Goal: Task Accomplishment & Management: Manage account settings

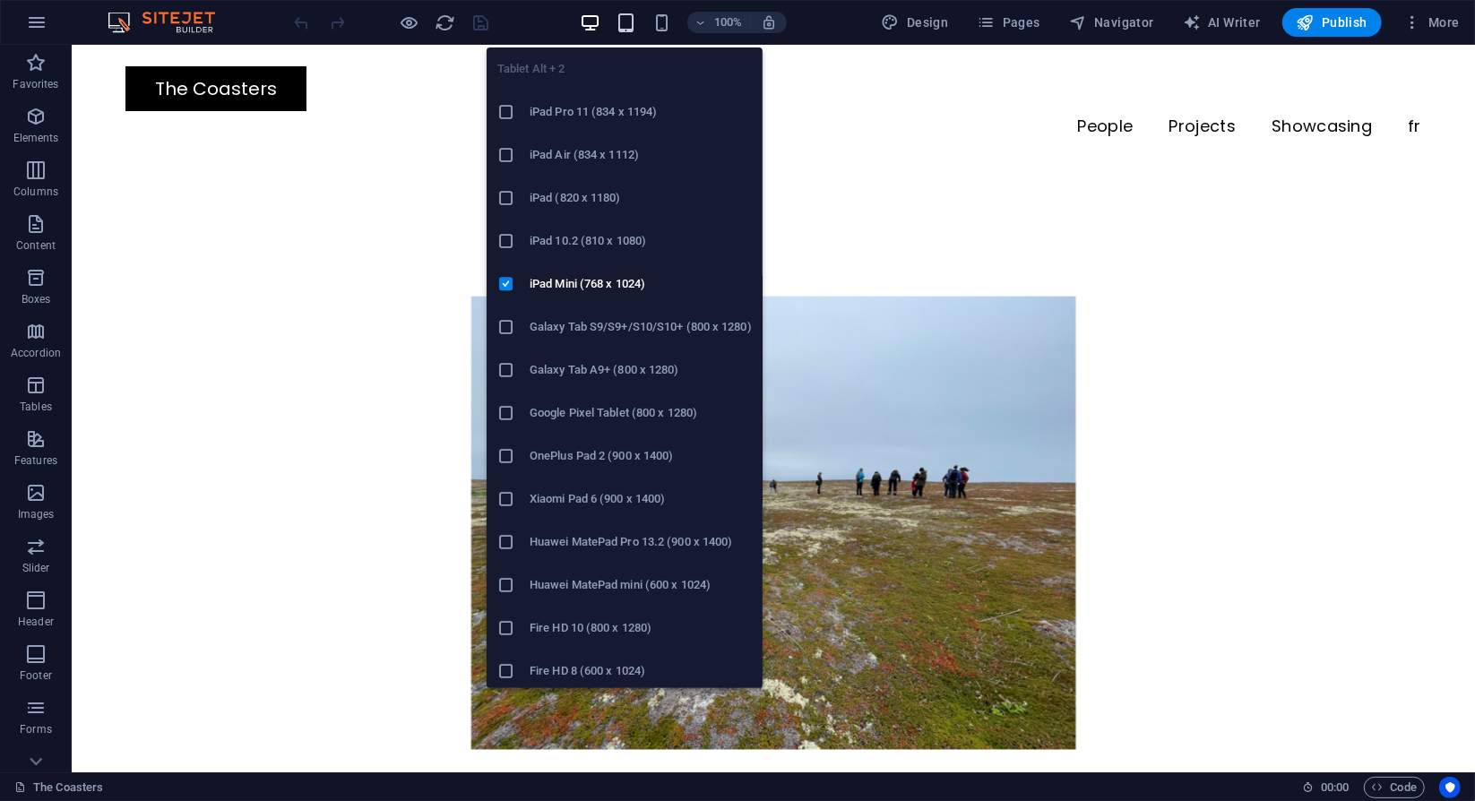
click at [631, 29] on icon "button" at bounding box center [626, 23] width 21 height 21
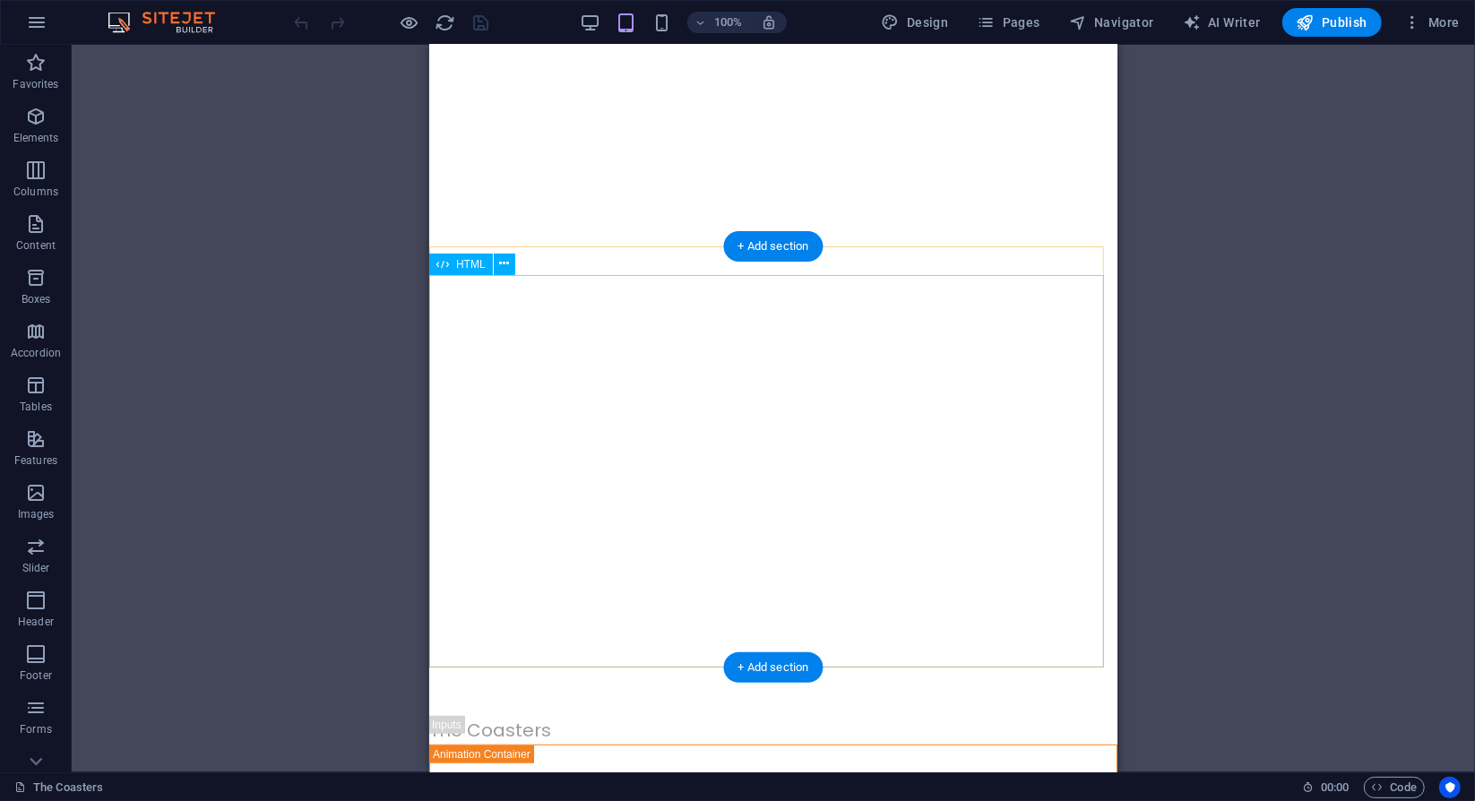
scroll to position [575, 0]
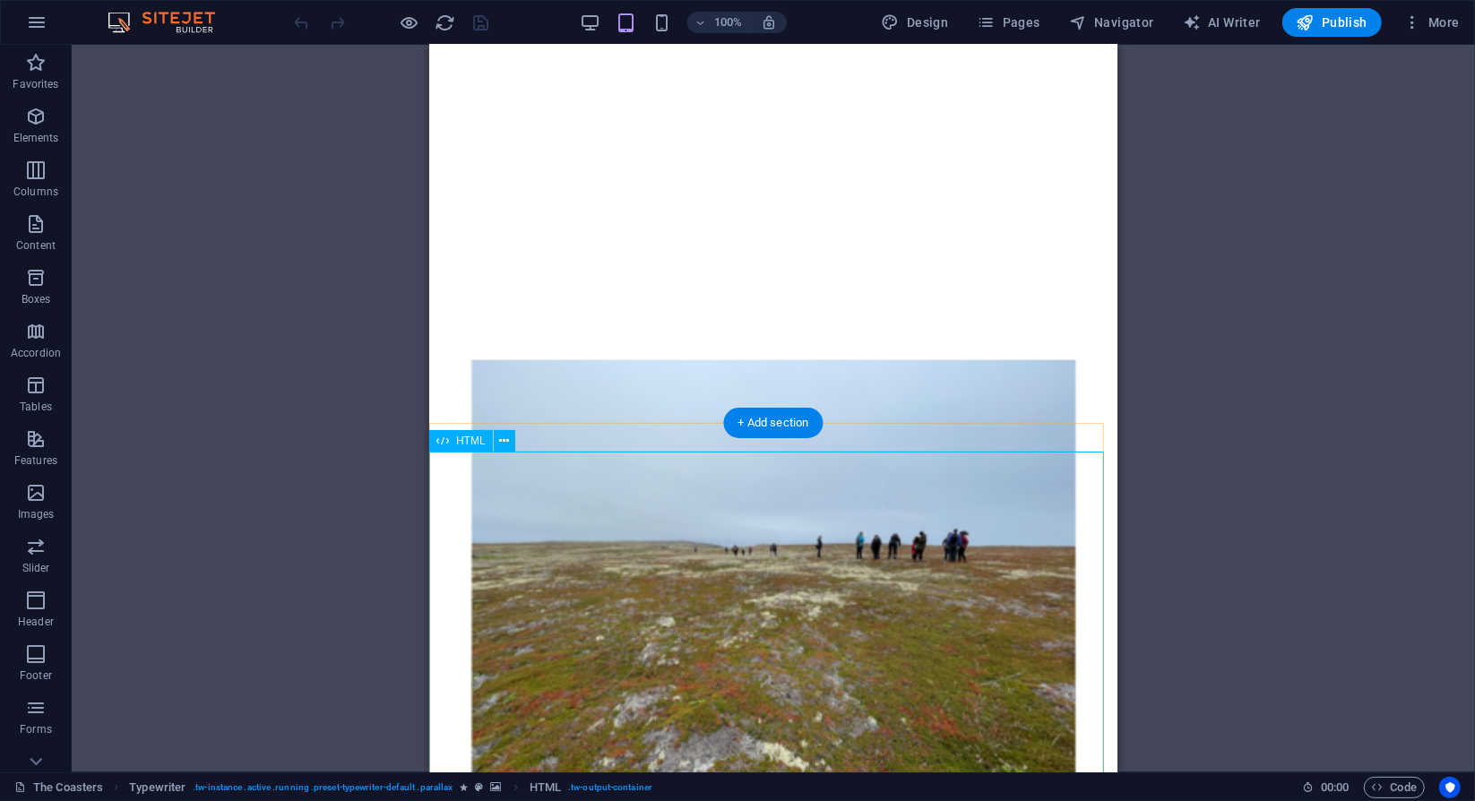
scroll to position [385, 0]
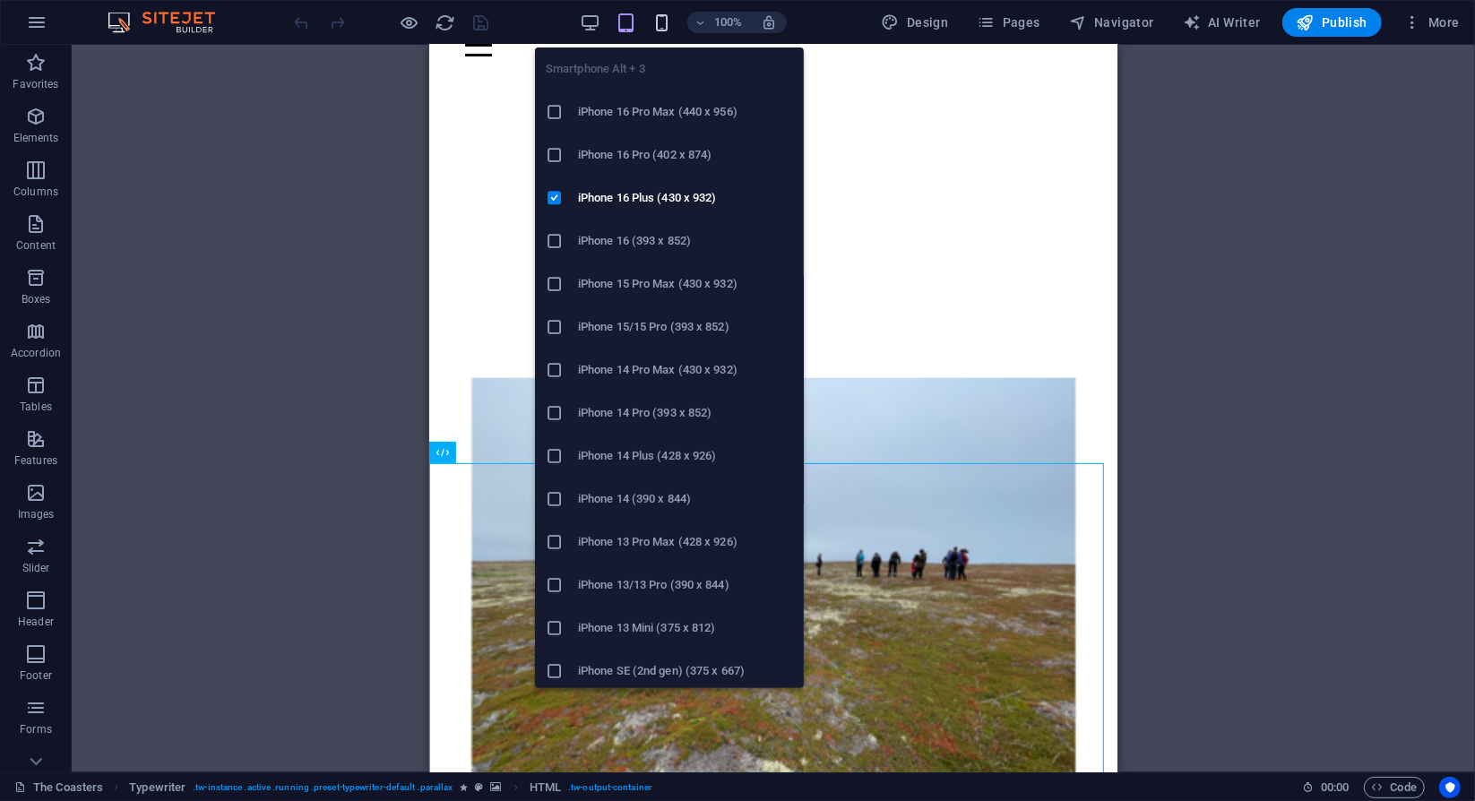
click at [672, 19] on icon "button" at bounding box center [662, 23] width 21 height 21
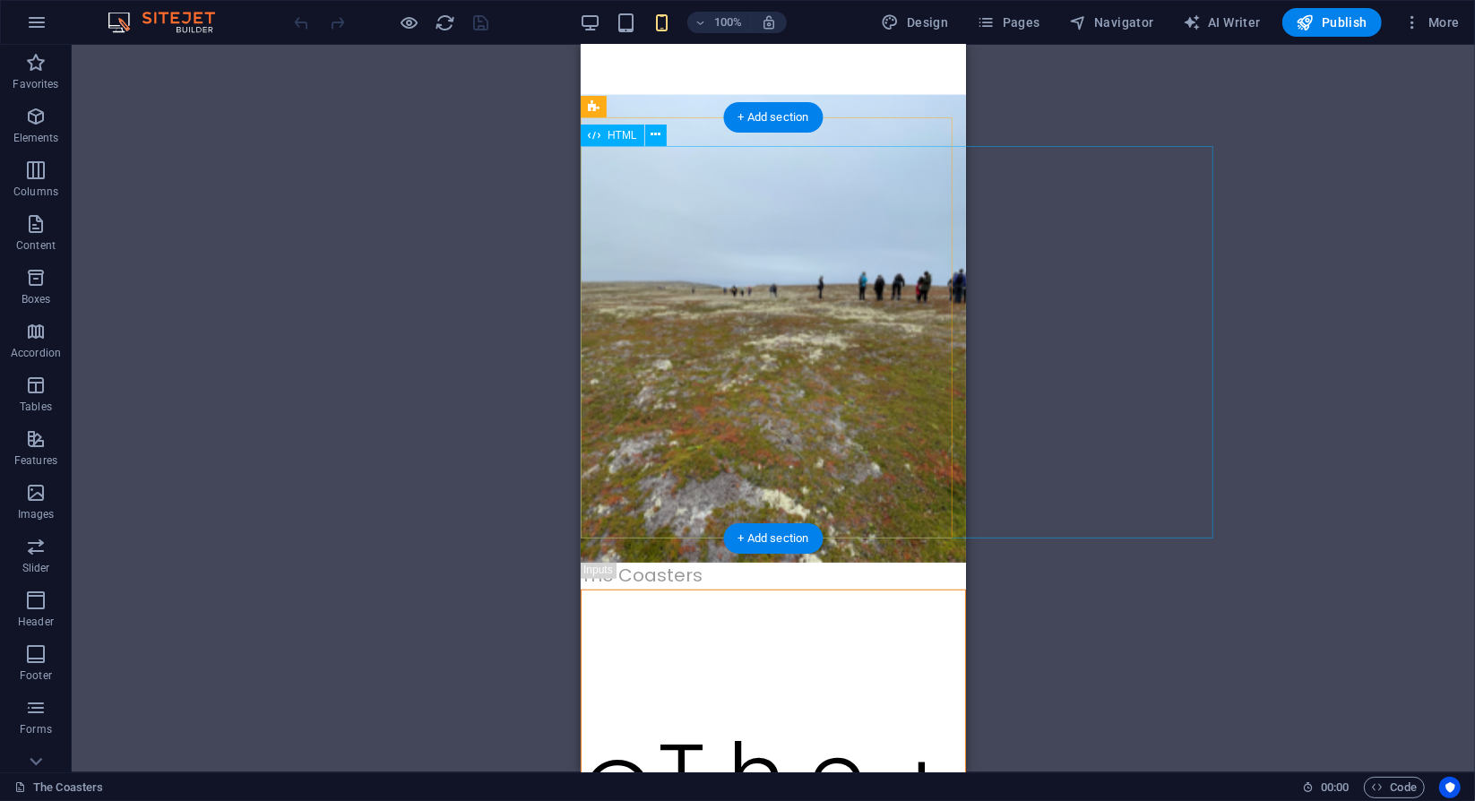
scroll to position [682, 0]
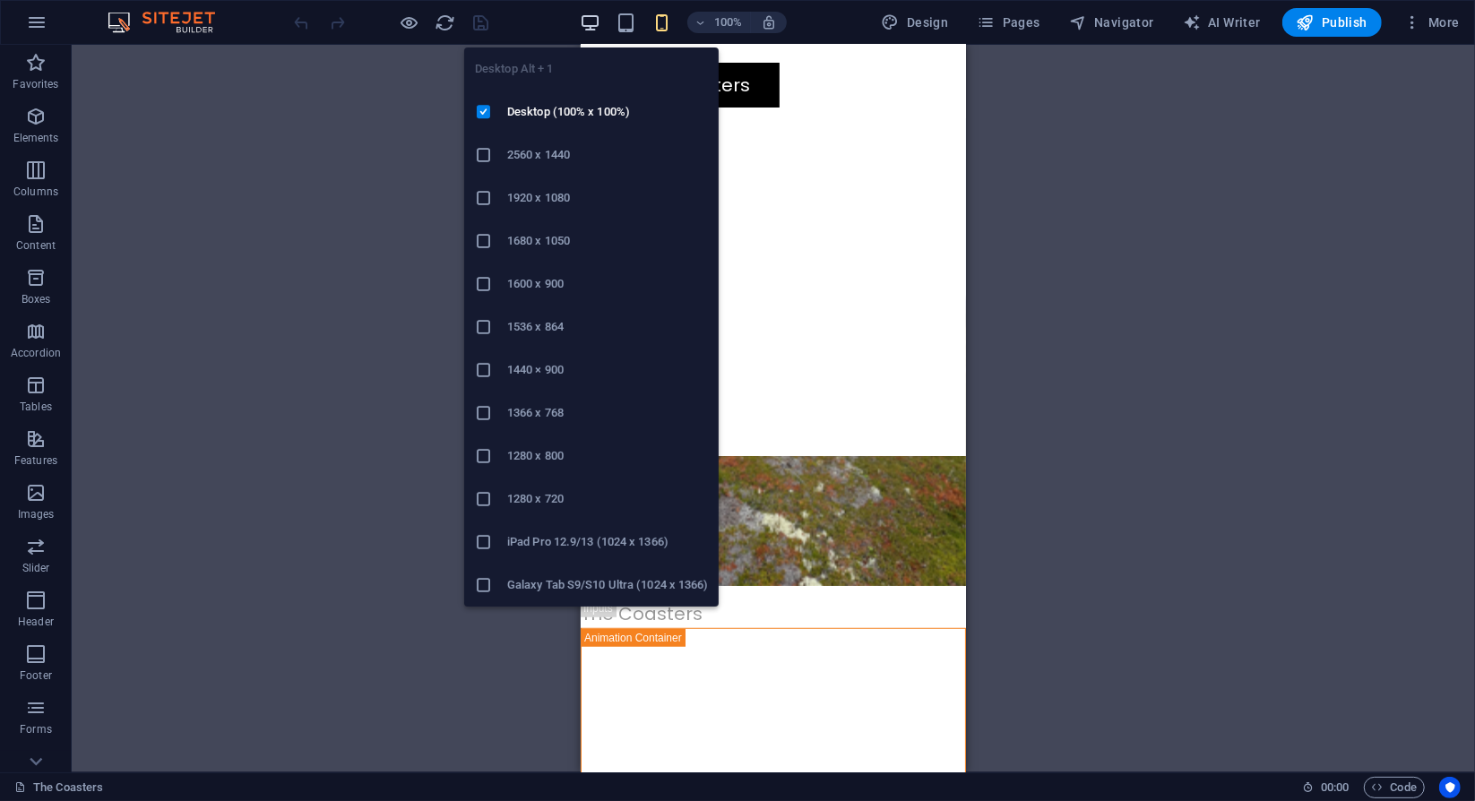
click at [595, 20] on icon "button" at bounding box center [590, 23] width 21 height 21
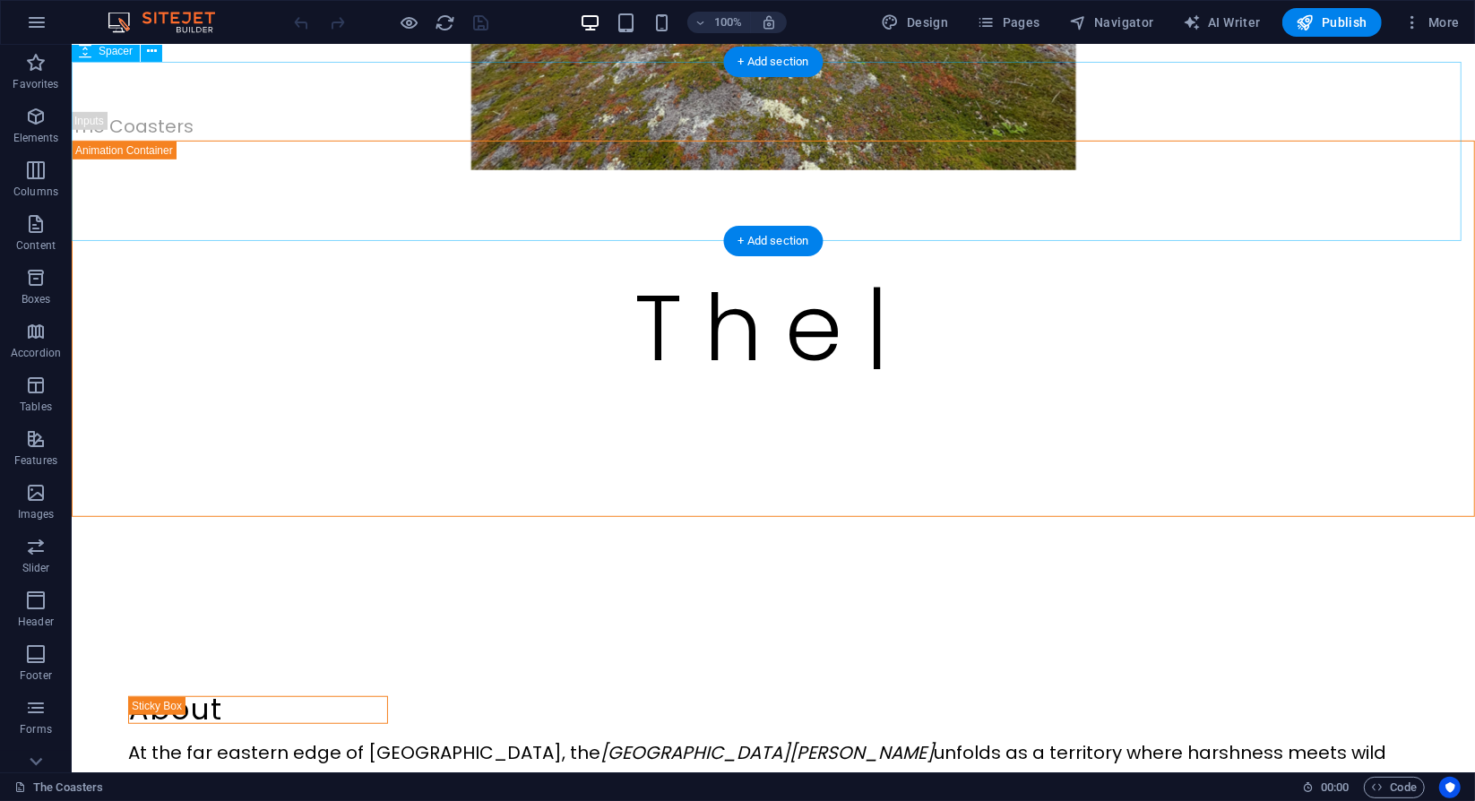
click at [1371, 516] on div at bounding box center [773, 605] width 1404 height 179
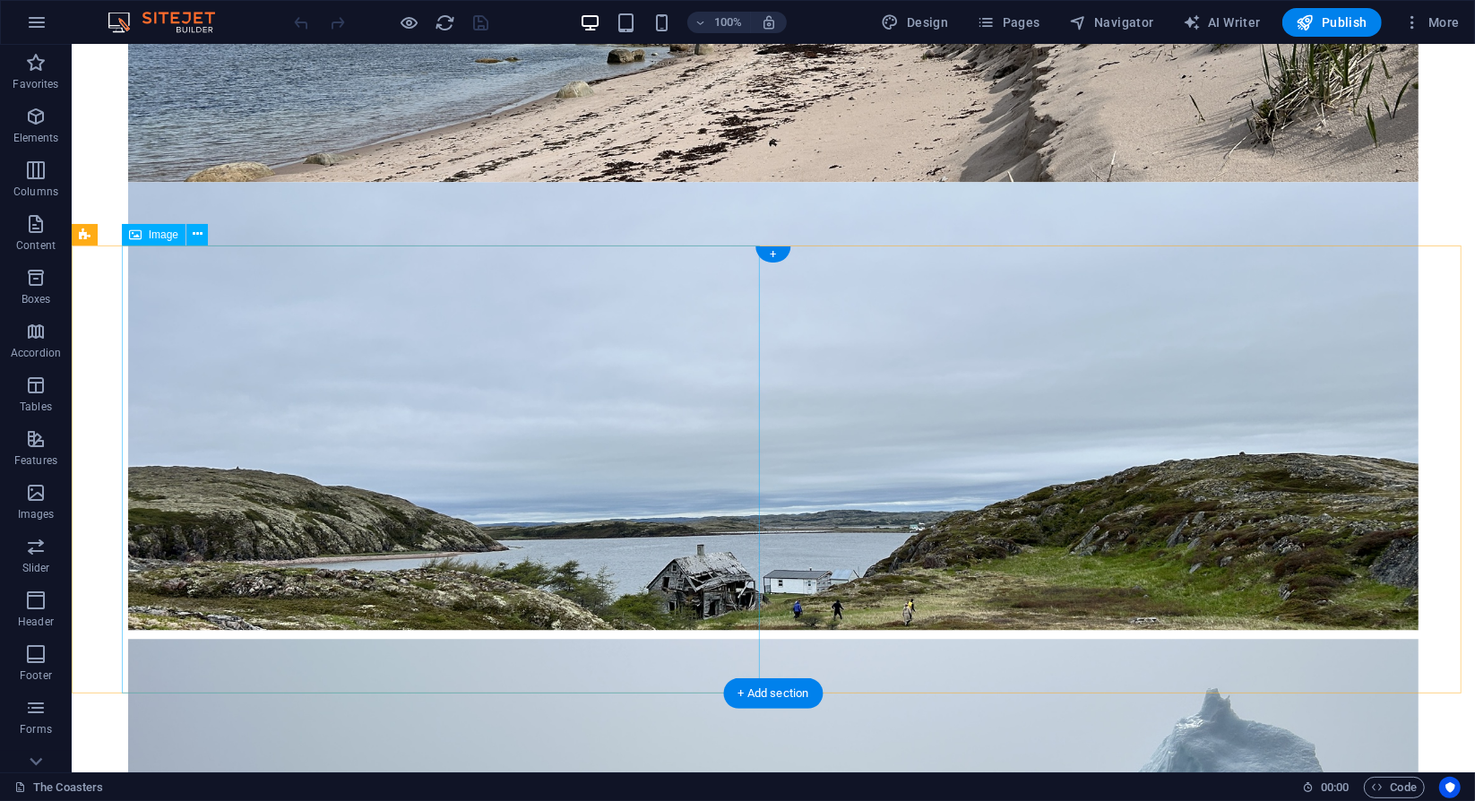
scroll to position [3683, 0]
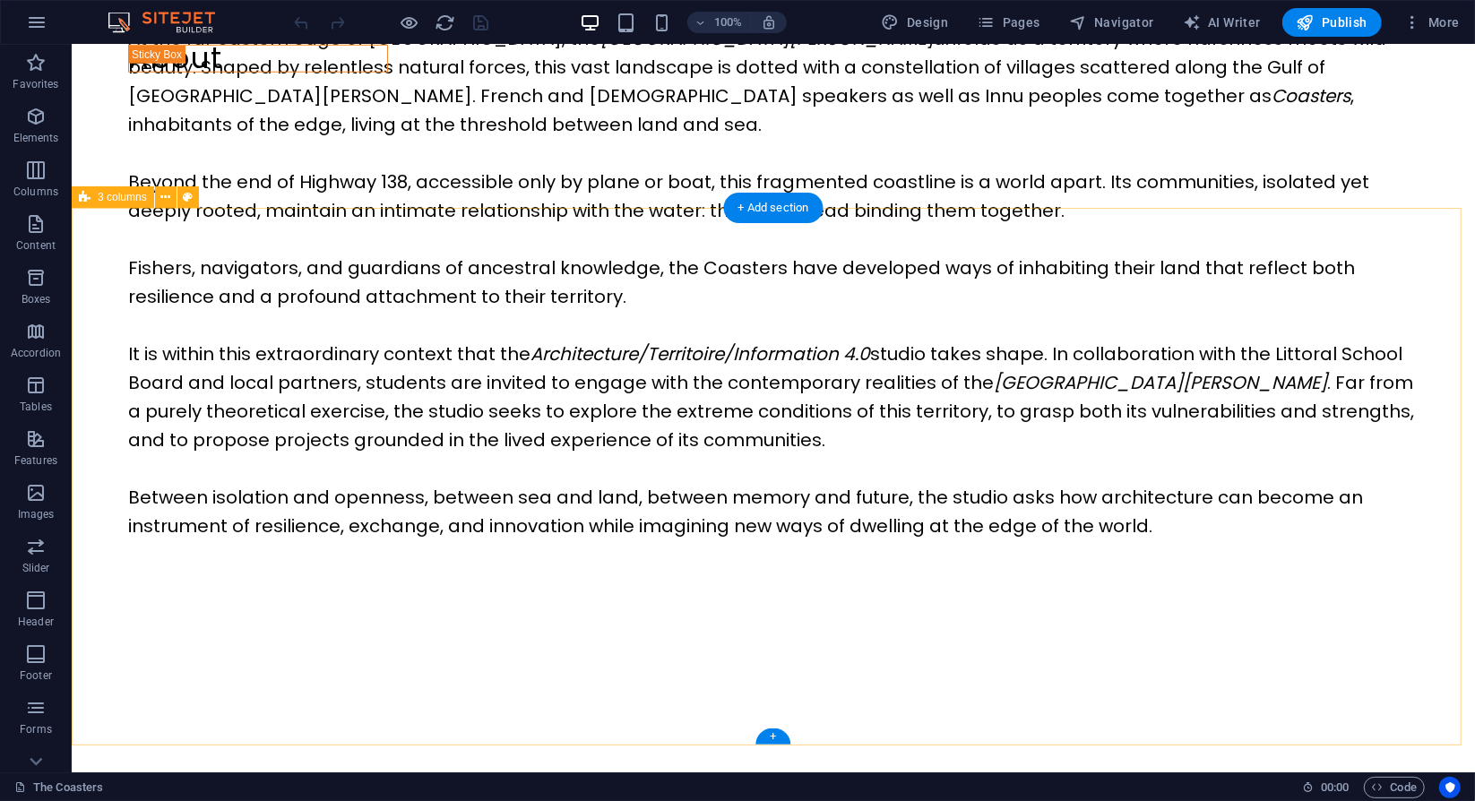
scroll to position [1397, 0]
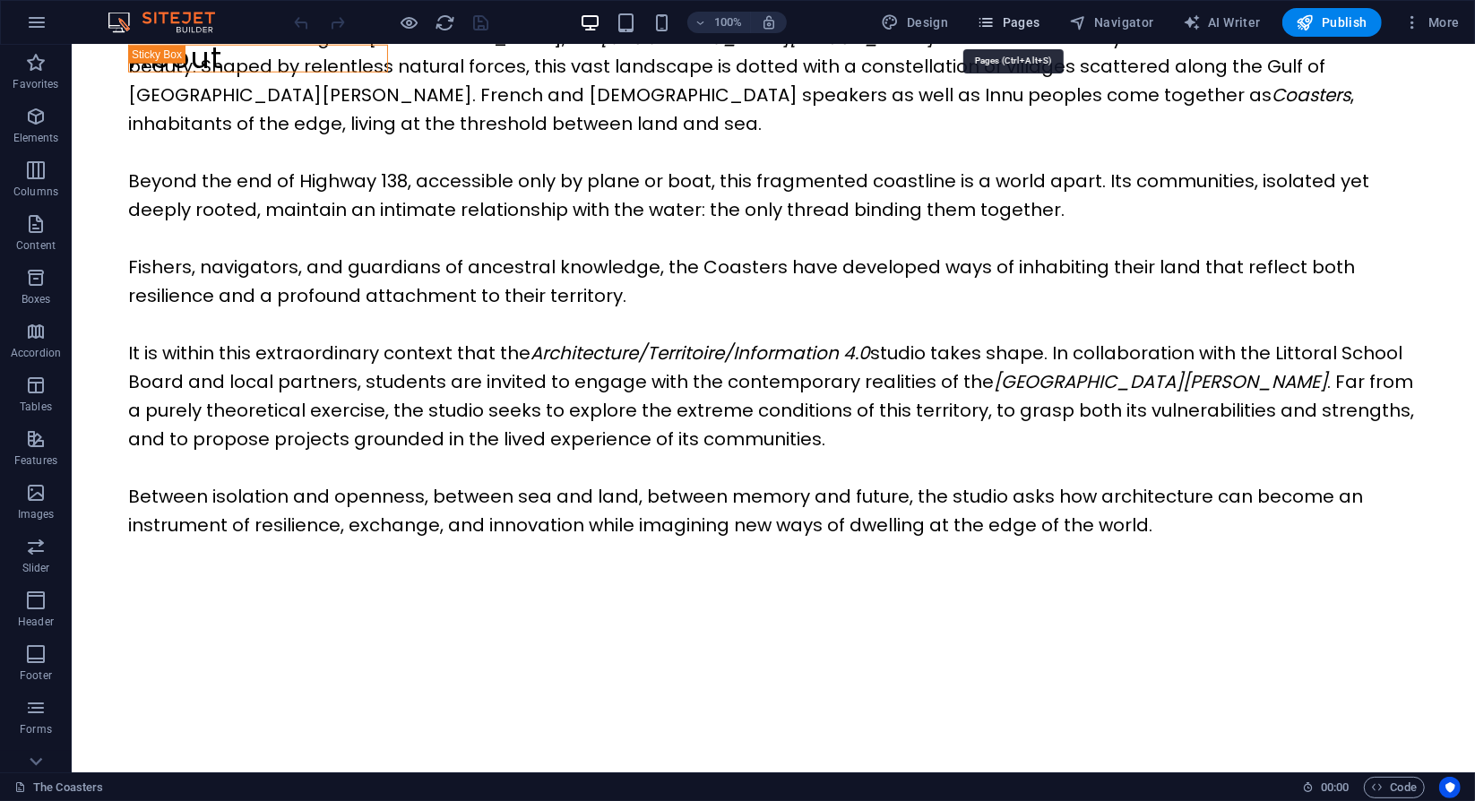
click at [1027, 32] on button "Pages" at bounding box center [1008, 22] width 77 height 29
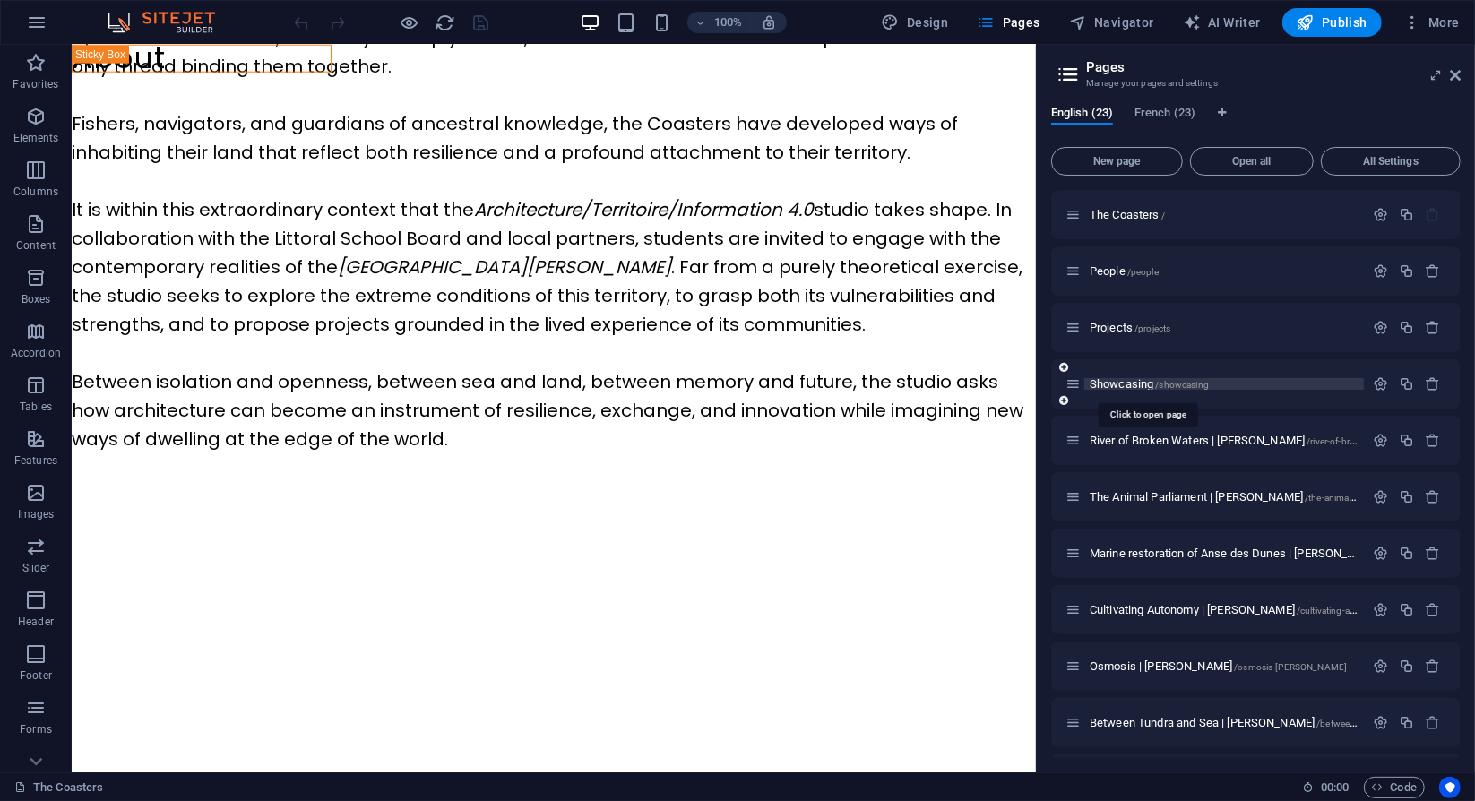
click at [1112, 388] on span "Showcasing /showcasing" at bounding box center [1149, 383] width 119 height 13
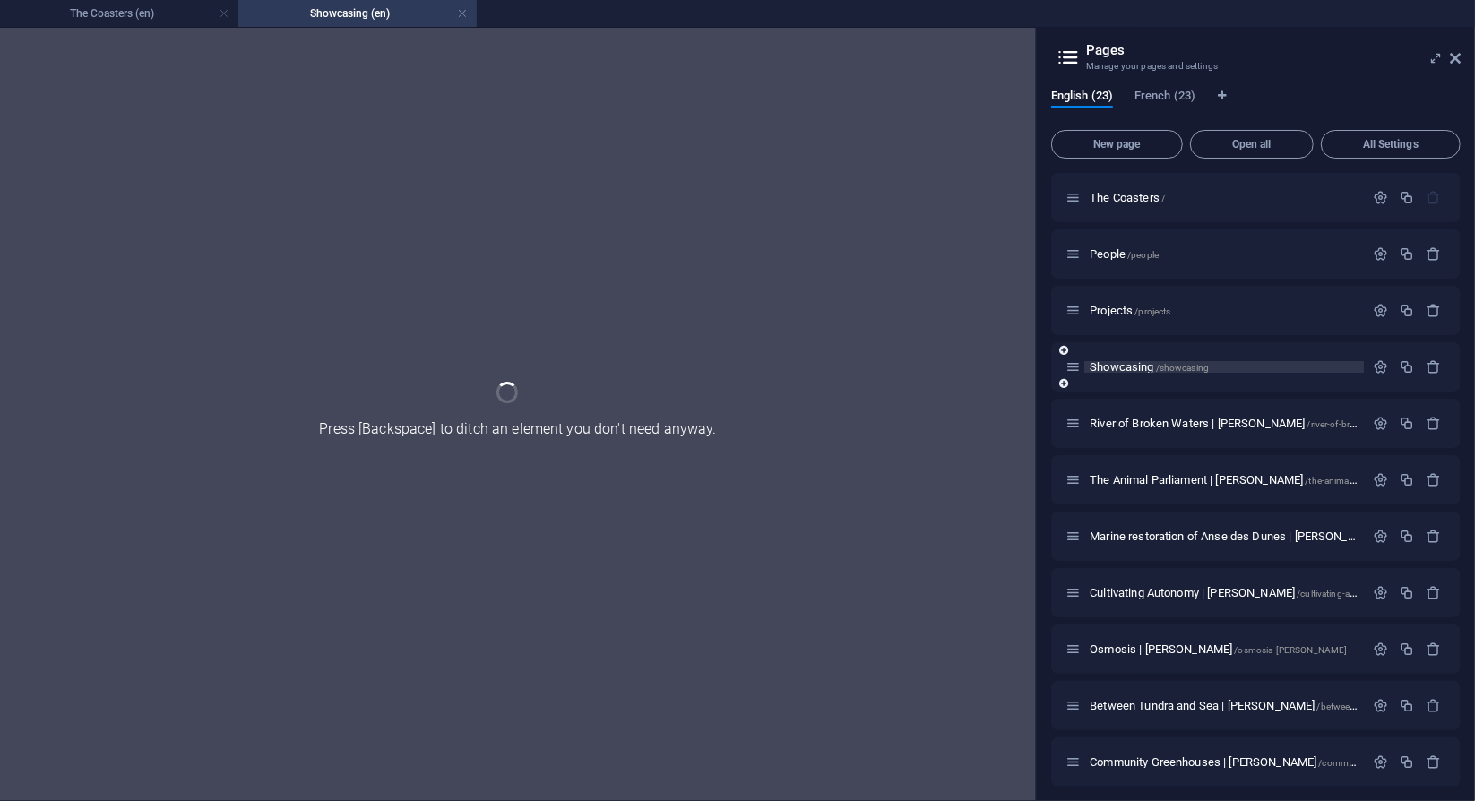
scroll to position [0, 0]
click at [1112, 388] on div "Showcasing /showcasing" at bounding box center [1256, 366] width 410 height 49
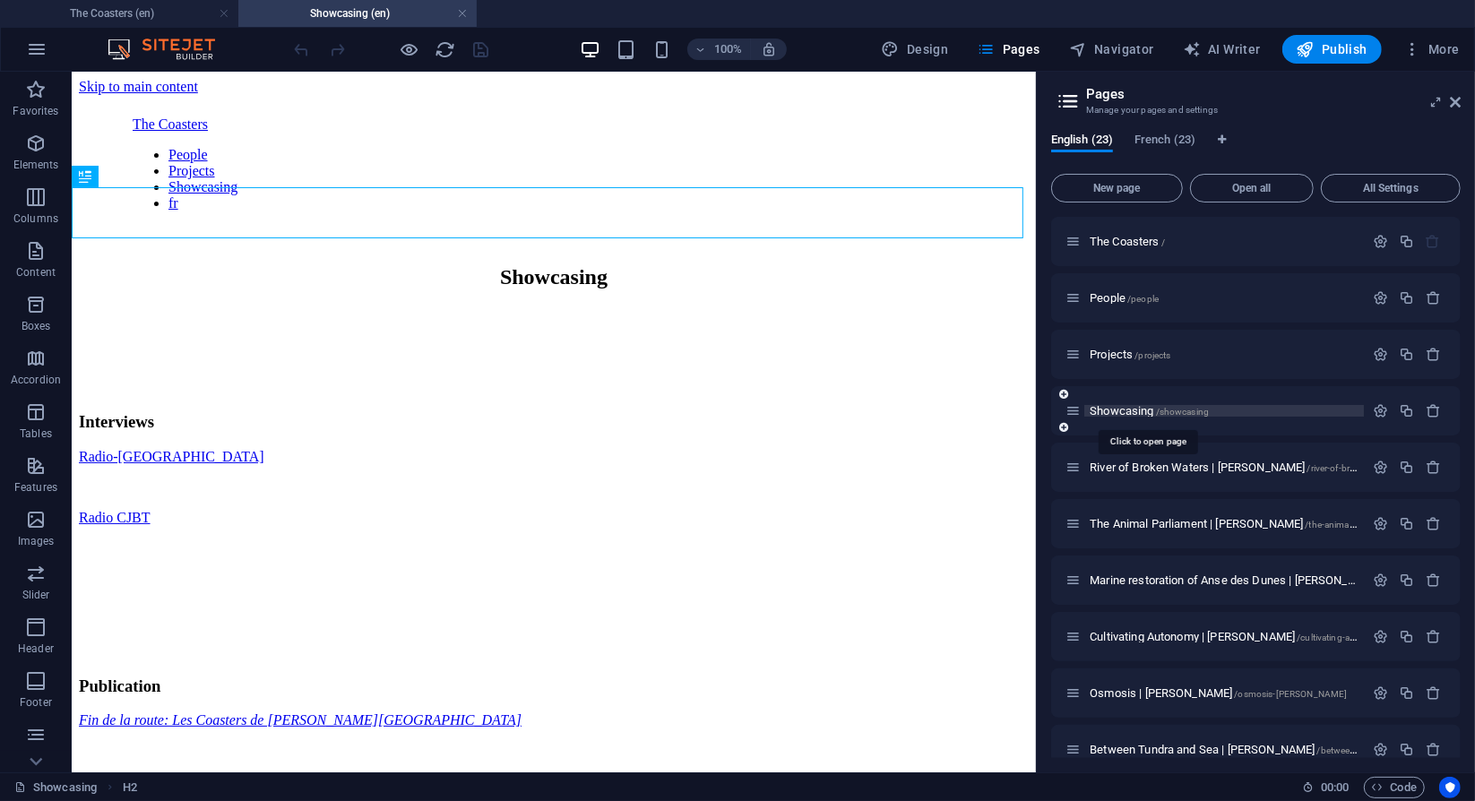
click at [1115, 408] on span "Showcasing /showcasing" at bounding box center [1149, 410] width 119 height 13
click at [1373, 418] on icon "button" at bounding box center [1380, 410] width 15 height 15
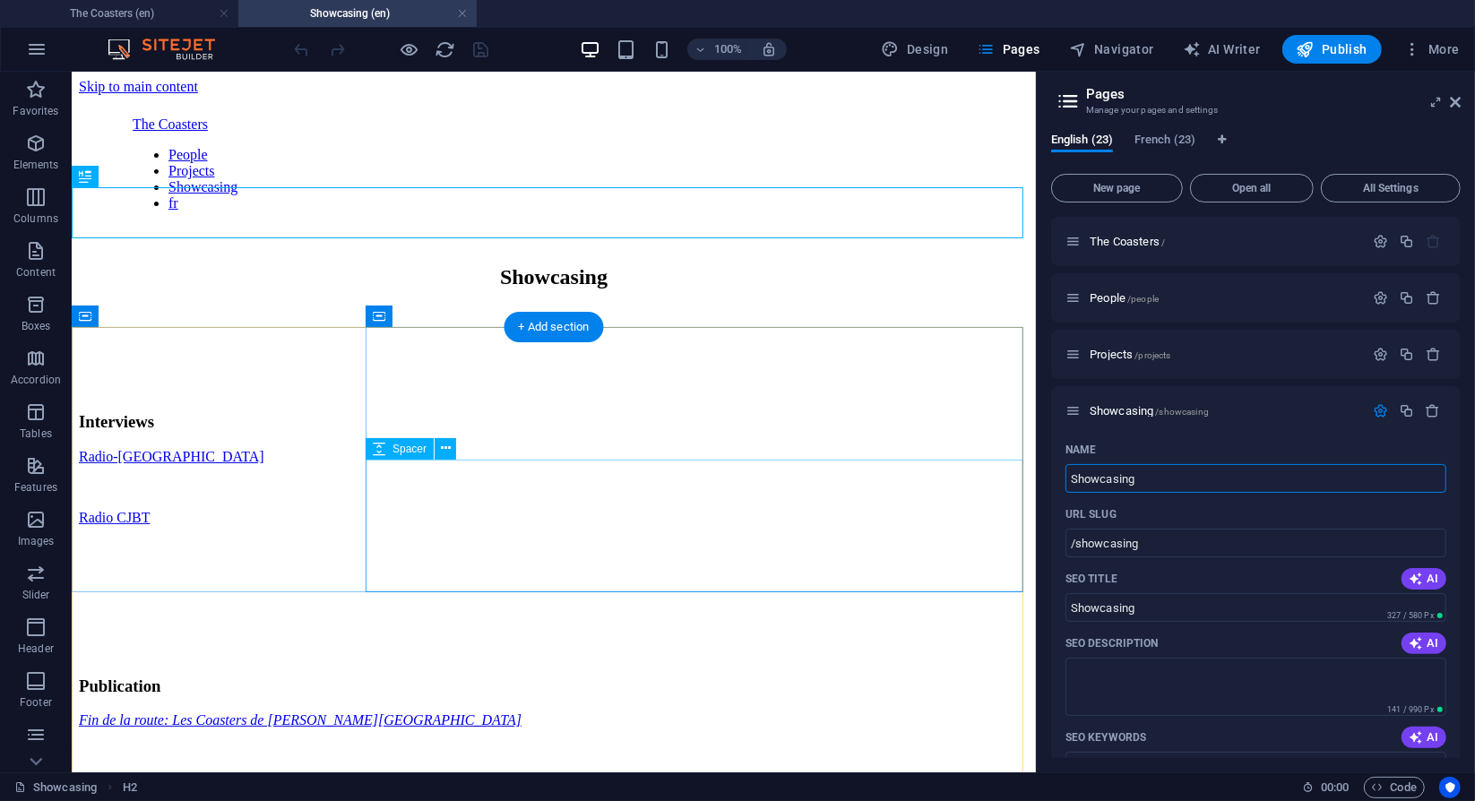
drag, startPoint x: 1017, startPoint y: 466, endPoint x: 988, endPoint y: 459, distance: 30.4
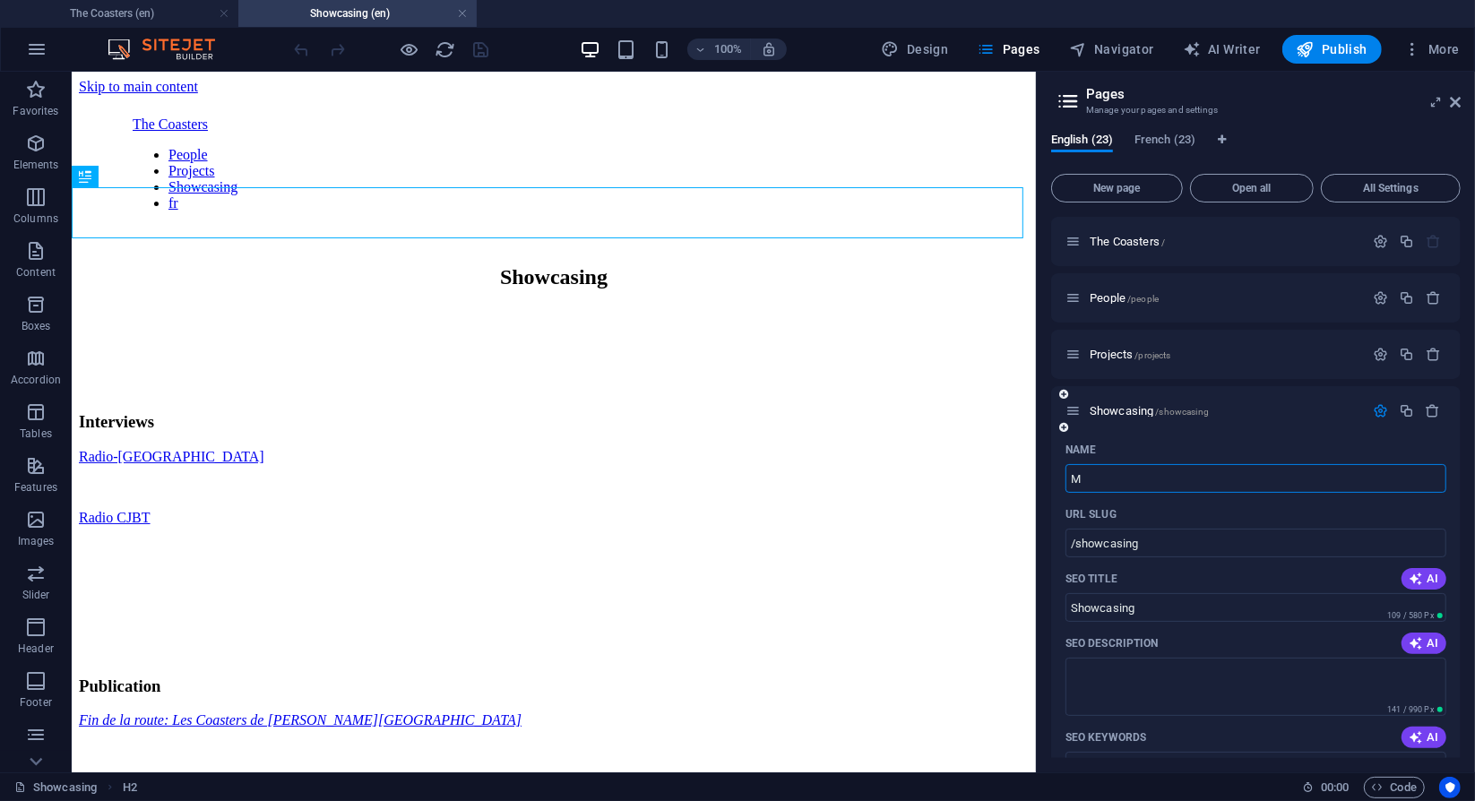
type input "M"
type input "/m"
type input "M"
type input "Media"
type input "/media"
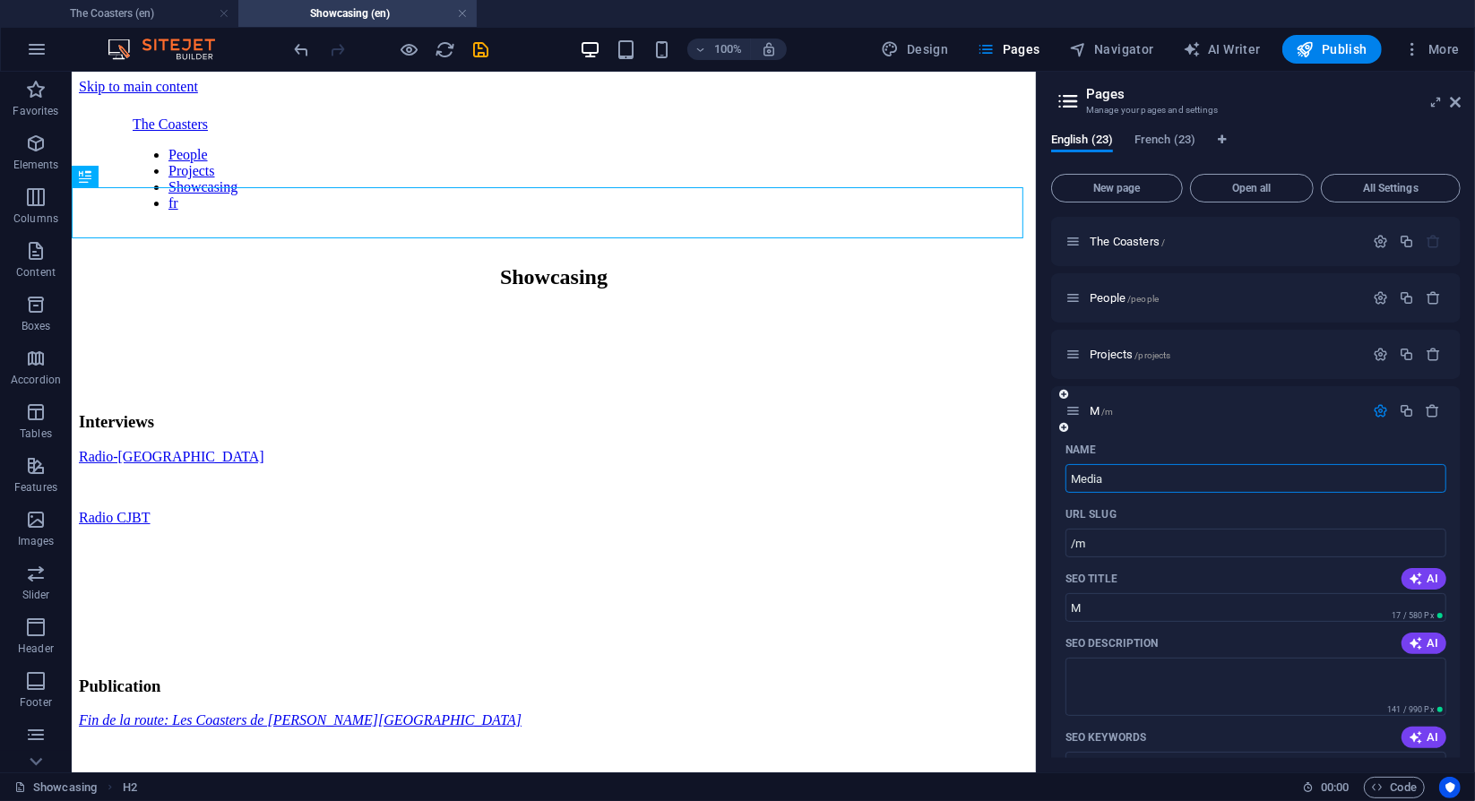
type input "Media"
type input "Medias"
type input "/medias"
type input "Medias"
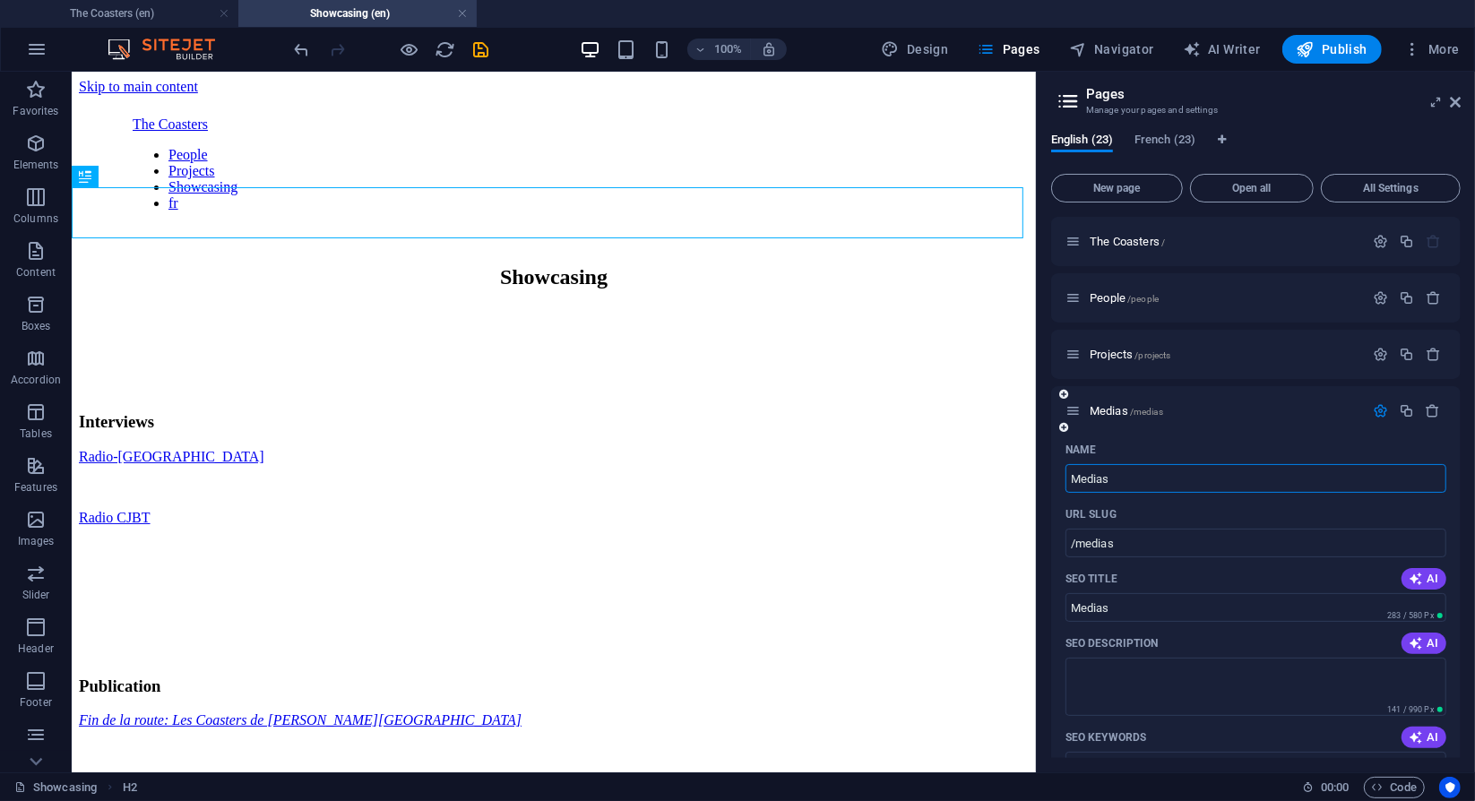
click at [1176, 446] on div "Name" at bounding box center [1256, 450] width 381 height 29
click at [474, 264] on div "Showcasing" at bounding box center [553, 276] width 950 height 24
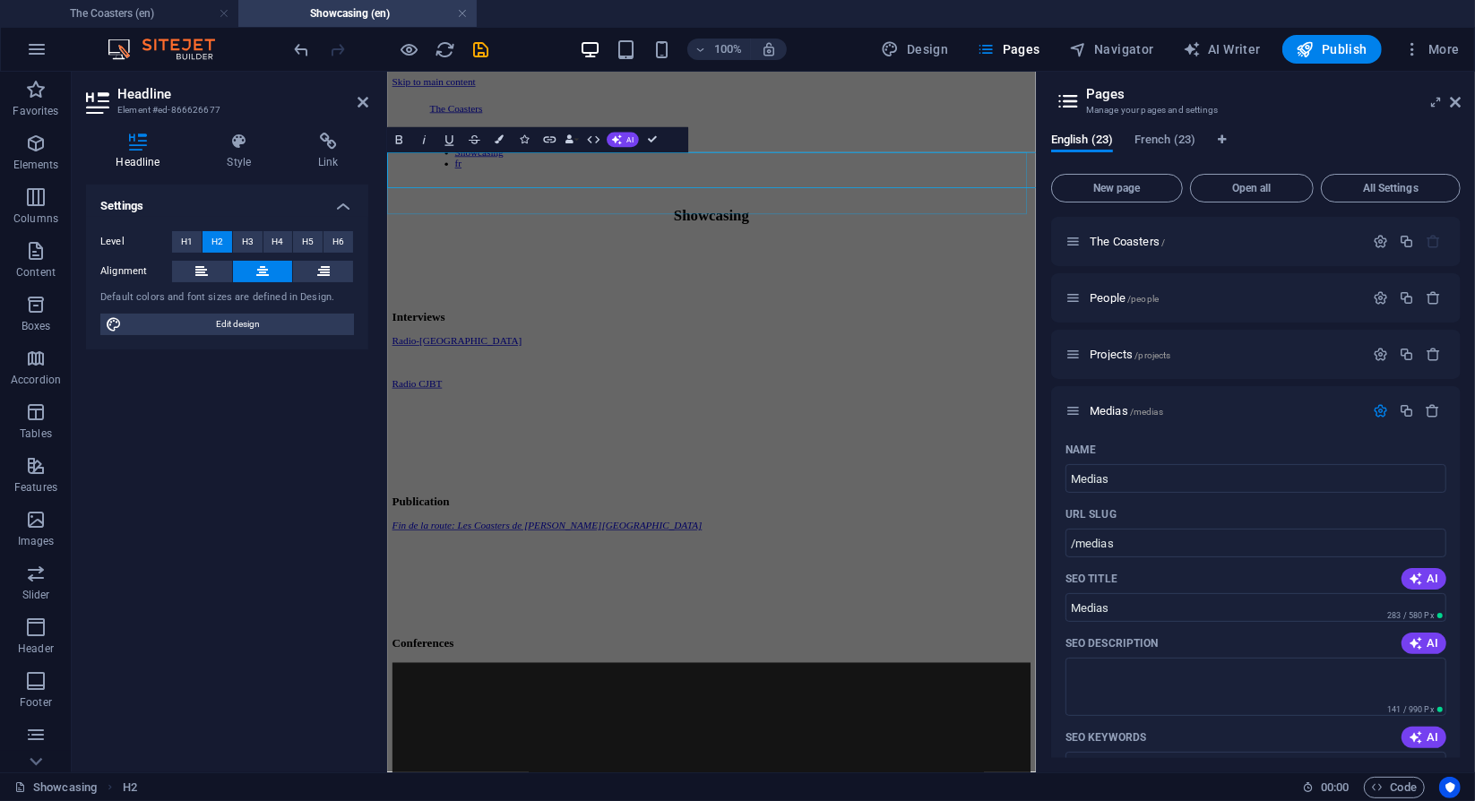
click at [512, 307] on div at bounding box center [850, 351] width 913 height 89
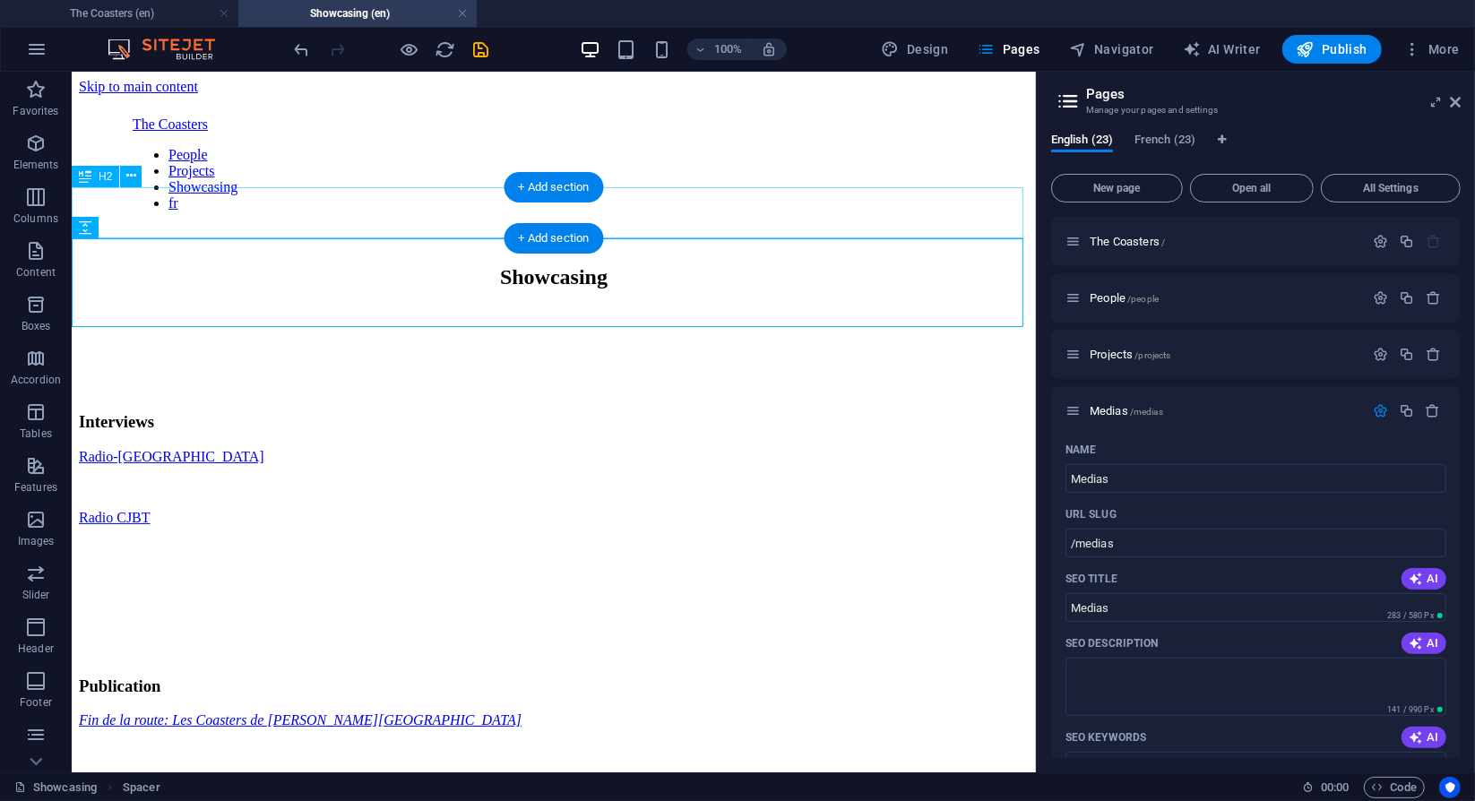
click at [605, 264] on div "Showcasing" at bounding box center [553, 276] width 950 height 24
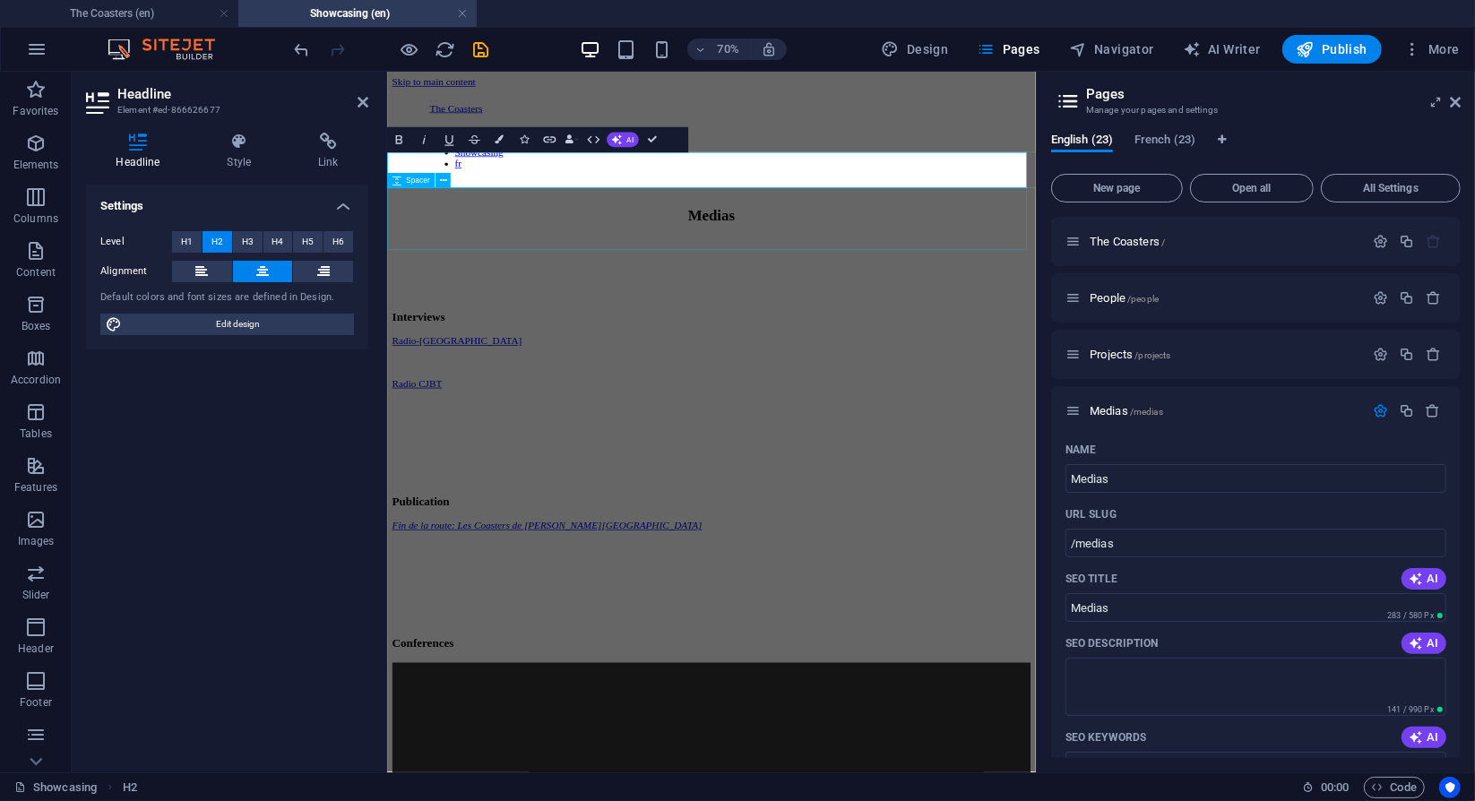
click at [935, 309] on div at bounding box center [850, 351] width 913 height 89
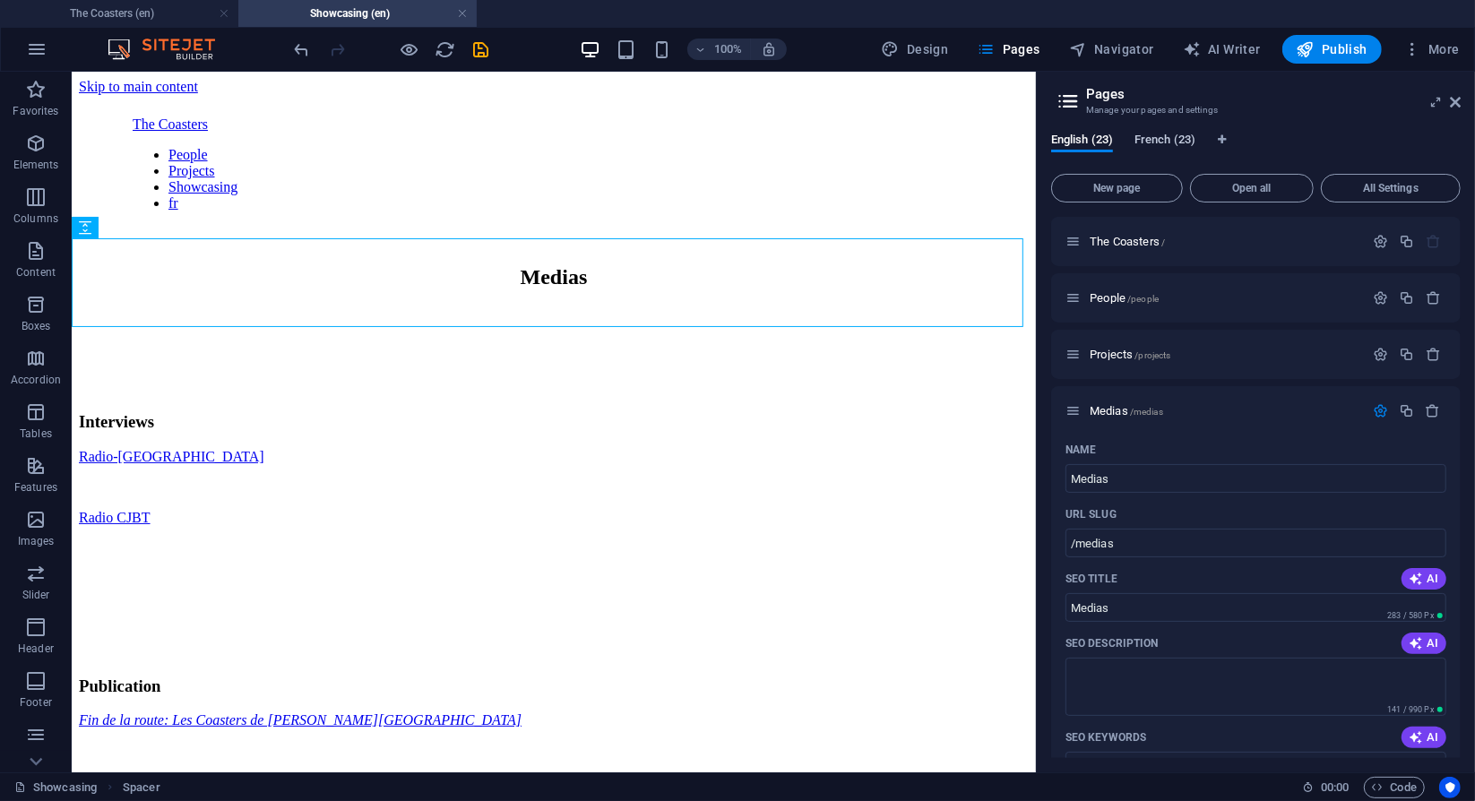
click at [1173, 143] on span "French (23)" at bounding box center [1165, 141] width 61 height 25
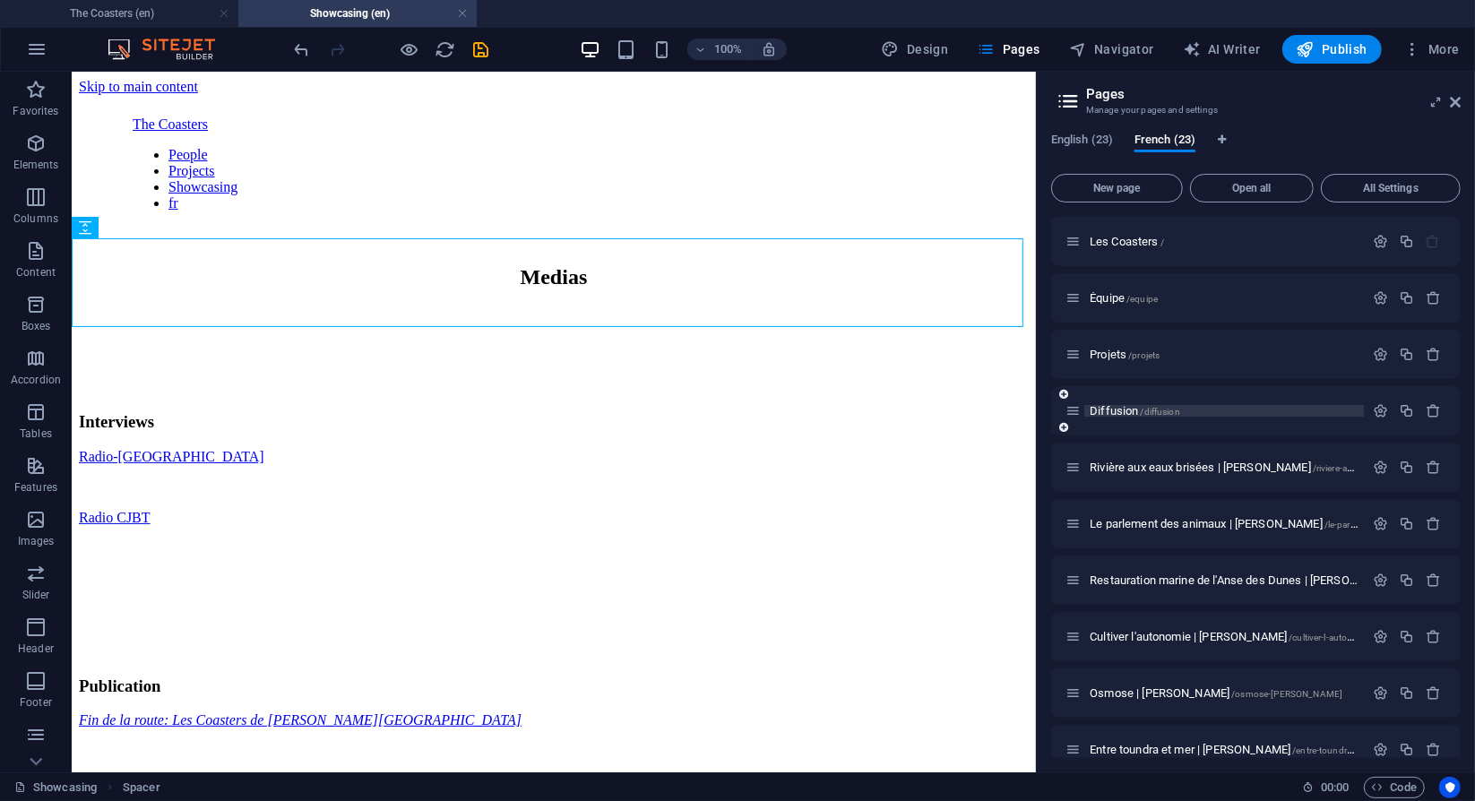
click at [1112, 413] on span "Diffusion /diffusion" at bounding box center [1135, 410] width 91 height 13
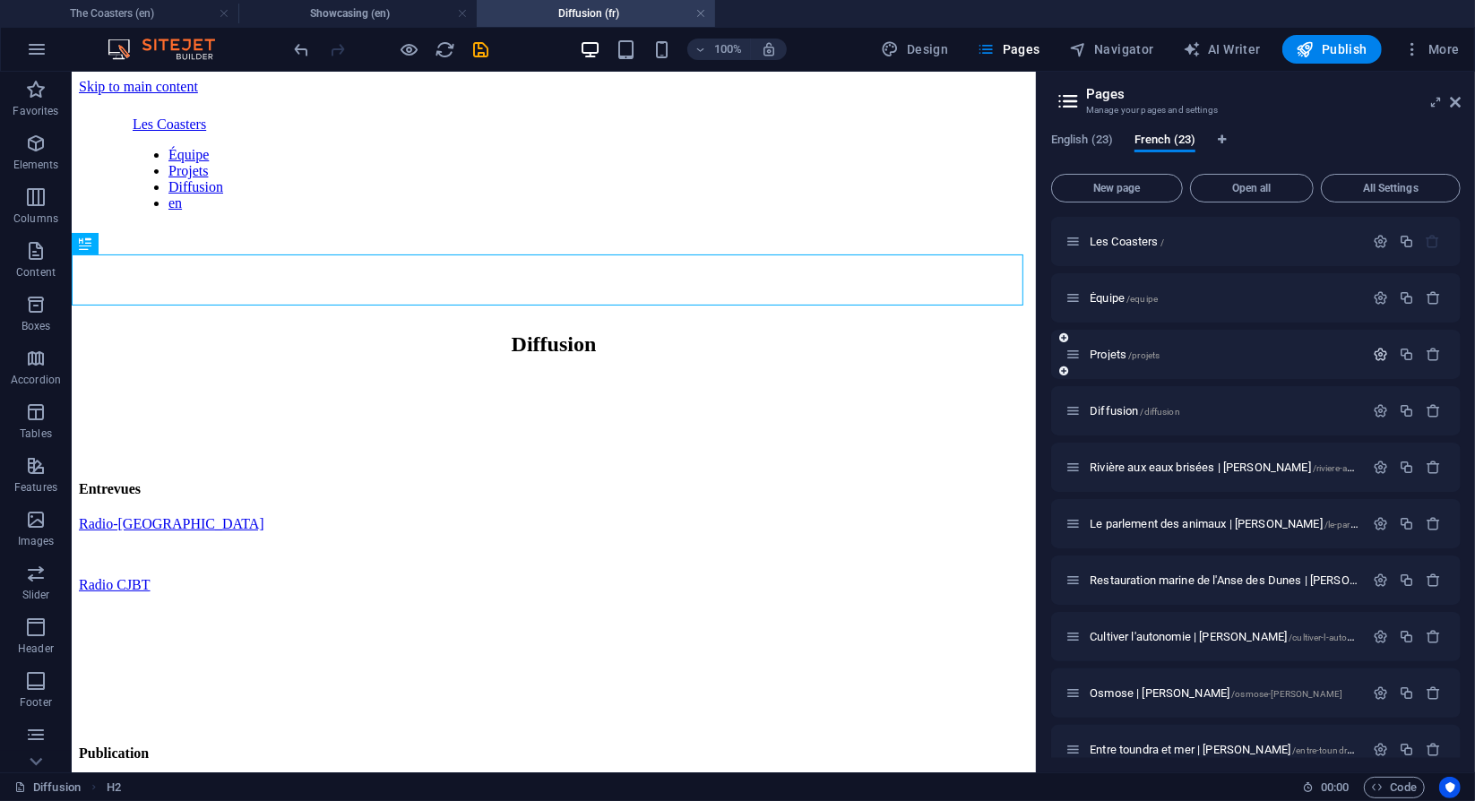
click at [1368, 357] on button "button" at bounding box center [1381, 354] width 26 height 15
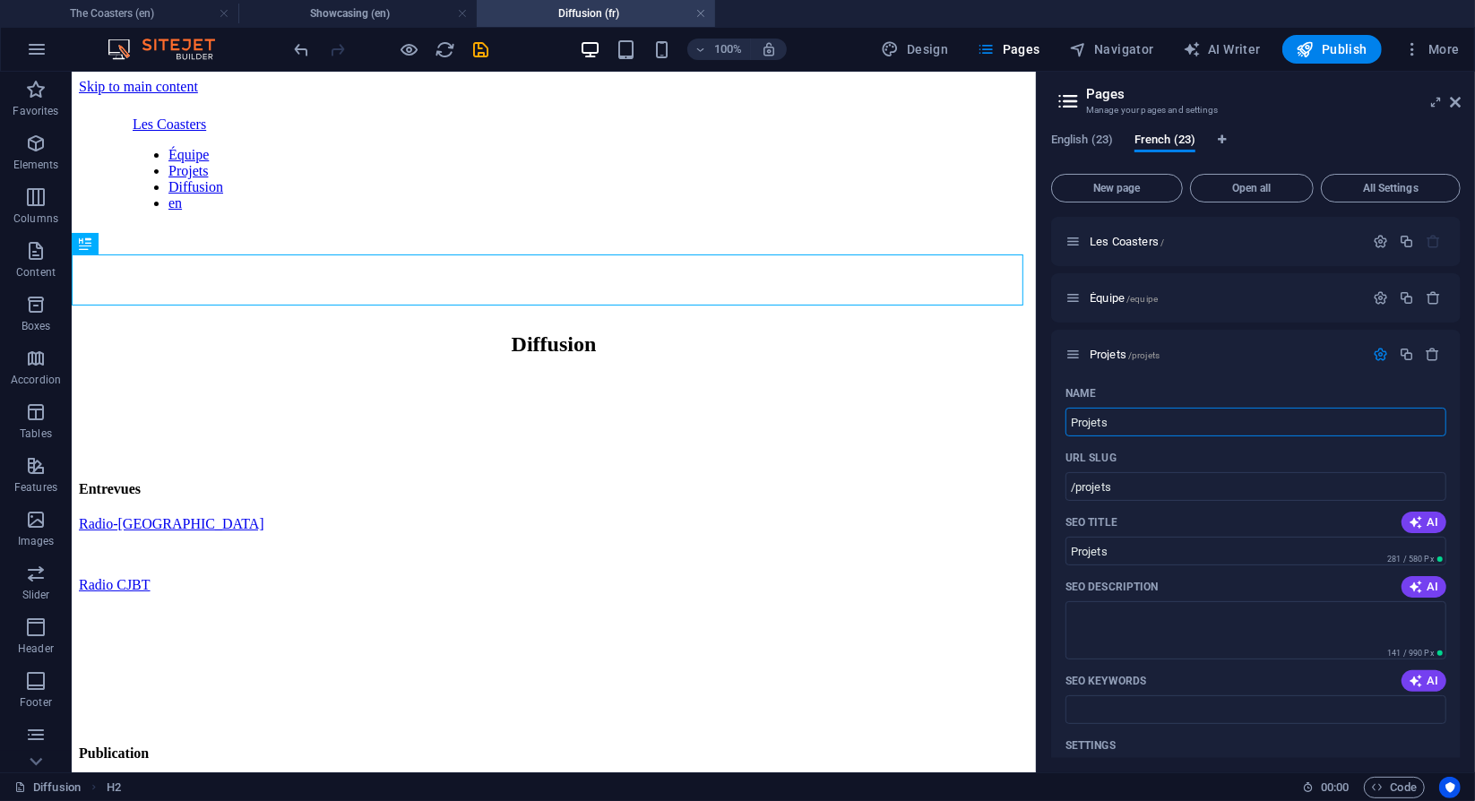
drag, startPoint x: 1193, startPoint y: 485, endPoint x: 1027, endPoint y: 414, distance: 180.3
type input "Méd"
type input "/m"
type input "M"
type input "Médias"
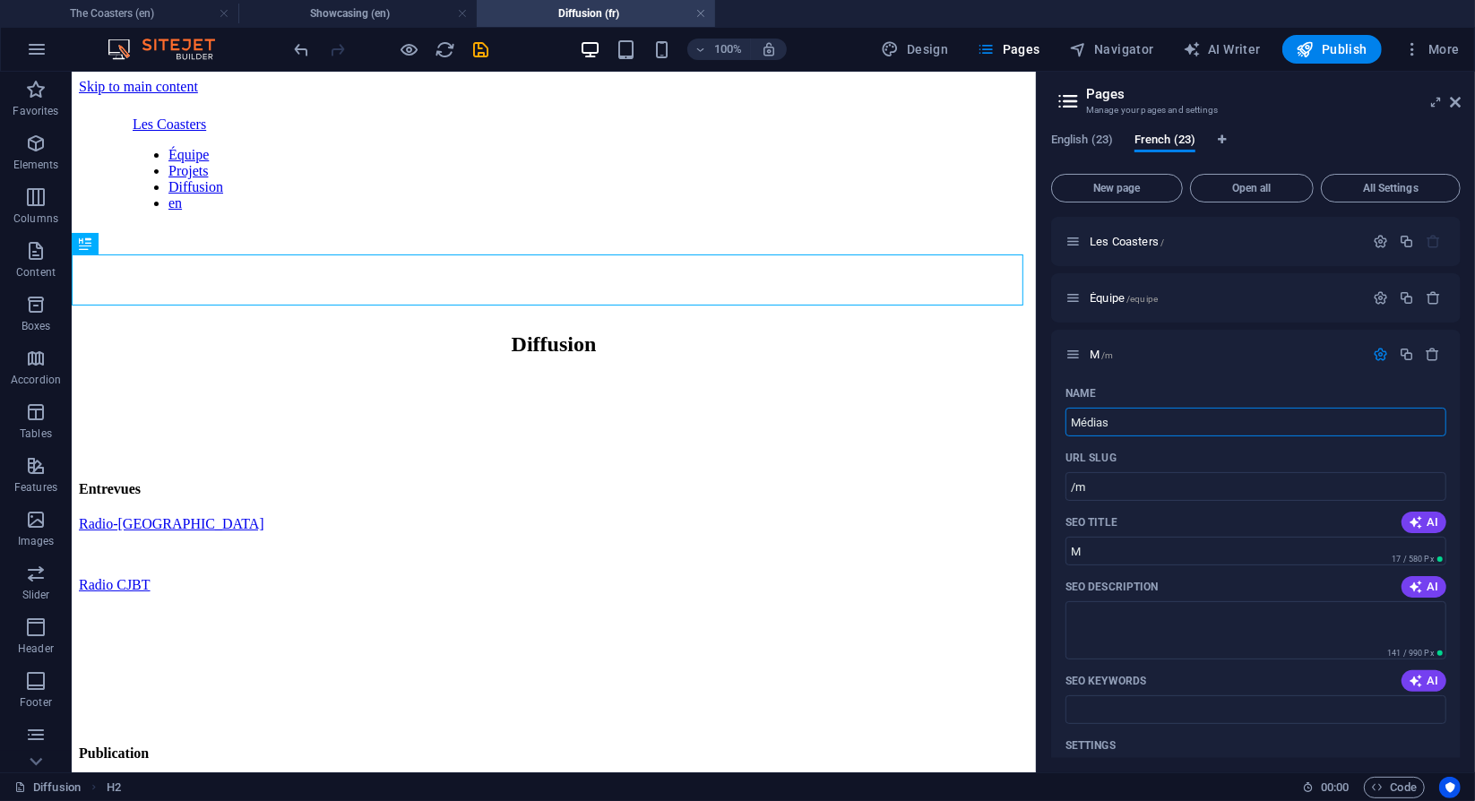
type input "/medias"
type input "Médias"
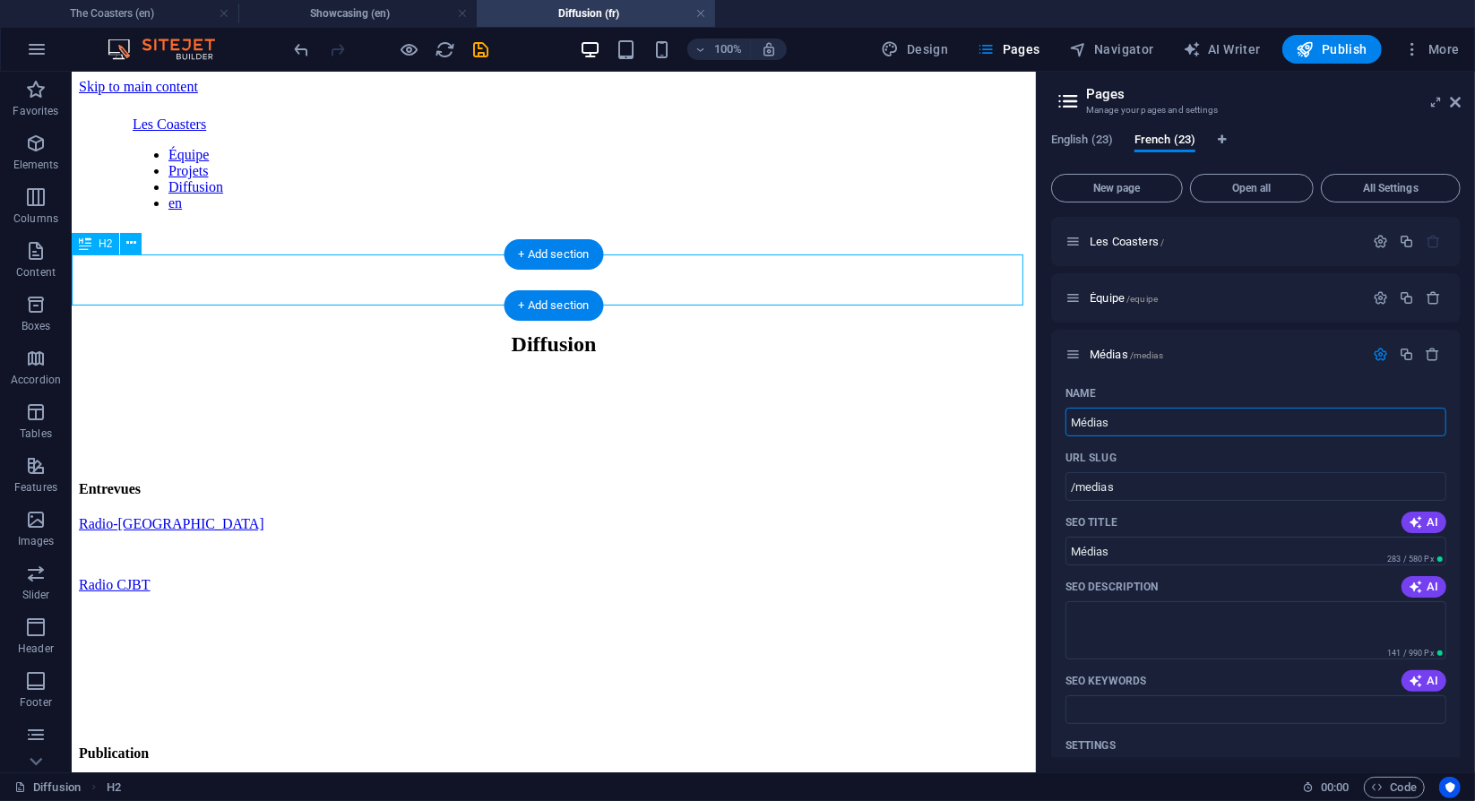
type input "Médias"
click at [638, 332] on div "Diffusion" at bounding box center [553, 344] width 950 height 24
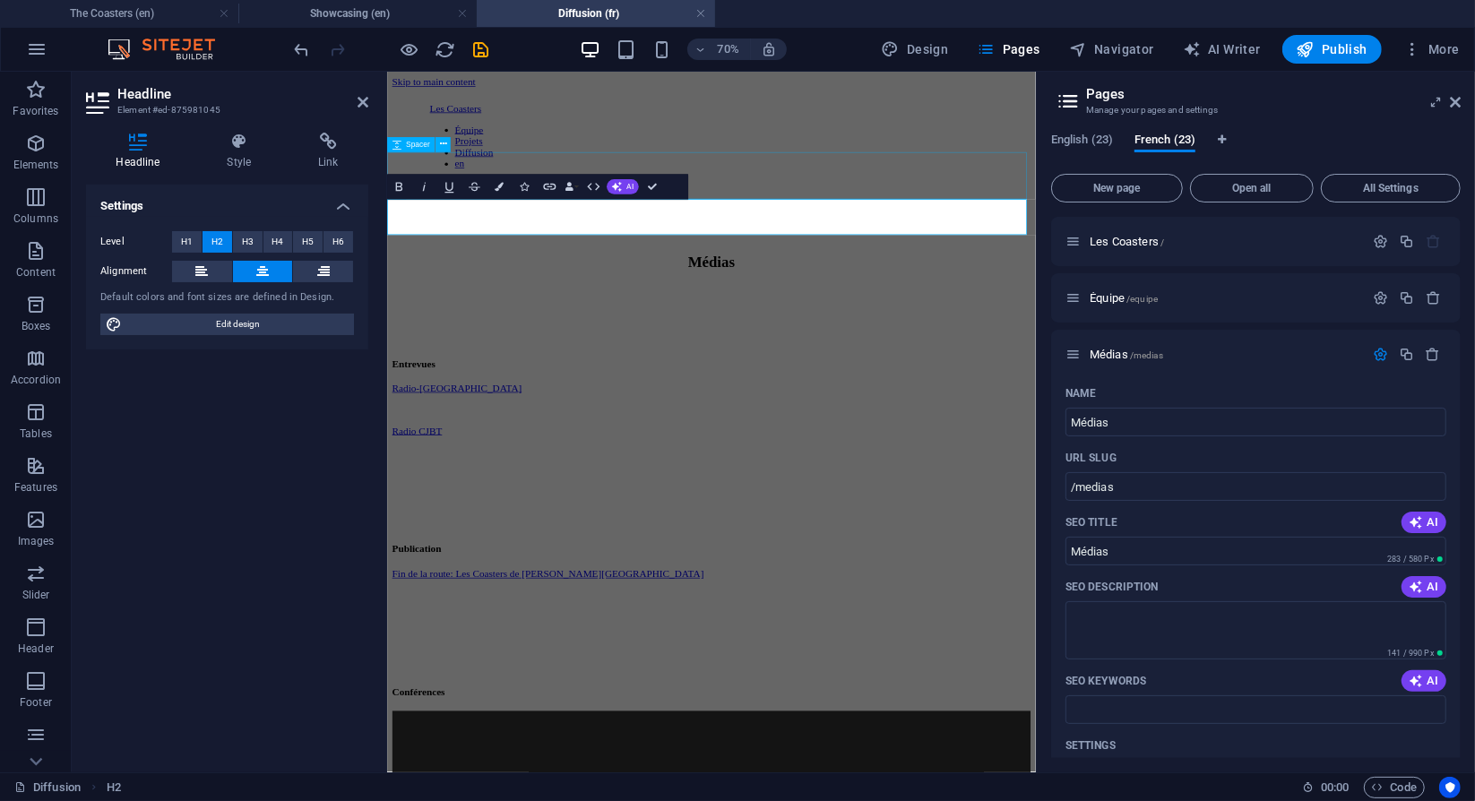
click at [1129, 247] on div at bounding box center [850, 280] width 913 height 67
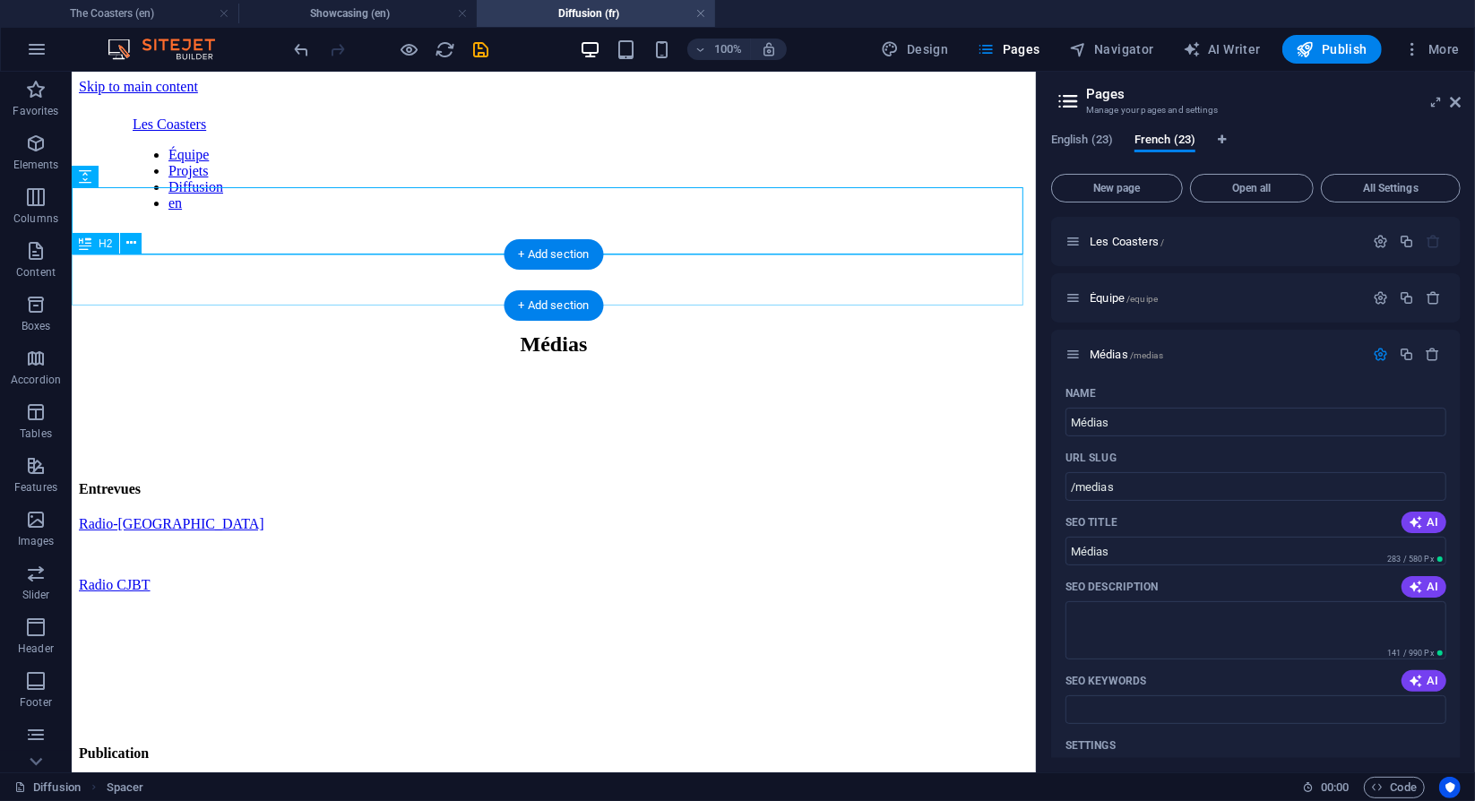
click at [602, 332] on div "Médias" at bounding box center [553, 344] width 950 height 24
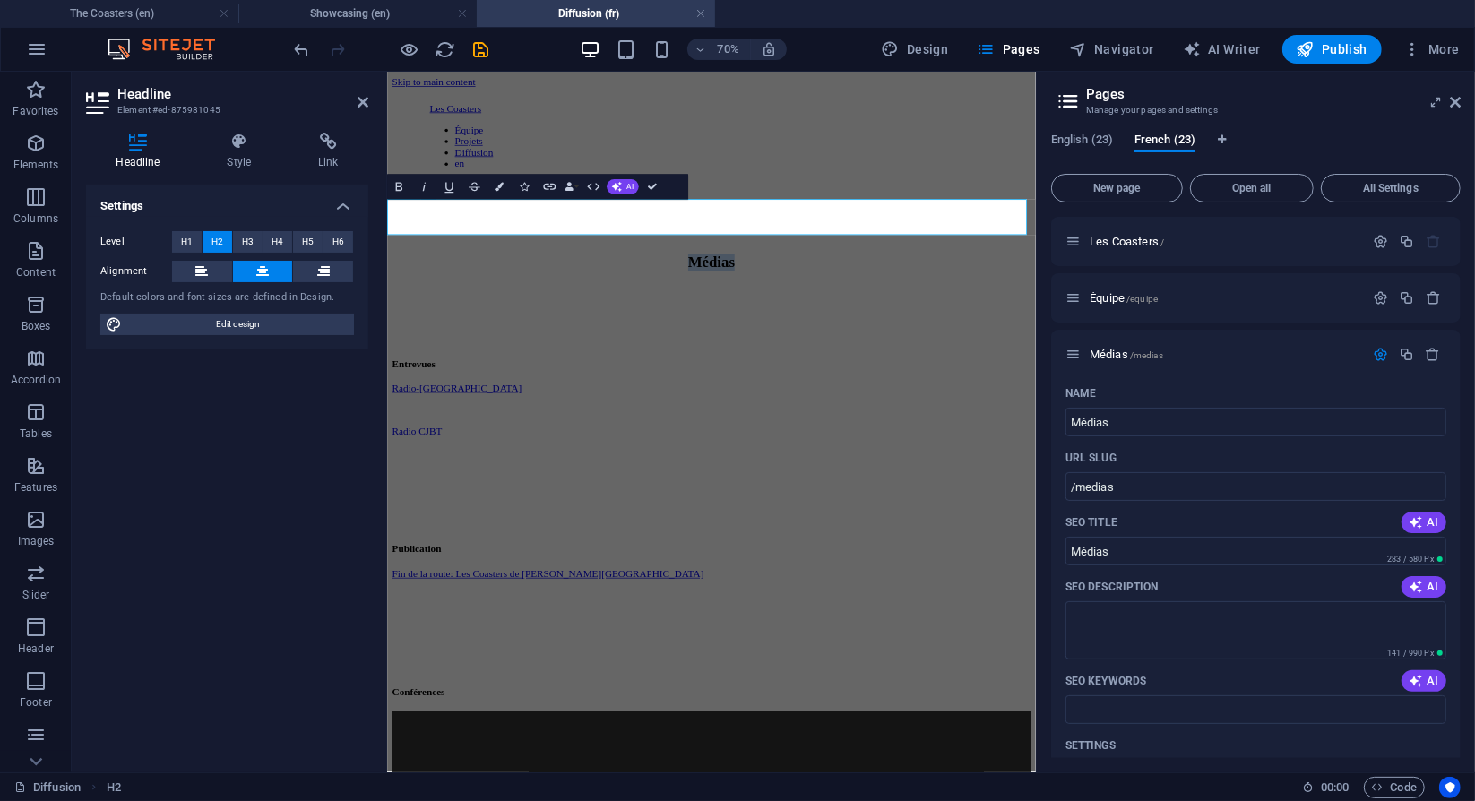
click at [952, 333] on h2 "Médias" at bounding box center [850, 345] width 913 height 24
click at [1133, 420] on input "Médias" at bounding box center [1256, 422] width 381 height 29
type input "Média"
type input "/media"
type input "Média"
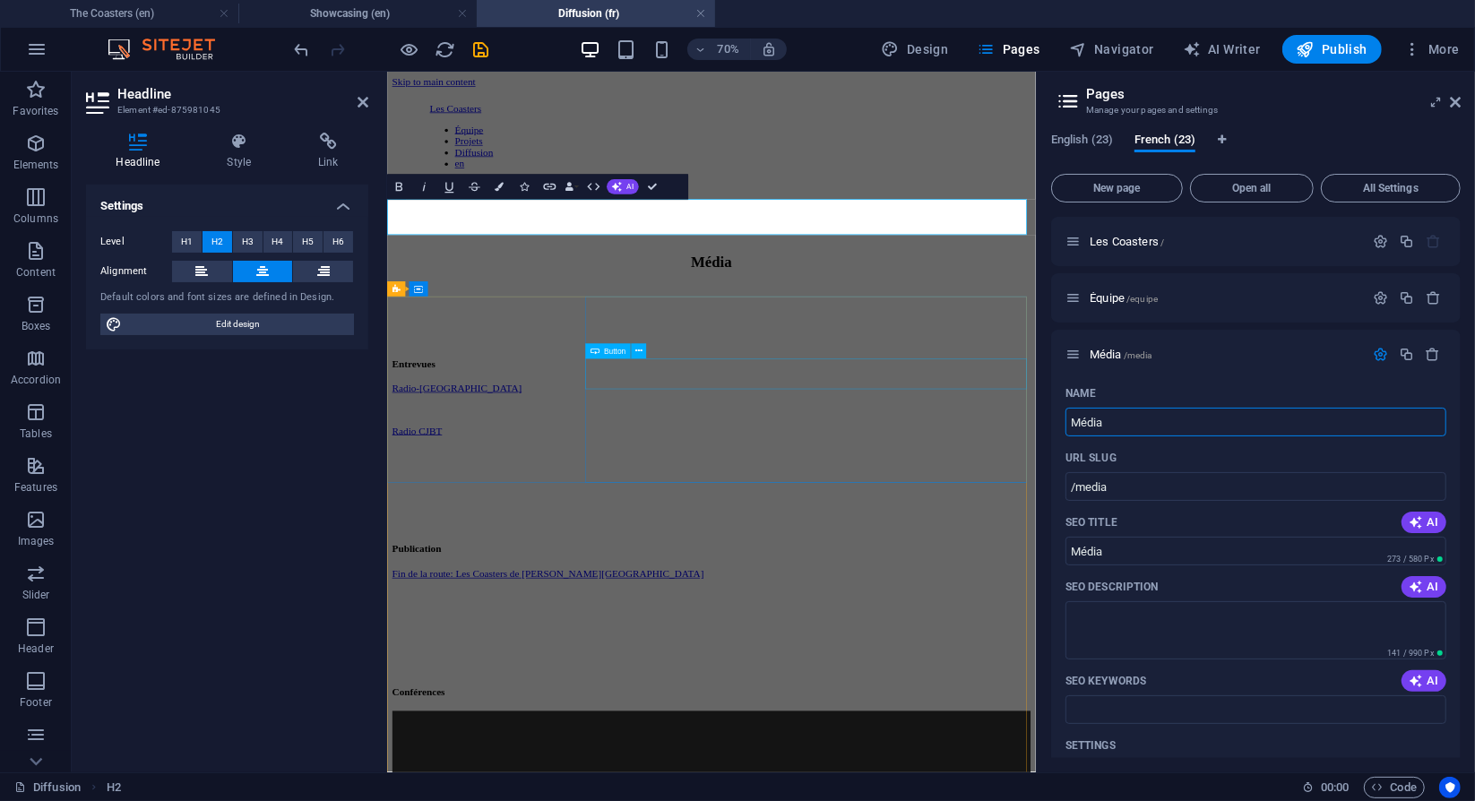
type input "Média"
click at [1133, 577] on div "Radio CJBT" at bounding box center [850, 585] width 913 height 16
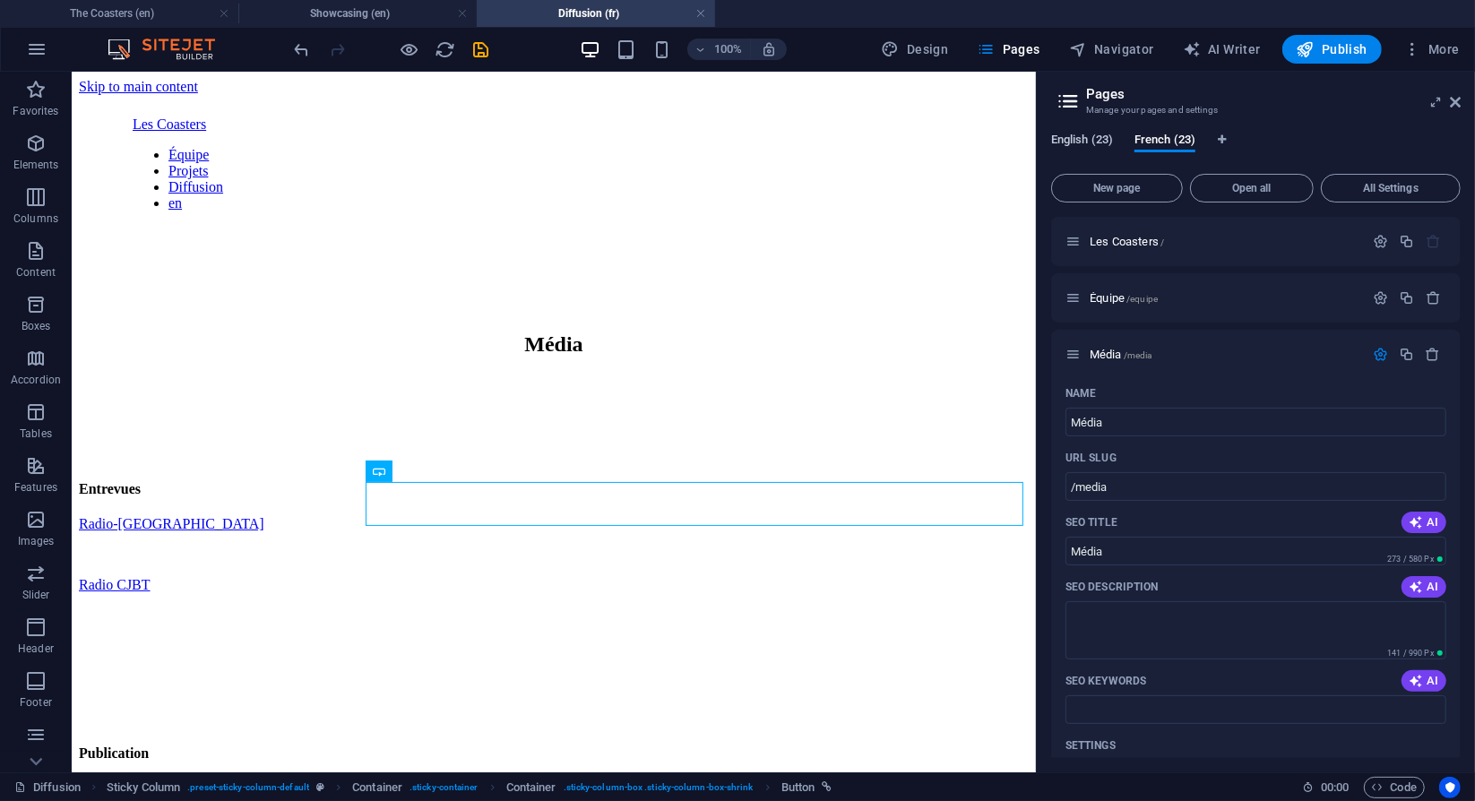
click at [1073, 139] on span "English (23)" at bounding box center [1082, 141] width 62 height 25
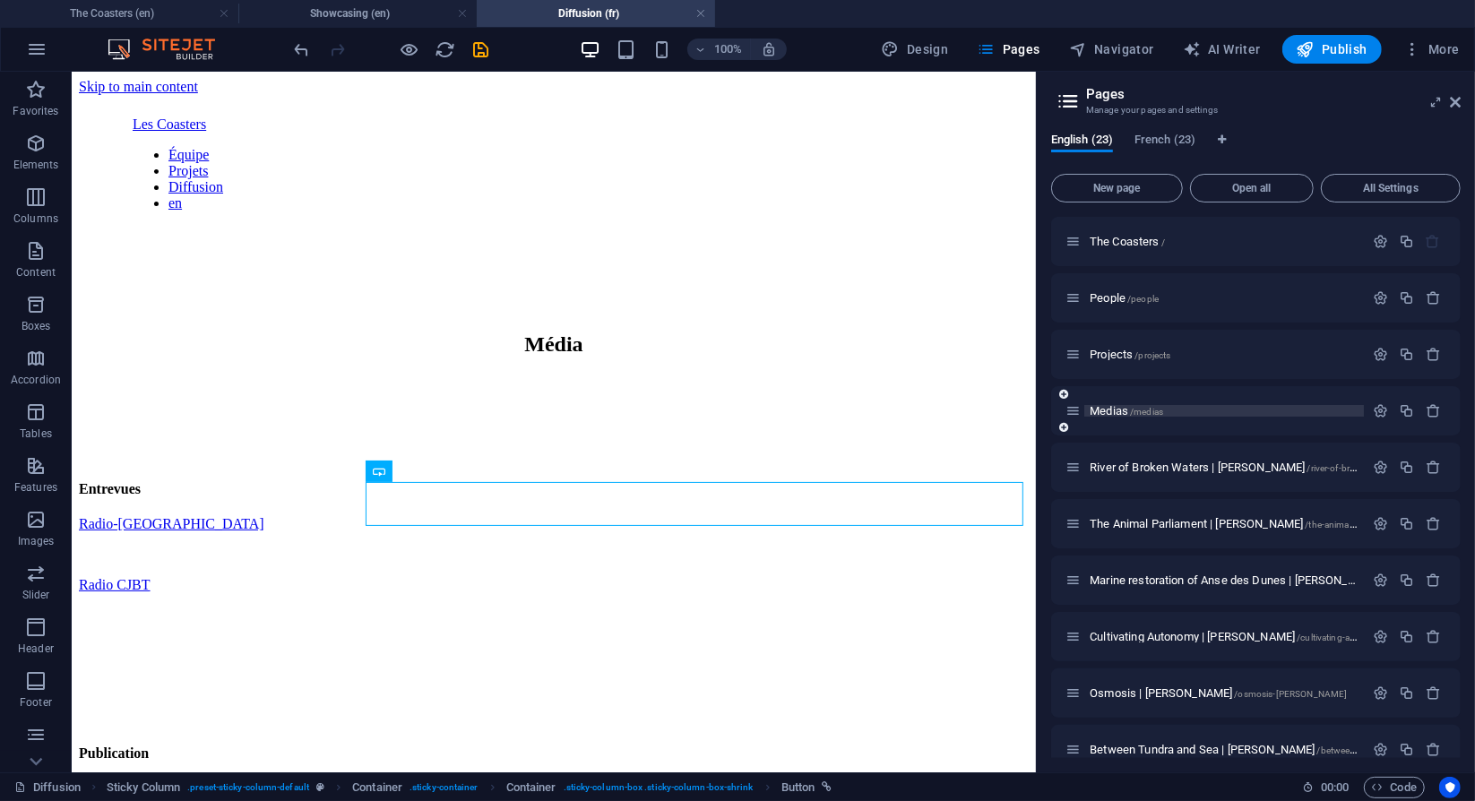
click at [1118, 412] on span "Medias /medias" at bounding box center [1127, 410] width 74 height 13
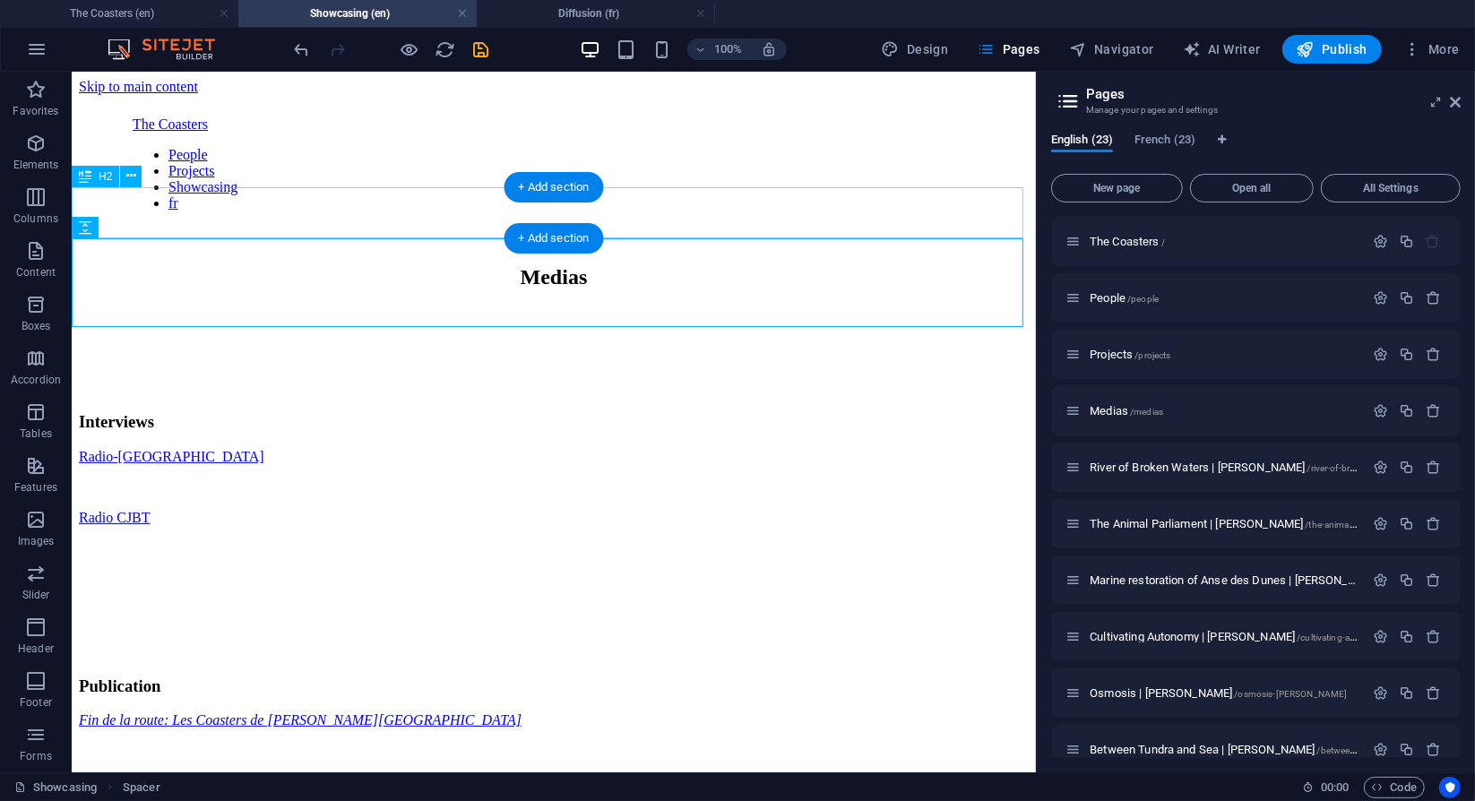
click at [627, 264] on div "Medias" at bounding box center [553, 276] width 950 height 24
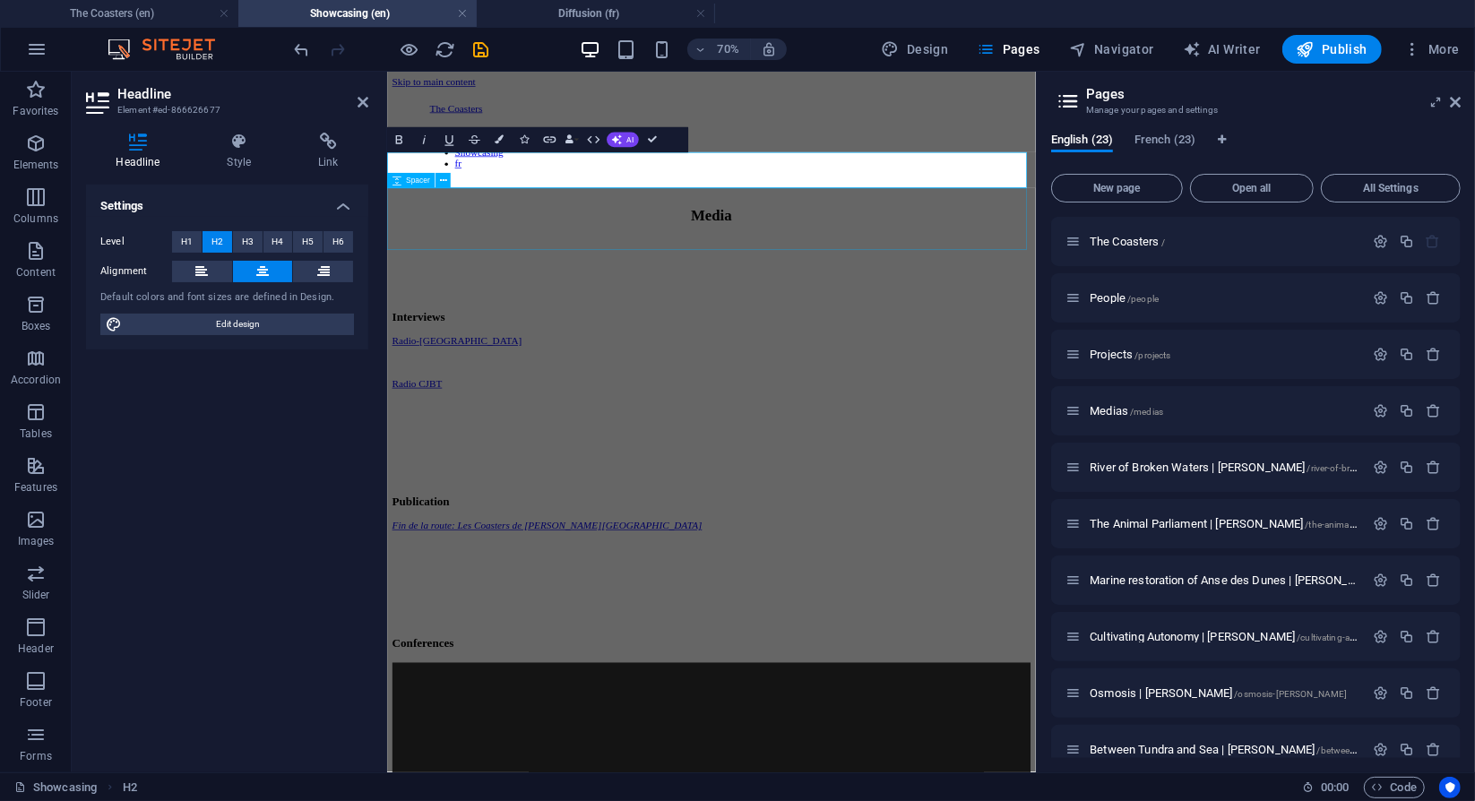
click at [967, 325] on div at bounding box center [850, 351] width 913 height 89
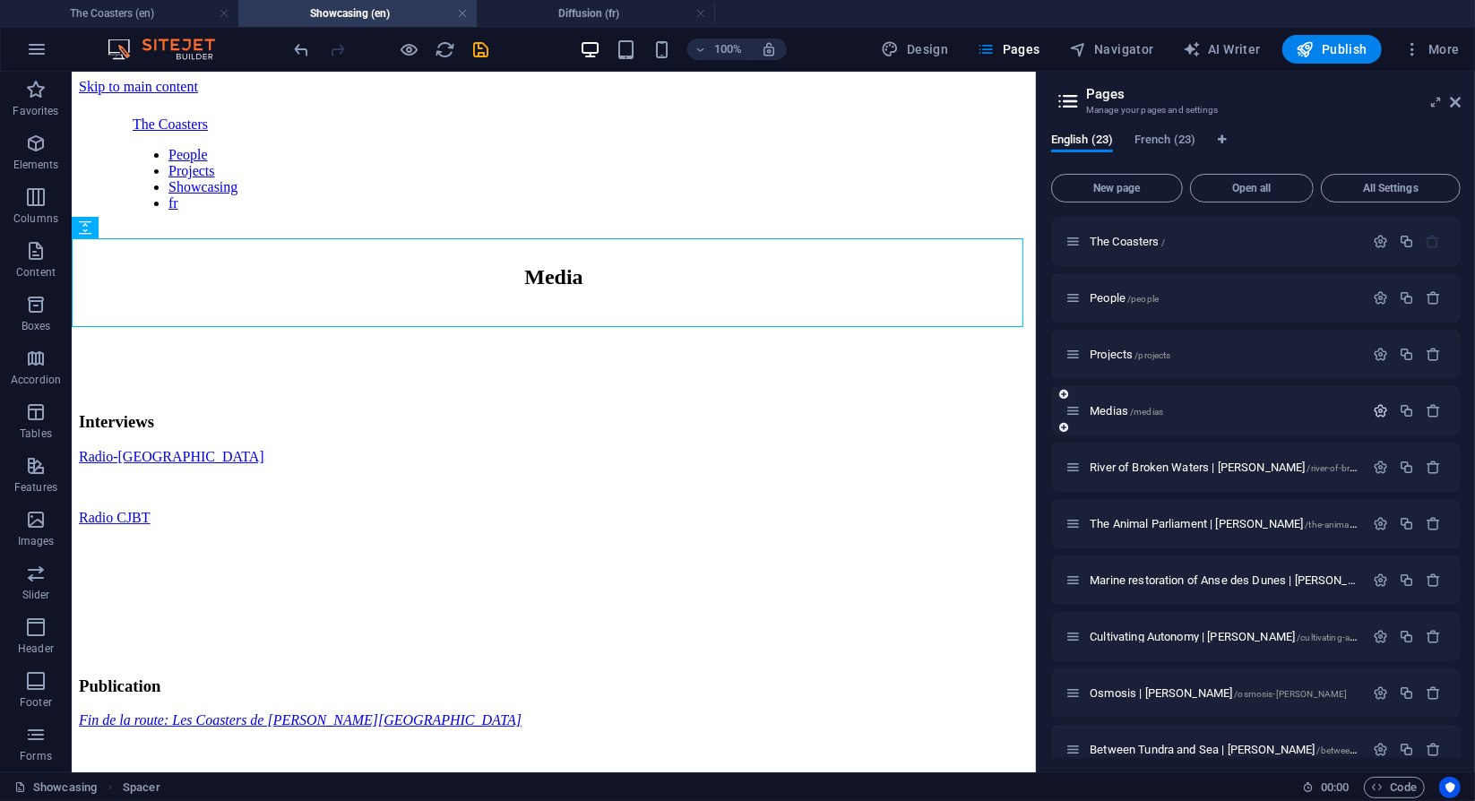
click at [1377, 413] on icon "button" at bounding box center [1380, 410] width 15 height 15
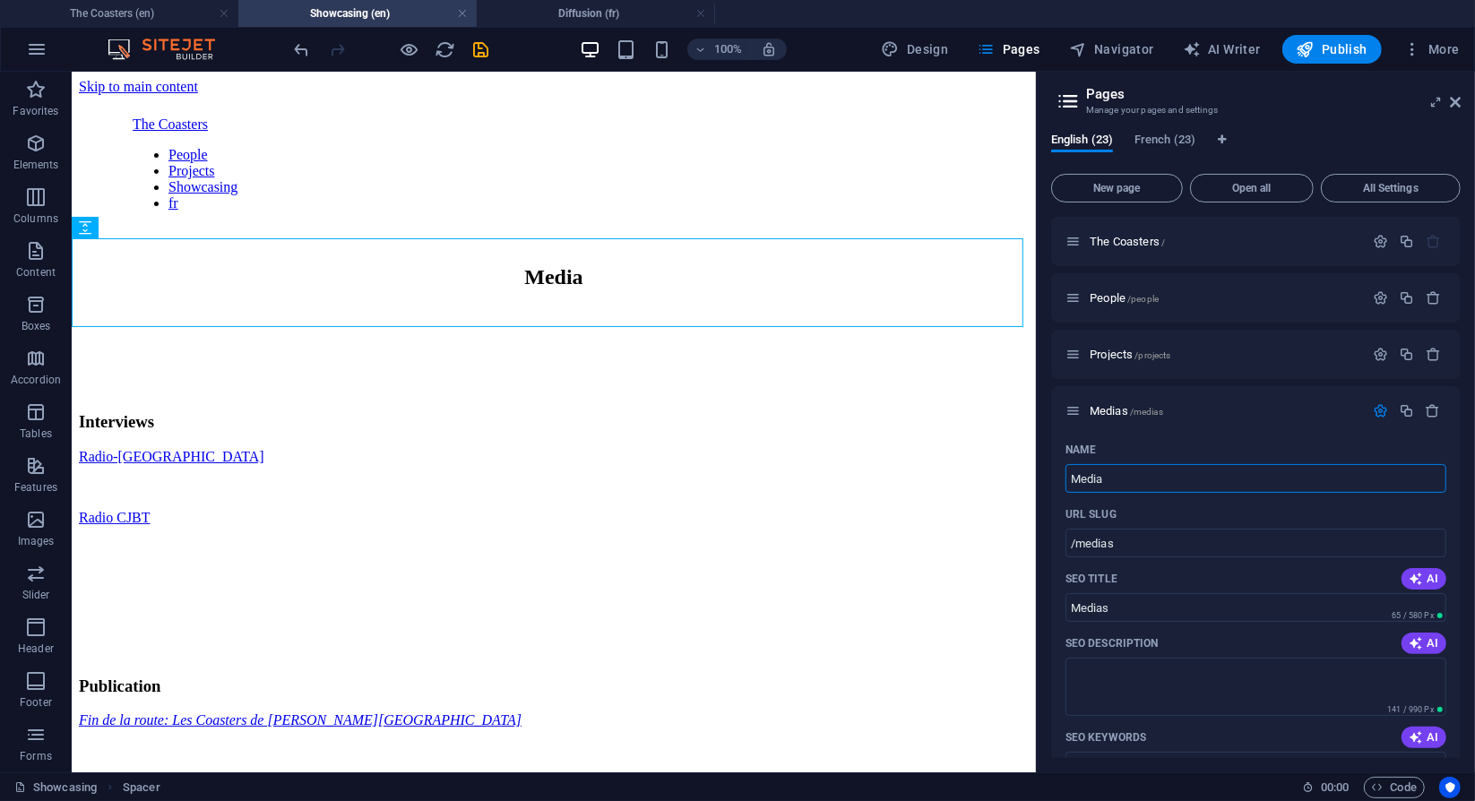
type input "Media"
type input "/media"
type input "Media"
click at [789, 307] on div at bounding box center [553, 351] width 950 height 89
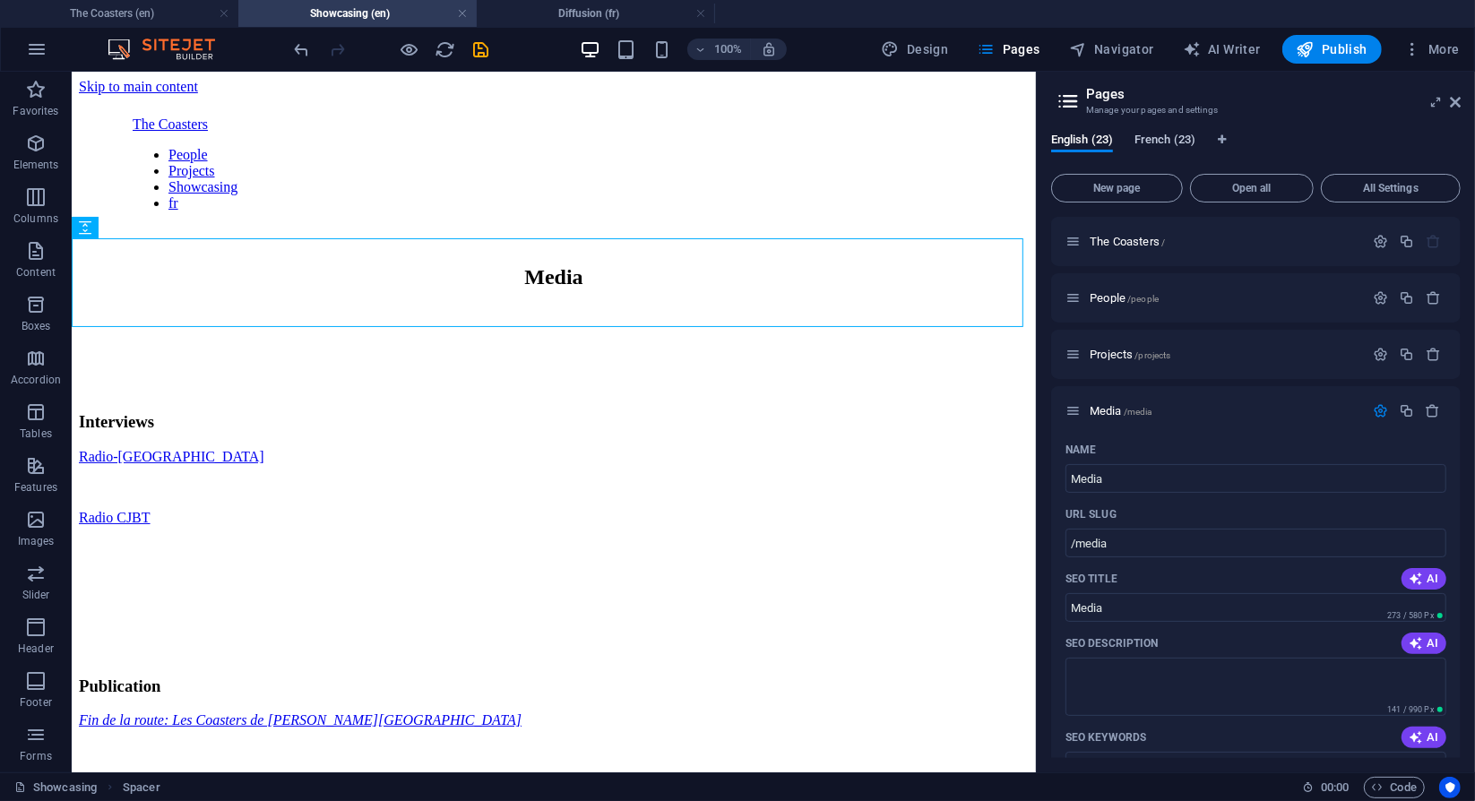
click at [1170, 134] on span "French (23)" at bounding box center [1165, 141] width 61 height 25
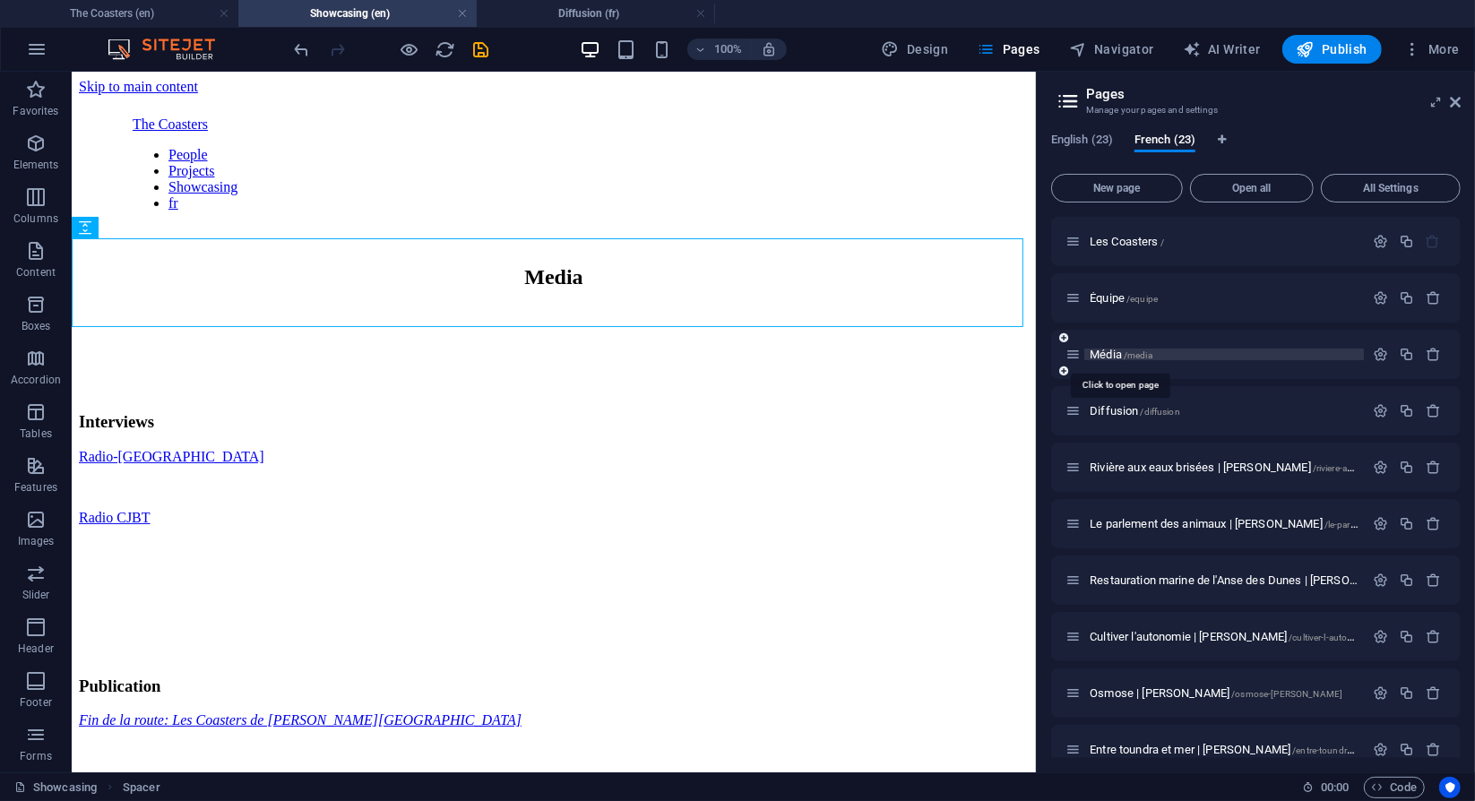
click at [1106, 354] on span "Média /media" at bounding box center [1121, 354] width 63 height 13
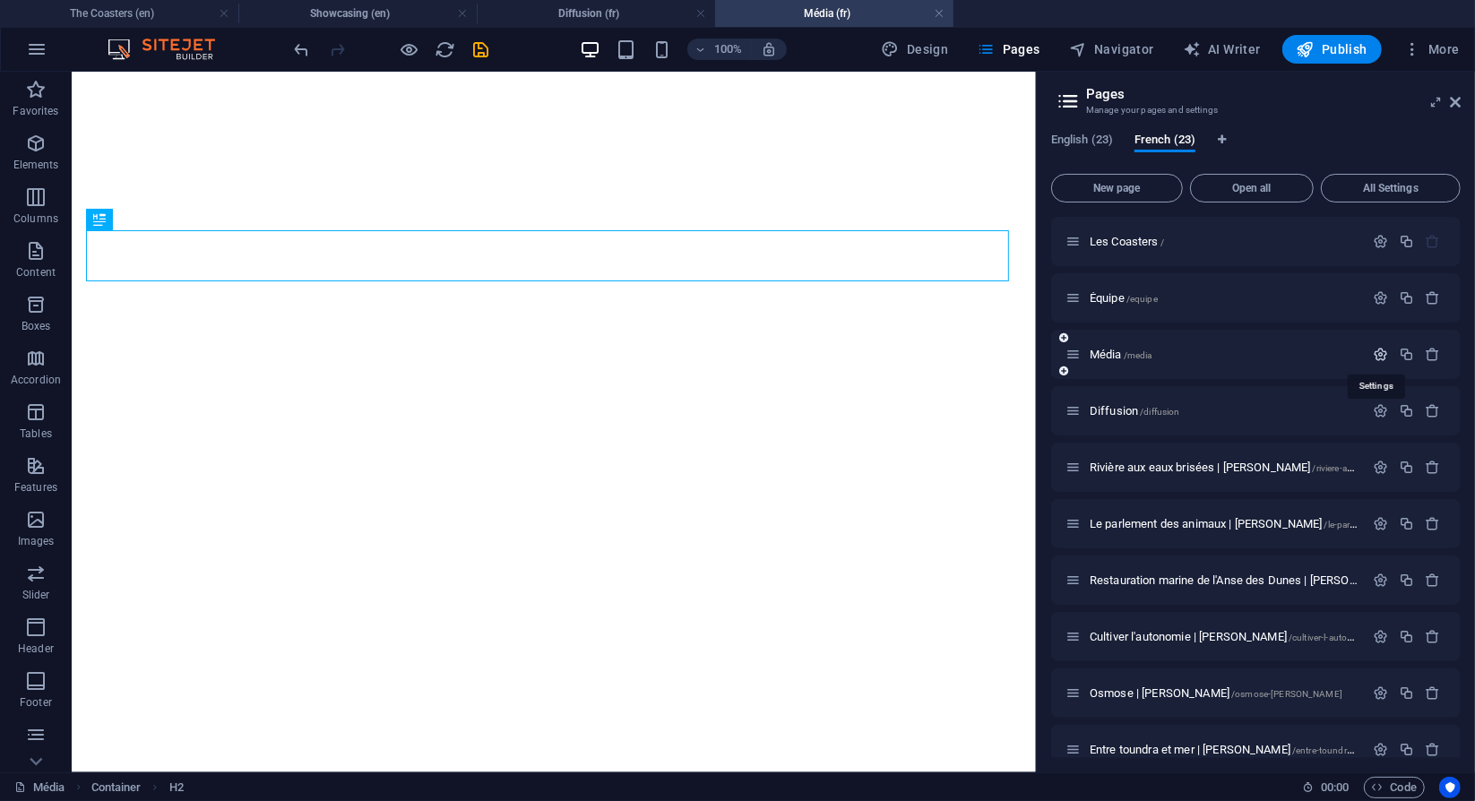
click at [1379, 358] on icon "button" at bounding box center [1380, 354] width 15 height 15
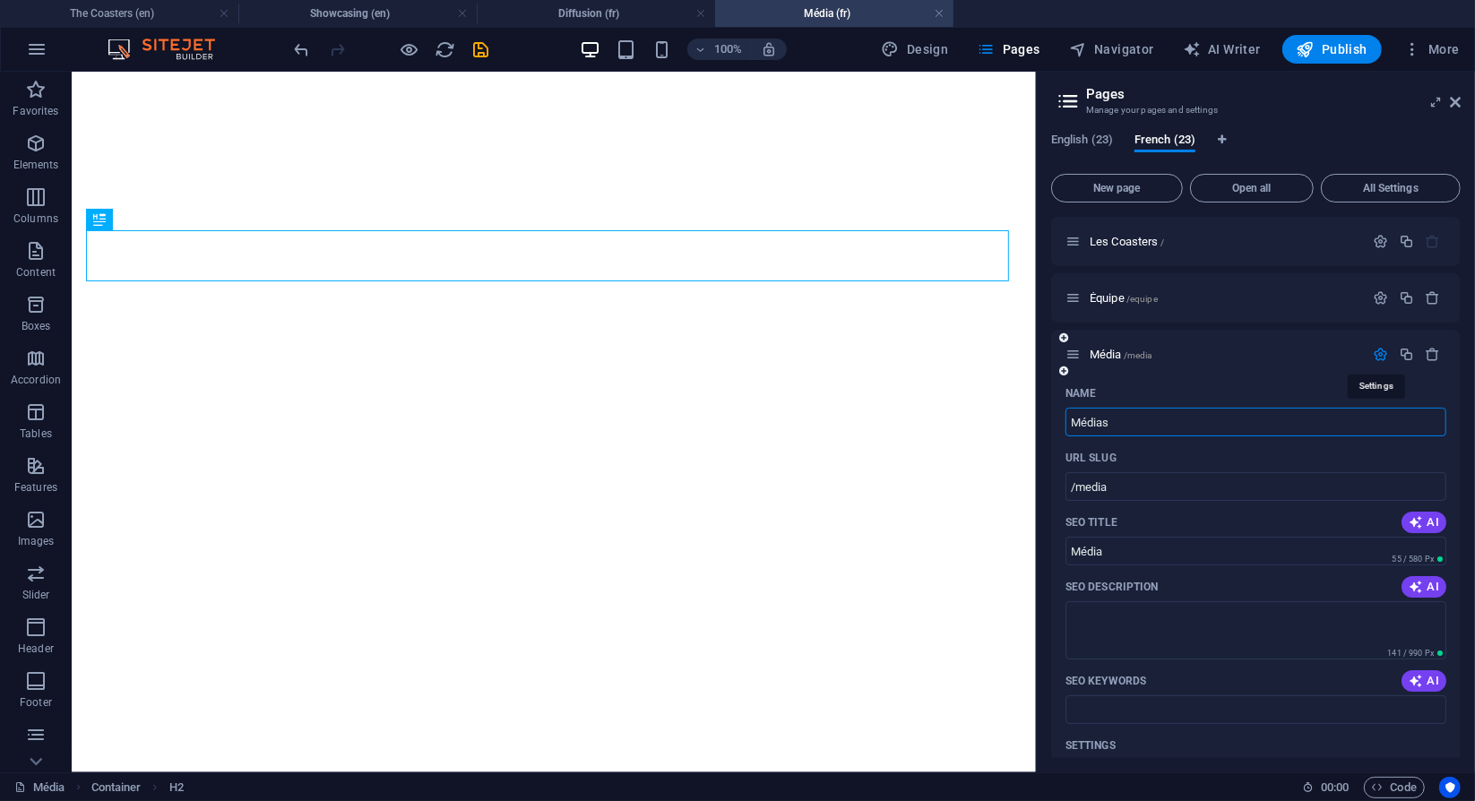
type input "Médias"
type input "/medias"
type input "Médias"
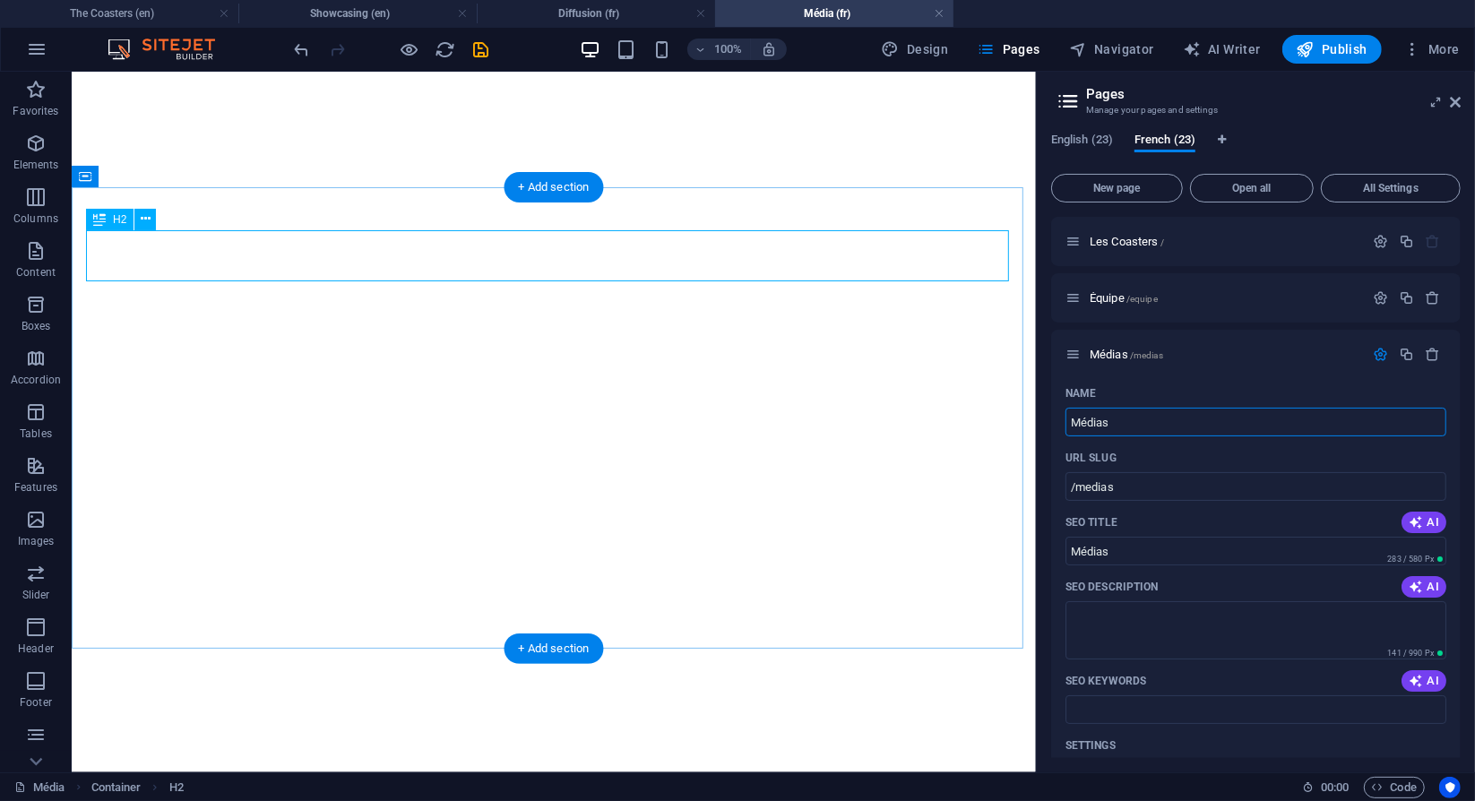
type input "Médias"
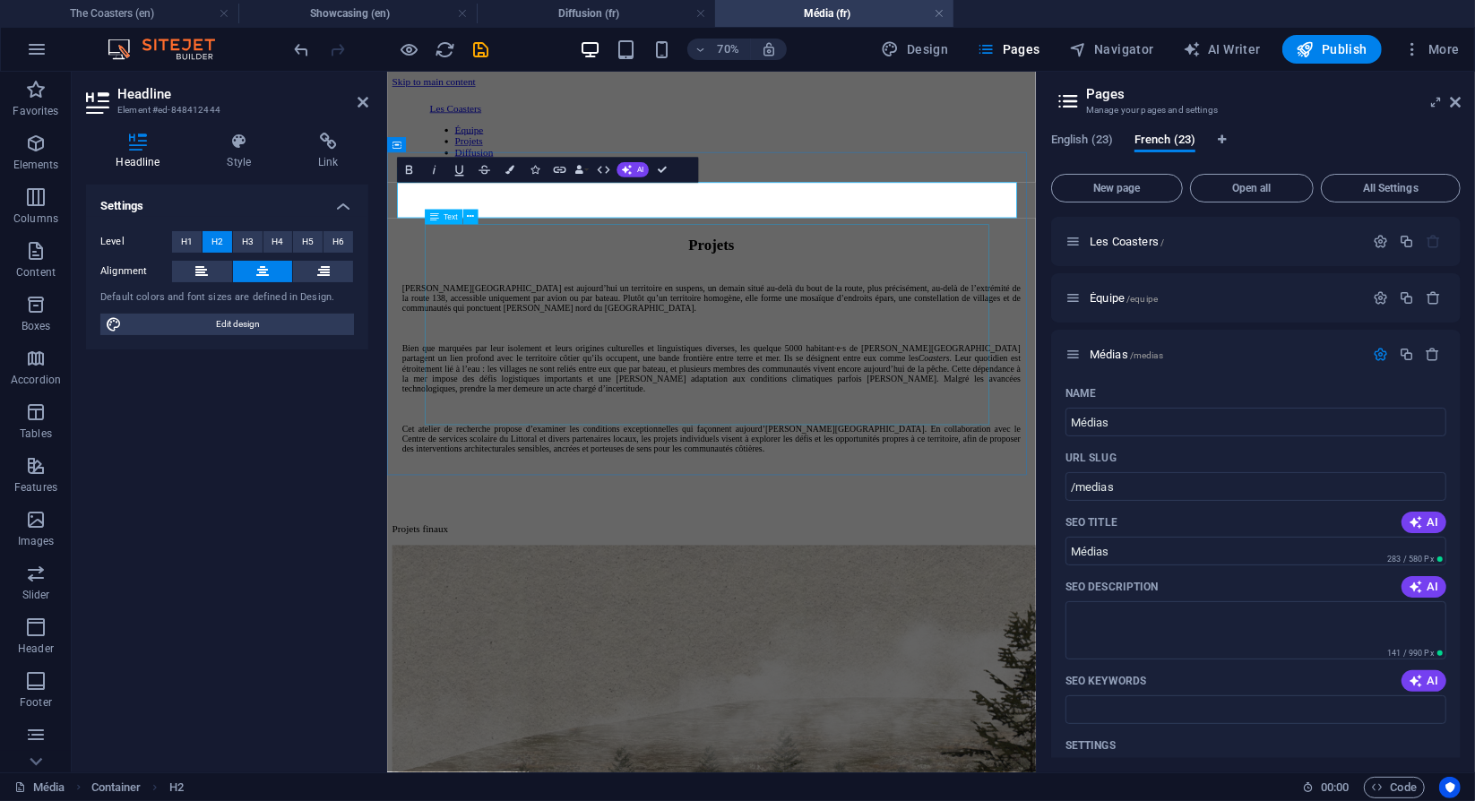
click at [897, 429] on div "[PERSON_NAME][GEOGRAPHIC_DATA] est aujourd’hui un territoire en suspens, un dem…" at bounding box center [850, 496] width 884 height 244
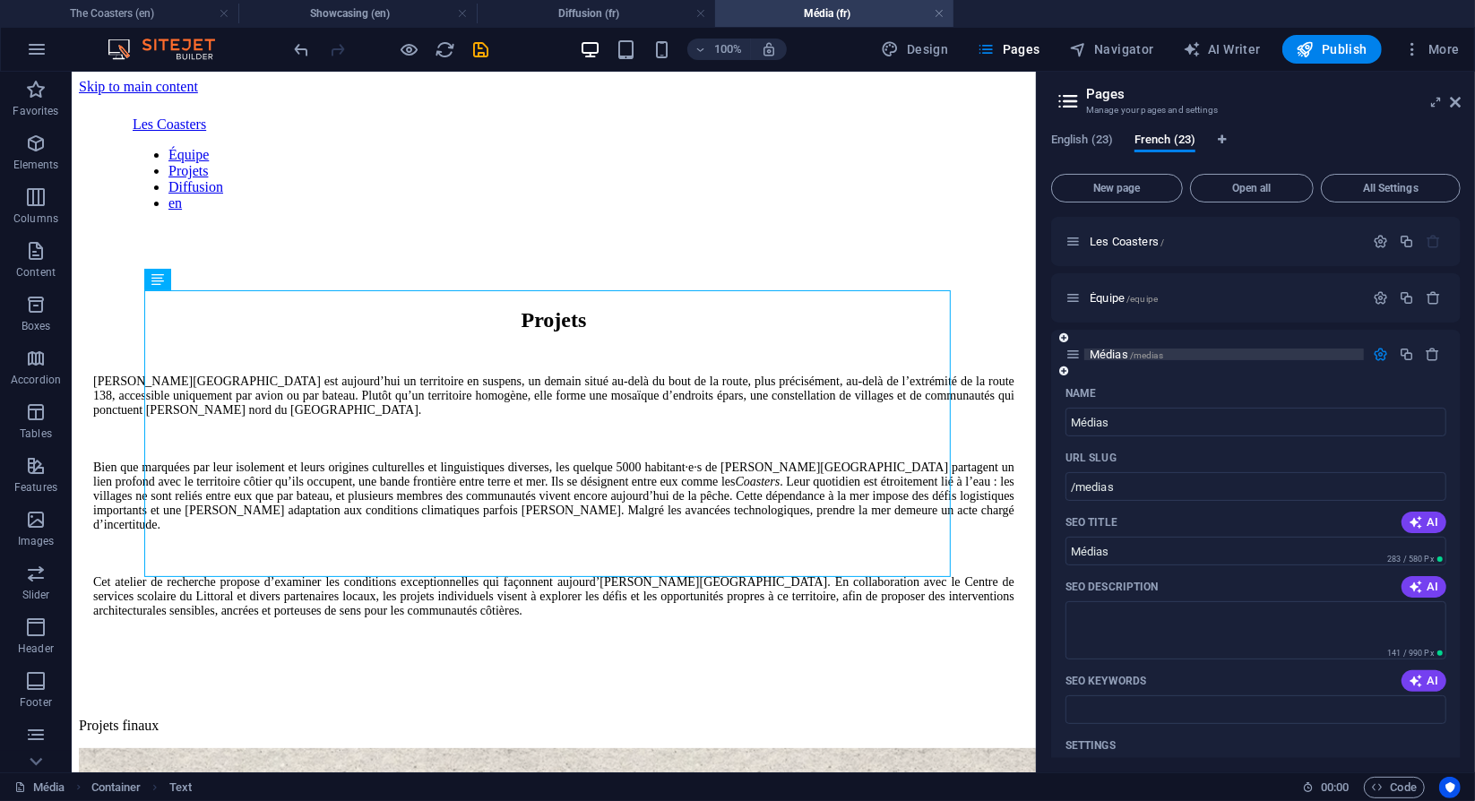
click at [1115, 350] on span "Médias /medias" at bounding box center [1127, 354] width 74 height 13
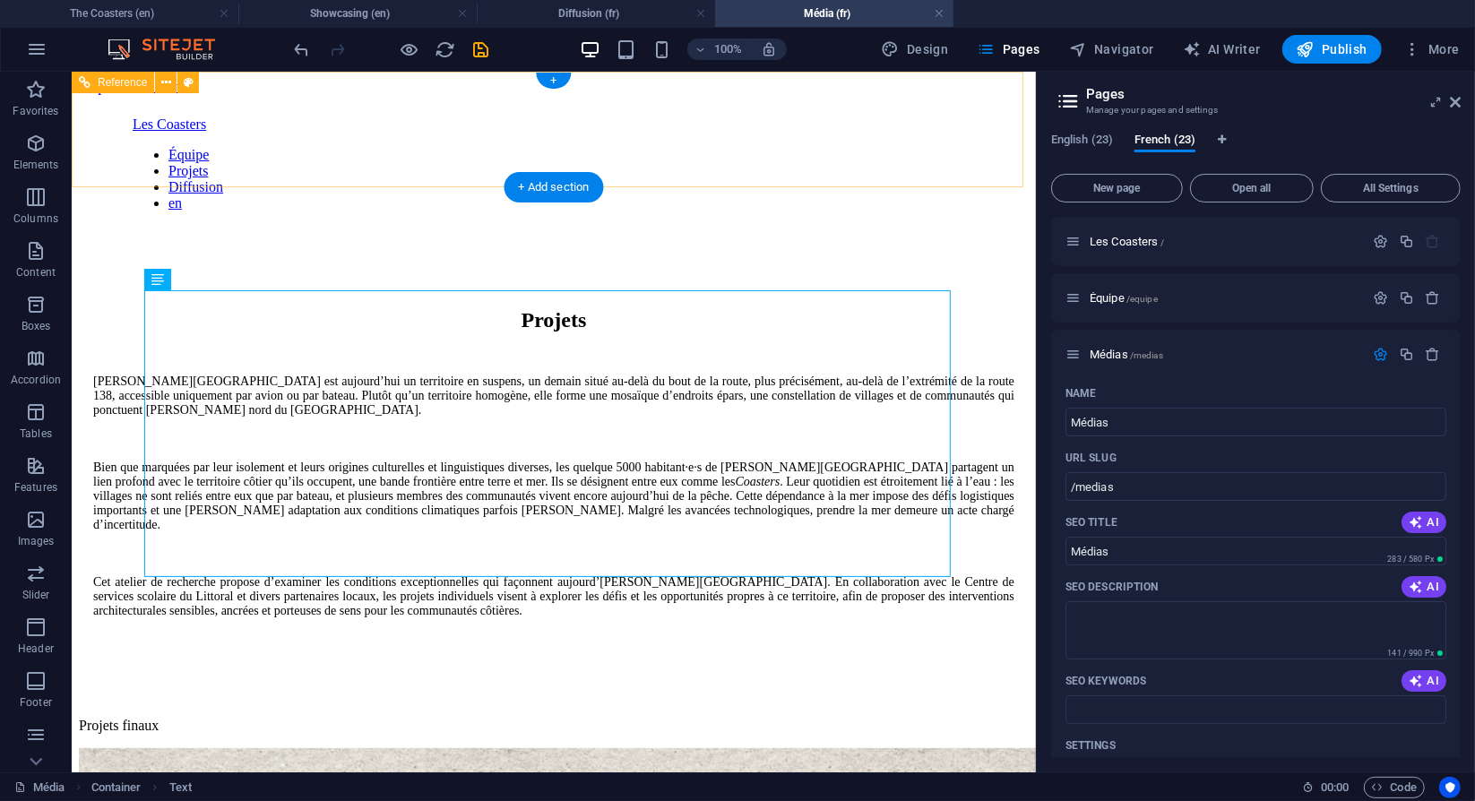
click at [863, 156] on nav "Équipe Projets Diffusion en" at bounding box center [553, 178] width 843 height 65
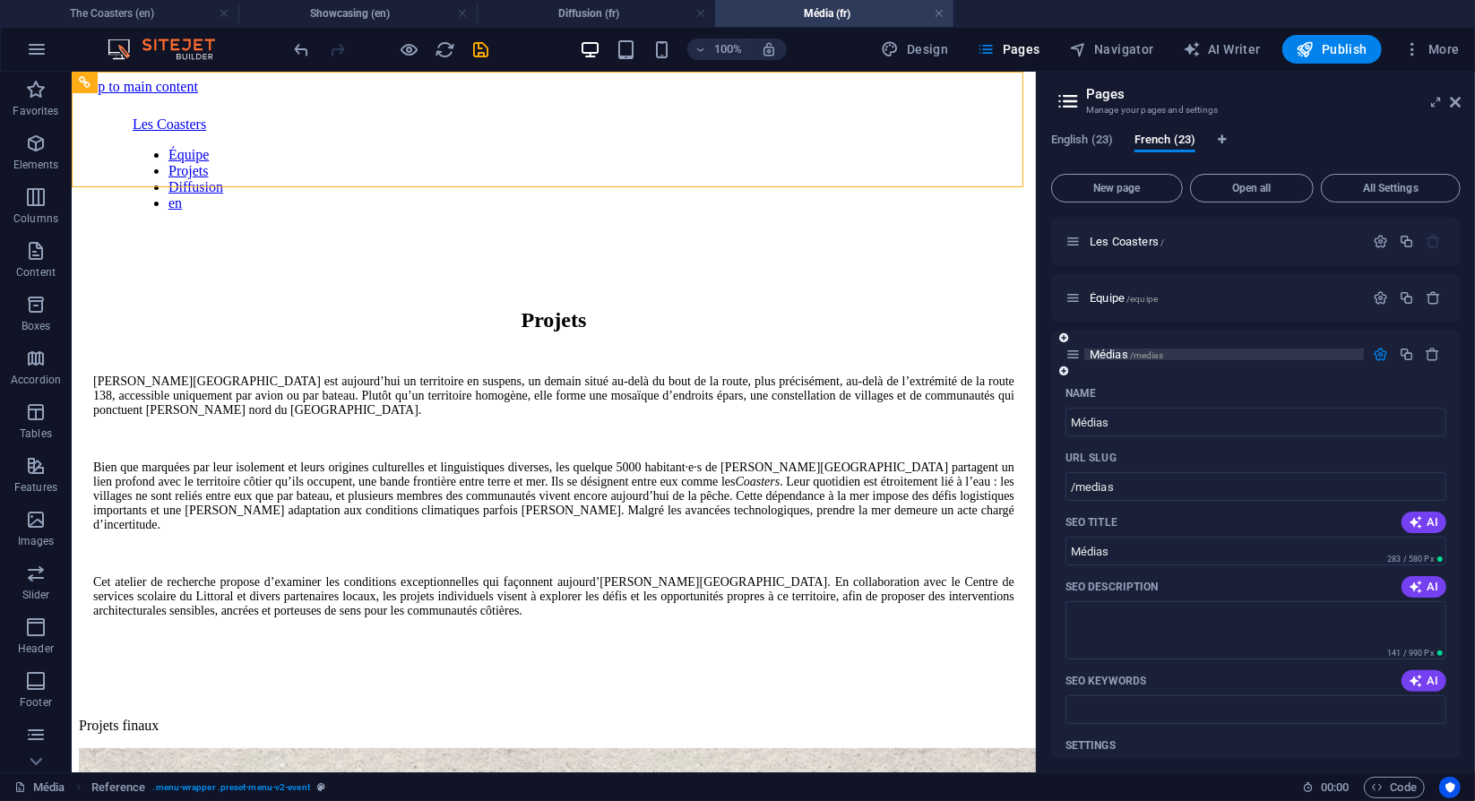
click at [1120, 350] on span "Médias /medias" at bounding box center [1127, 354] width 74 height 13
click at [1123, 246] on span "Les Coasters /" at bounding box center [1127, 241] width 74 height 13
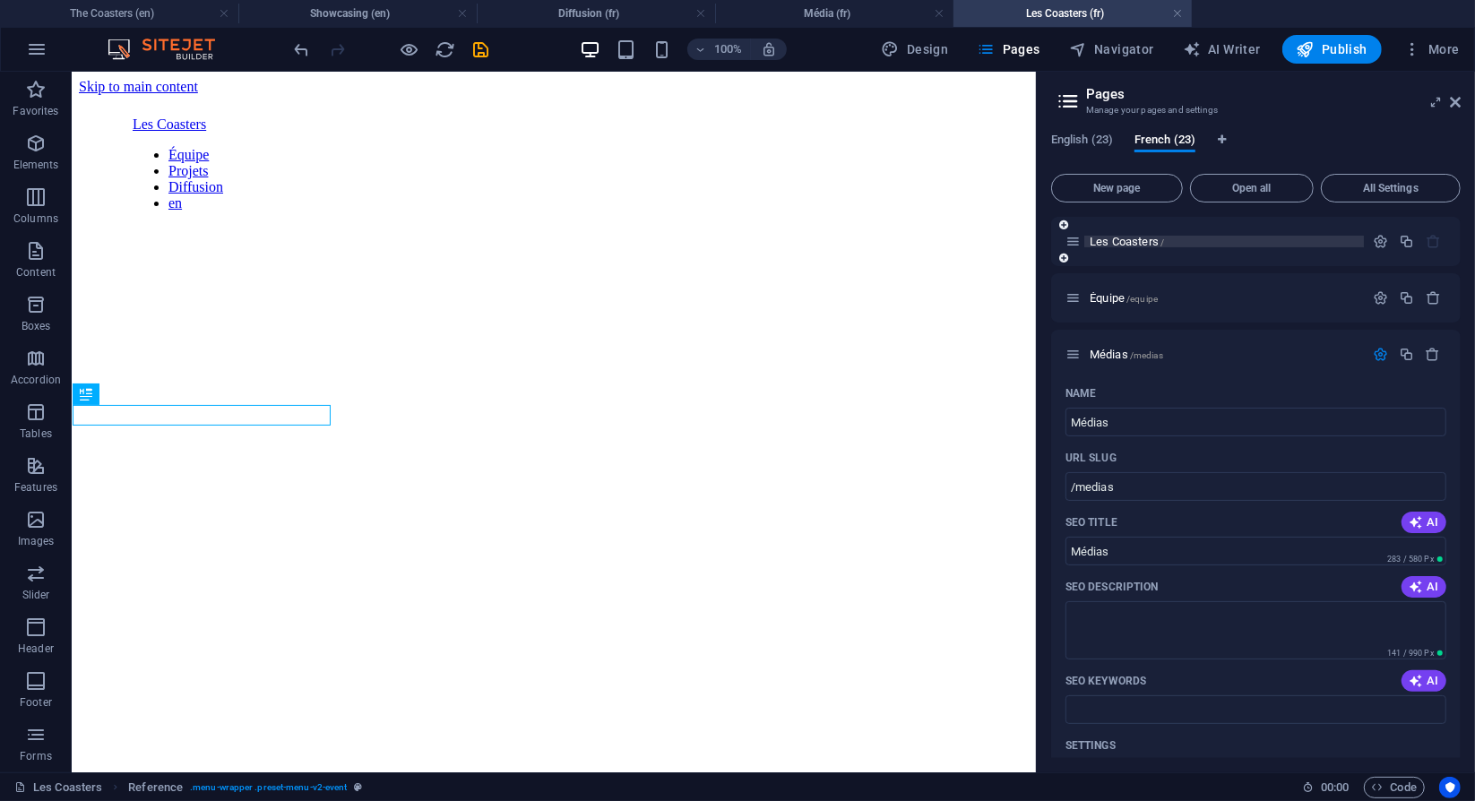
scroll to position [545, 0]
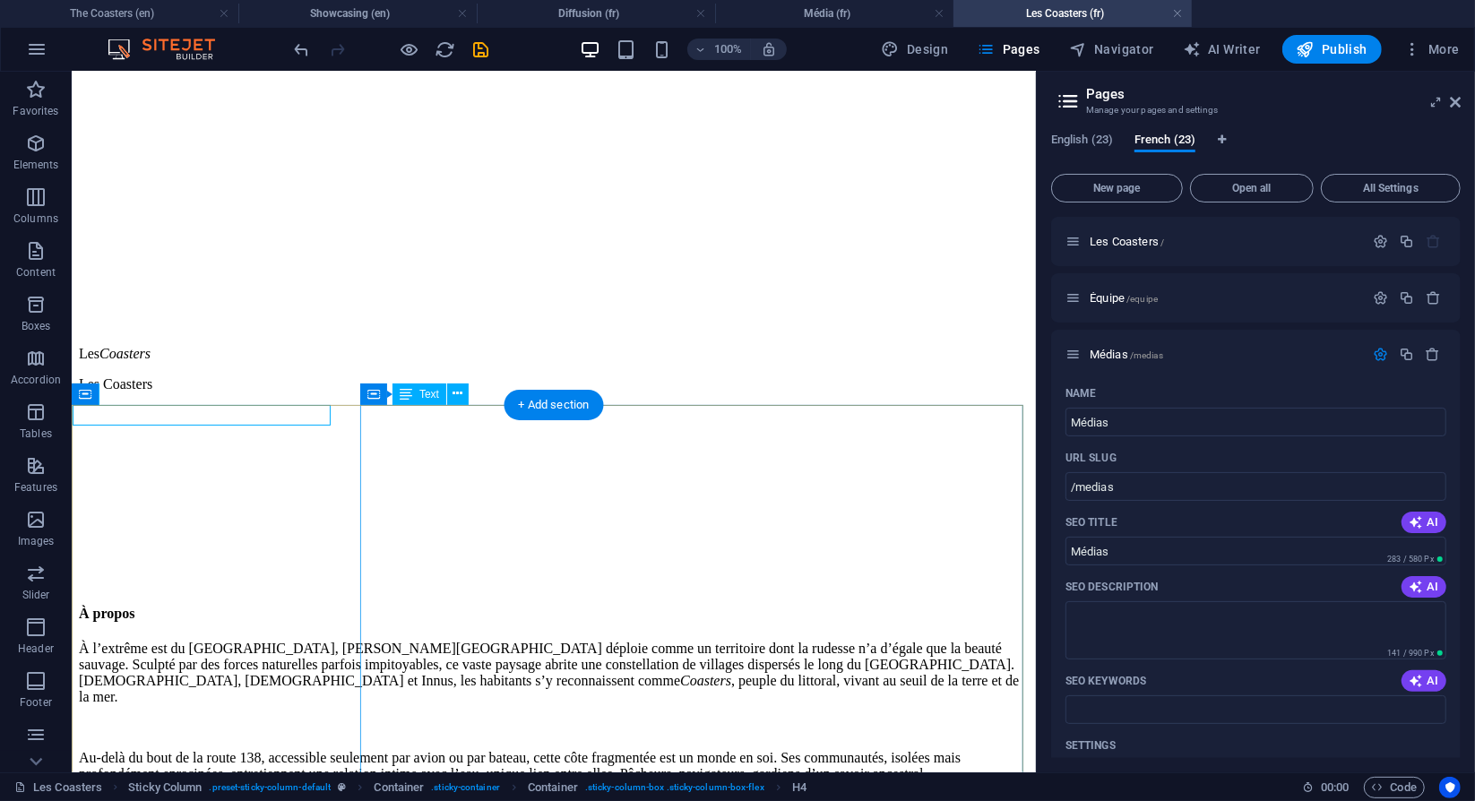
click at [865, 640] on div "À l’extrême est du [GEOGRAPHIC_DATA], [PERSON_NAME][GEOGRAPHIC_DATA] déploie co…" at bounding box center [553, 812] width 950 height 344
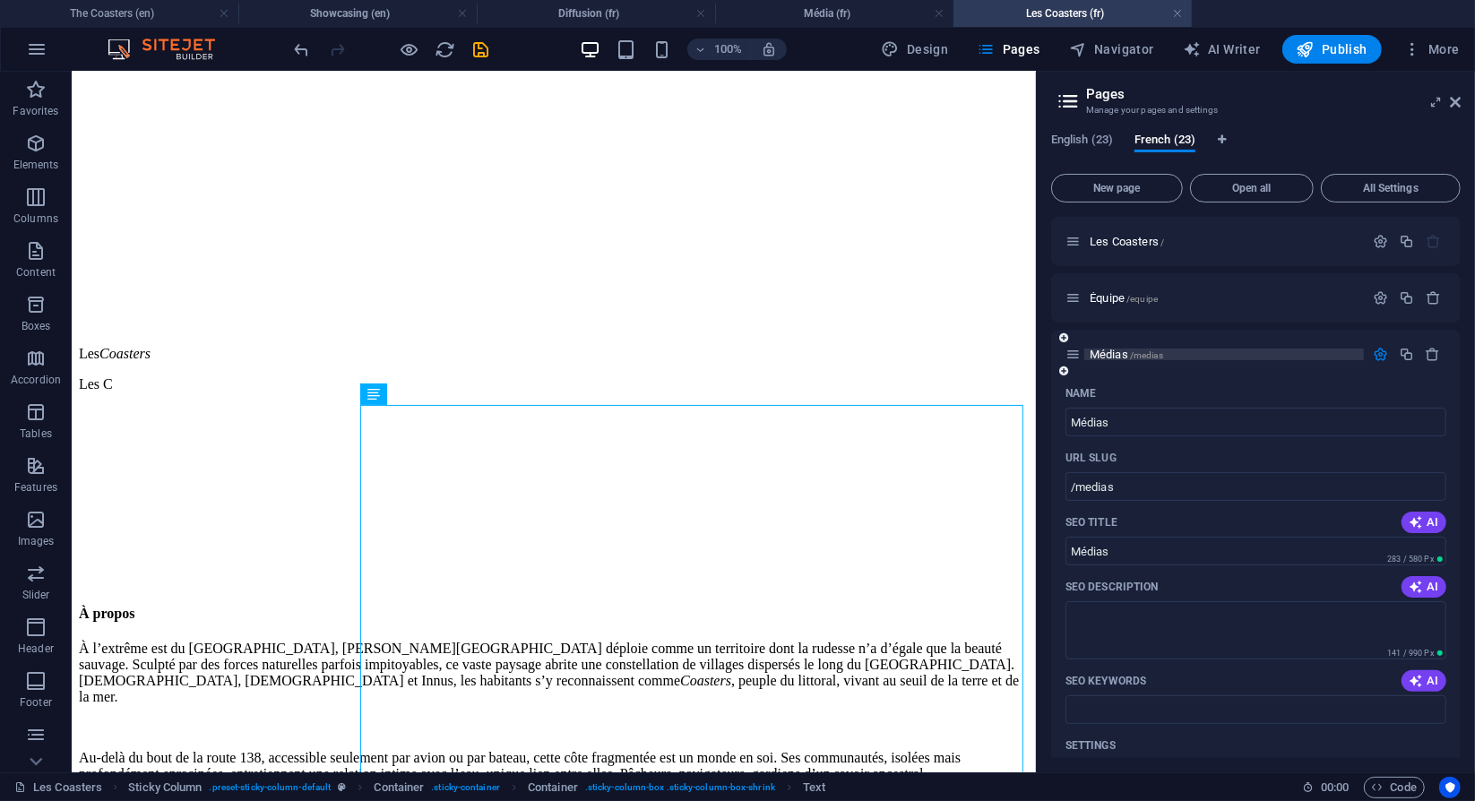
click at [1112, 353] on span "Médias /medias" at bounding box center [1127, 354] width 74 height 13
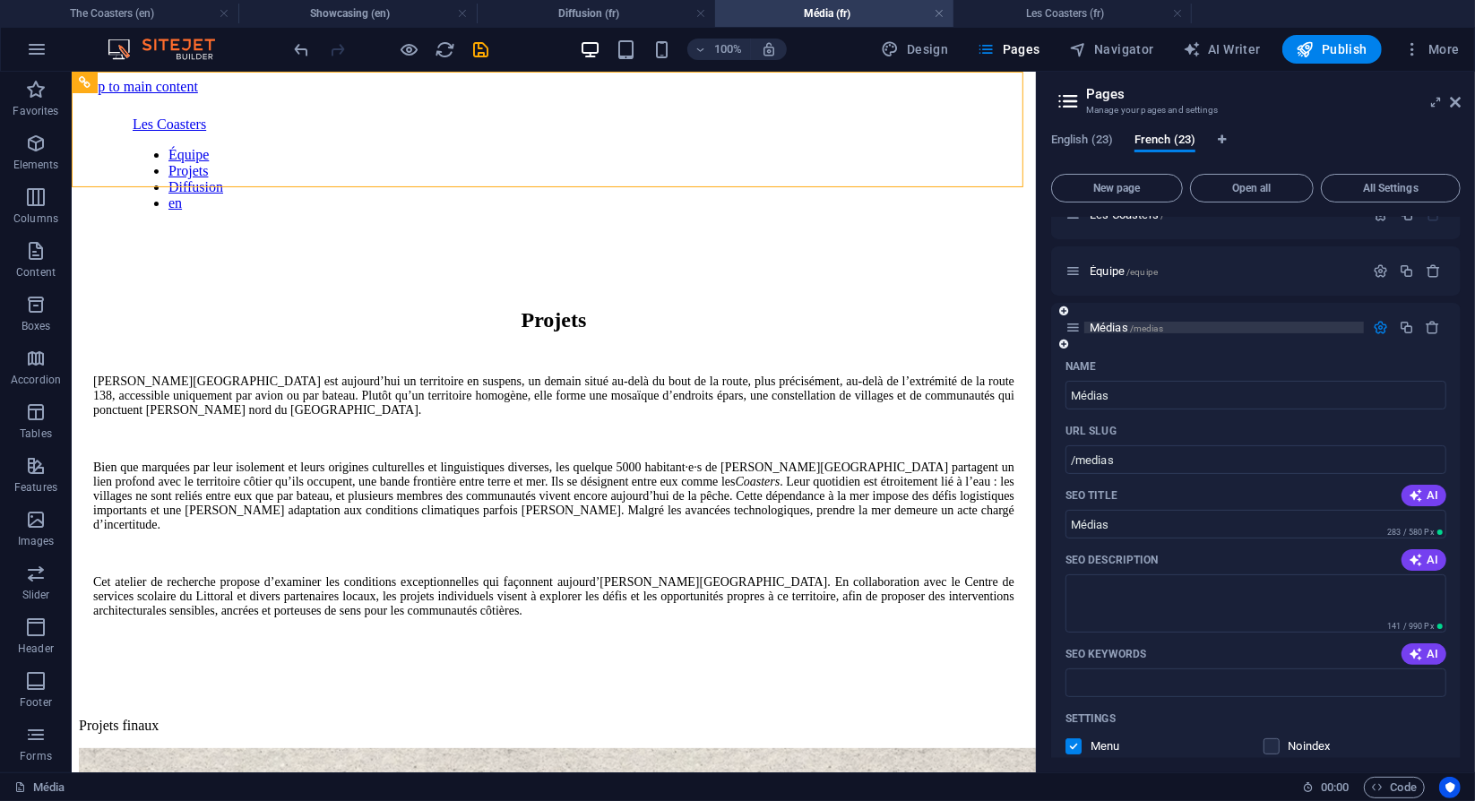
scroll to position [22, 0]
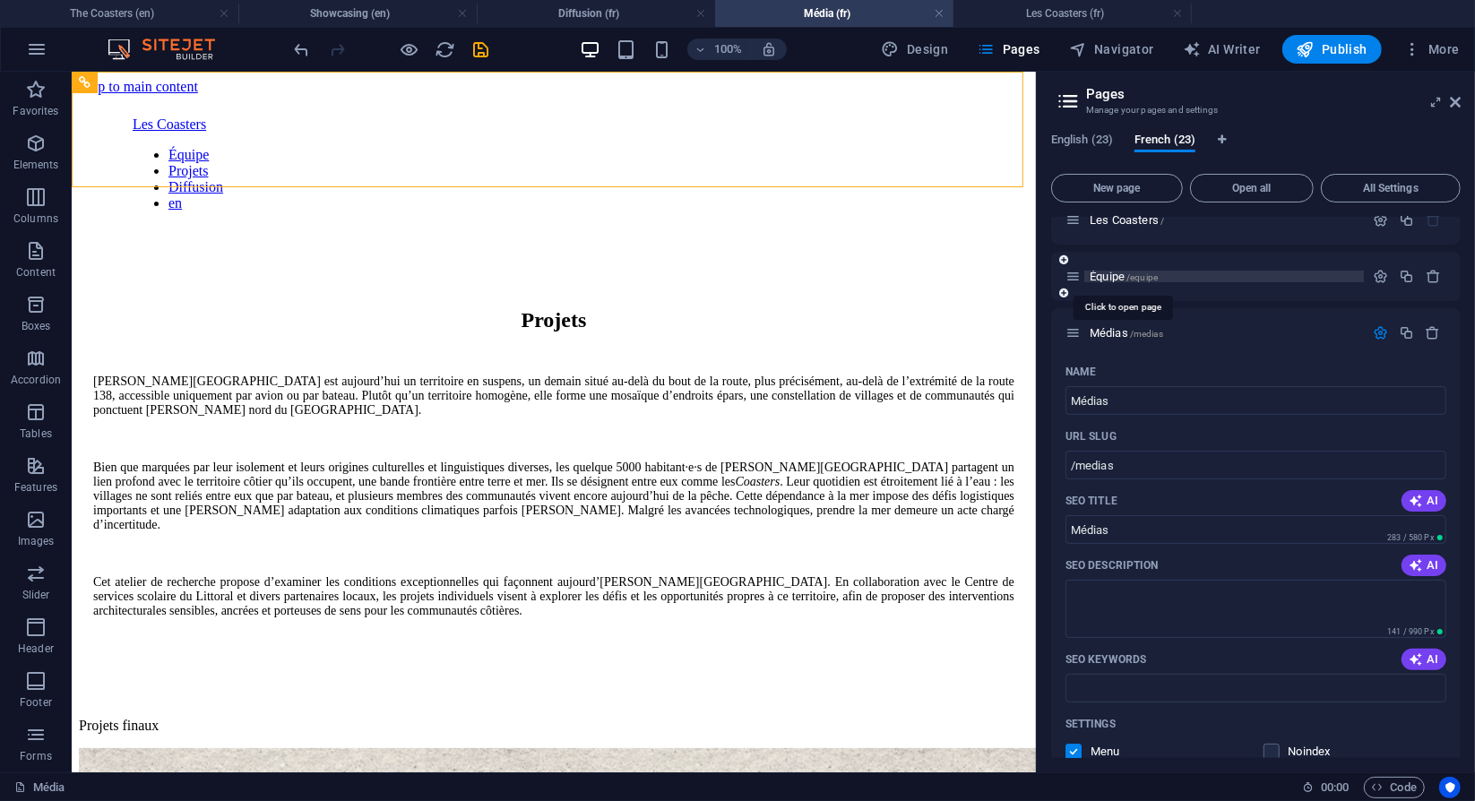
click at [1119, 274] on span "Équipe /equipe" at bounding box center [1124, 276] width 68 height 13
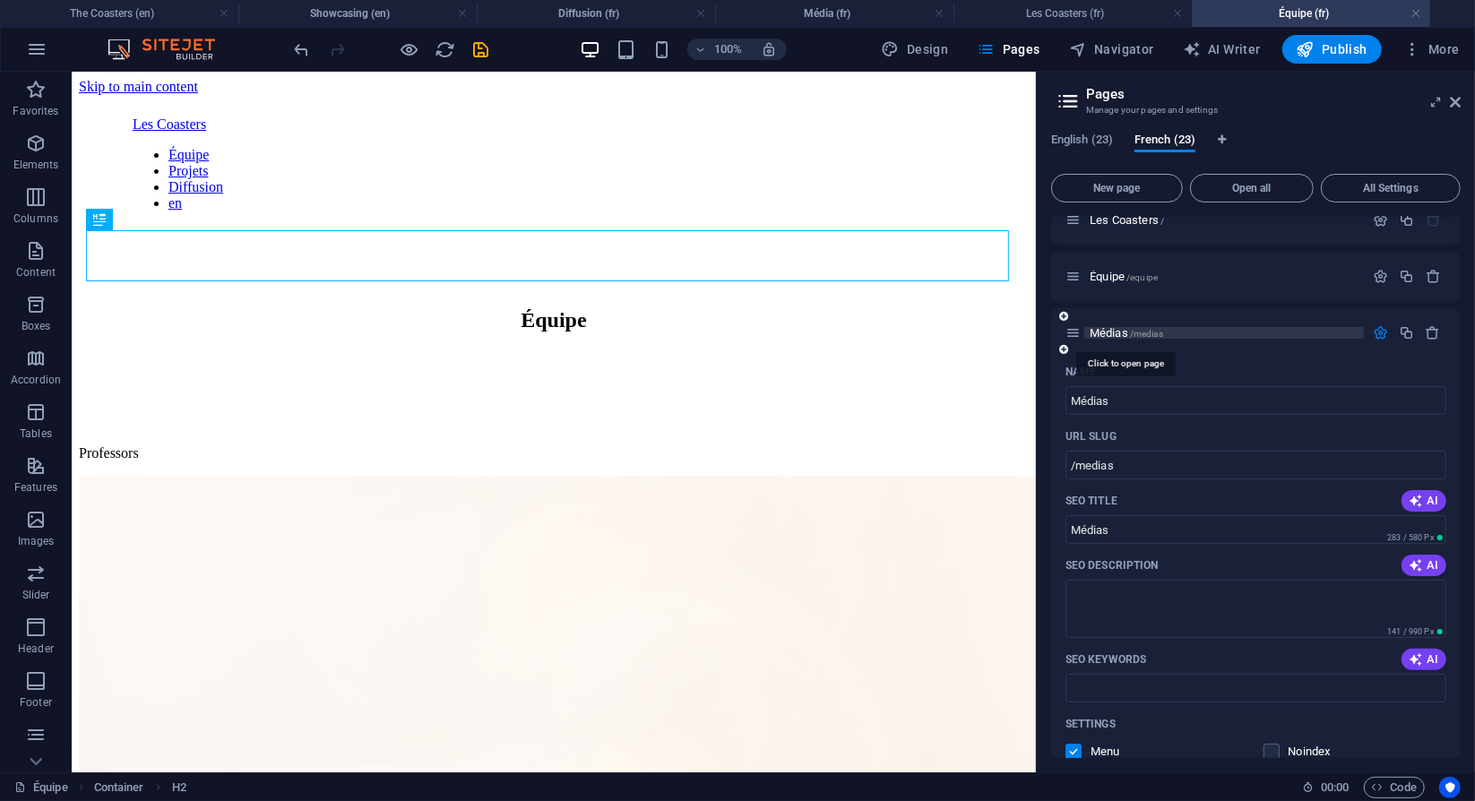
scroll to position [0, 0]
click at [1113, 331] on span "Médias /medias" at bounding box center [1127, 332] width 74 height 13
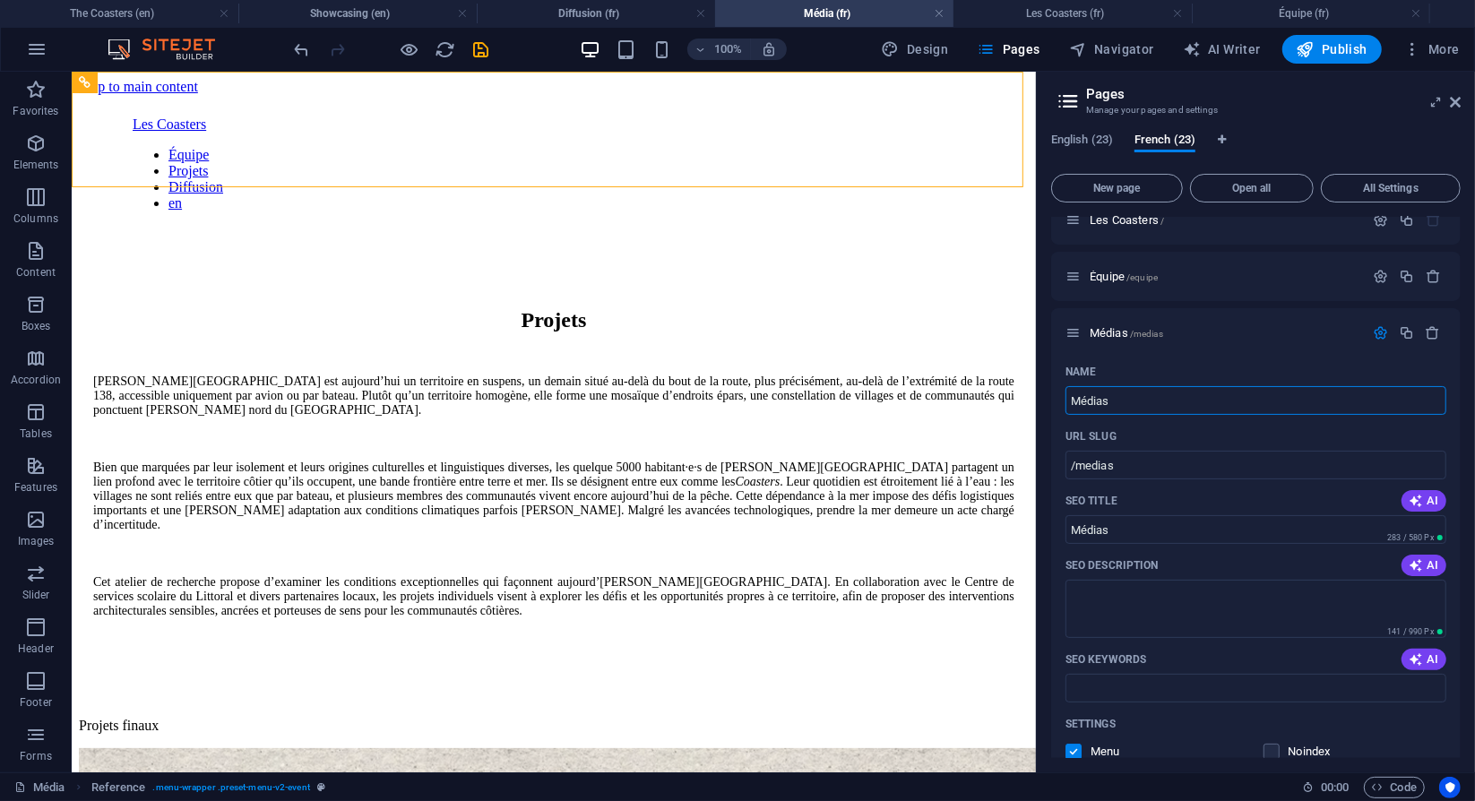
drag, startPoint x: 1234, startPoint y: 466, endPoint x: 994, endPoint y: 393, distance: 251.2
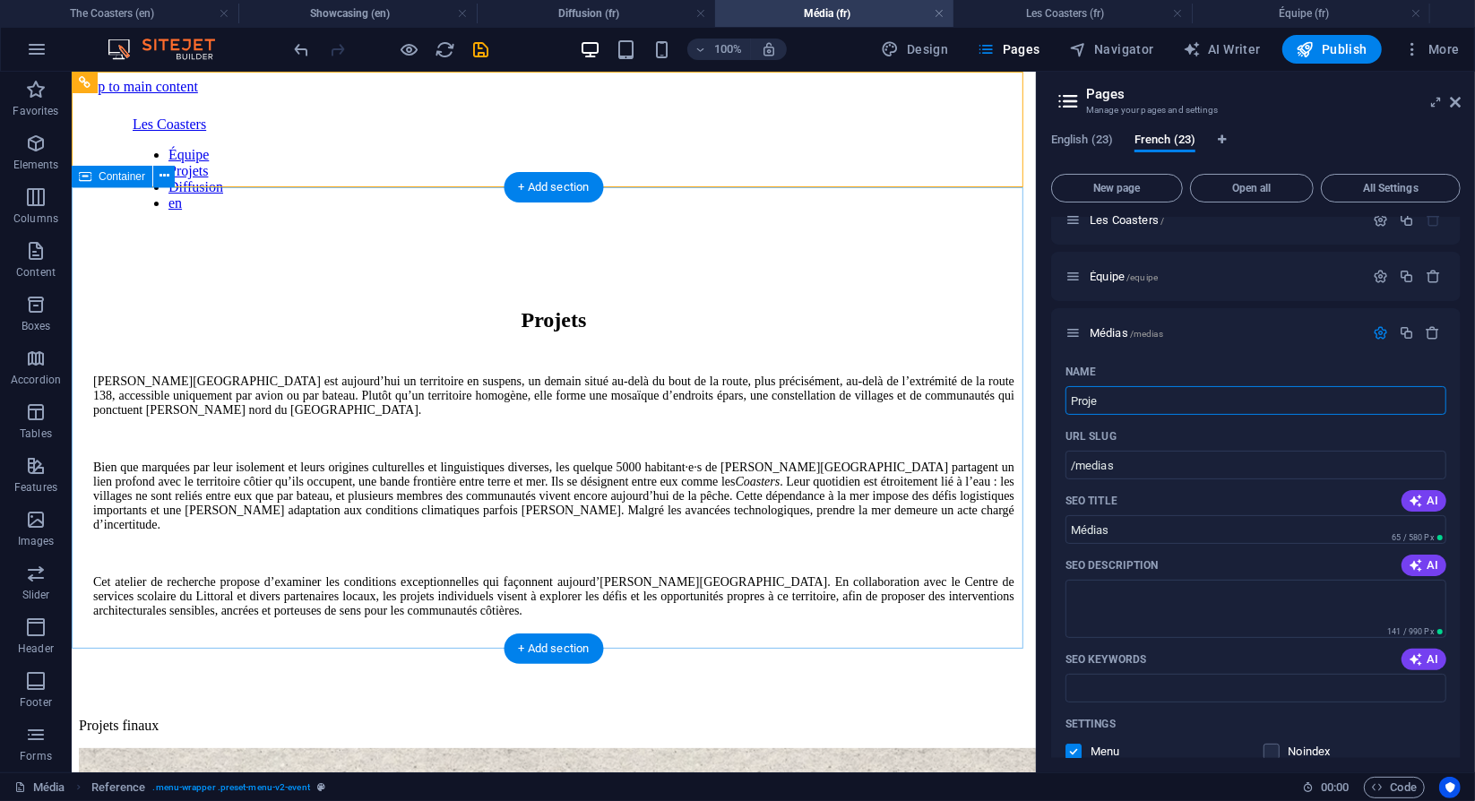
type input "Projet"
type input "/pro"
type input "Pro"
type input "Projets"
type input "/projets"
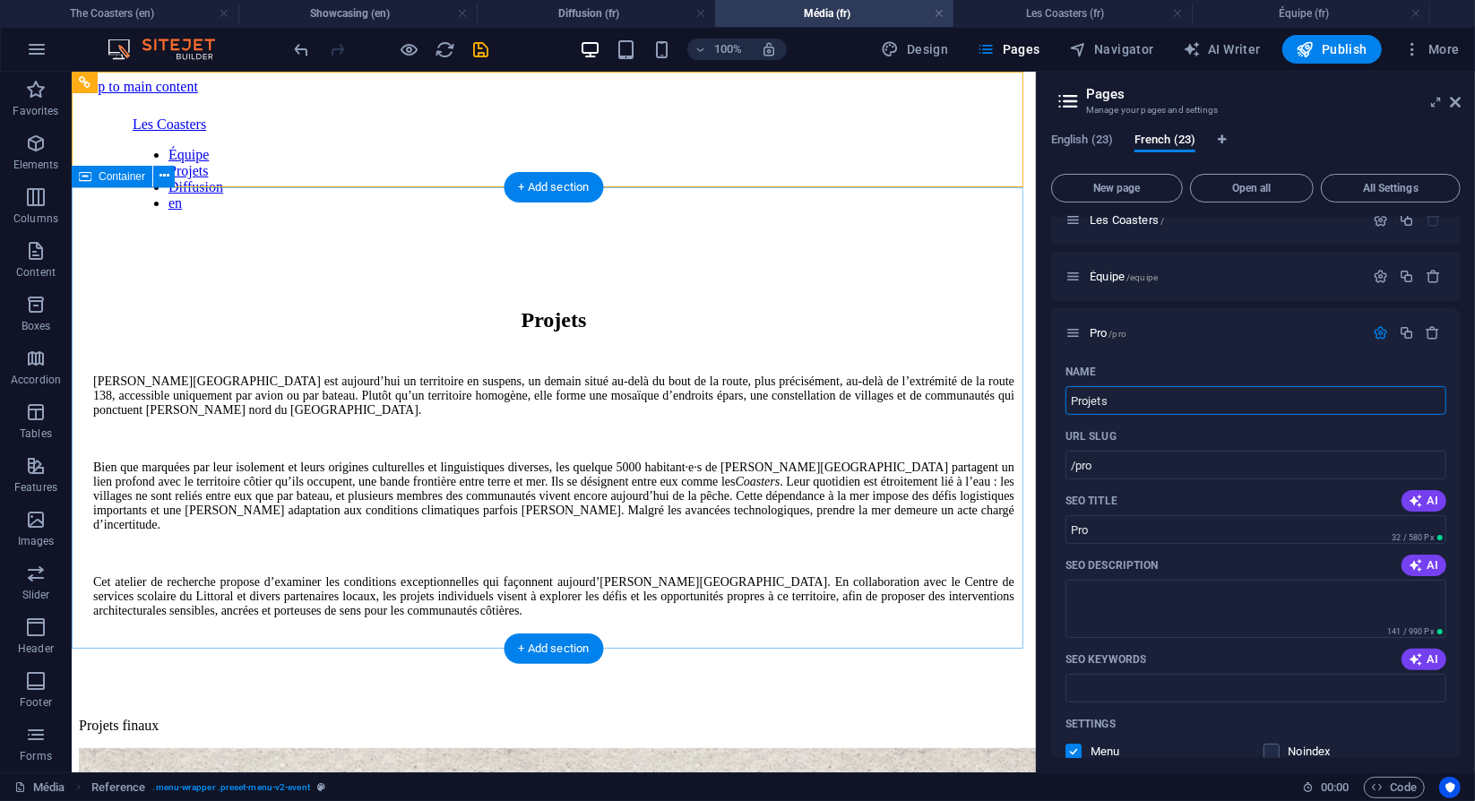
type input "Projets"
click at [909, 307] on div "Projets" at bounding box center [552, 319] width 921 height 24
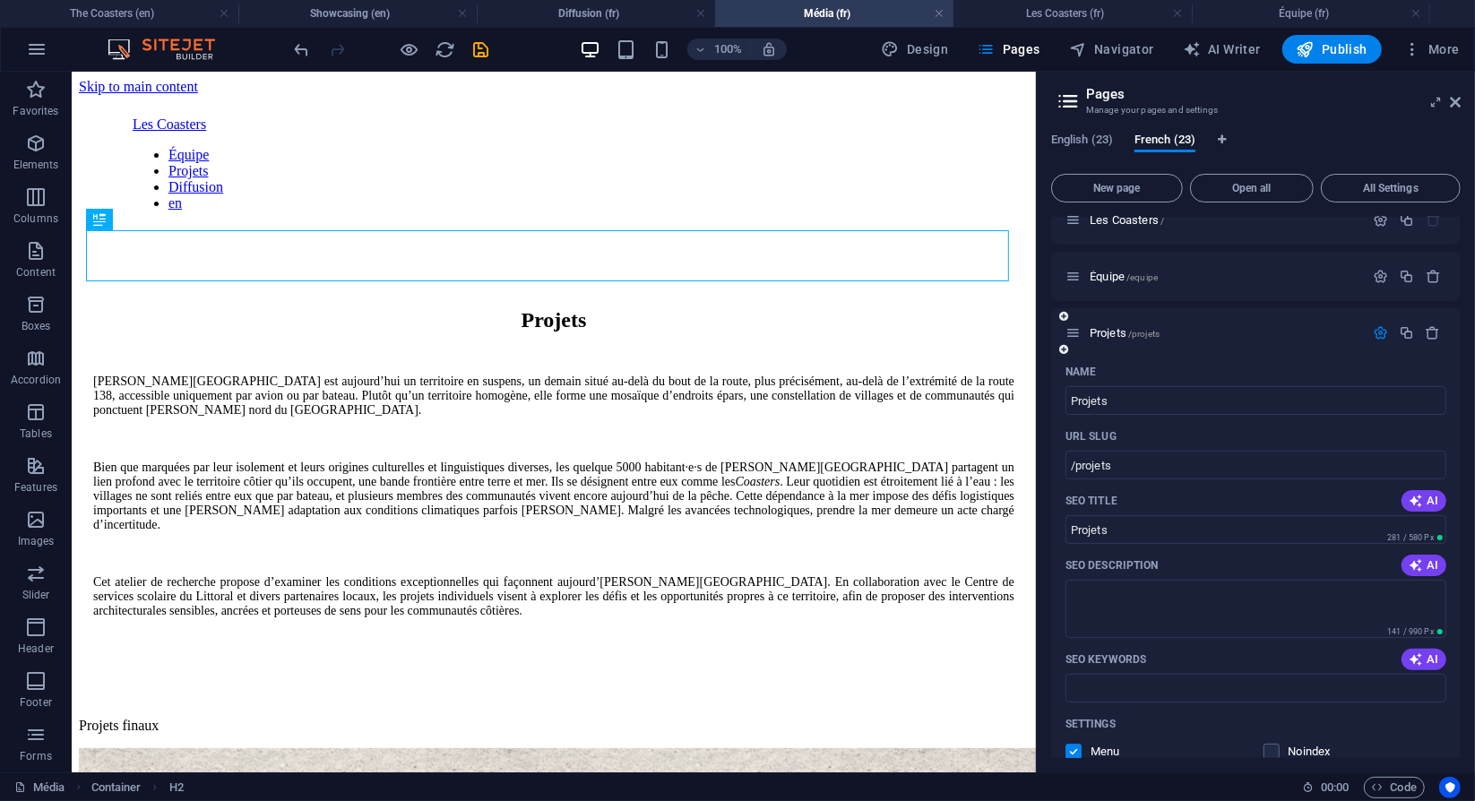
click at [1374, 336] on icon "button" at bounding box center [1380, 332] width 15 height 15
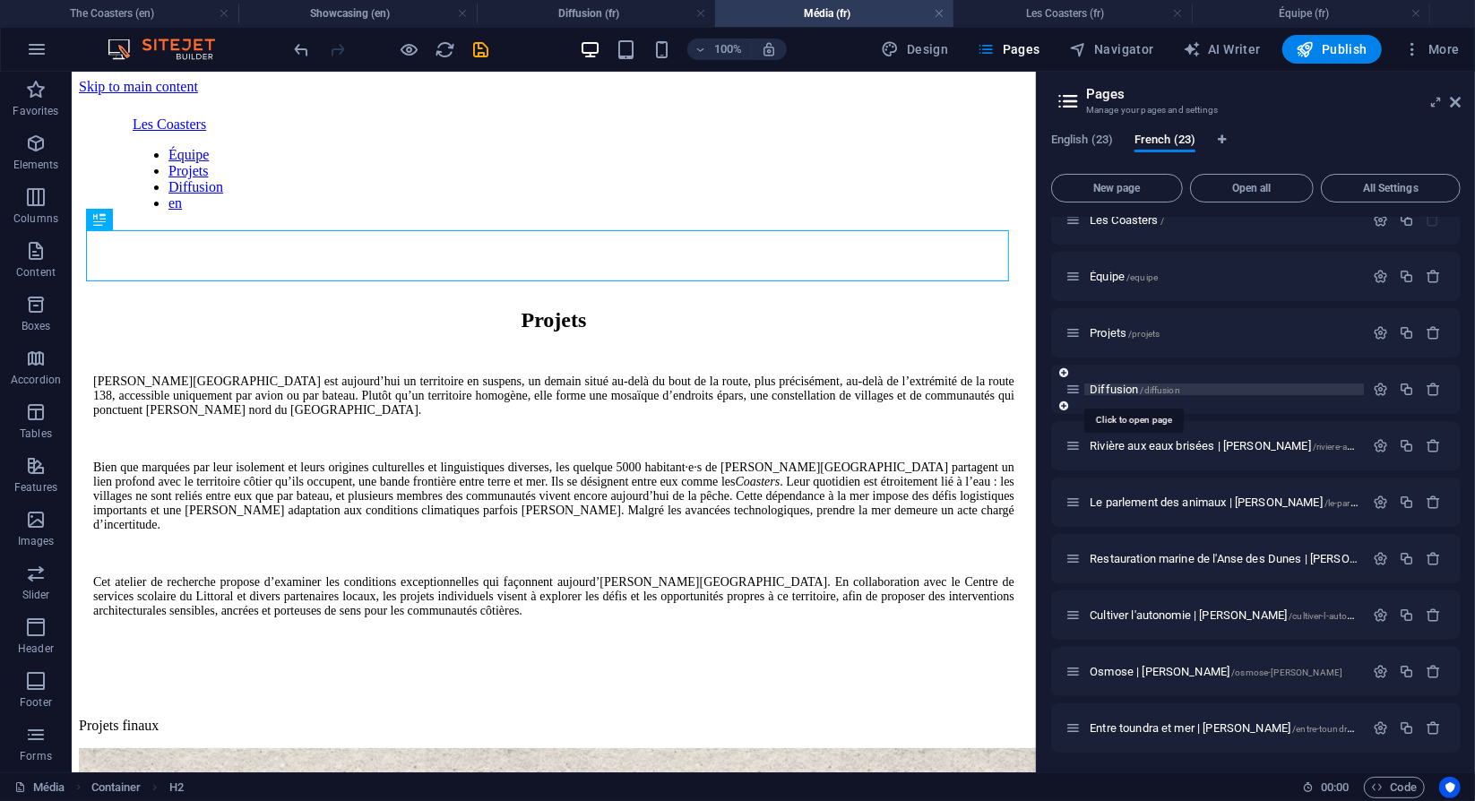
click at [1104, 389] on span "Diffusion /diffusion" at bounding box center [1135, 389] width 91 height 13
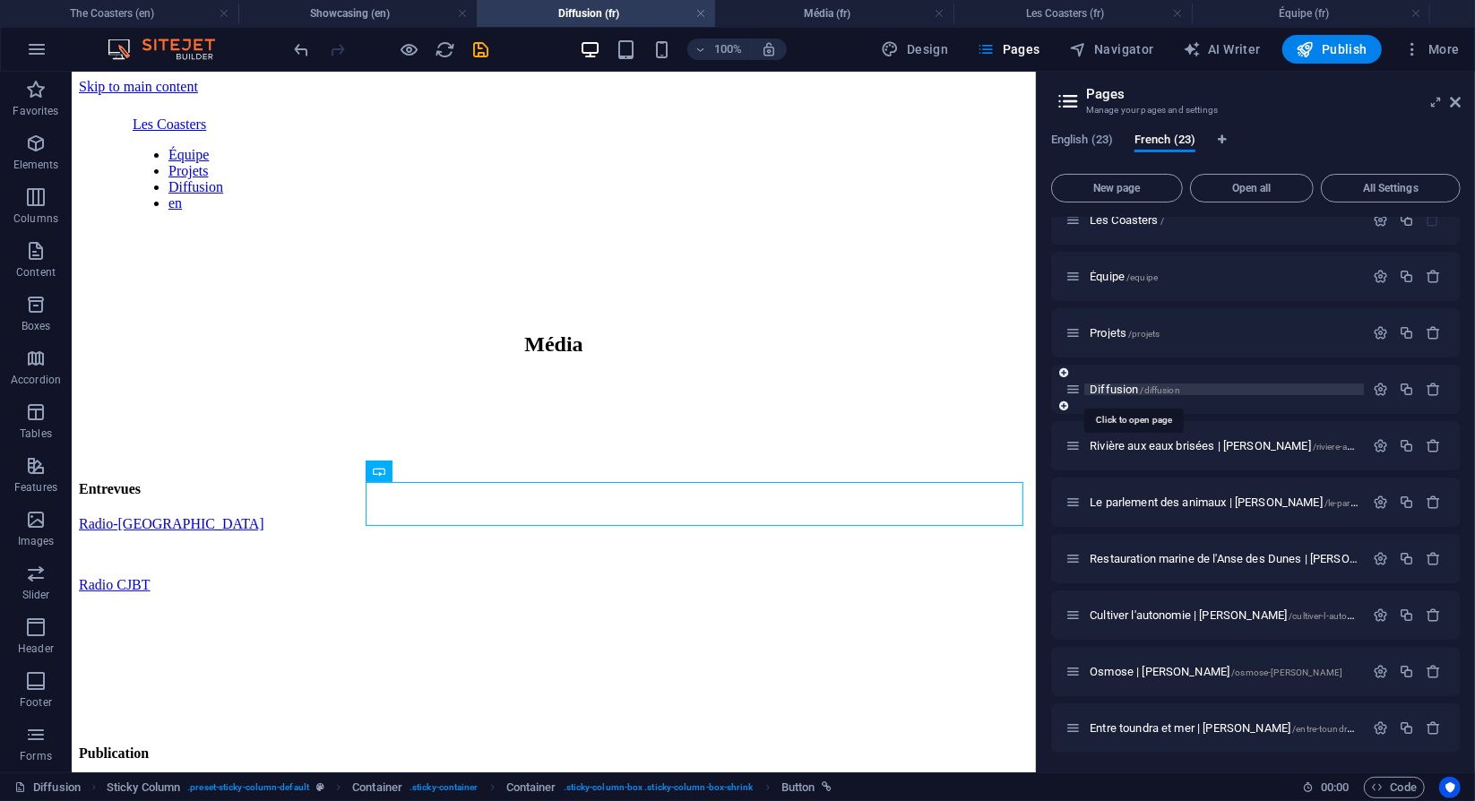
click at [1104, 389] on span "Diffusion /diffusion" at bounding box center [1135, 389] width 91 height 13
click at [1379, 392] on icon "button" at bounding box center [1380, 389] width 15 height 15
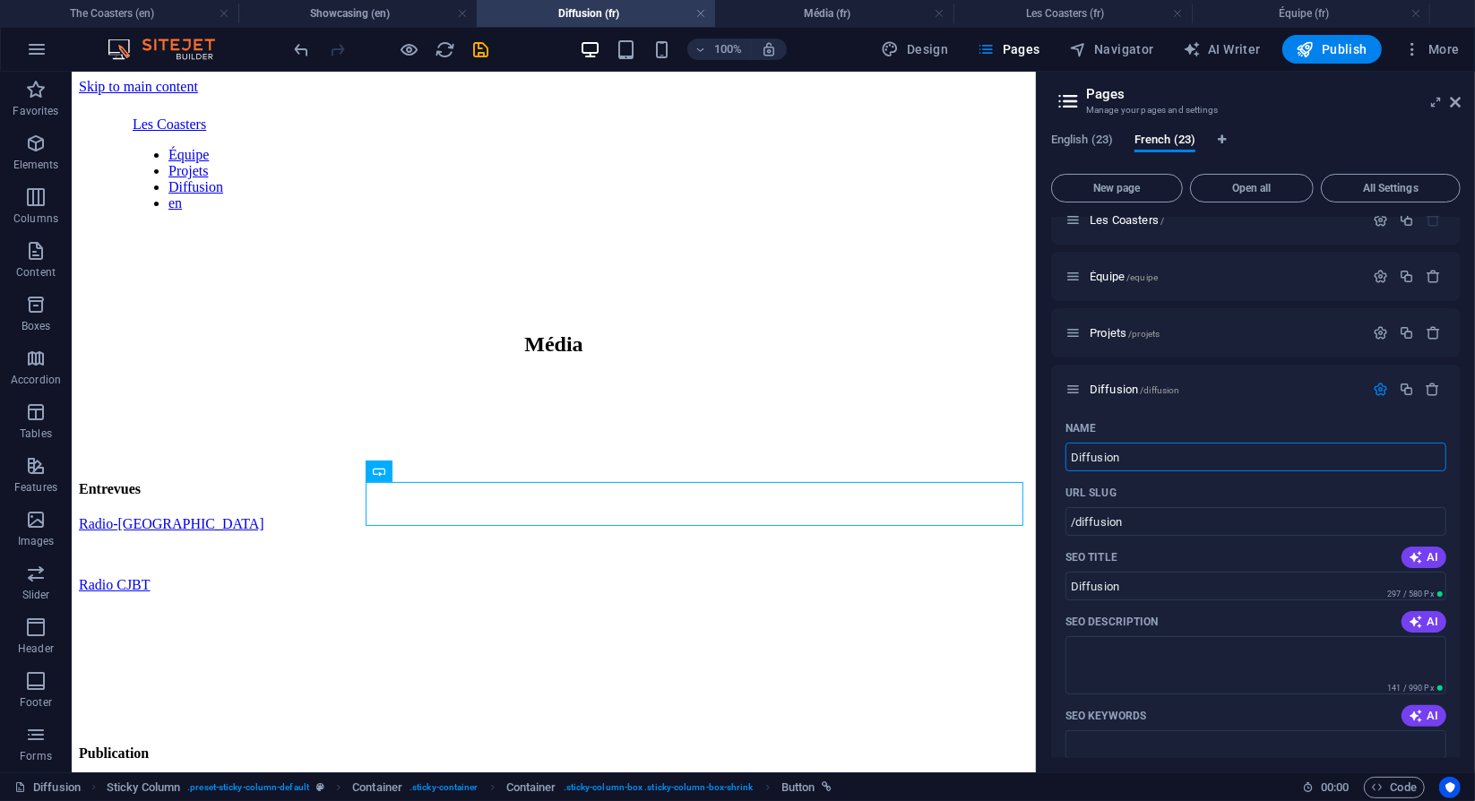
drag, startPoint x: 1251, startPoint y: 522, endPoint x: 979, endPoint y: 465, distance: 278.3
type input "Média"
type input "/media"
type input "Média"
click at [1174, 432] on div "Name" at bounding box center [1256, 428] width 381 height 29
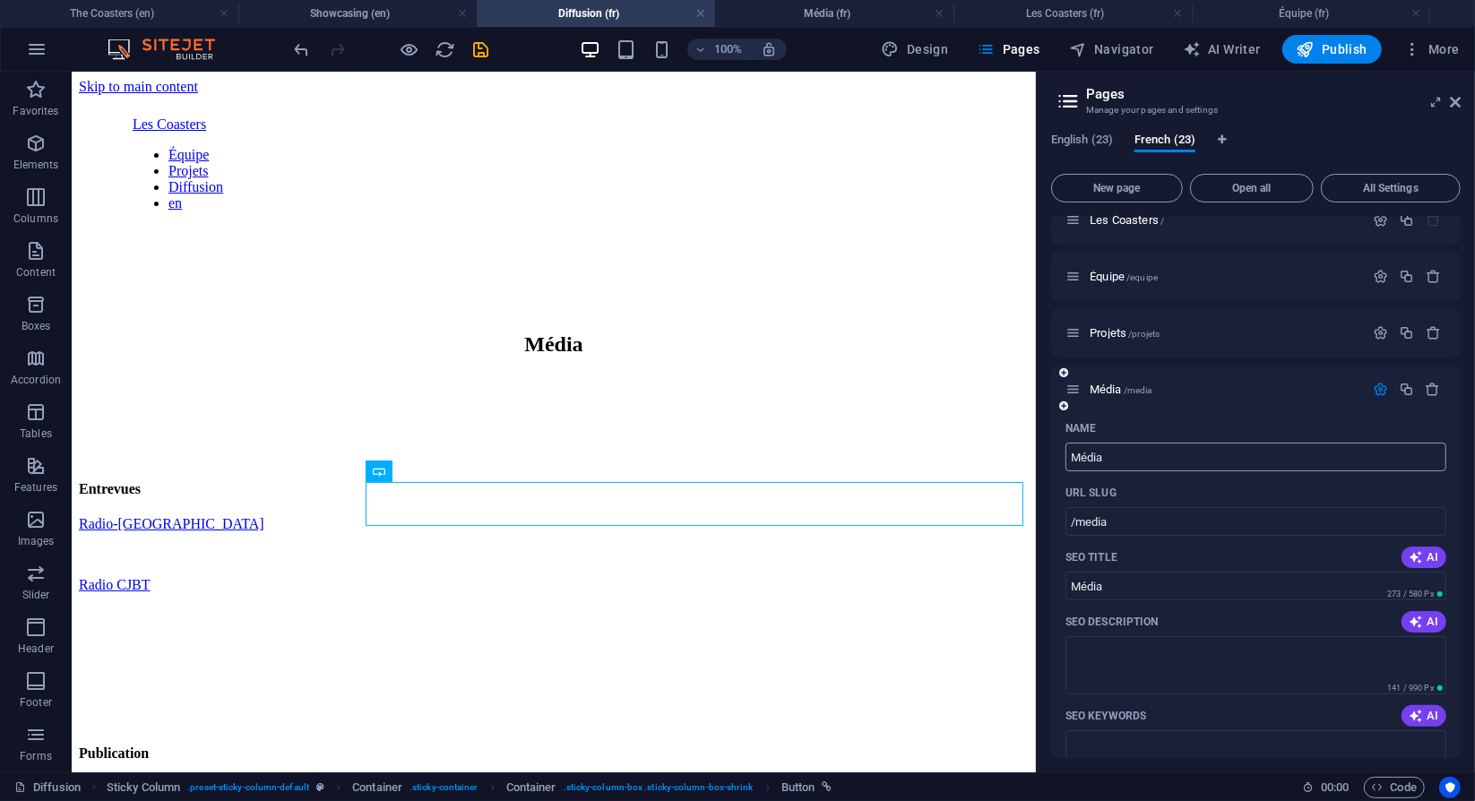
click at [1152, 458] on input "Média" at bounding box center [1256, 457] width 381 height 29
type input "Médias"
type input "/medias"
type input "Médias"
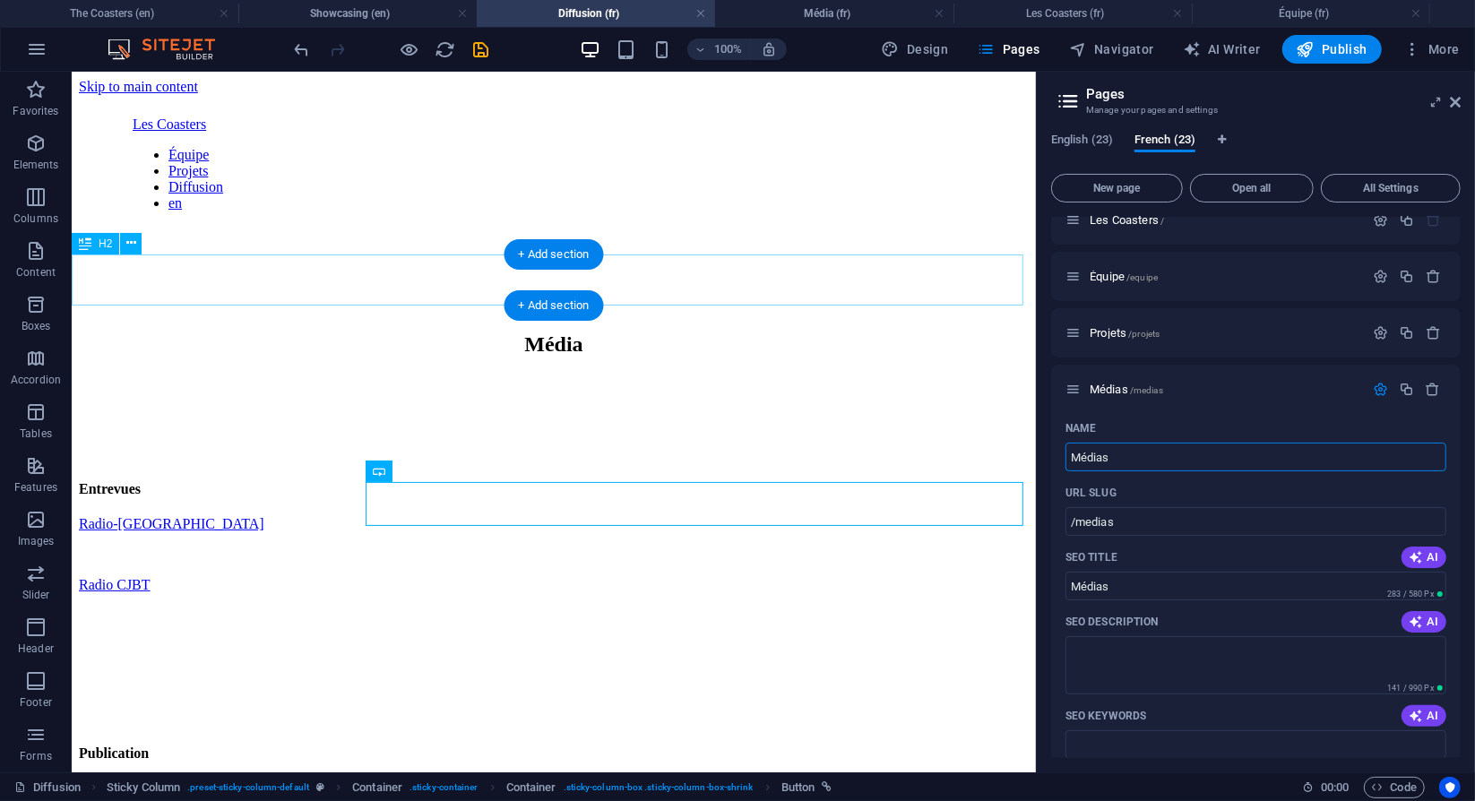
type input "Médias"
click at [618, 332] on div "Média" at bounding box center [553, 344] width 950 height 24
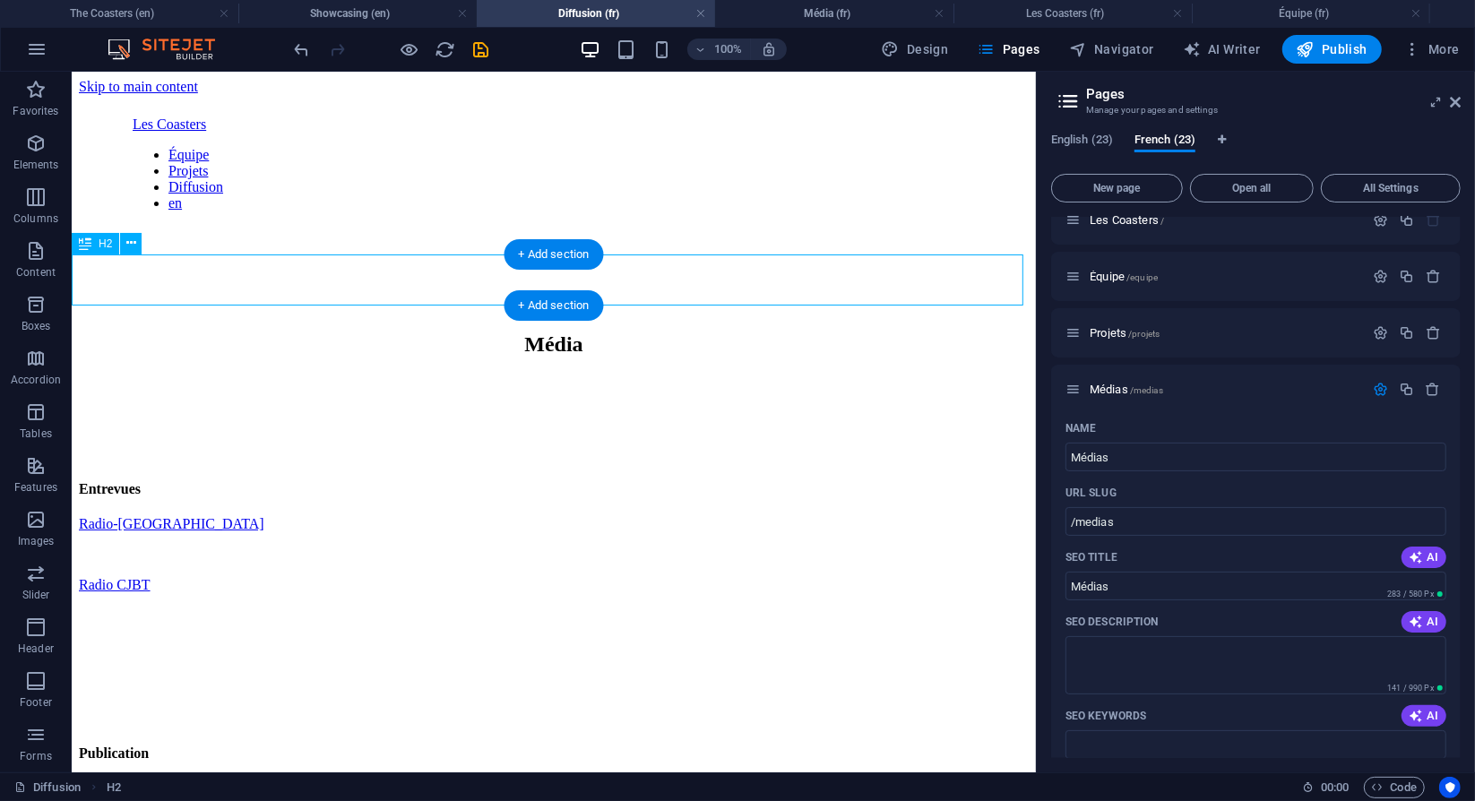
click at [618, 332] on div "Média" at bounding box center [553, 344] width 950 height 24
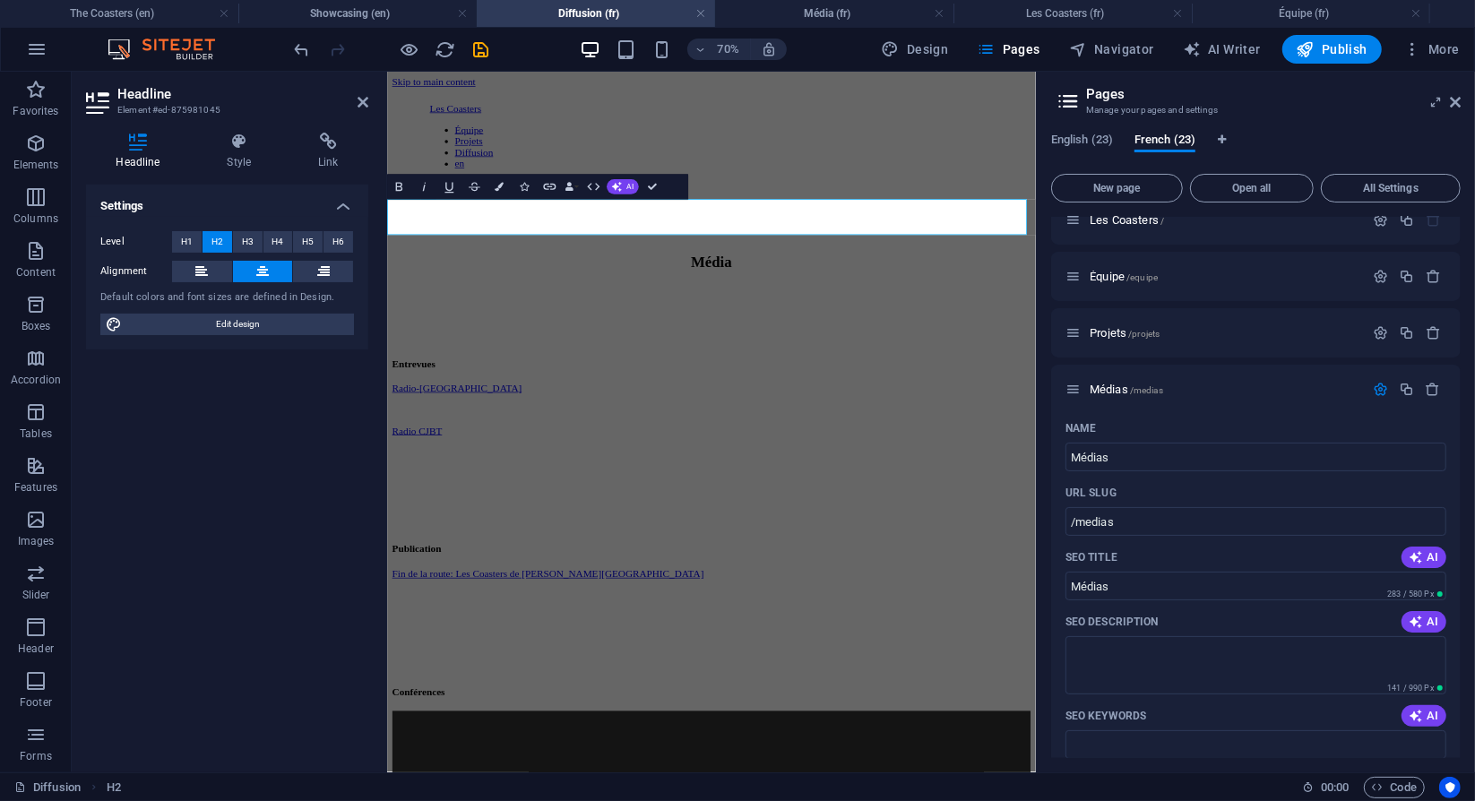
click at [919, 333] on h2 "Média" at bounding box center [850, 345] width 913 height 24
click at [920, 516] on div "Radio-[GEOGRAPHIC_DATA]" at bounding box center [850, 524] width 913 height 16
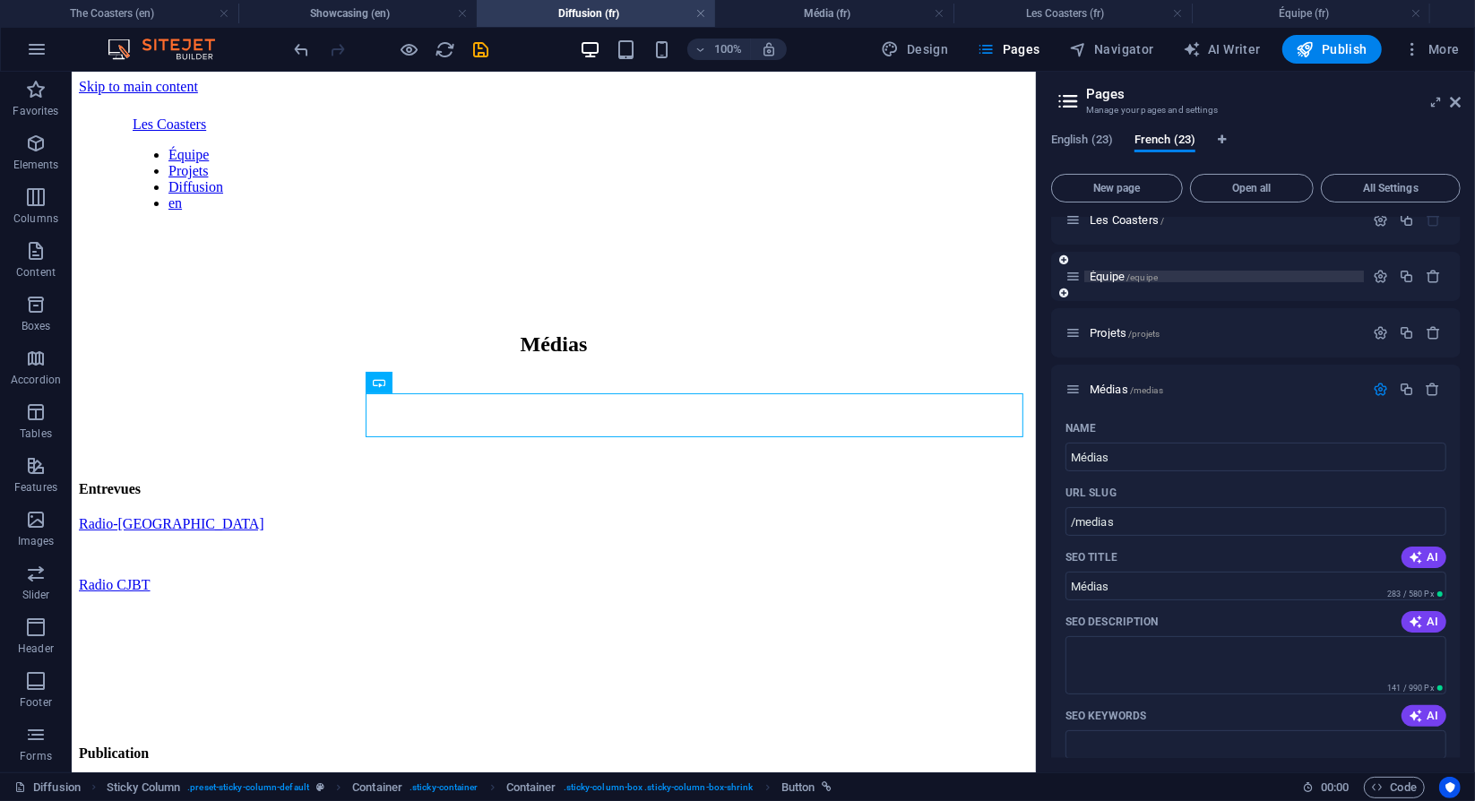
click at [1106, 275] on span "Équipe /equipe" at bounding box center [1124, 276] width 68 height 13
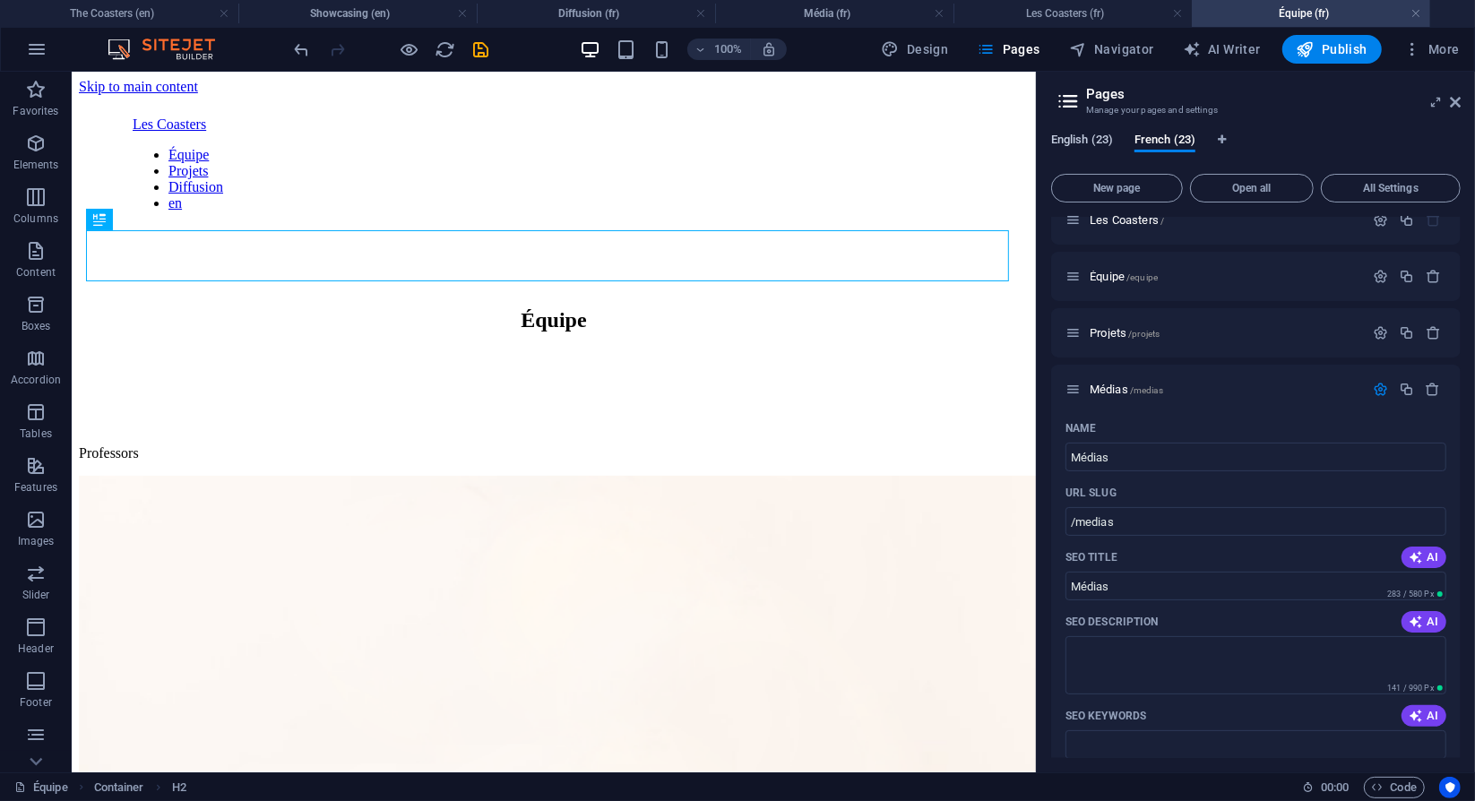
click at [1095, 139] on span "English (23)" at bounding box center [1082, 141] width 62 height 25
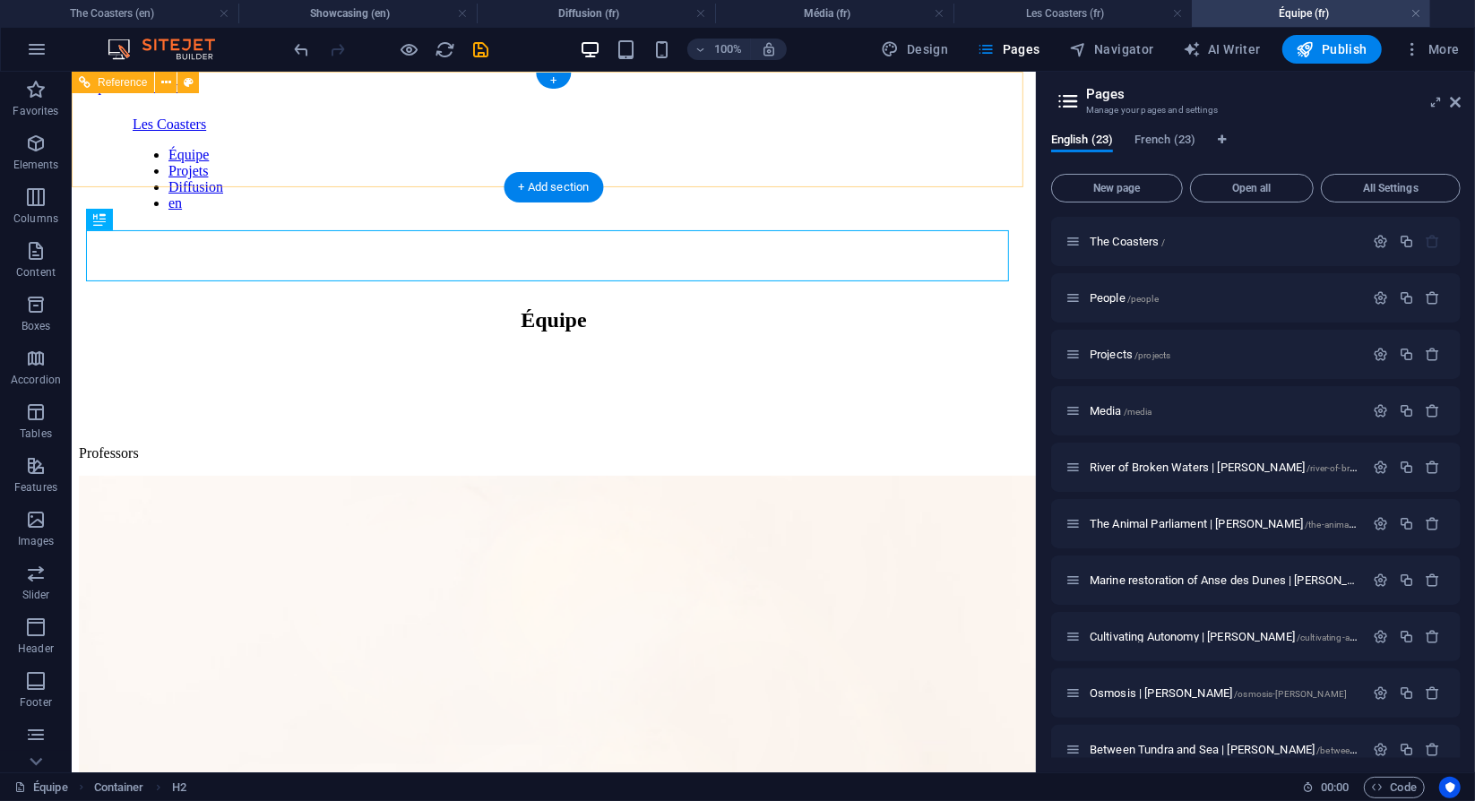
click at [786, 152] on nav "Équipe Projets Diffusion en" at bounding box center [553, 178] width 843 height 65
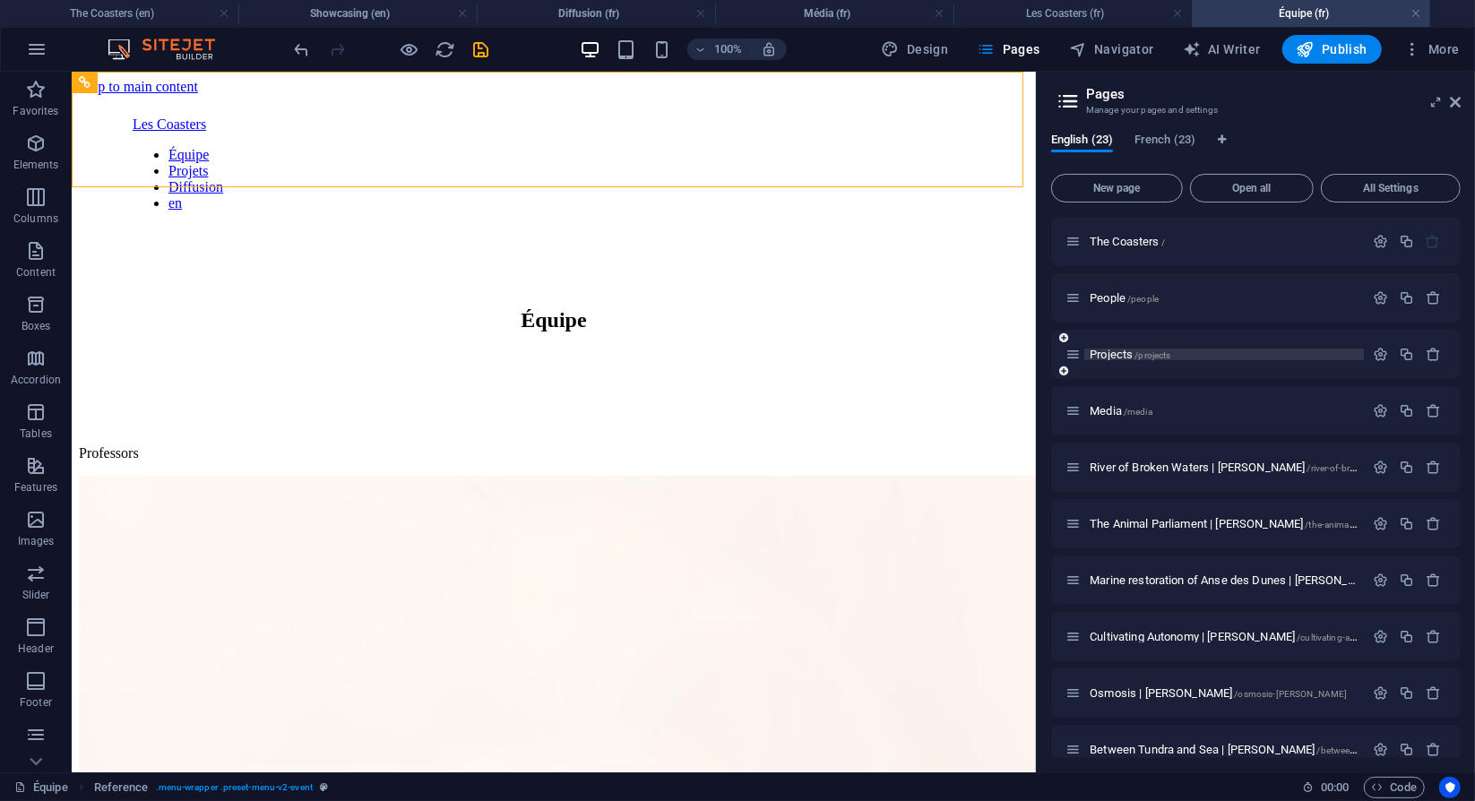
click at [1113, 351] on span "Projects /projects" at bounding box center [1130, 354] width 81 height 13
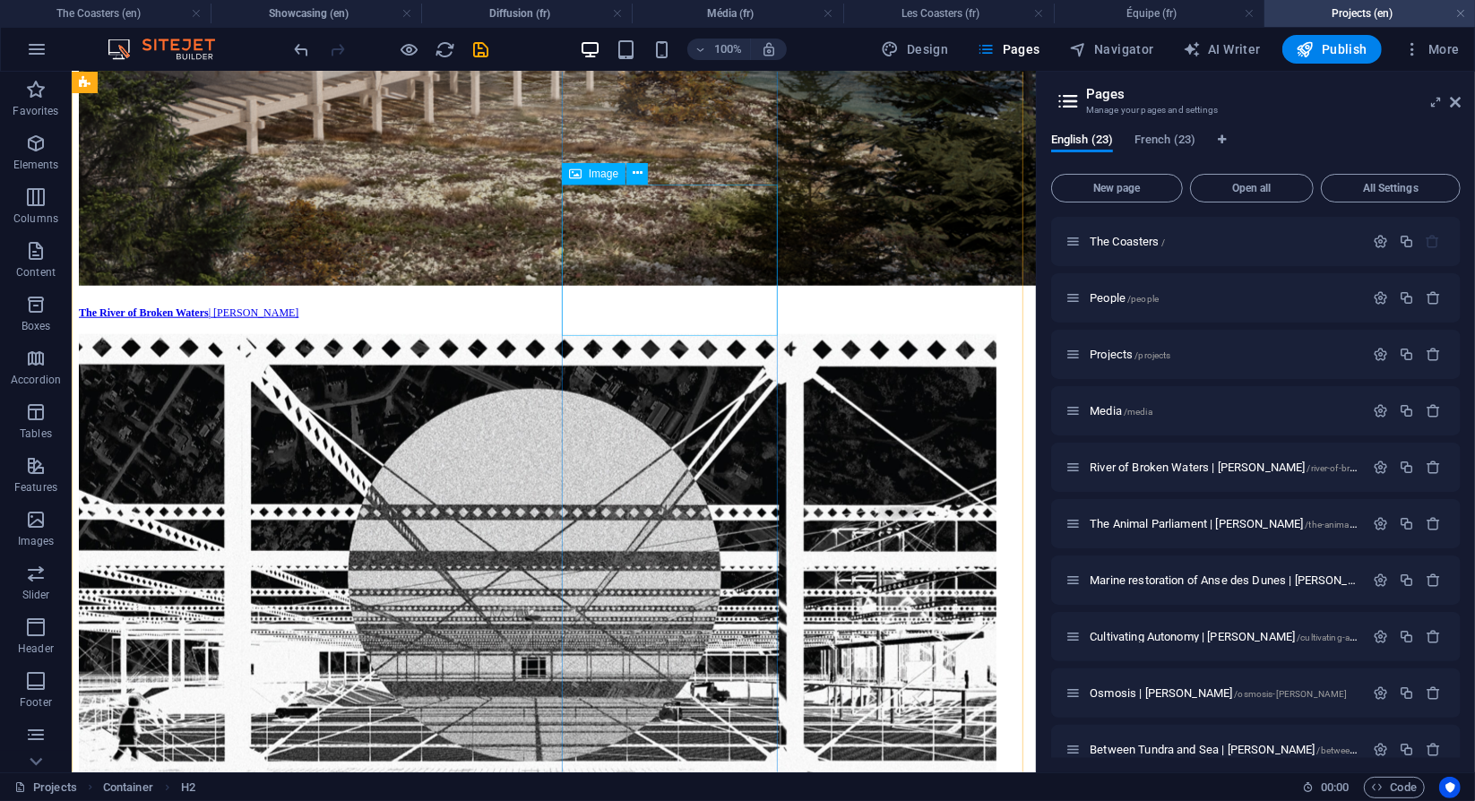
scroll to position [1259, 0]
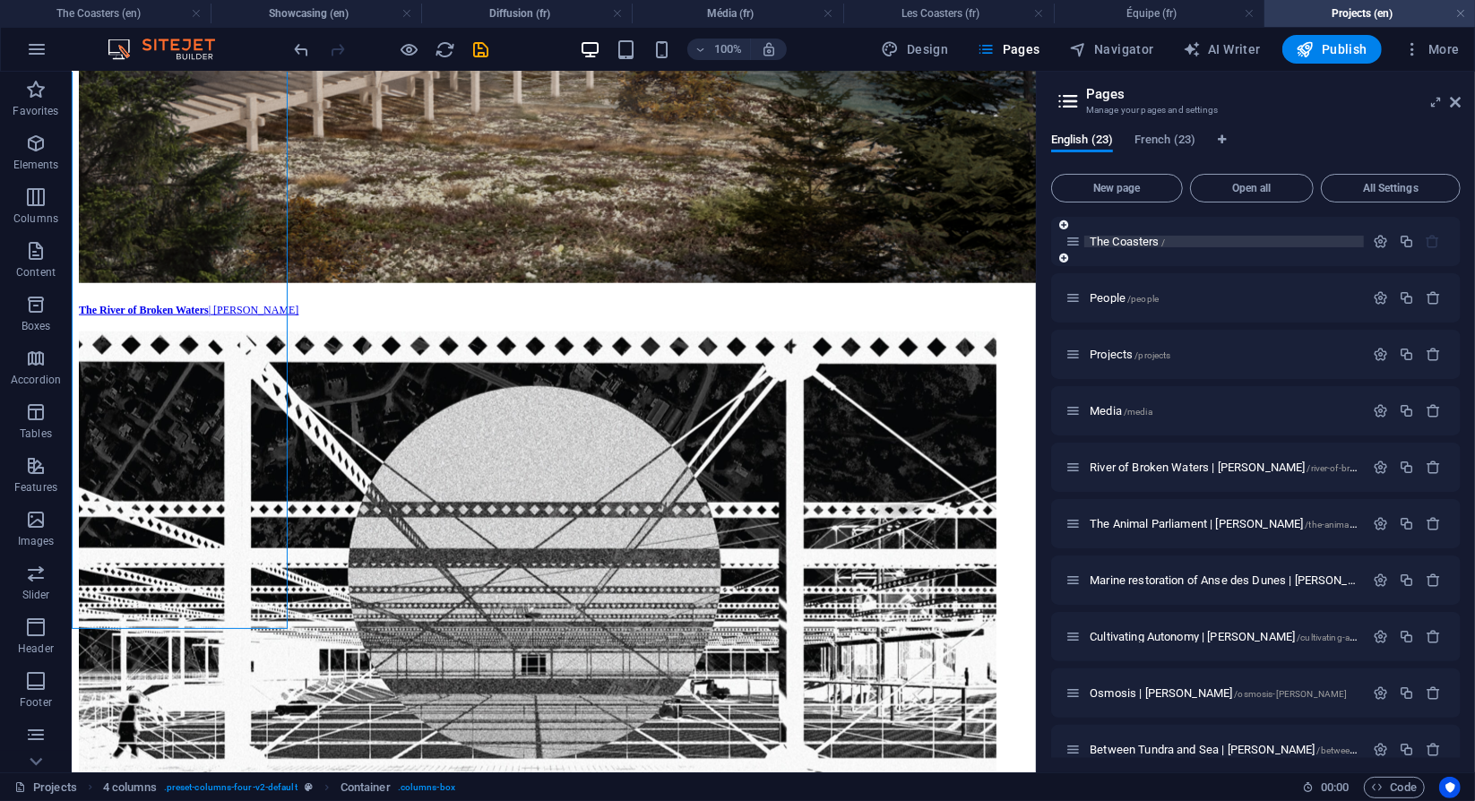
click at [1127, 239] on span "The Coasters /" at bounding box center [1127, 241] width 75 height 13
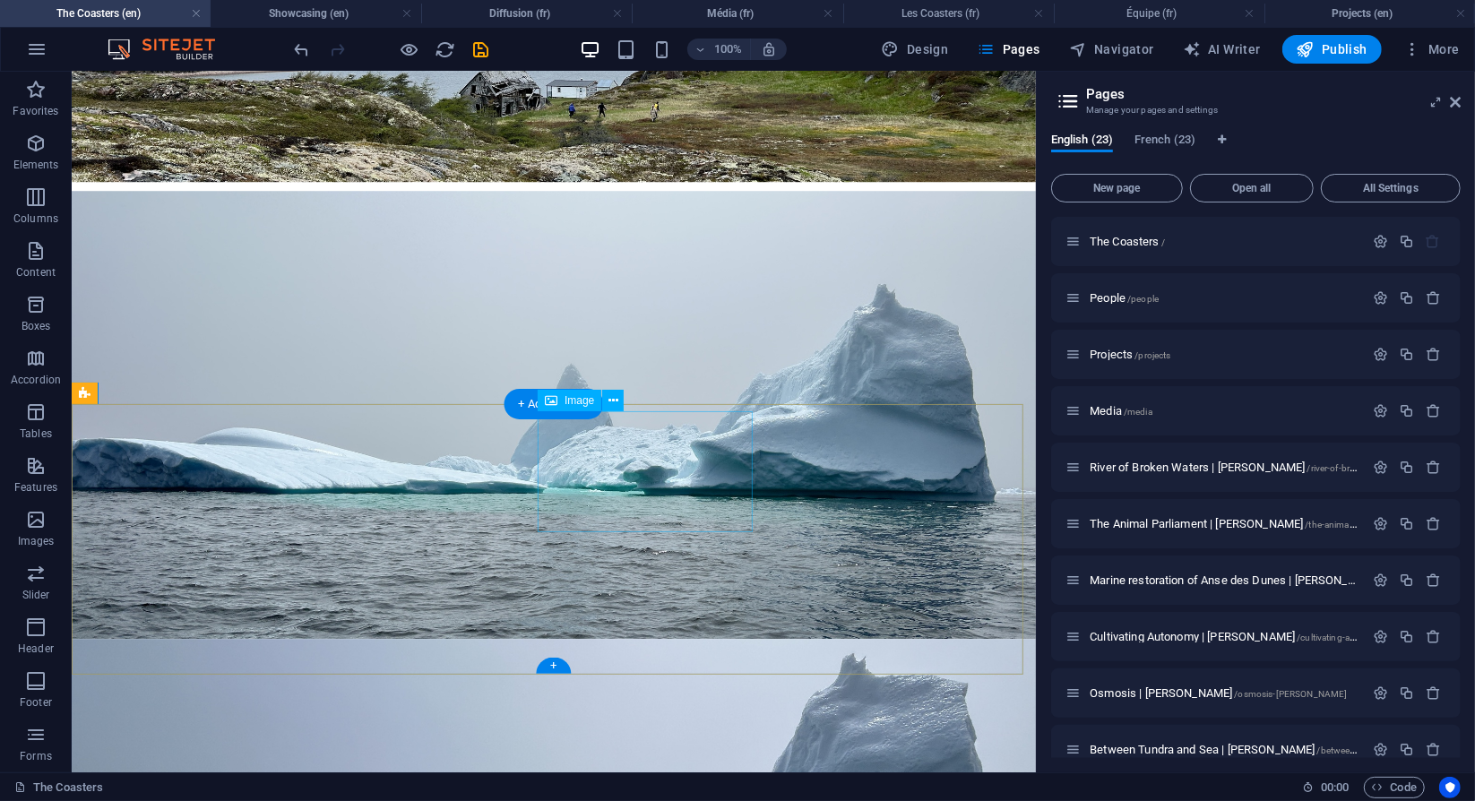
scroll to position [3953, 0]
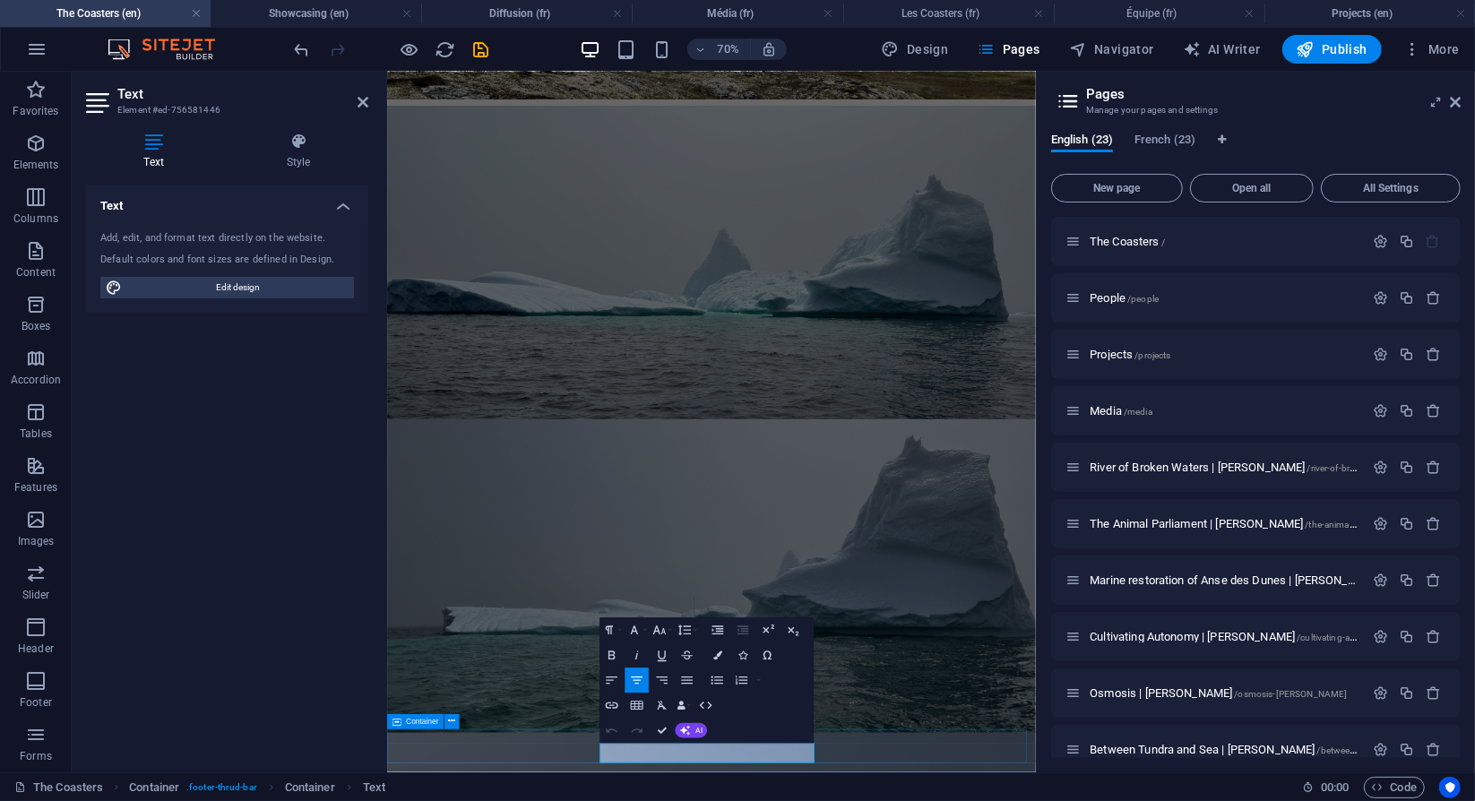
scroll to position [3787, 0]
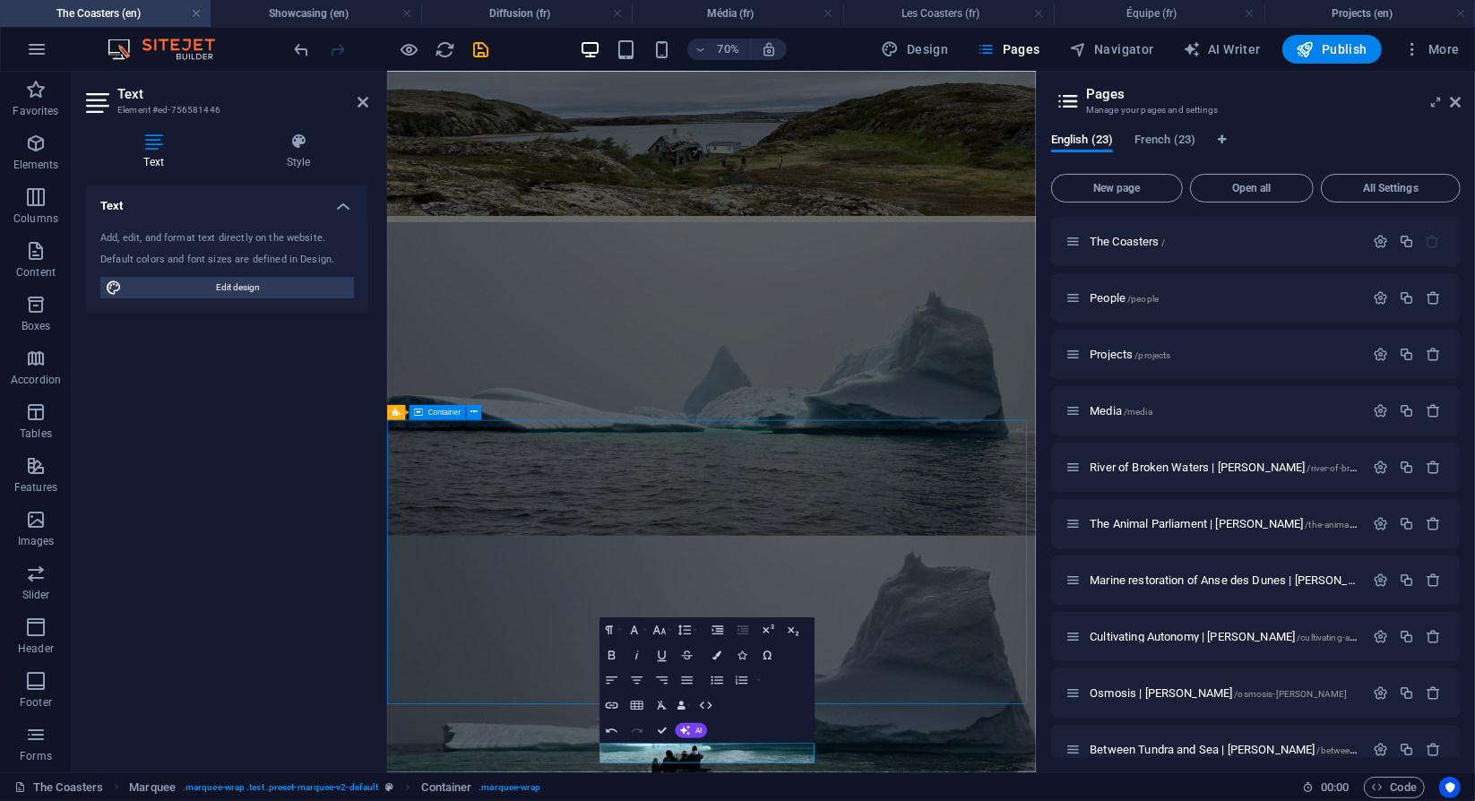
scroll to position [3953, 0]
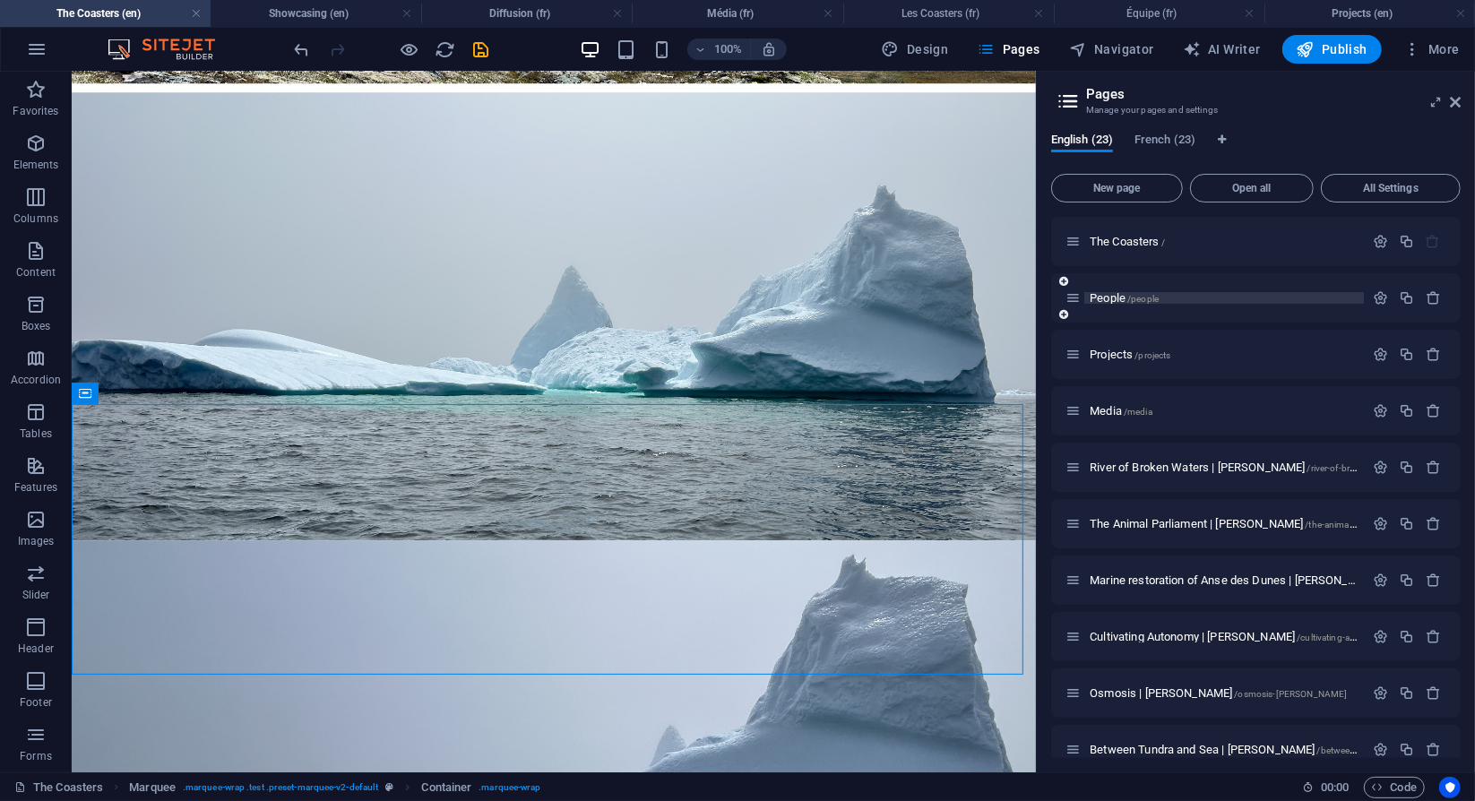
click at [1102, 298] on span "People /people" at bounding box center [1124, 297] width 69 height 13
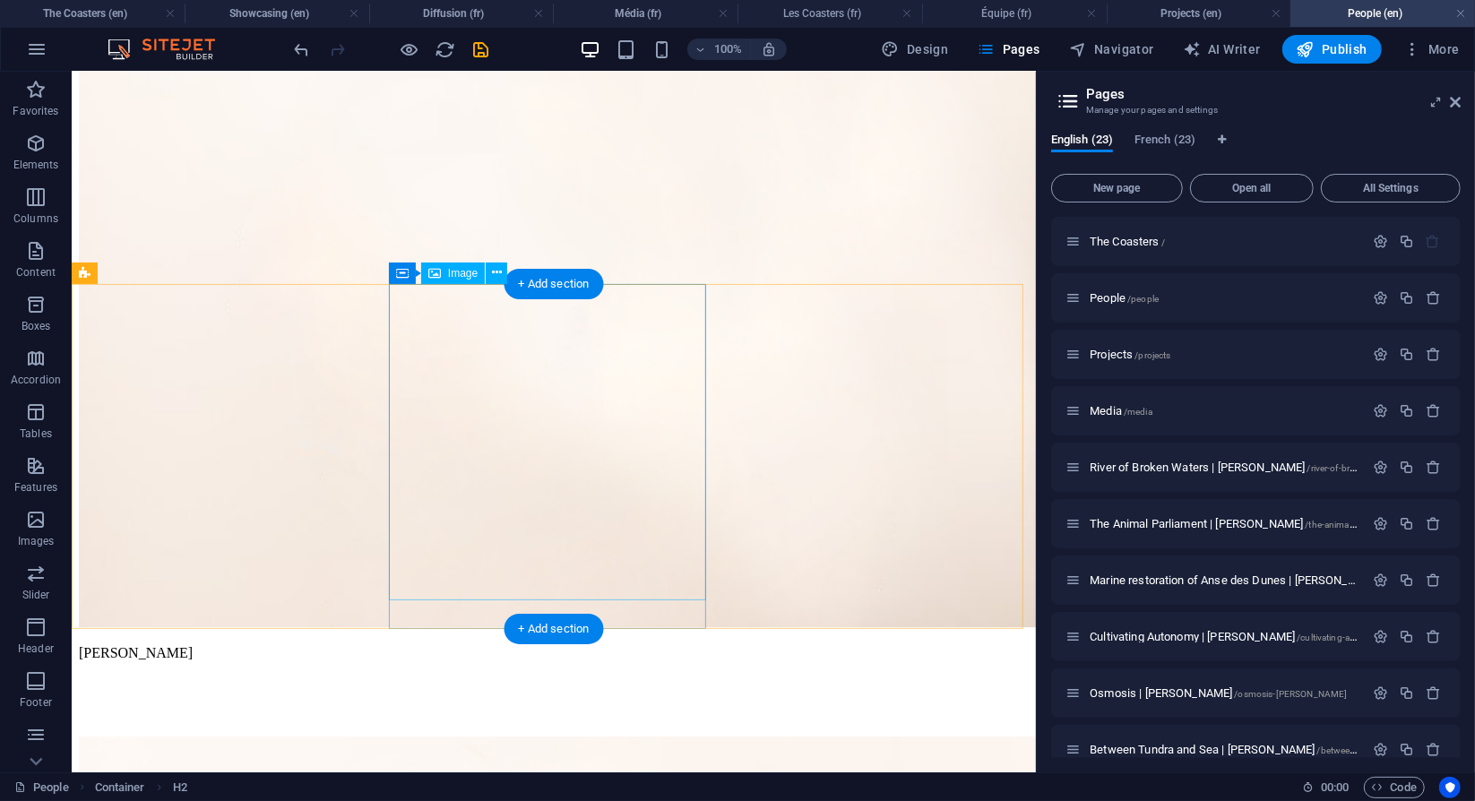
scroll to position [3949, 0]
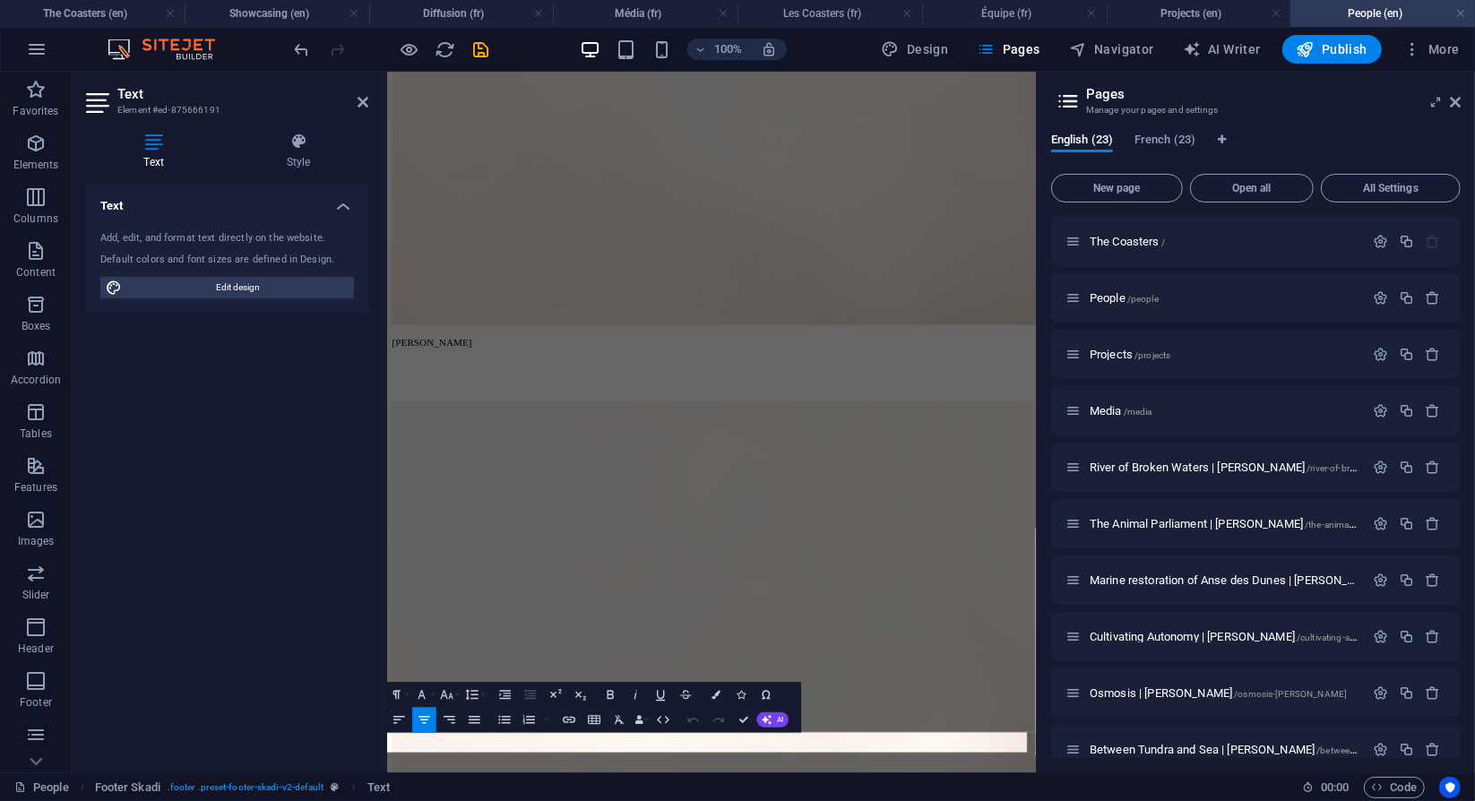
scroll to position [3471, 0]
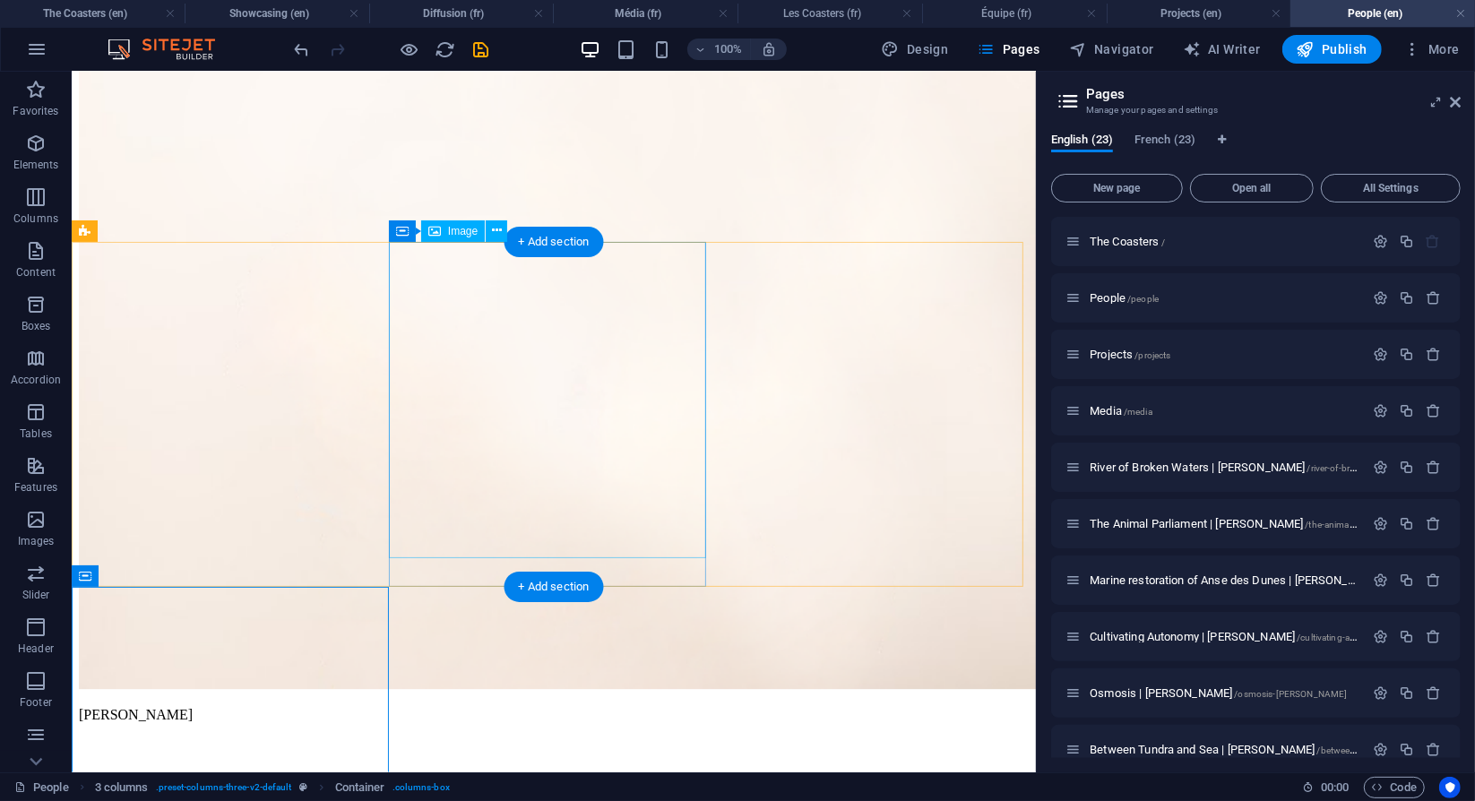
scroll to position [3949, 0]
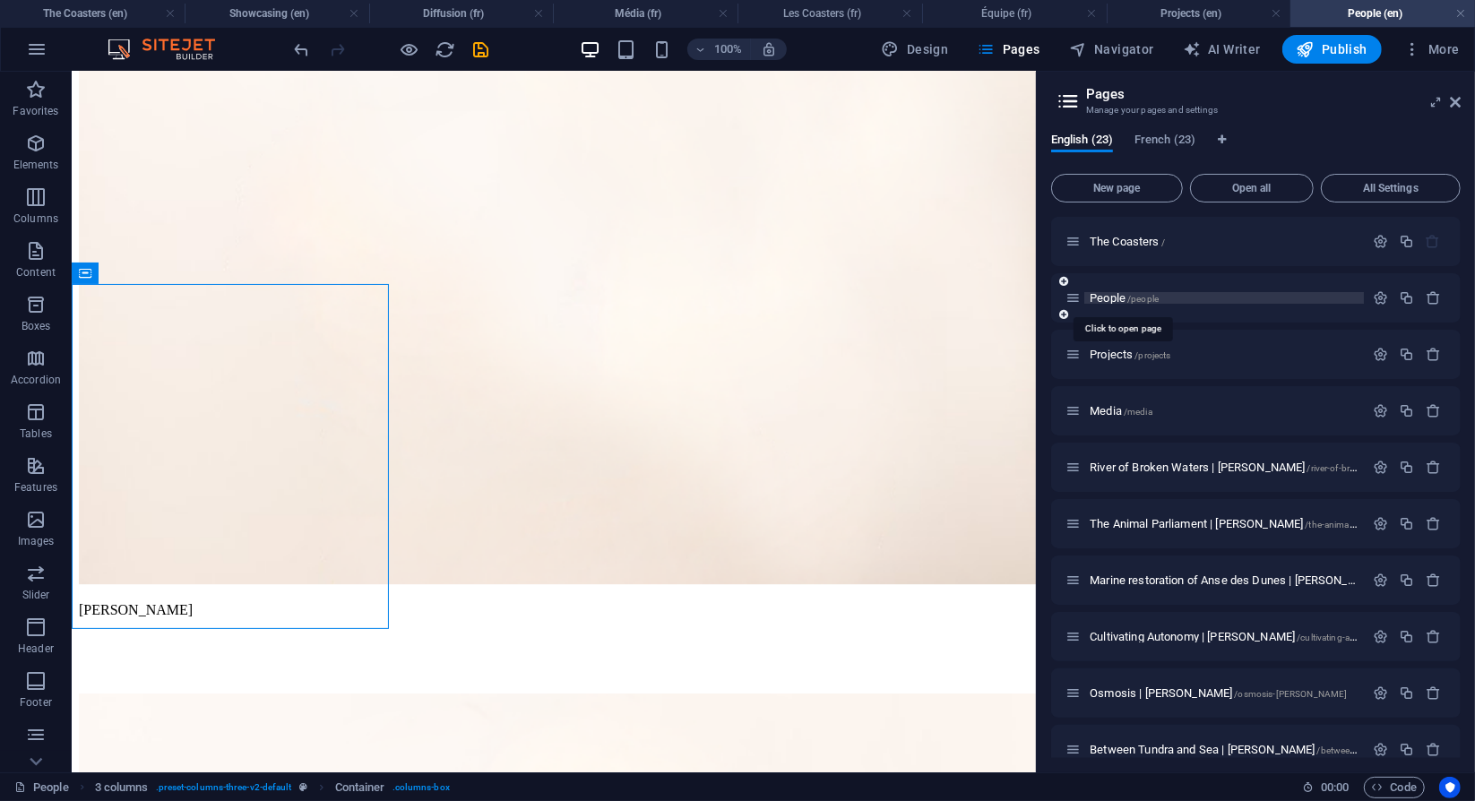
click at [1106, 299] on span "People /people" at bounding box center [1124, 297] width 69 height 13
click at [1112, 351] on span "Projects /projects" at bounding box center [1130, 354] width 81 height 13
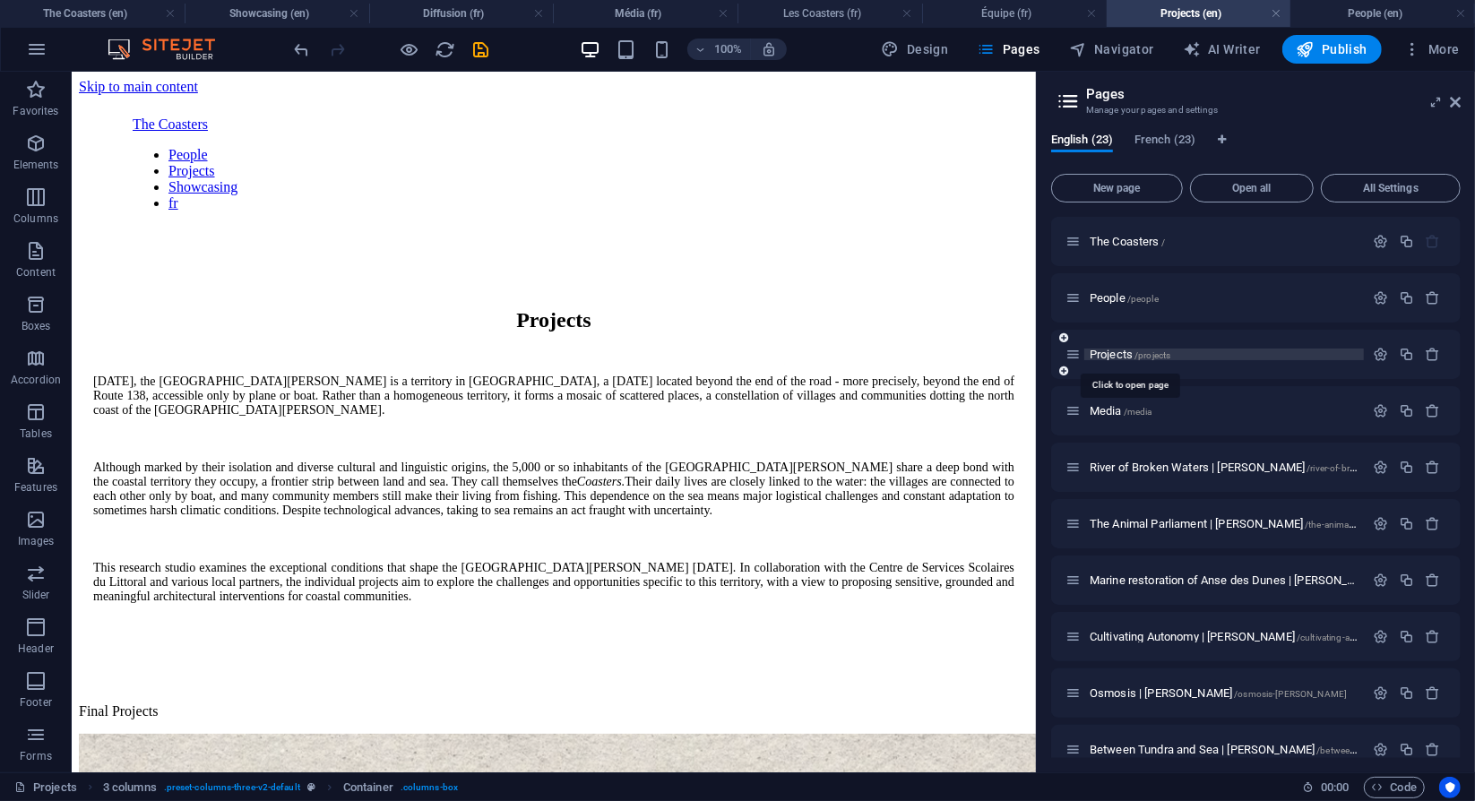
scroll to position [1259, 0]
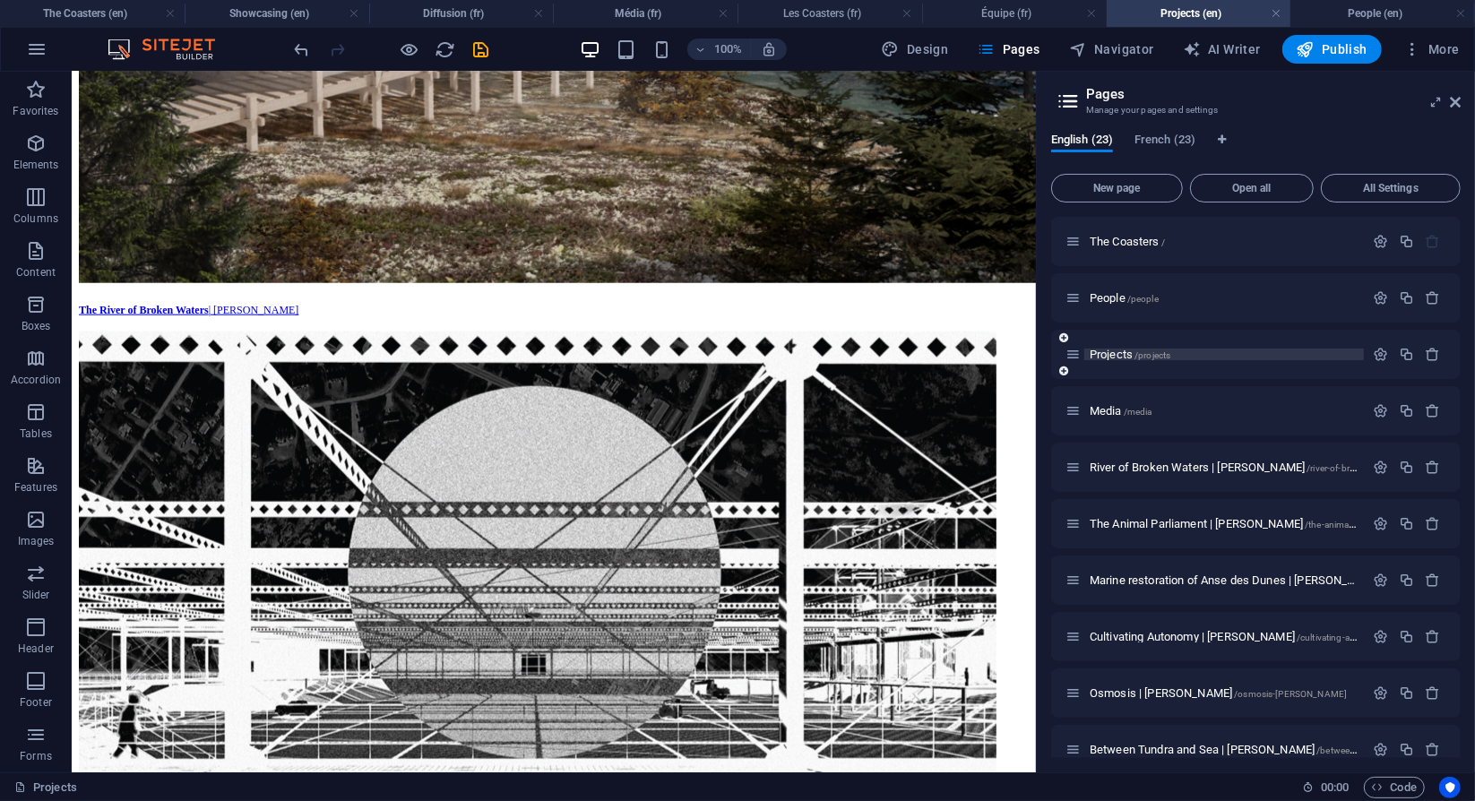
click at [1108, 354] on span "Projects /projects" at bounding box center [1130, 354] width 81 height 13
click at [1112, 411] on span "Media /media" at bounding box center [1121, 410] width 63 height 13
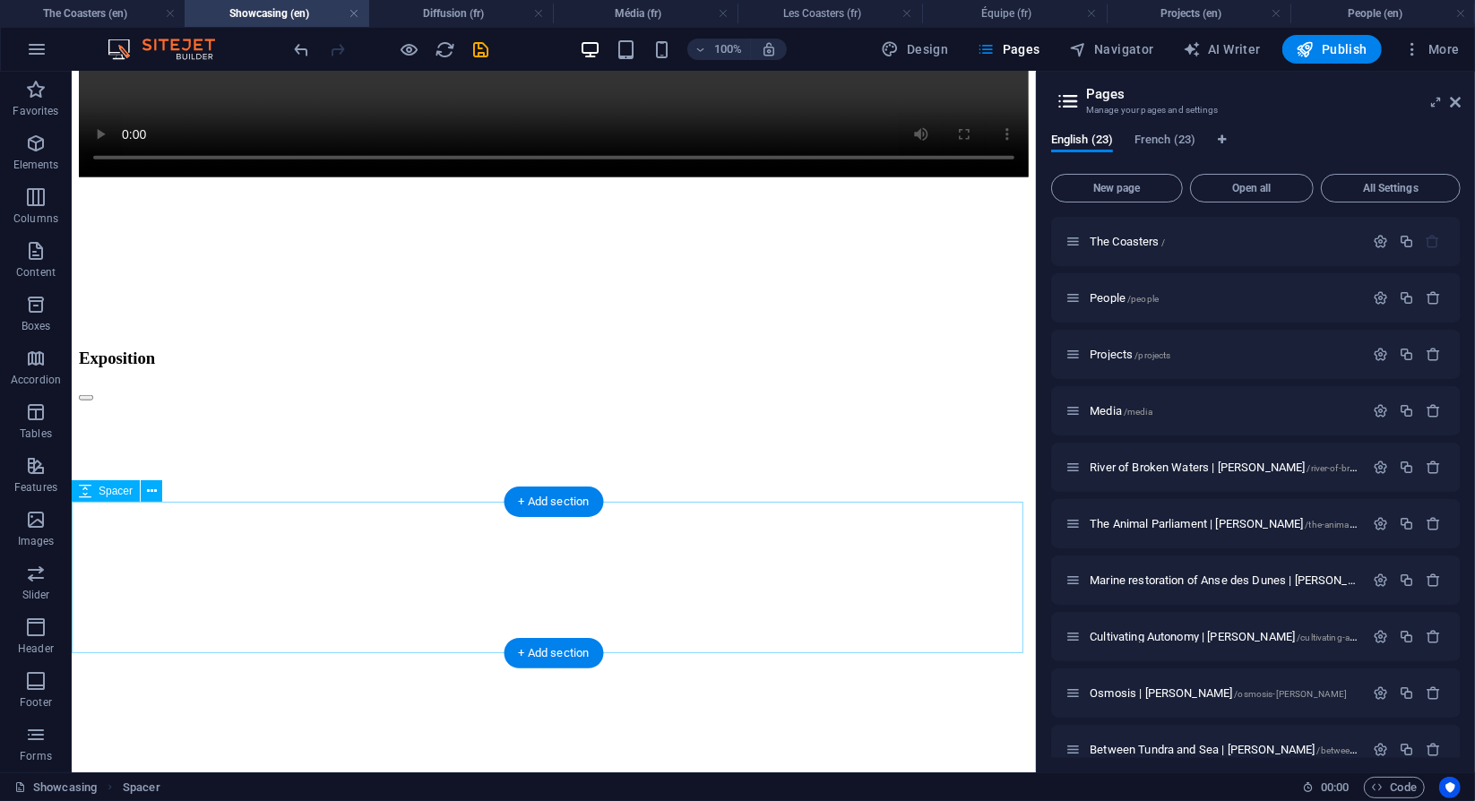
scroll to position [1564, 0]
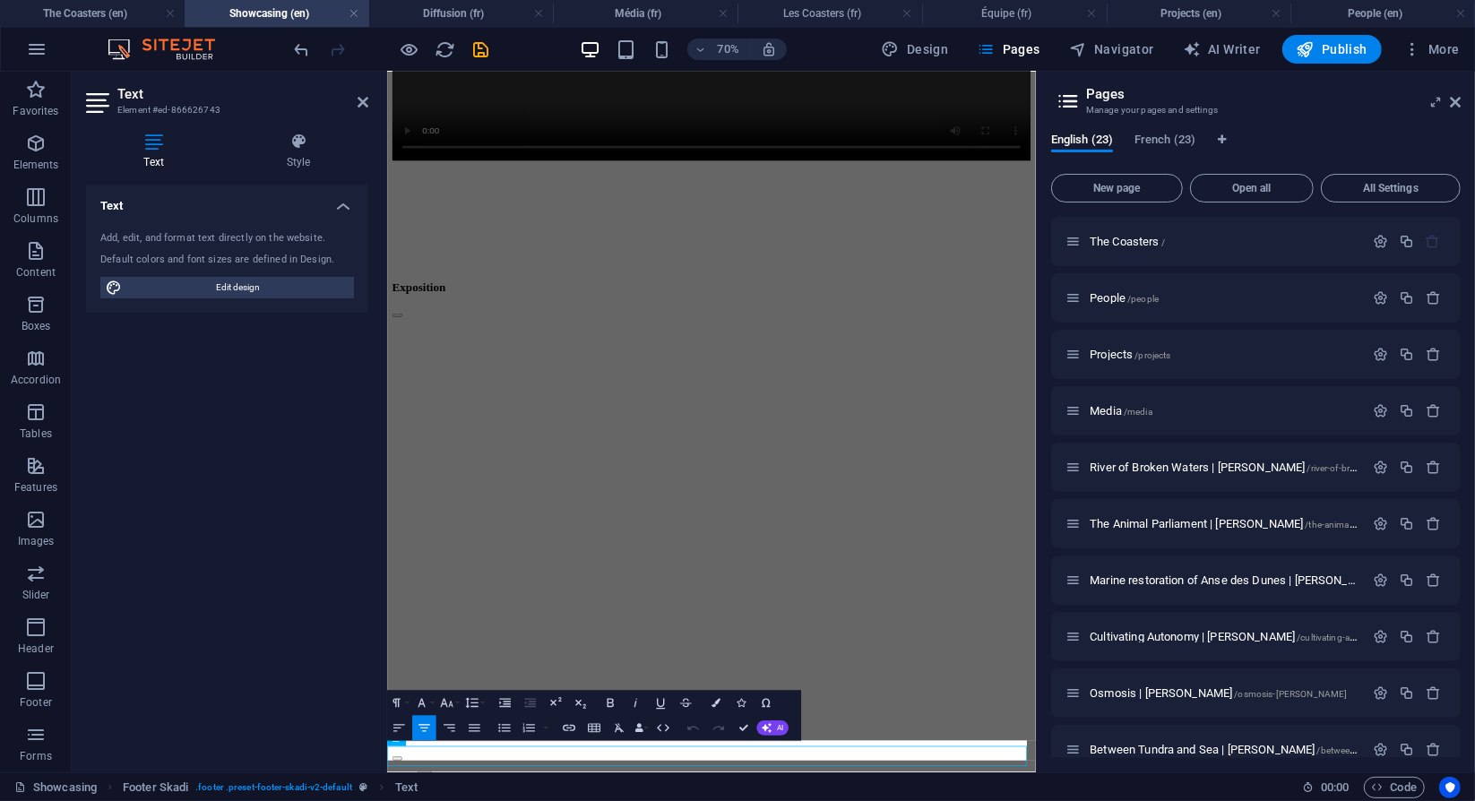
scroll to position [1171, 0]
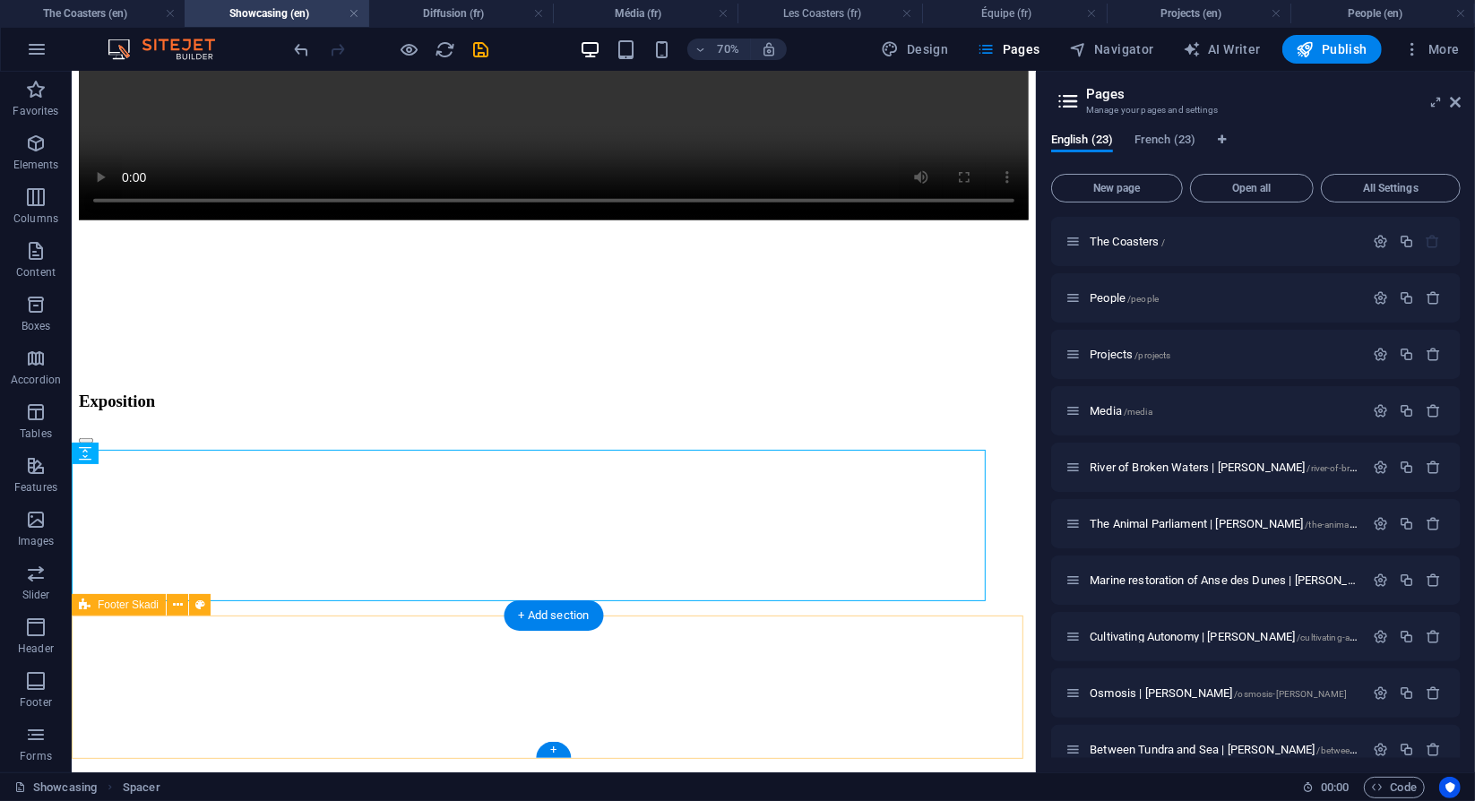
scroll to position [1553, 0]
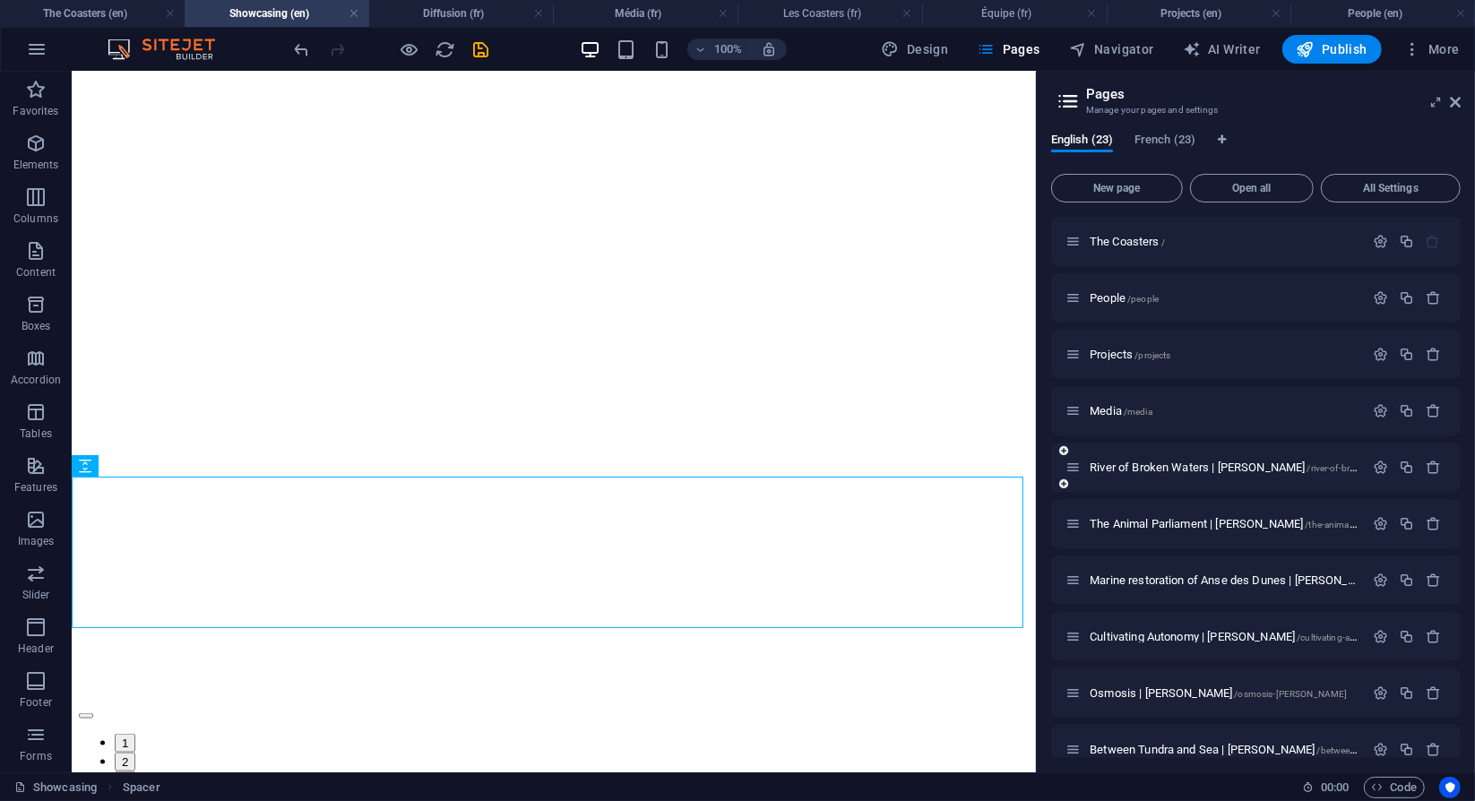
click at [1120, 474] on div "River of Broken Waters | [PERSON_NAME] /river-of-broken-[PERSON_NAME]" at bounding box center [1215, 467] width 298 height 21
click at [1120, 468] on span "River of Broken Waters | [PERSON_NAME] /river-of-broken-[PERSON_NAME]" at bounding box center [1267, 467] width 354 height 13
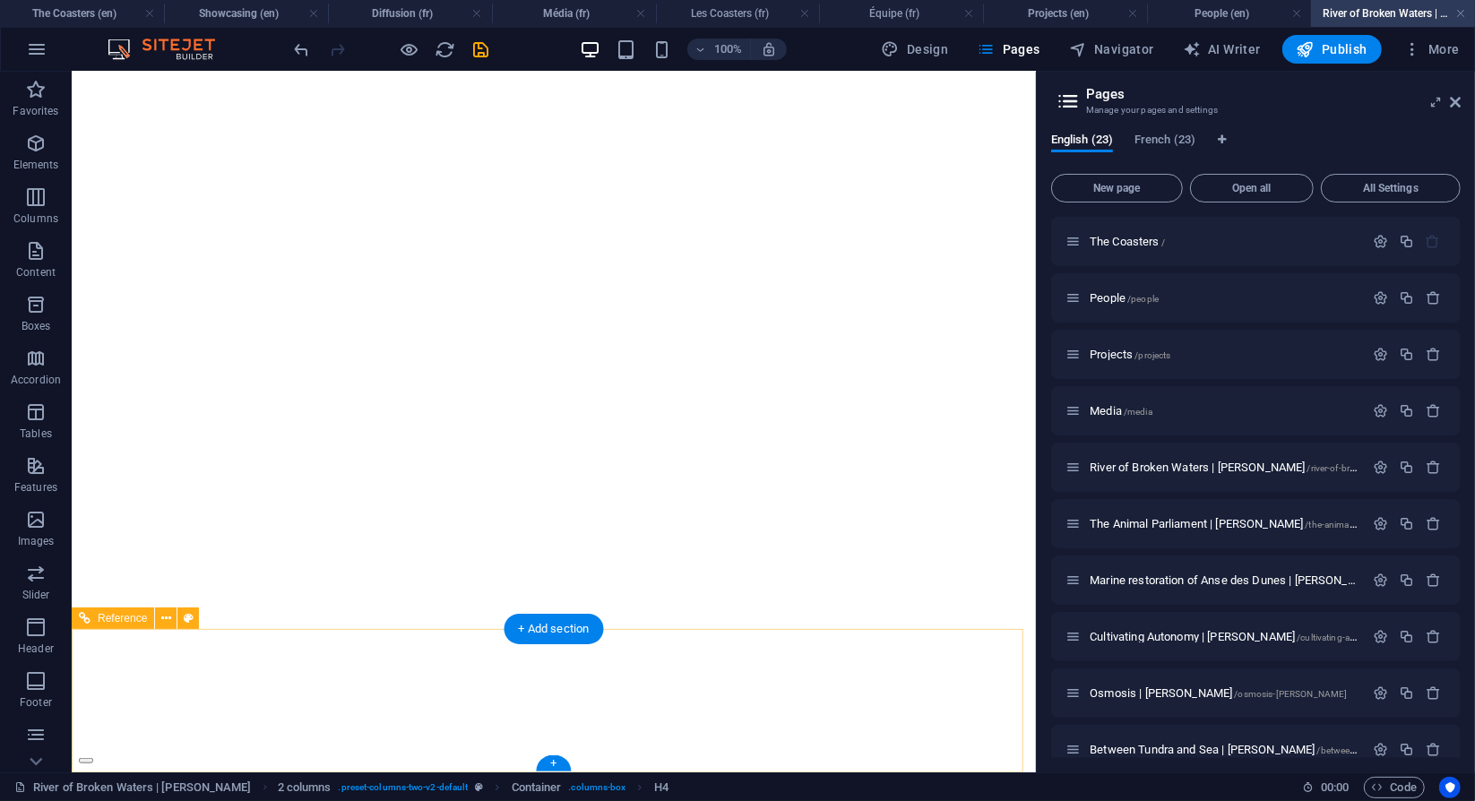
scroll to position [887, 0]
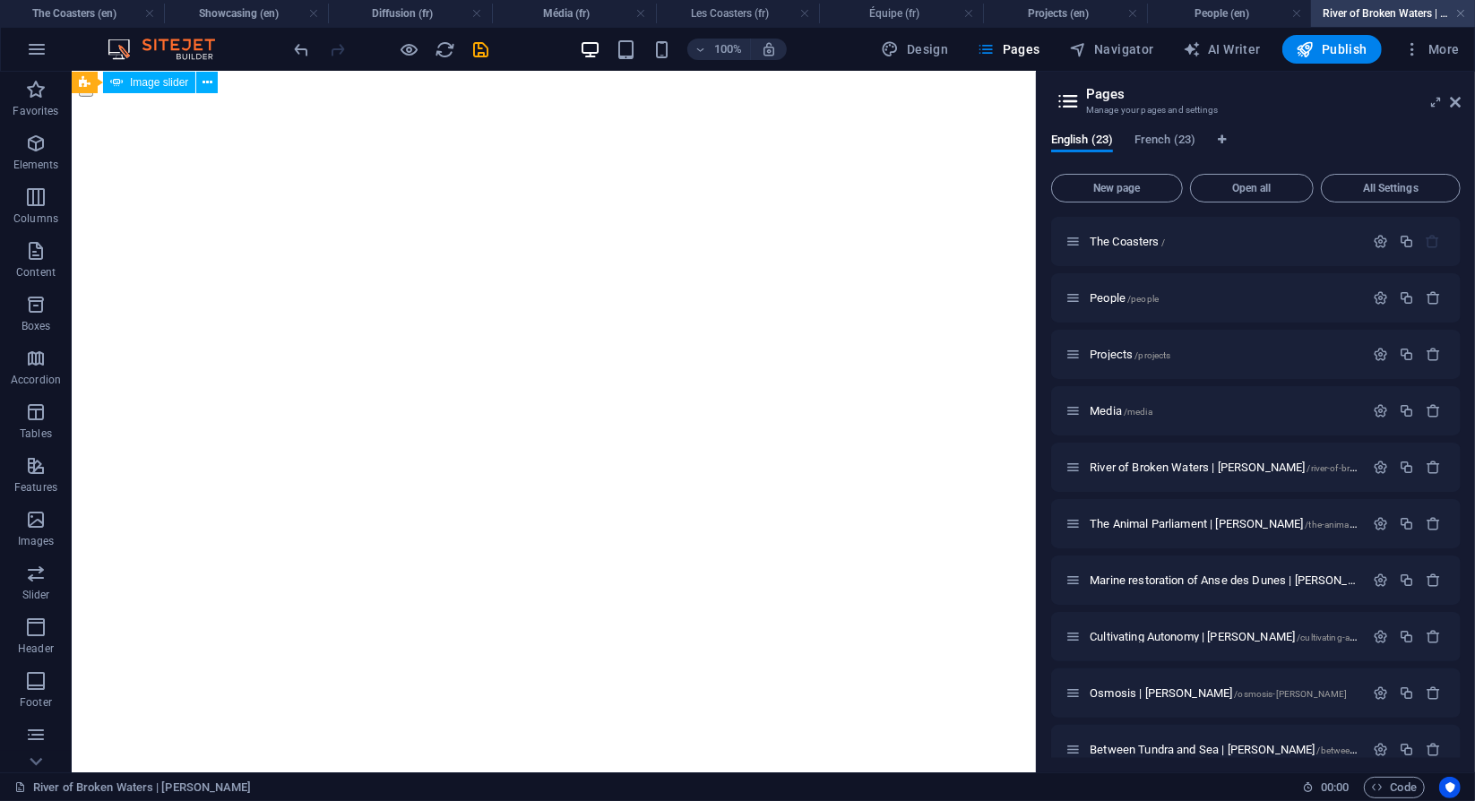
scroll to position [887, 0]
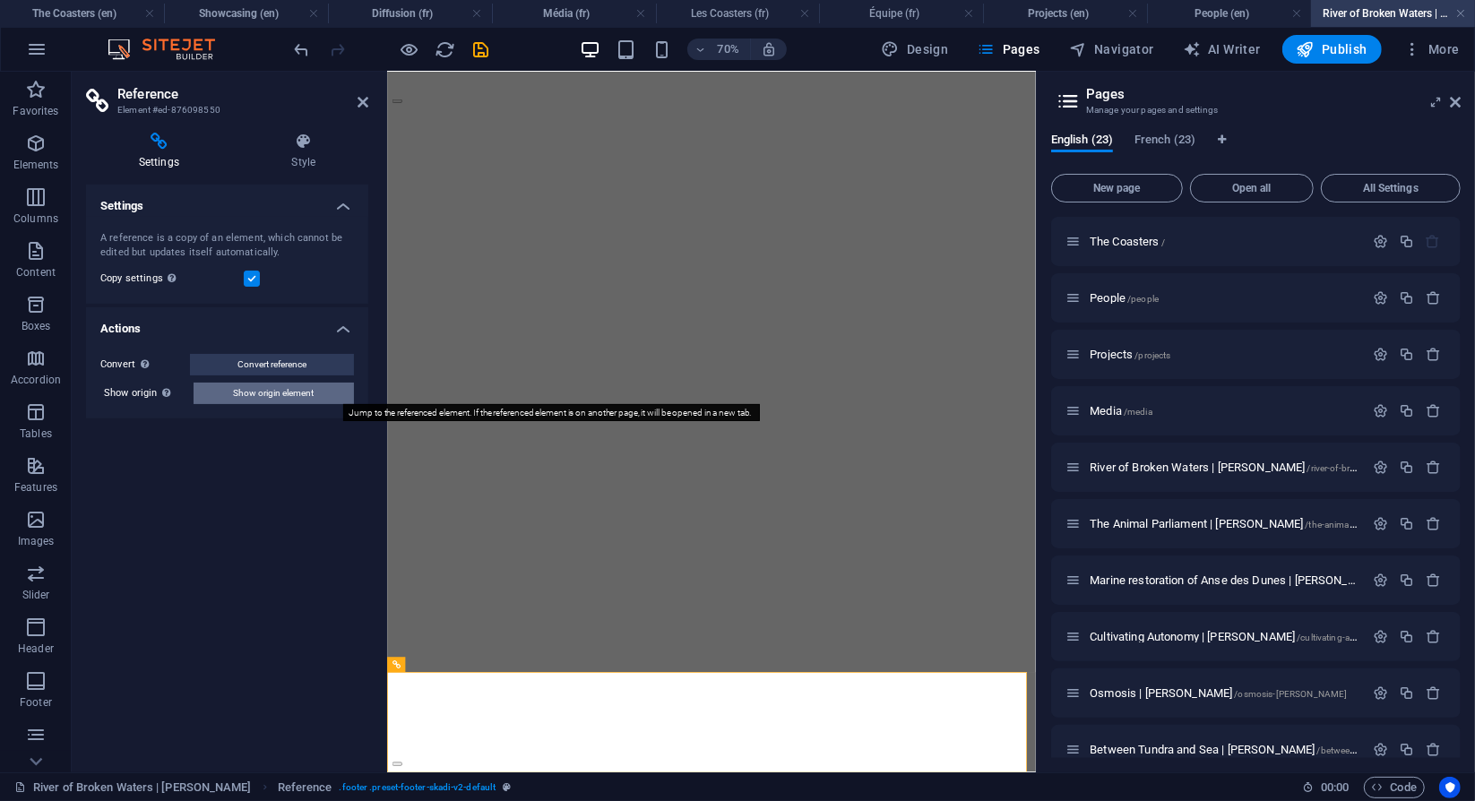
click at [241, 398] on span "Show origin element" at bounding box center [274, 394] width 81 height 22
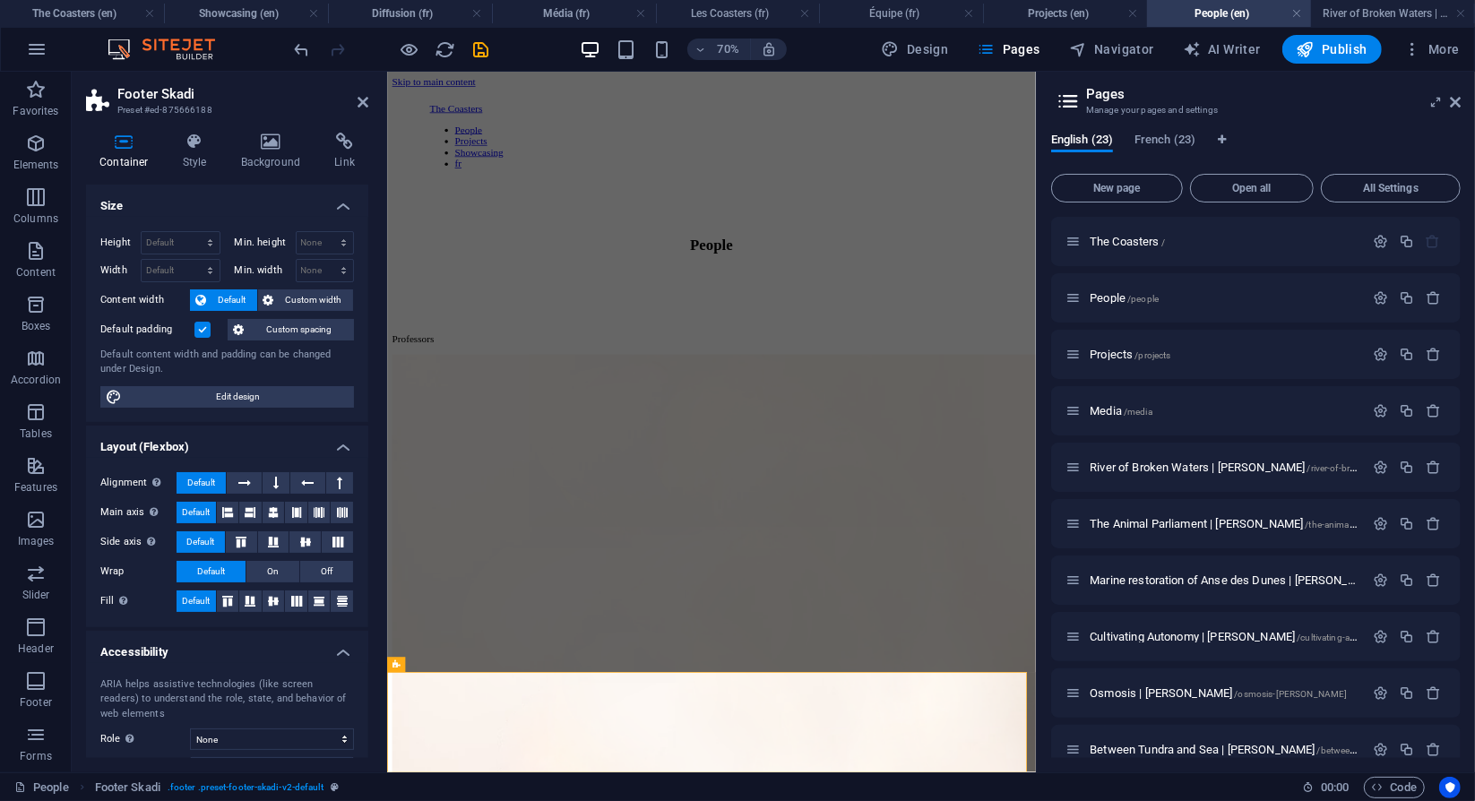
scroll to position [3499, 0]
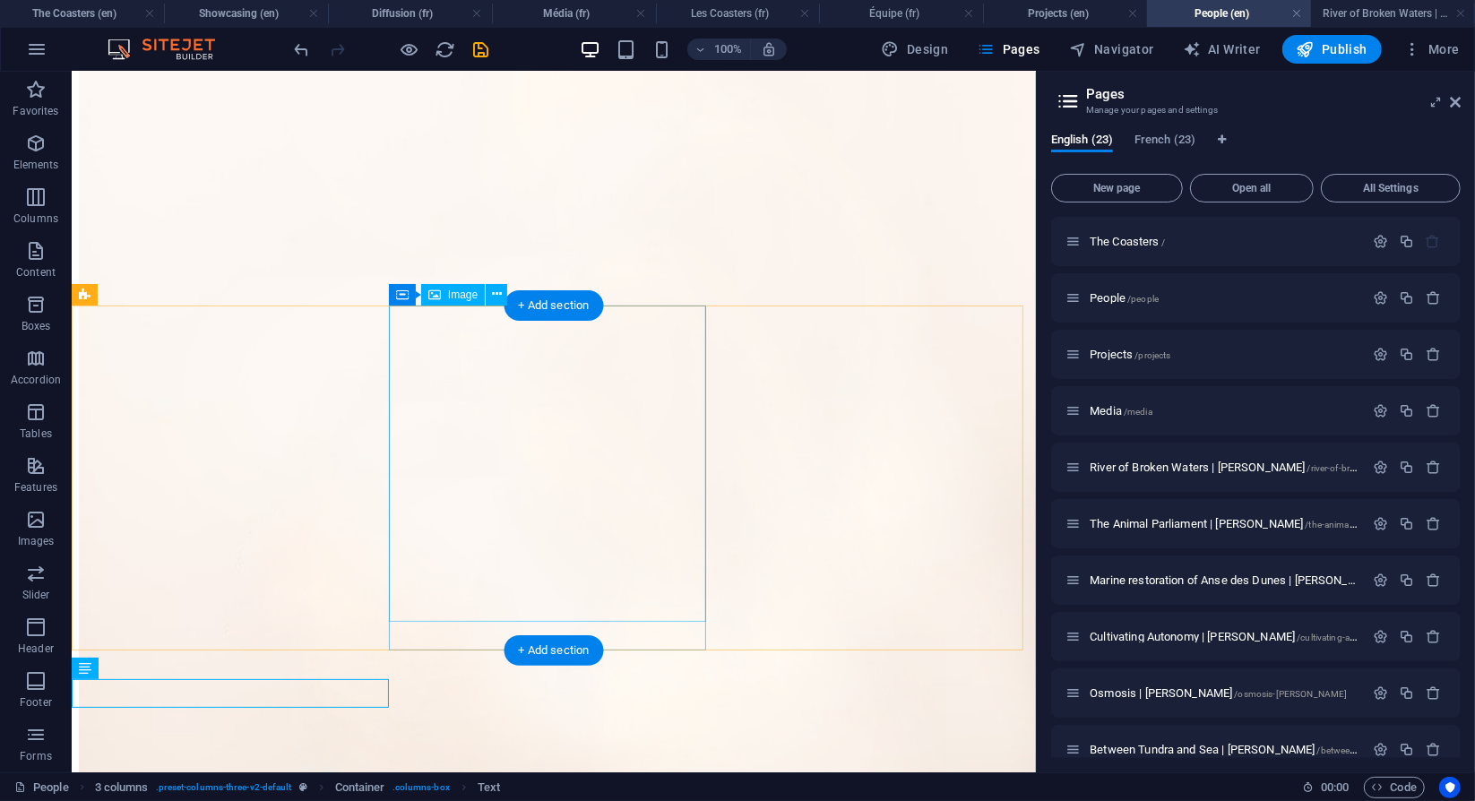
scroll to position [3949, 0]
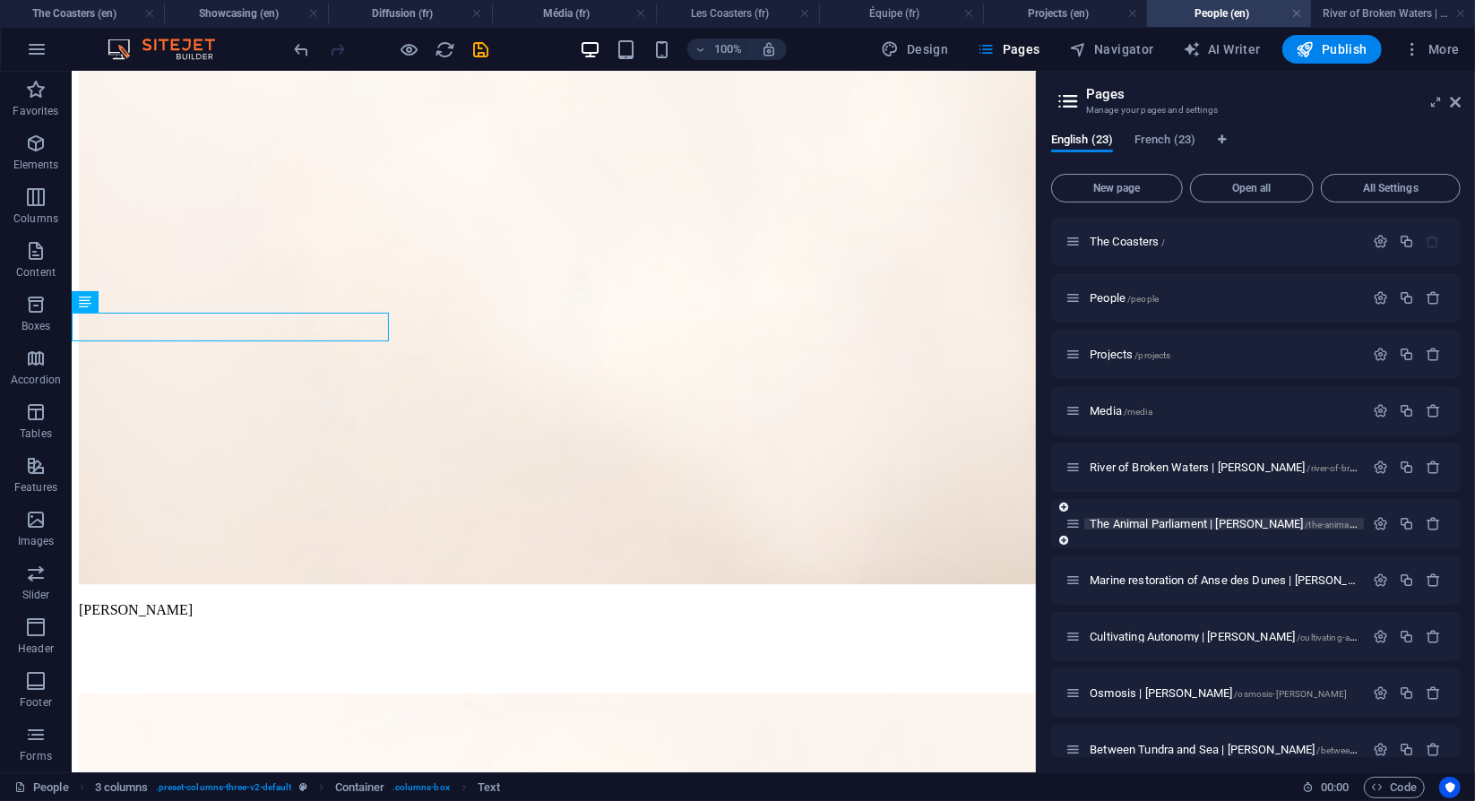
click at [1120, 525] on span "The Animal Parliament | [PERSON_NAME] /the-animal-parliament-[PERSON_NAME]" at bounding box center [1280, 523] width 381 height 13
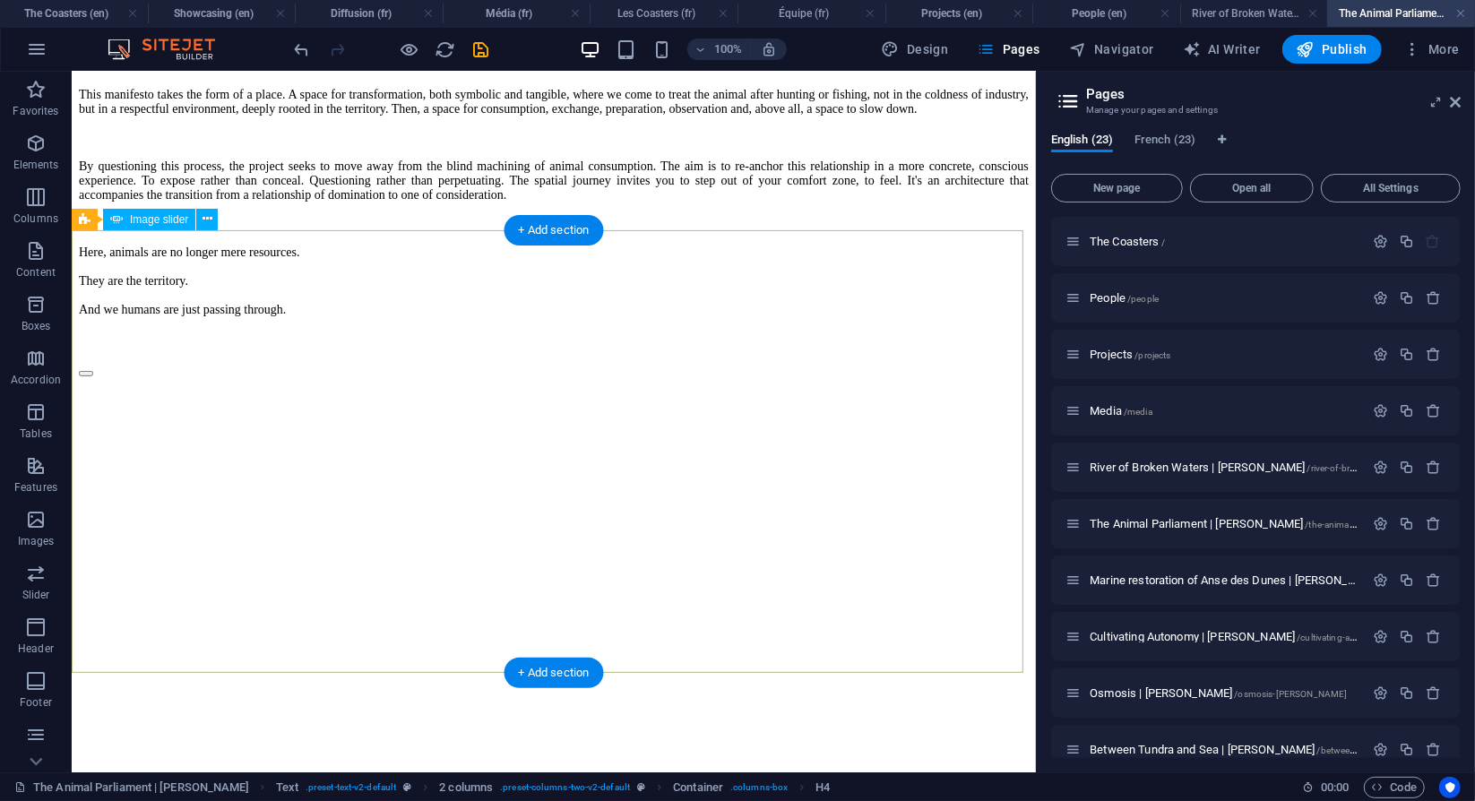
scroll to position [424, 0]
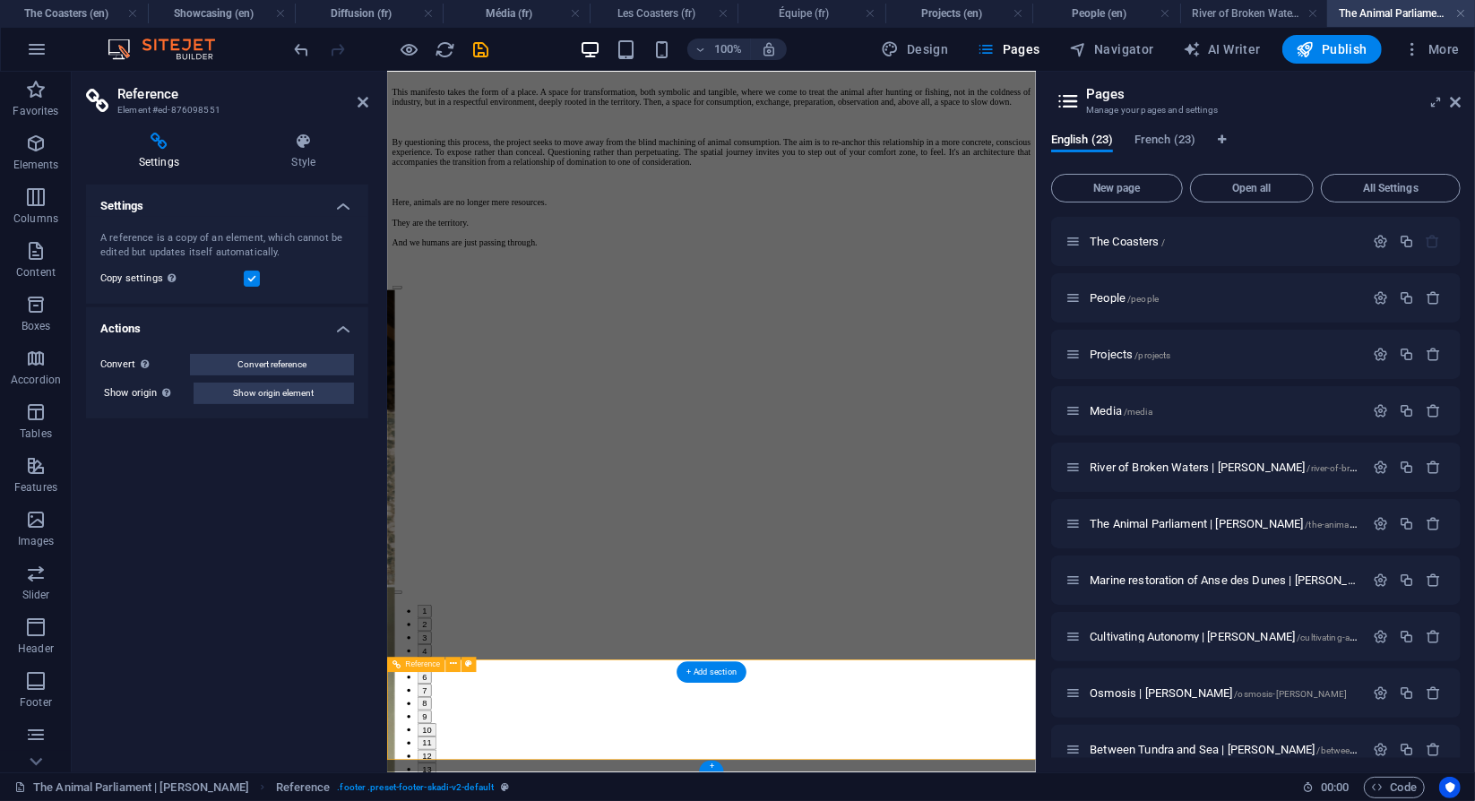
scroll to position [125, 0]
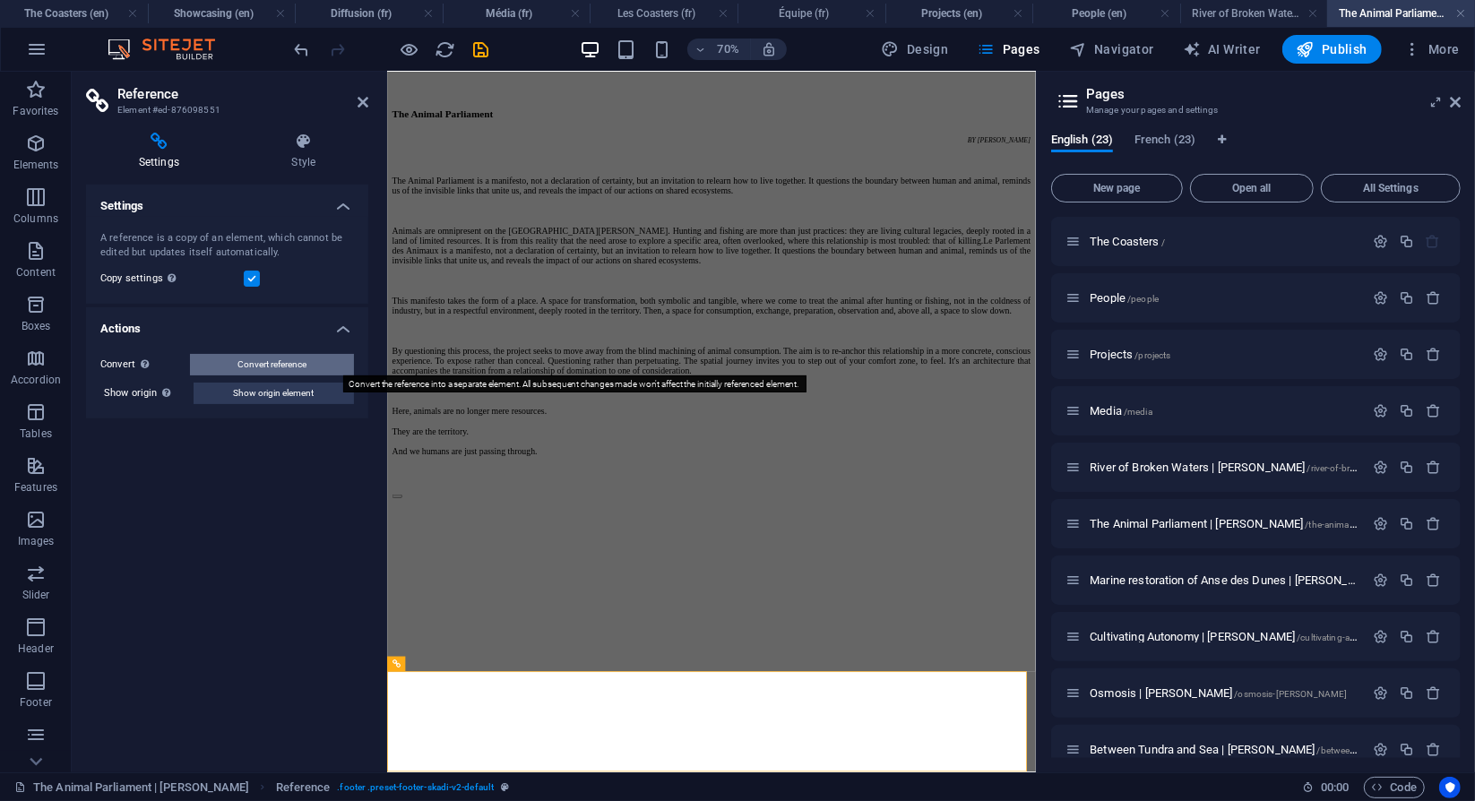
click at [306, 368] on span "Convert reference" at bounding box center [272, 365] width 69 height 22
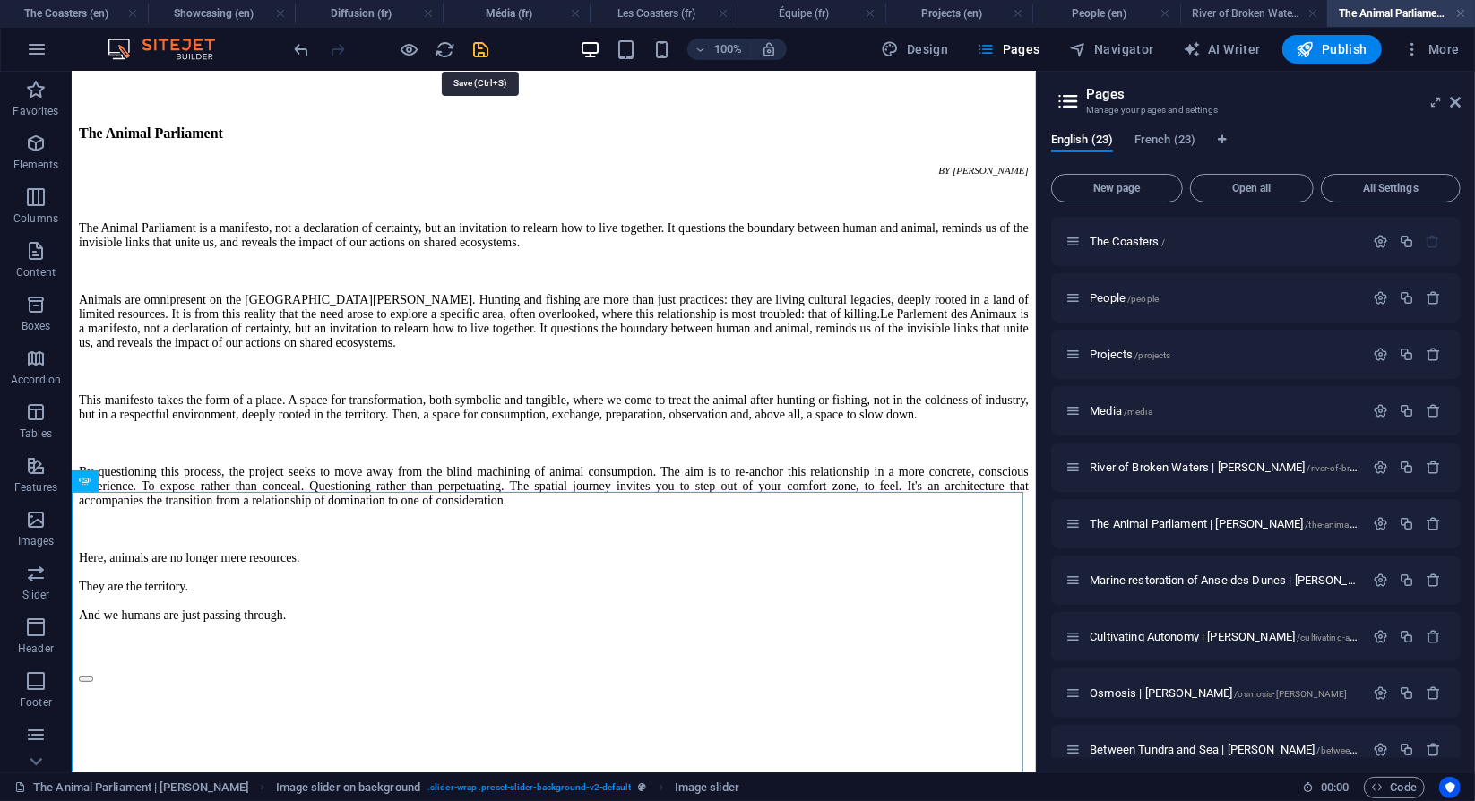
drag, startPoint x: 475, startPoint y: 41, endPoint x: 618, endPoint y: 313, distance: 306.7
click at [475, 41] on icon "save" at bounding box center [481, 49] width 21 height 21
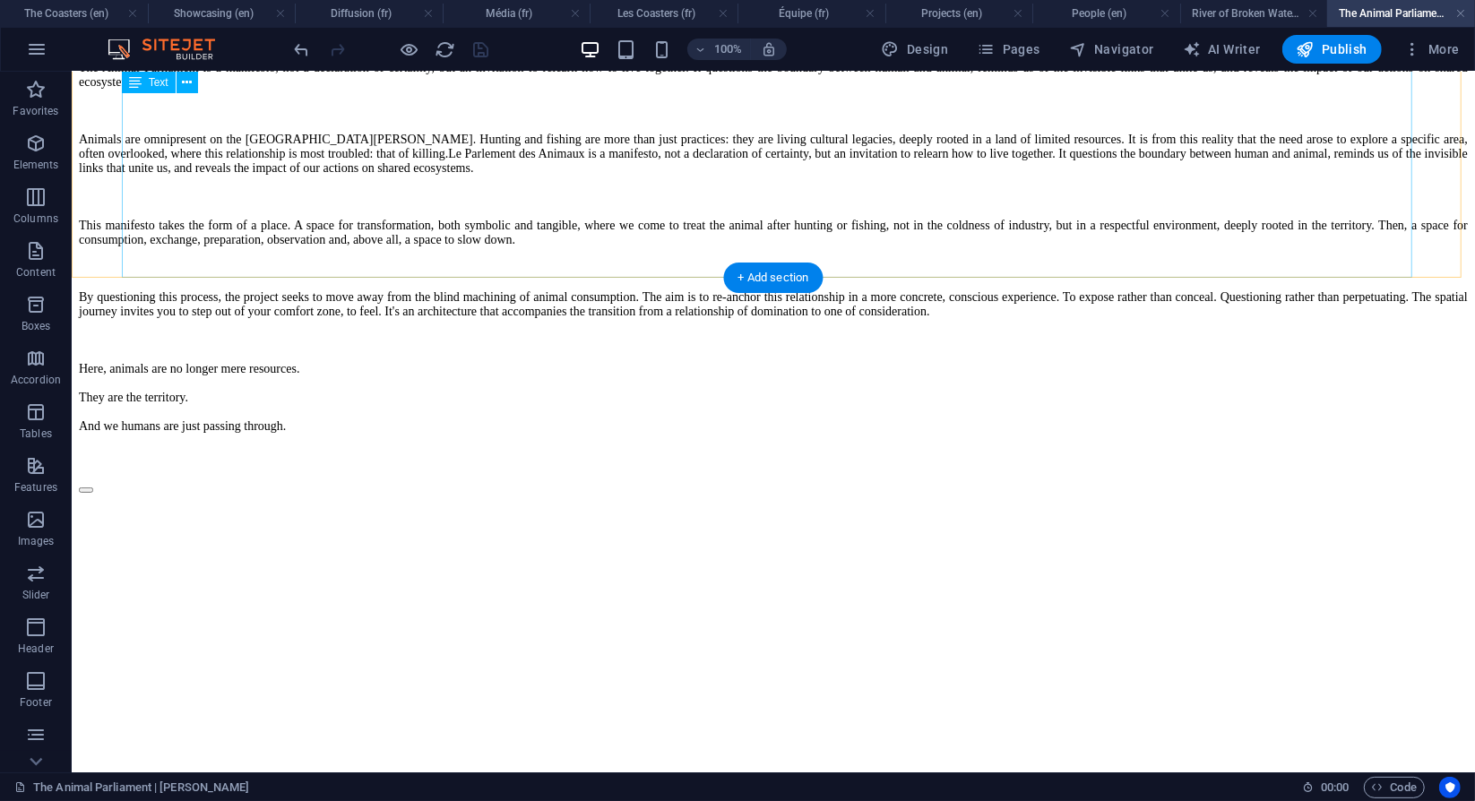
scroll to position [284, 0]
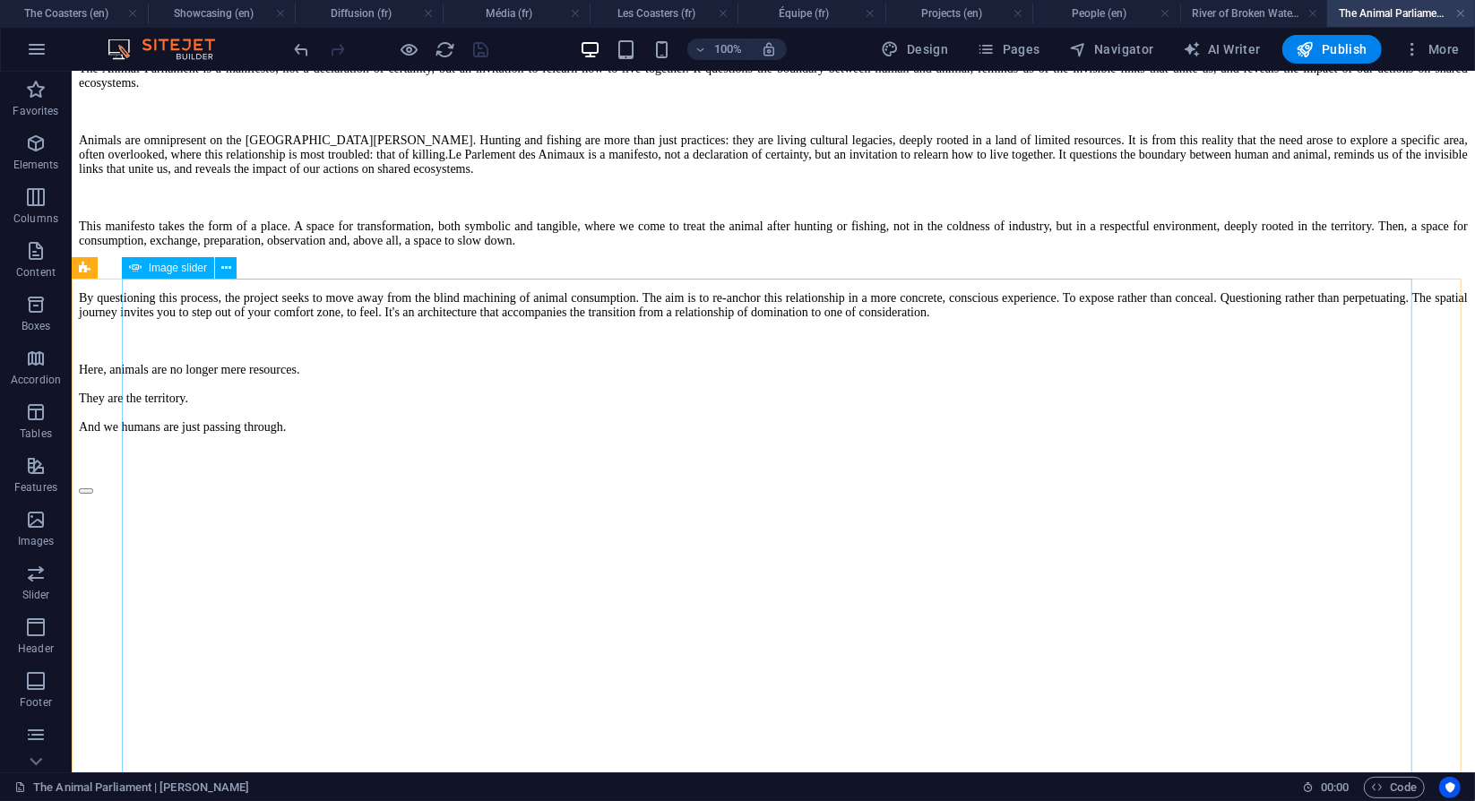
click at [167, 273] on span "Image slider" at bounding box center [178, 268] width 58 height 11
select select "ms"
select select "s"
select select "progressive"
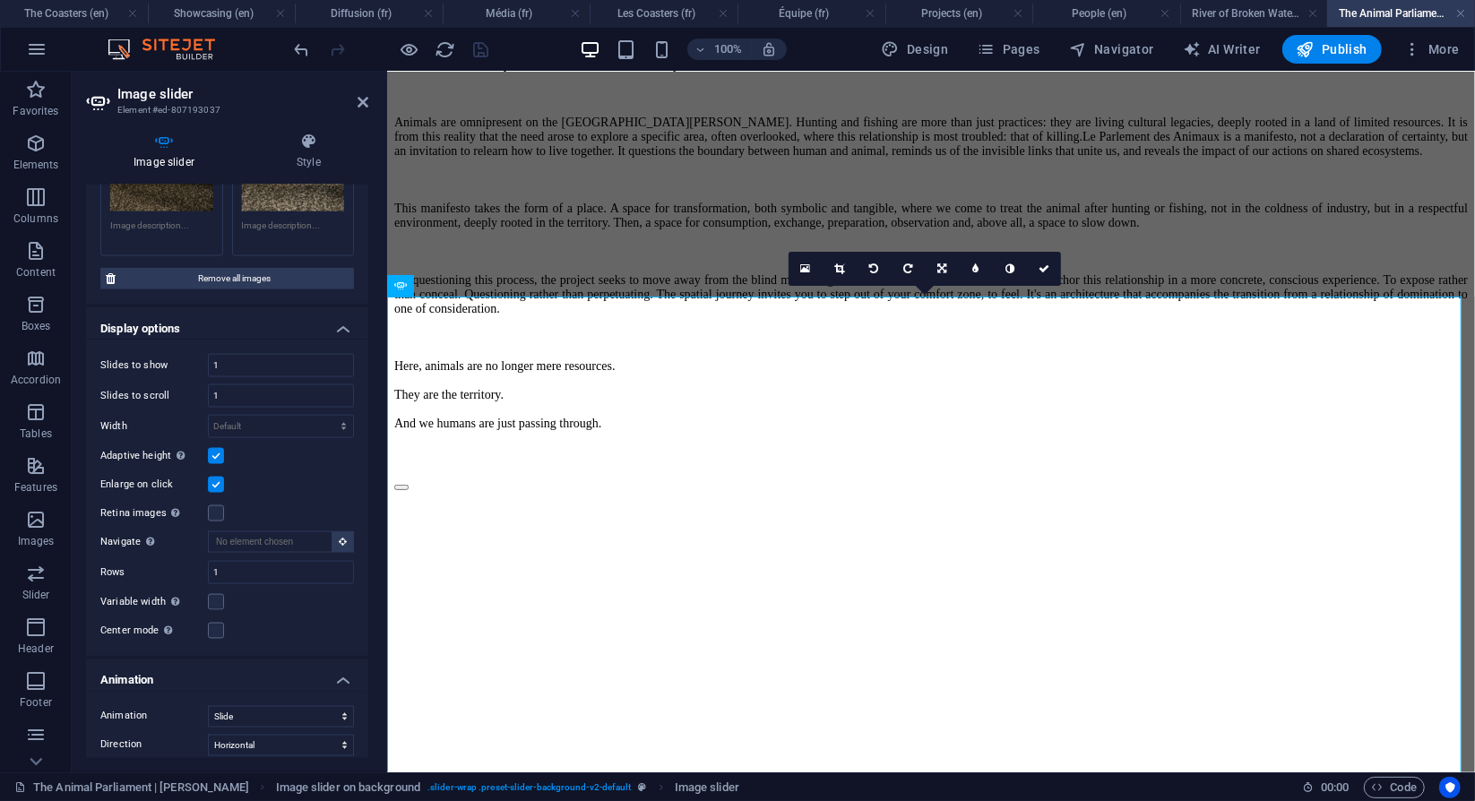
scroll to position [2095, 0]
click at [337, 420] on select "Default px % rem em vw vh" at bounding box center [281, 431] width 144 height 22
click at [296, 624] on div "Center mode Enables centered view with partial previous/next slide. Use with od…" at bounding box center [227, 635] width 254 height 22
click at [213, 598] on label at bounding box center [216, 606] width 16 height 16
click at [0, 0] on input "Variable width Automatically adjust the width of the visible slide." at bounding box center [0, 0] width 0 height 0
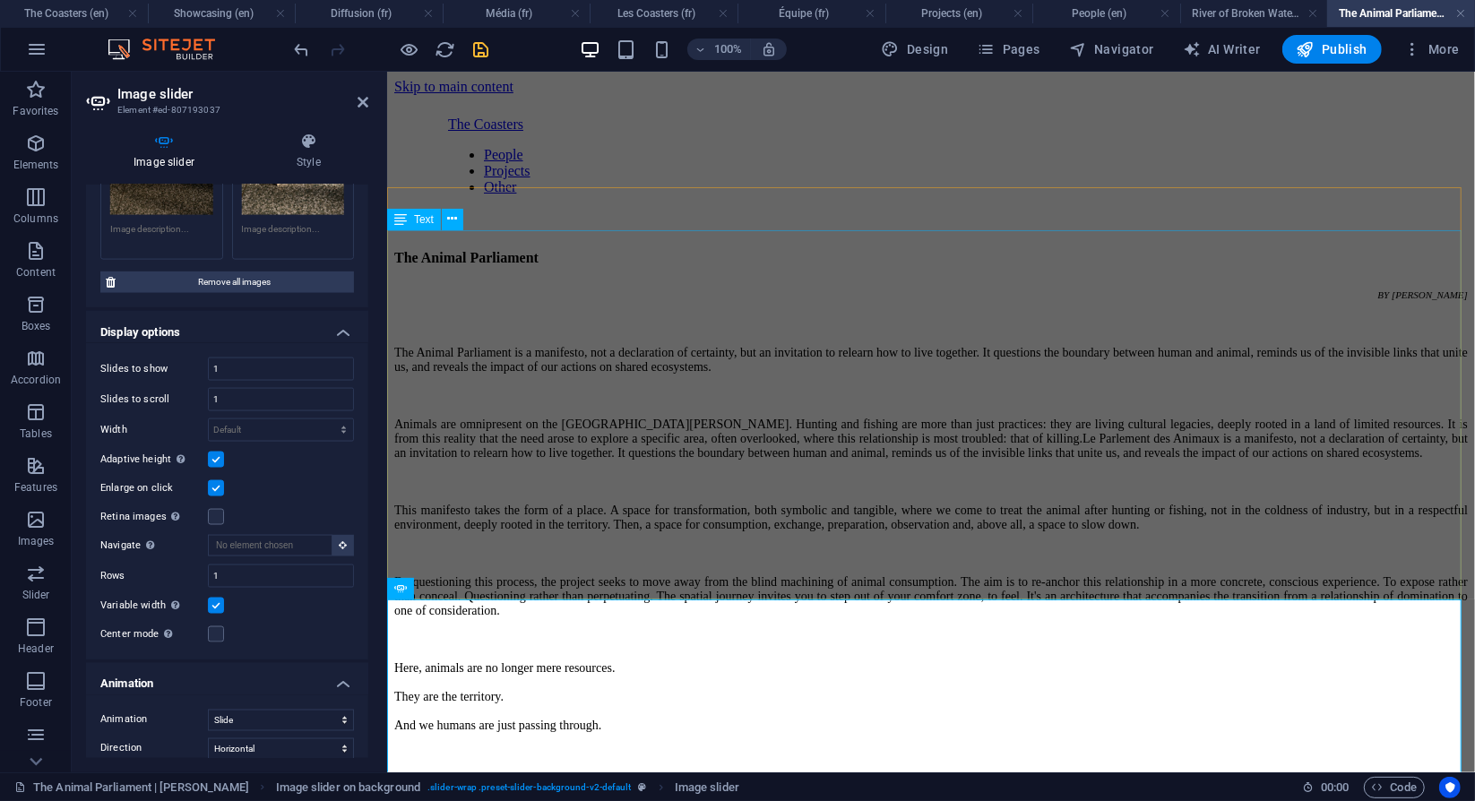
scroll to position [391, 0]
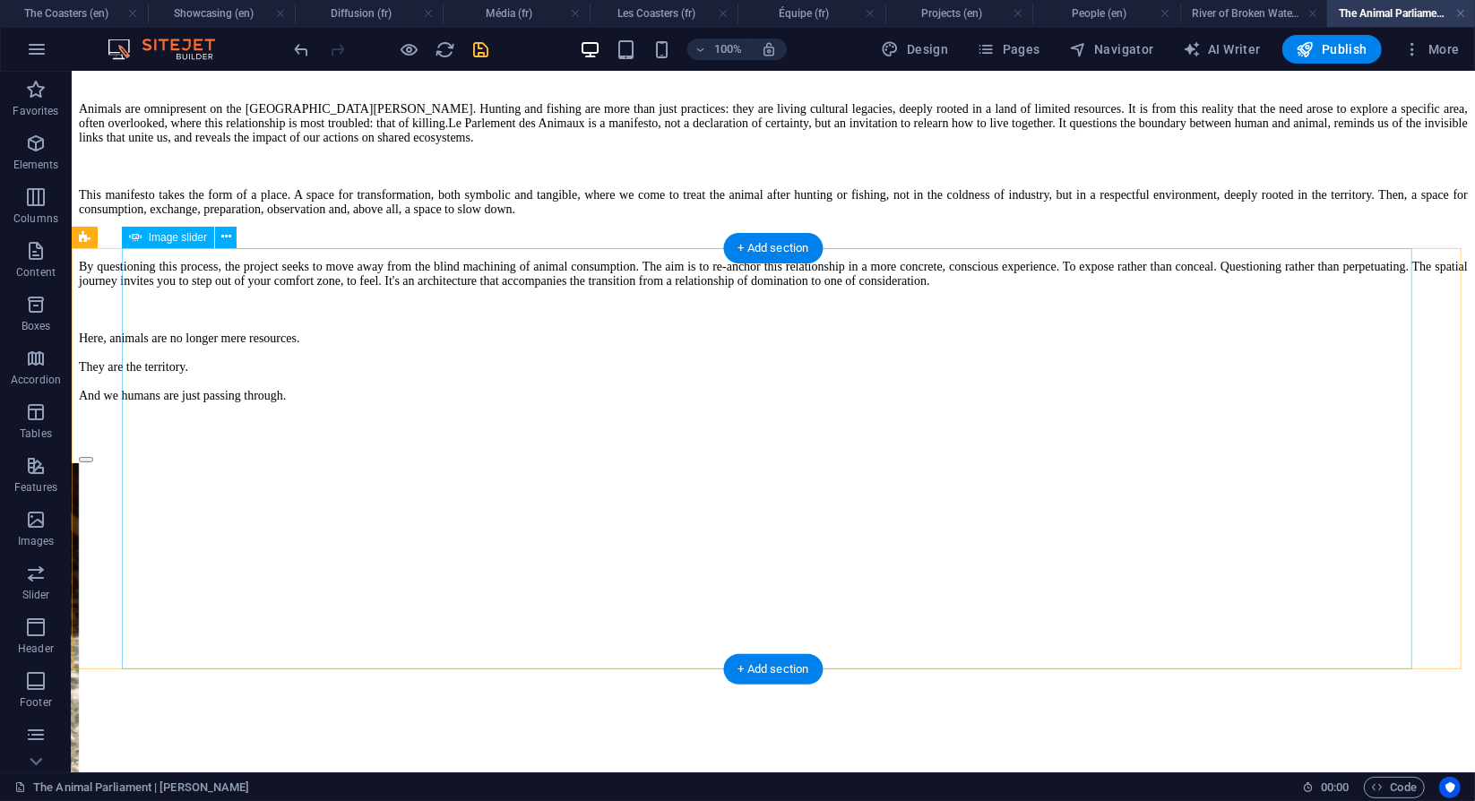
scroll to position [319, 0]
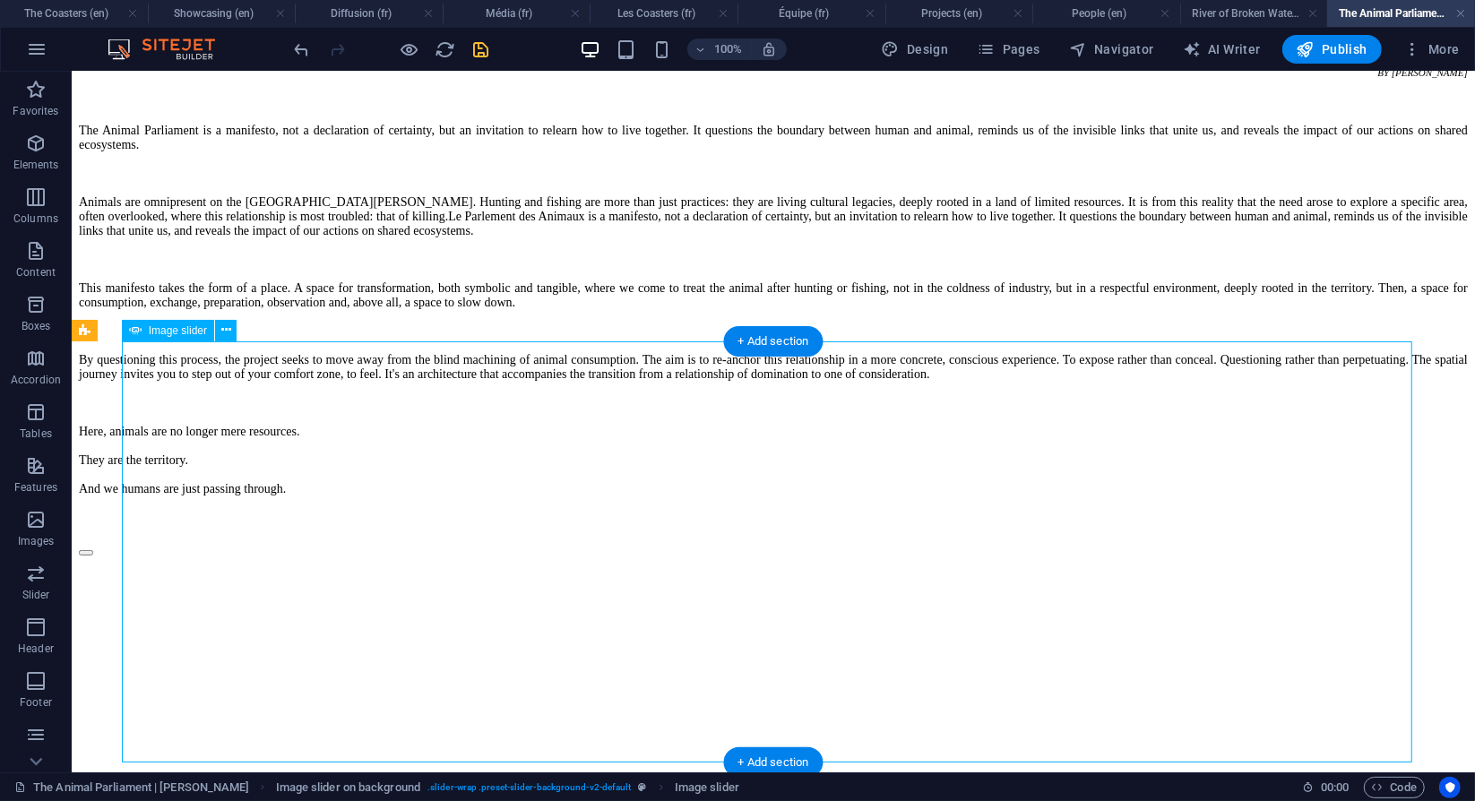
scroll to position [0, 0]
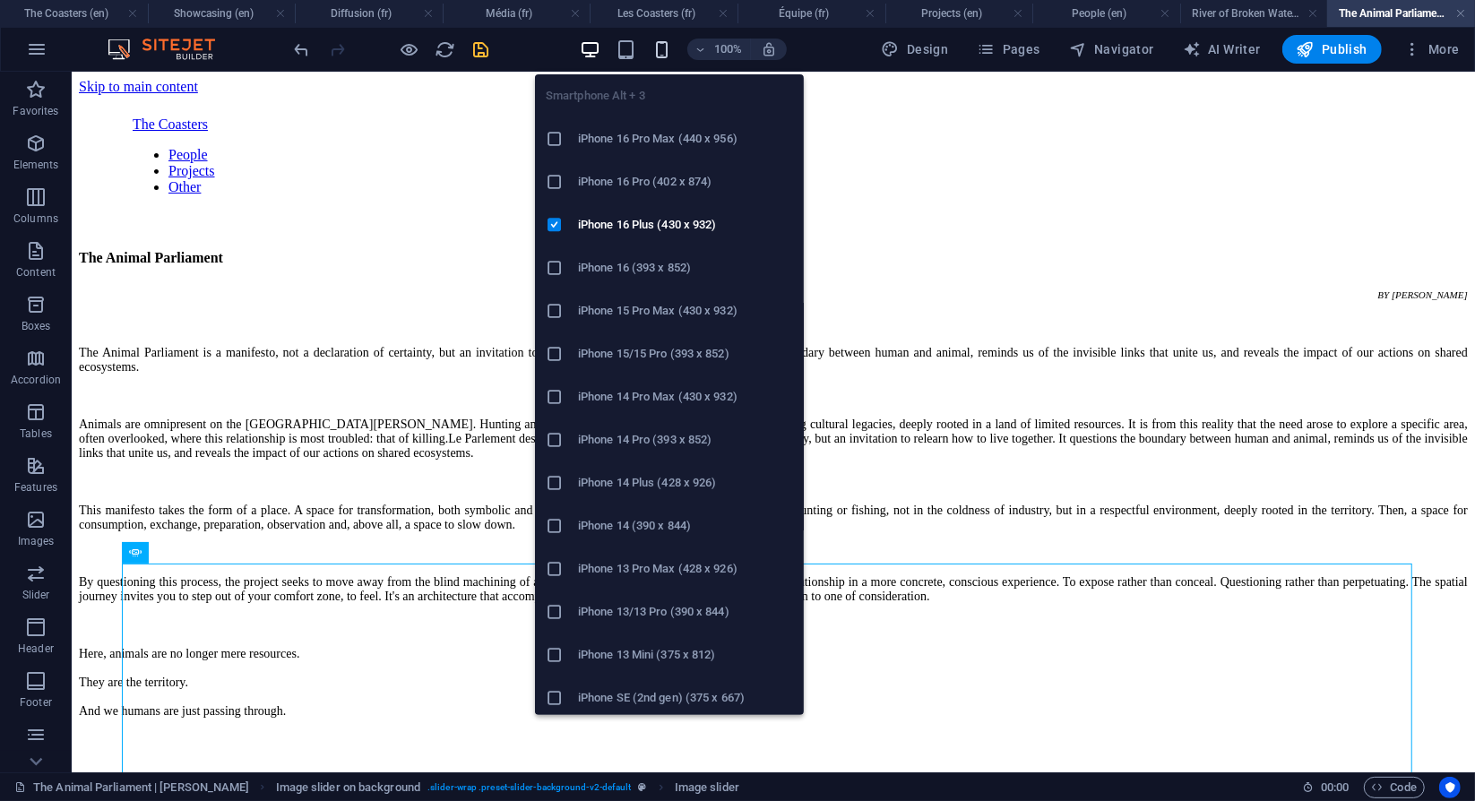
click at [668, 59] on button "button" at bounding box center [663, 50] width 22 height 22
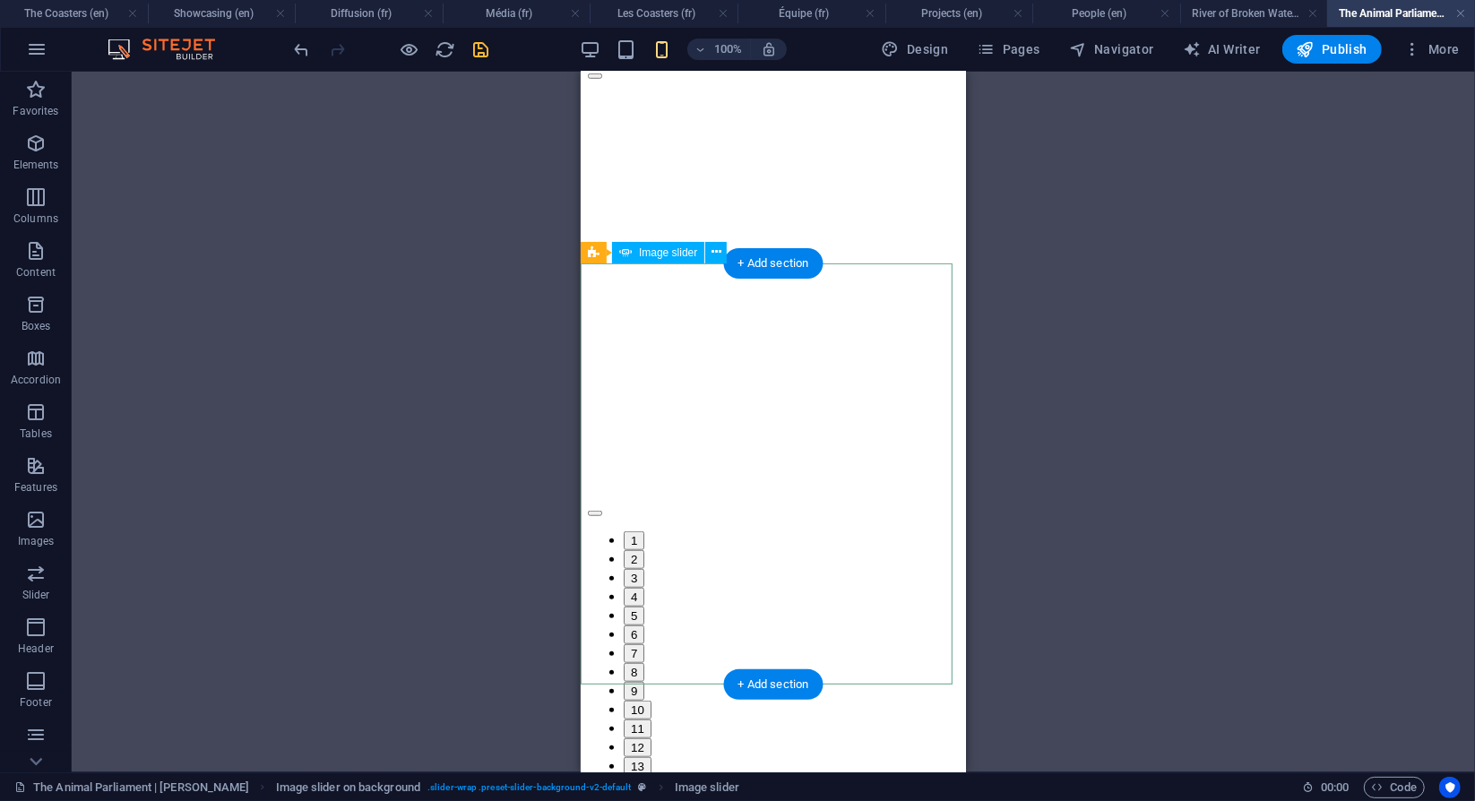
scroll to position [934, 0]
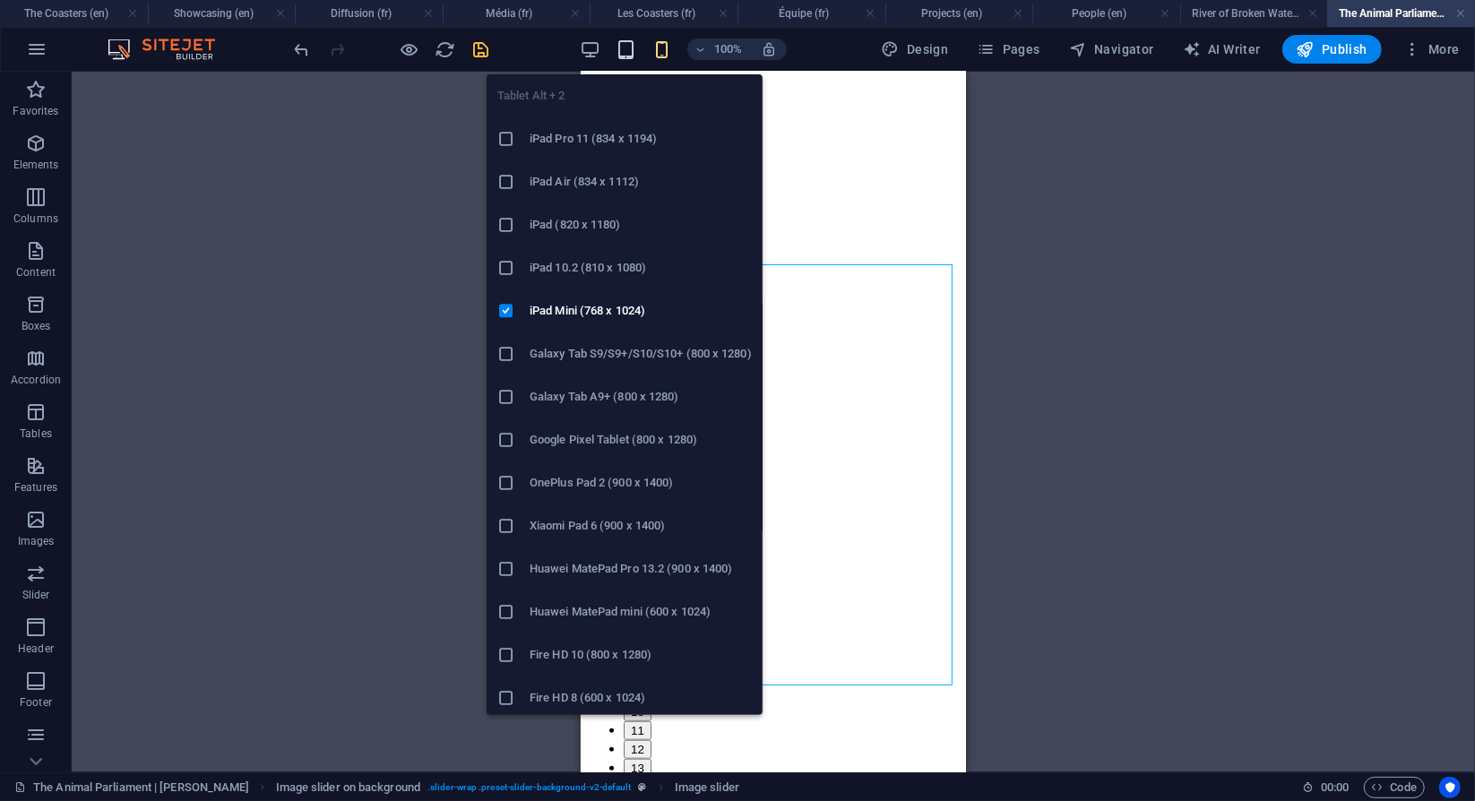
click at [631, 51] on icon "button" at bounding box center [626, 49] width 21 height 21
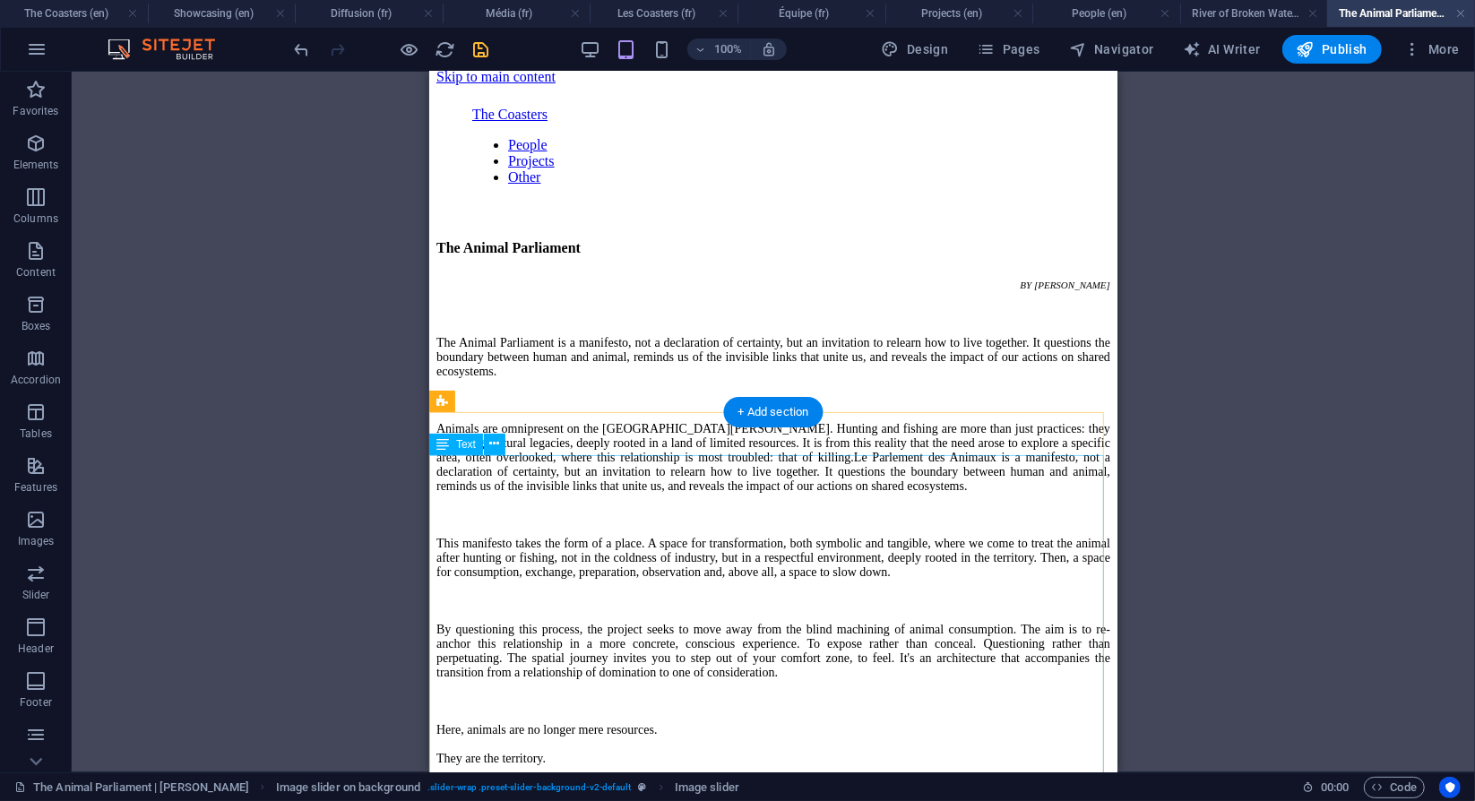
scroll to position [0, 0]
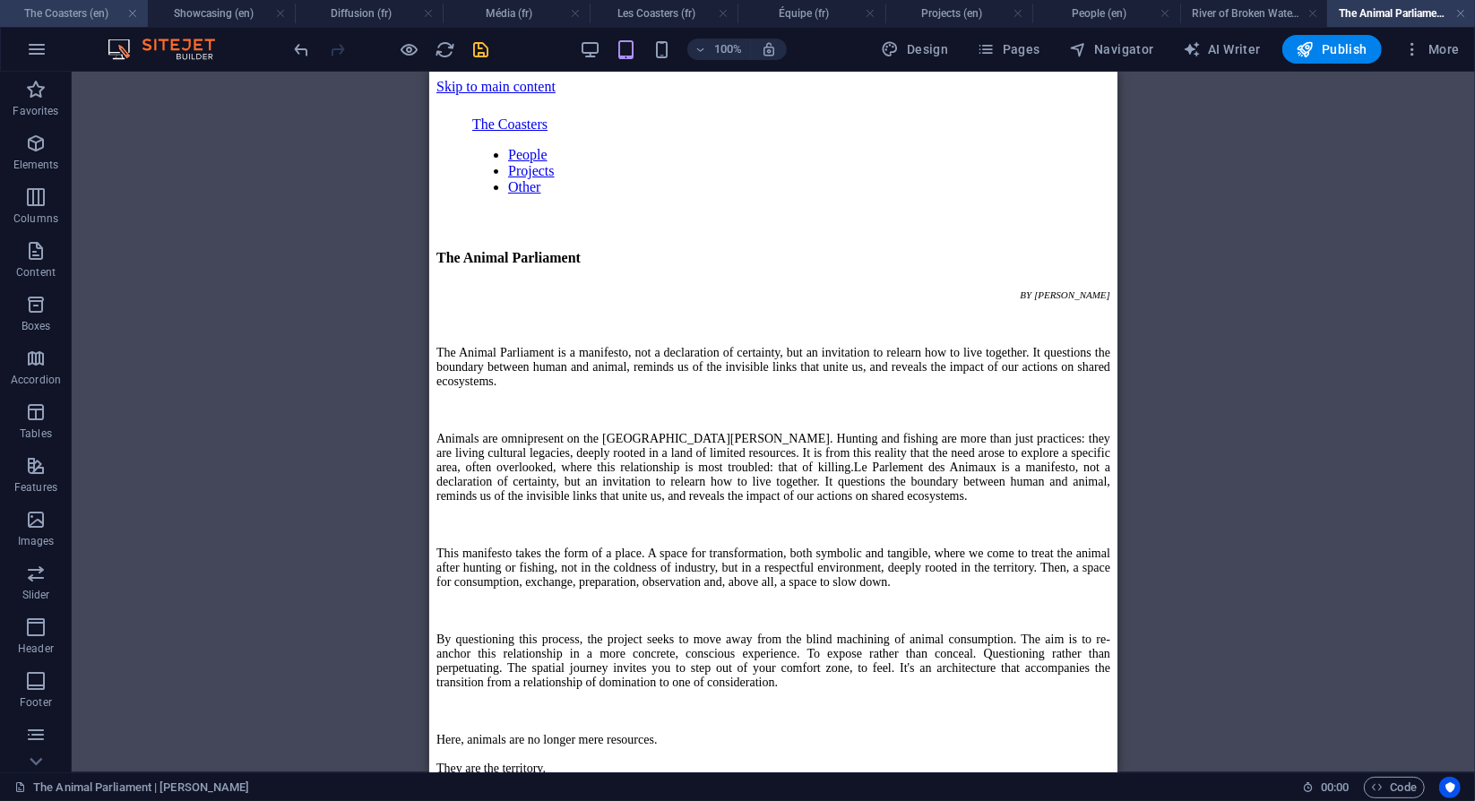
click at [58, 16] on h4 "The Coasters (en)" at bounding box center [74, 14] width 148 height 20
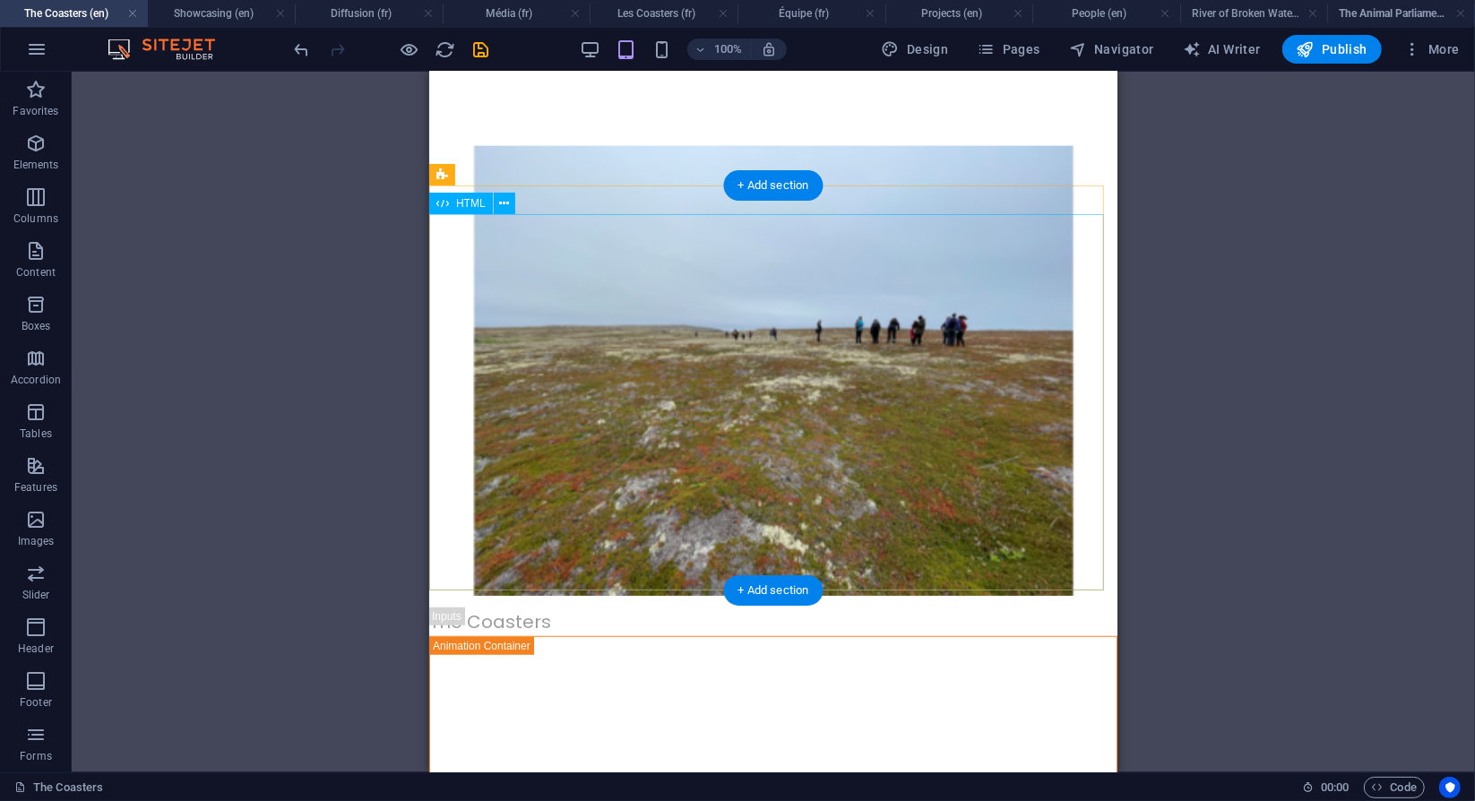
scroll to position [699, 0]
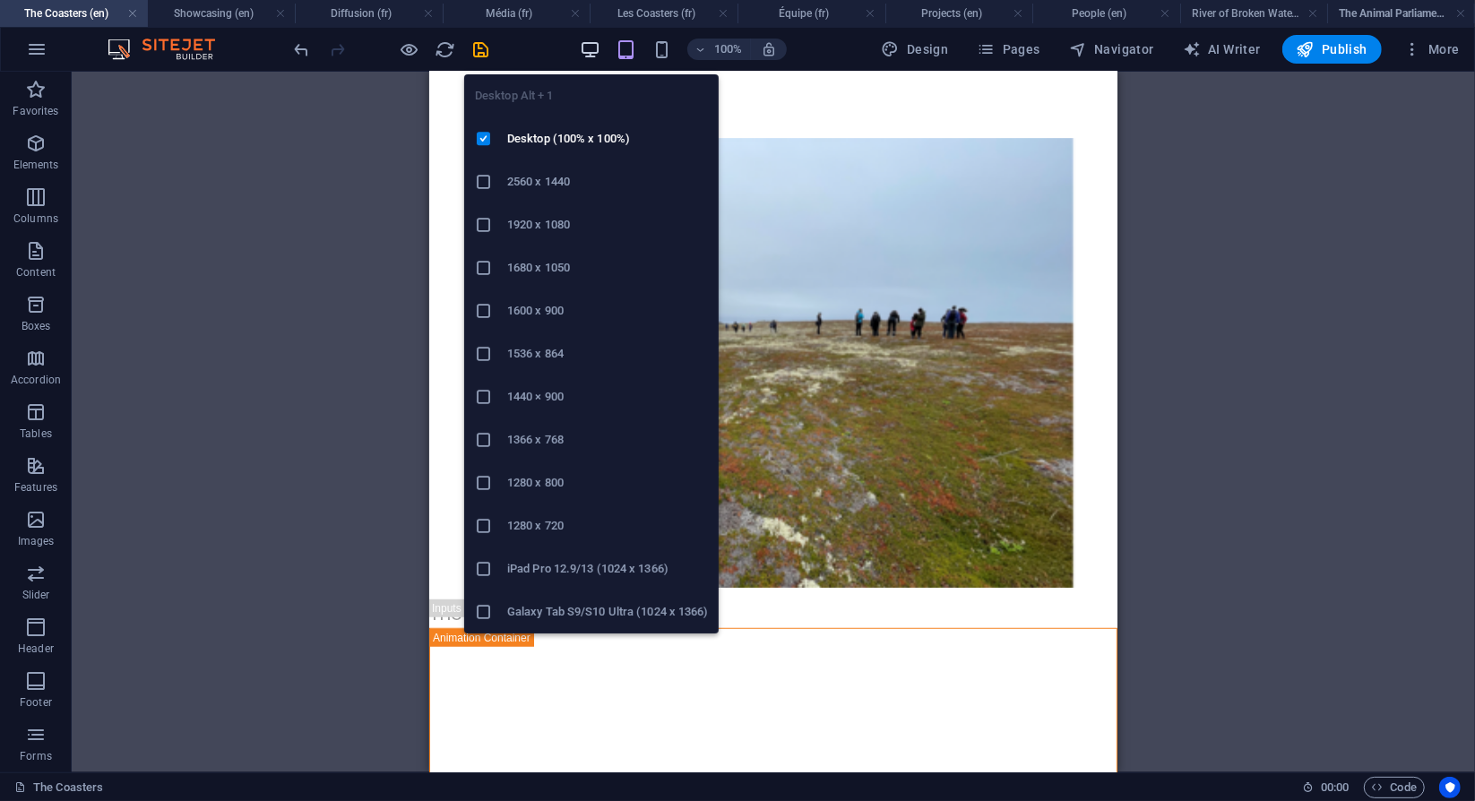
click at [593, 56] on icon "button" at bounding box center [590, 49] width 21 height 21
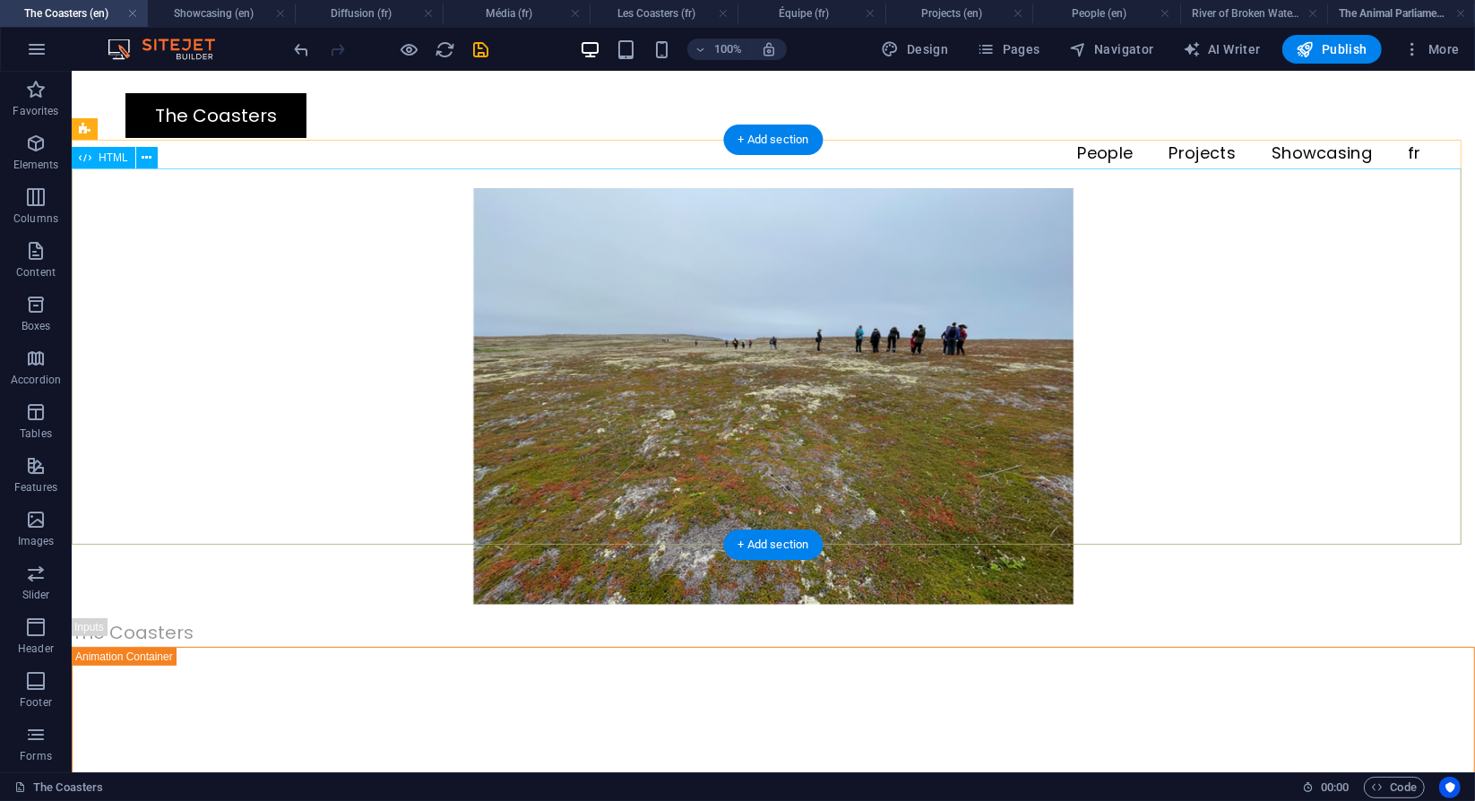
scroll to position [184, 0]
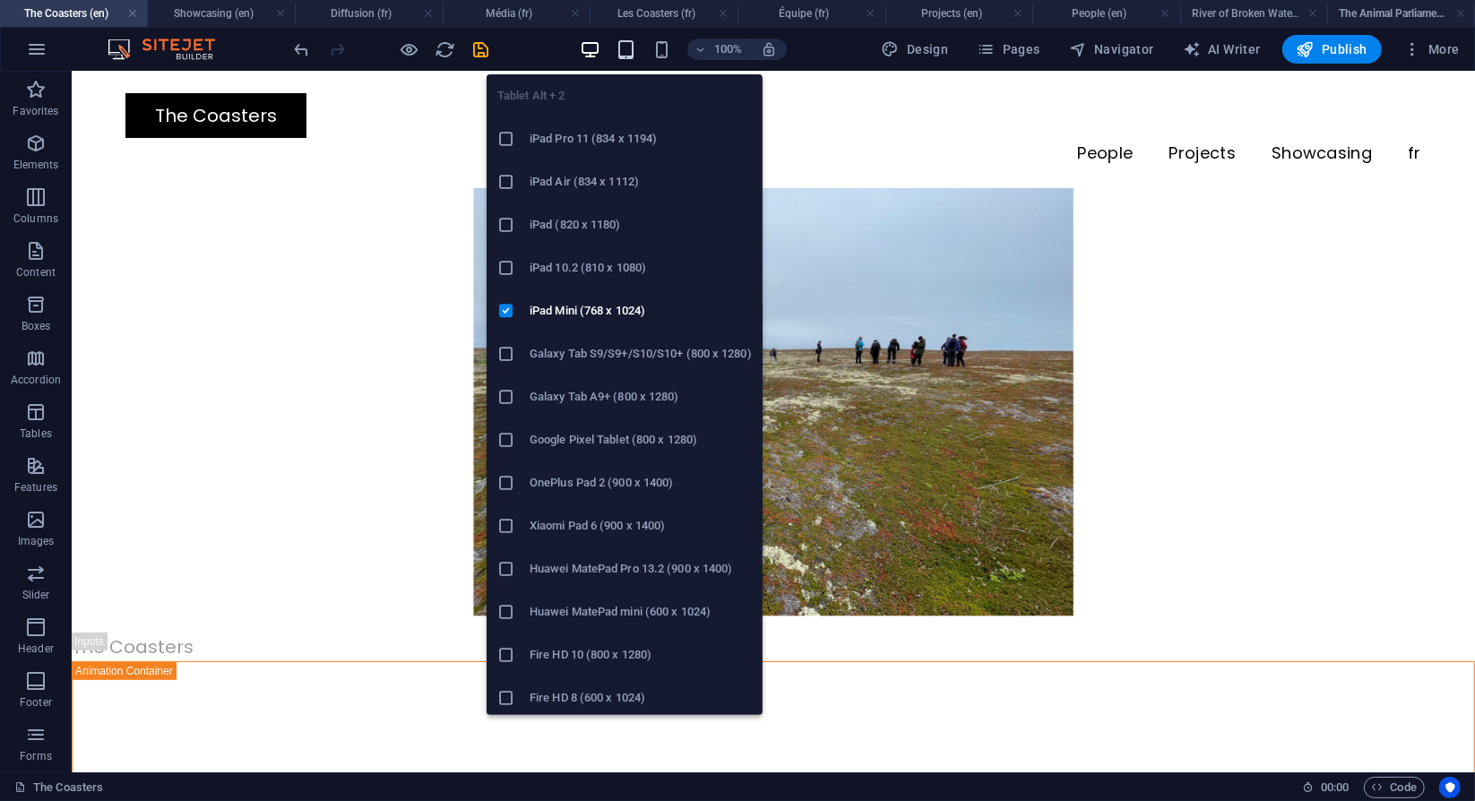
click at [624, 55] on icon "button" at bounding box center [626, 49] width 21 height 21
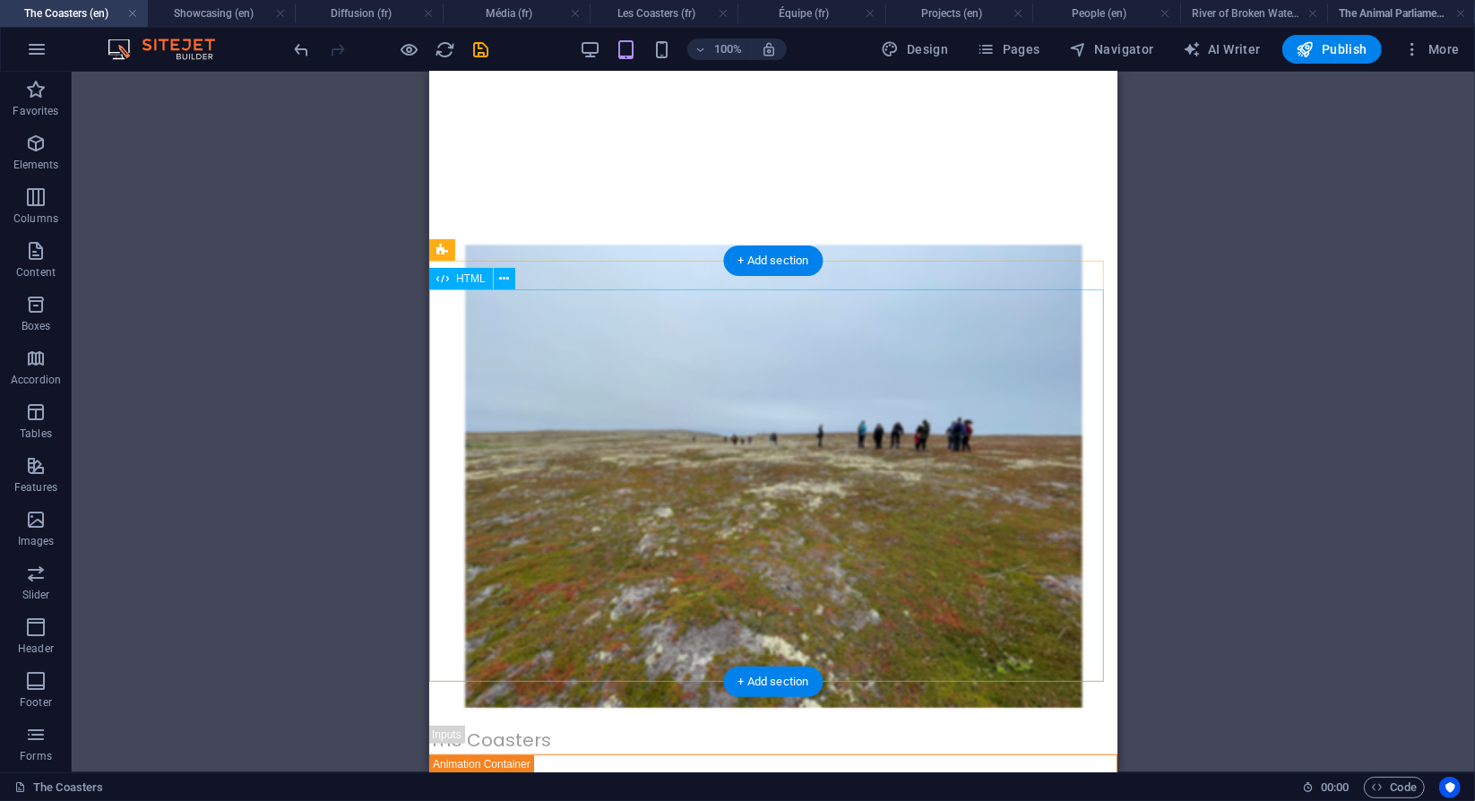
scroll to position [703, 0]
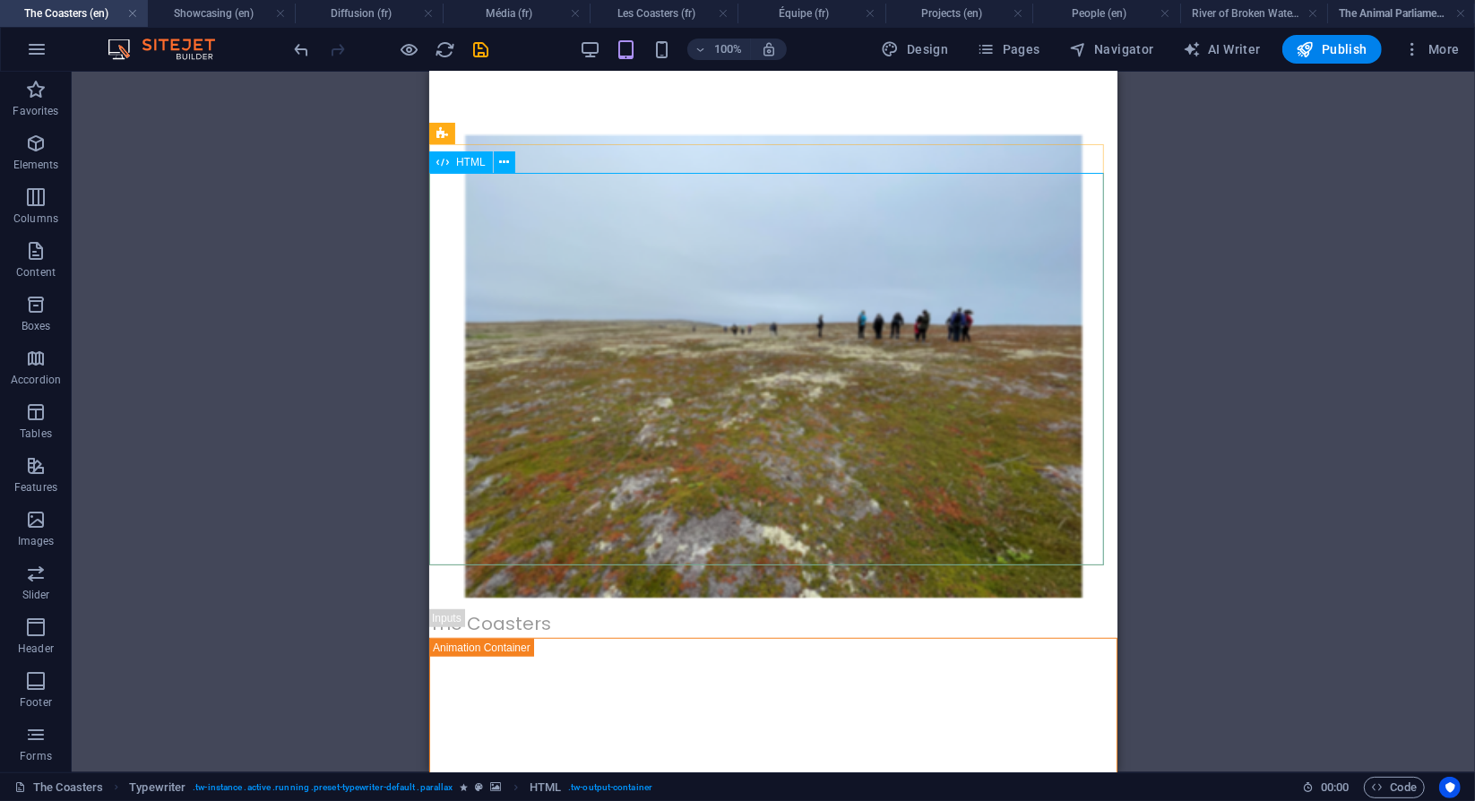
click at [454, 160] on div "HTML" at bounding box center [461, 162] width 64 height 22
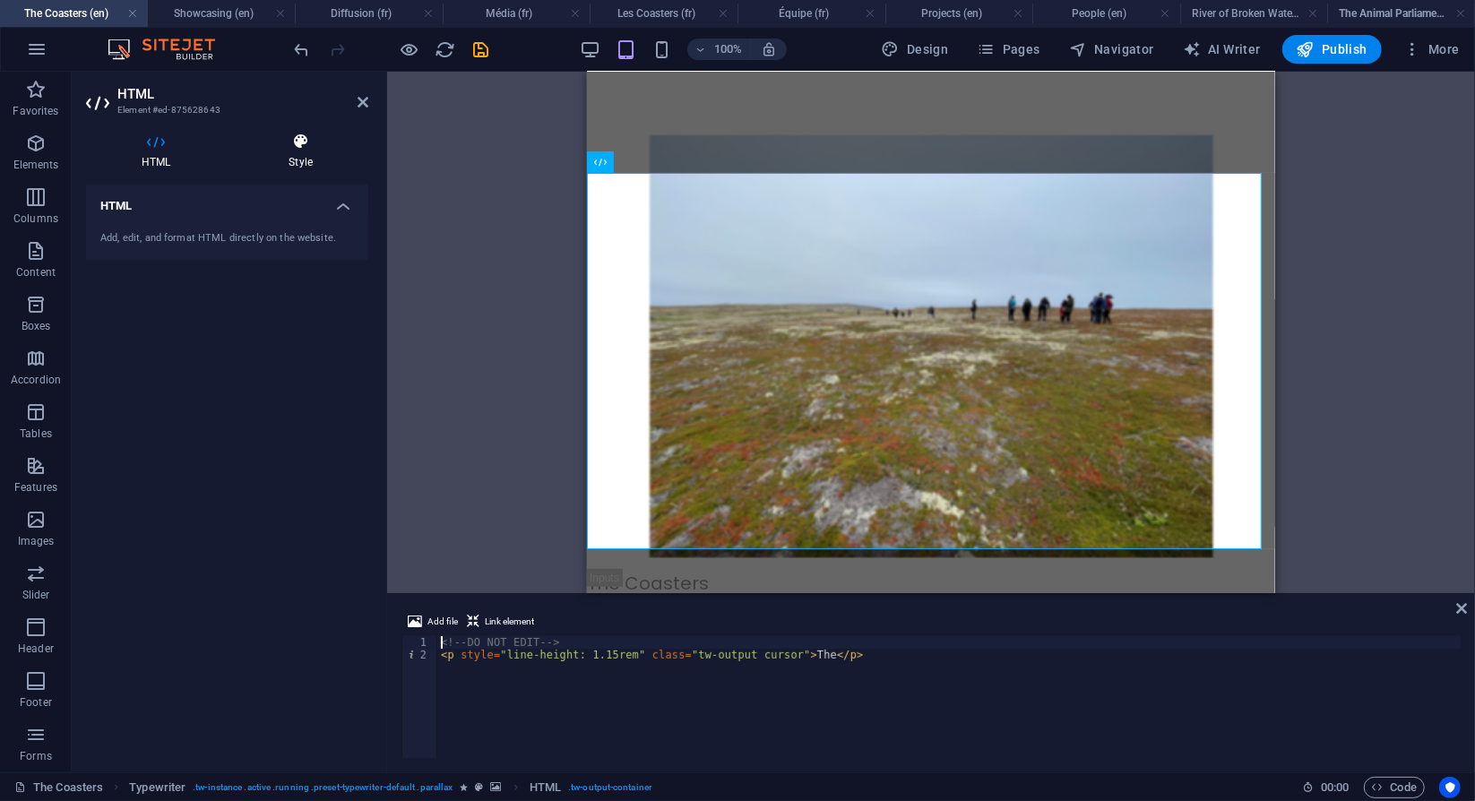
click at [290, 161] on h4 "Style" at bounding box center [300, 152] width 135 height 38
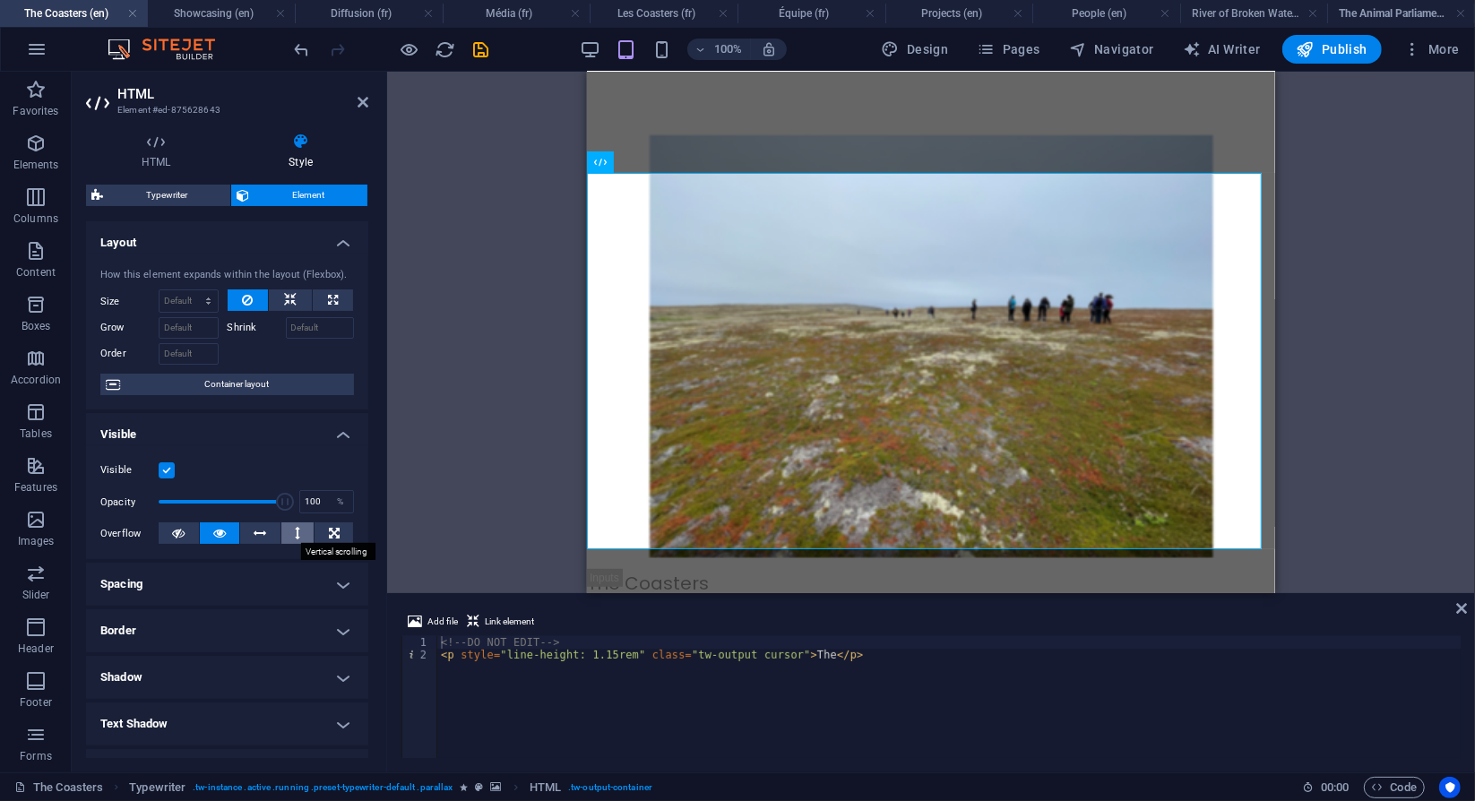
click at [291, 532] on button at bounding box center [297, 534] width 33 height 22
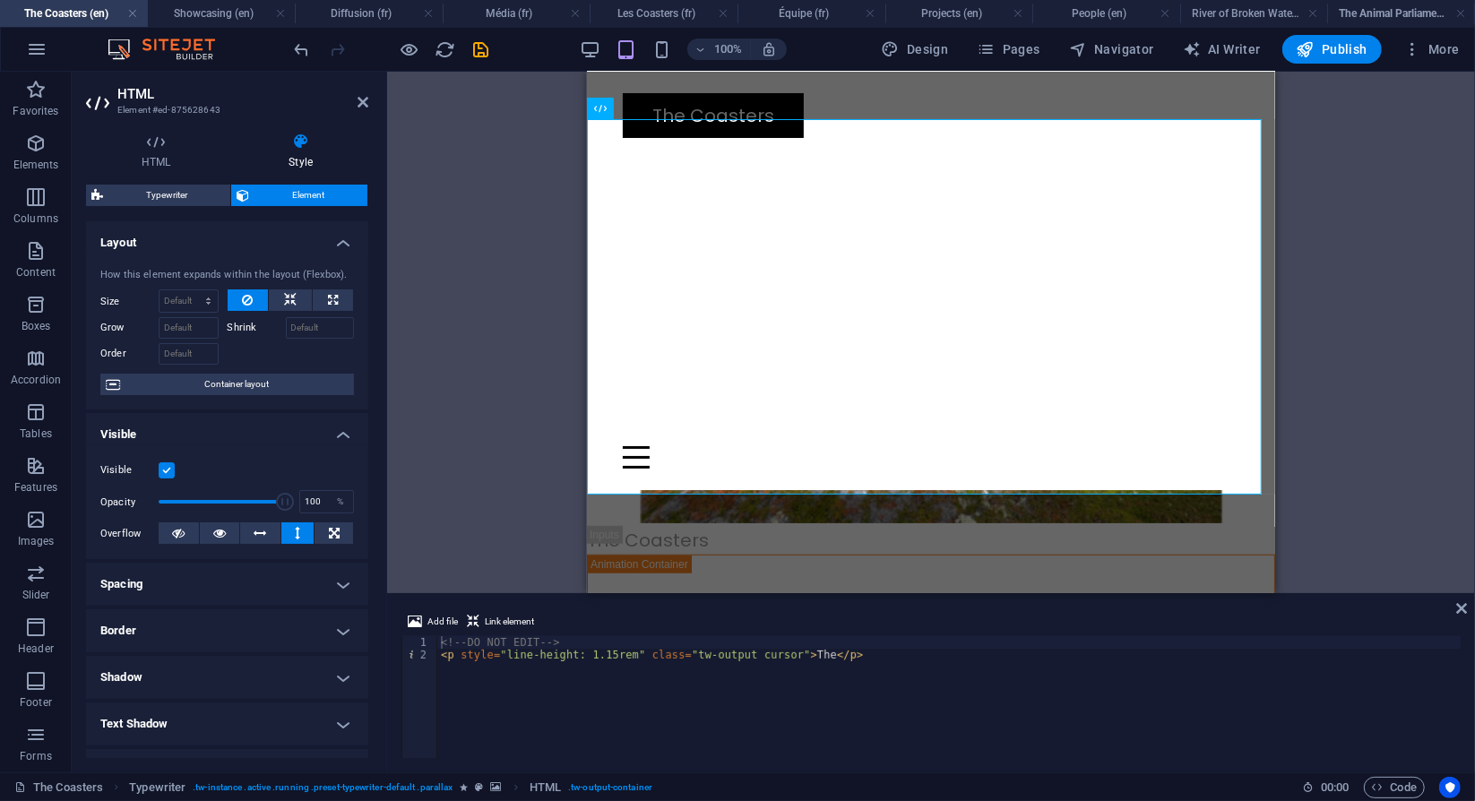
scroll to position [757, 0]
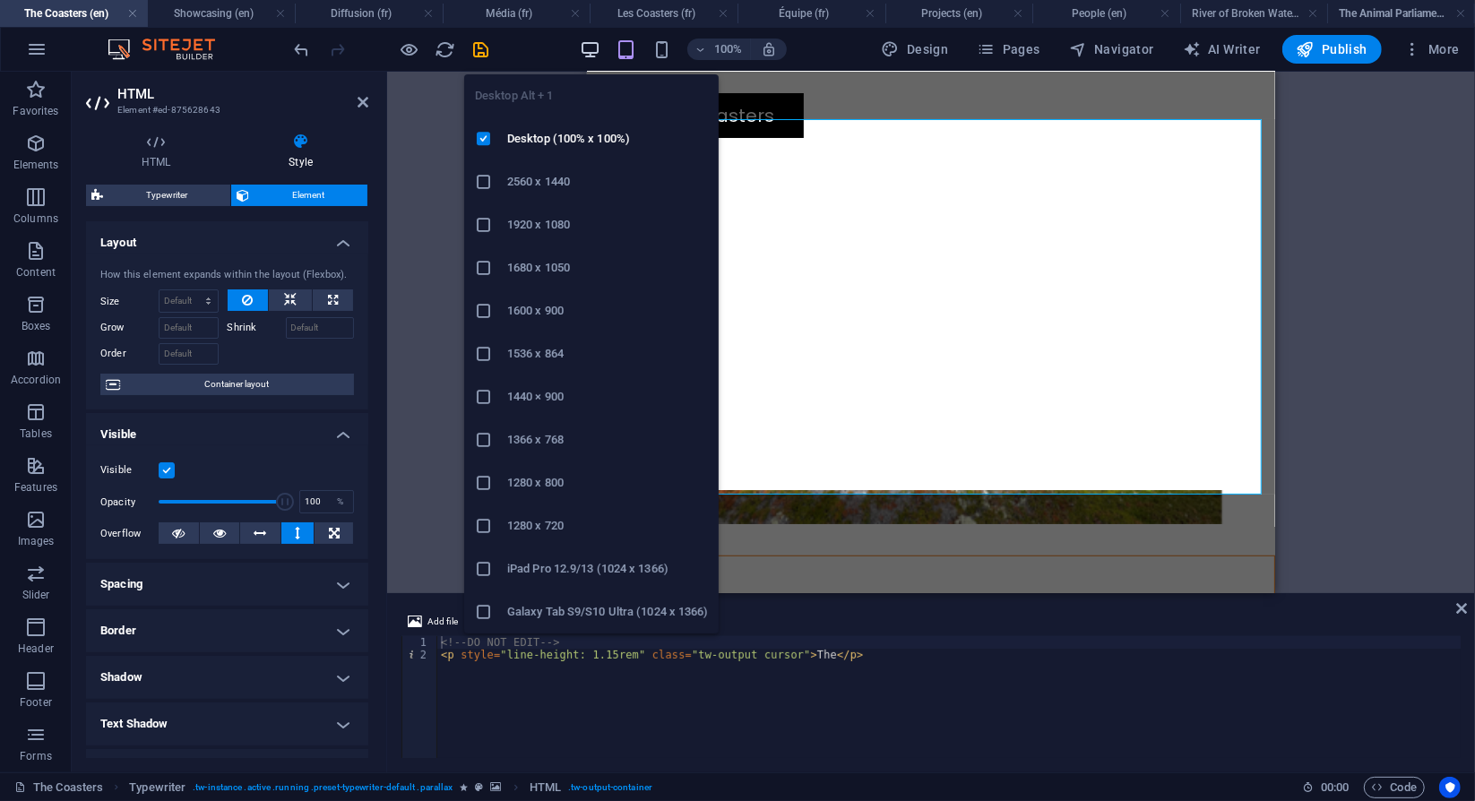
click at [589, 48] on icon "button" at bounding box center [590, 49] width 21 height 21
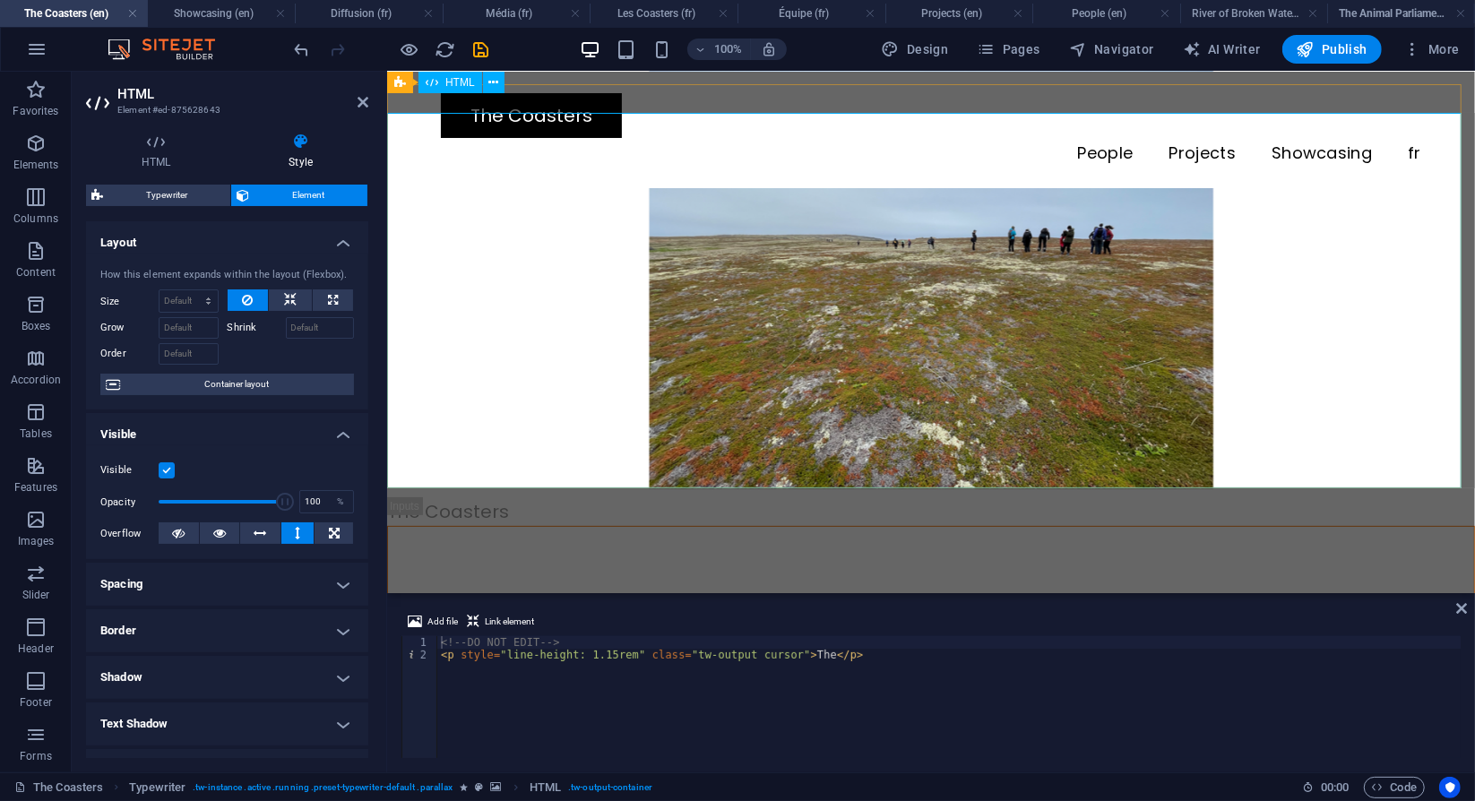
scroll to position [221, 0]
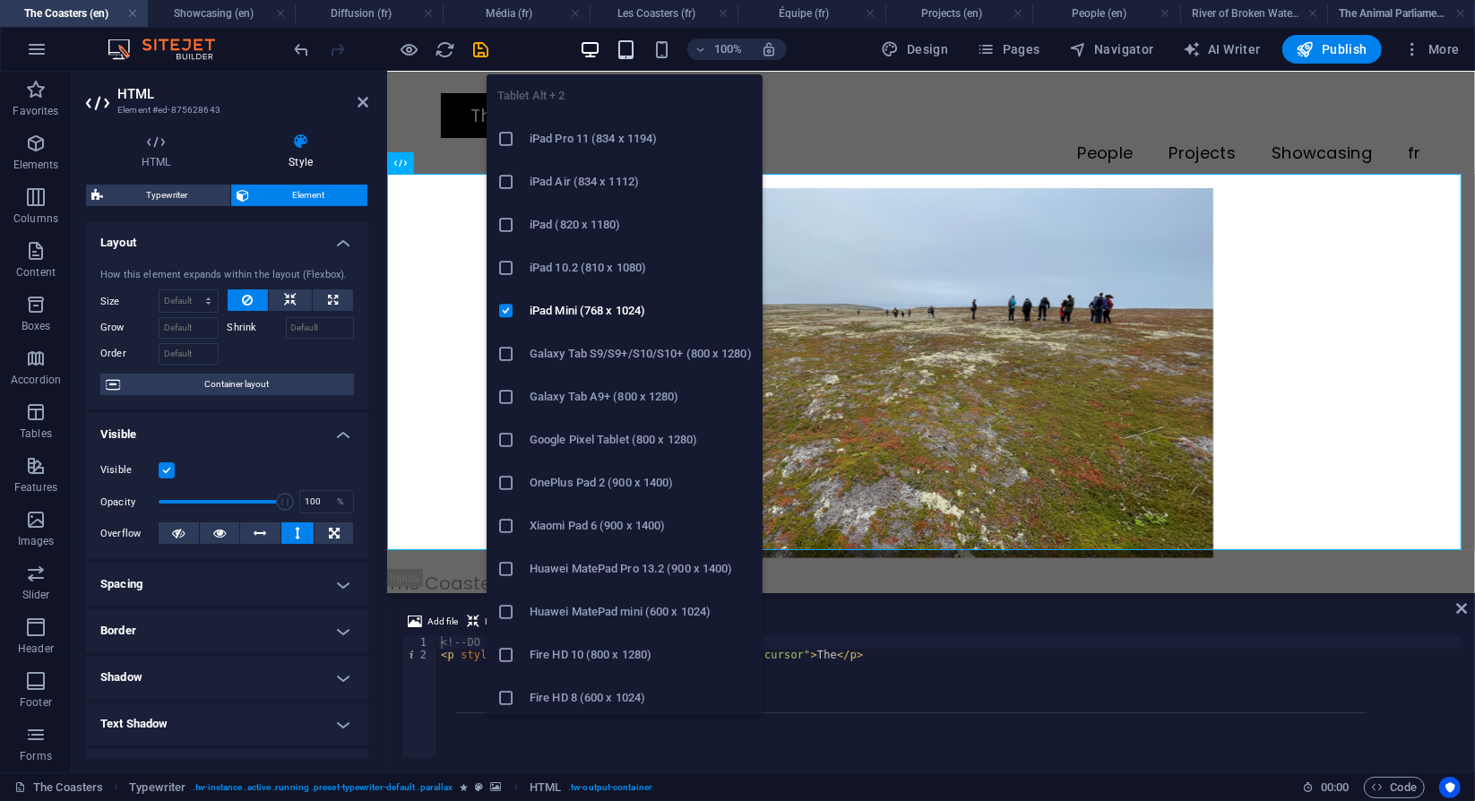
click at [636, 53] on icon "button" at bounding box center [626, 49] width 21 height 21
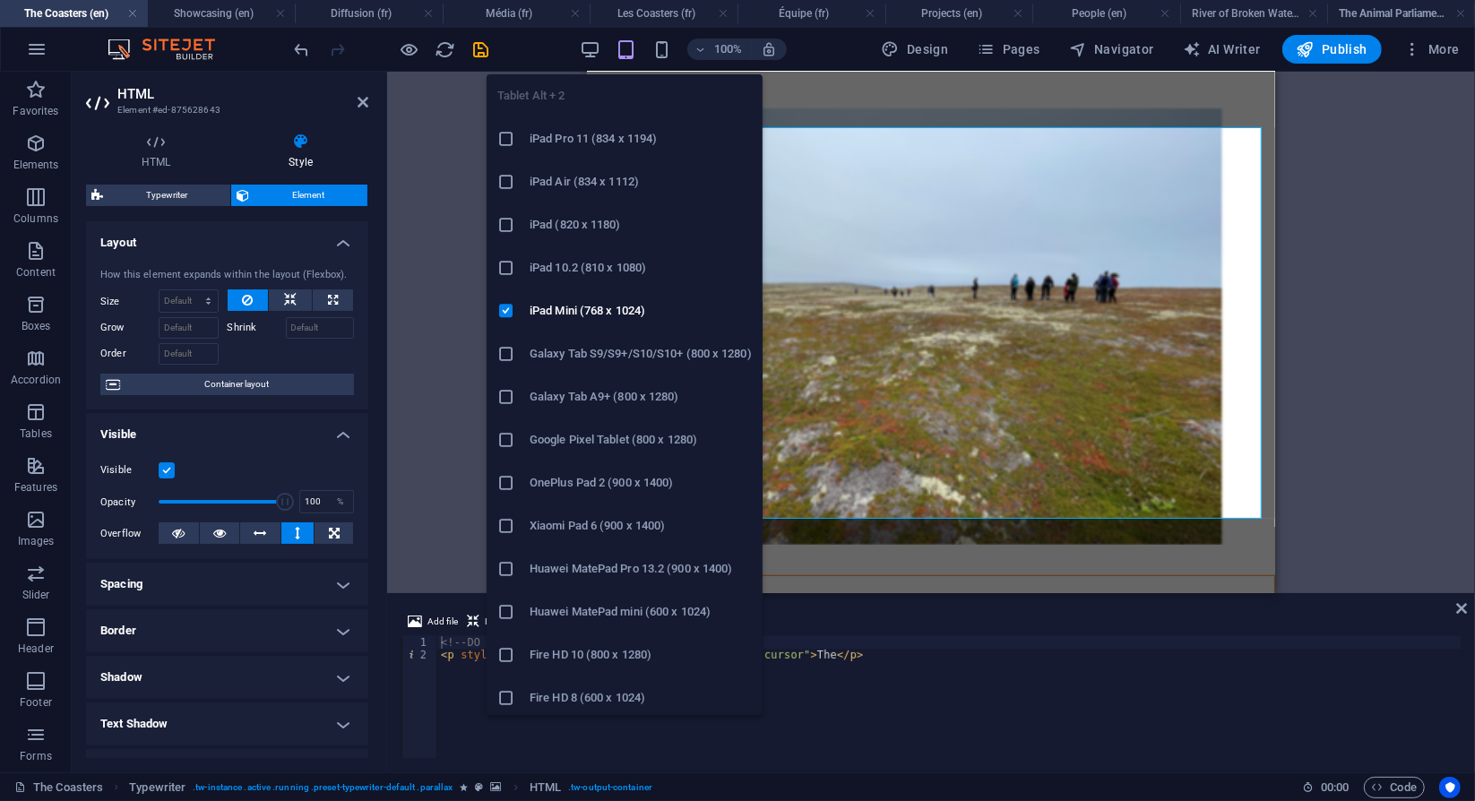
scroll to position [747, 0]
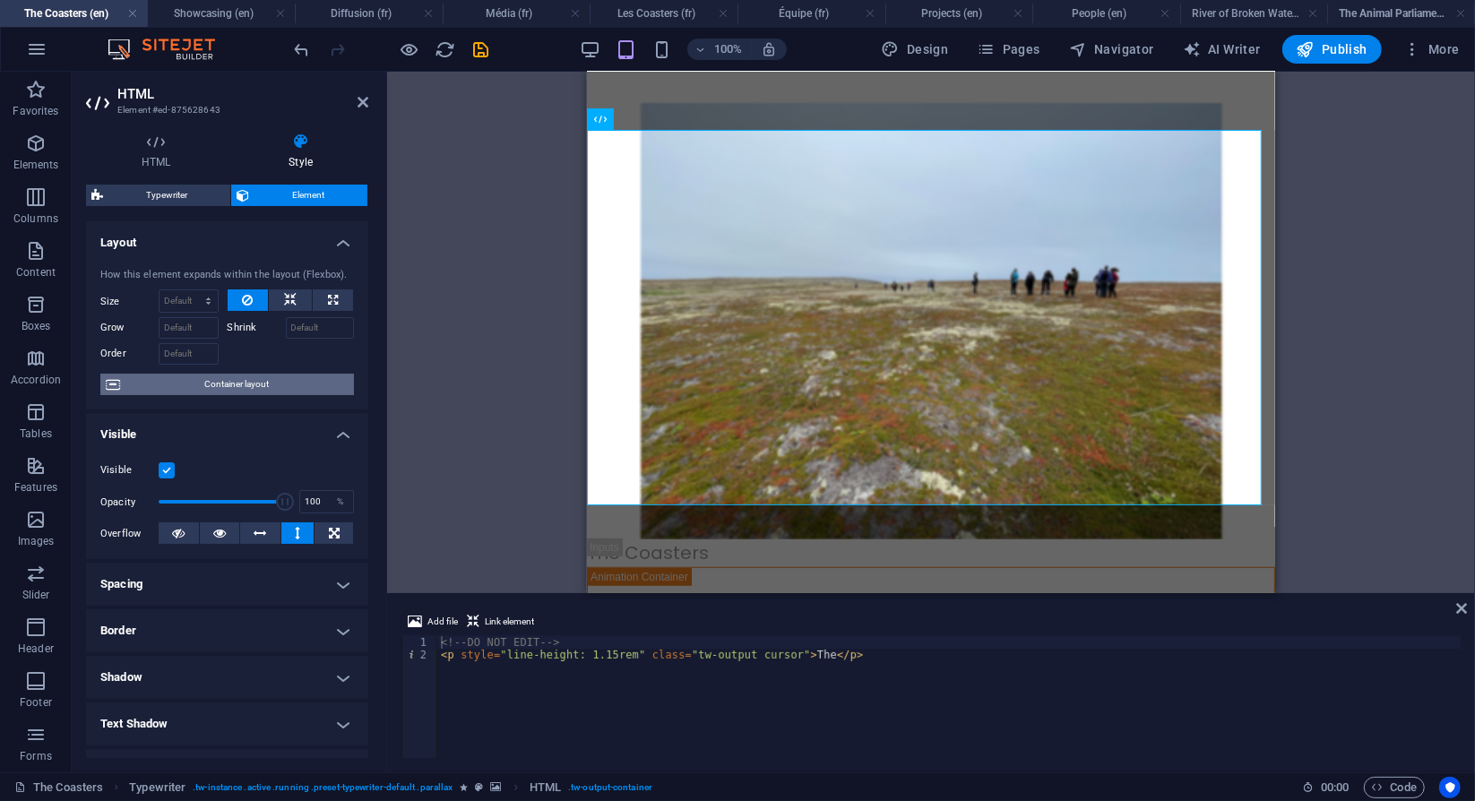
click at [264, 385] on span "Container layout" at bounding box center [236, 385] width 223 height 22
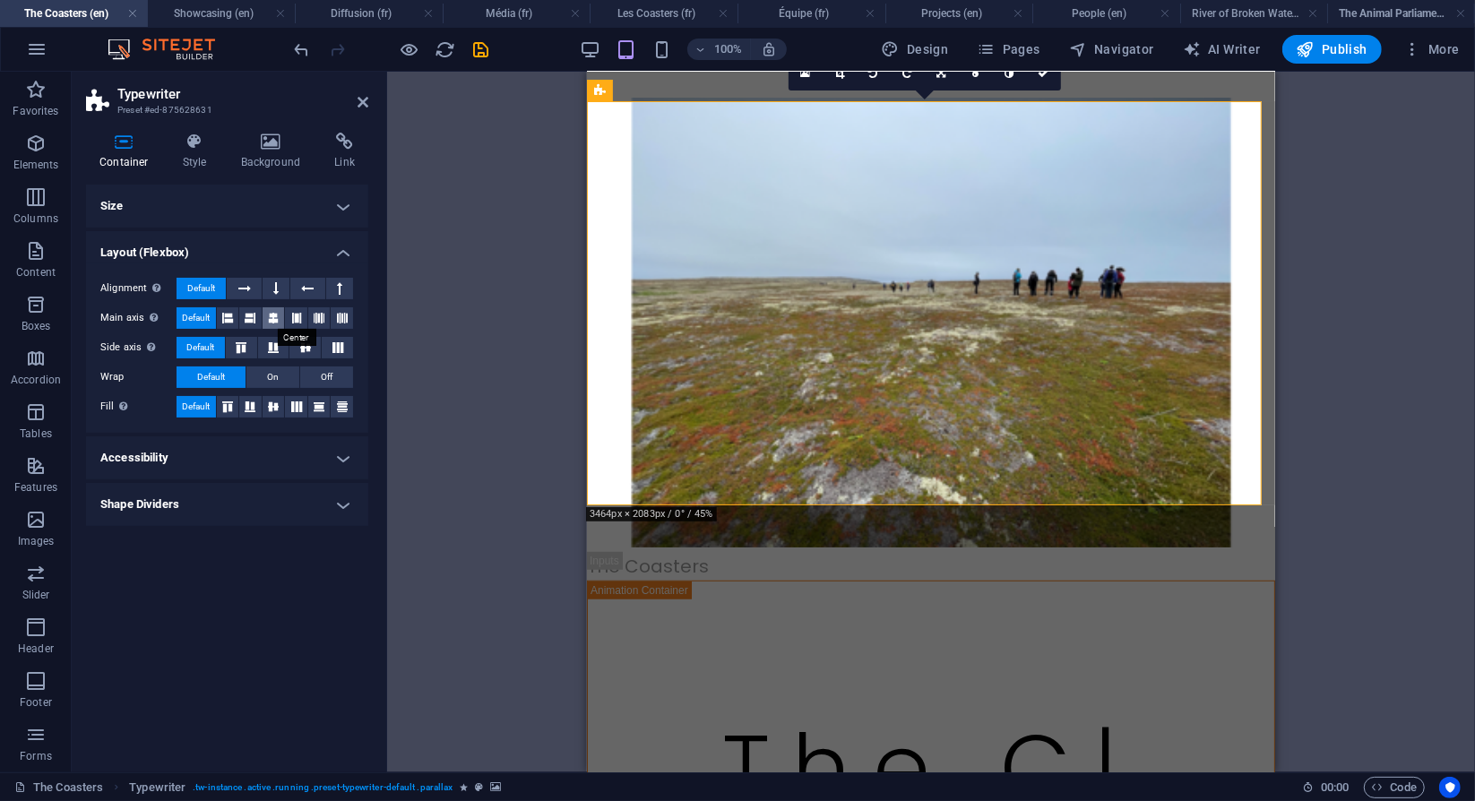
click at [272, 318] on icon at bounding box center [273, 318] width 11 height 22
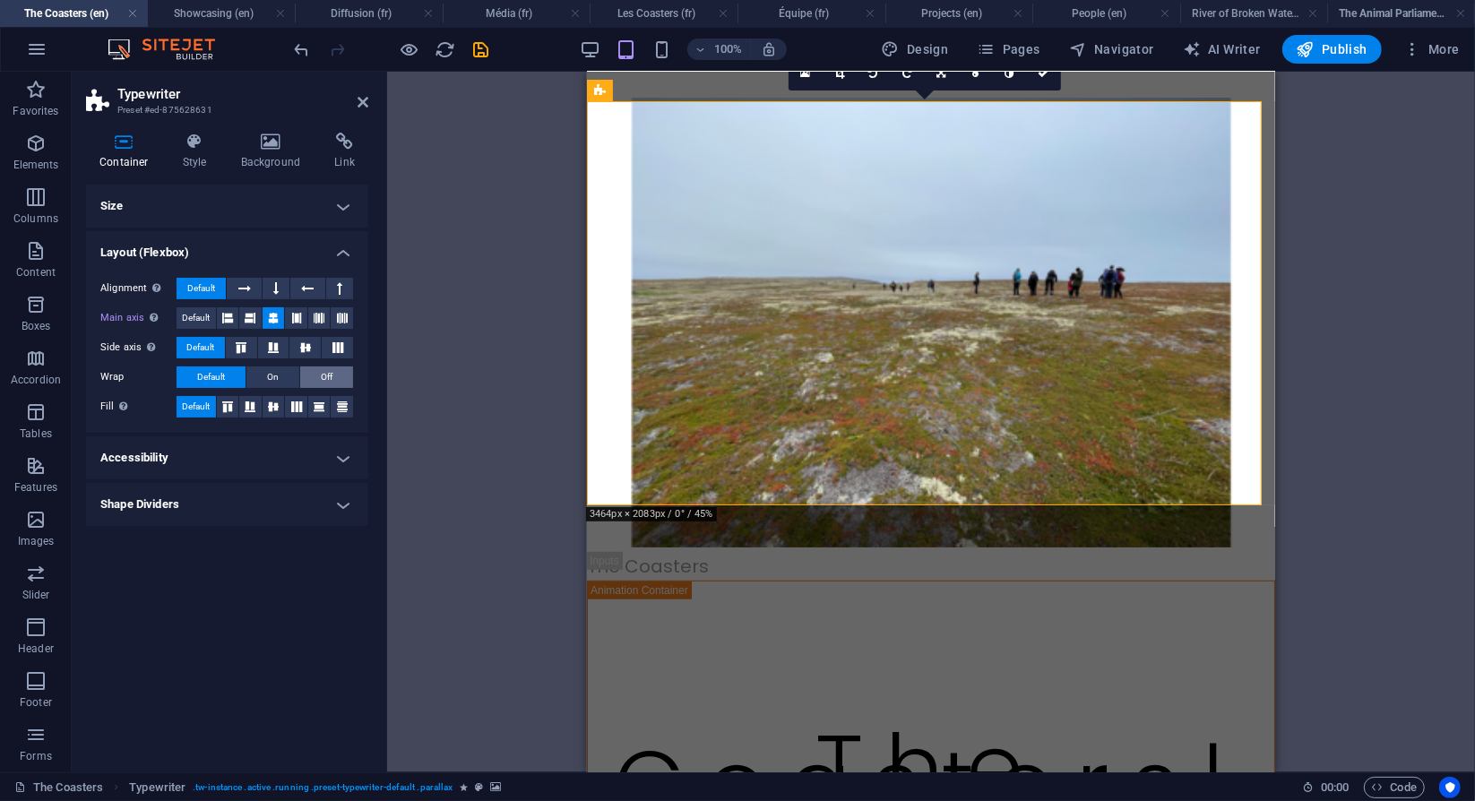
click at [329, 377] on span "Off" at bounding box center [327, 378] width 12 height 22
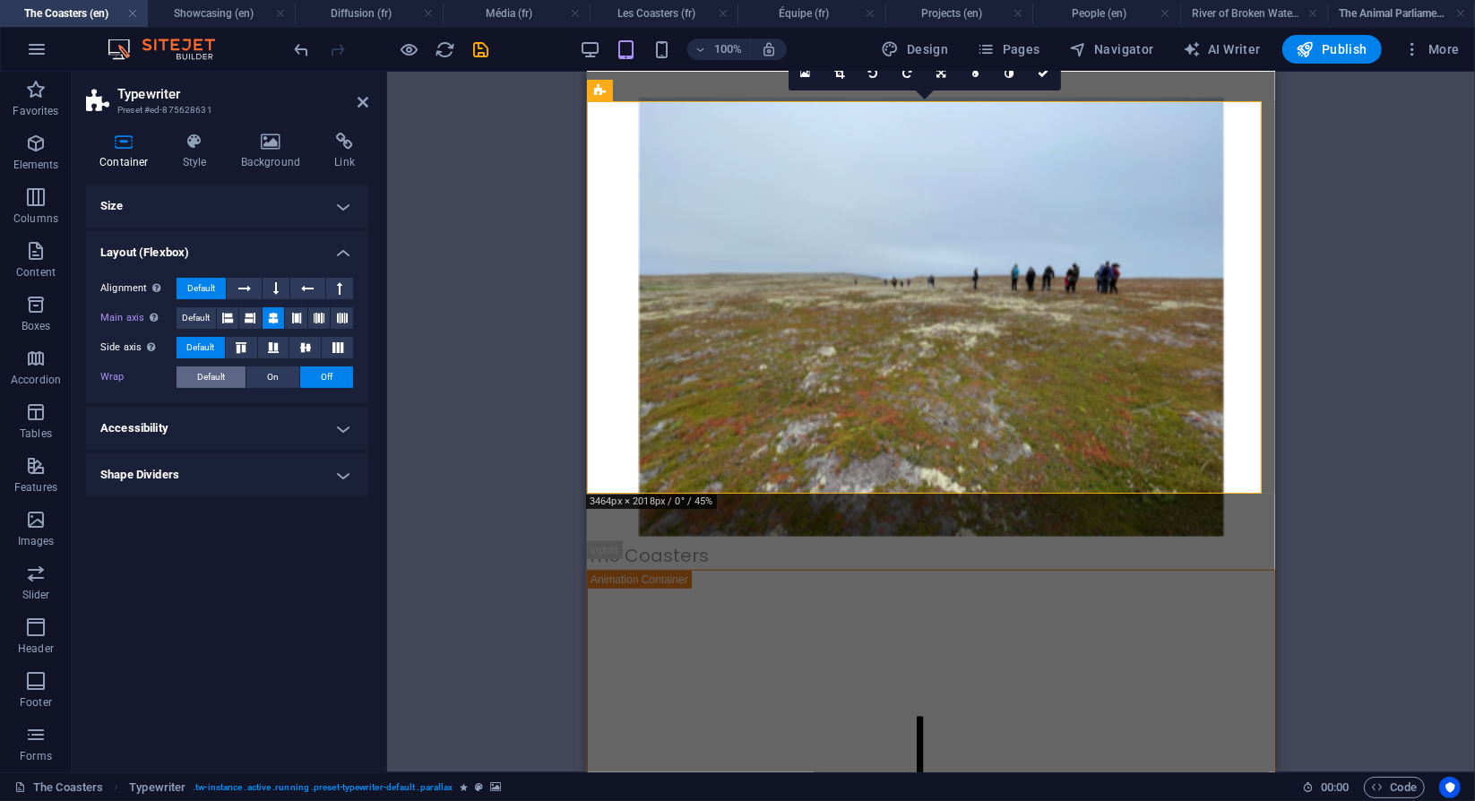
click at [210, 377] on span "Default" at bounding box center [211, 378] width 28 height 22
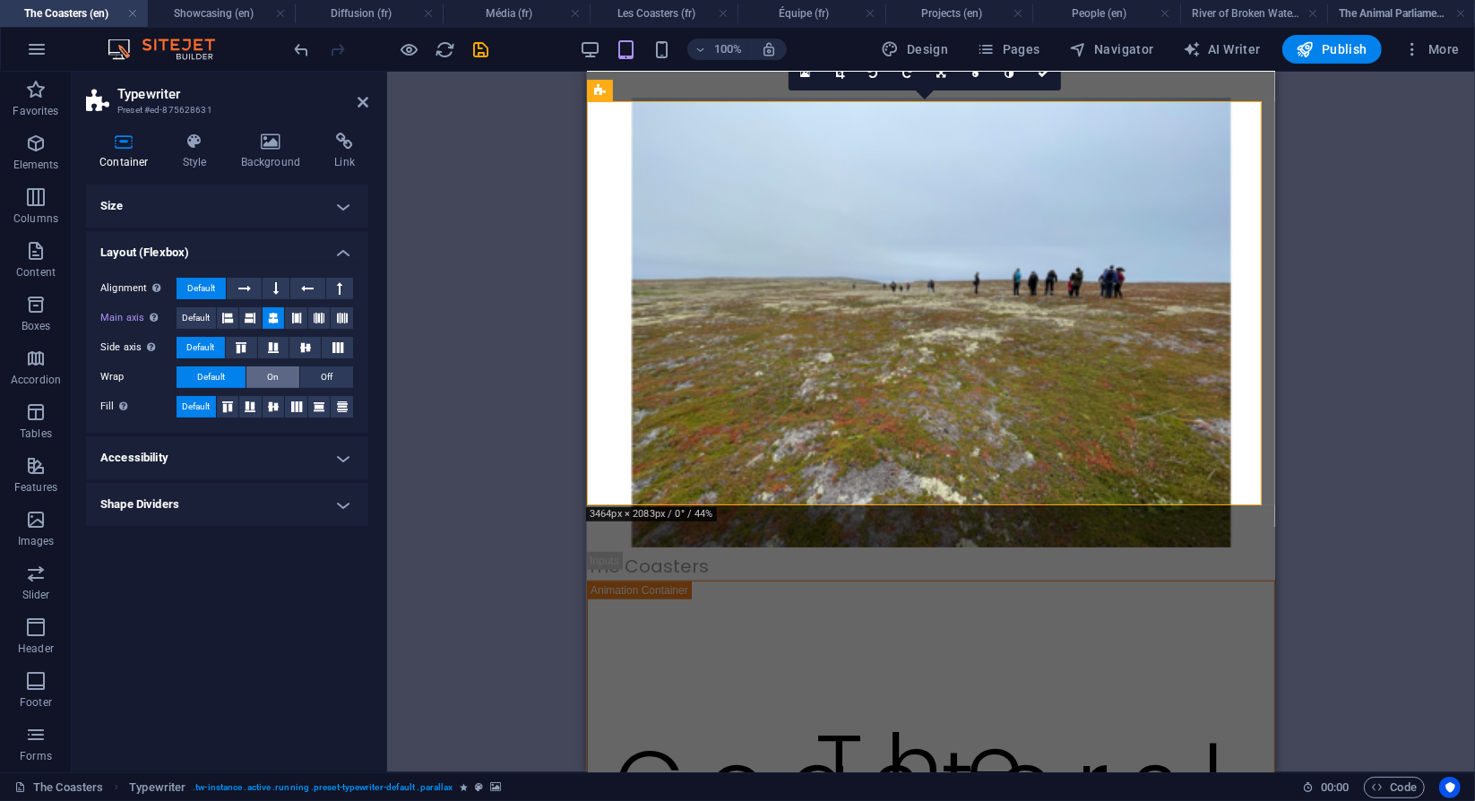
click at [278, 376] on span "On" at bounding box center [273, 378] width 12 height 22
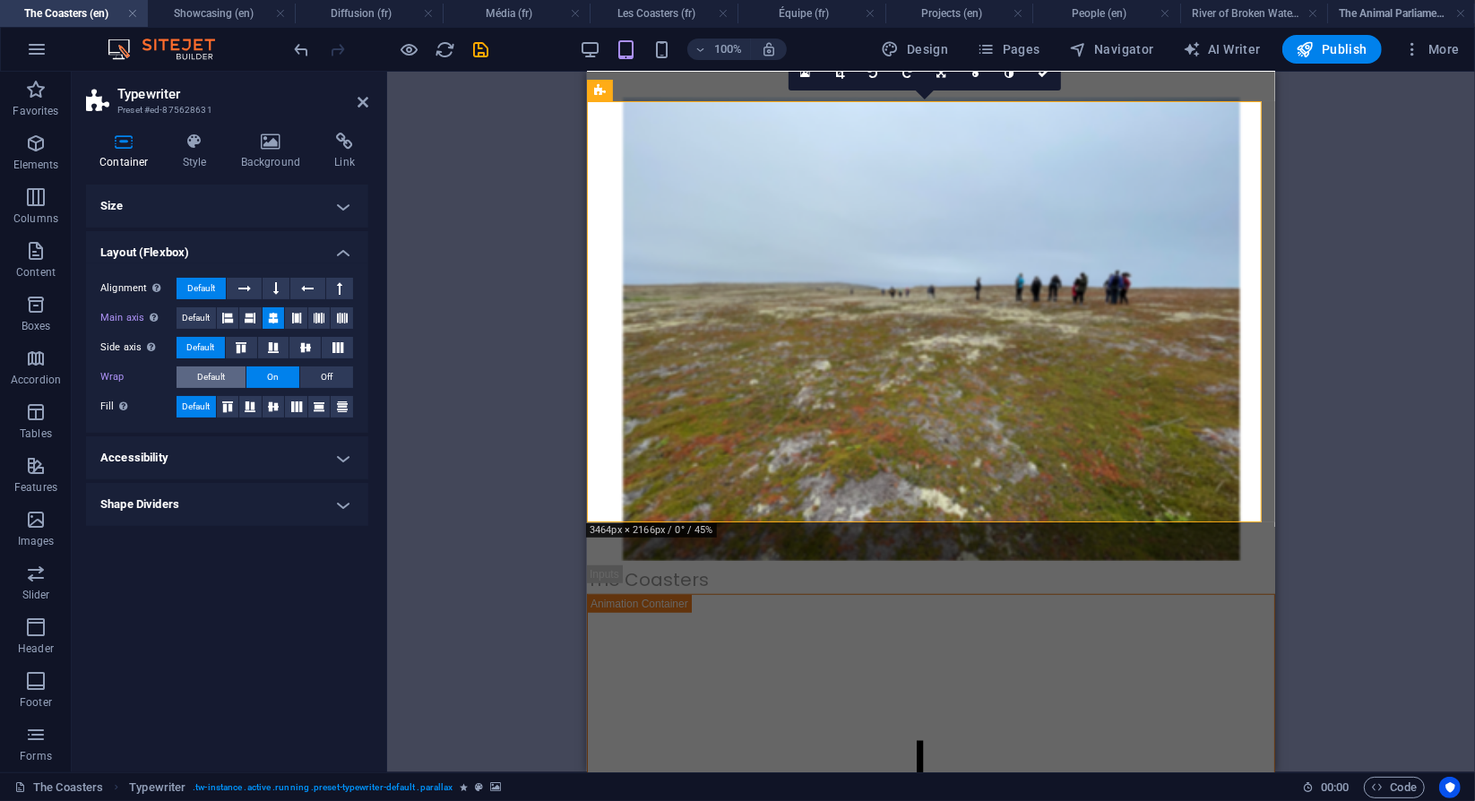
click at [233, 378] on button "Default" at bounding box center [211, 378] width 69 height 22
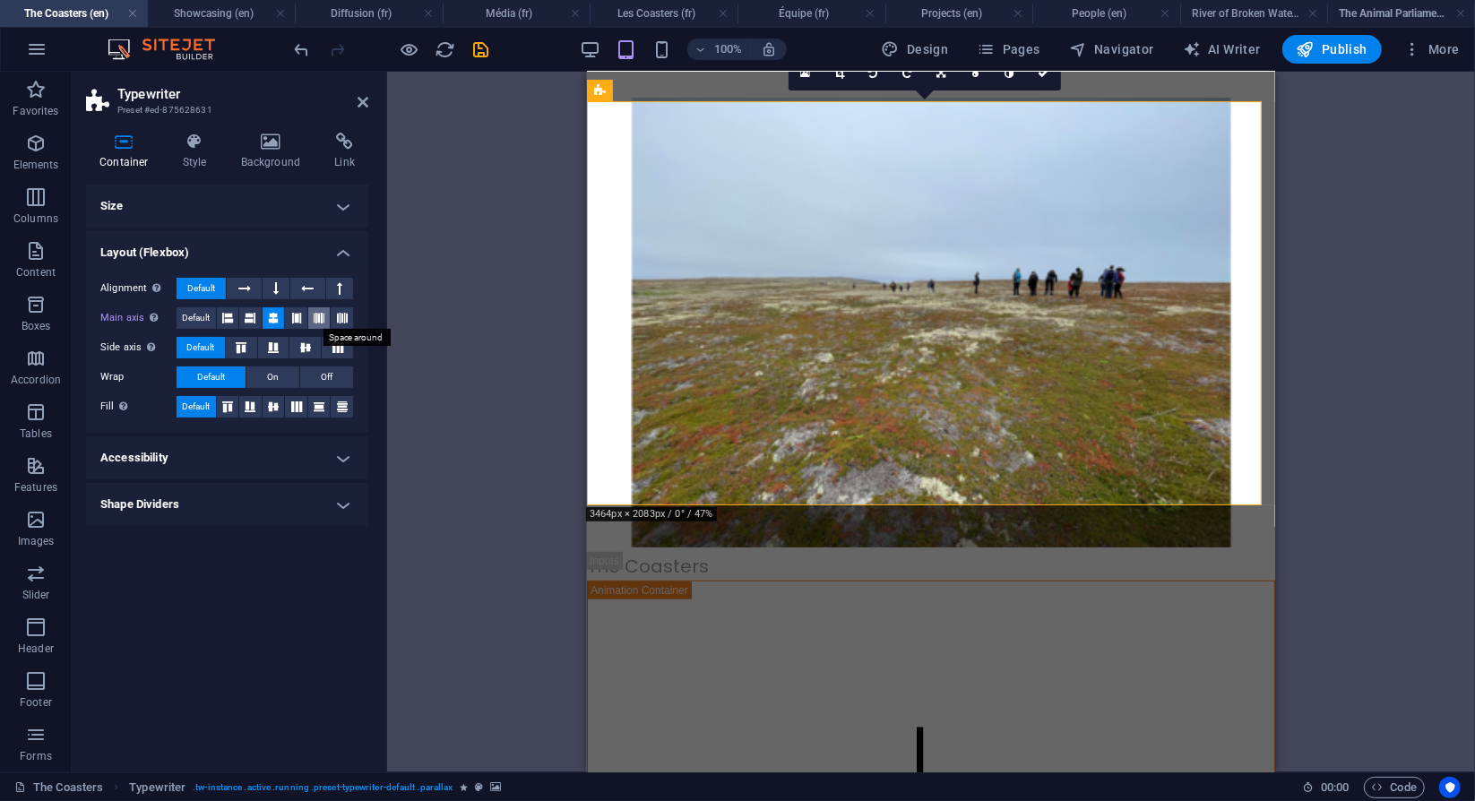
click at [313, 321] on button at bounding box center [319, 318] width 22 height 22
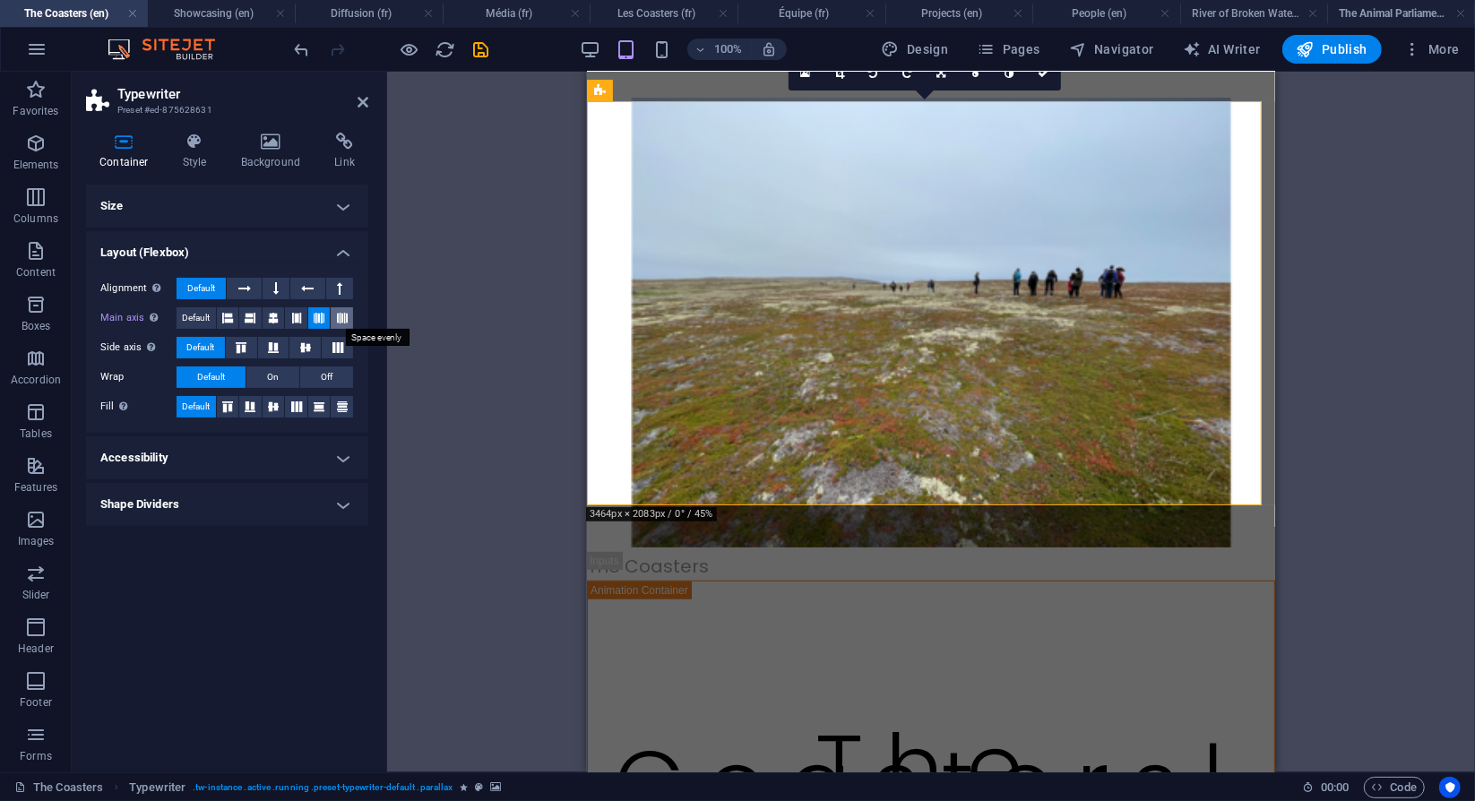
click at [342, 320] on icon at bounding box center [342, 318] width 11 height 22
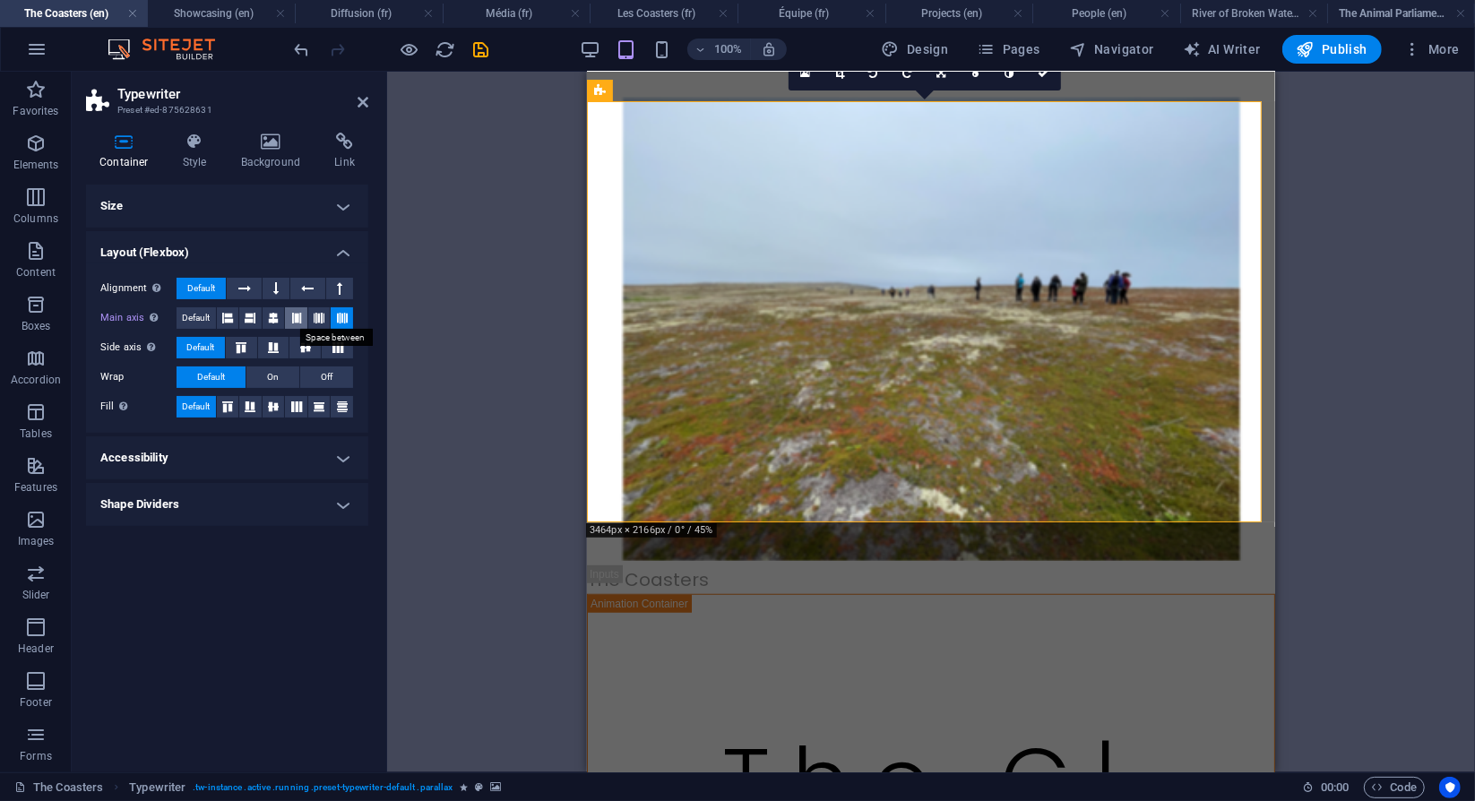
click at [299, 321] on icon at bounding box center [296, 318] width 11 height 22
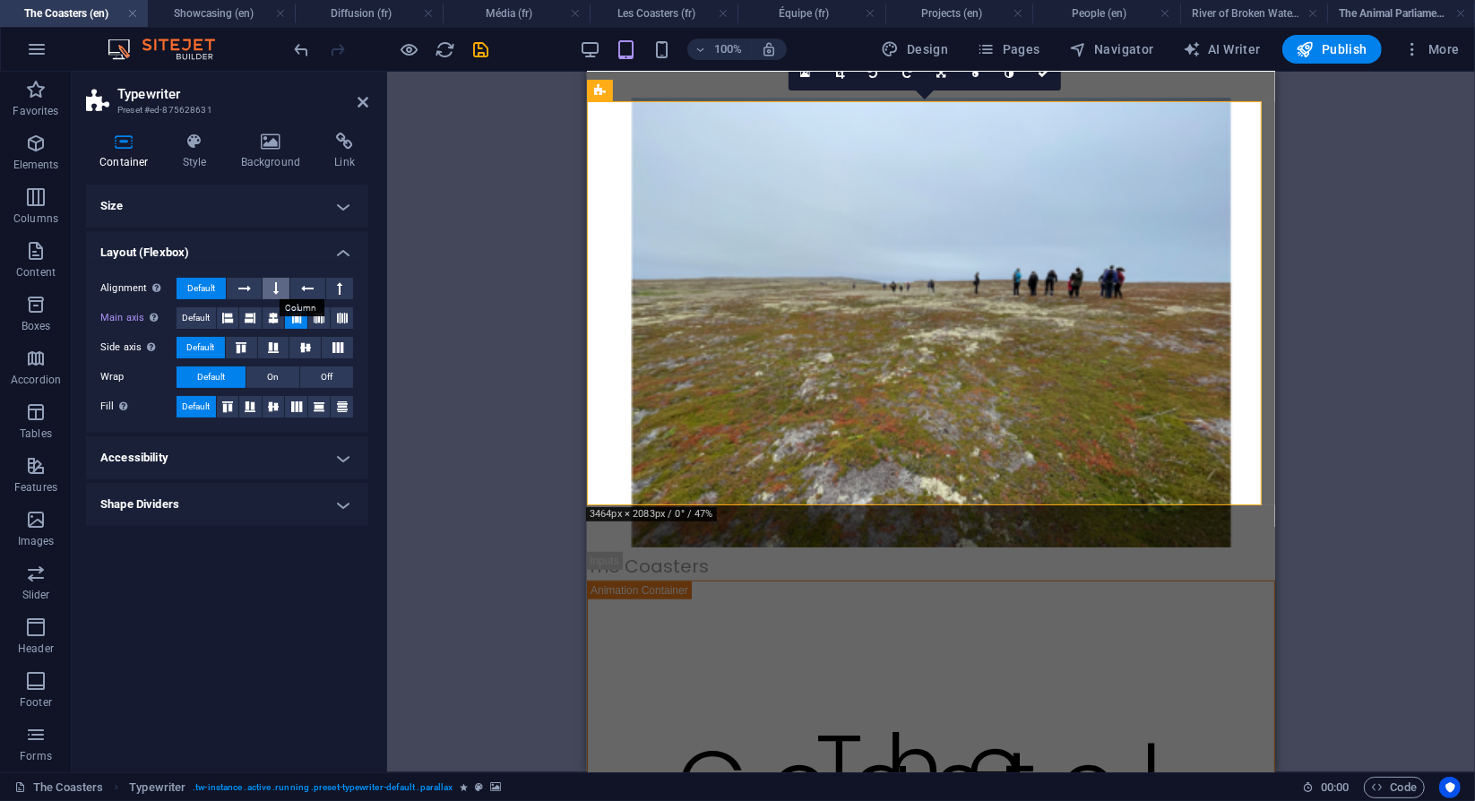
click at [273, 283] on button at bounding box center [276, 289] width 27 height 22
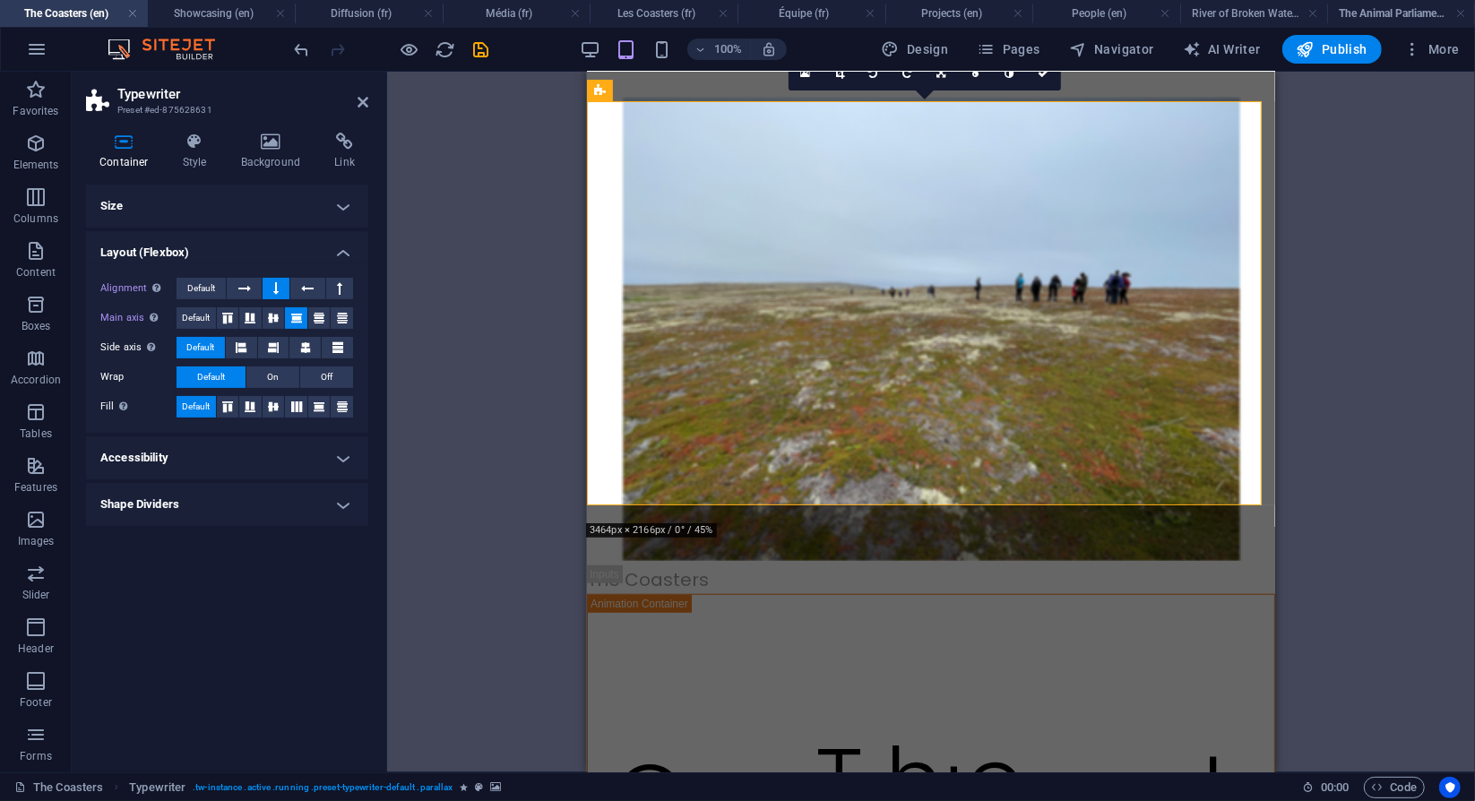
click at [237, 472] on h4 "Accessibility" at bounding box center [227, 458] width 282 height 43
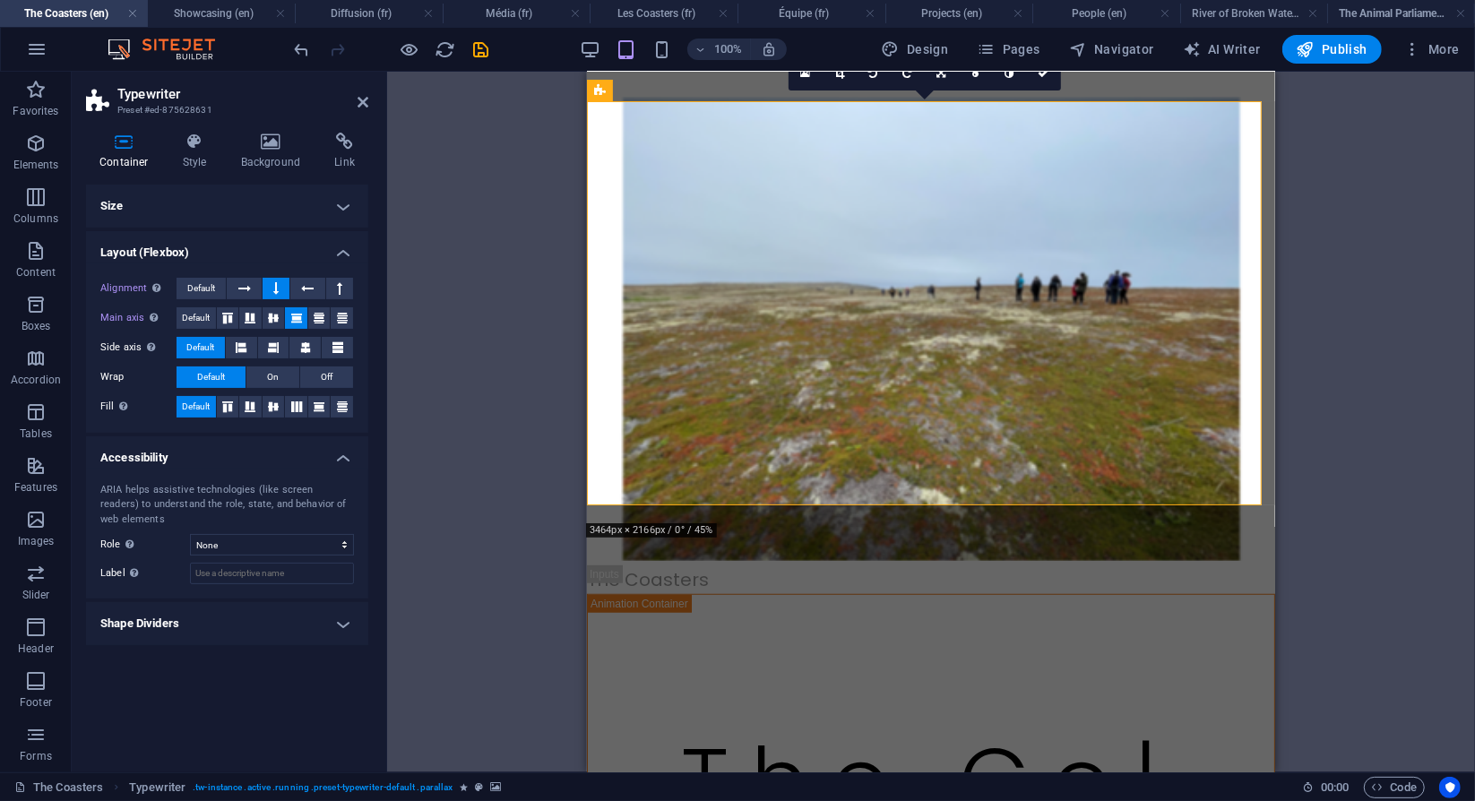
click at [221, 629] on h4 "Shape Dividers" at bounding box center [227, 623] width 282 height 43
click at [228, 659] on select "None Triangle Square Diagonal Polygon 1 Polygon 2 Zigzag Multiple Zigzags Waves…" at bounding box center [272, 660] width 164 height 22
click at [165, 200] on h4 "Size" at bounding box center [227, 206] width 282 height 43
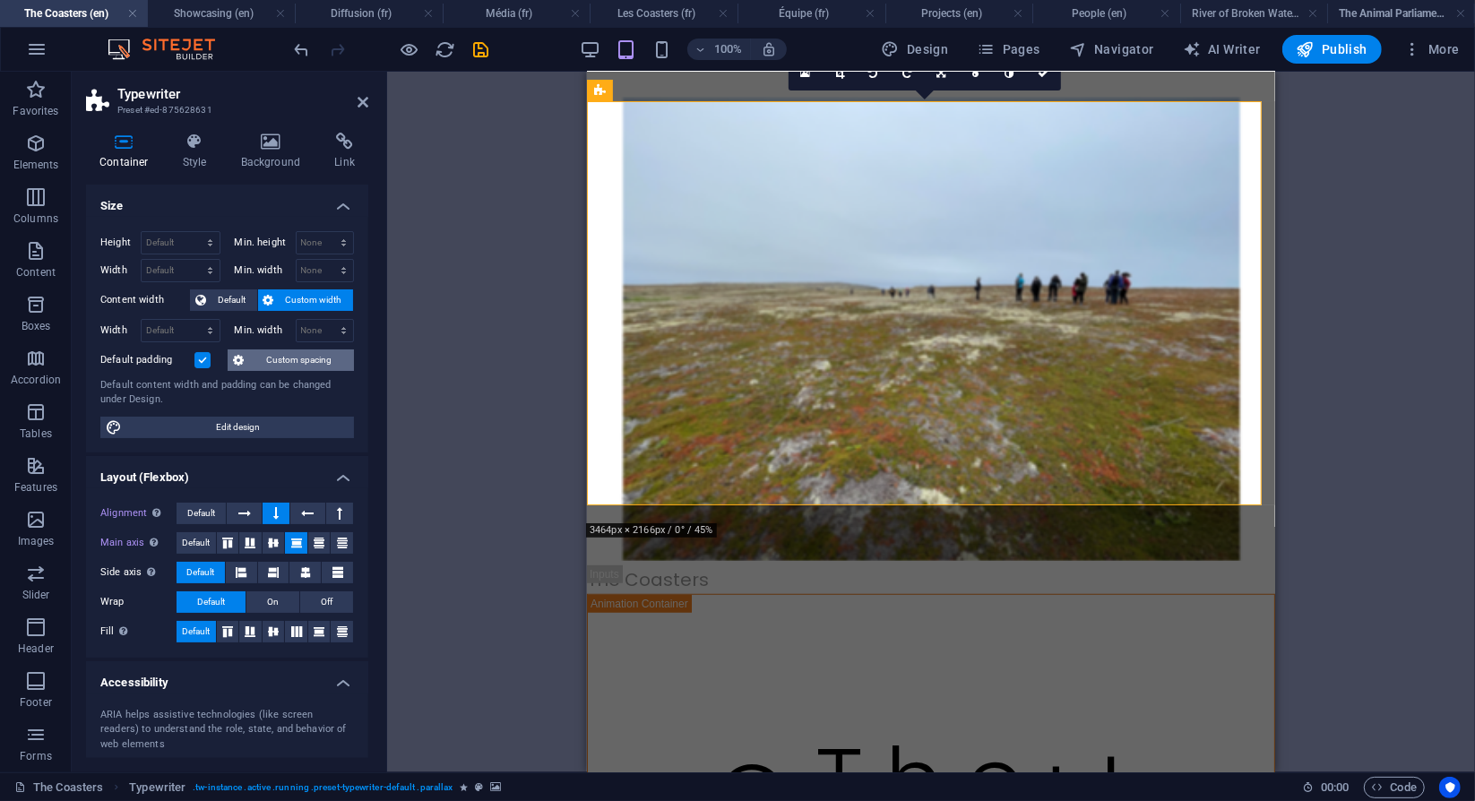
click at [266, 353] on span "Custom spacing" at bounding box center [298, 361] width 99 height 22
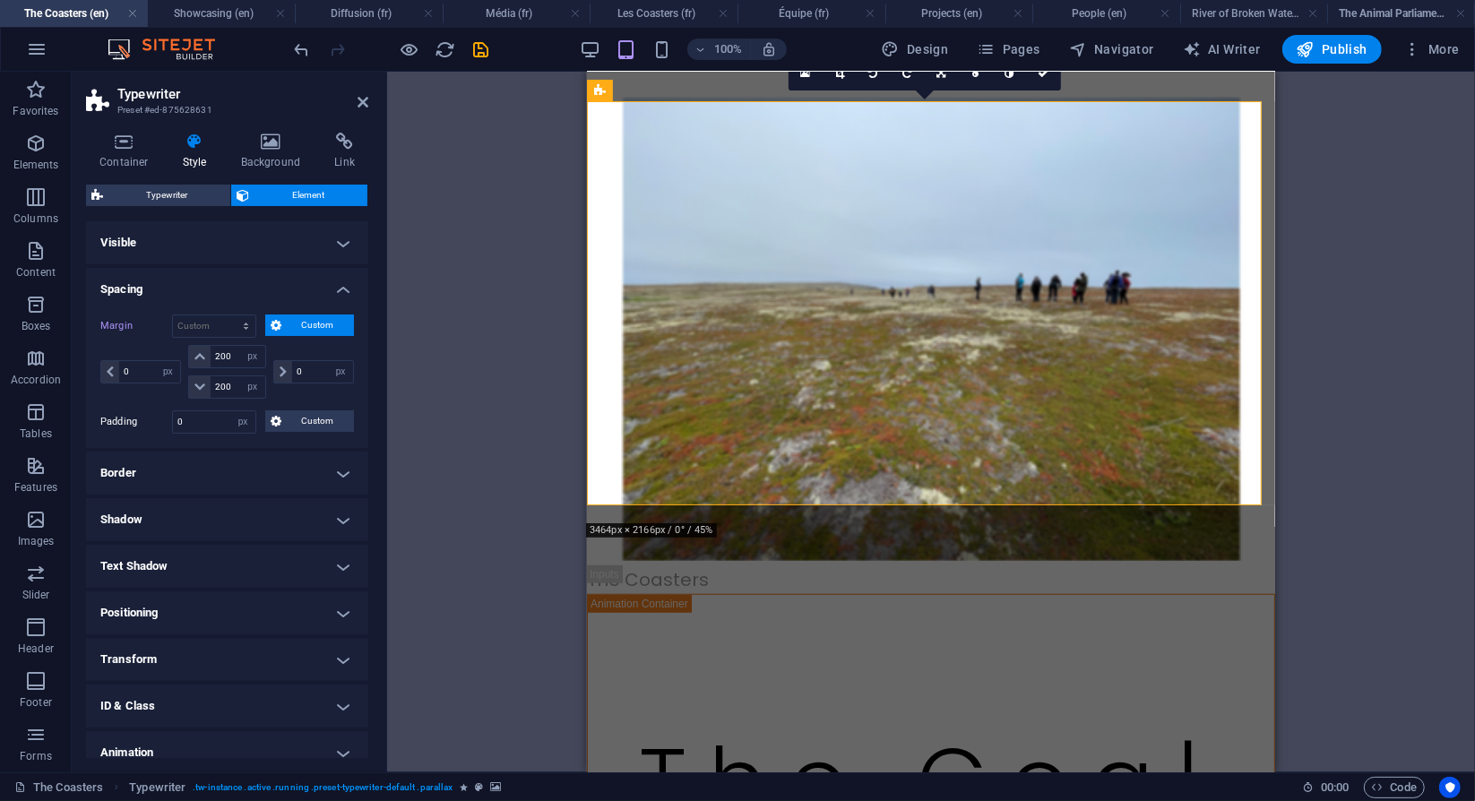
click at [204, 481] on h4 "Border" at bounding box center [227, 473] width 282 height 43
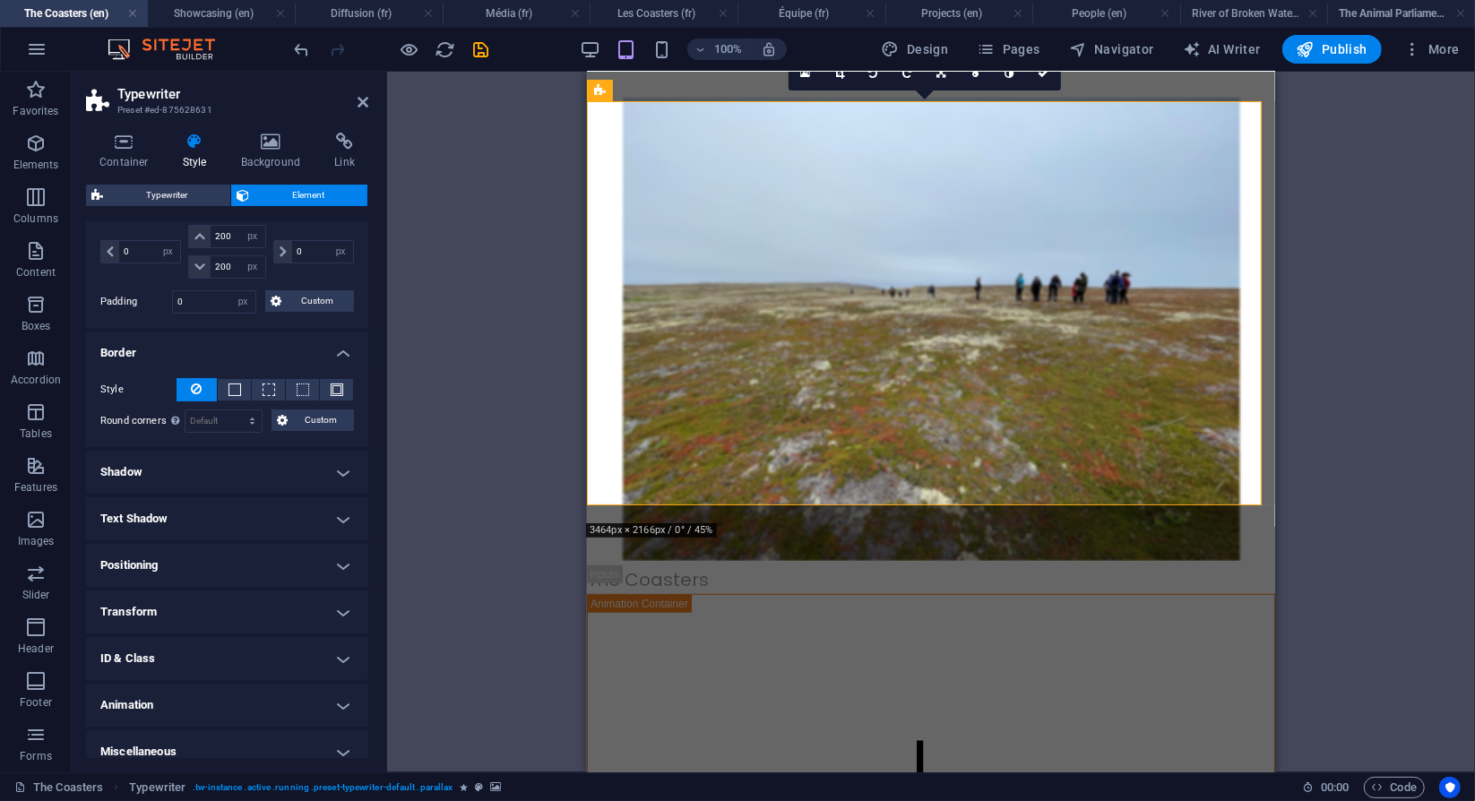
scroll to position [130, 0]
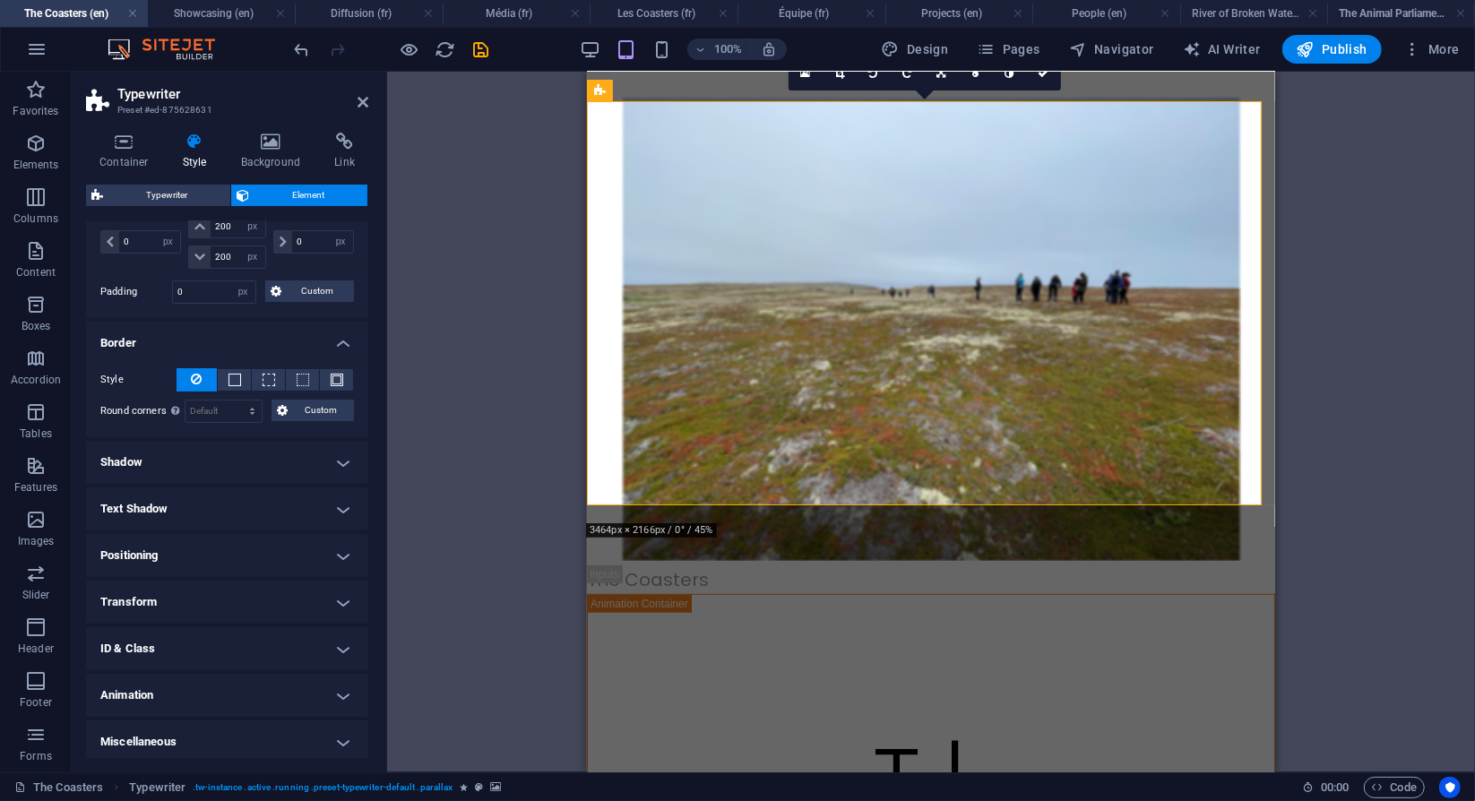
click at [210, 455] on h4 "Shadow" at bounding box center [227, 462] width 282 height 43
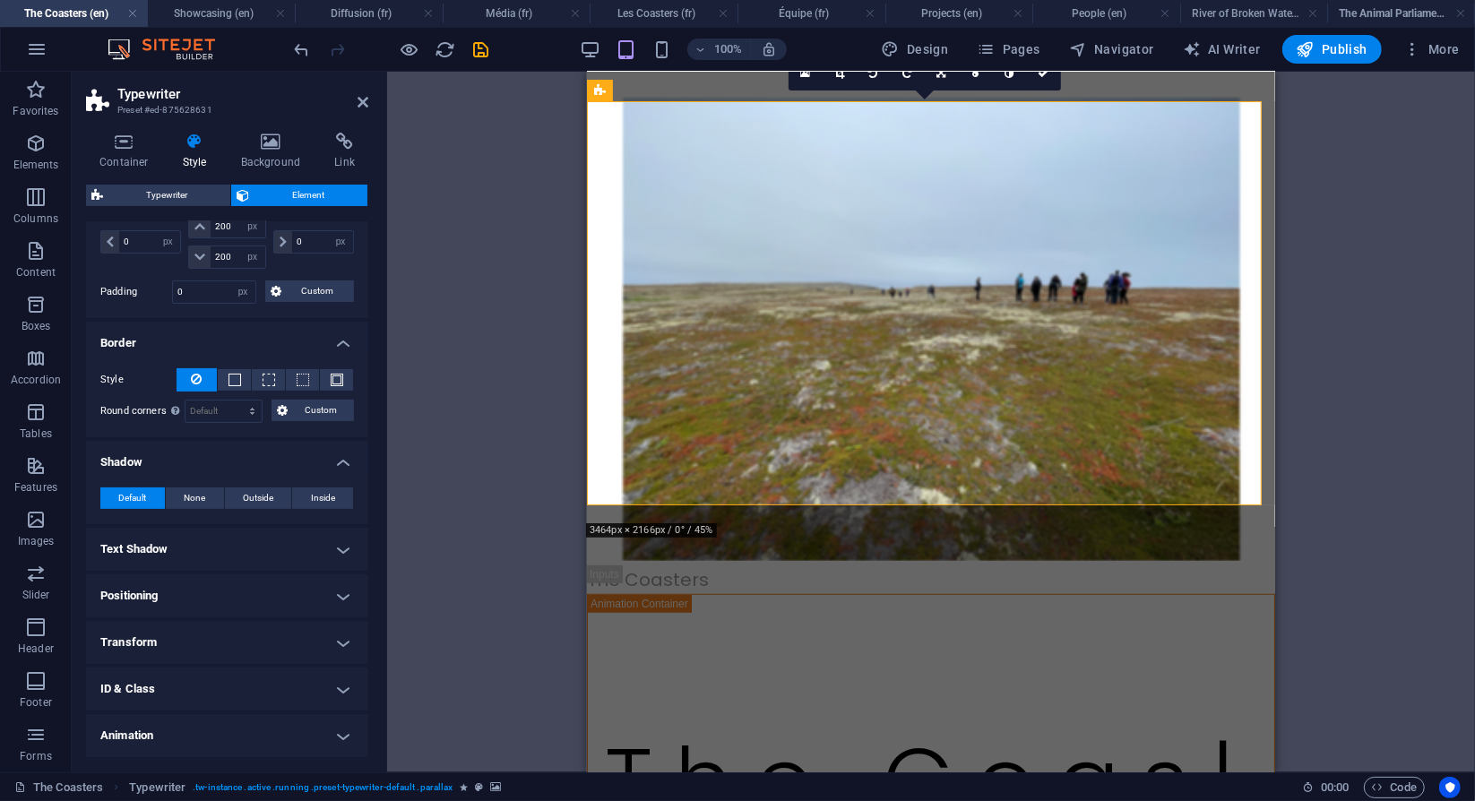
scroll to position [170, 0]
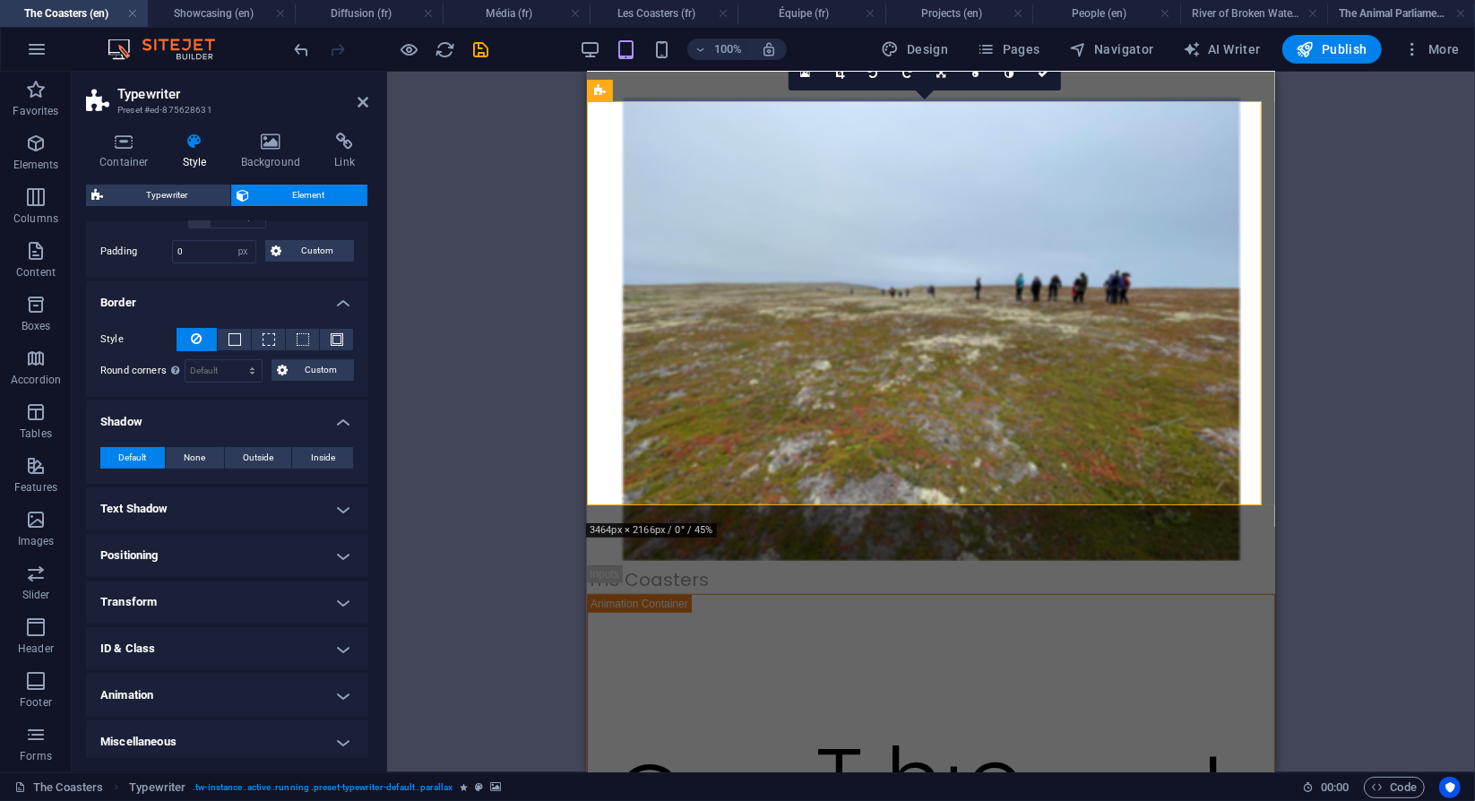
click at [212, 506] on h4 "Text Shadow" at bounding box center [227, 509] width 282 height 43
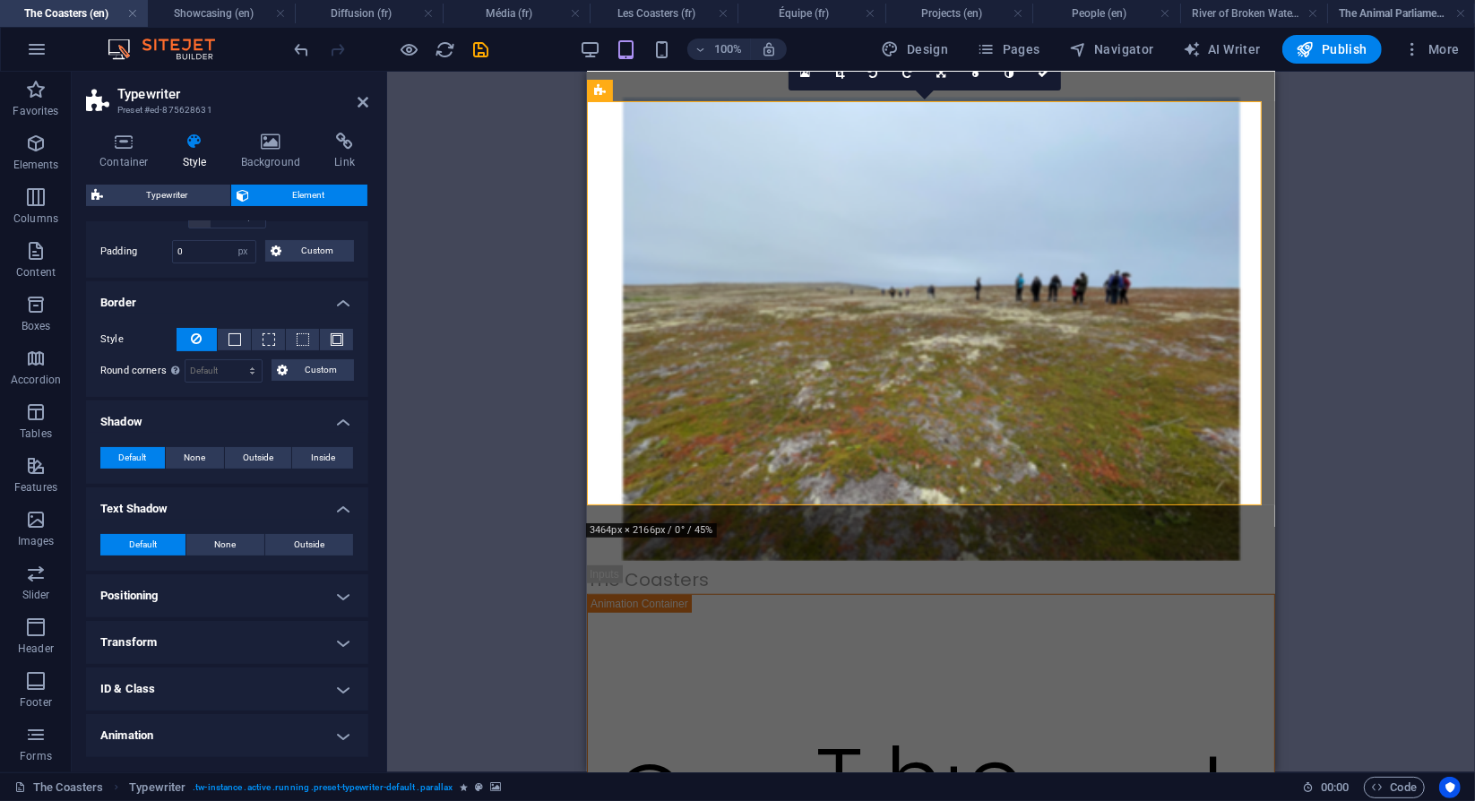
scroll to position [211, 0]
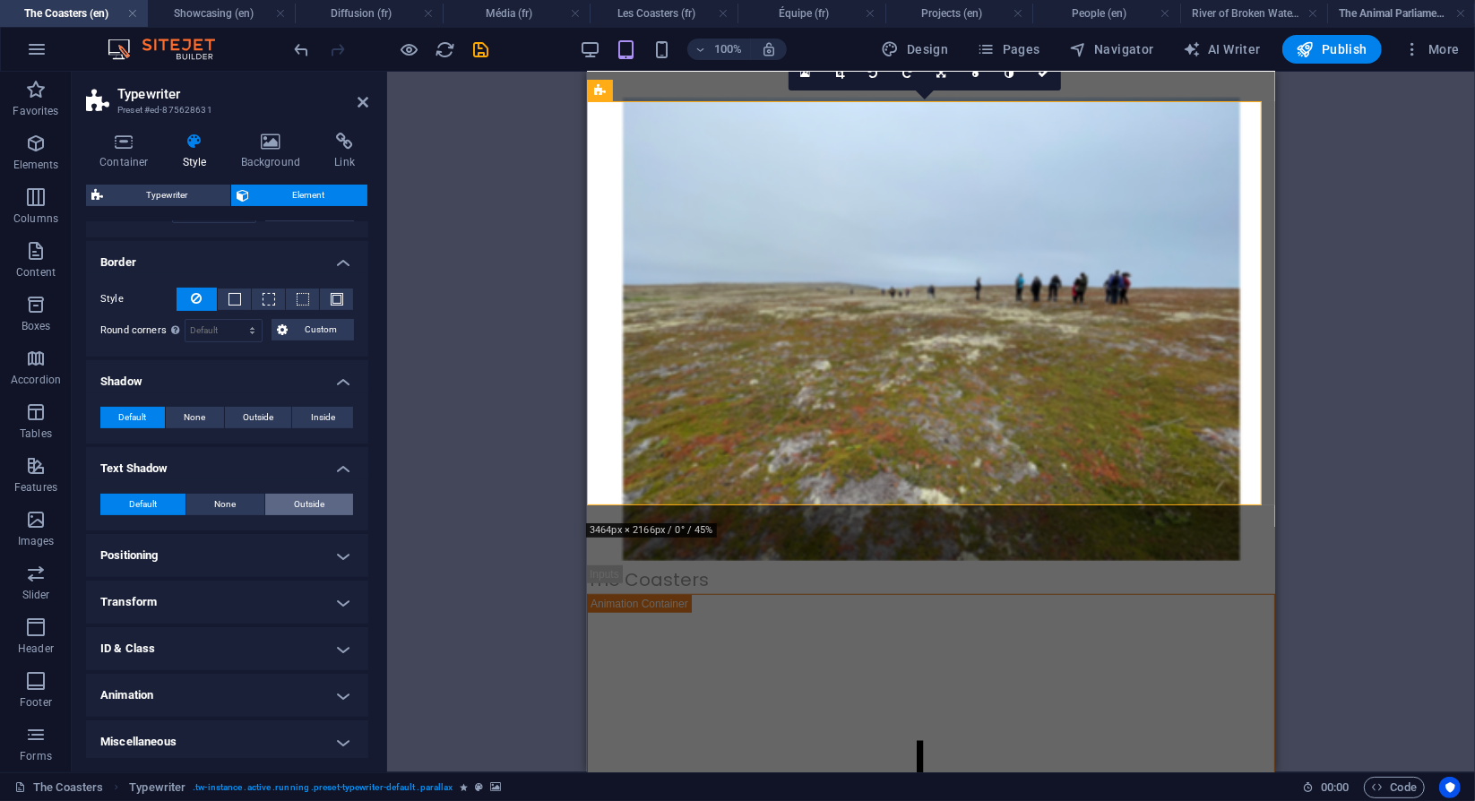
click at [273, 506] on button "Outside" at bounding box center [309, 505] width 88 height 22
type input "2"
type input "4"
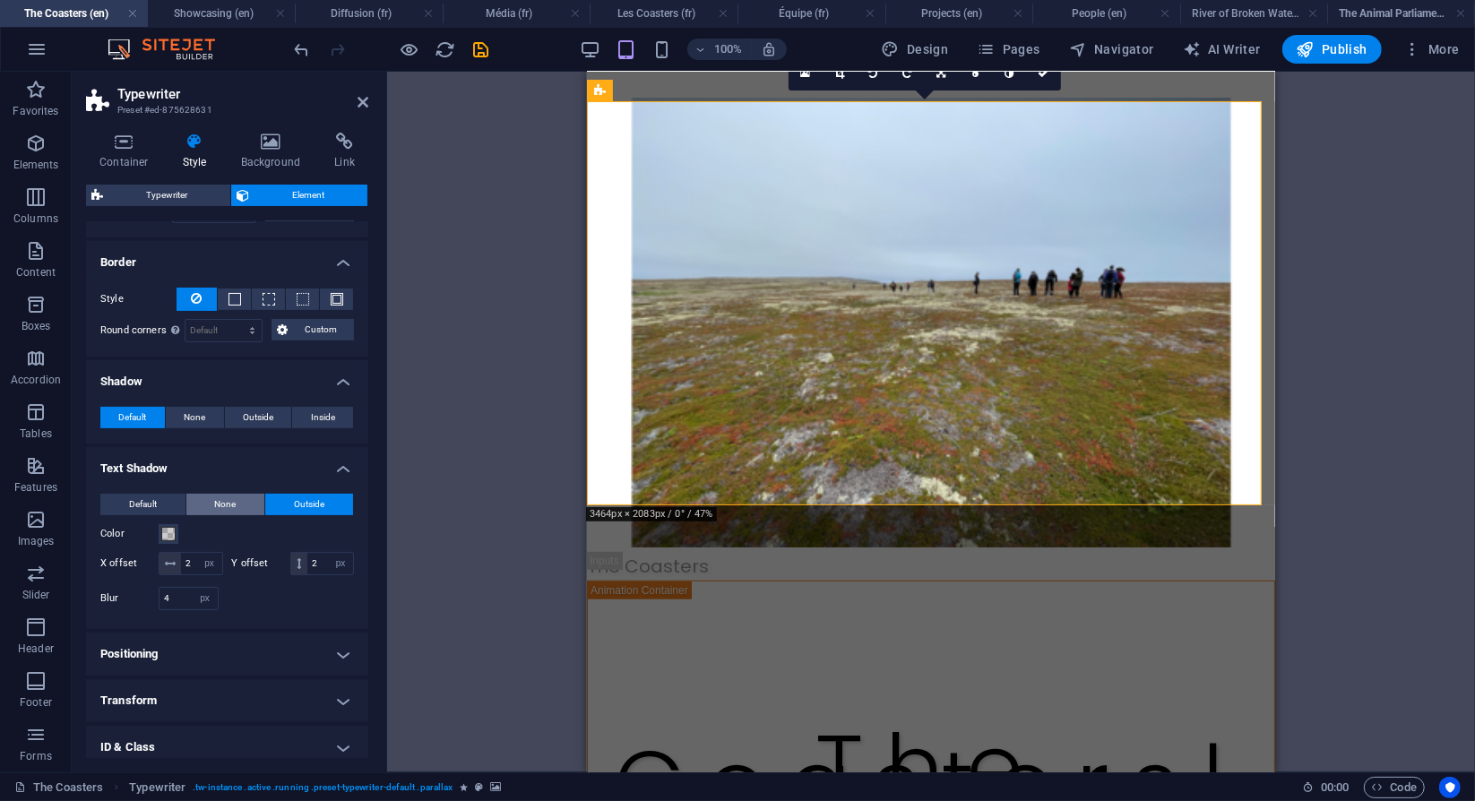
click at [242, 500] on button "None" at bounding box center [225, 505] width 79 height 22
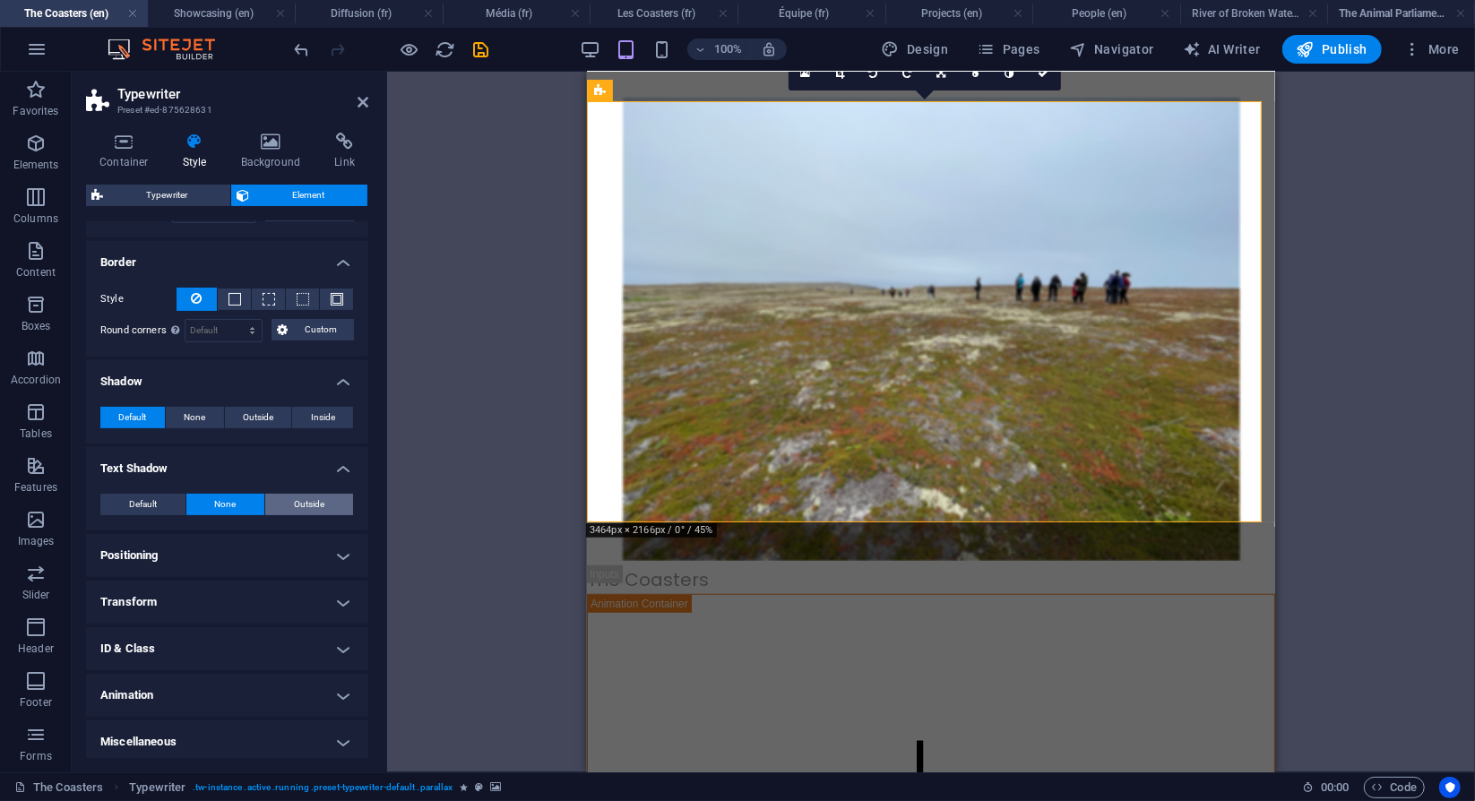
click at [298, 494] on span "Outside" at bounding box center [309, 505] width 30 height 22
type input "2"
type input "4"
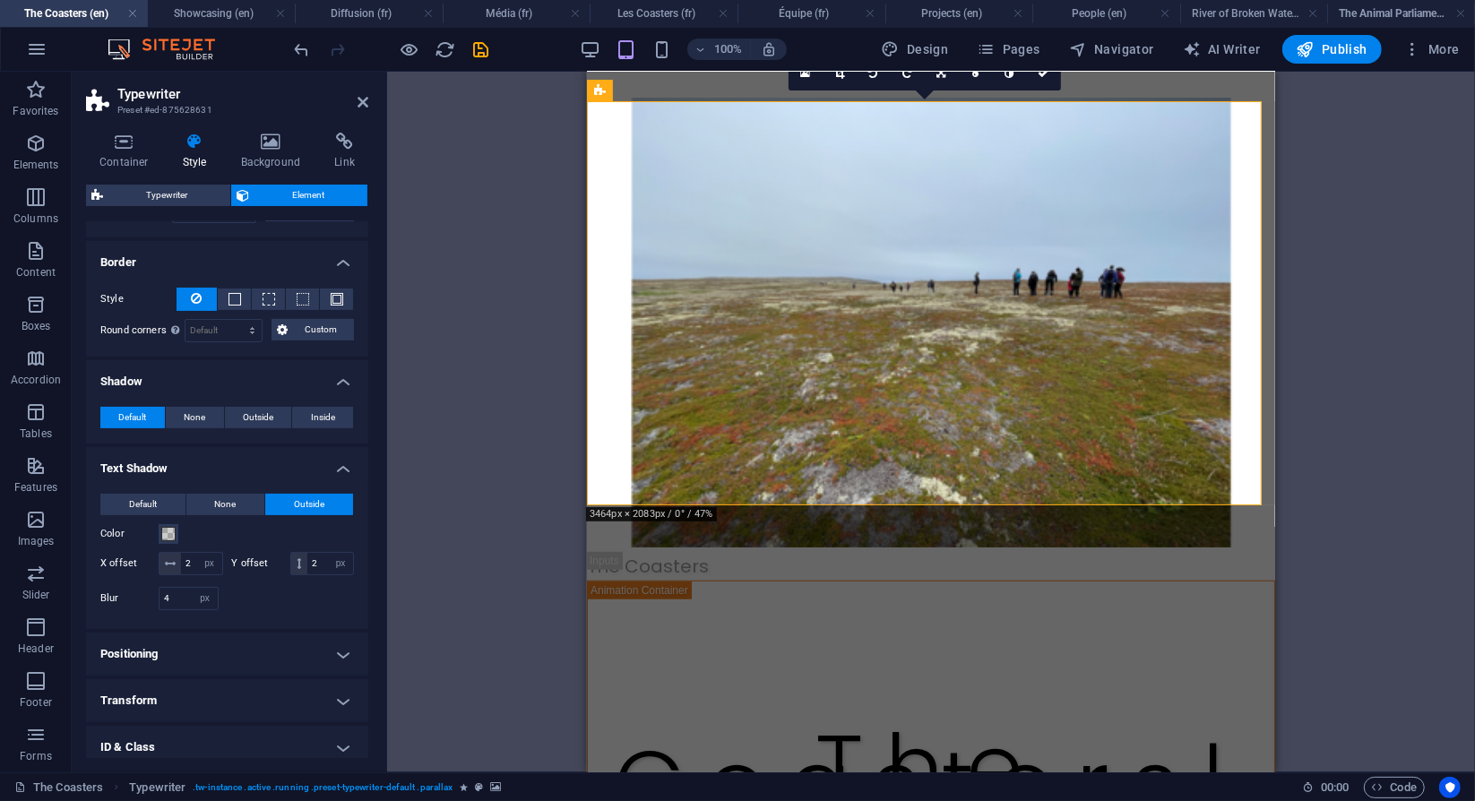
click at [246, 487] on div "Default None Outside Color X offset 2 px rem vh vw Y offset 2 px rem vh vw Blur…" at bounding box center [227, 555] width 282 height 150
click at [243, 499] on button "None" at bounding box center [225, 505] width 79 height 22
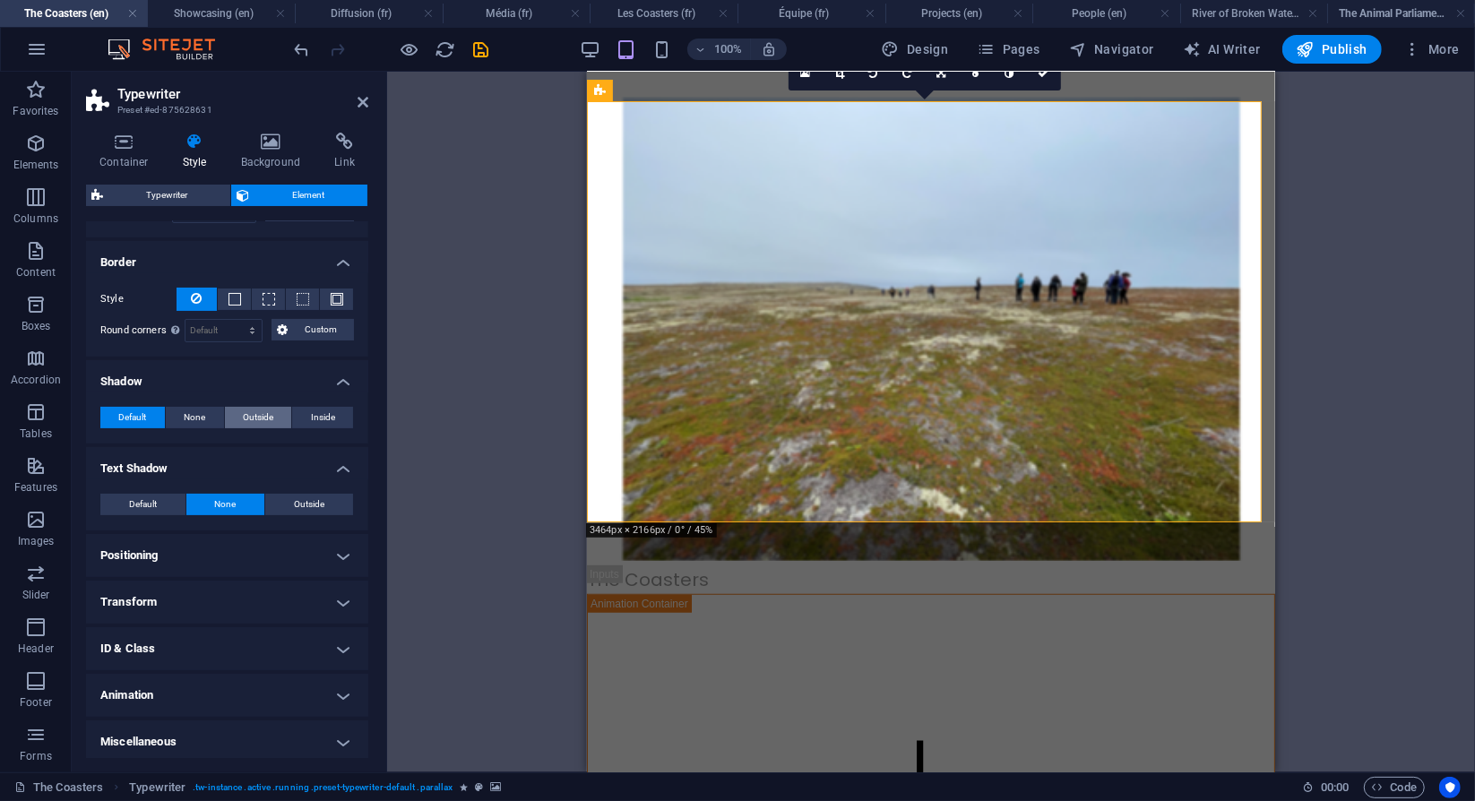
click at [250, 419] on span "Outside" at bounding box center [258, 418] width 30 height 22
type input "2"
type input "4"
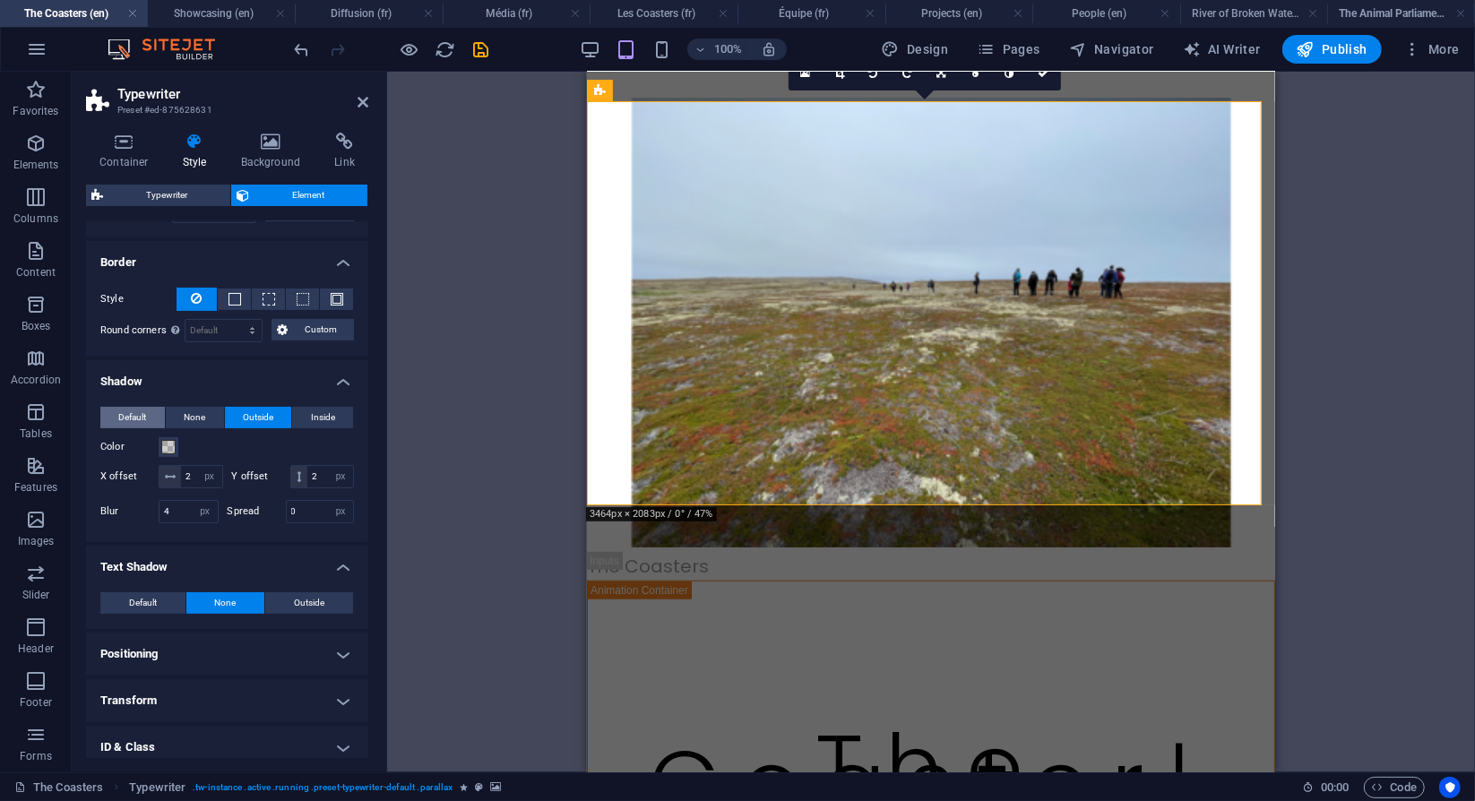
click at [142, 411] on span "Default" at bounding box center [132, 418] width 28 height 22
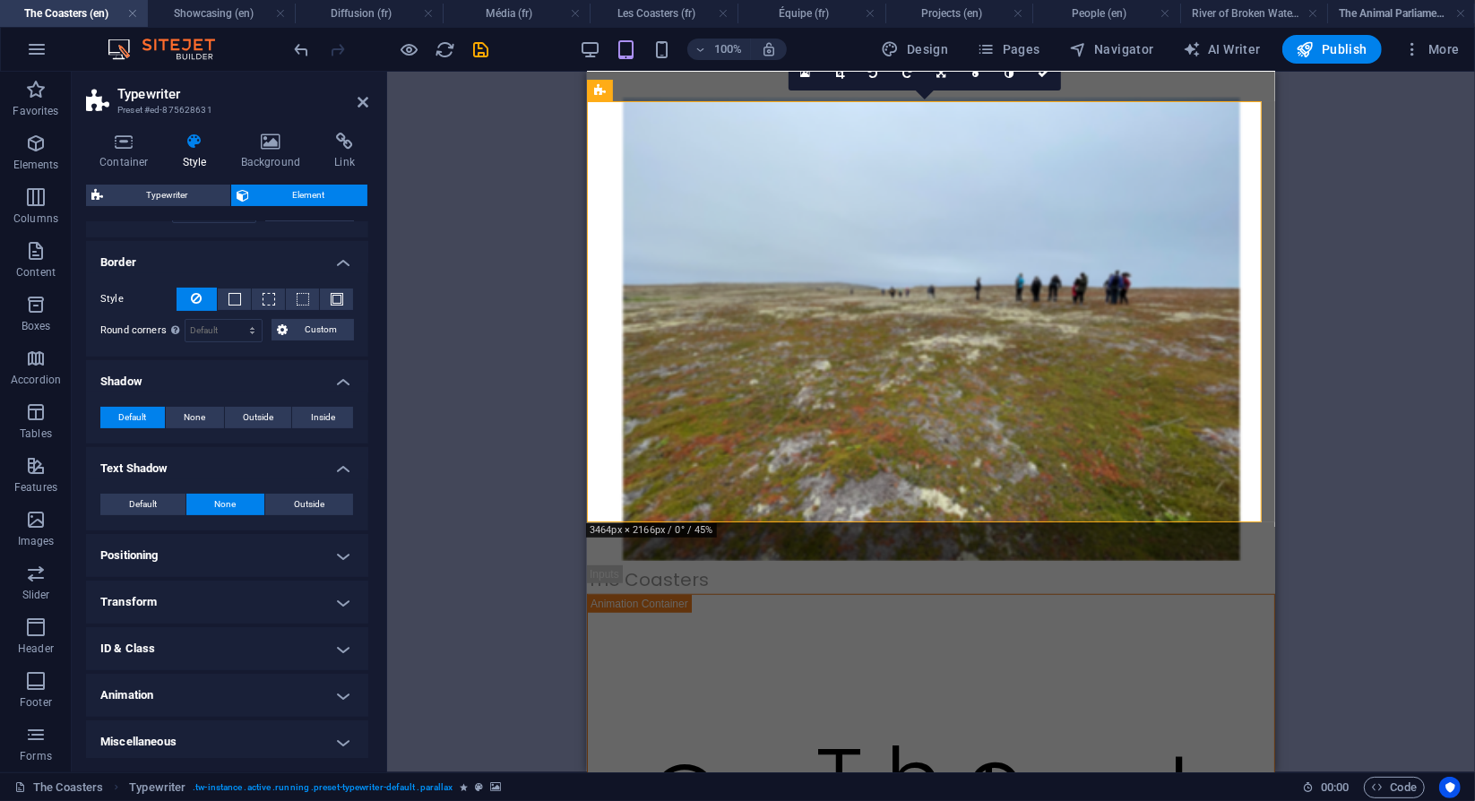
click at [176, 556] on h4 "Positioning" at bounding box center [227, 555] width 282 height 43
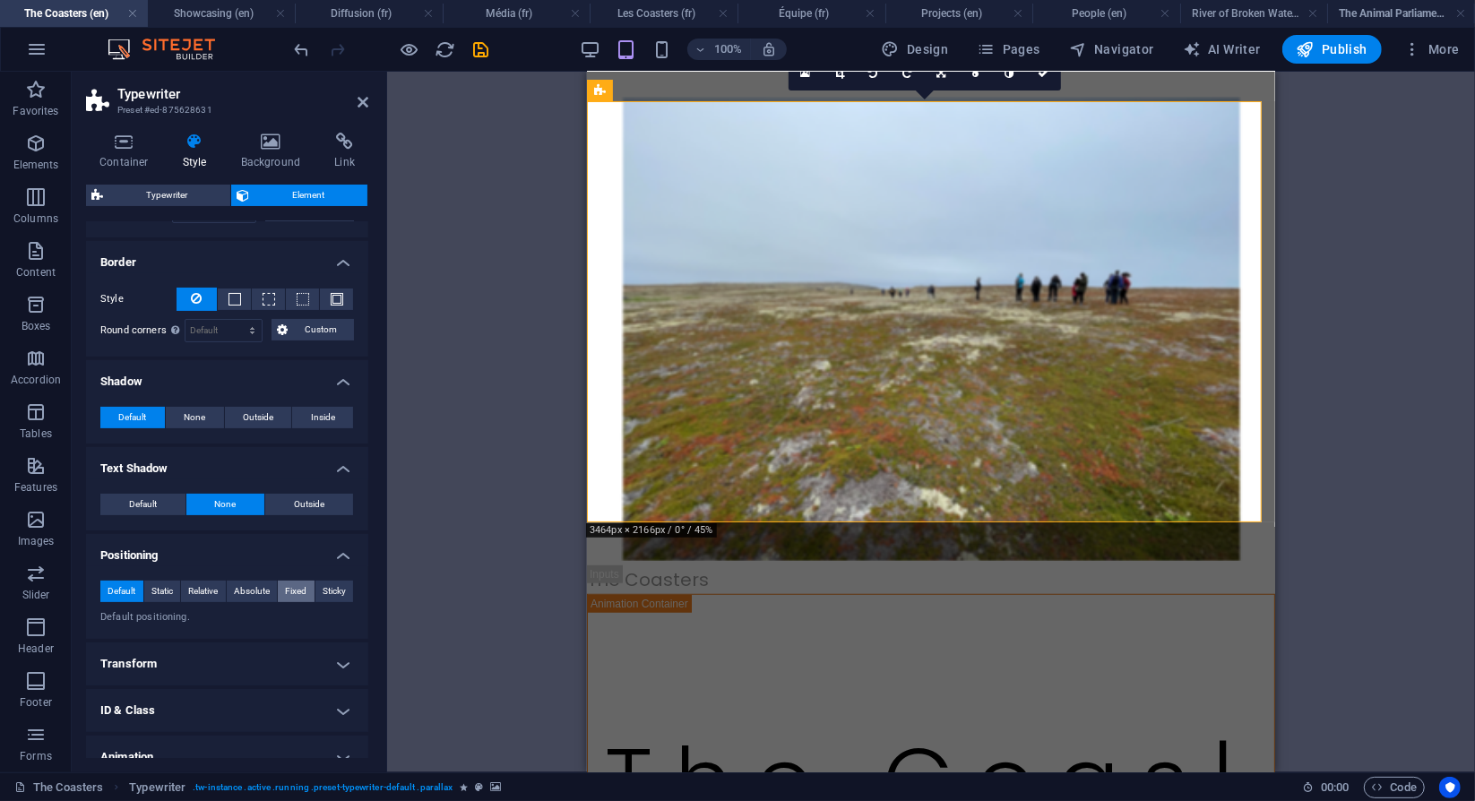
click at [298, 585] on span "Fixed" at bounding box center [296, 592] width 22 height 22
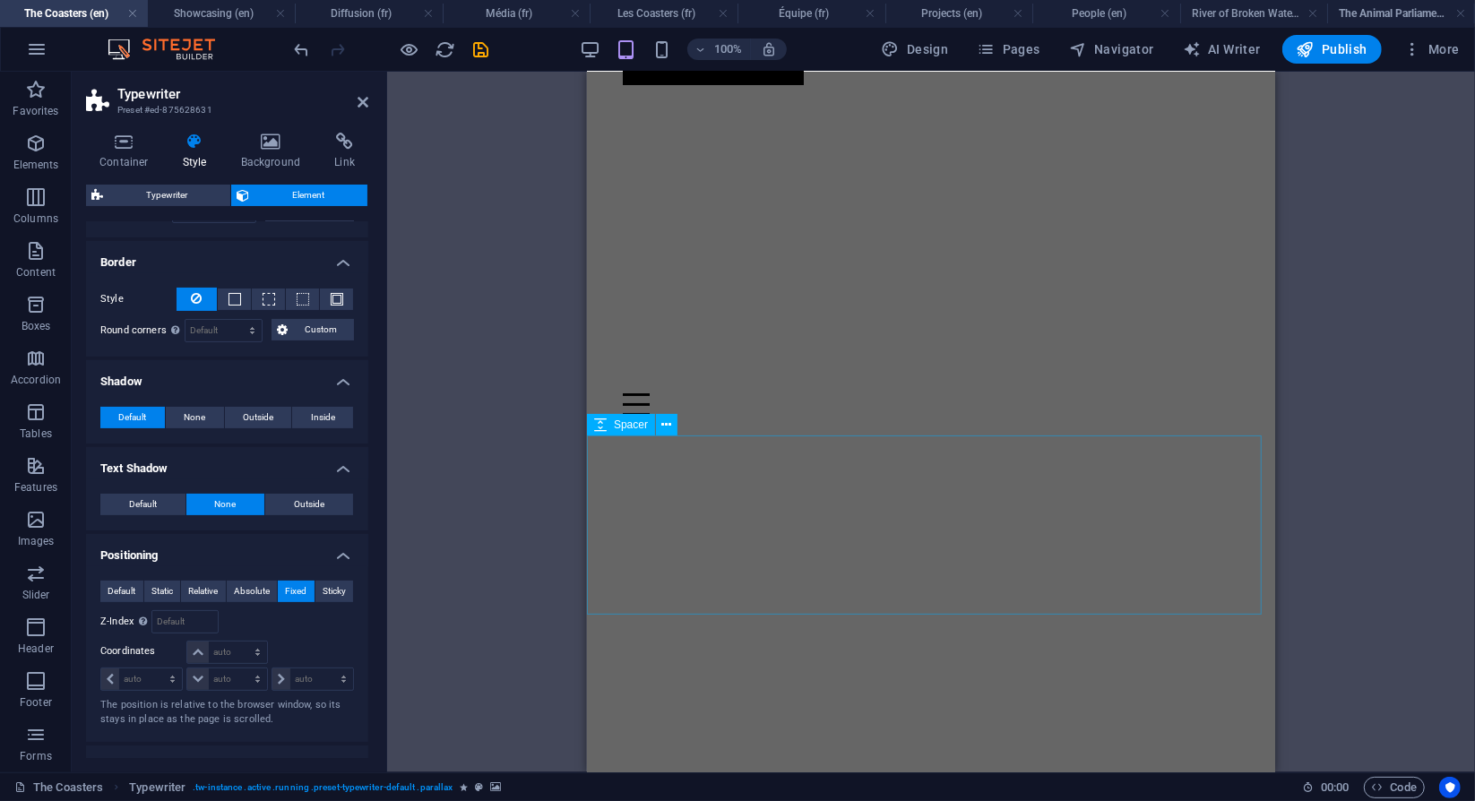
scroll to position [0, 0]
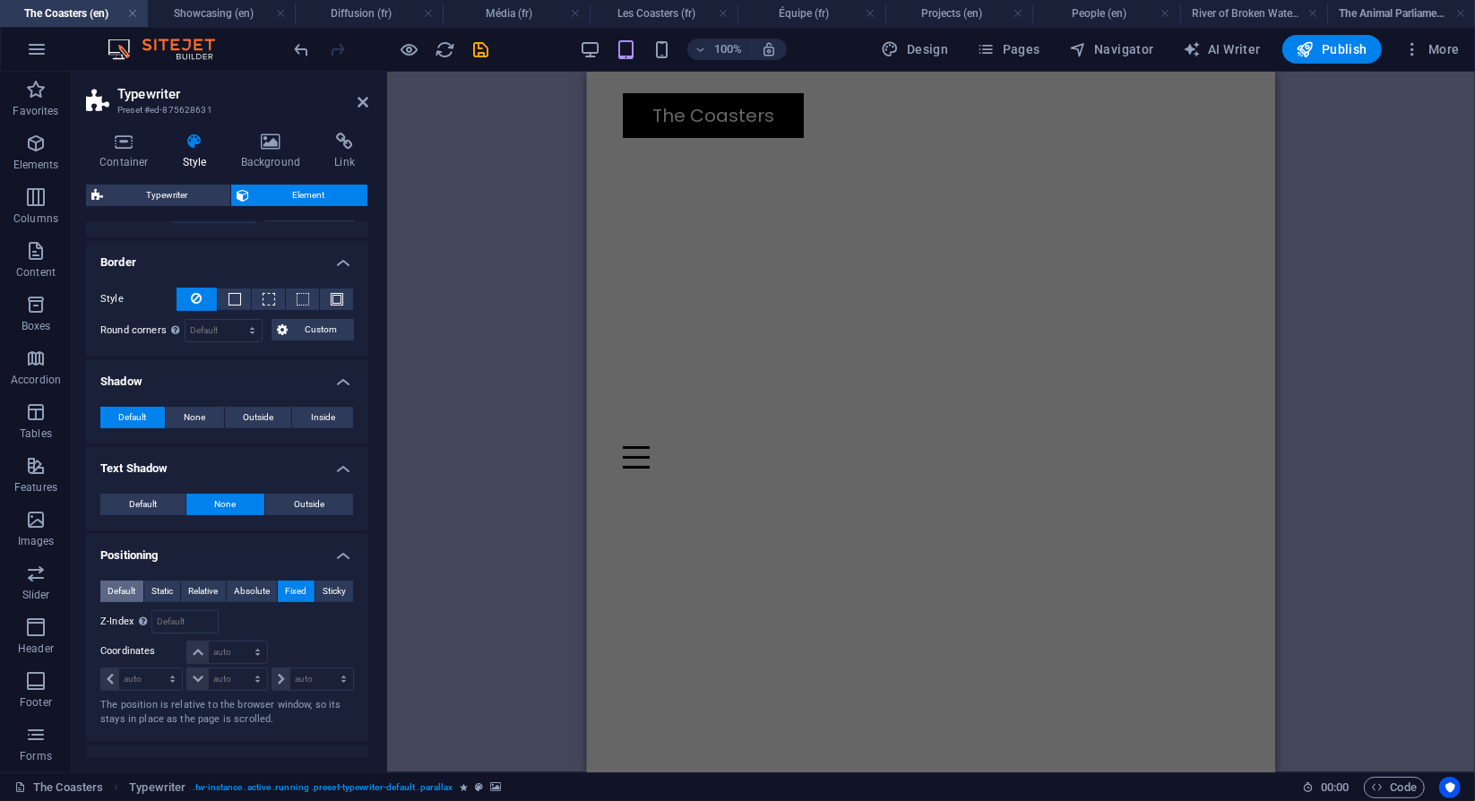
click at [121, 582] on span "Default" at bounding box center [122, 592] width 28 height 22
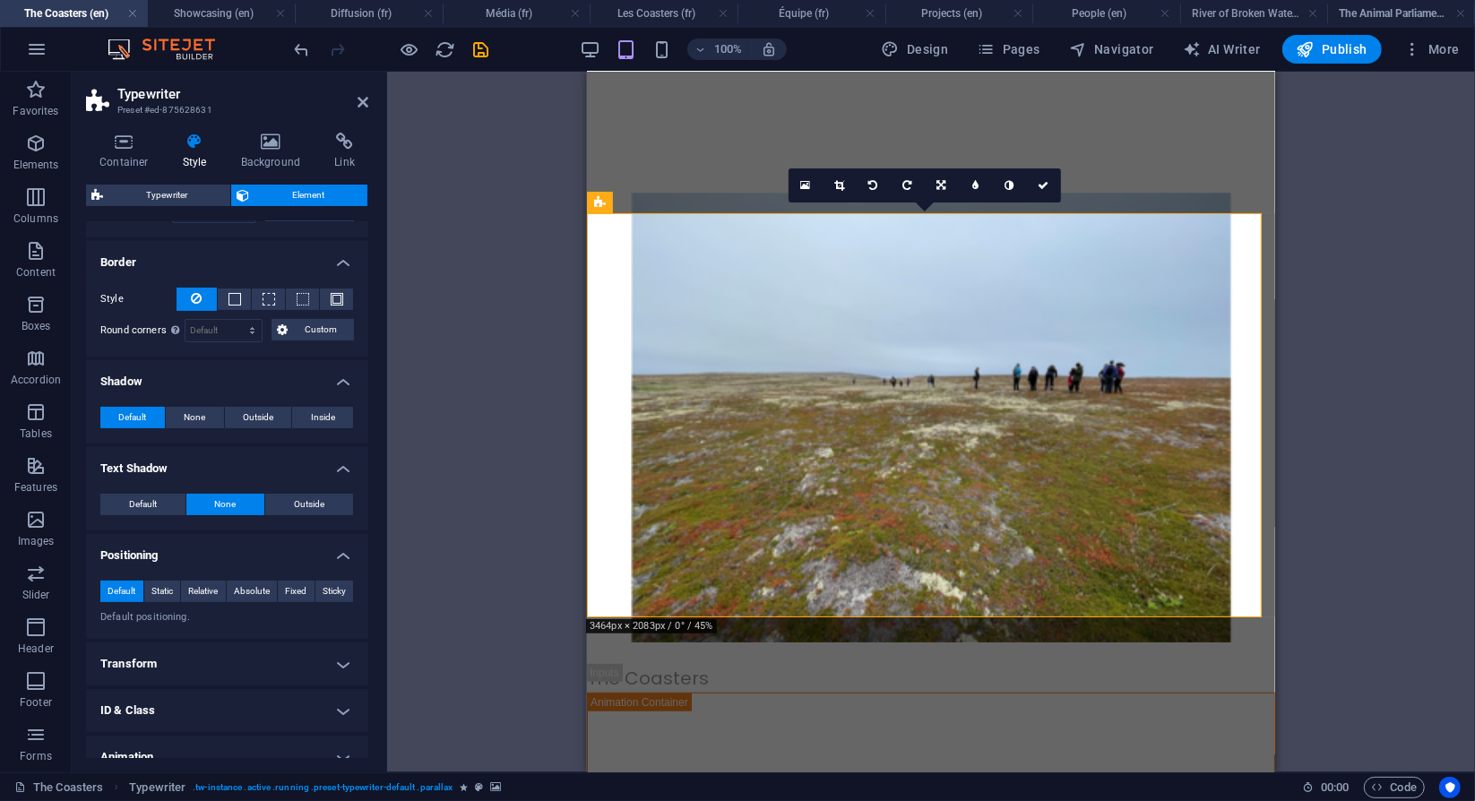
scroll to position [272, 0]
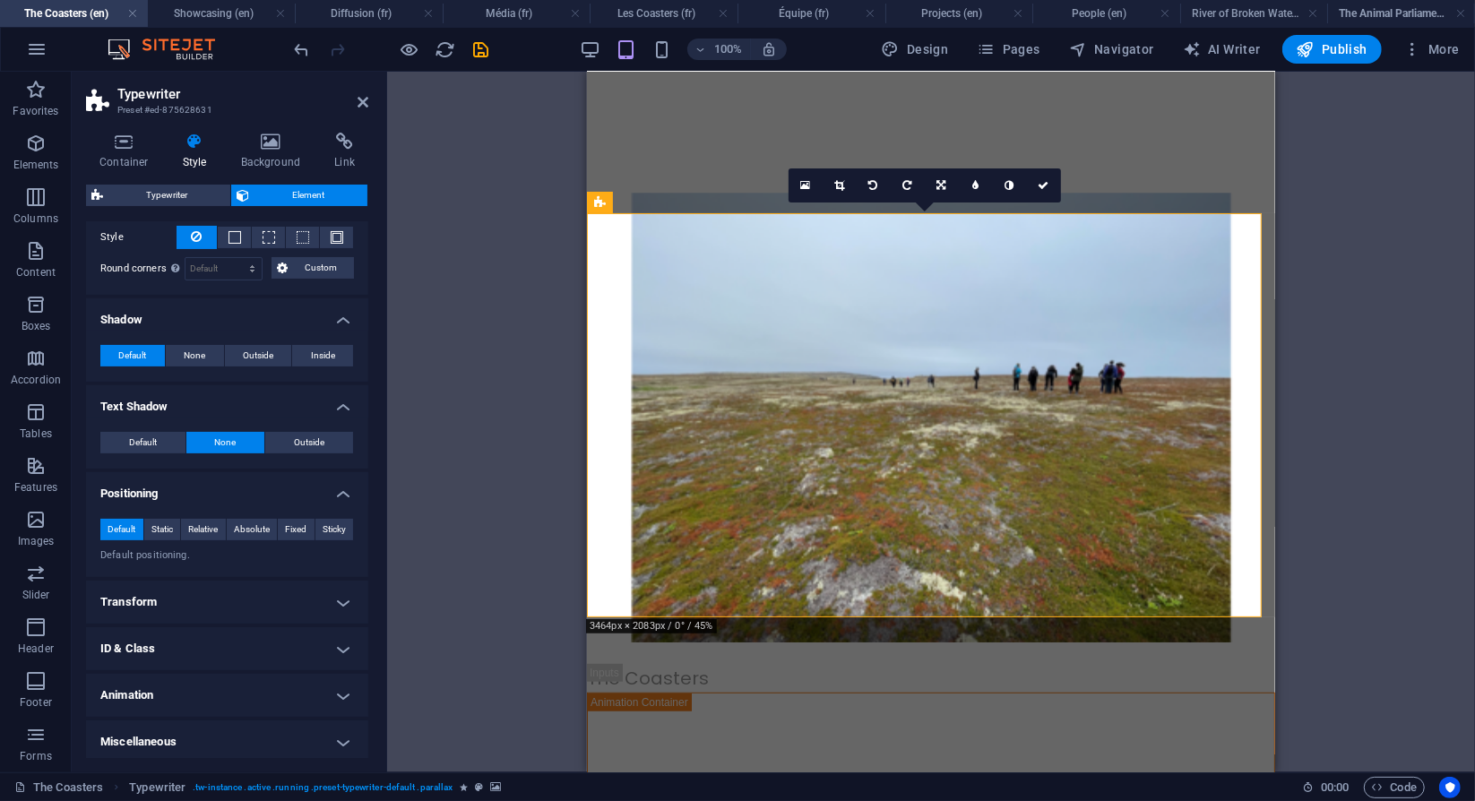
click at [158, 698] on h4 "Animation" at bounding box center [227, 695] width 282 height 43
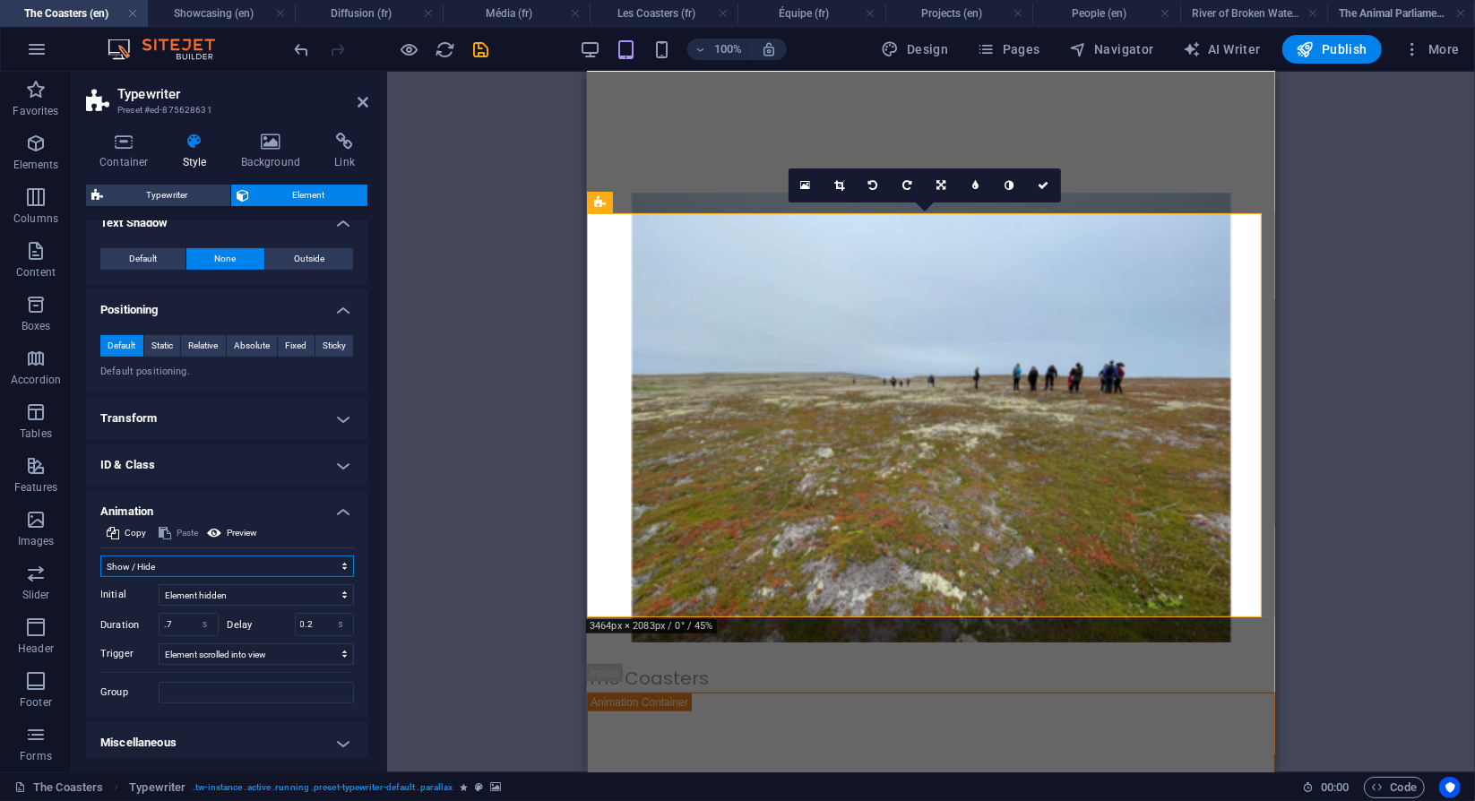
click at [247, 558] on select "Don't animate Show / Hide Slide up/down Zoom in/out Slide left to right Slide r…" at bounding box center [227, 567] width 254 height 22
click at [229, 471] on h4 "ID & Class" at bounding box center [227, 465] width 282 height 43
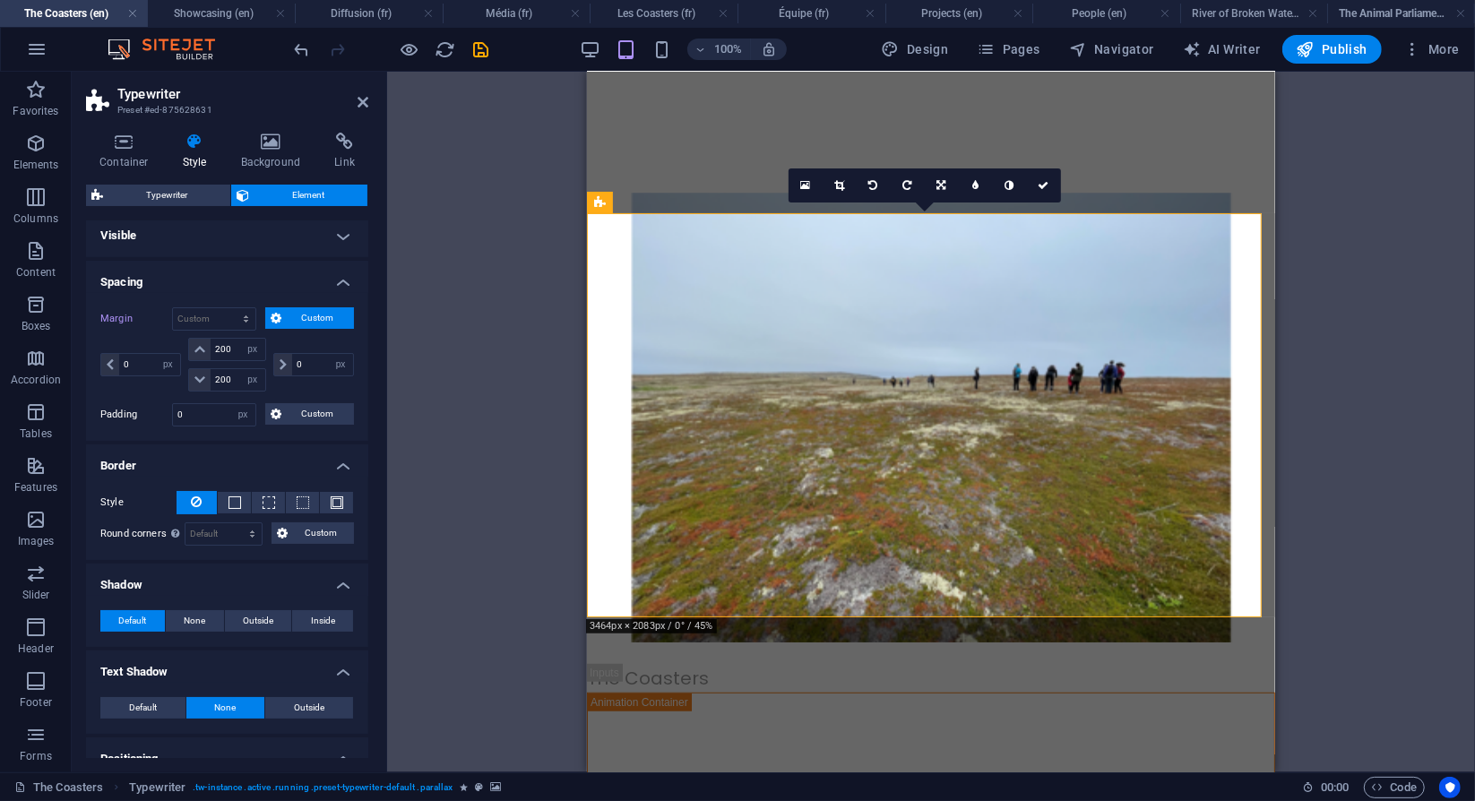
scroll to position [0, 0]
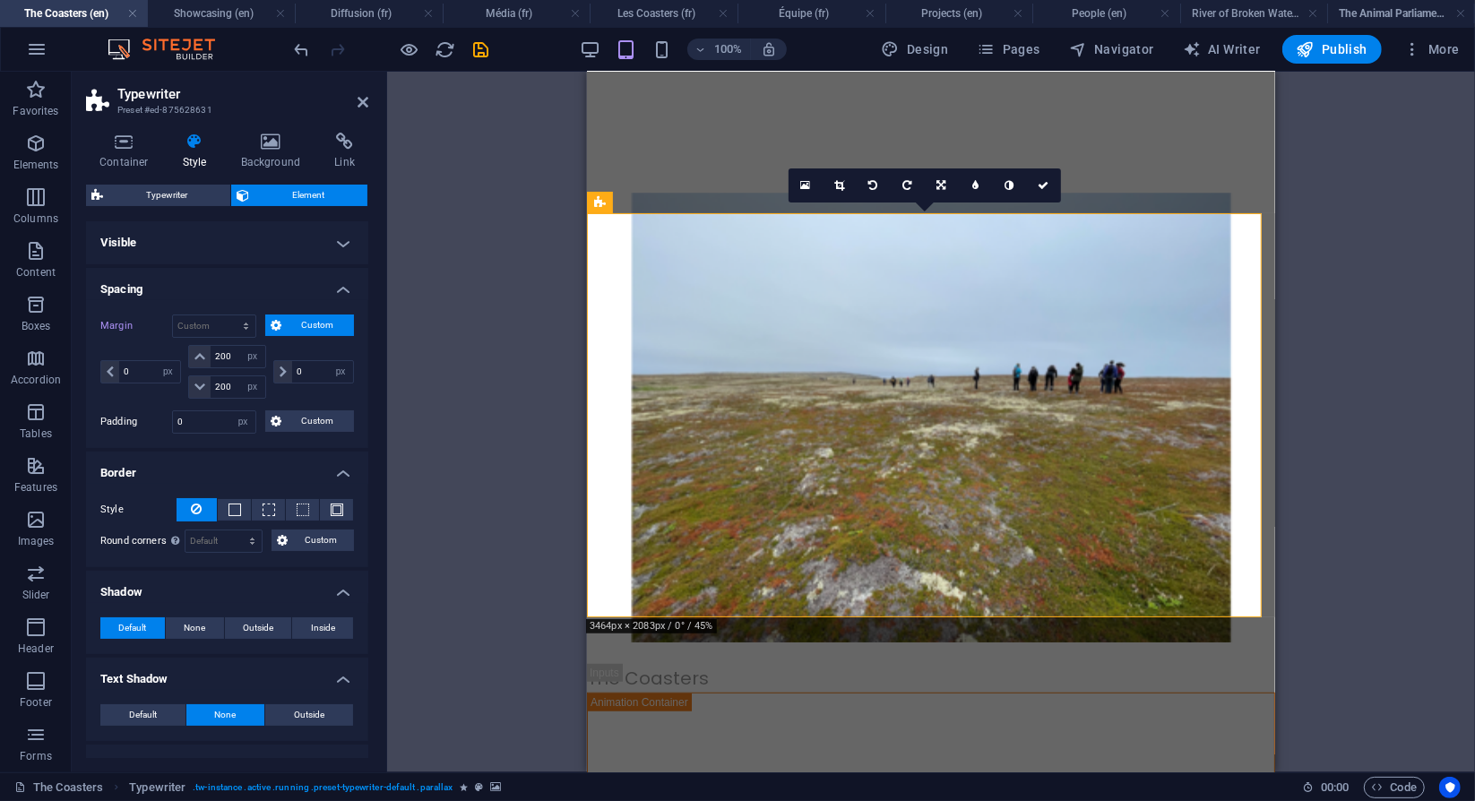
click at [167, 251] on h4 "Visible" at bounding box center [227, 242] width 282 height 43
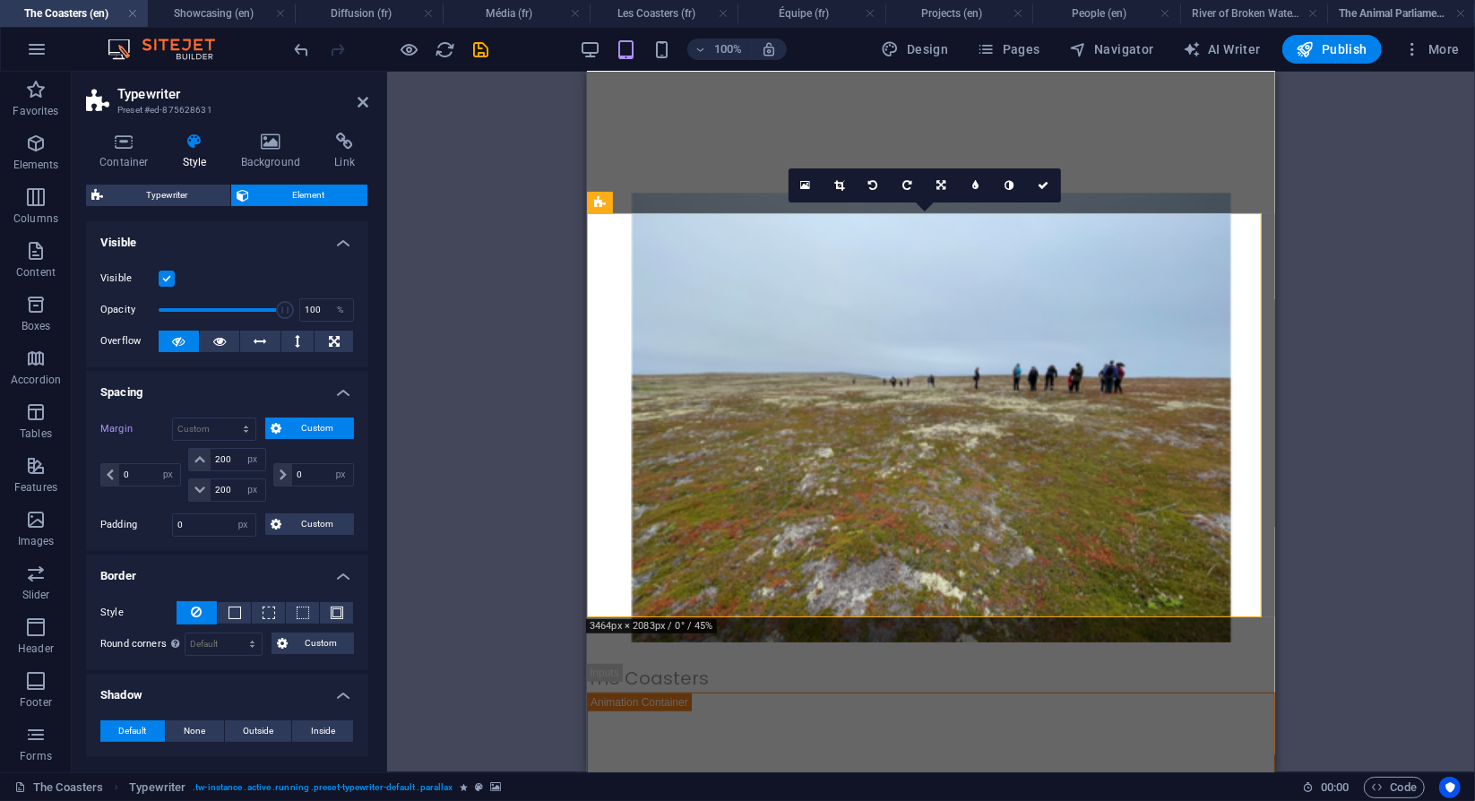
click at [925, 442] on figure at bounding box center [930, 417] width 688 height 450
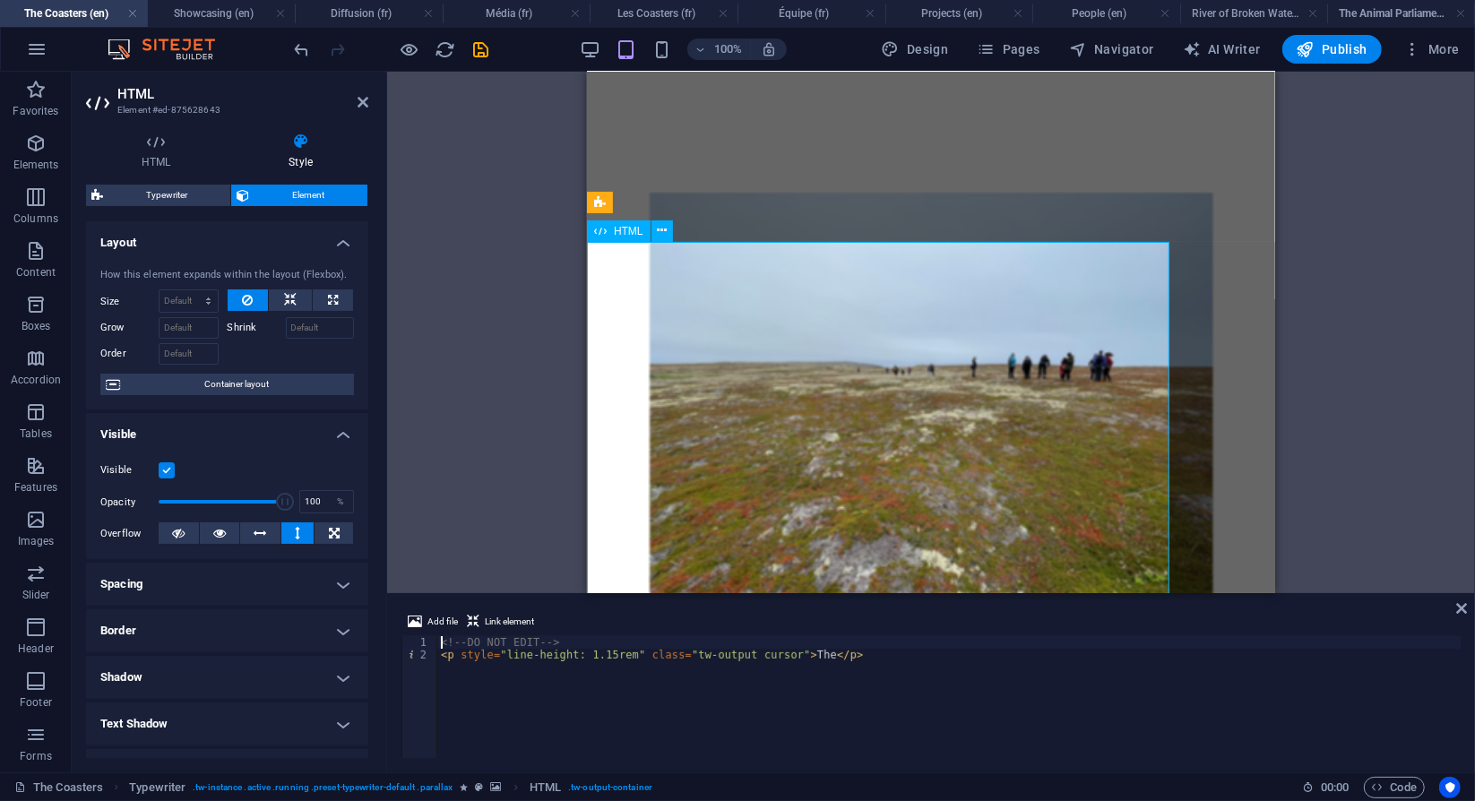
click at [203, 306] on select "Default auto px % 1/1 1/2 1/3 1/4 1/5 1/6 1/7 1/8 1/9 1/10" at bounding box center [189, 301] width 58 height 22
select select "1/4"
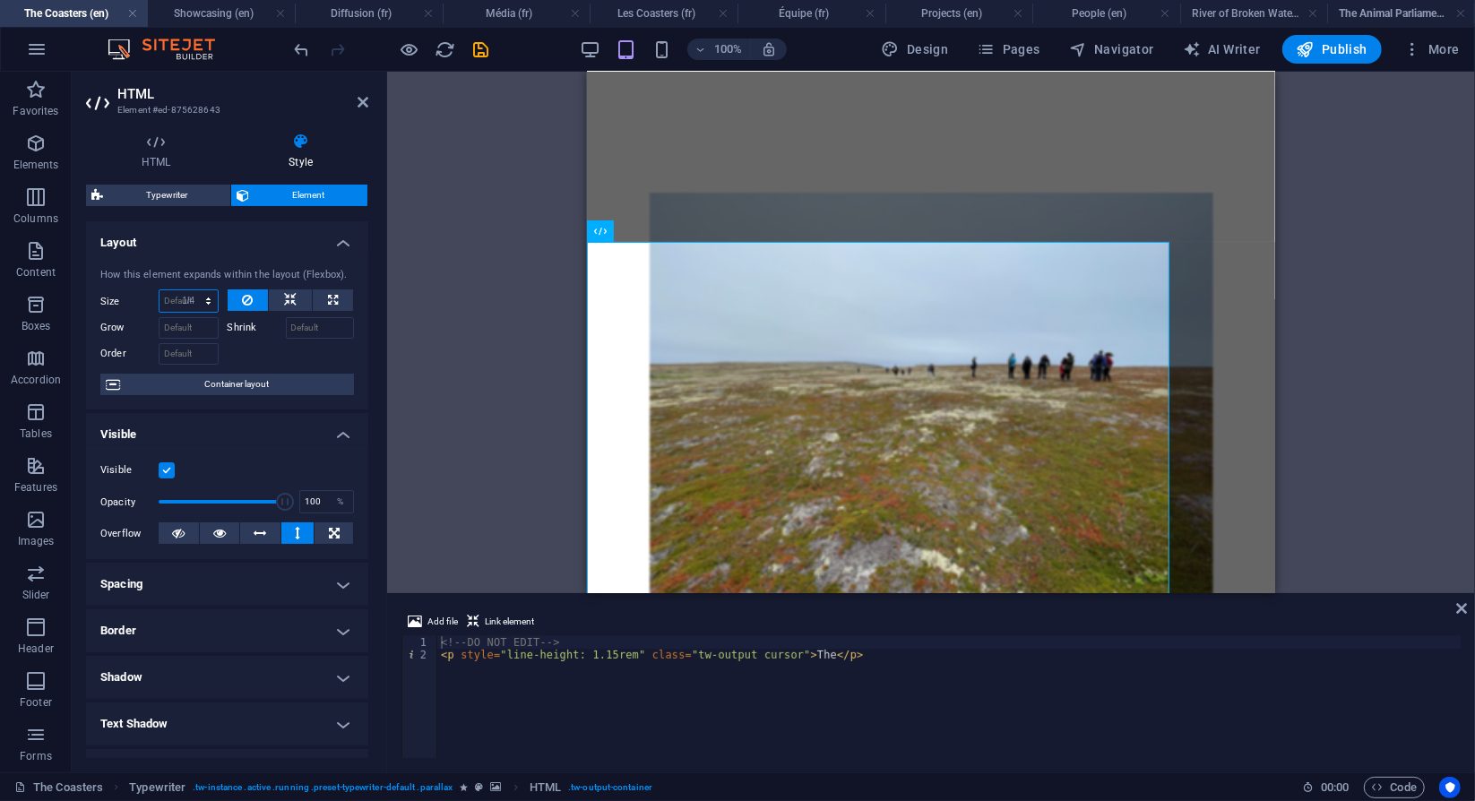
click at [191, 290] on select "Default auto px % 1/1 1/2 1/3 1/4 1/5 1/6 1/7 1/8 1/9 1/10" at bounding box center [189, 301] width 58 height 22
type input "25"
select select "%"
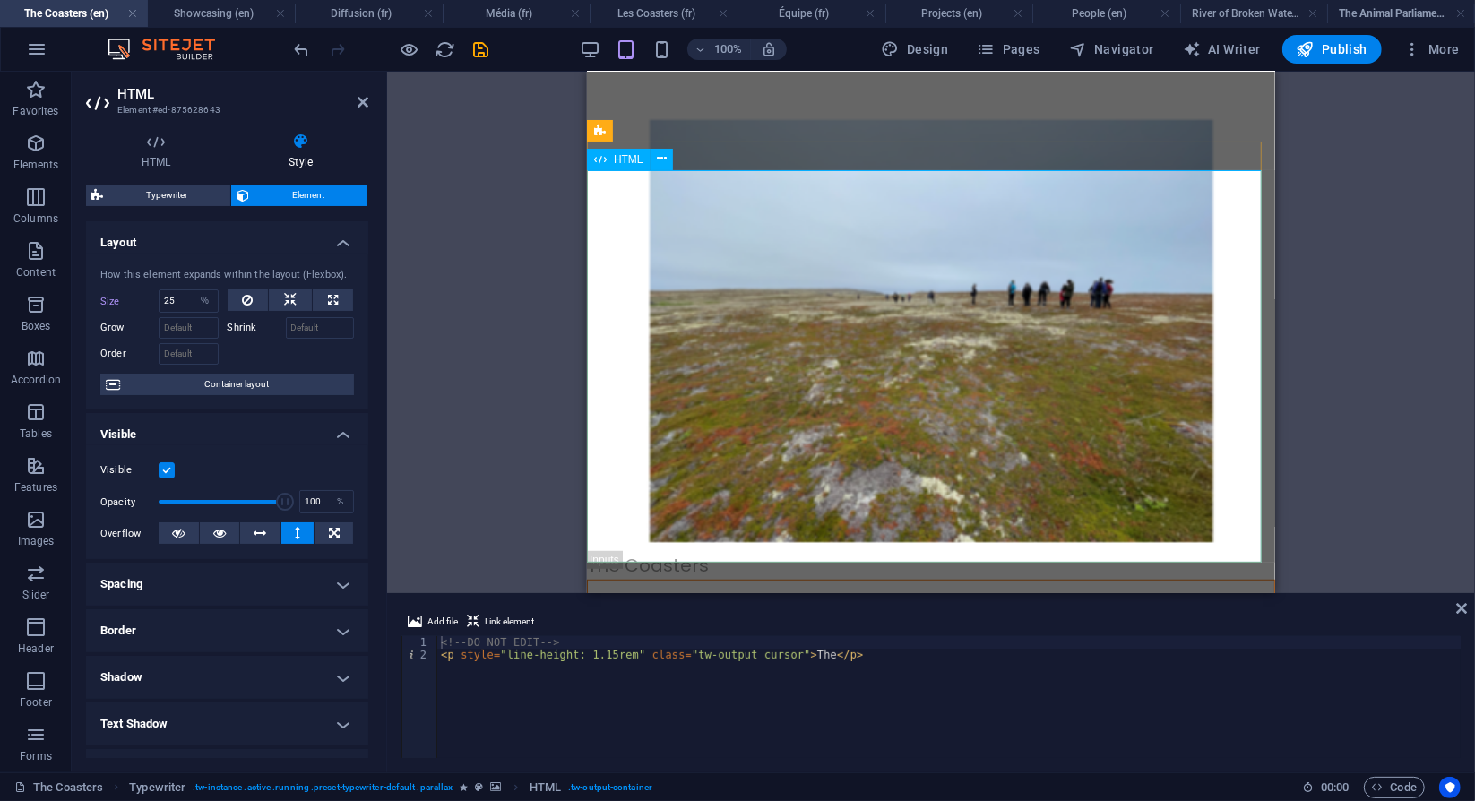
scroll to position [728, 0]
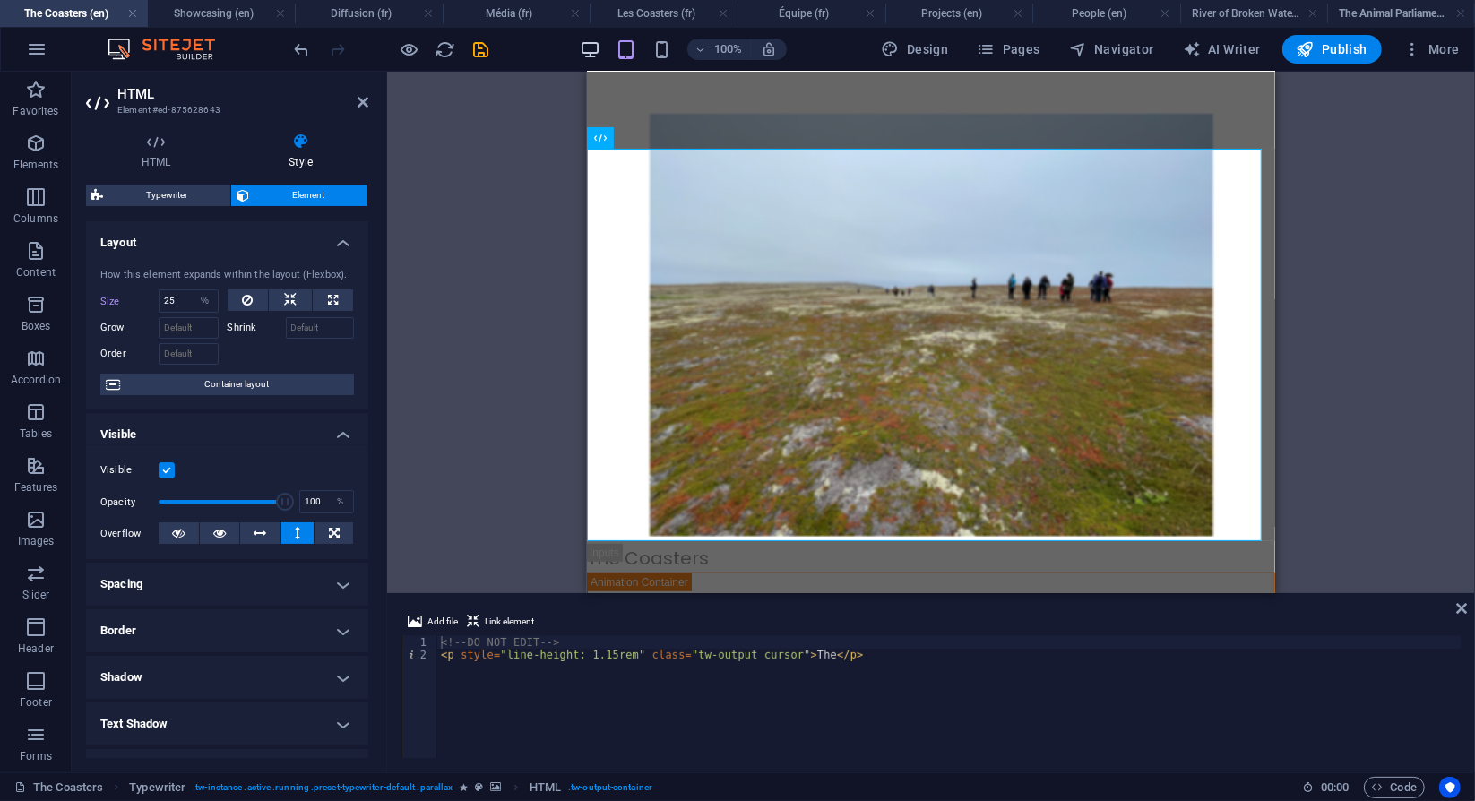
drag, startPoint x: 607, startPoint y: 51, endPoint x: 597, endPoint y: 49, distance: 10.0
click at [597, 49] on div "100%" at bounding box center [683, 49] width 207 height 29
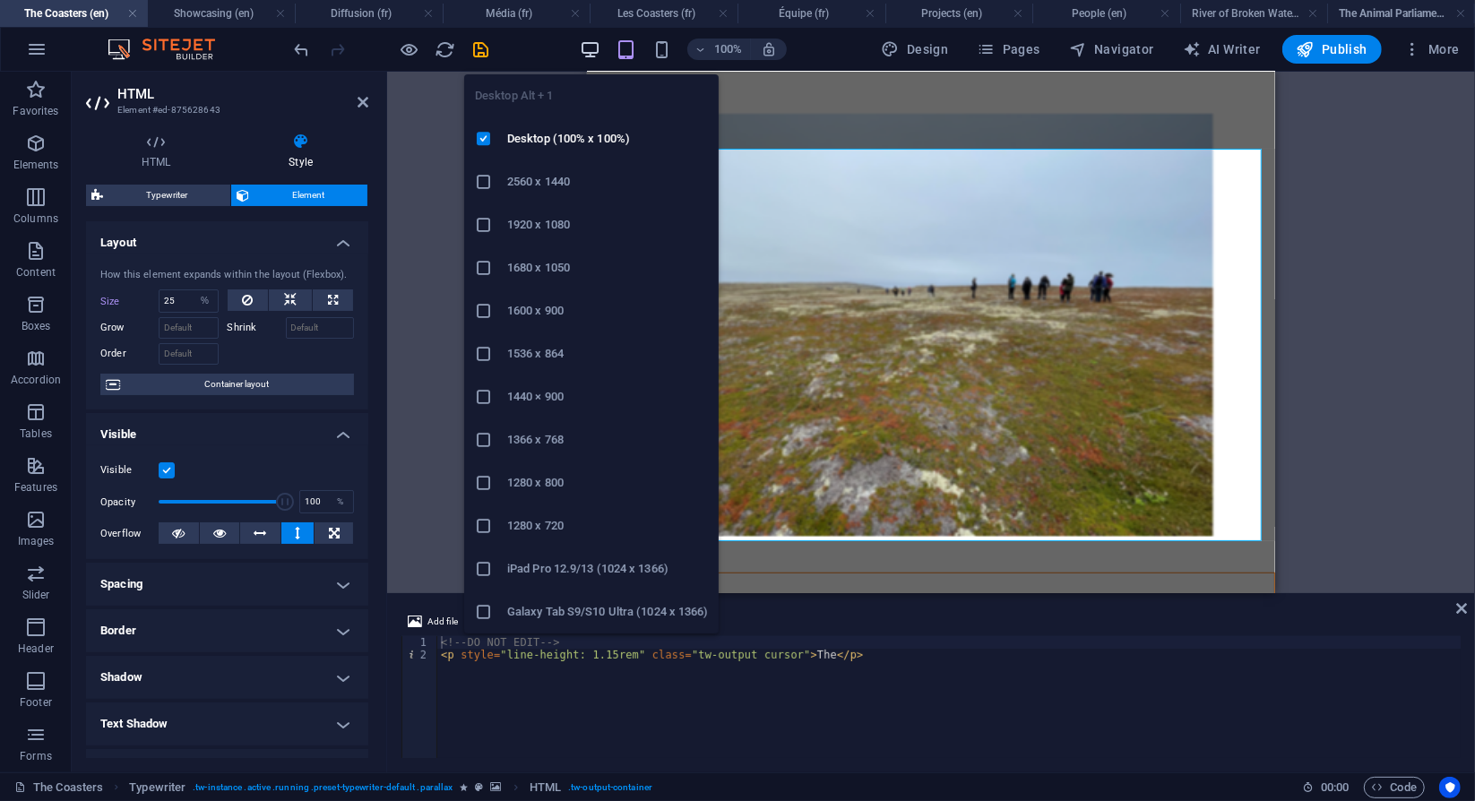
click at [597, 49] on icon "button" at bounding box center [590, 49] width 21 height 21
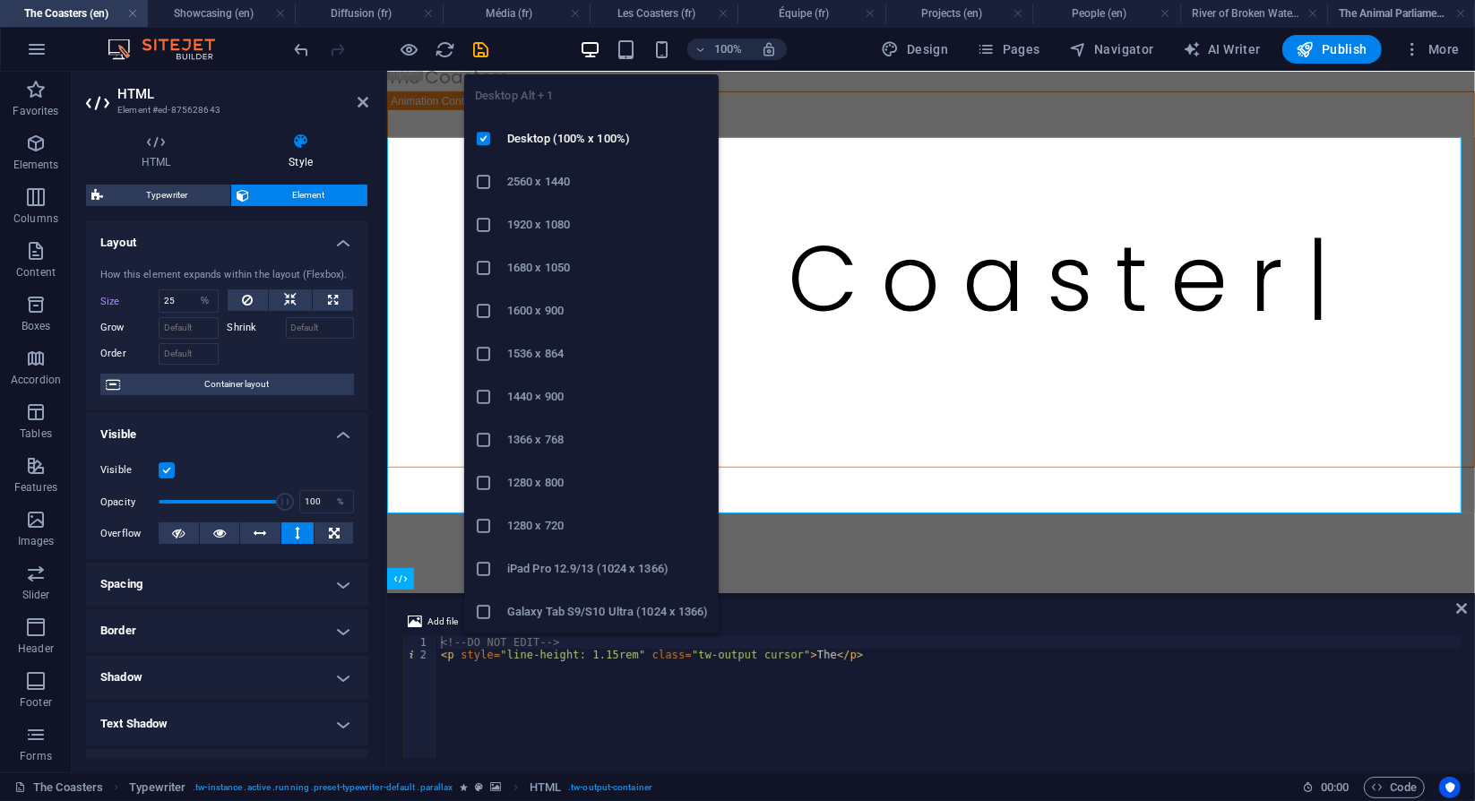
scroll to position [257, 0]
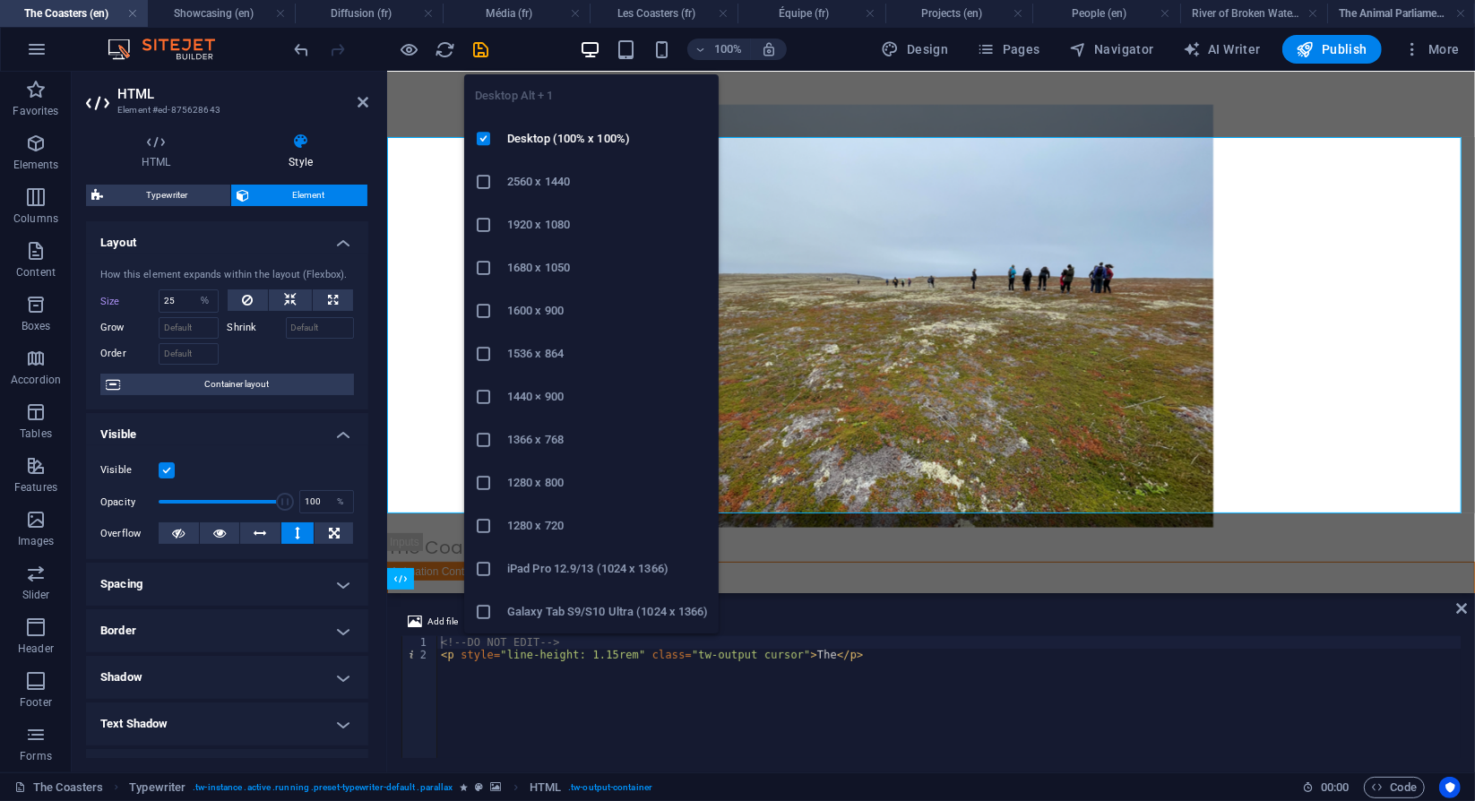
select select "DISABLED_OPTION_VALUE"
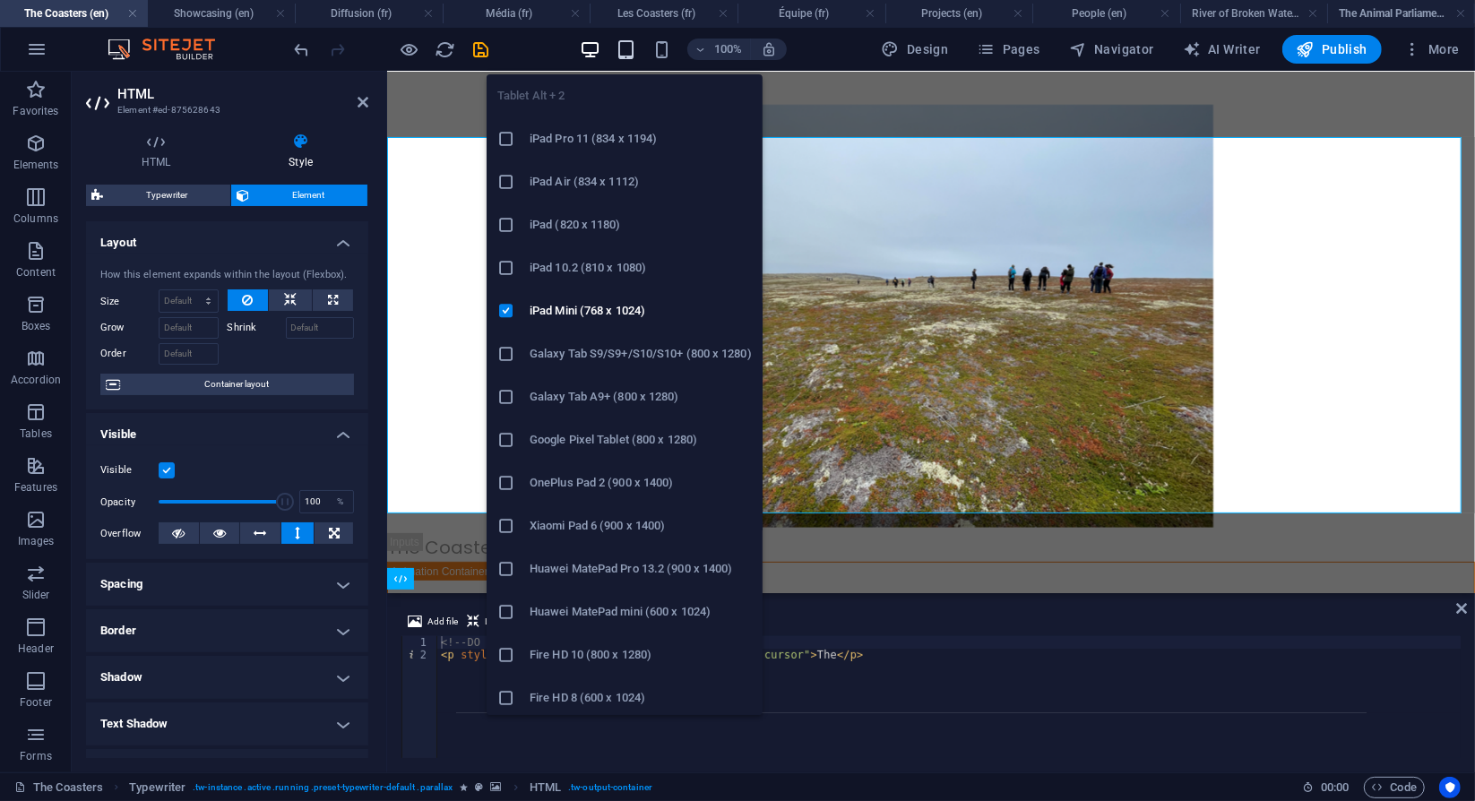
click at [636, 56] on icon "button" at bounding box center [626, 49] width 21 height 21
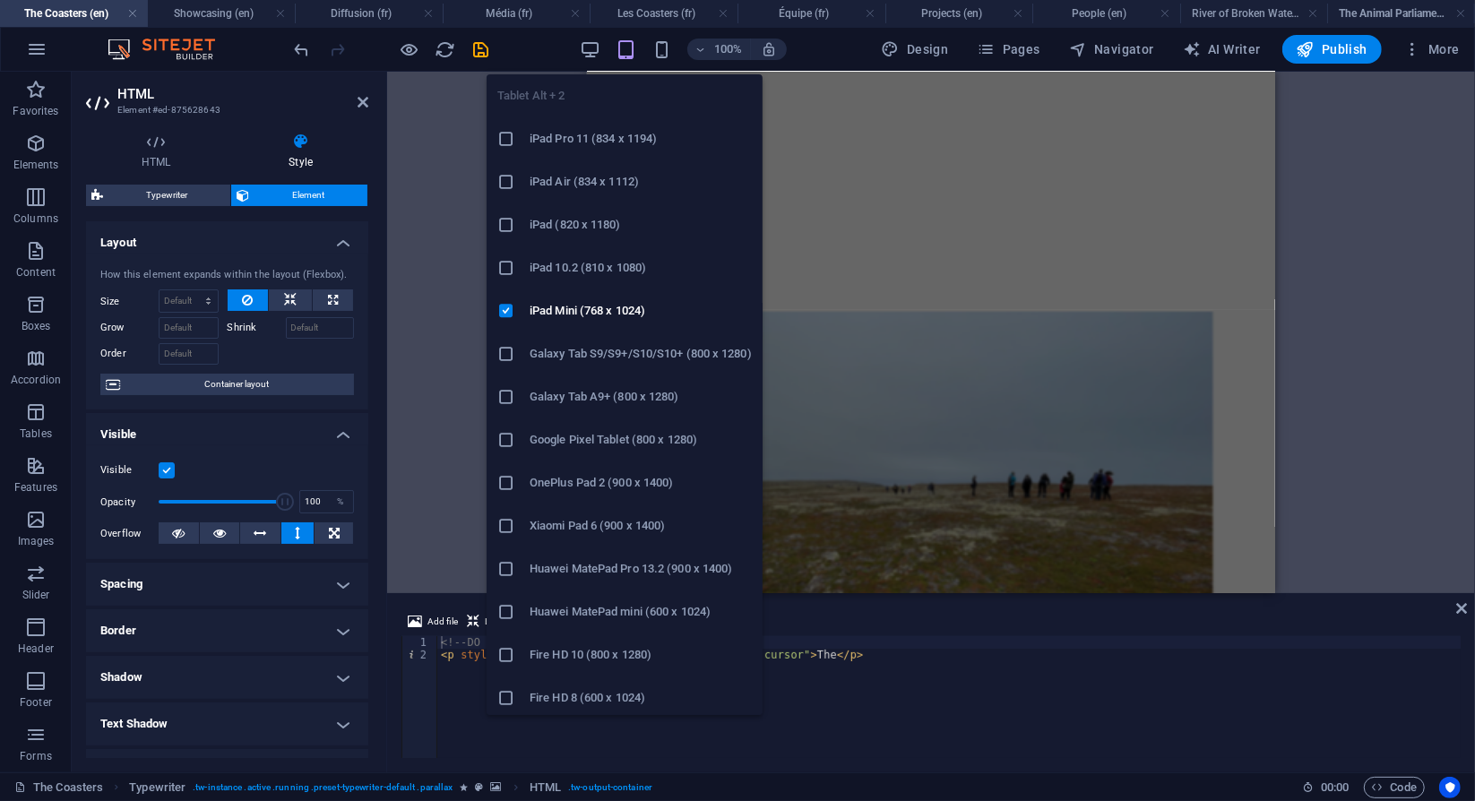
type input "25"
select select "%"
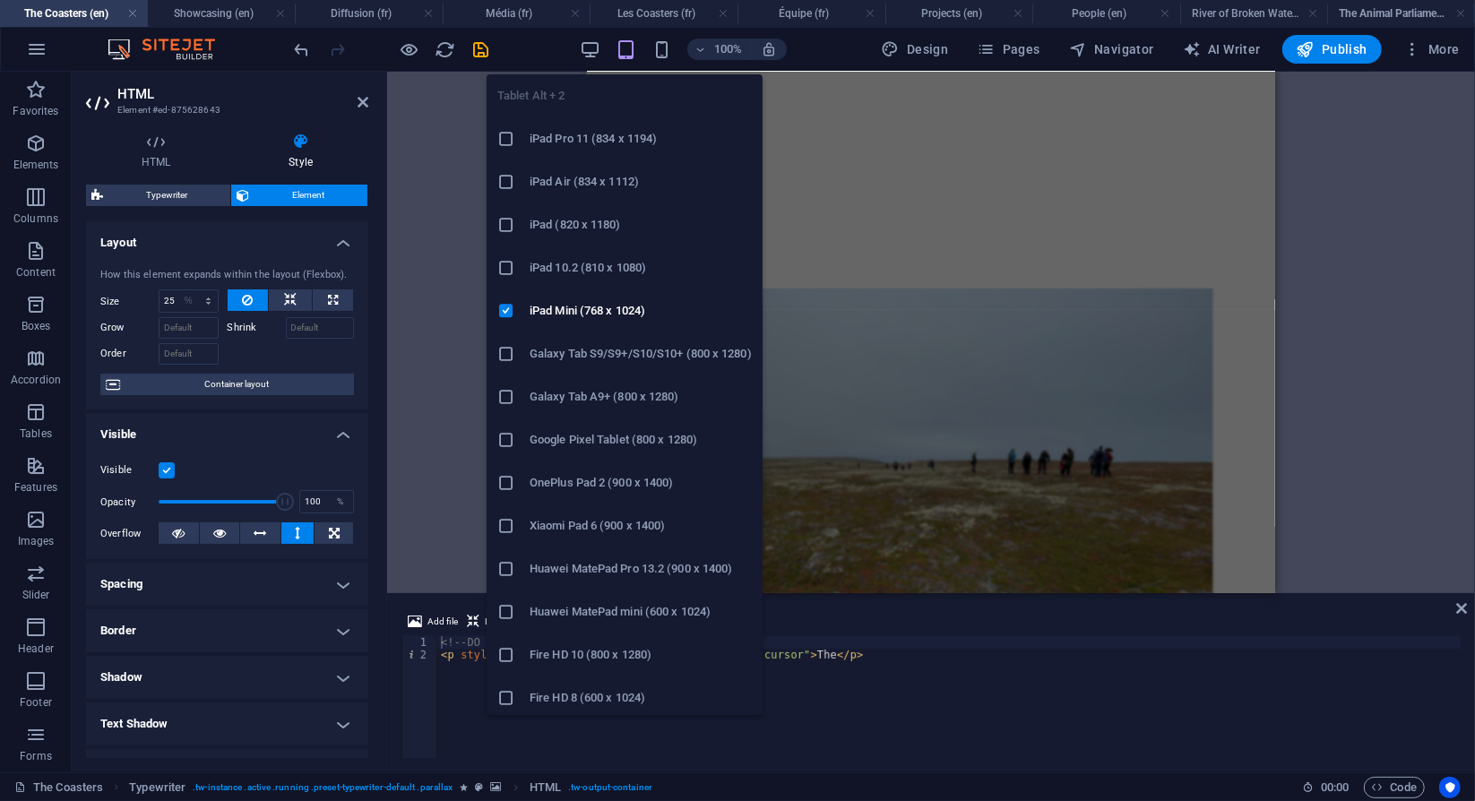
scroll to position [559, 0]
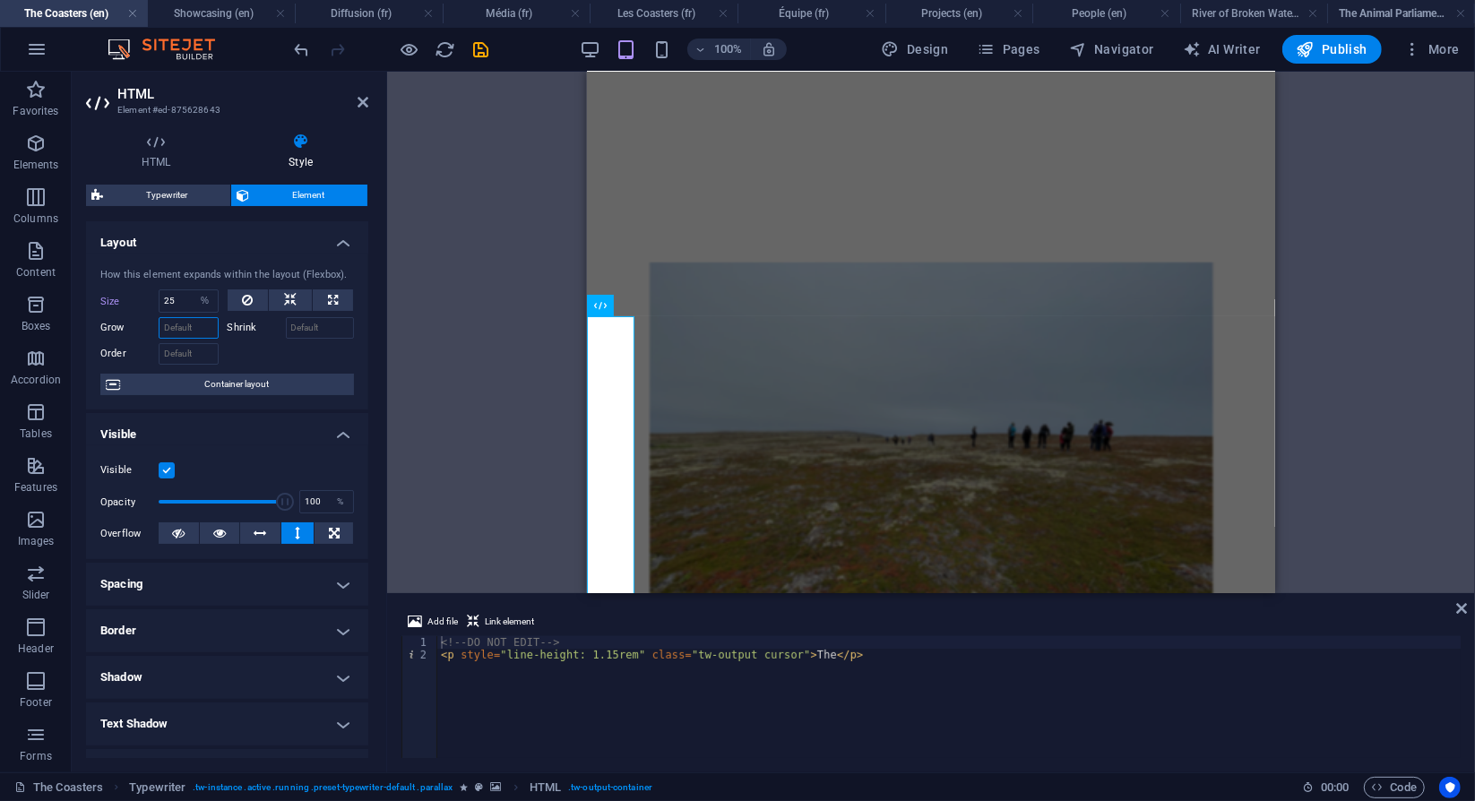
click at [182, 331] on input "Grow" at bounding box center [189, 328] width 60 height 22
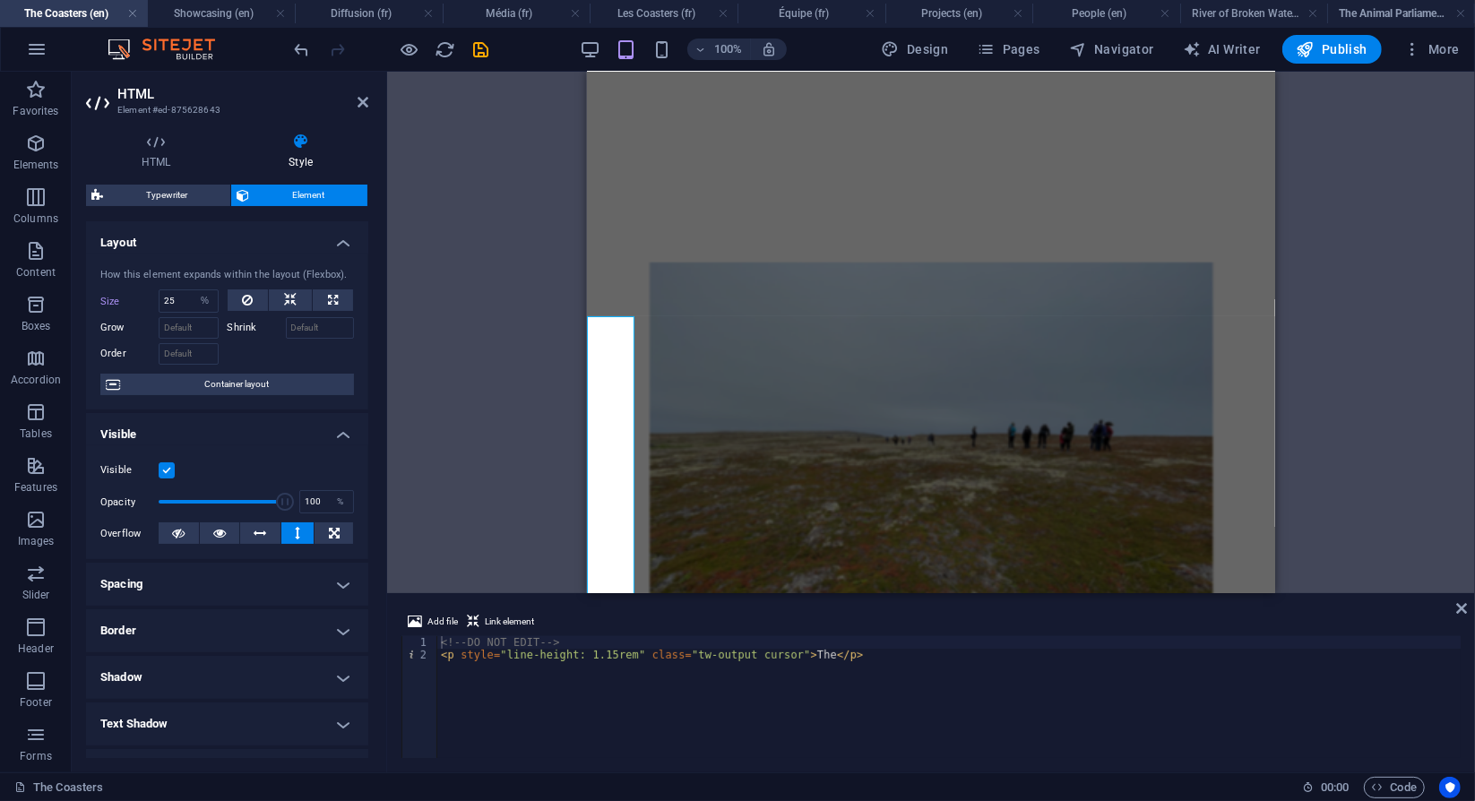
click at [1466, 612] on icon at bounding box center [1462, 608] width 11 height 14
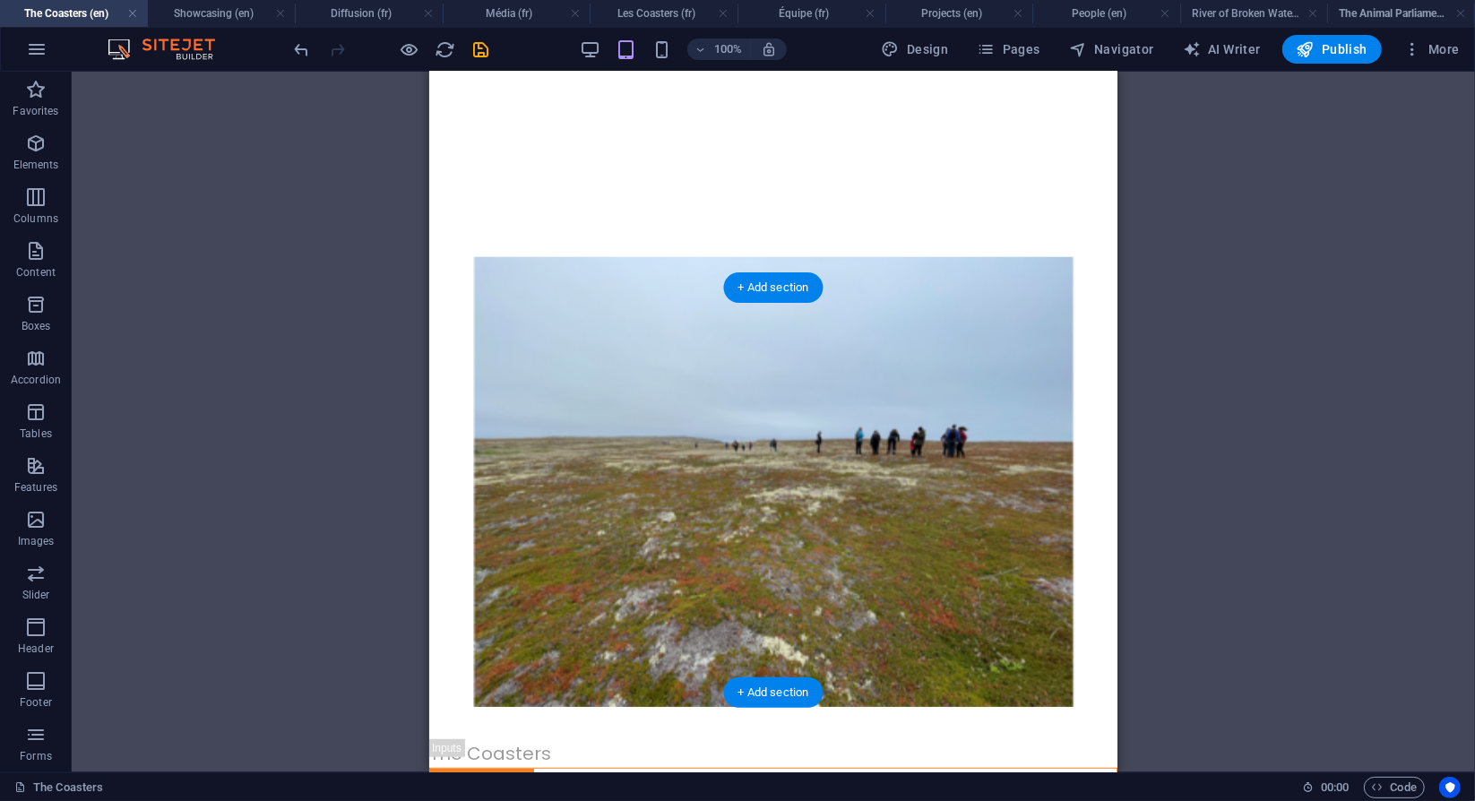
click at [549, 295] on figure at bounding box center [772, 480] width 688 height 450
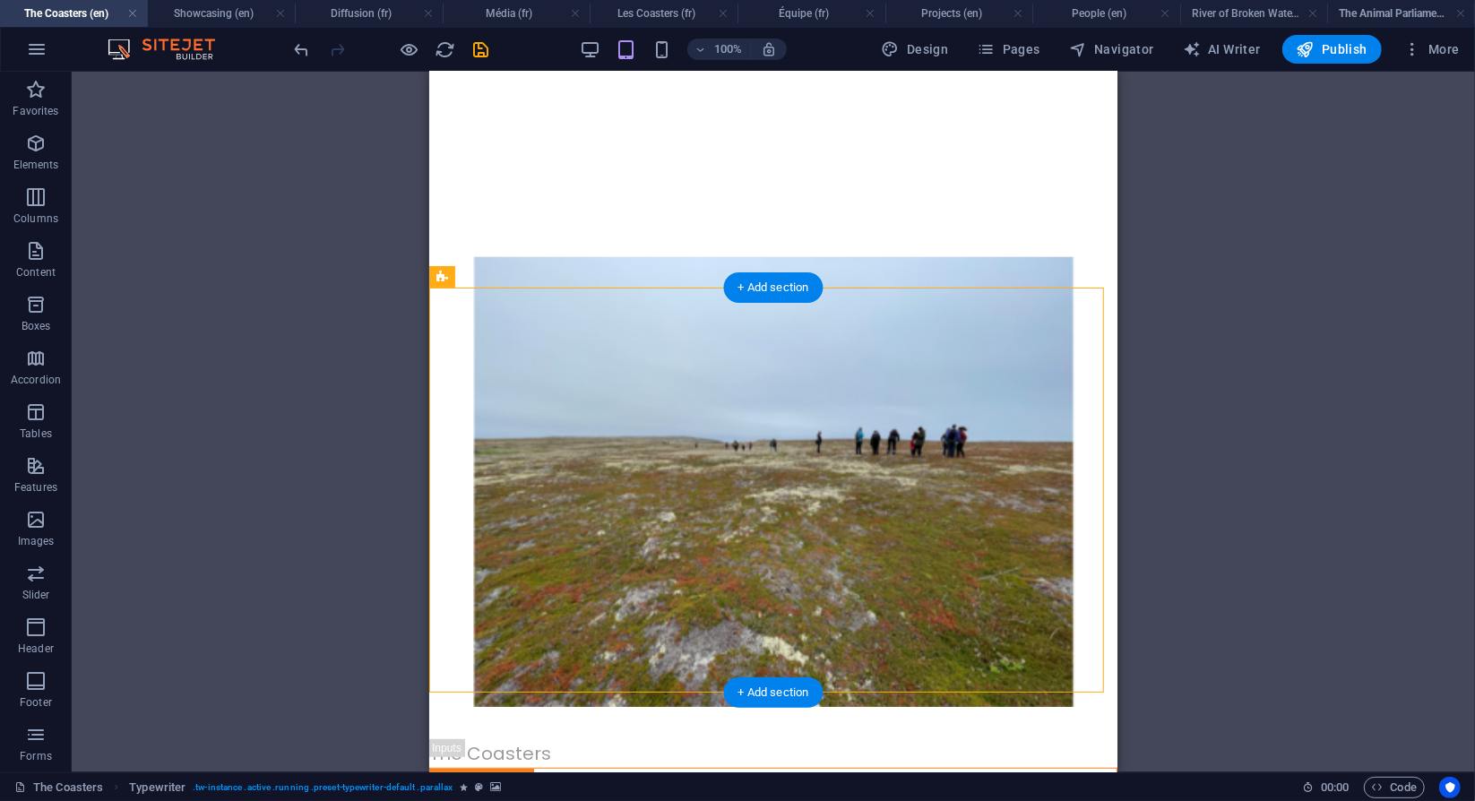
click at [549, 295] on figure at bounding box center [772, 480] width 688 height 450
select select "px"
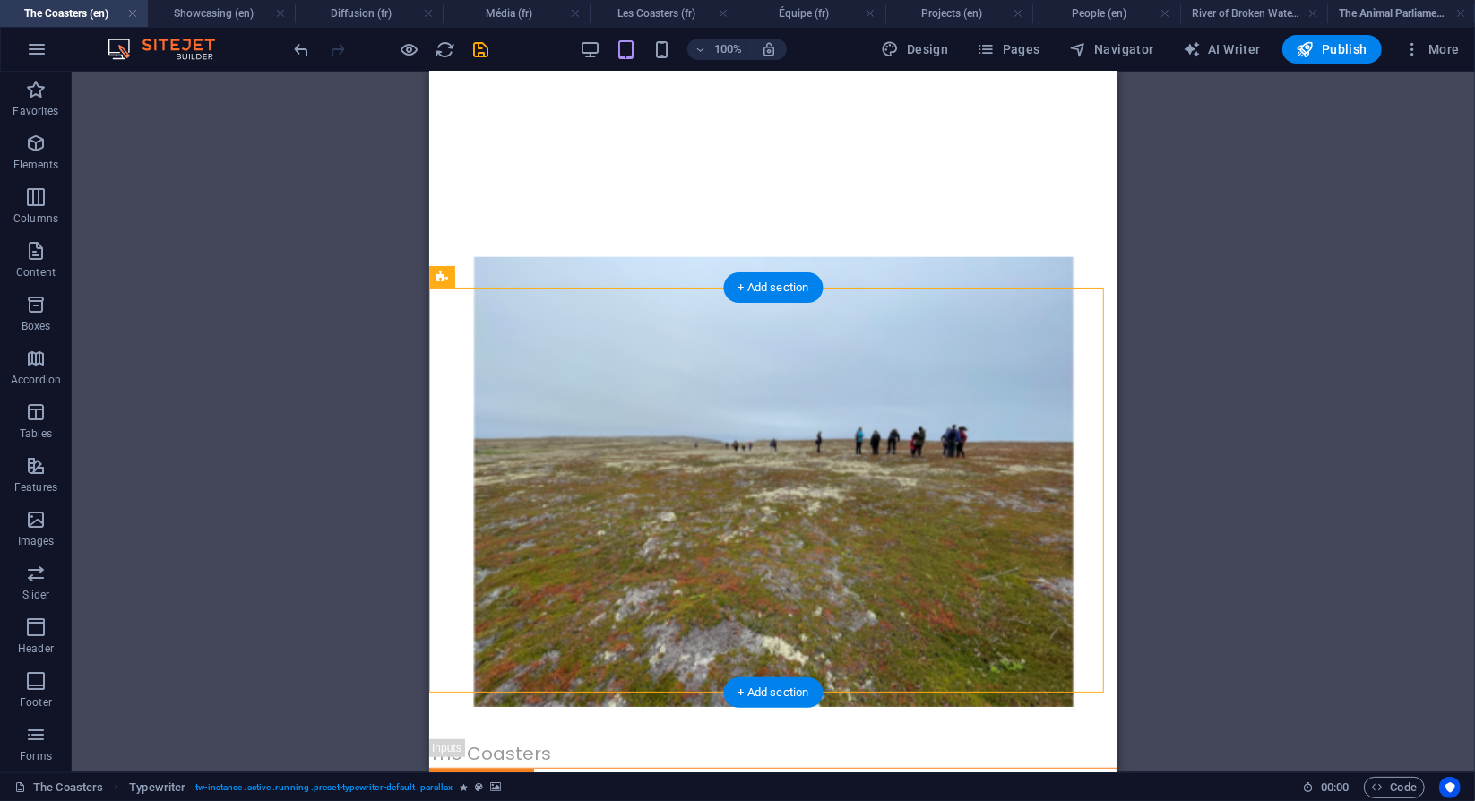
select select "px"
select select "fade"
select select "s"
select select "scroll"
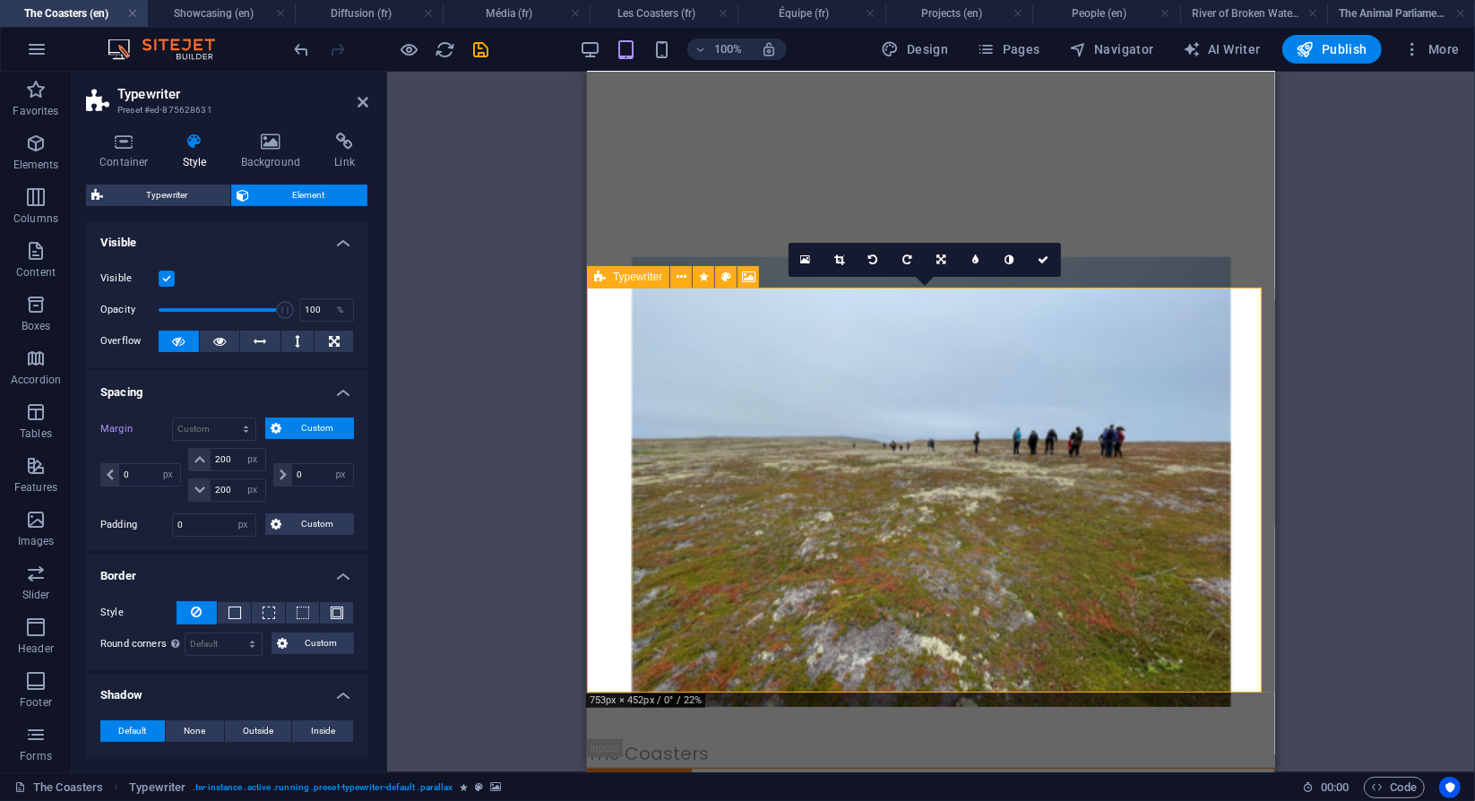
click at [643, 277] on span "Typewriter" at bounding box center [637, 277] width 49 height 11
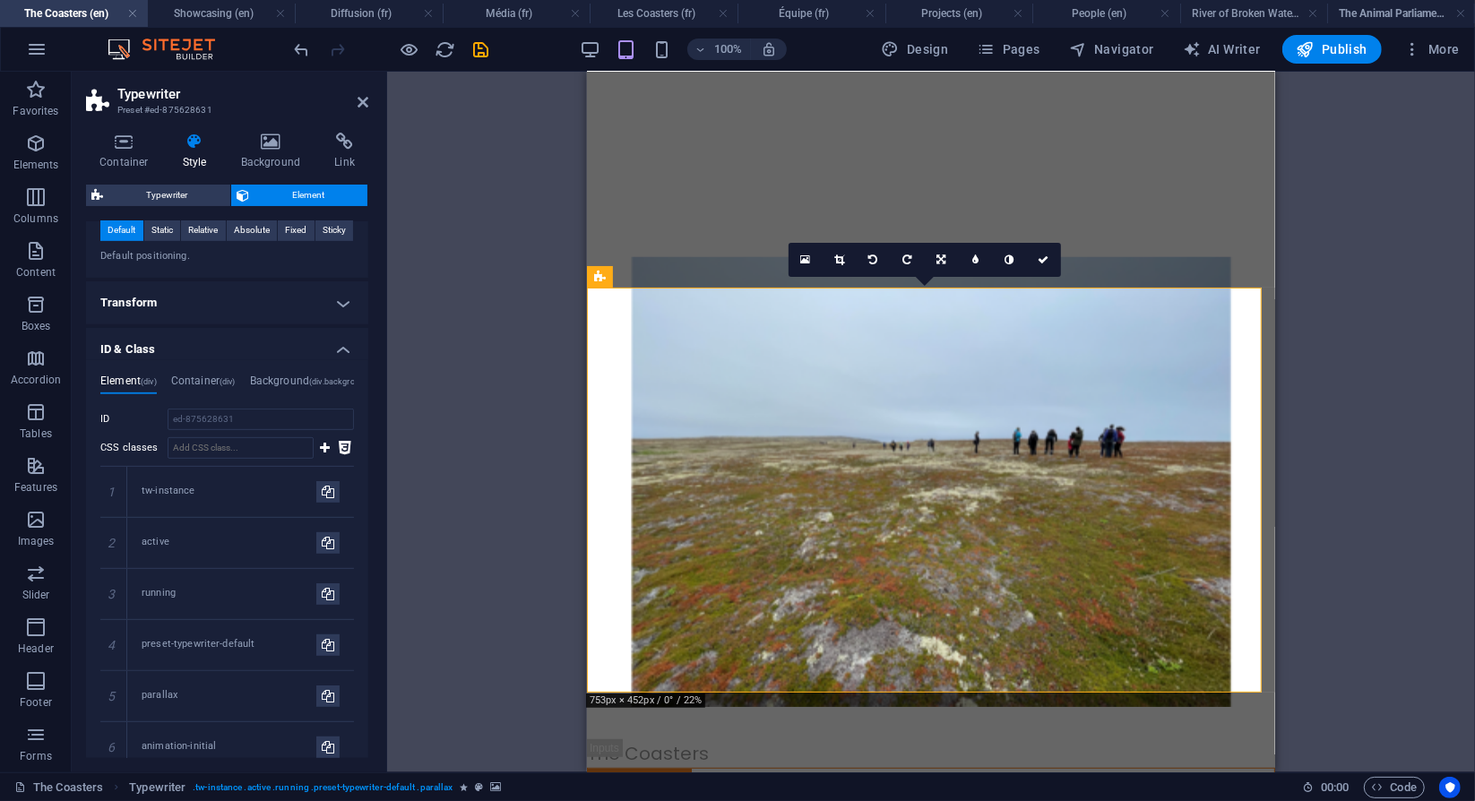
scroll to position [674, 0]
click at [213, 376] on h4 "Container (div)" at bounding box center [203, 386] width 65 height 20
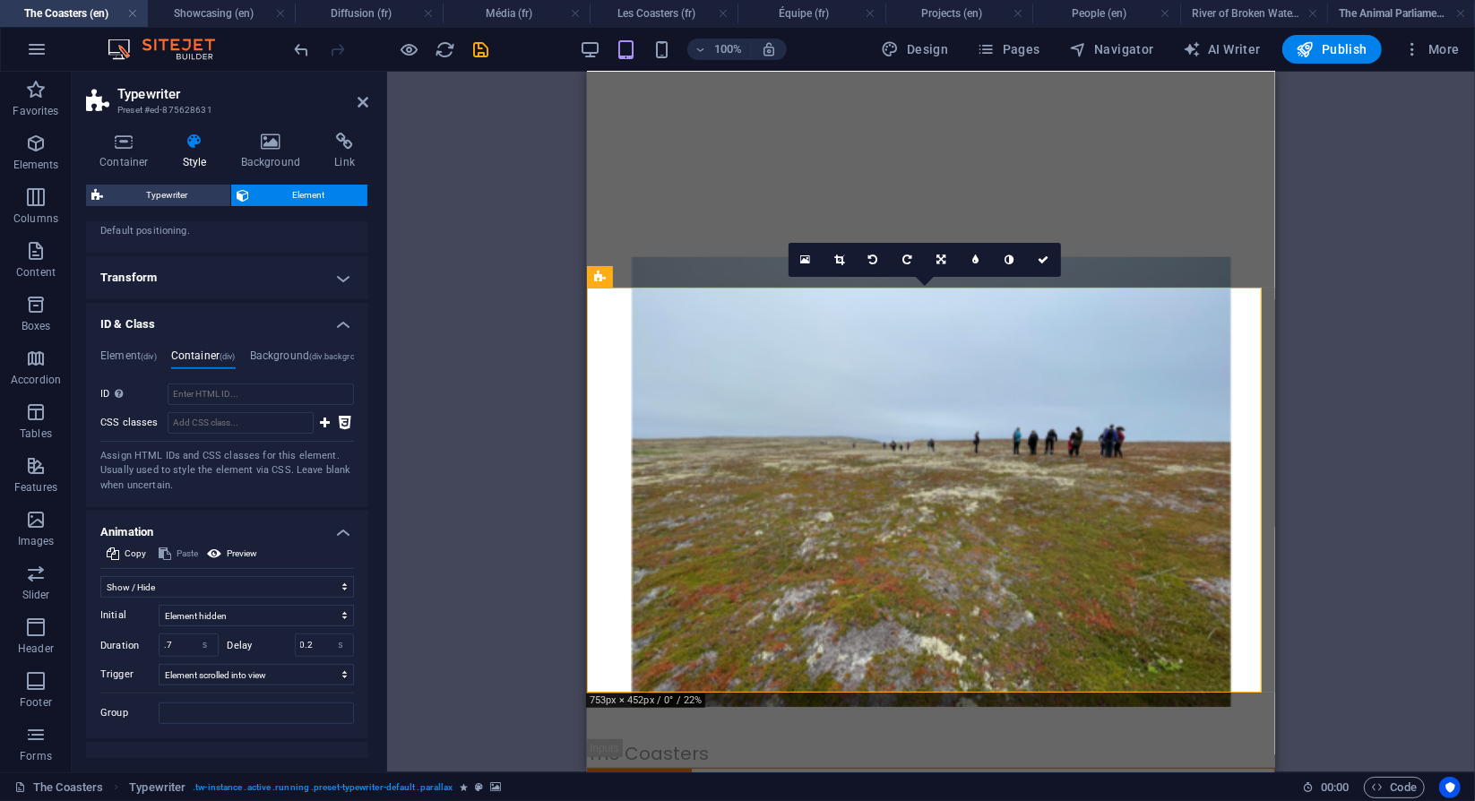
scroll to position [703, 0]
click at [304, 353] on h4 "Background (div.background)" at bounding box center [311, 357] width 122 height 20
click at [214, 347] on h4 "Container (div)" at bounding box center [203, 357] width 65 height 20
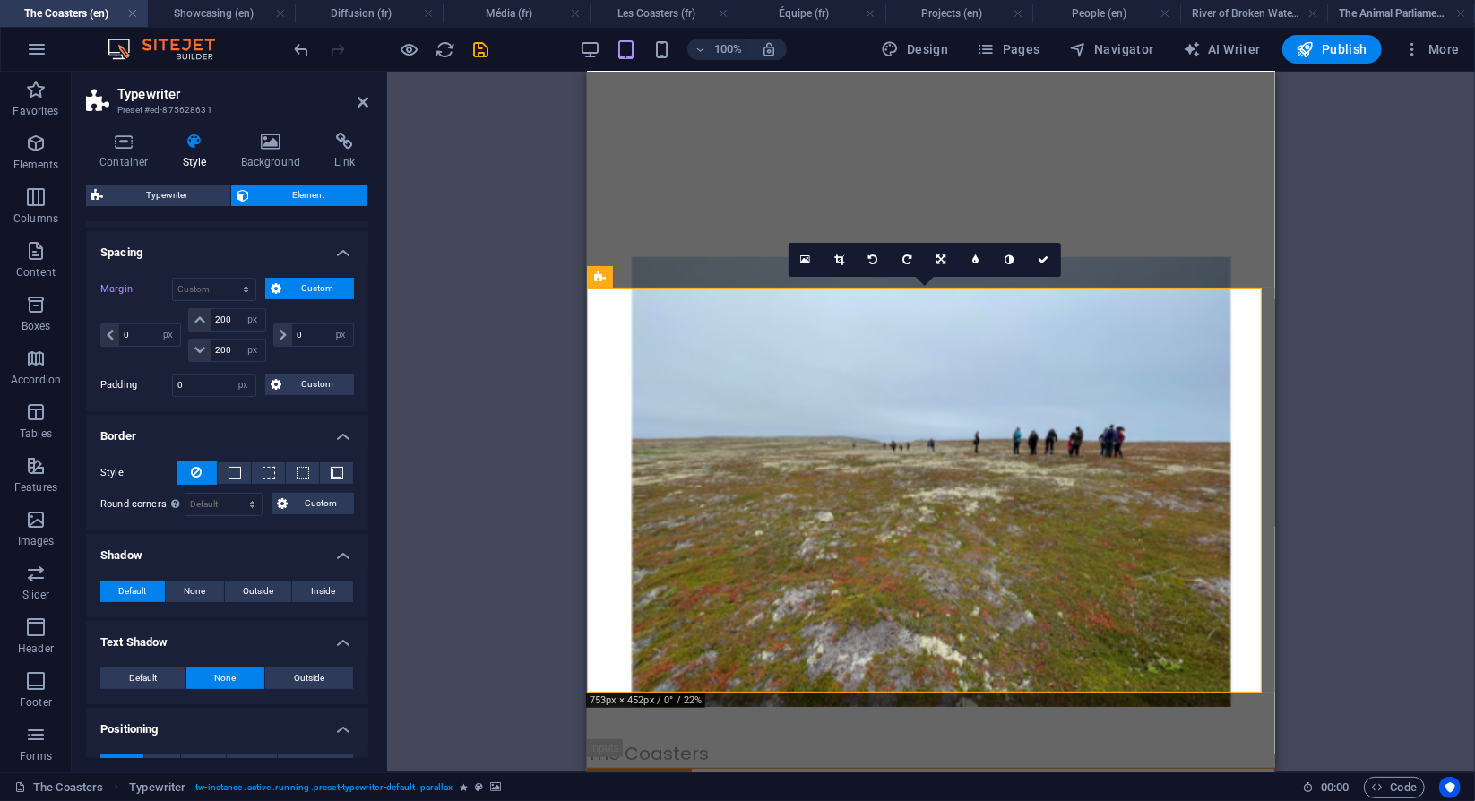
scroll to position [0, 0]
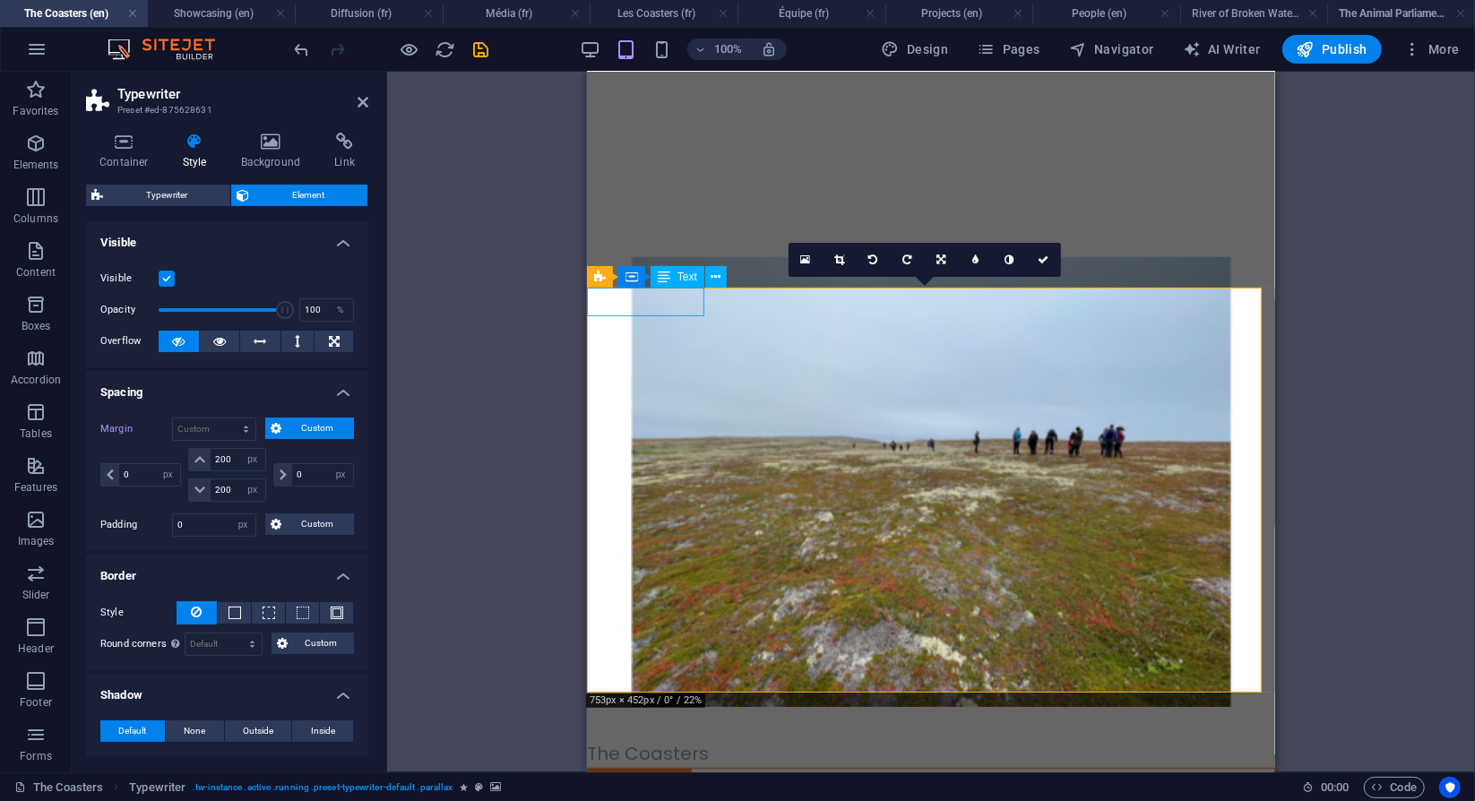
click at [692, 739] on div "The Coasters" at bounding box center [930, 753] width 688 height 29
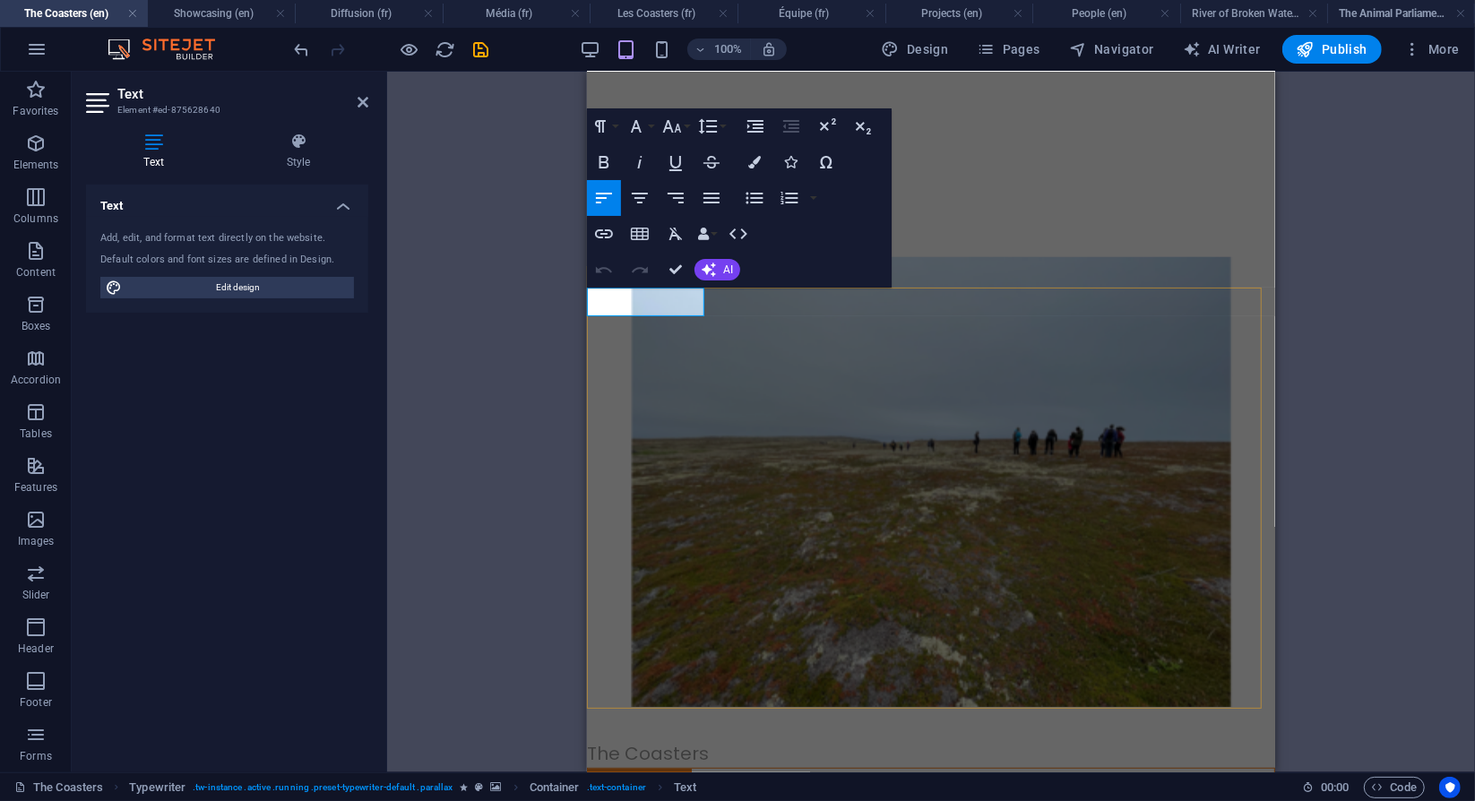
click at [692, 739] on p "The Coasters" at bounding box center [930, 753] width 688 height 29
click at [298, 142] on icon at bounding box center [299, 142] width 140 height 18
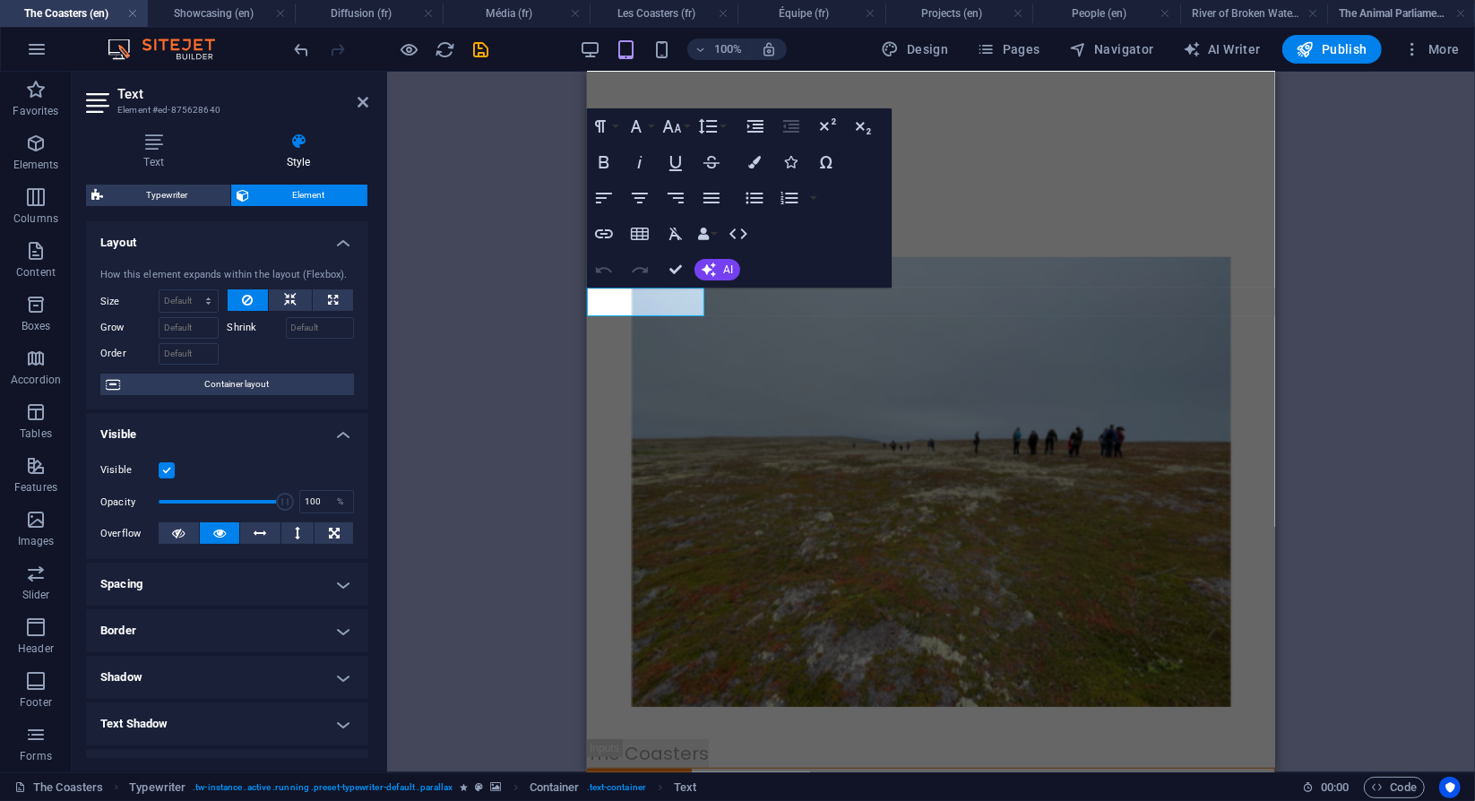
click at [1420, 257] on div "H3 Sticky Column Sticky Column Container Container Sticky Column Container Spac…" at bounding box center [931, 422] width 1088 height 701
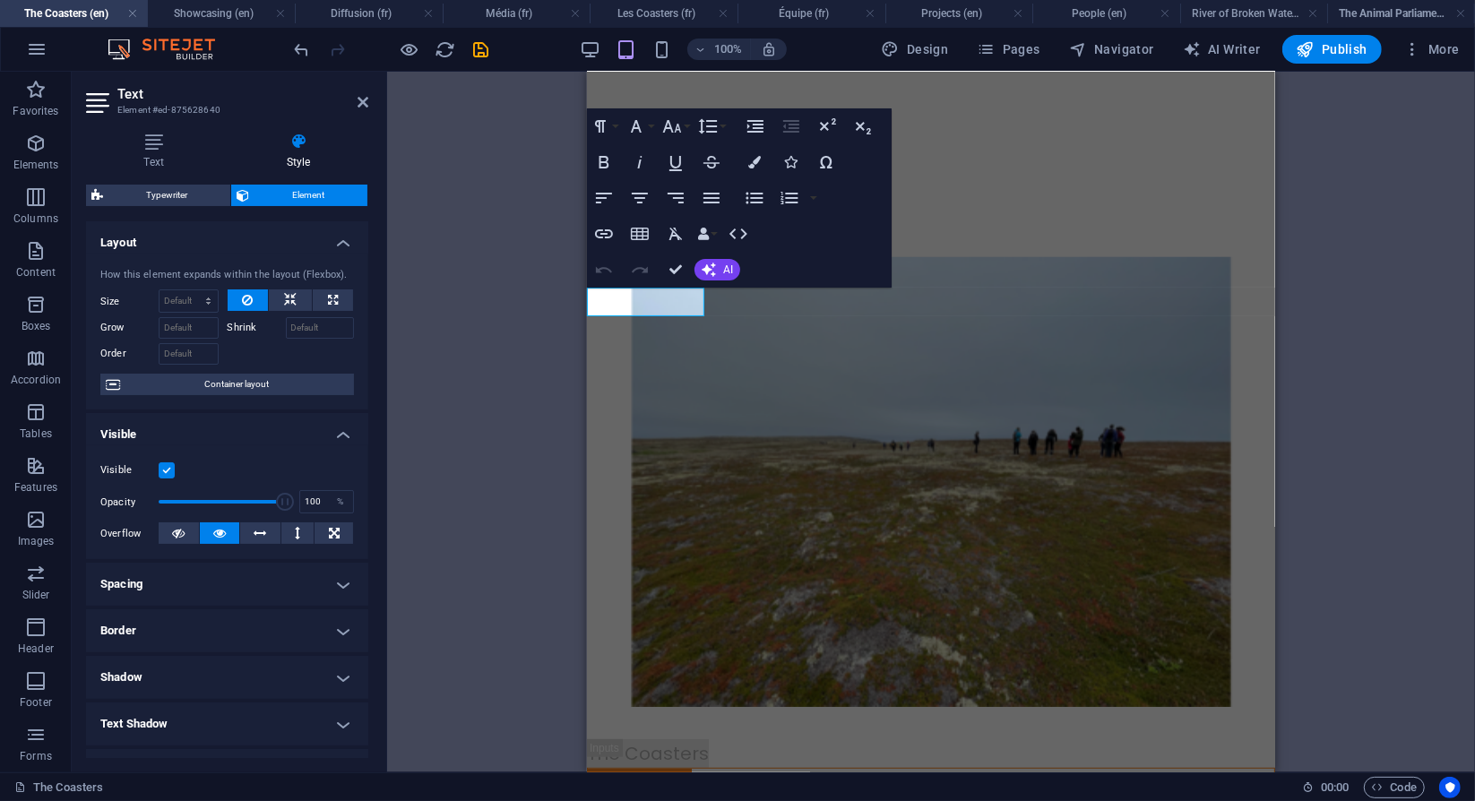
click at [1420, 257] on div "H3 Sticky Column Sticky Column Container Container Sticky Column Container Spac…" at bounding box center [931, 422] width 1088 height 701
click at [1405, 267] on div "H3 Sticky Column Sticky Column Container Container Sticky Column Container Spac…" at bounding box center [931, 422] width 1088 height 701
click at [364, 99] on icon at bounding box center [363, 102] width 11 height 14
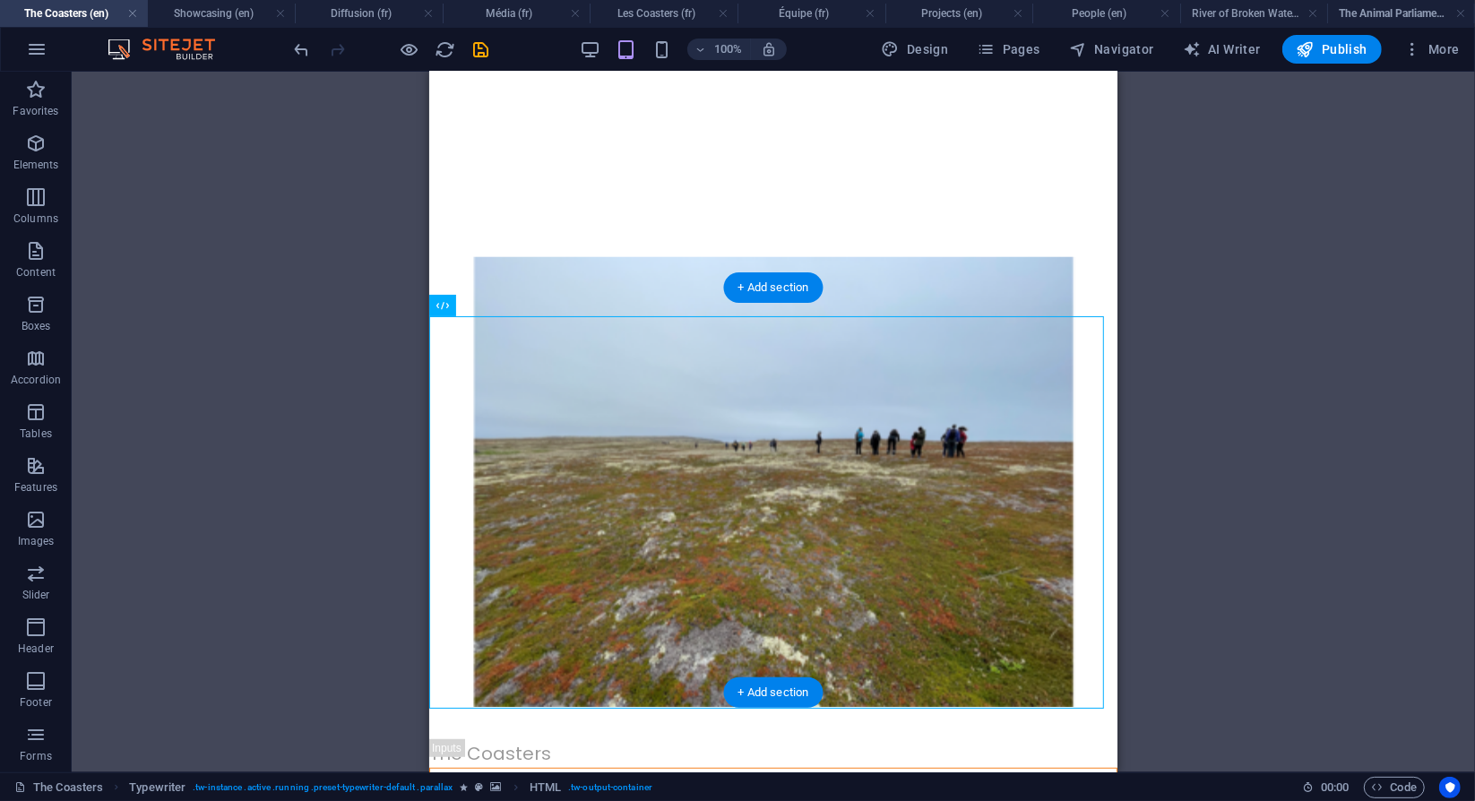
click at [869, 503] on figure at bounding box center [772, 480] width 688 height 450
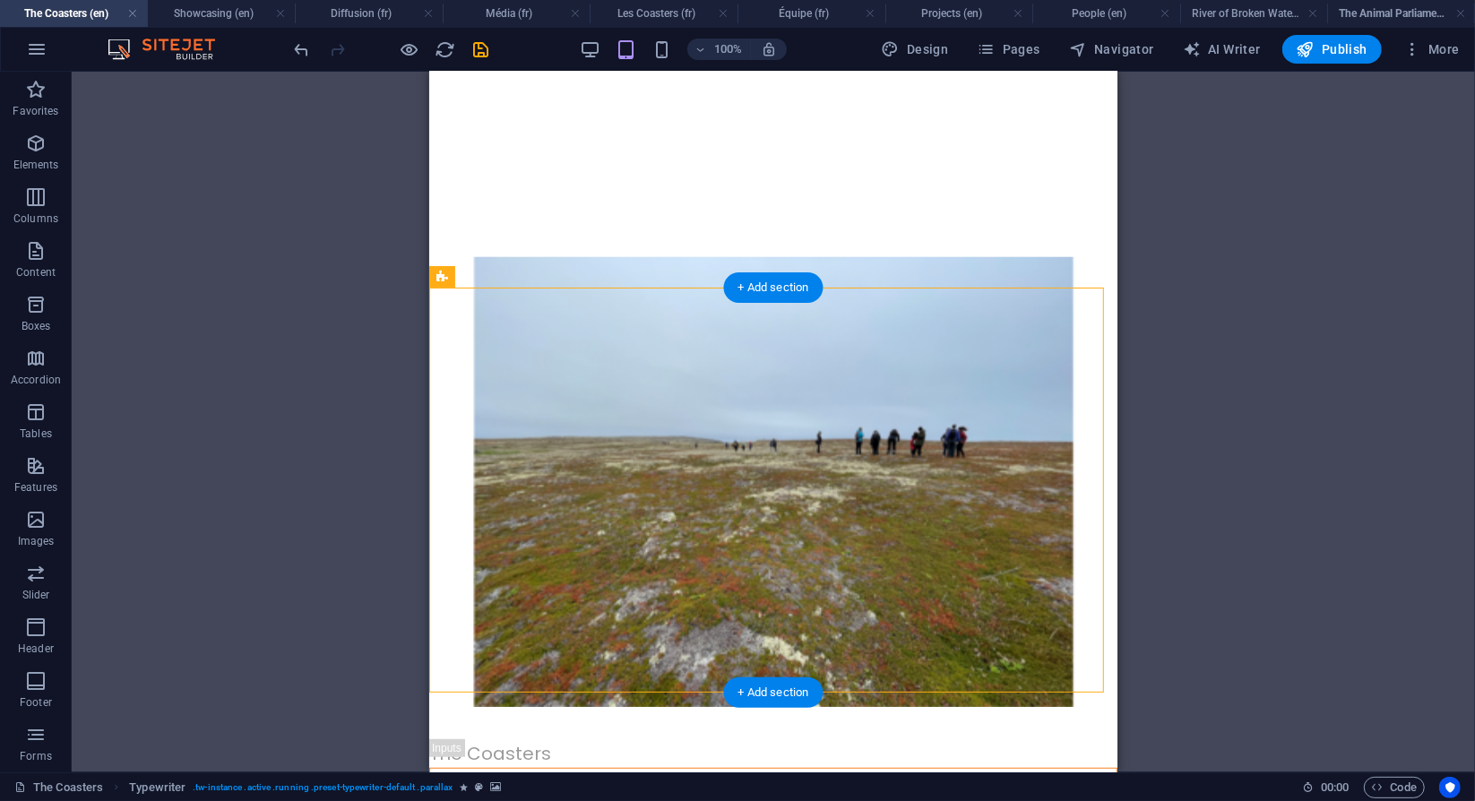
click at [869, 503] on figure at bounding box center [772, 480] width 688 height 450
select select "px"
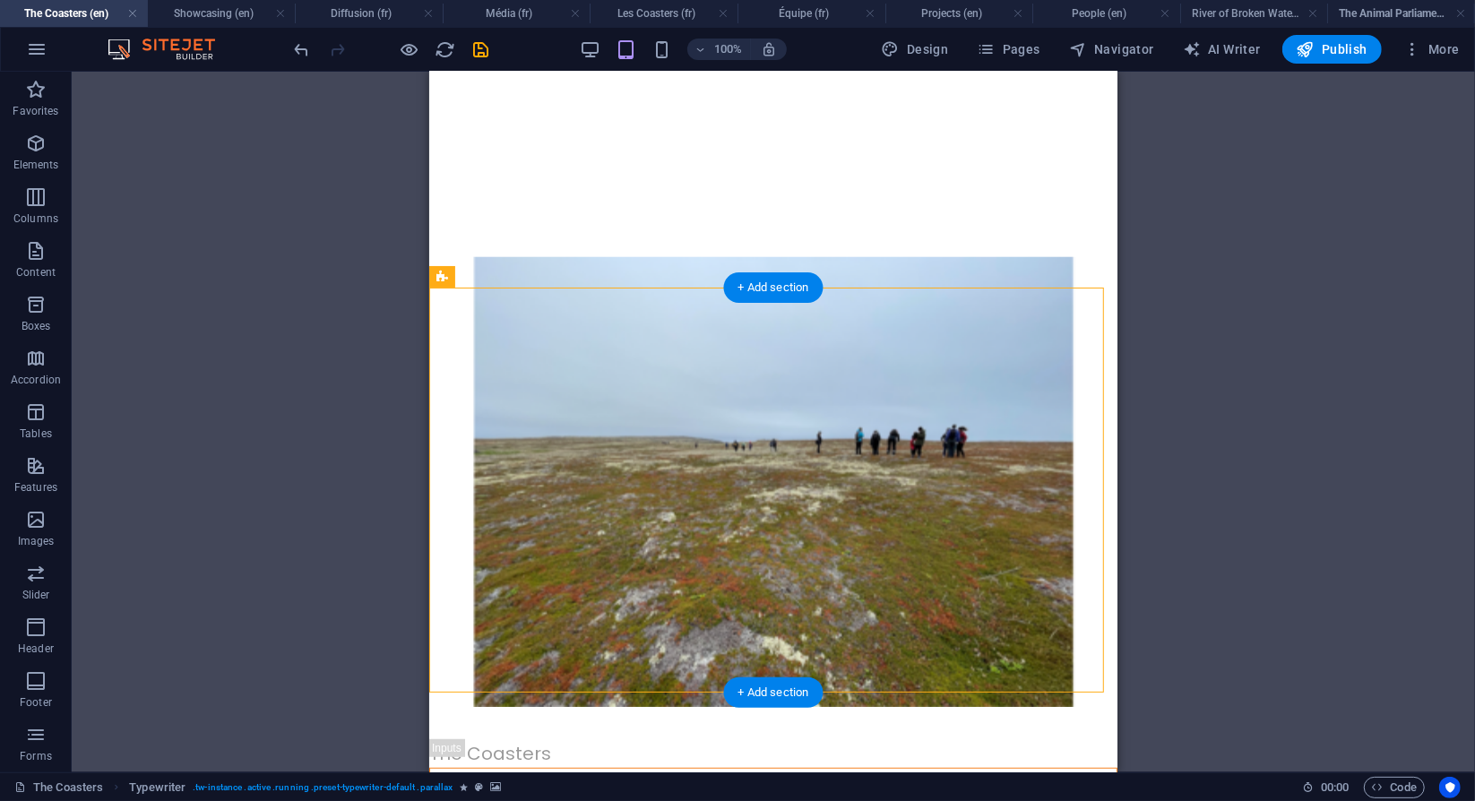
select select "px"
select select "fade"
select select "s"
select select "scroll"
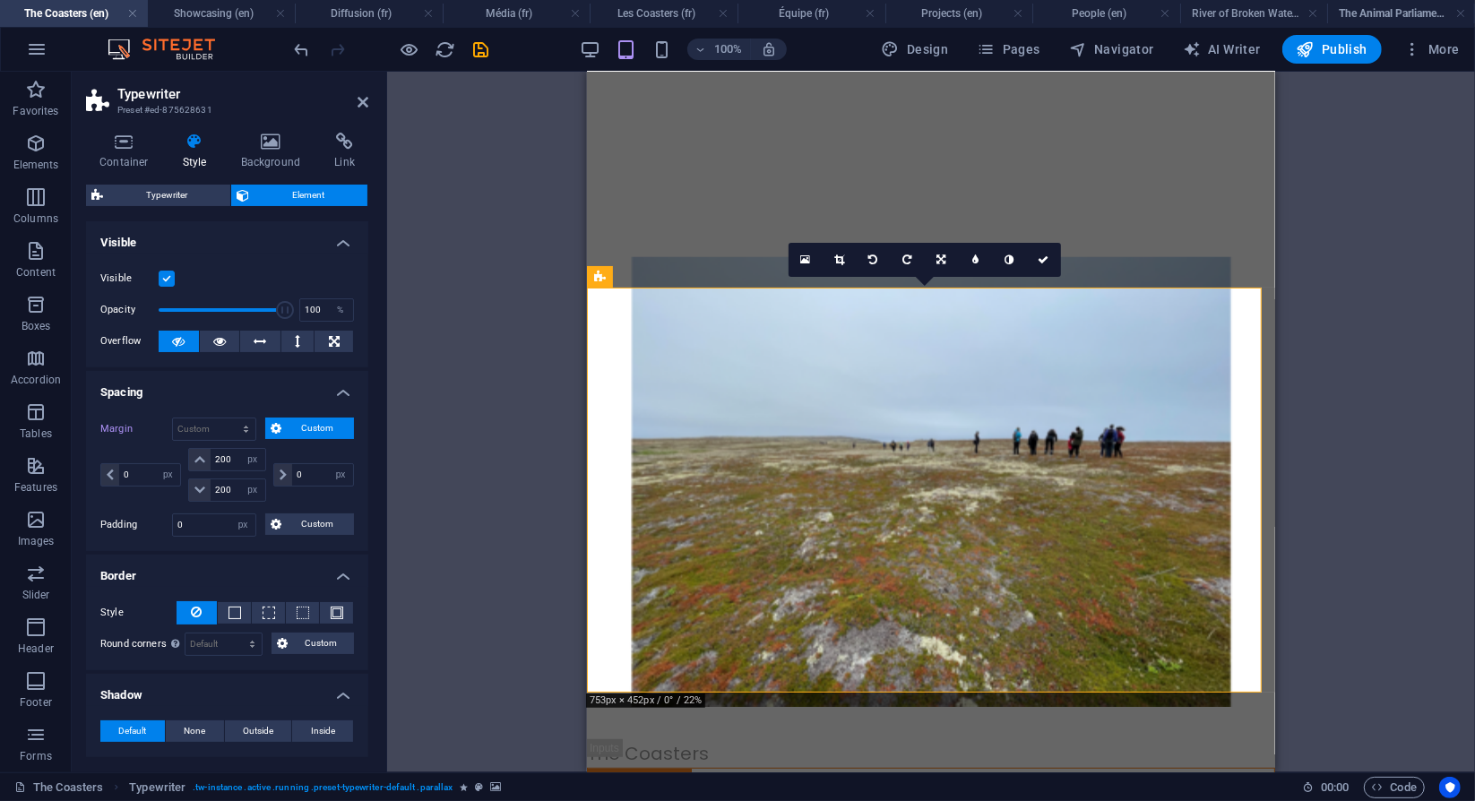
click at [406, 339] on div "Drag here to replace the existing content. Press “Ctrl” if you want to create a…" at bounding box center [931, 422] width 1088 height 701
click at [359, 100] on icon at bounding box center [363, 102] width 11 height 14
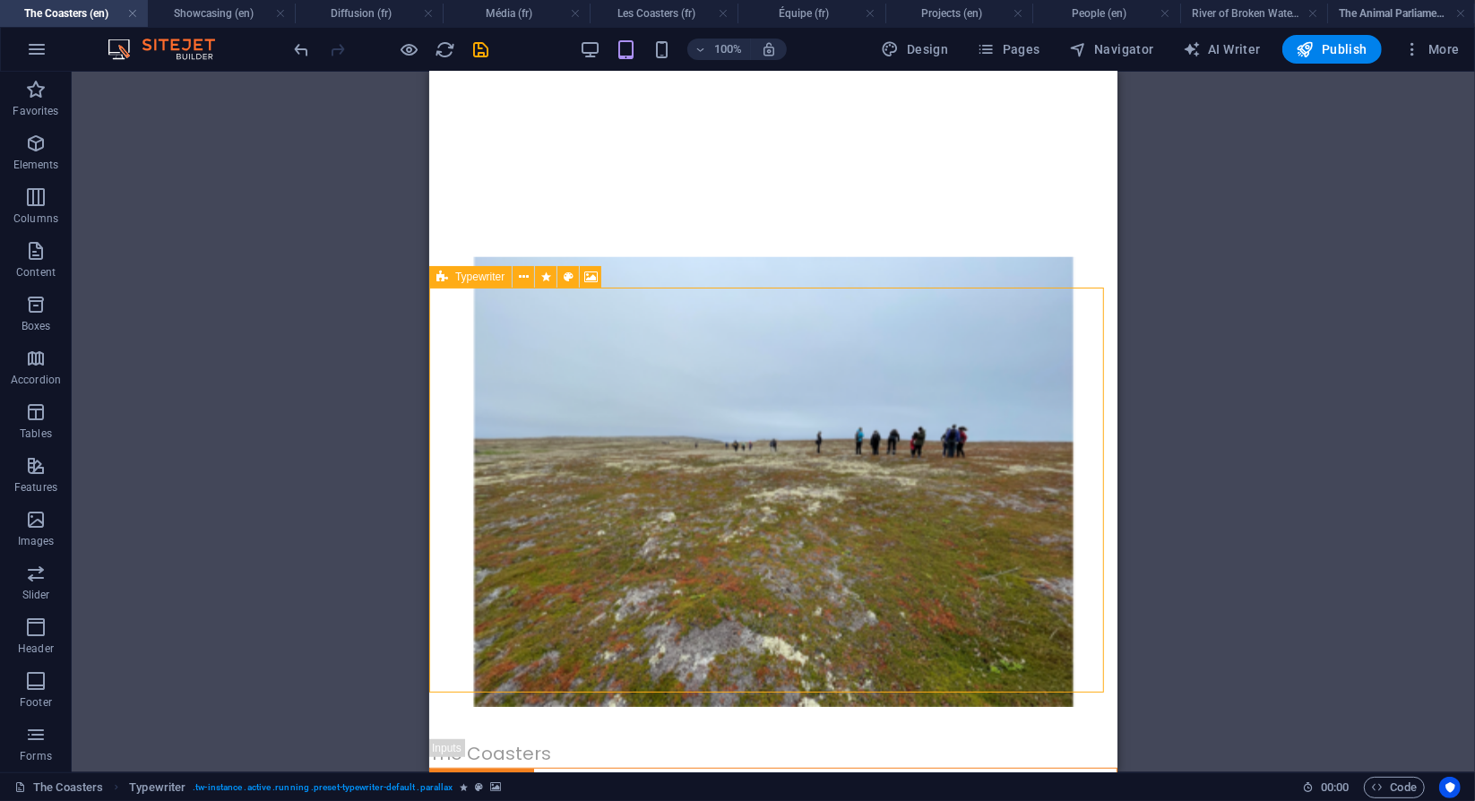
click at [443, 277] on icon at bounding box center [443, 277] width 12 height 22
click at [909, 49] on span "Design" at bounding box center [915, 49] width 67 height 18
select select "700"
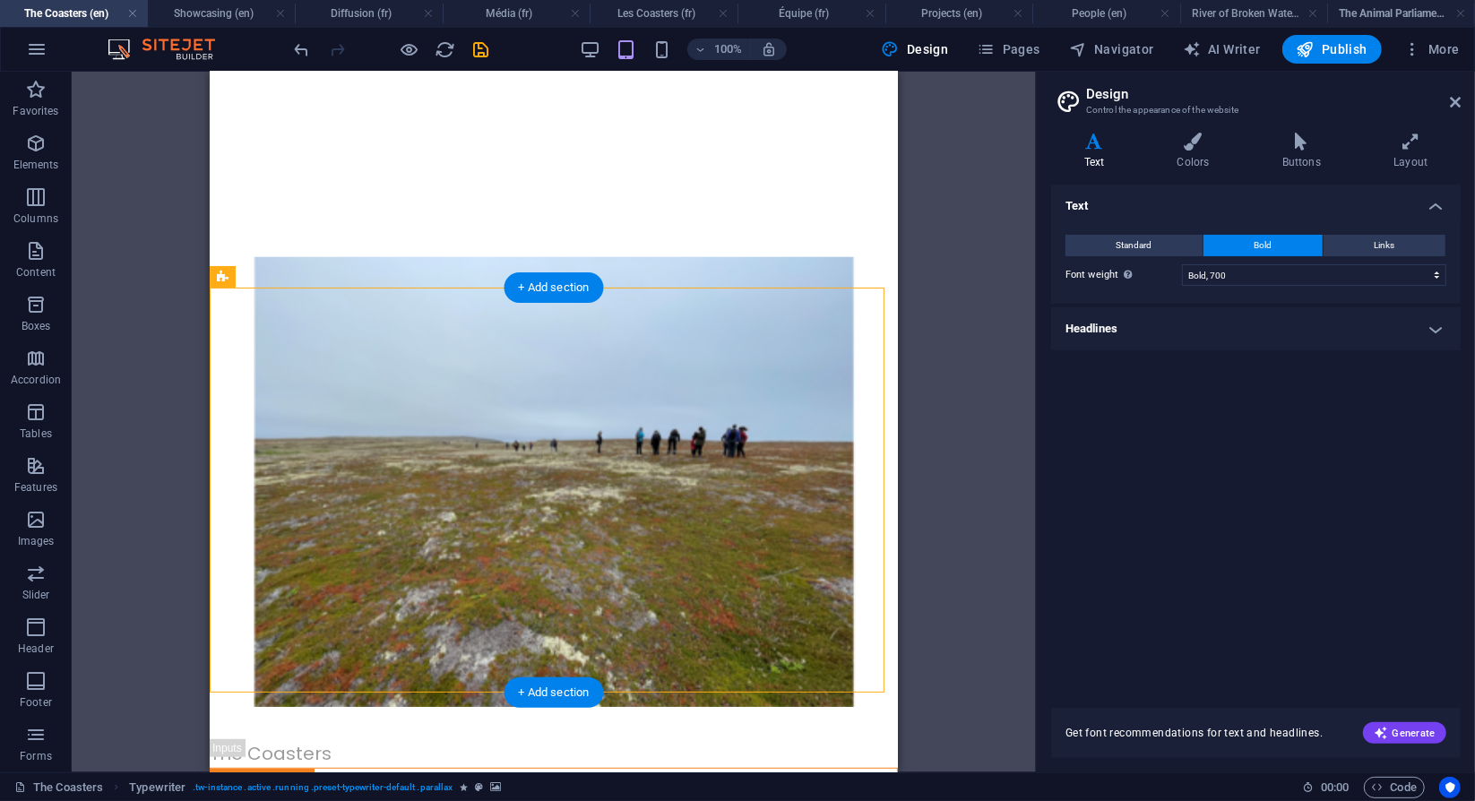
click at [457, 352] on div "The Coasters T" at bounding box center [553, 716] width 688 height 855
select select "%"
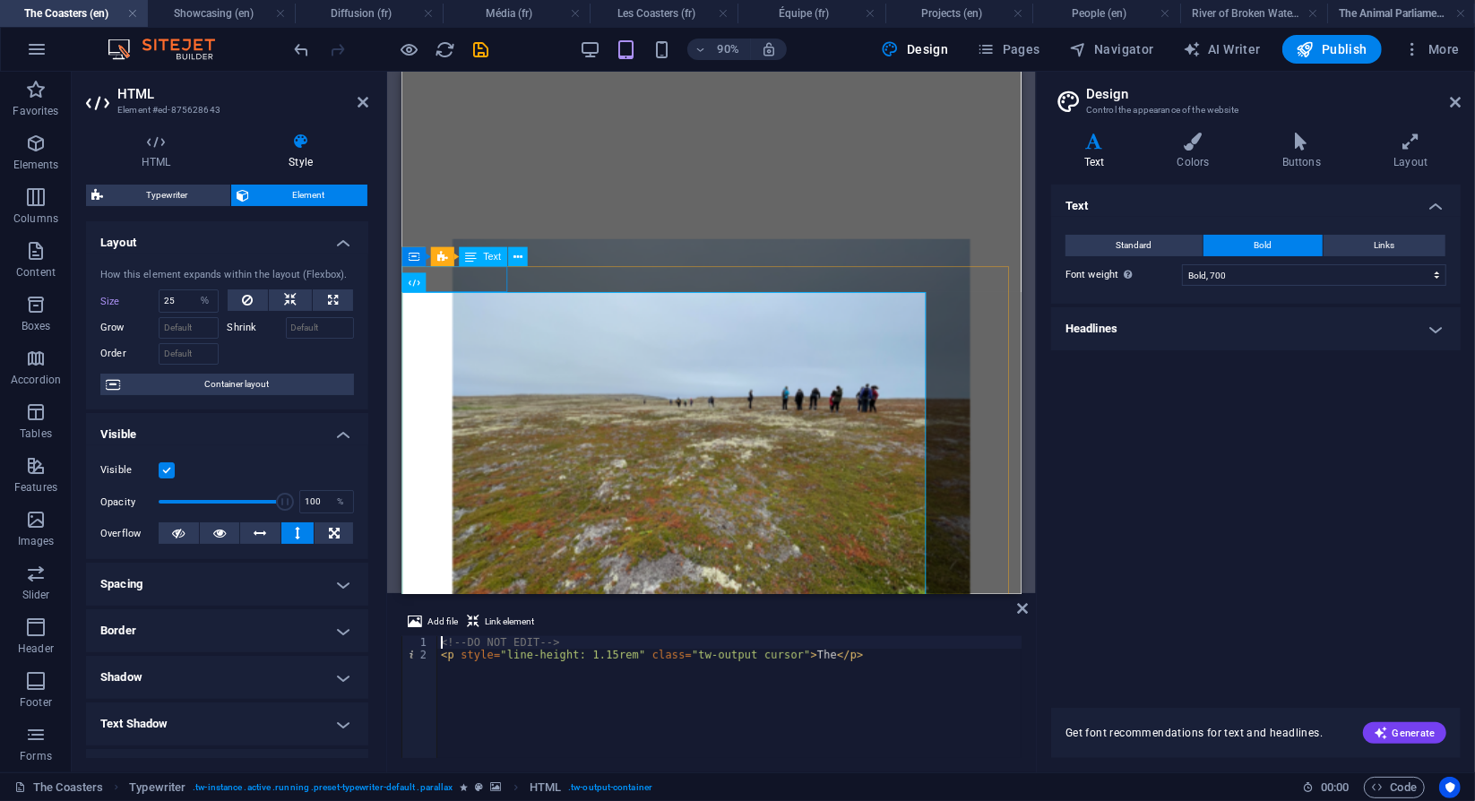
click at [506, 721] on div "The Coasters" at bounding box center [746, 735] width 688 height 29
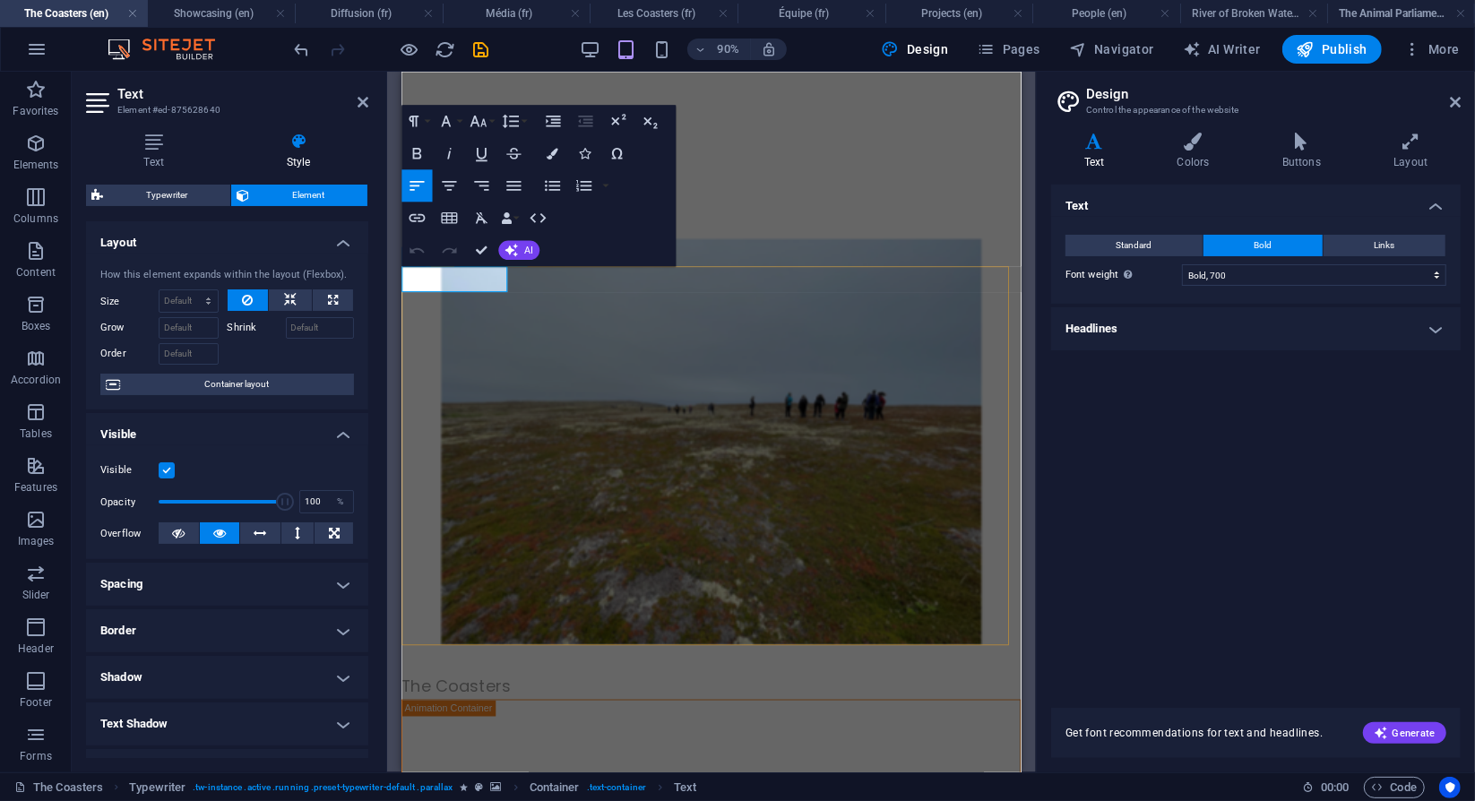
click at [506, 740] on p "The Coasters" at bounding box center [746, 754] width 688 height 29
click at [932, 65] on div "90% Design Pages Navigator AI Writer Publish More" at bounding box center [738, 49] width 1474 height 43
click at [931, 56] on span "Design" at bounding box center [915, 49] width 67 height 18
click at [509, 740] on p "The Coasters" at bounding box center [746, 754] width 688 height 29
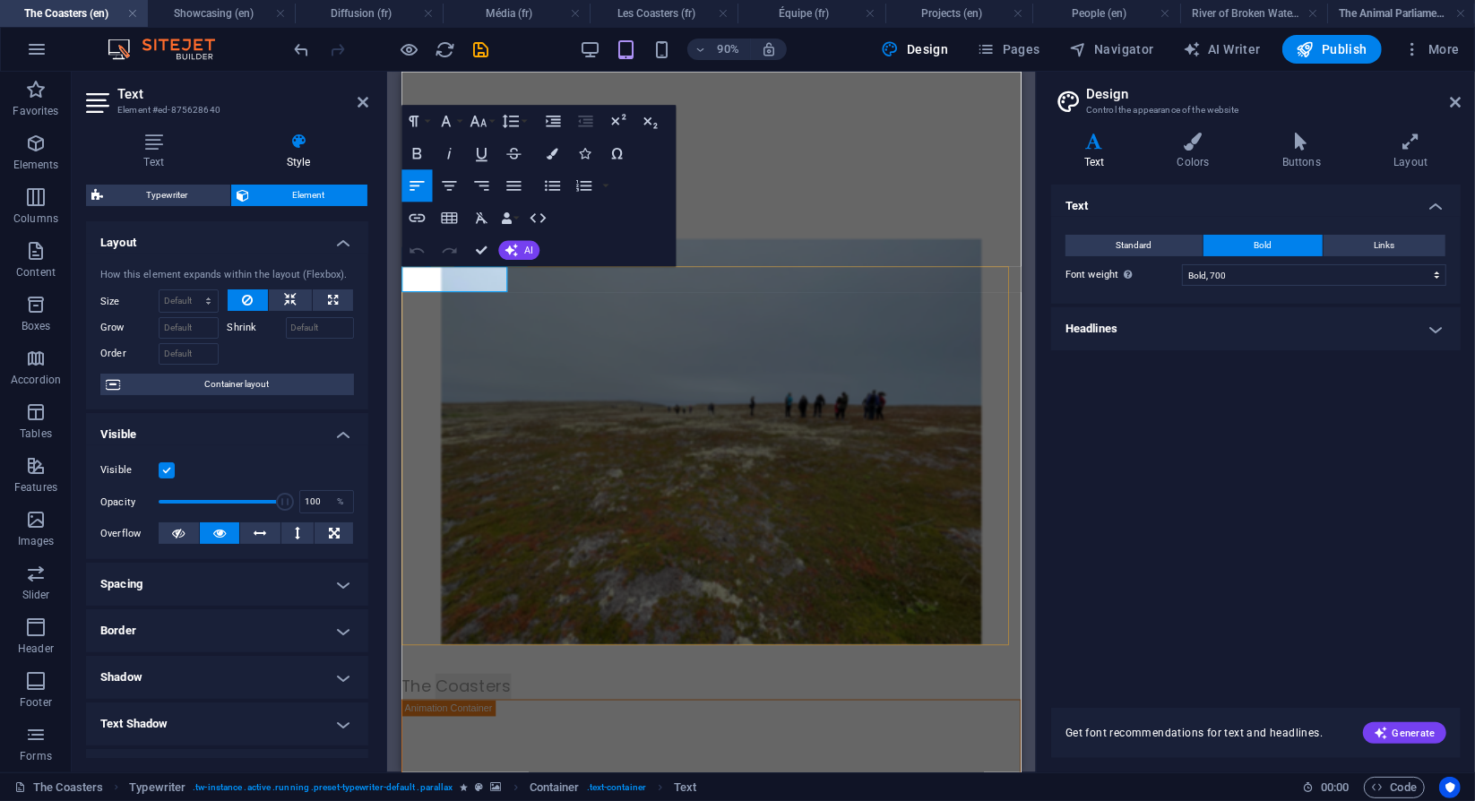
click at [509, 740] on p "The Coasters" at bounding box center [746, 754] width 688 height 29
click at [1172, 238] on button "Standard" at bounding box center [1134, 246] width 137 height 22
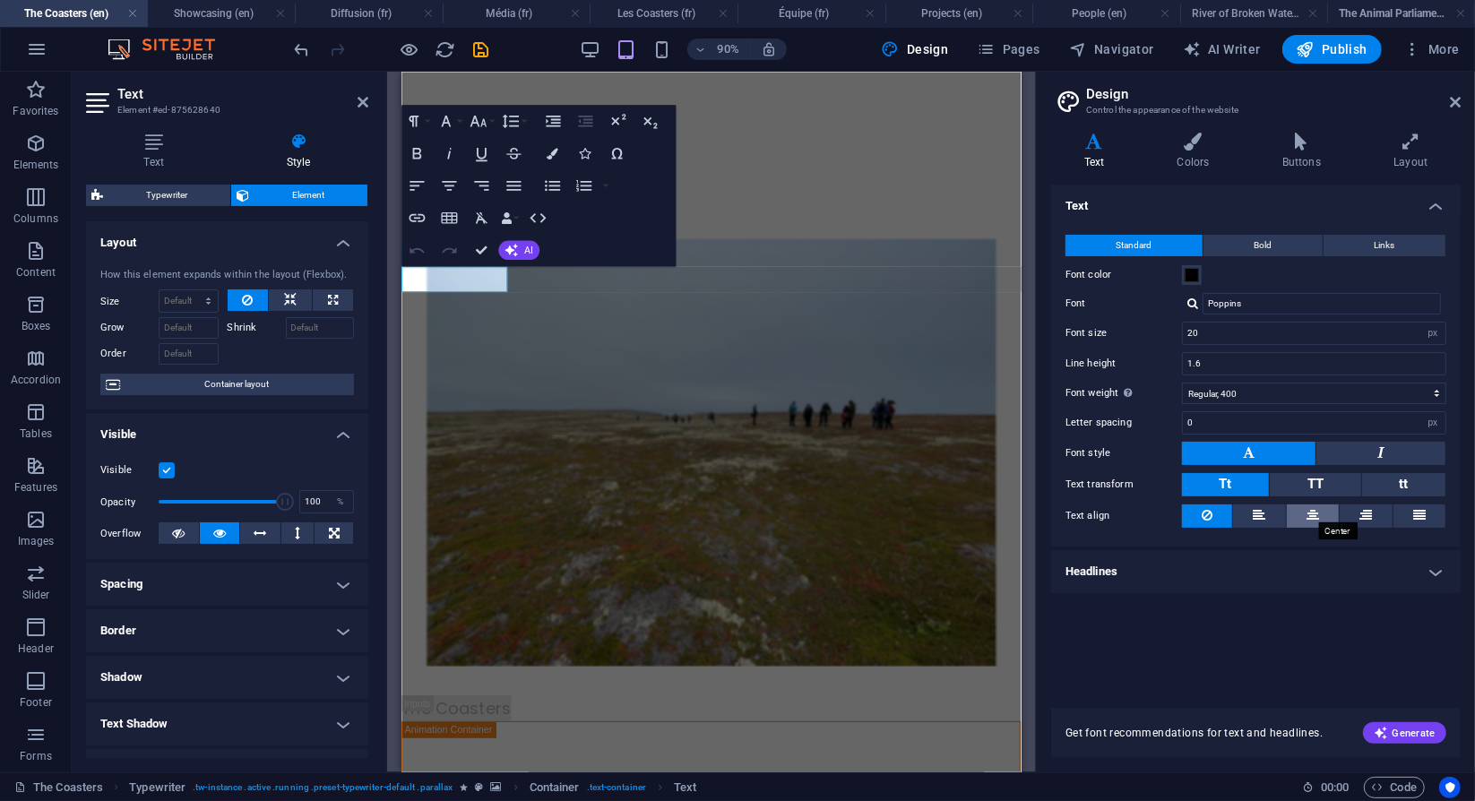
click at [1311, 515] on icon at bounding box center [1313, 516] width 13 height 22
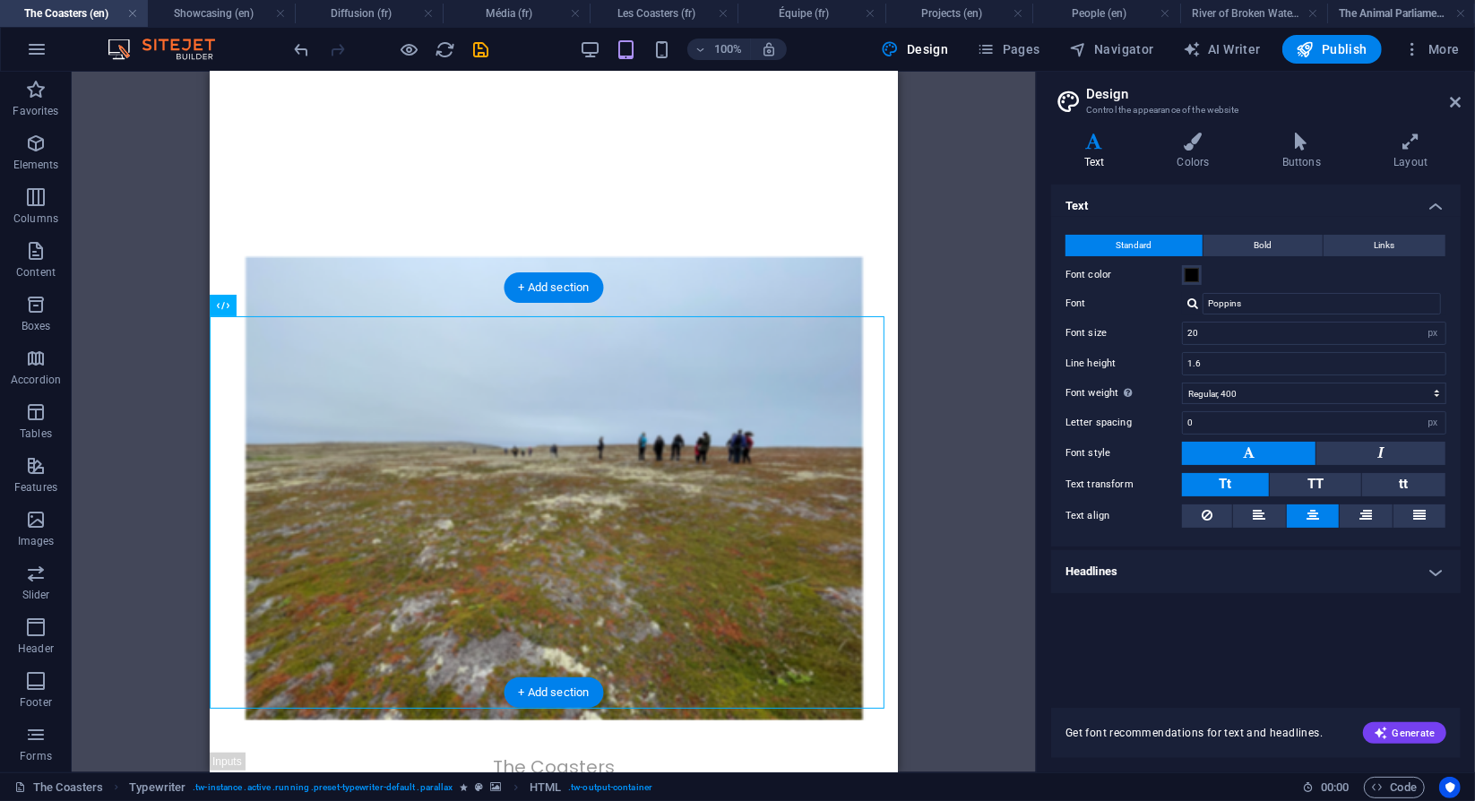
click at [630, 501] on figure at bounding box center [553, 486] width 688 height 463
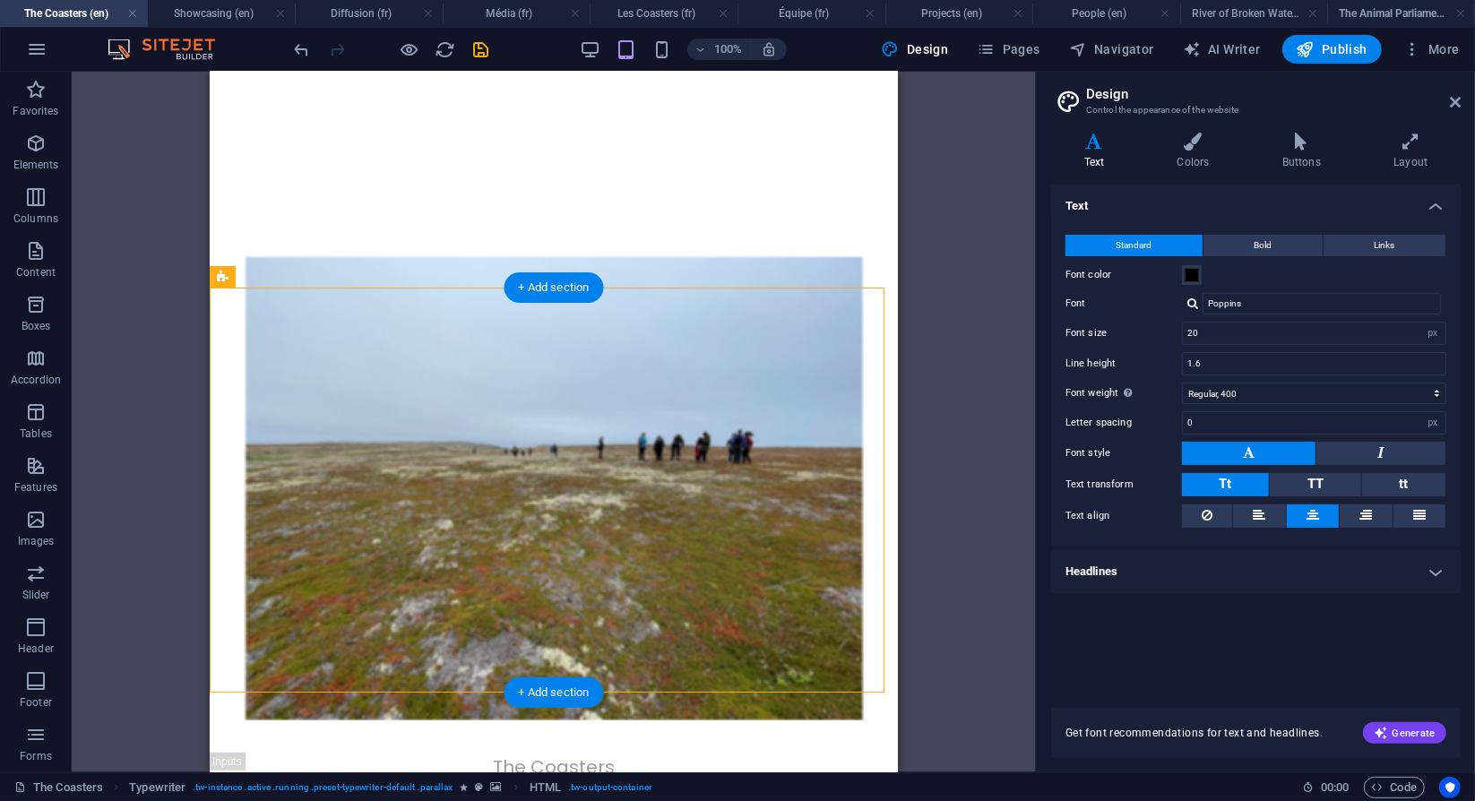
click at [630, 501] on figure at bounding box center [553, 486] width 688 height 463
select select "px"
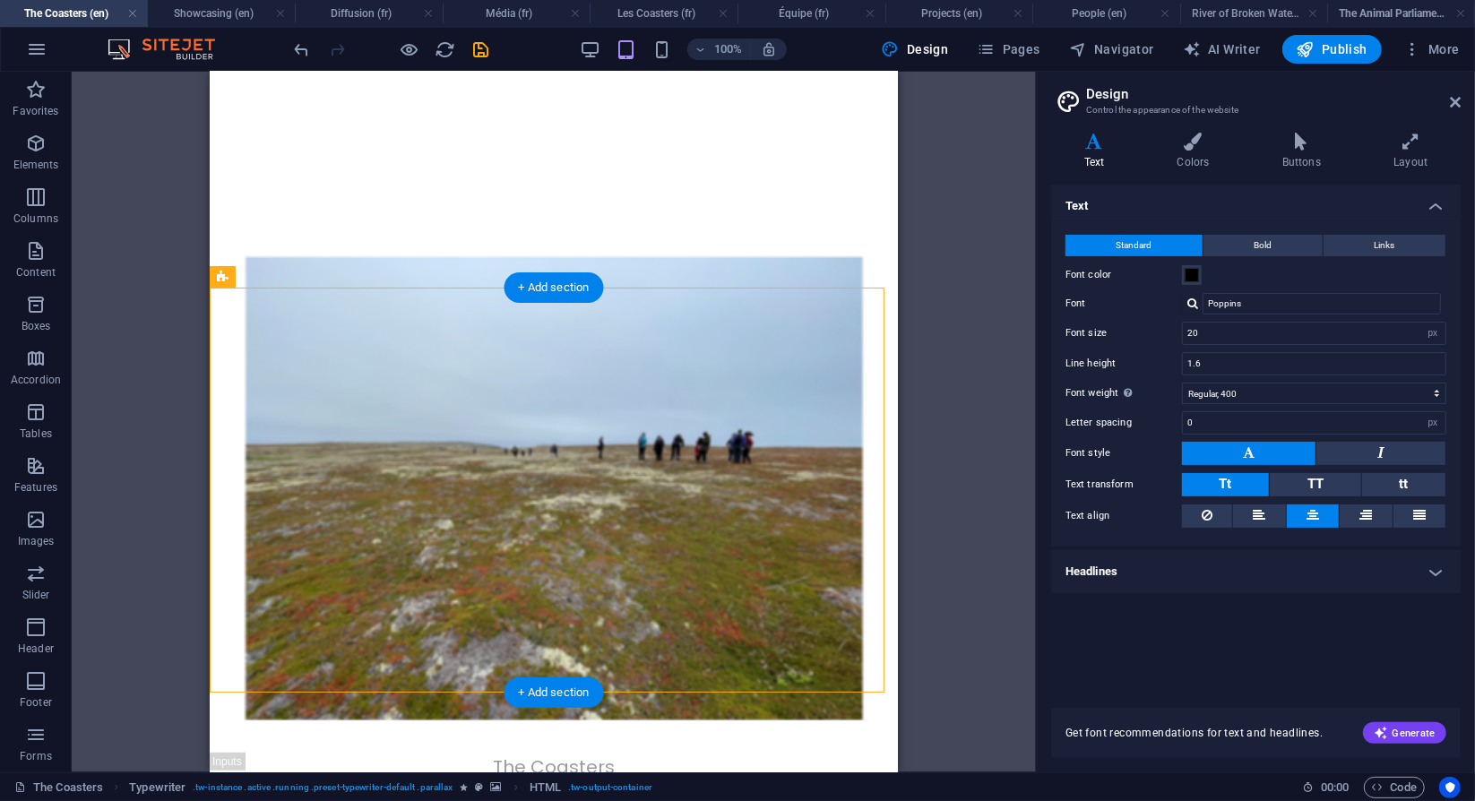
select select "px"
select select "fade"
select select "s"
select select "scroll"
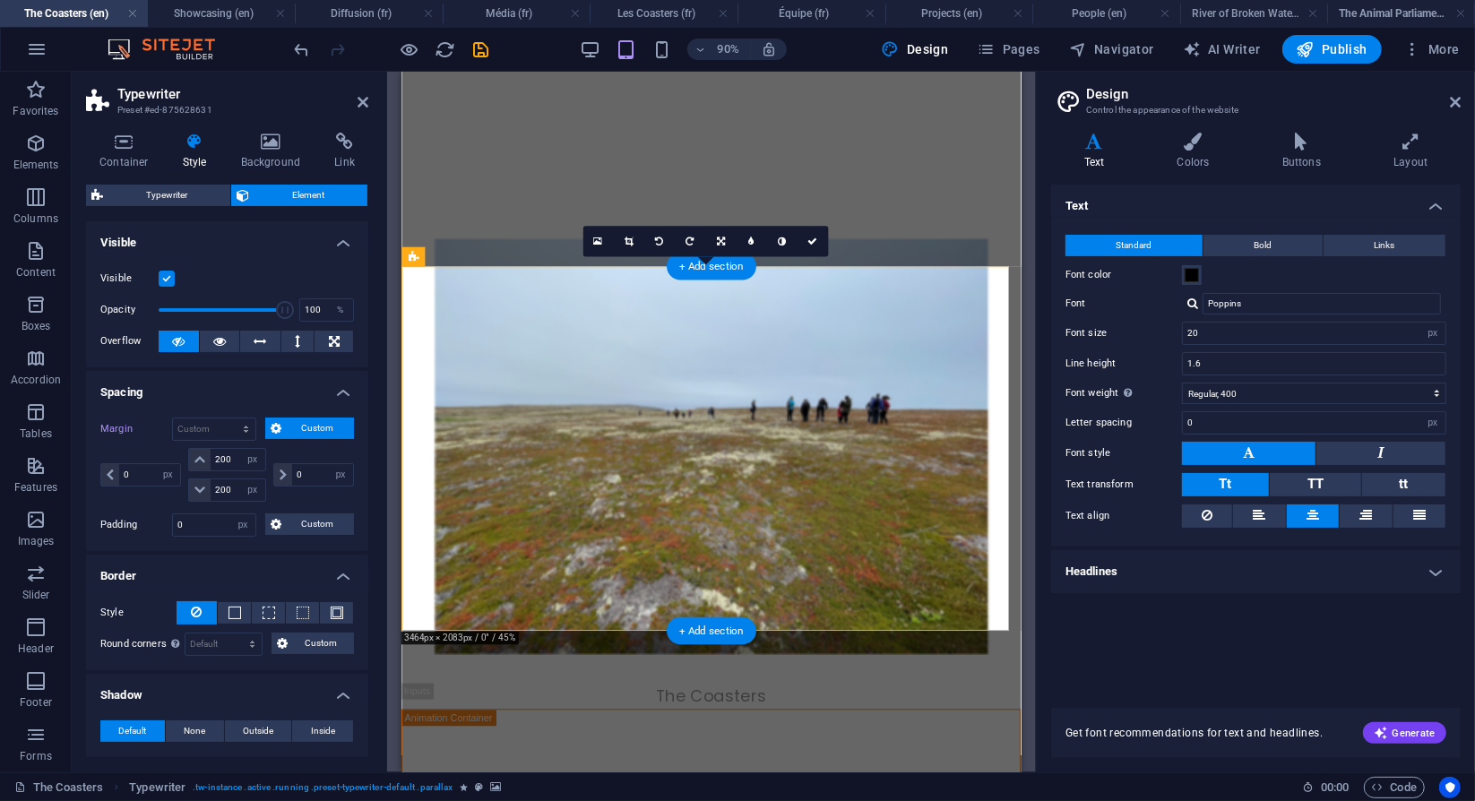
click at [656, 549] on figure at bounding box center [746, 486] width 688 height 462
click at [656, 549] on div "The Coasters T" at bounding box center [746, 722] width 688 height 867
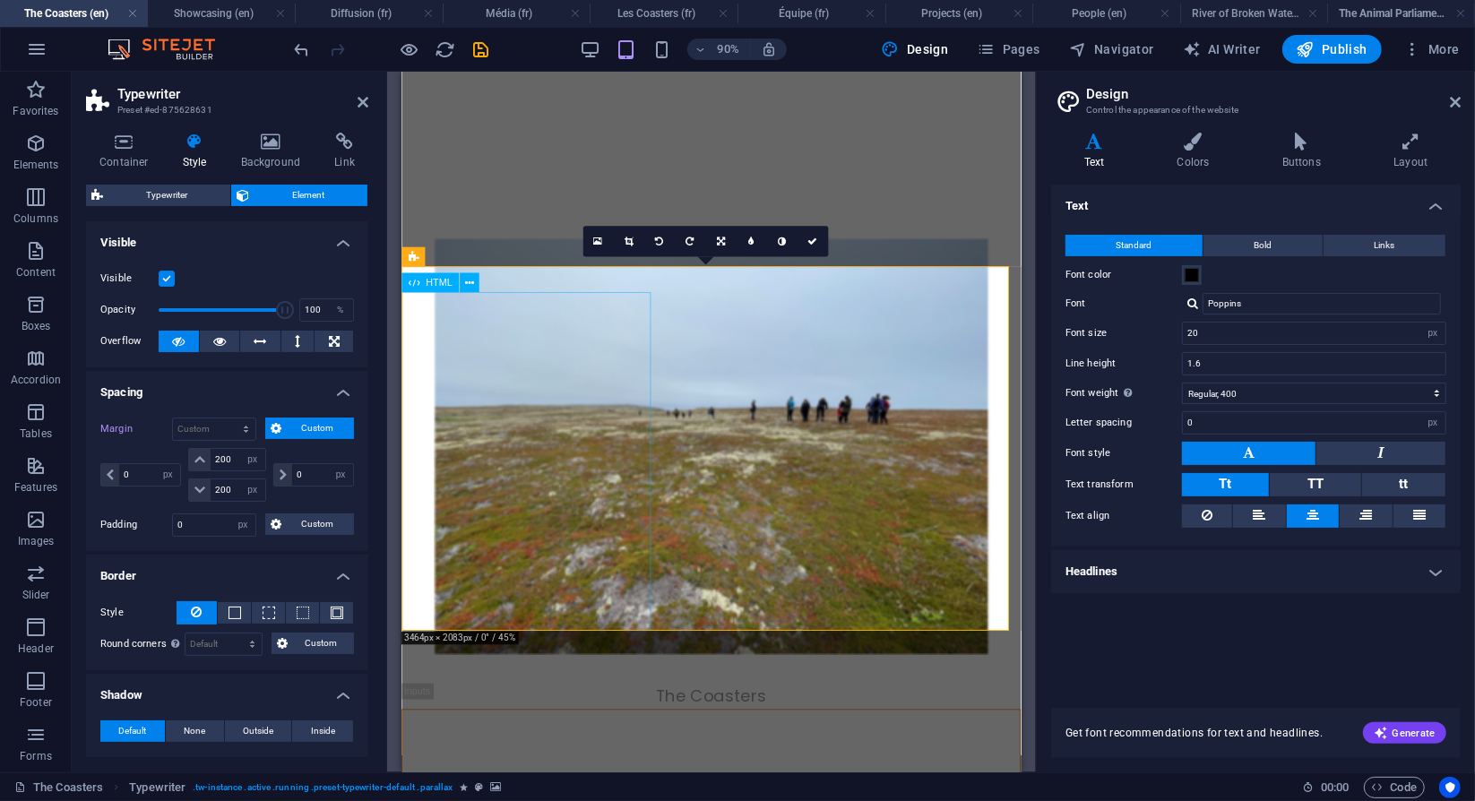
select select "%"
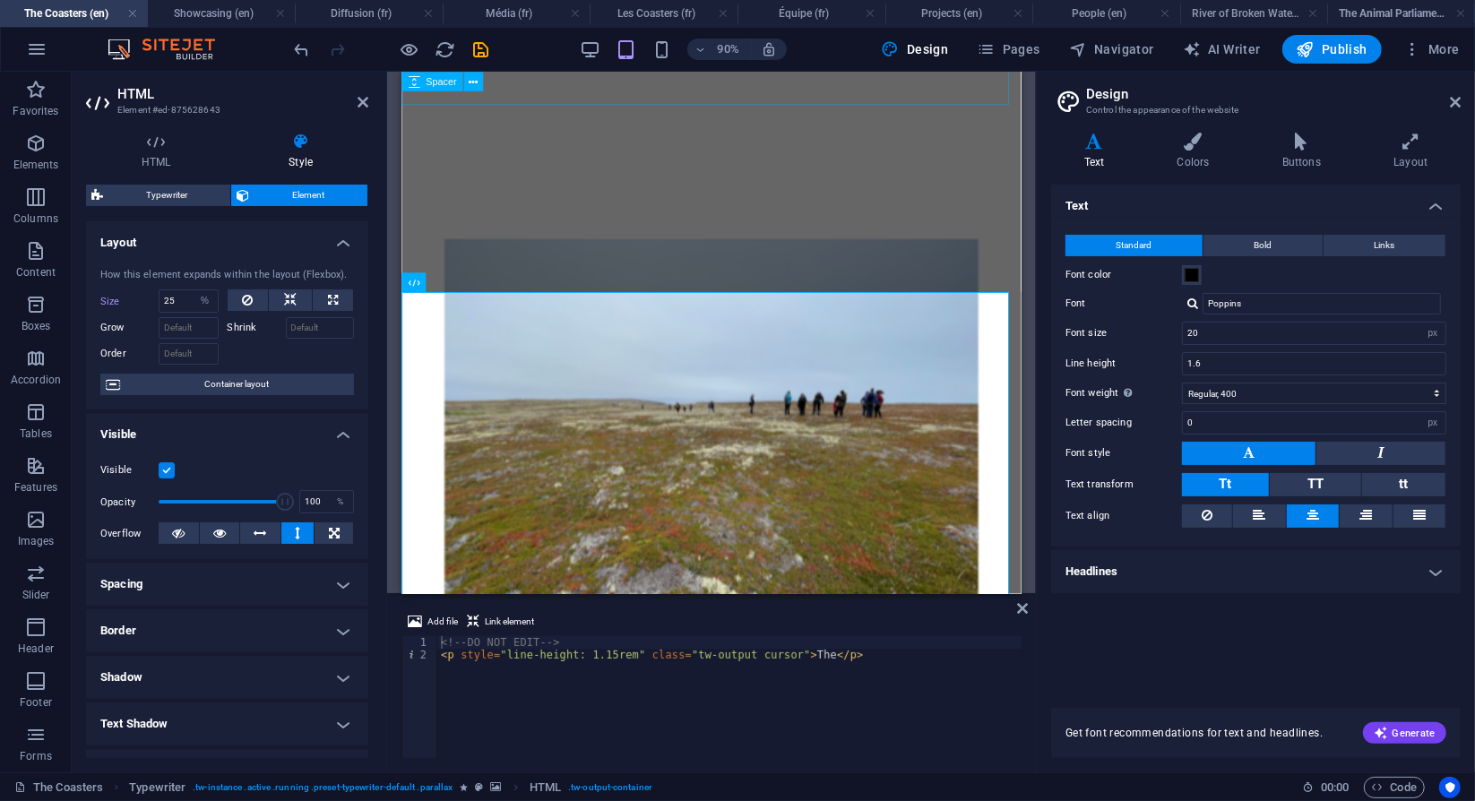
click at [707, 105] on div at bounding box center [746, 19] width 688 height 179
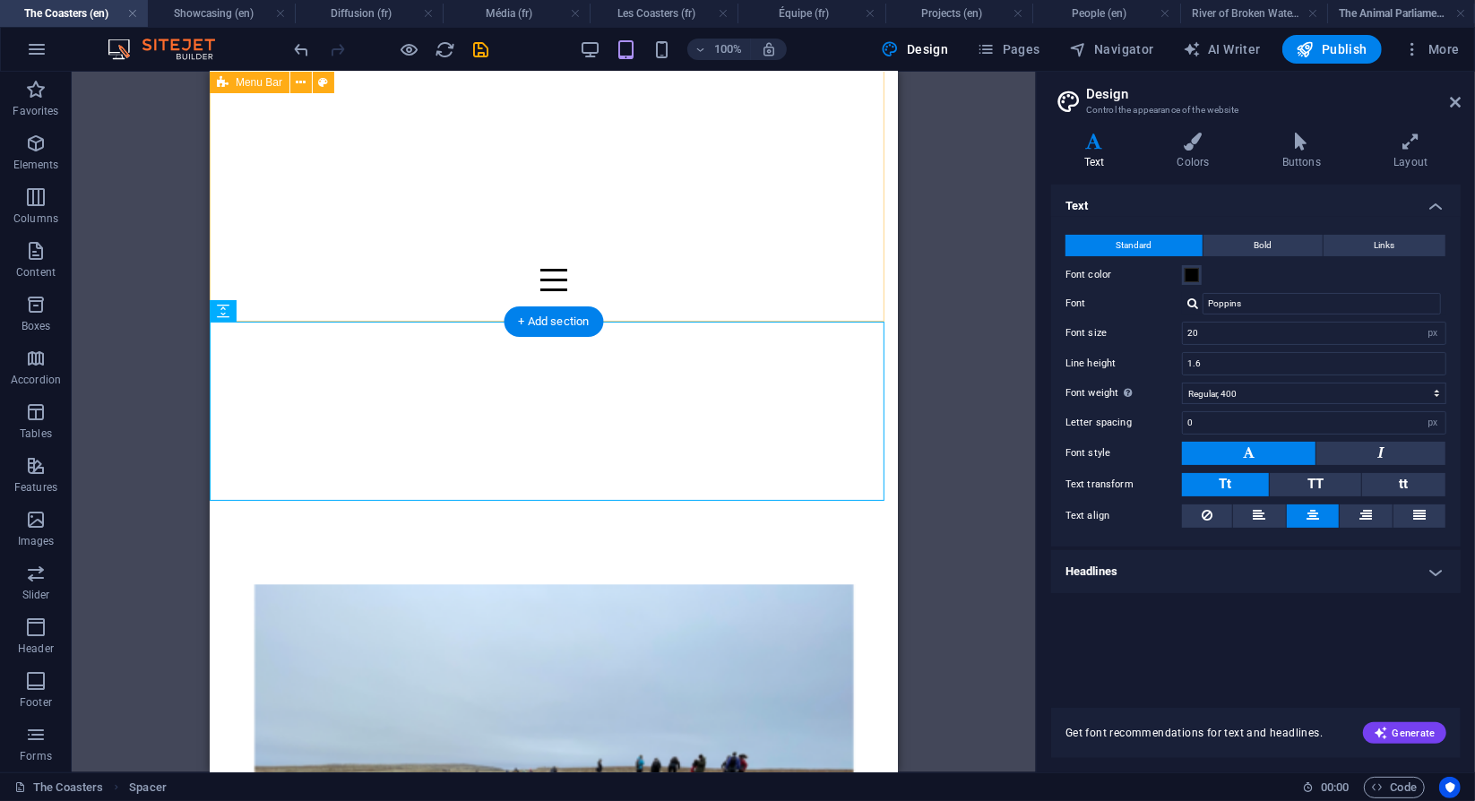
scroll to position [164, 0]
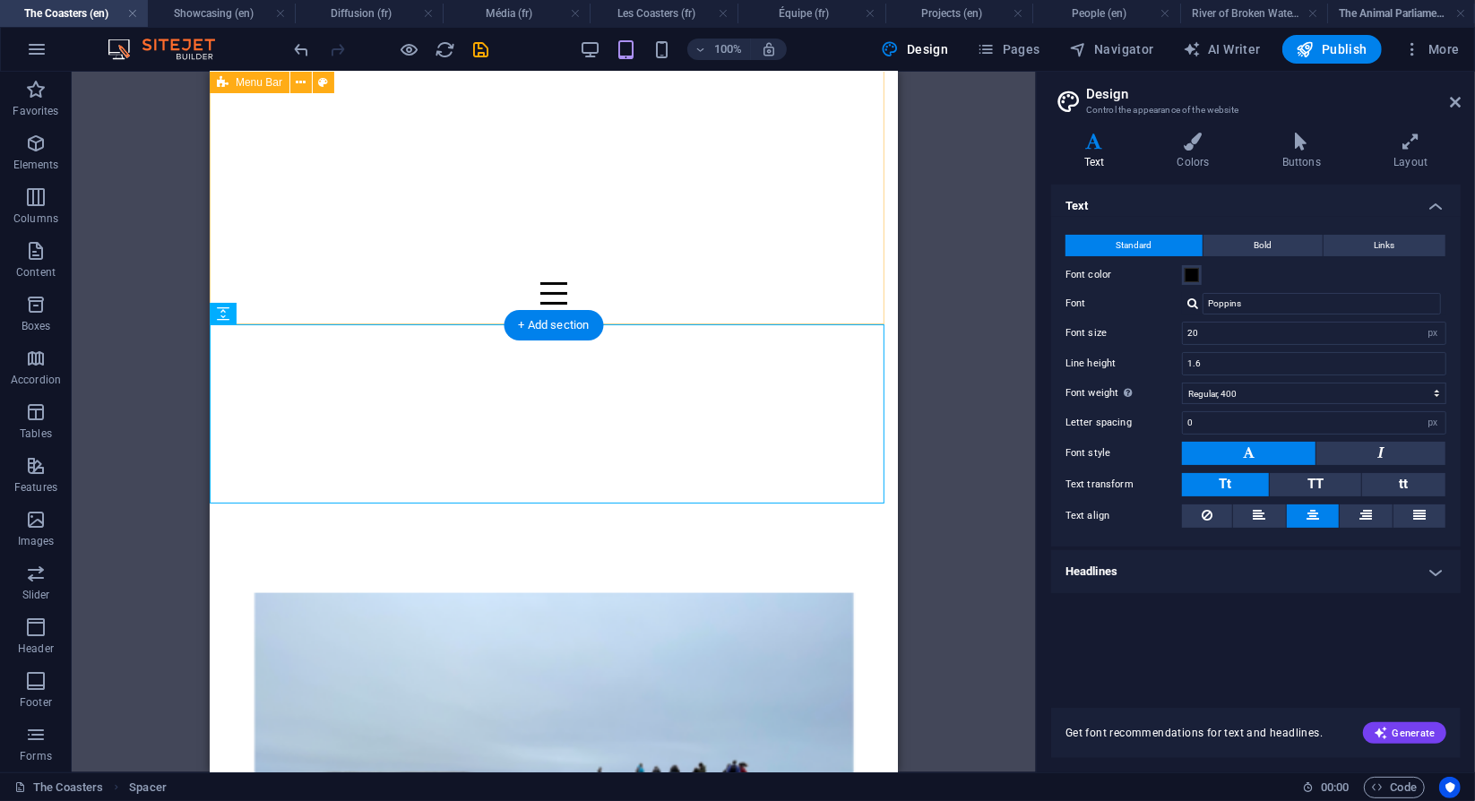
click at [705, 147] on div "The Coasters People Projects Showcasing fr" at bounding box center [553, 116] width 688 height 419
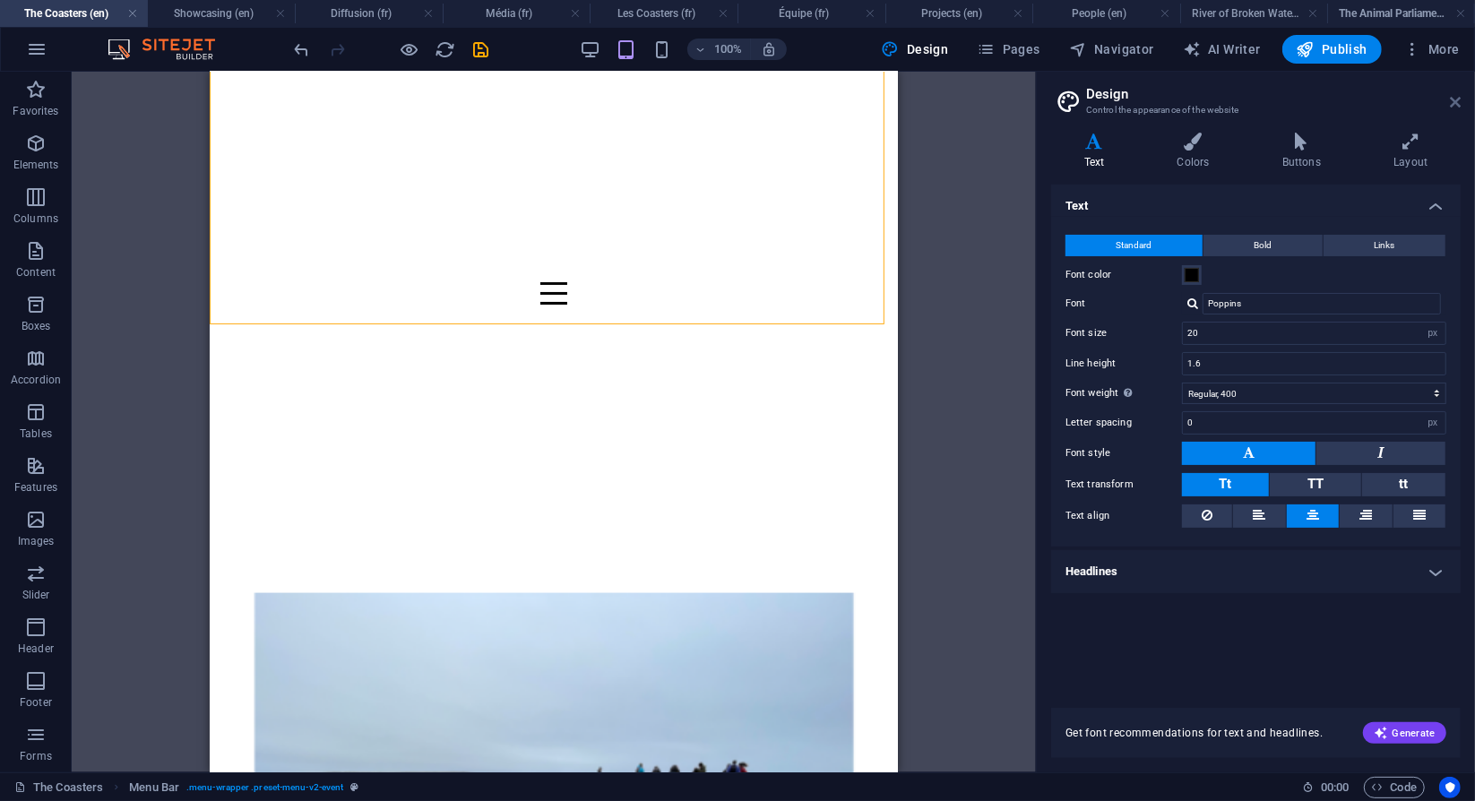
click at [1454, 103] on icon at bounding box center [1455, 102] width 11 height 14
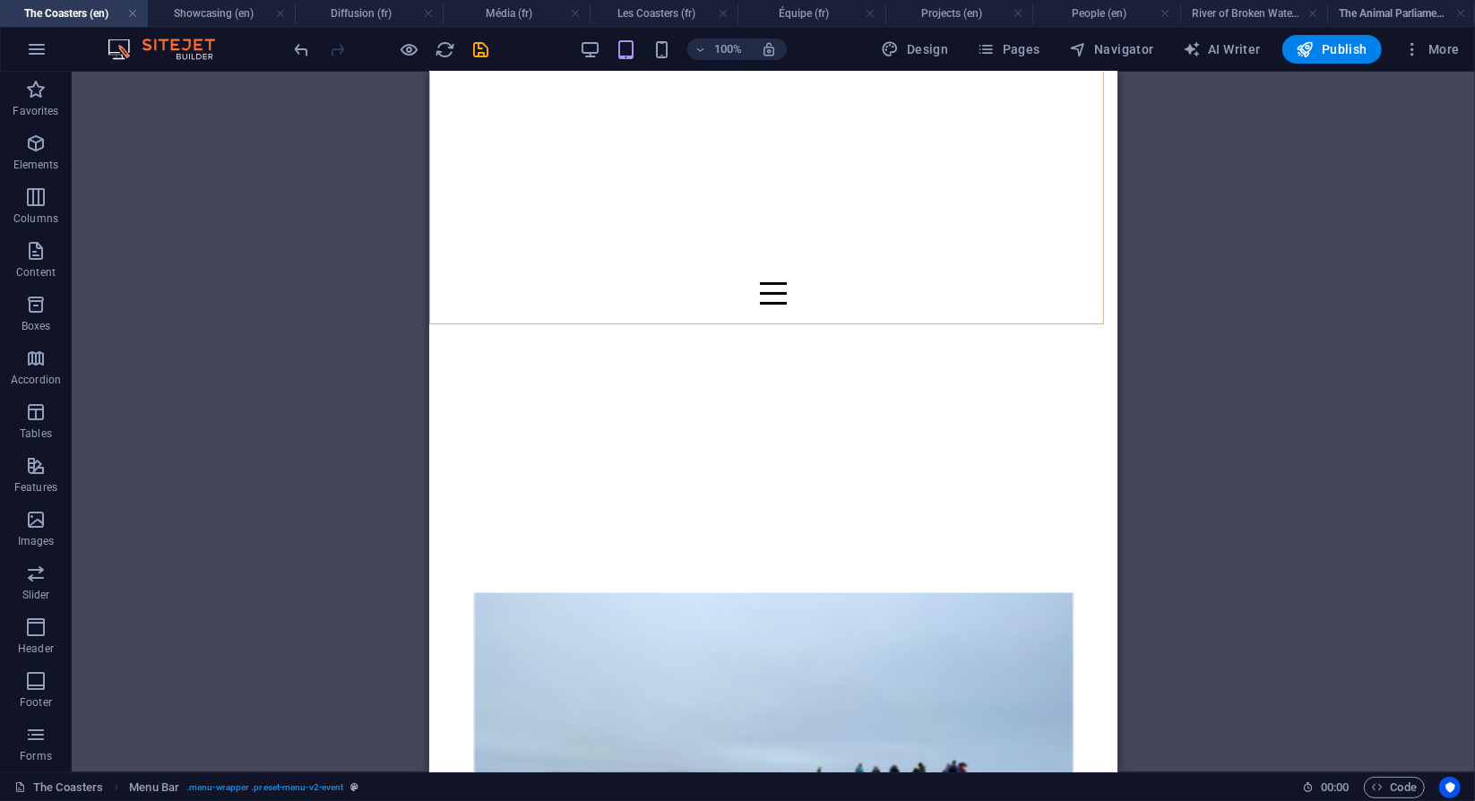
click at [1148, 496] on div "H3 Sticky Column Sticky Column Container Container Sticky Column Container Spac…" at bounding box center [774, 422] width 1404 height 701
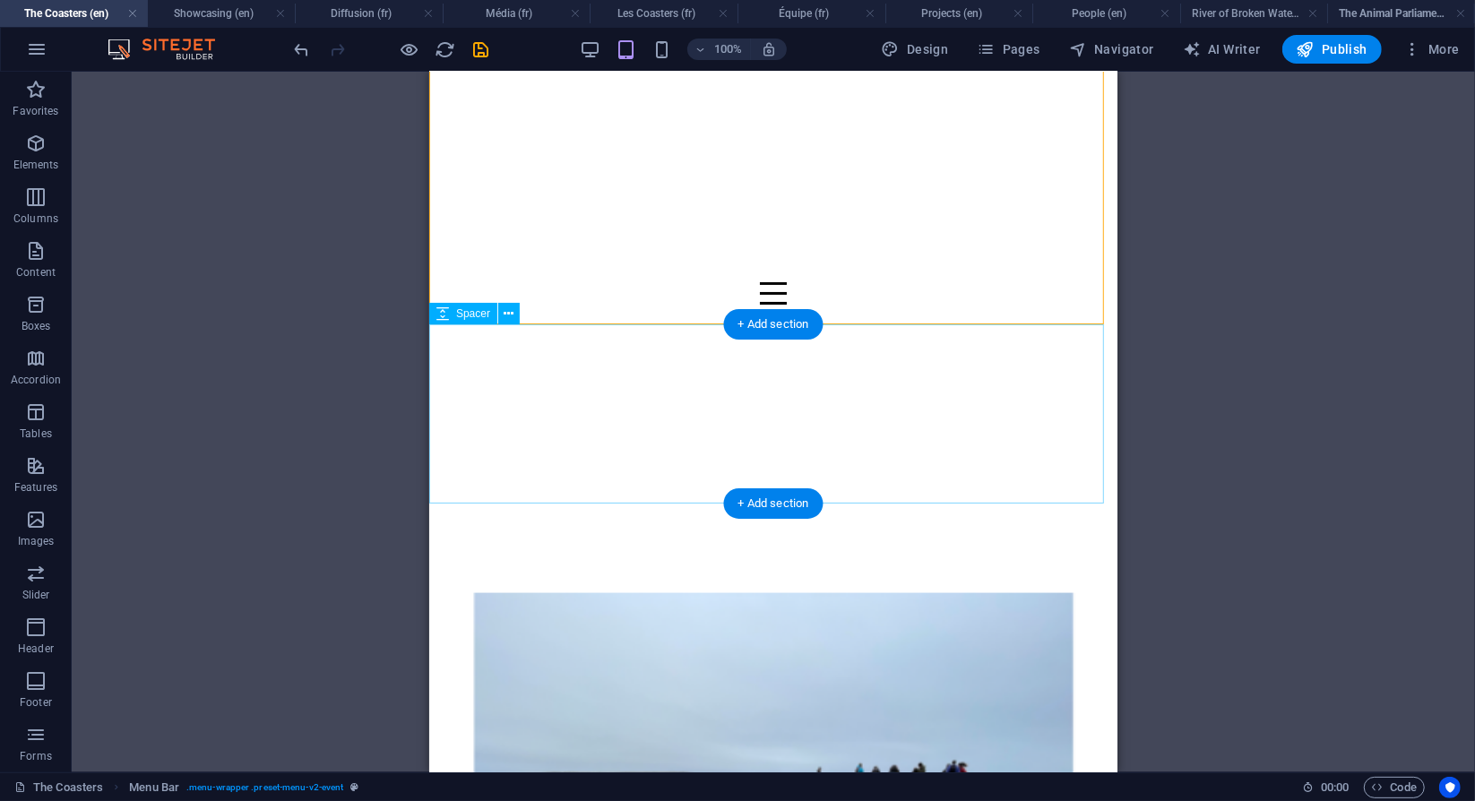
click at [999, 481] on div at bounding box center [772, 414] width 688 height 179
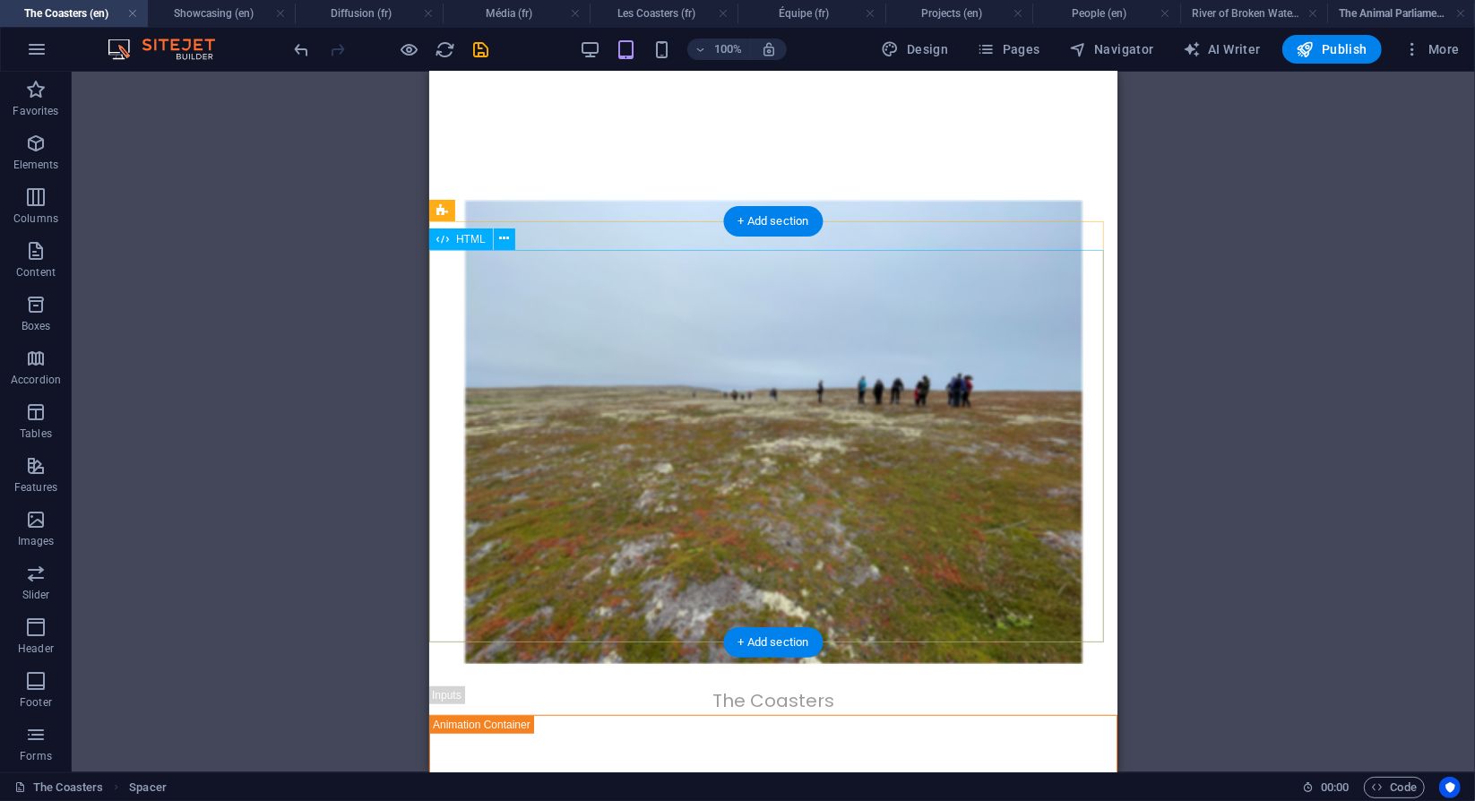
scroll to position [627, 0]
select select "%"
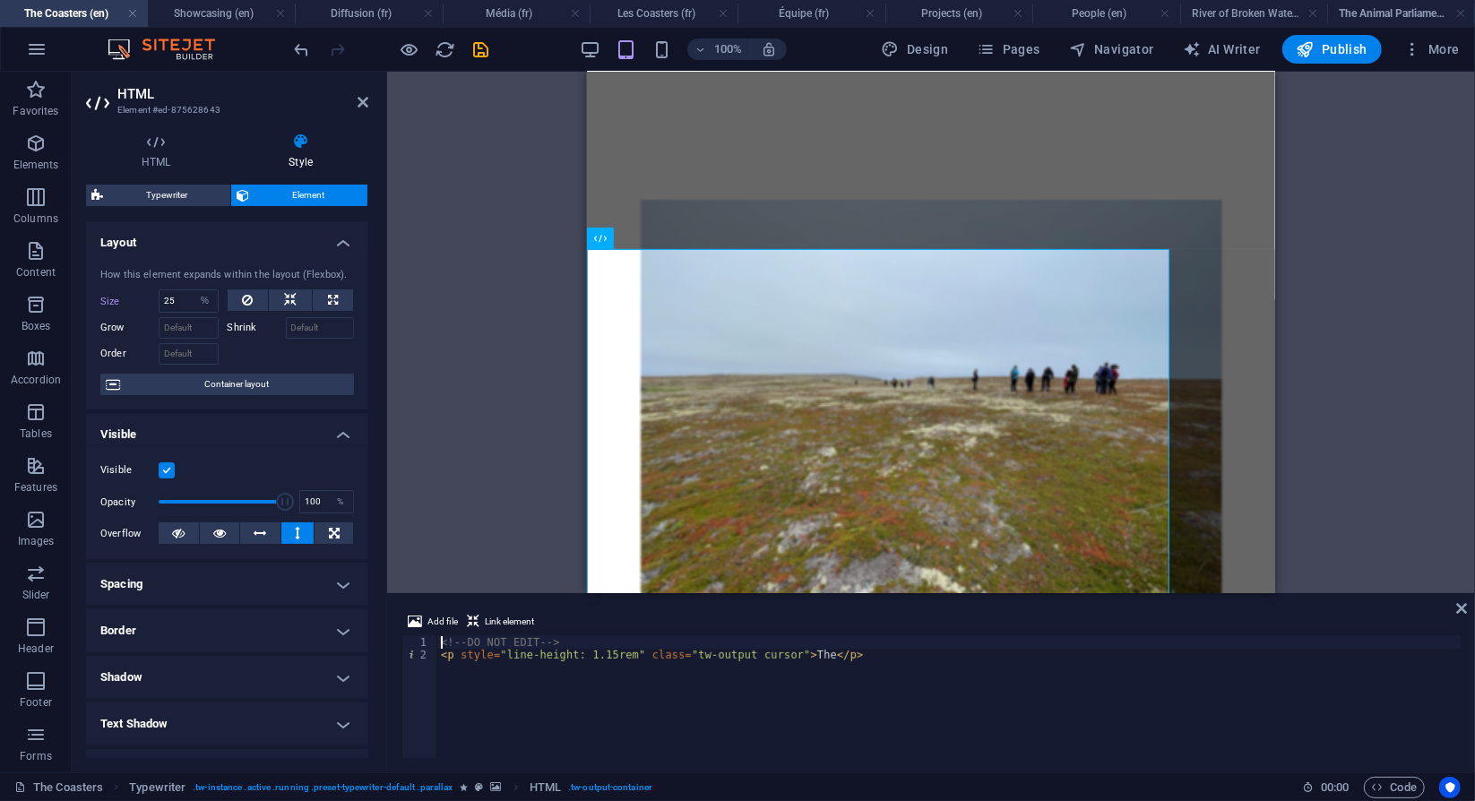
click at [703, 415] on figure at bounding box center [930, 417] width 688 height 437
click at [703, 415] on div "The Coasters" at bounding box center [930, 642] width 688 height 842
select select "px"
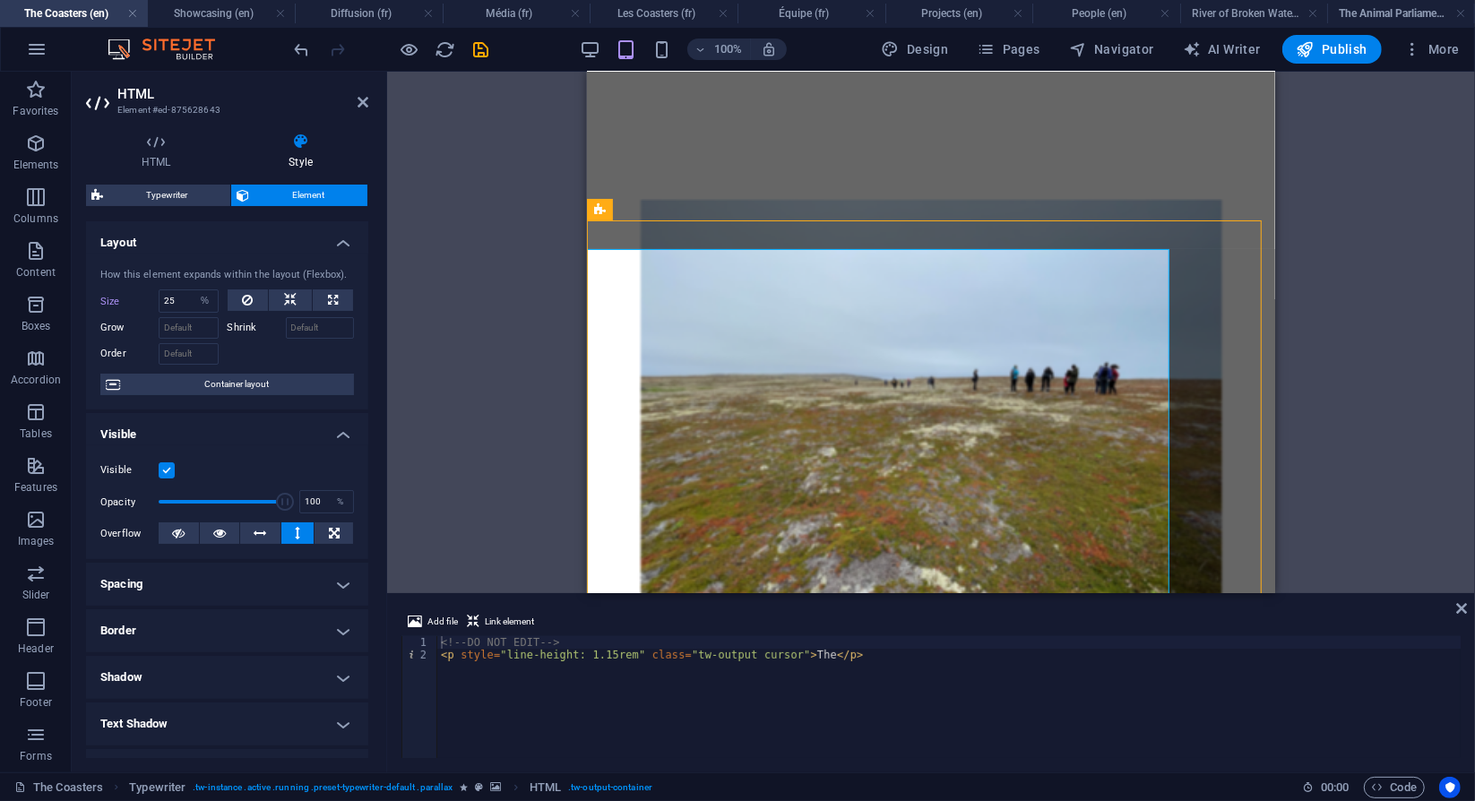
select select "px"
select select "fade"
select select "s"
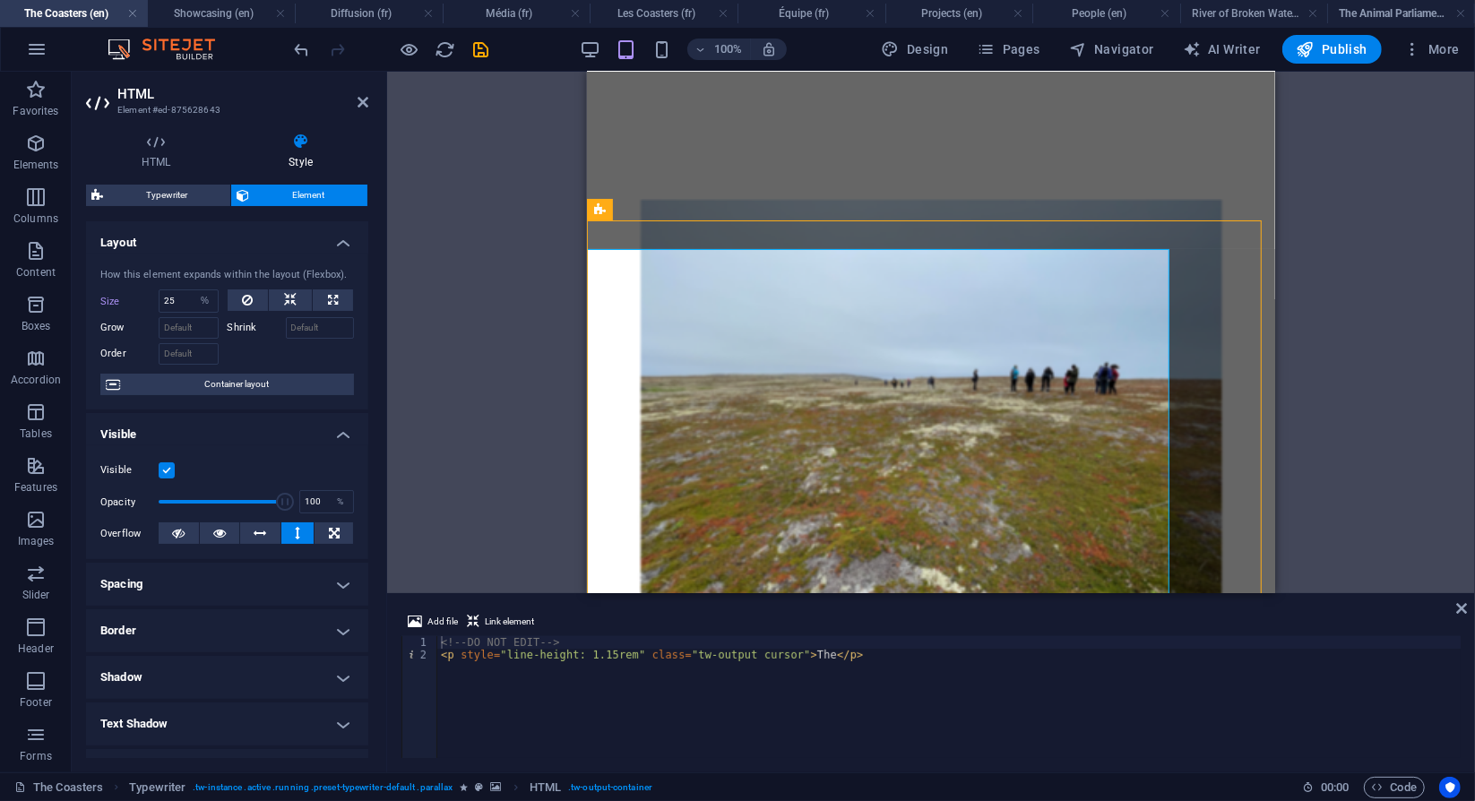
select select "scroll"
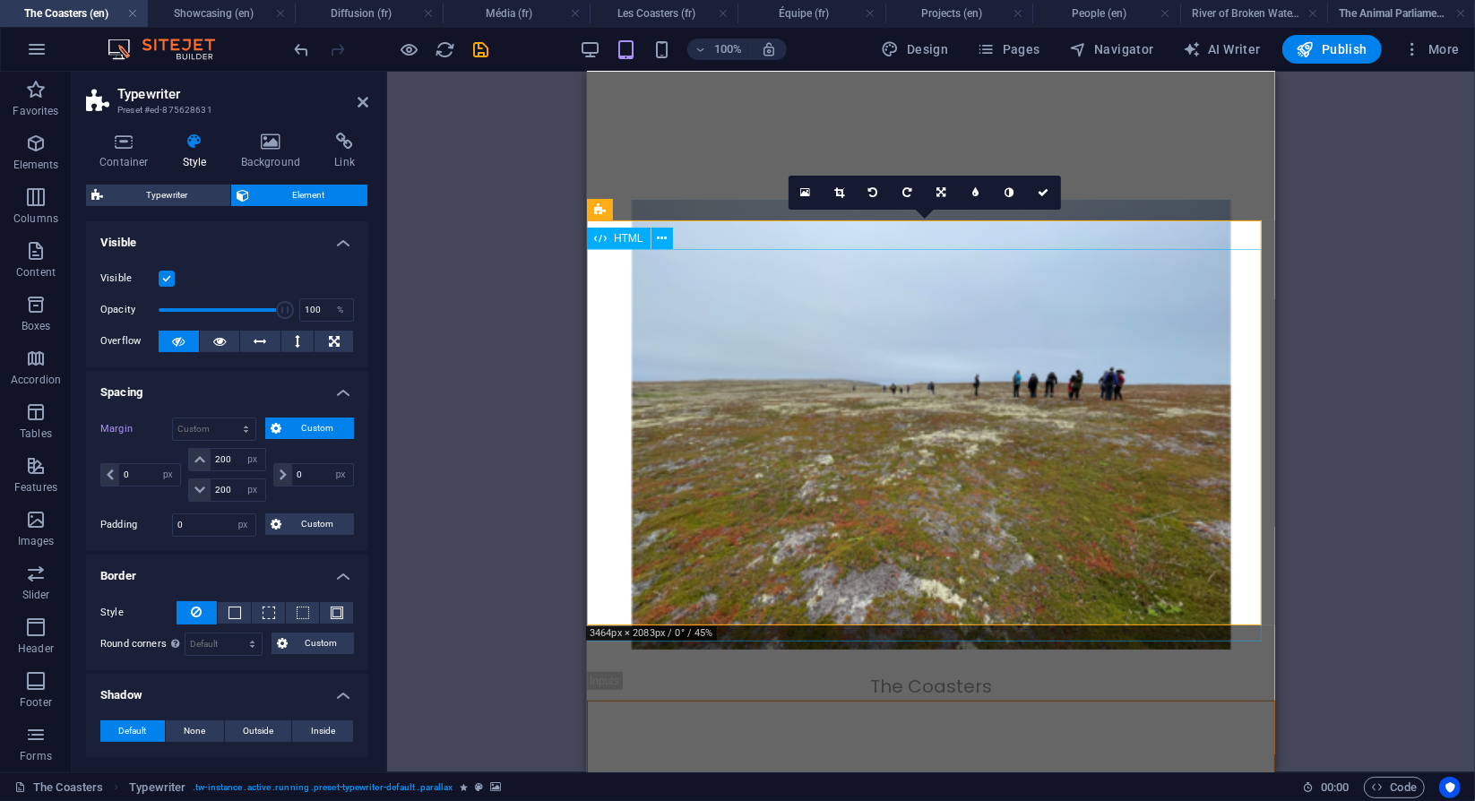
select select "%"
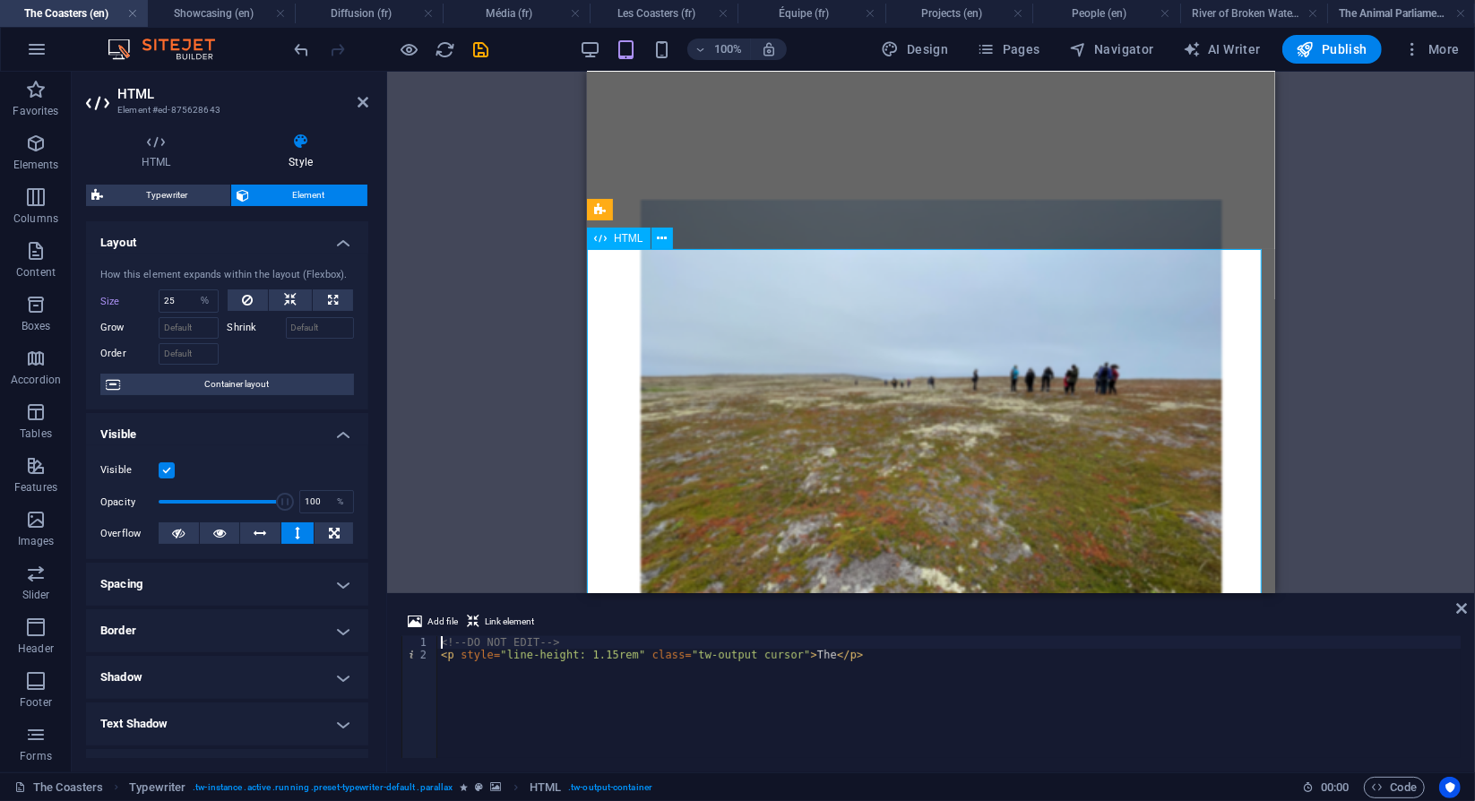
click at [689, 658] on div "The Coasters" at bounding box center [930, 672] width 688 height 29
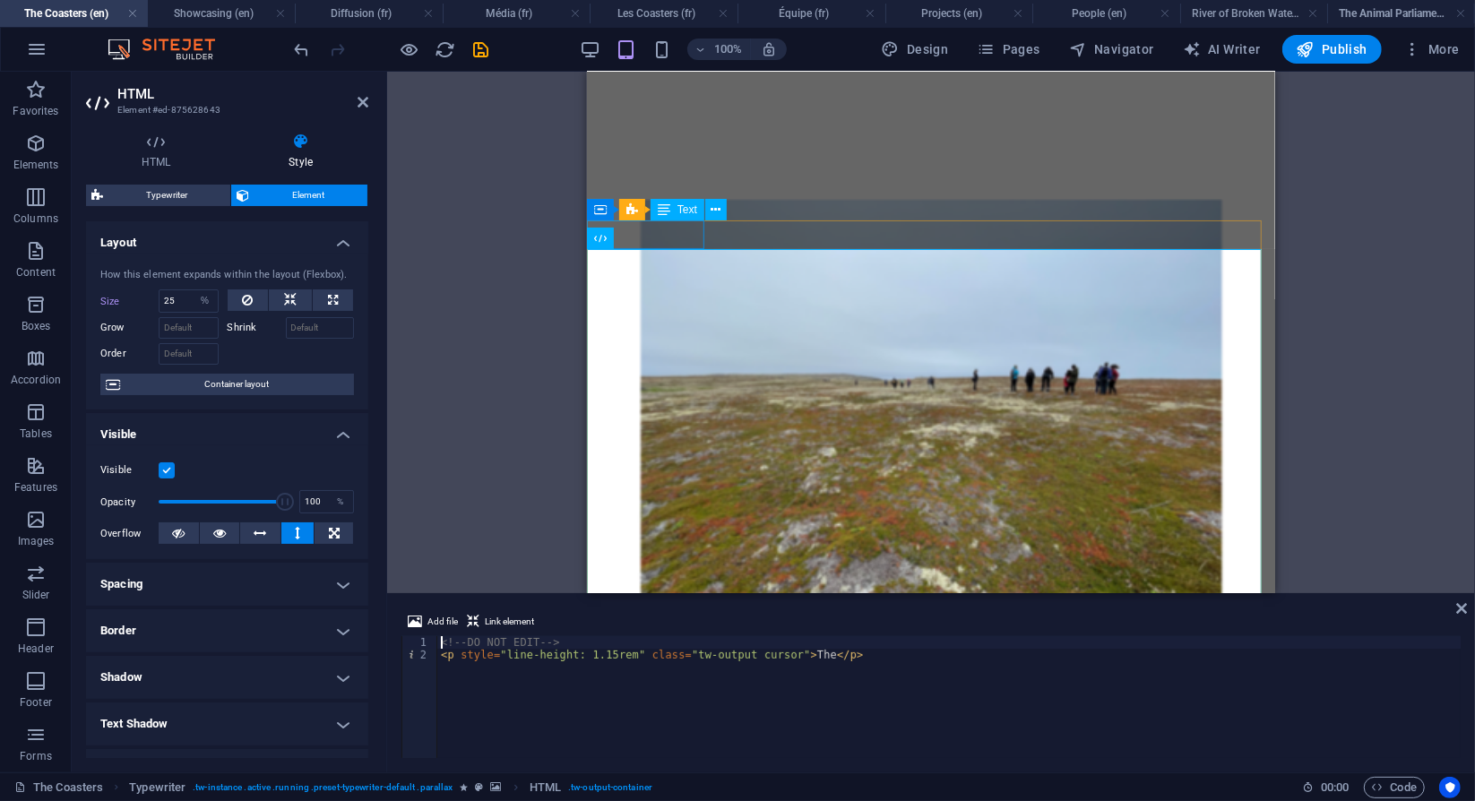
click at [689, 658] on div "The Coasters" at bounding box center [930, 672] width 688 height 29
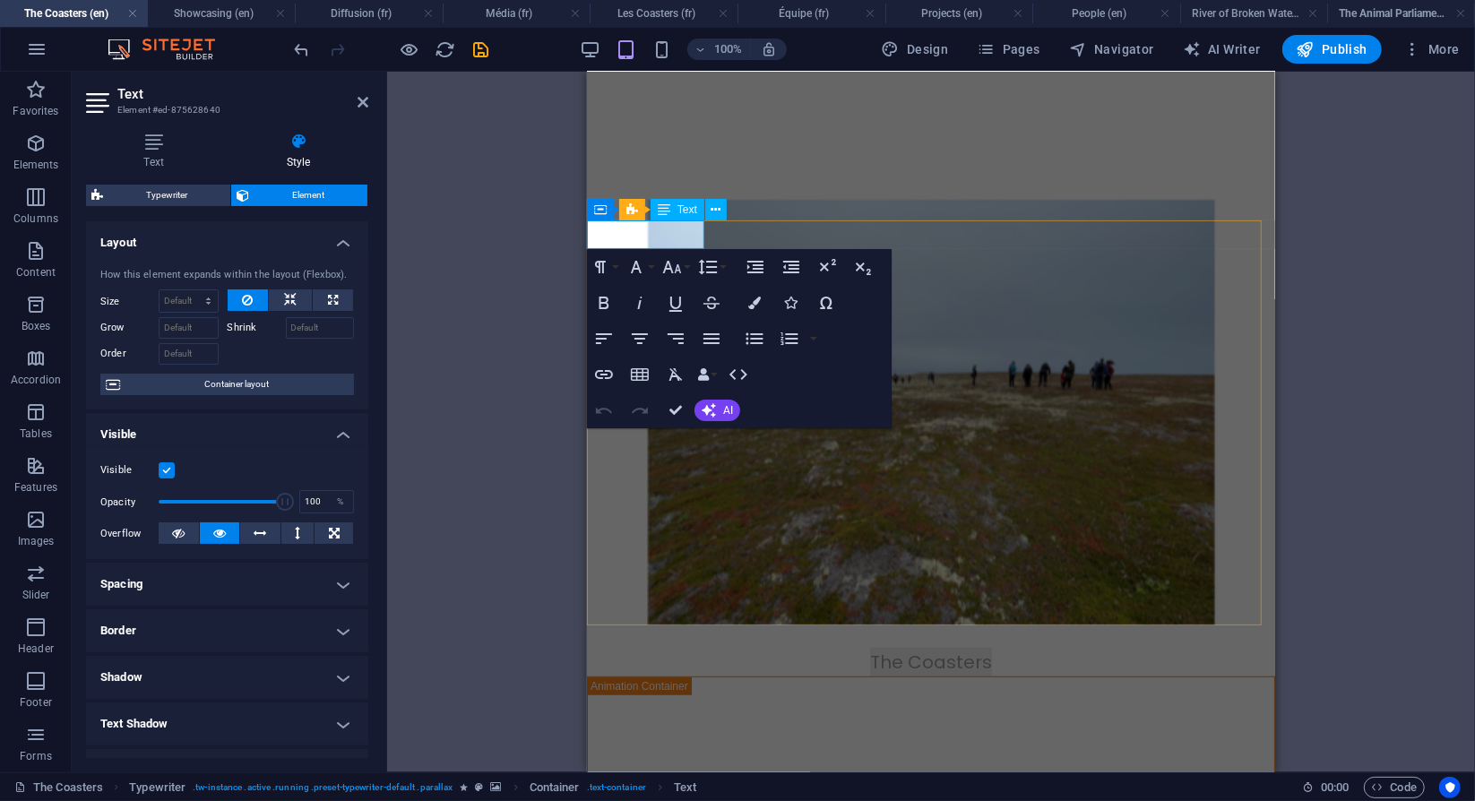
click at [689, 647] on p "The Coasters" at bounding box center [930, 661] width 688 height 29
click at [714, 277] on icon "button" at bounding box center [708, 267] width 22 height 22
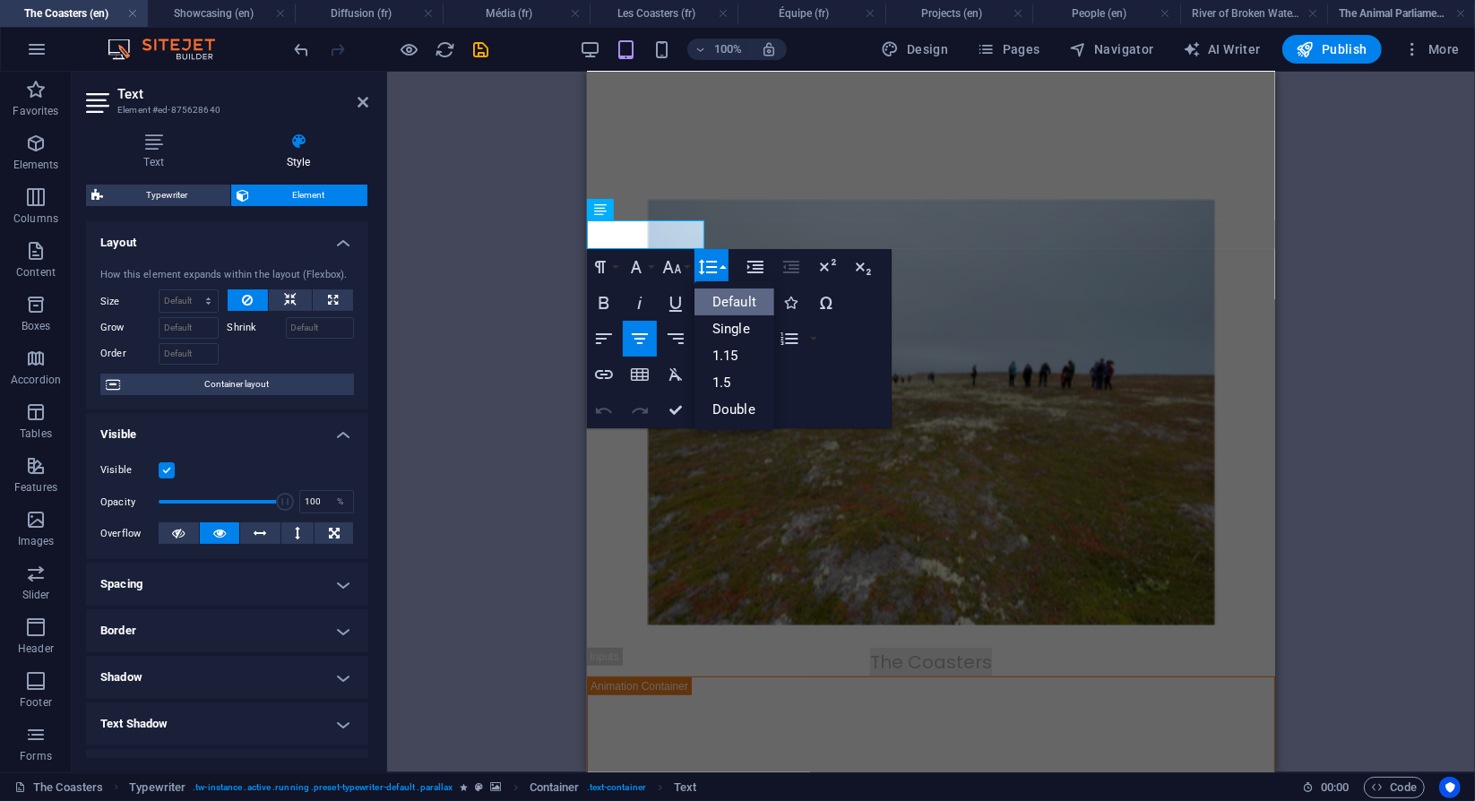
scroll to position [0, 0]
click at [733, 408] on link "Double" at bounding box center [735, 409] width 80 height 27
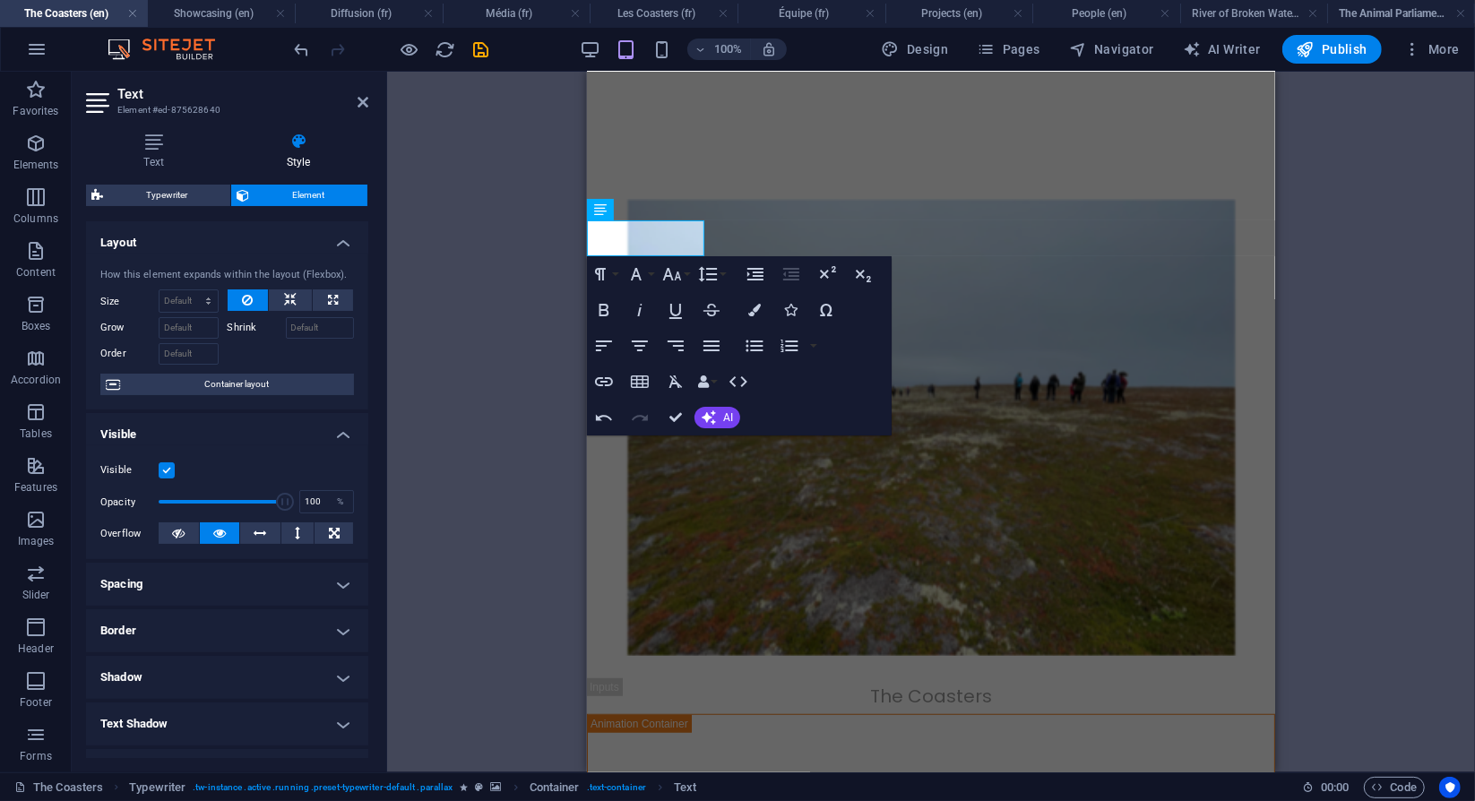
click at [1287, 315] on div "H3 Sticky Column Sticky Column Container Container Sticky Column Container Spac…" at bounding box center [931, 422] width 1088 height 701
click at [558, 315] on div "H3 Sticky Column Sticky Column Container Container Sticky Column Container Spac…" at bounding box center [931, 422] width 1088 height 701
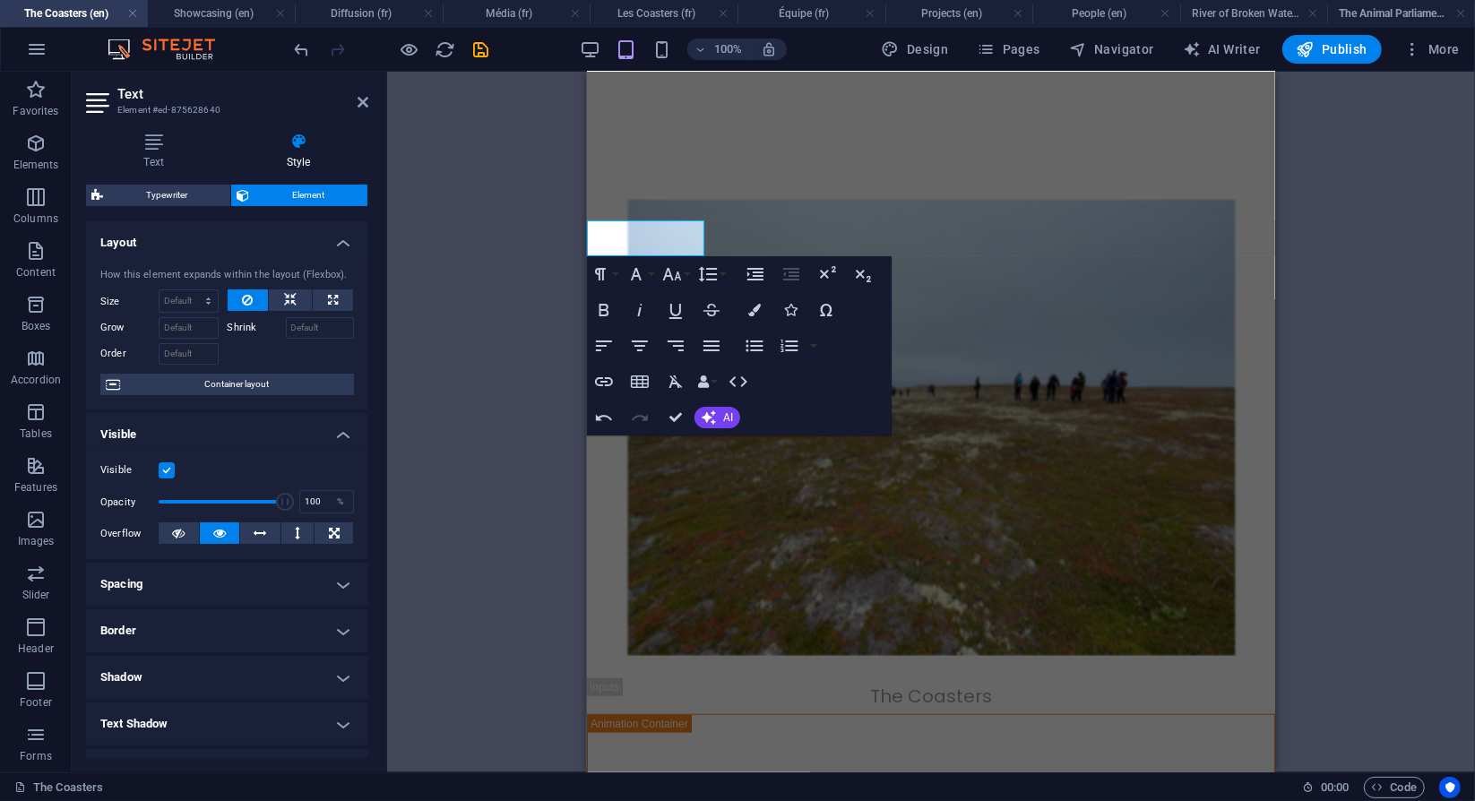
click at [977, 405] on figure at bounding box center [930, 427] width 688 height 456
select select "px"
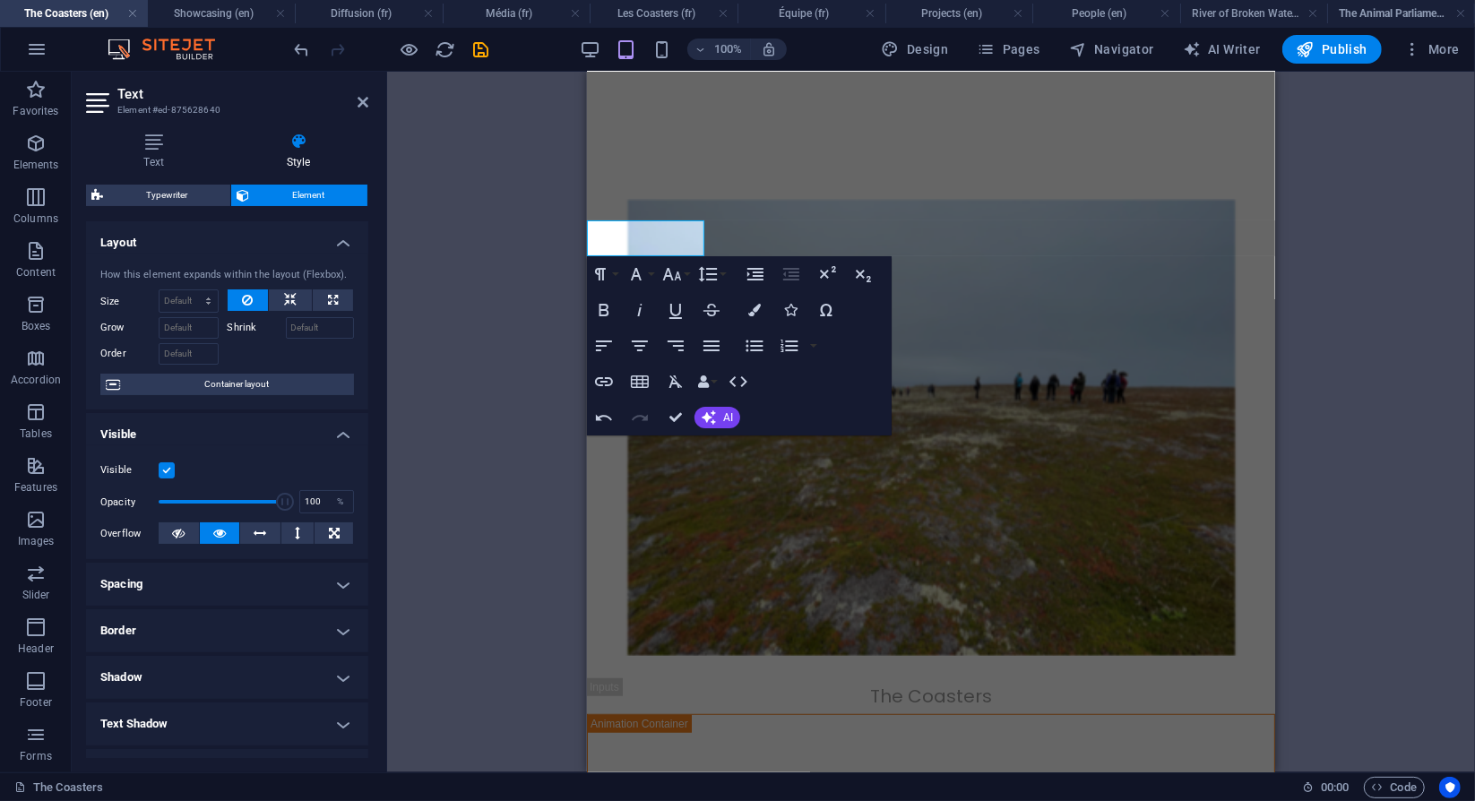
select select "px"
select select "fade"
select select "s"
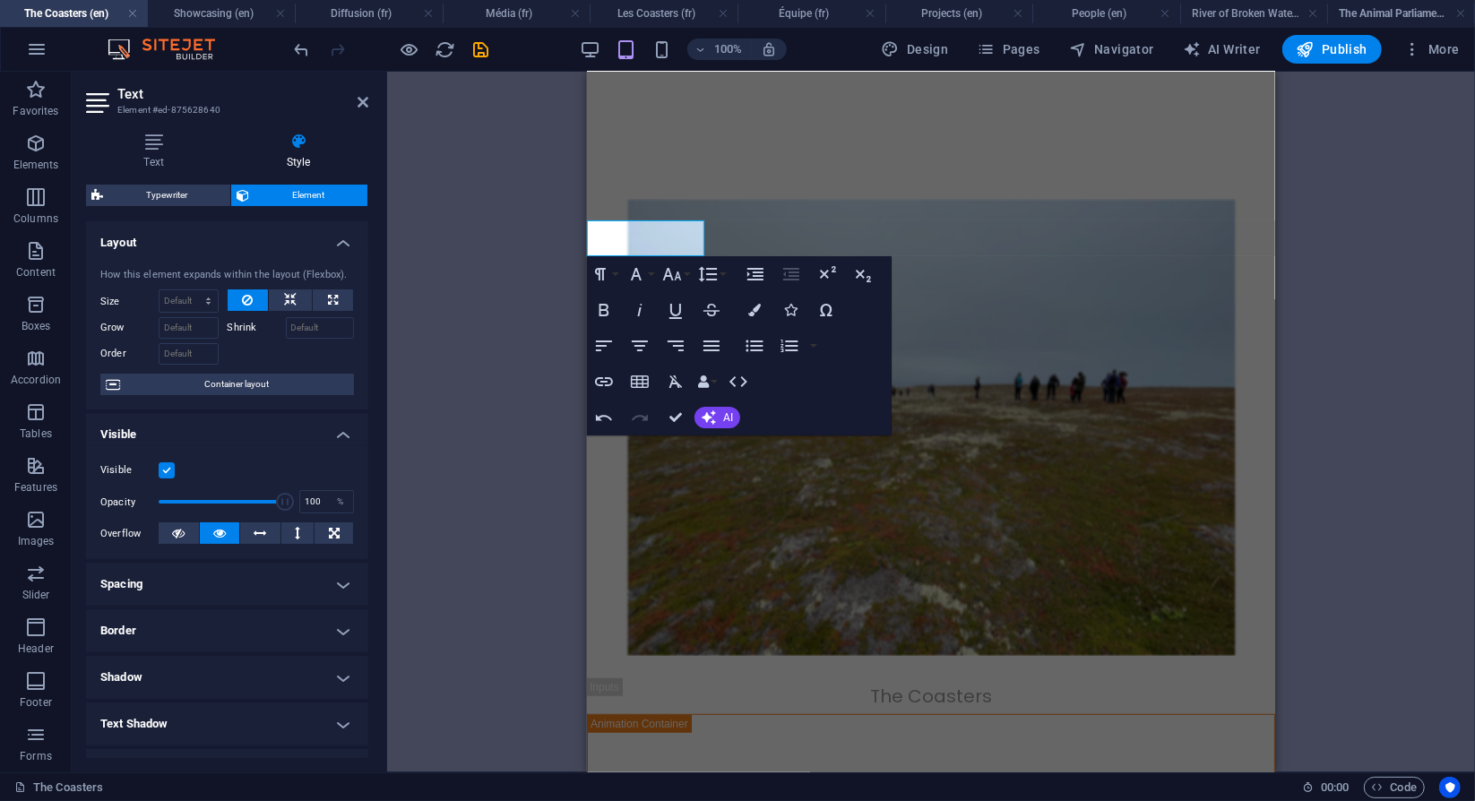
select select "scroll"
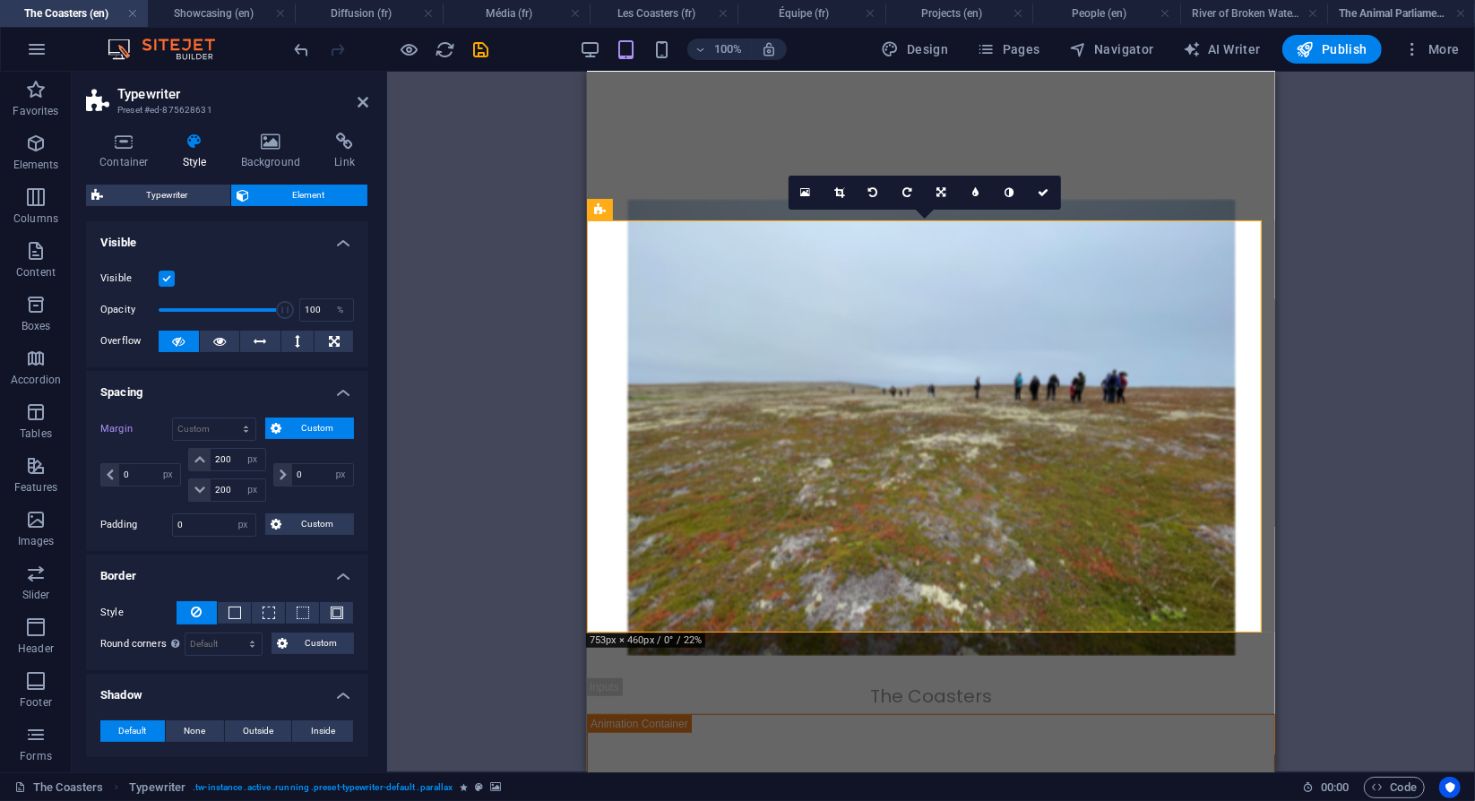
click at [977, 405] on figure at bounding box center [930, 427] width 688 height 456
click at [625, 249] on span "HTML" at bounding box center [629, 245] width 30 height 11
click at [664, 246] on icon at bounding box center [662, 246] width 10 height 19
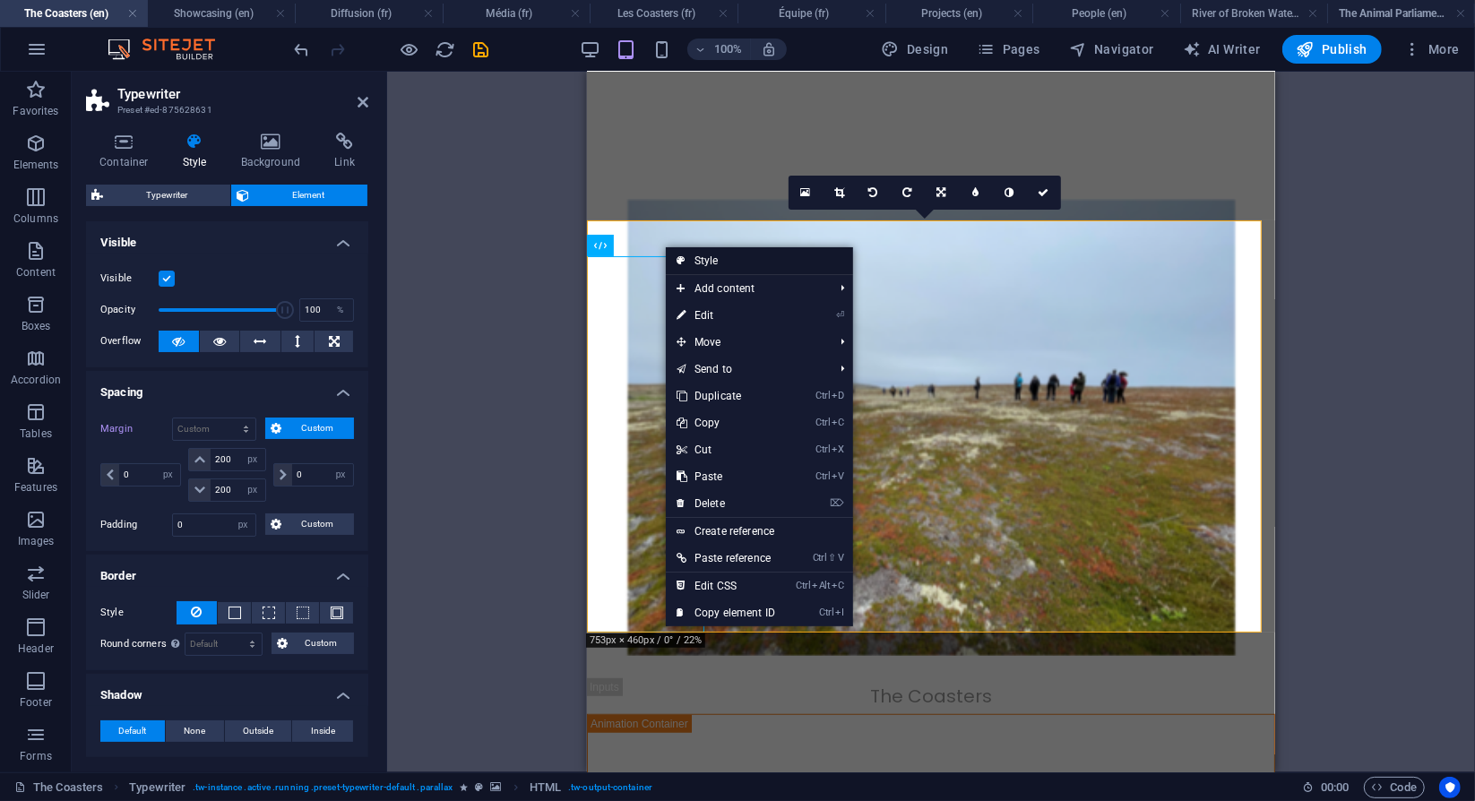
click at [708, 261] on link "Style" at bounding box center [759, 260] width 187 height 27
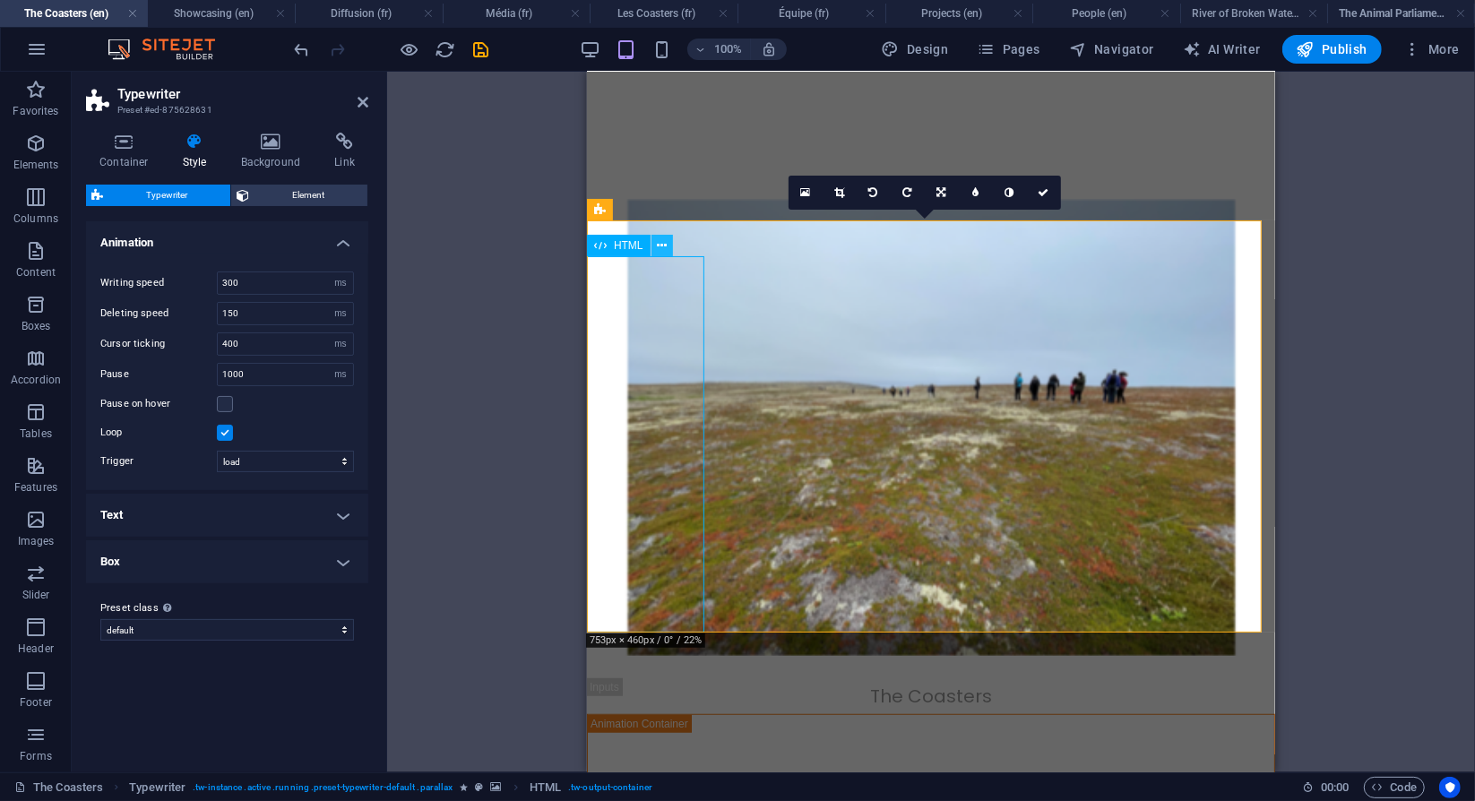
click at [668, 249] on button at bounding box center [663, 246] width 22 height 22
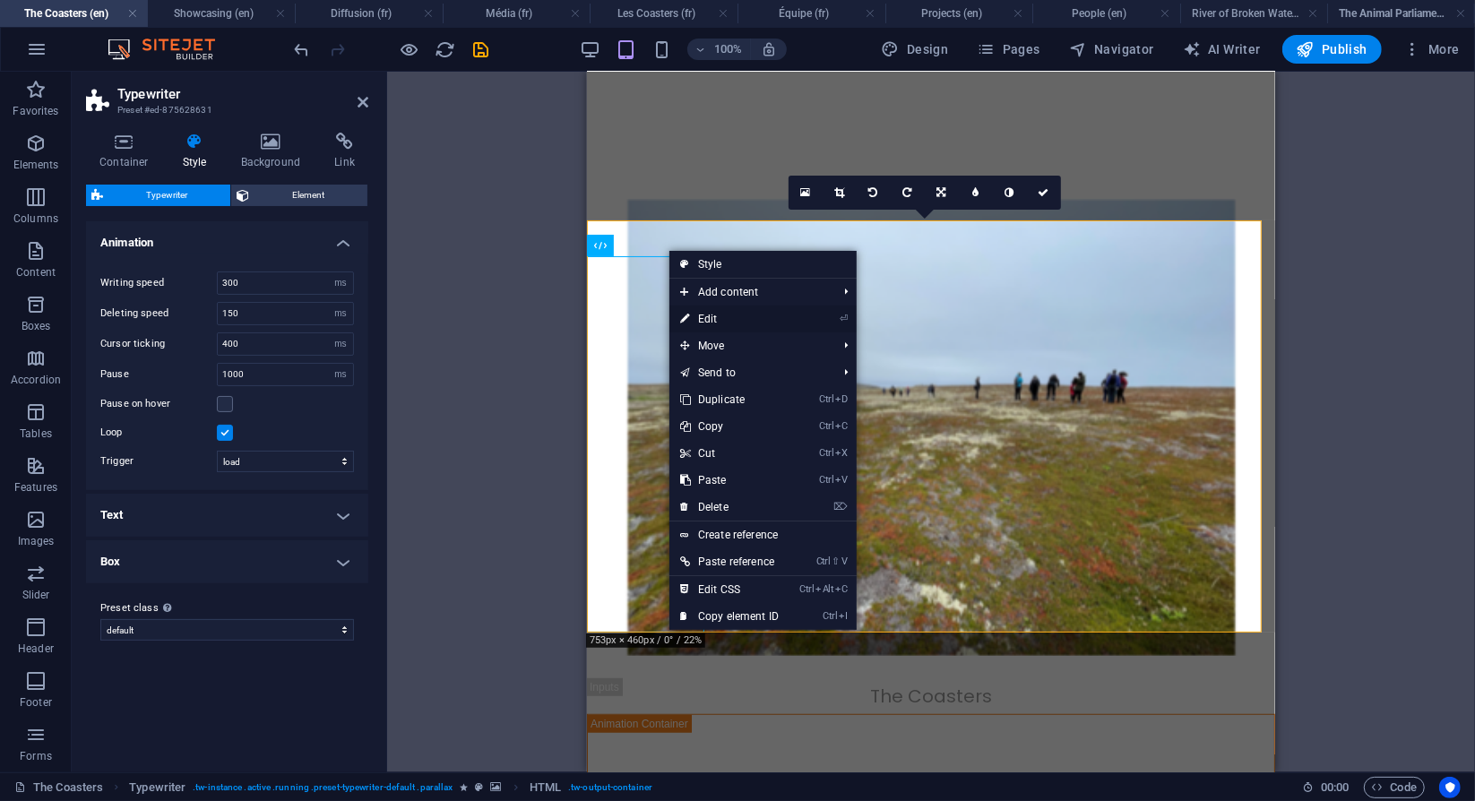
click at [760, 318] on link "⏎ Edit" at bounding box center [730, 319] width 120 height 27
select select "%"
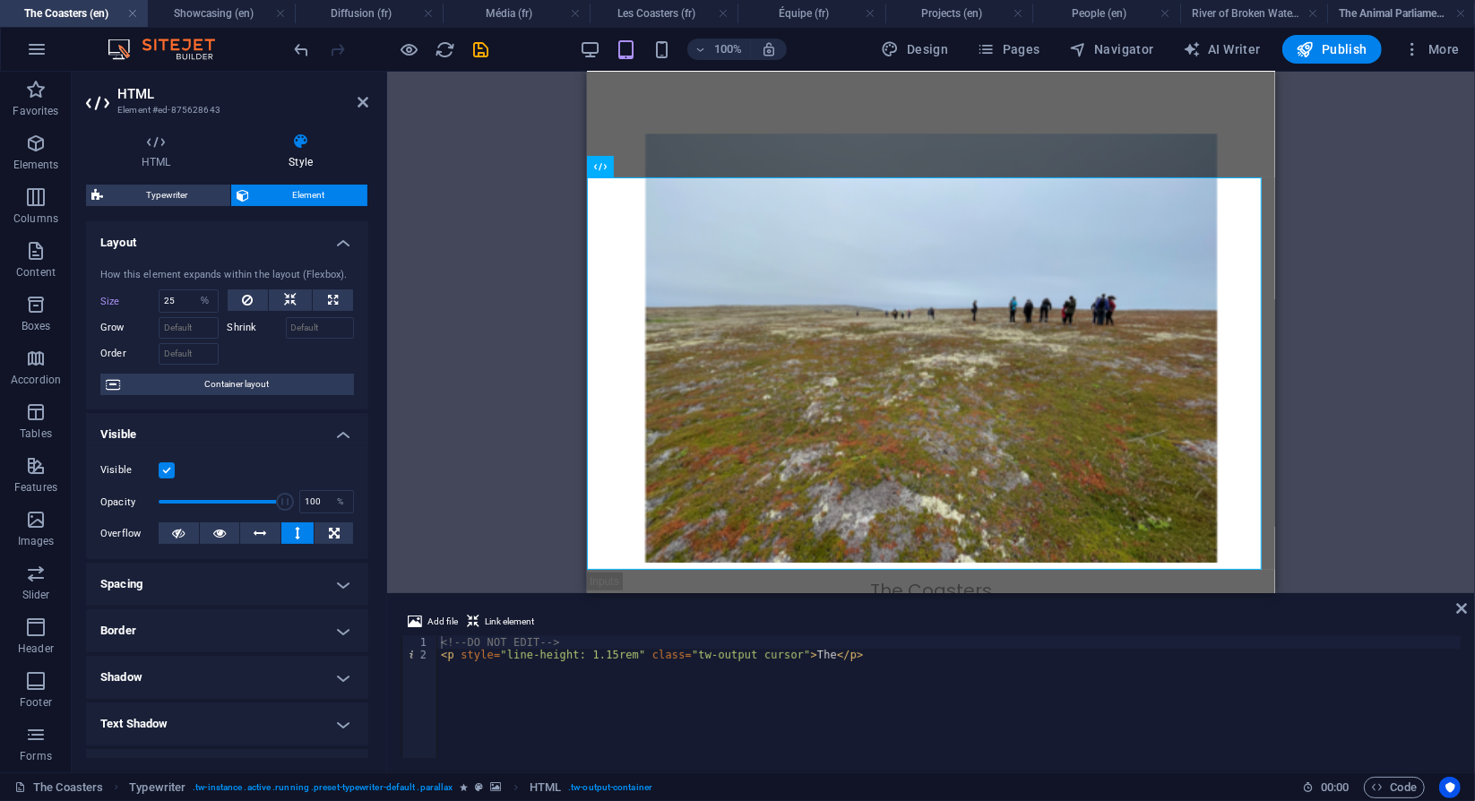
scroll to position [720, 0]
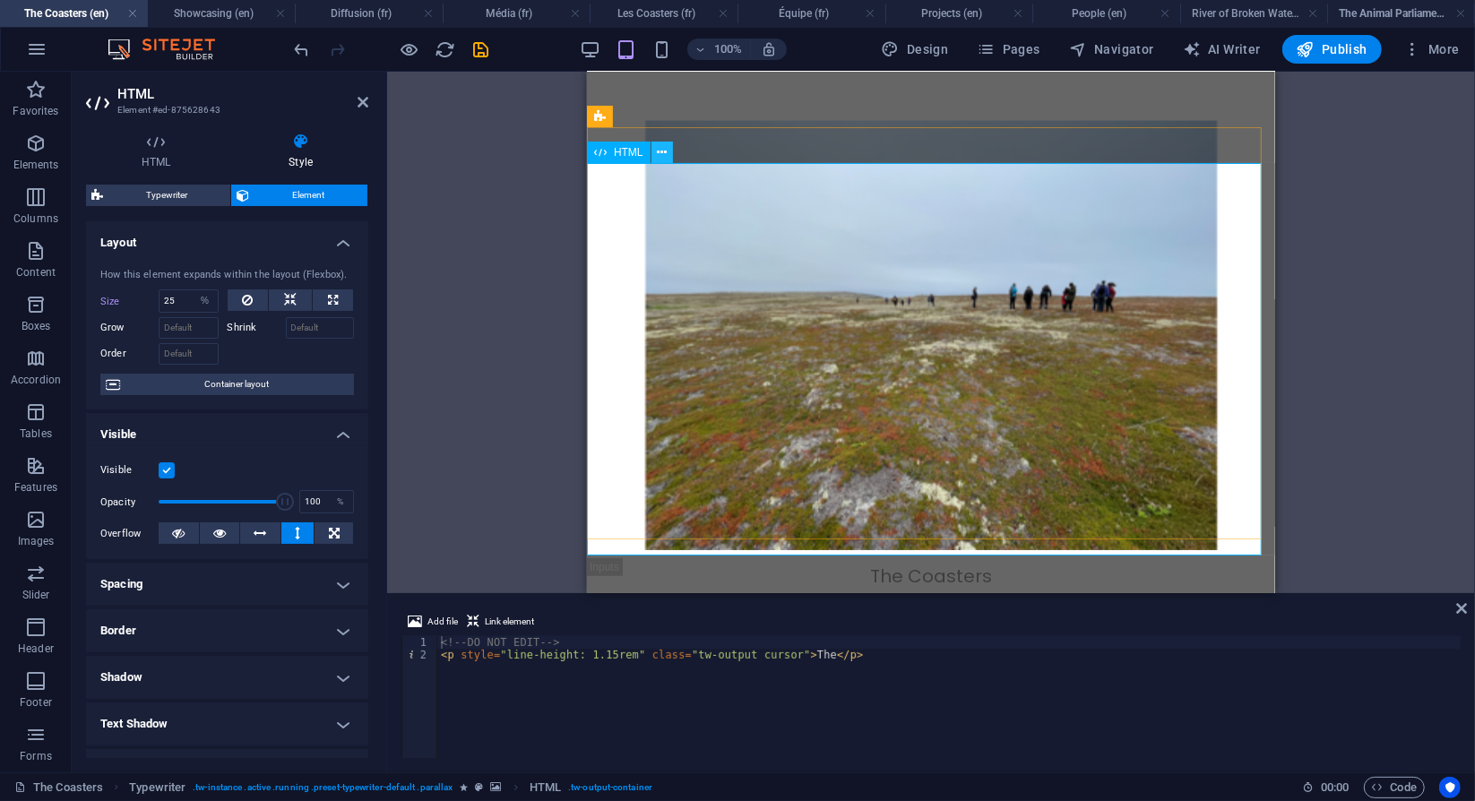
click at [660, 152] on icon at bounding box center [662, 152] width 10 height 19
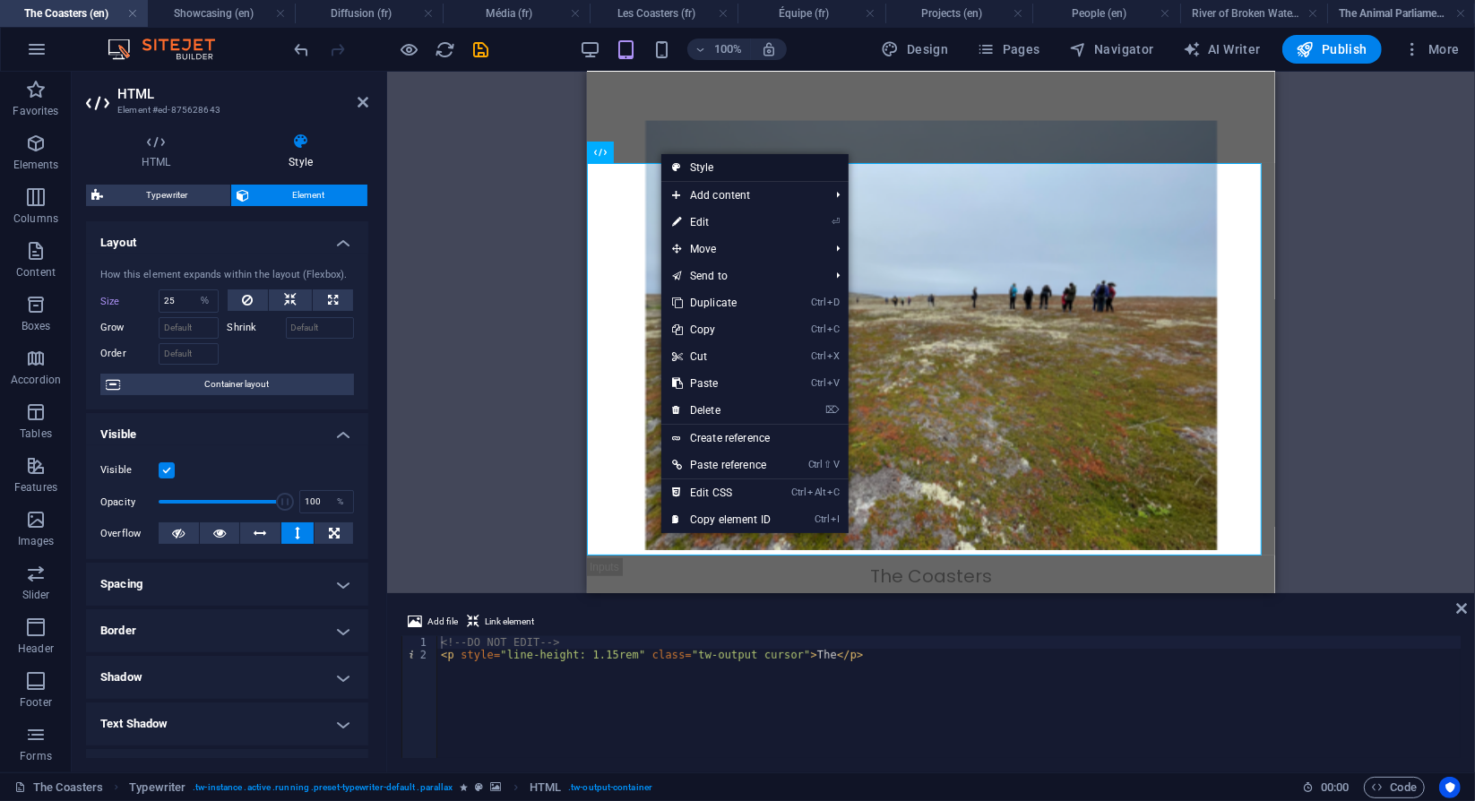
click at [744, 166] on link "Style" at bounding box center [755, 167] width 187 height 27
select select "ms"
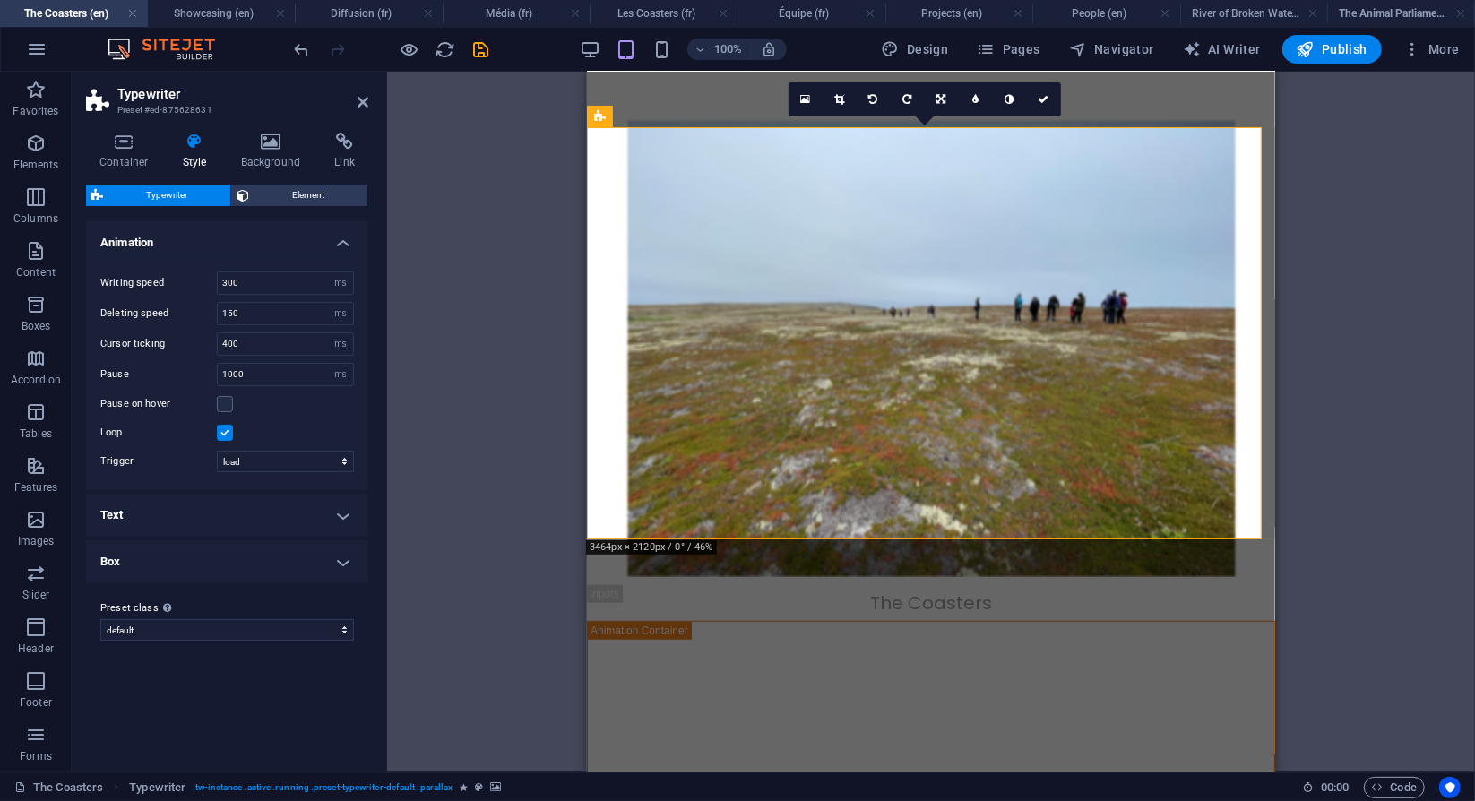
click at [341, 521] on h4 "Text" at bounding box center [227, 515] width 282 height 43
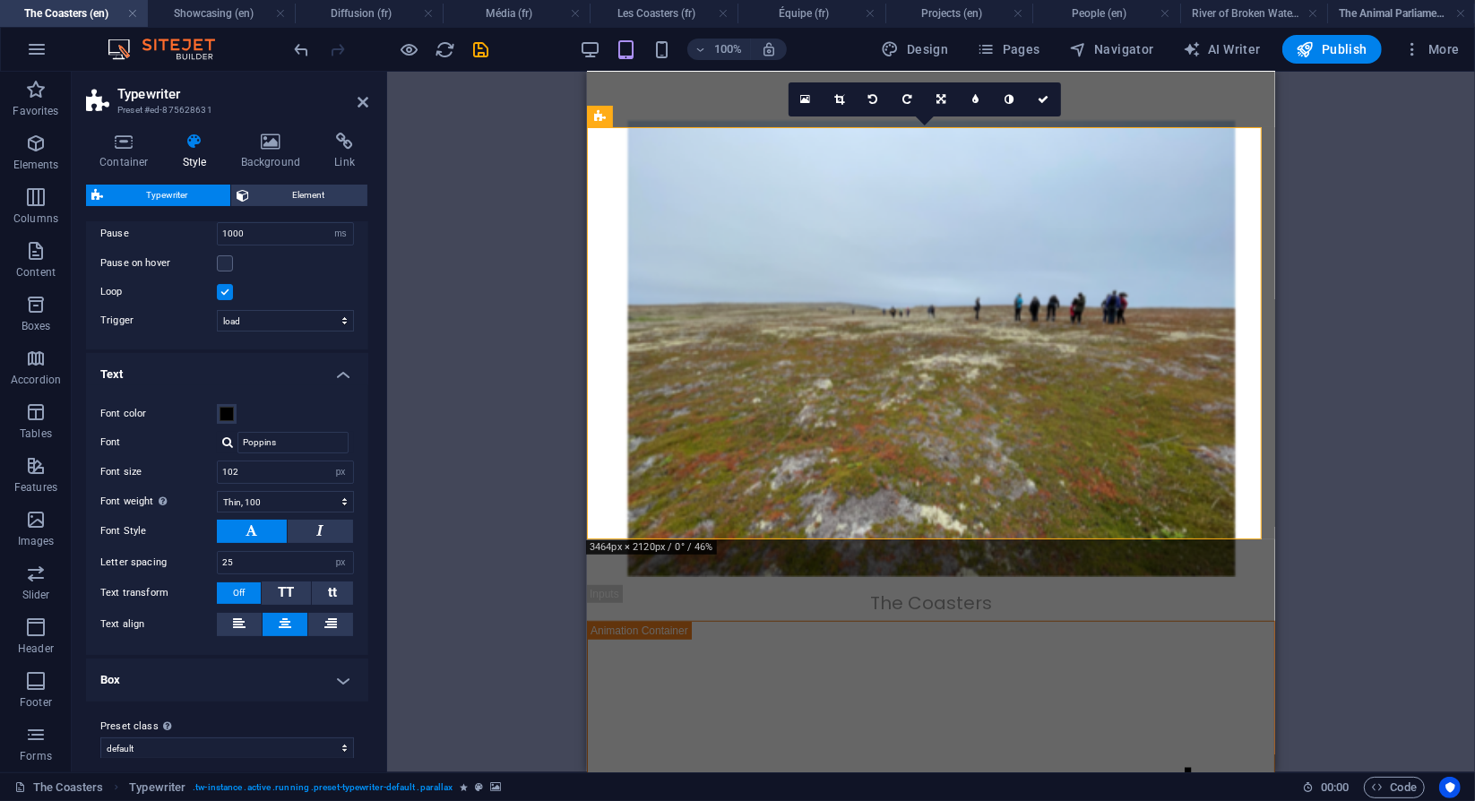
scroll to position [149, 0]
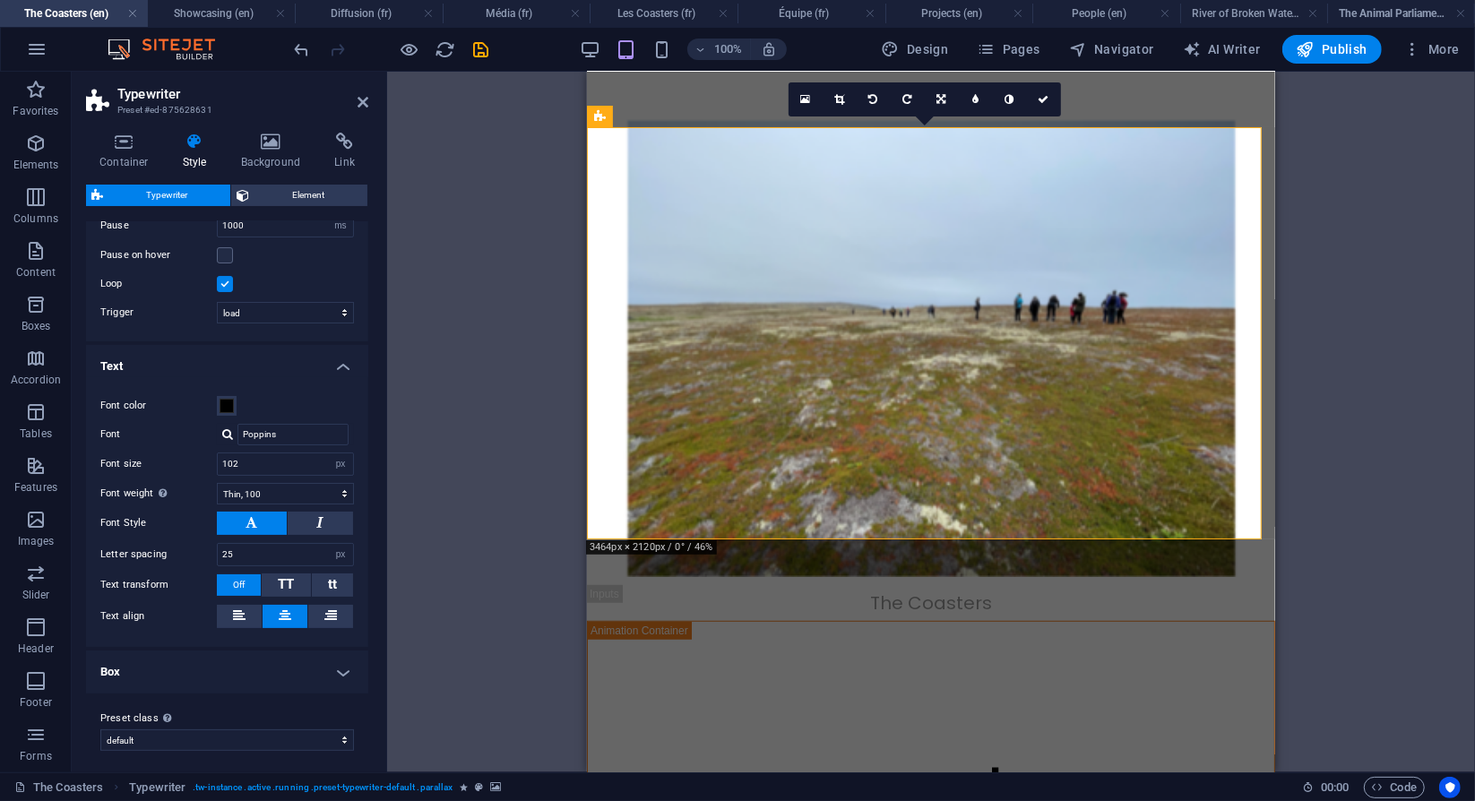
click at [437, 332] on div "Drag here to replace the existing content. Press “Ctrl” if you want to create a…" at bounding box center [931, 422] width 1088 height 701
click at [1404, 359] on div "Drag here to replace the existing content. Press “Ctrl” if you want to create a…" at bounding box center [931, 422] width 1088 height 701
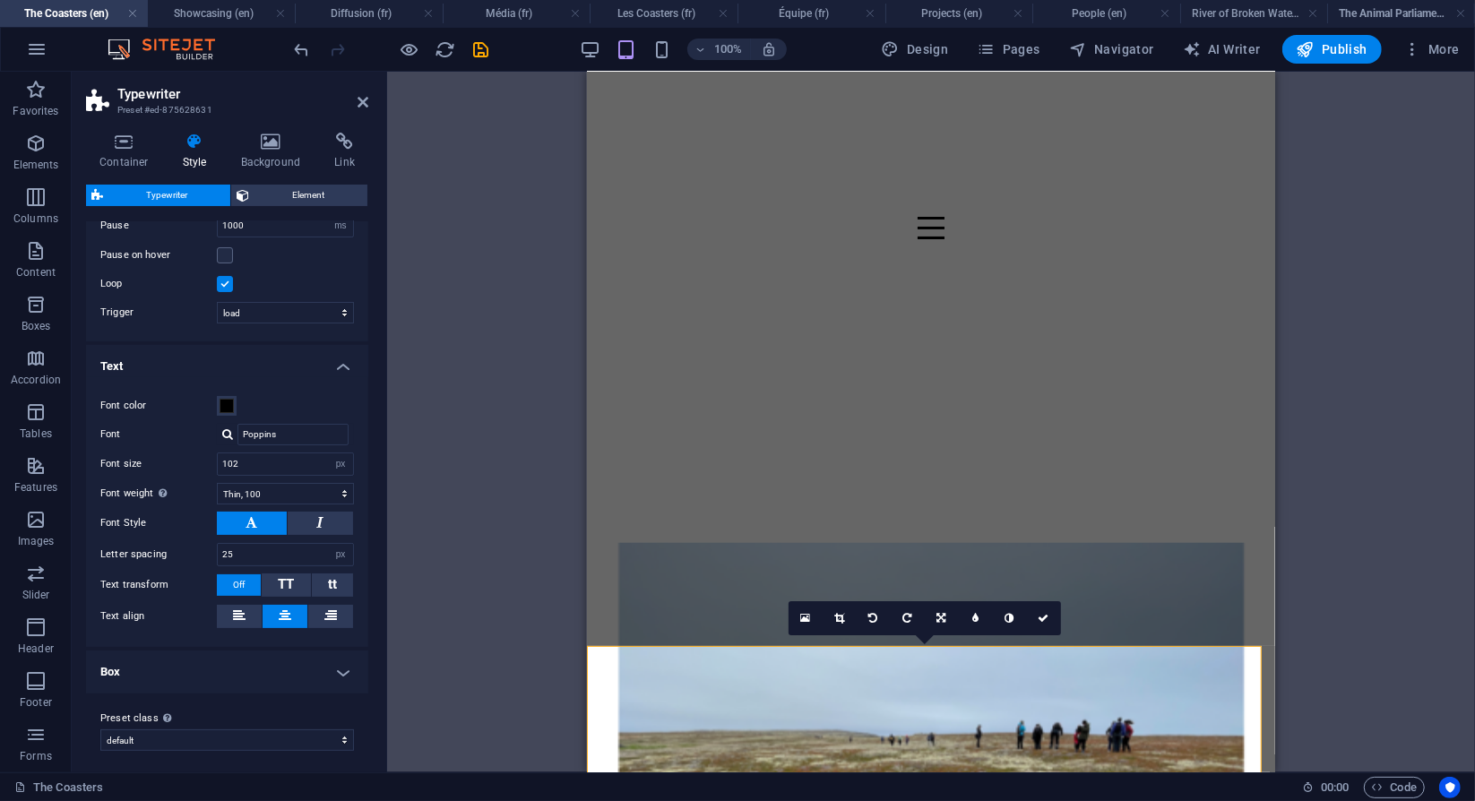
scroll to position [201, 0]
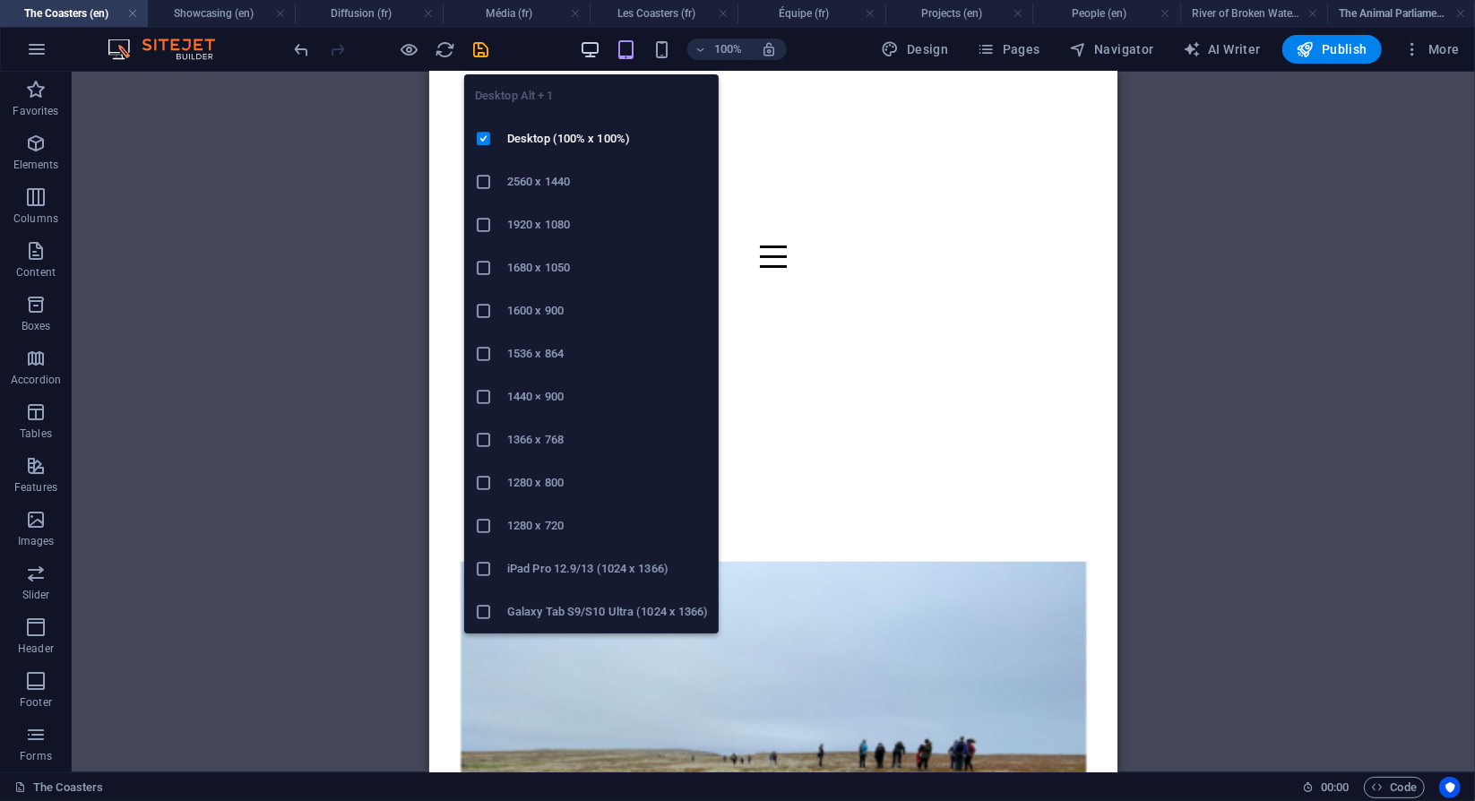
click at [601, 50] on icon "button" at bounding box center [590, 49] width 21 height 21
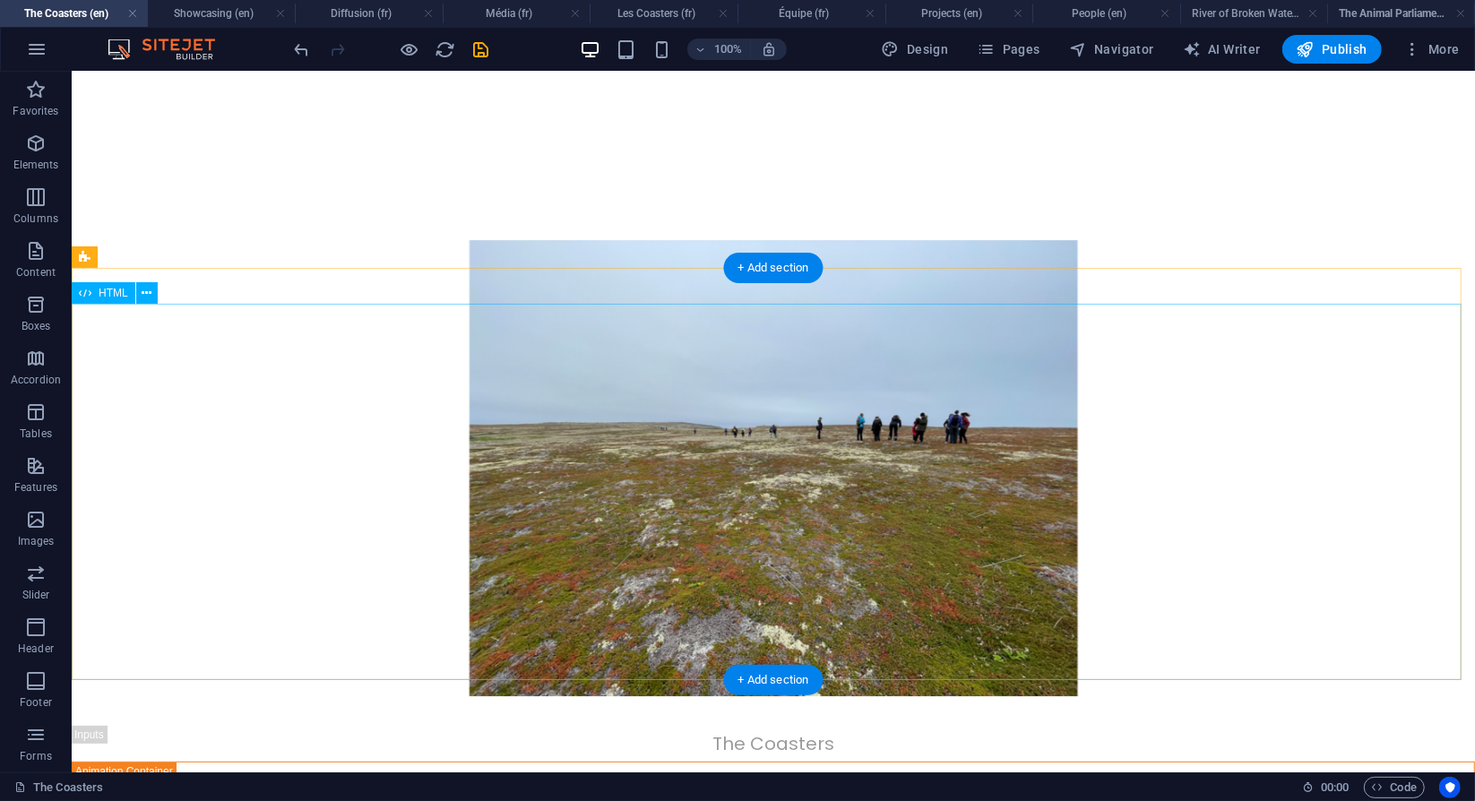
scroll to position [97, 0]
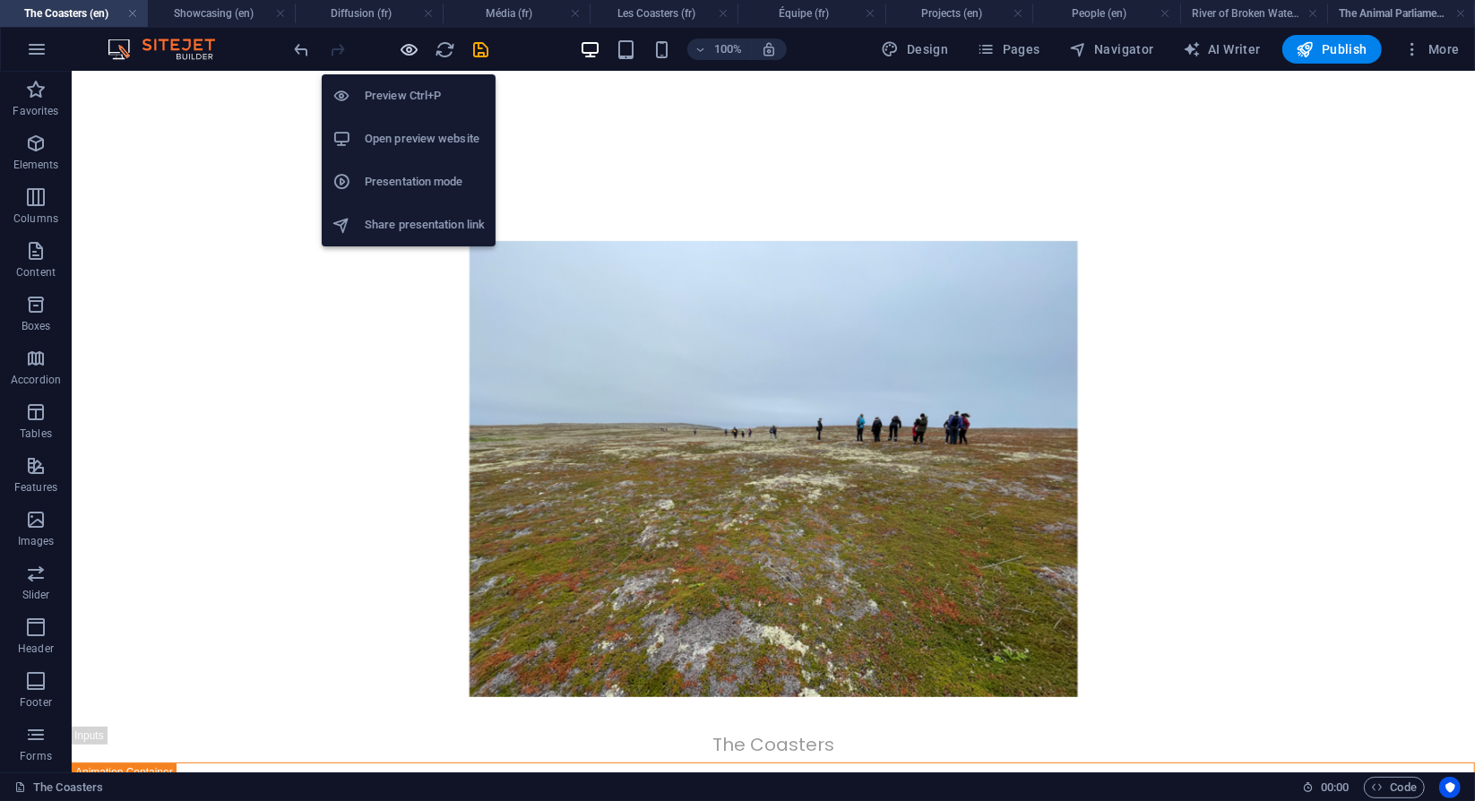
click at [404, 45] on icon "button" at bounding box center [410, 49] width 21 height 21
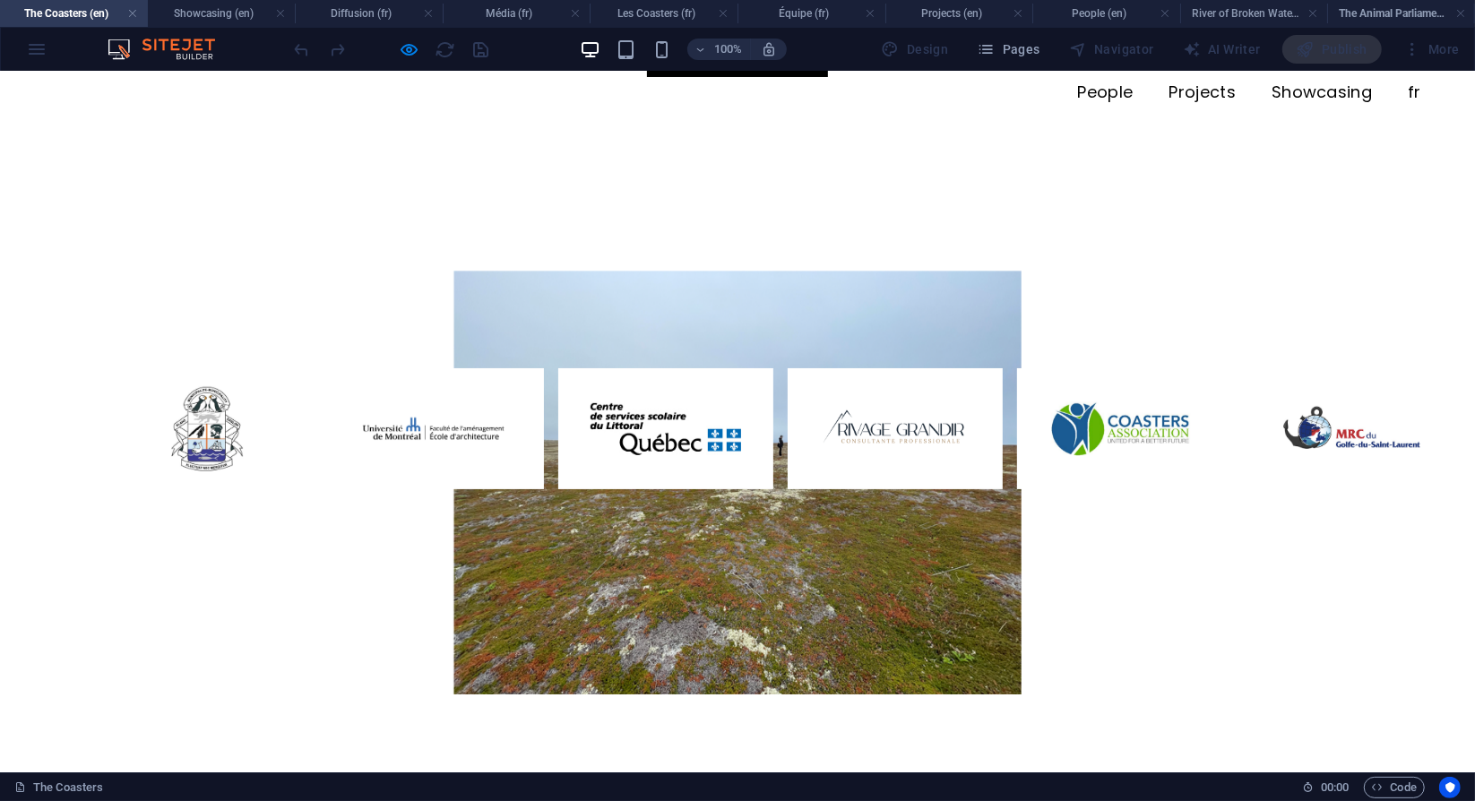
scroll to position [0, 0]
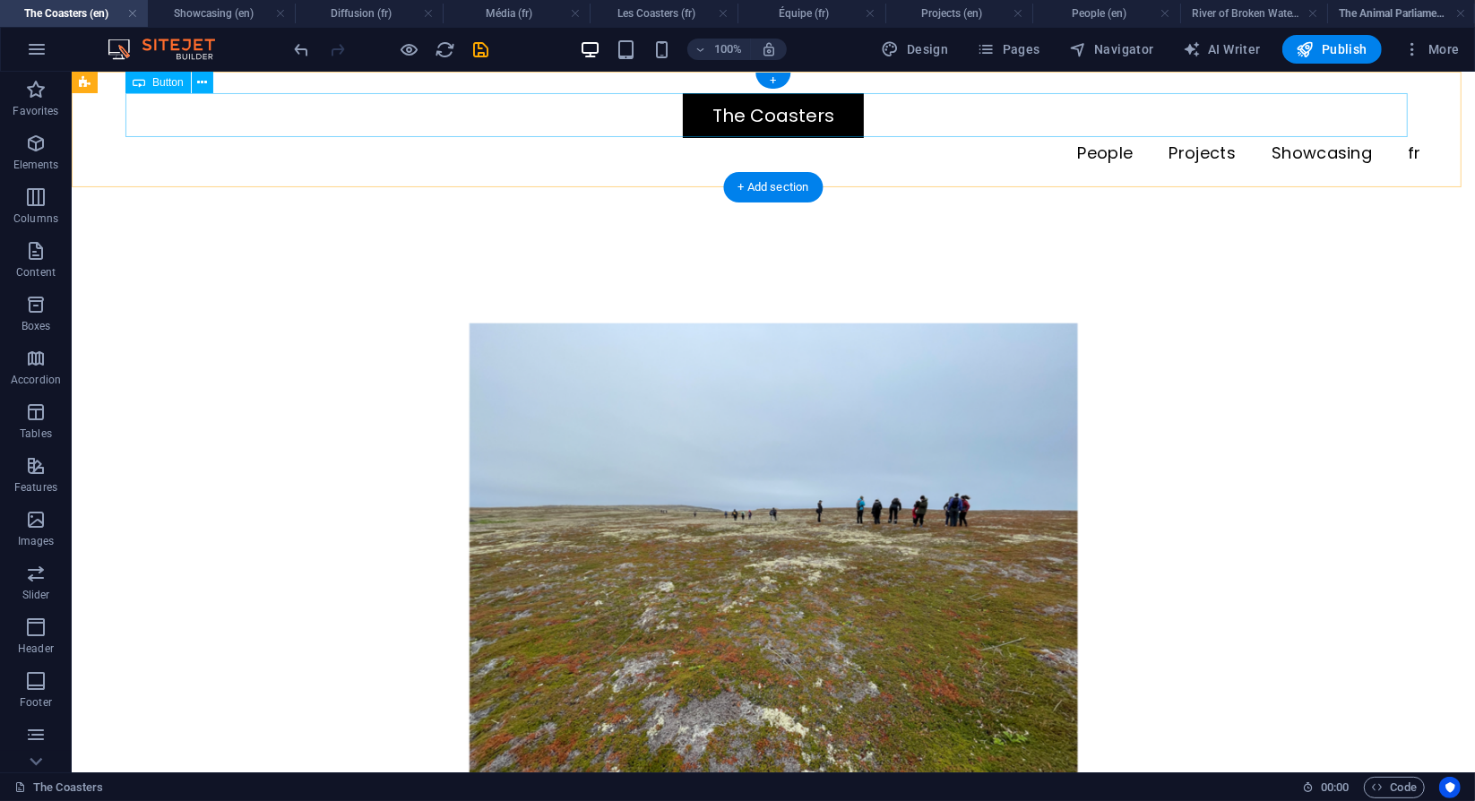
click at [781, 122] on div "The Coasters" at bounding box center [773, 114] width 1296 height 45
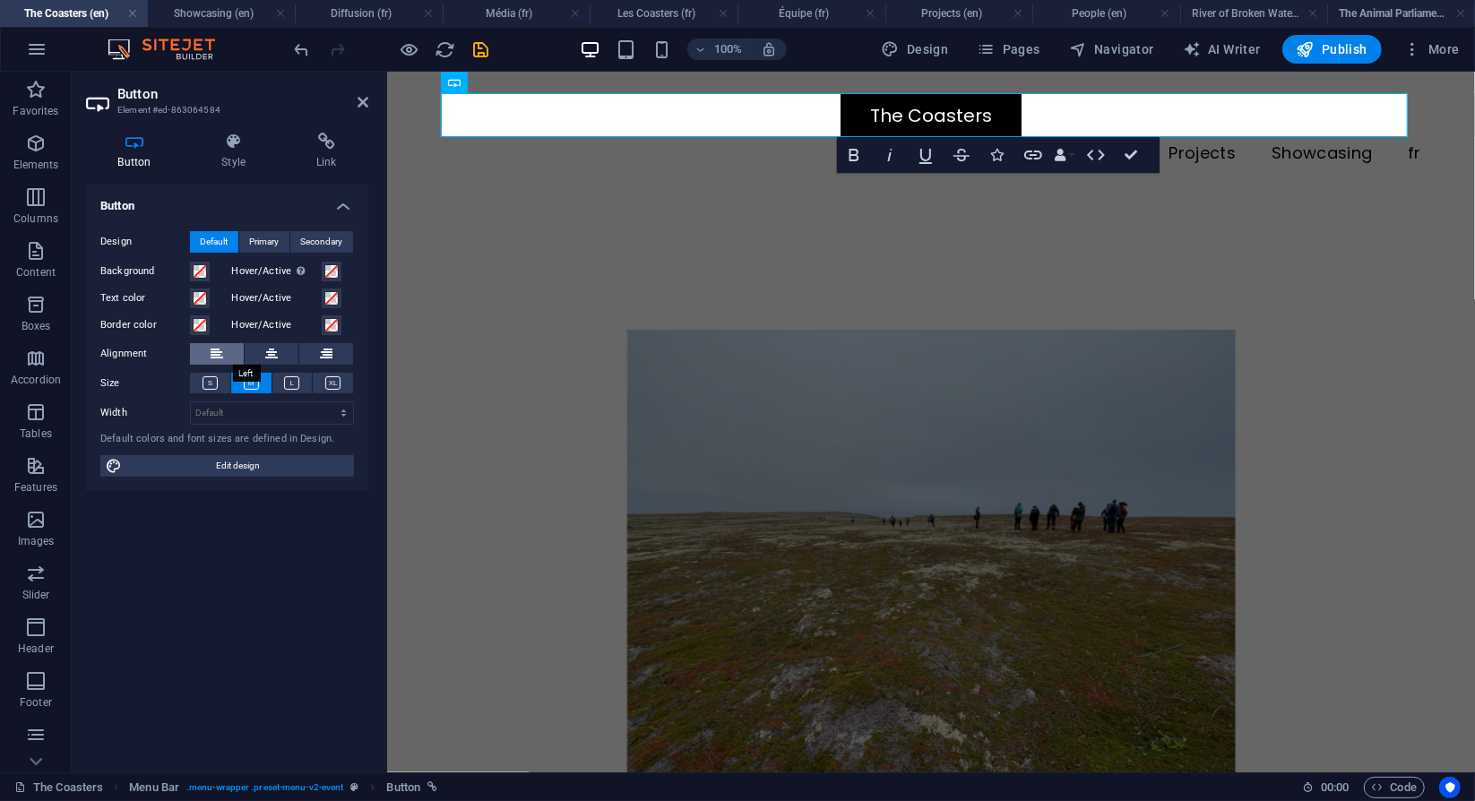
click at [209, 350] on button at bounding box center [217, 354] width 54 height 22
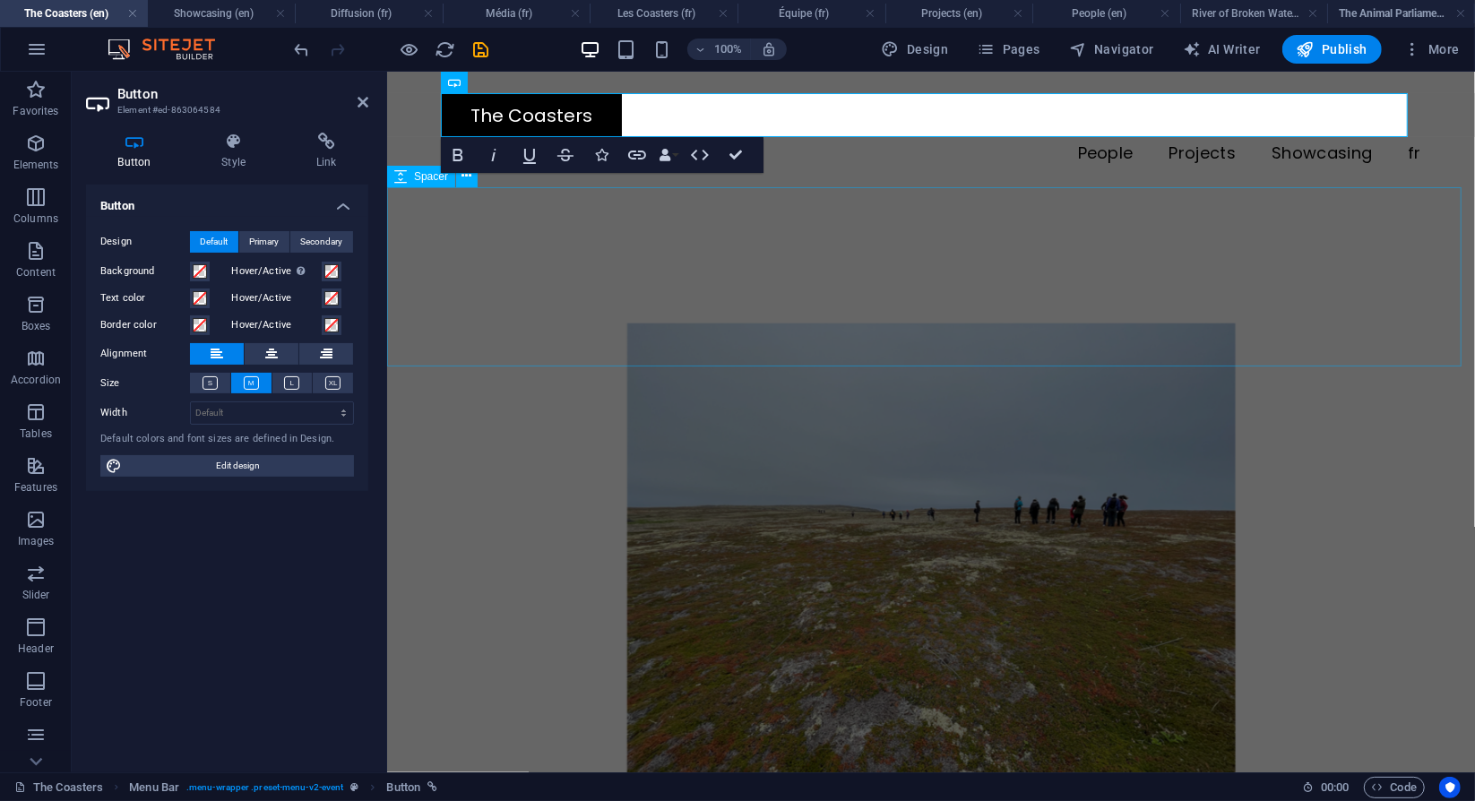
click at [655, 256] on div at bounding box center [930, 276] width 1088 height 179
select select "px"
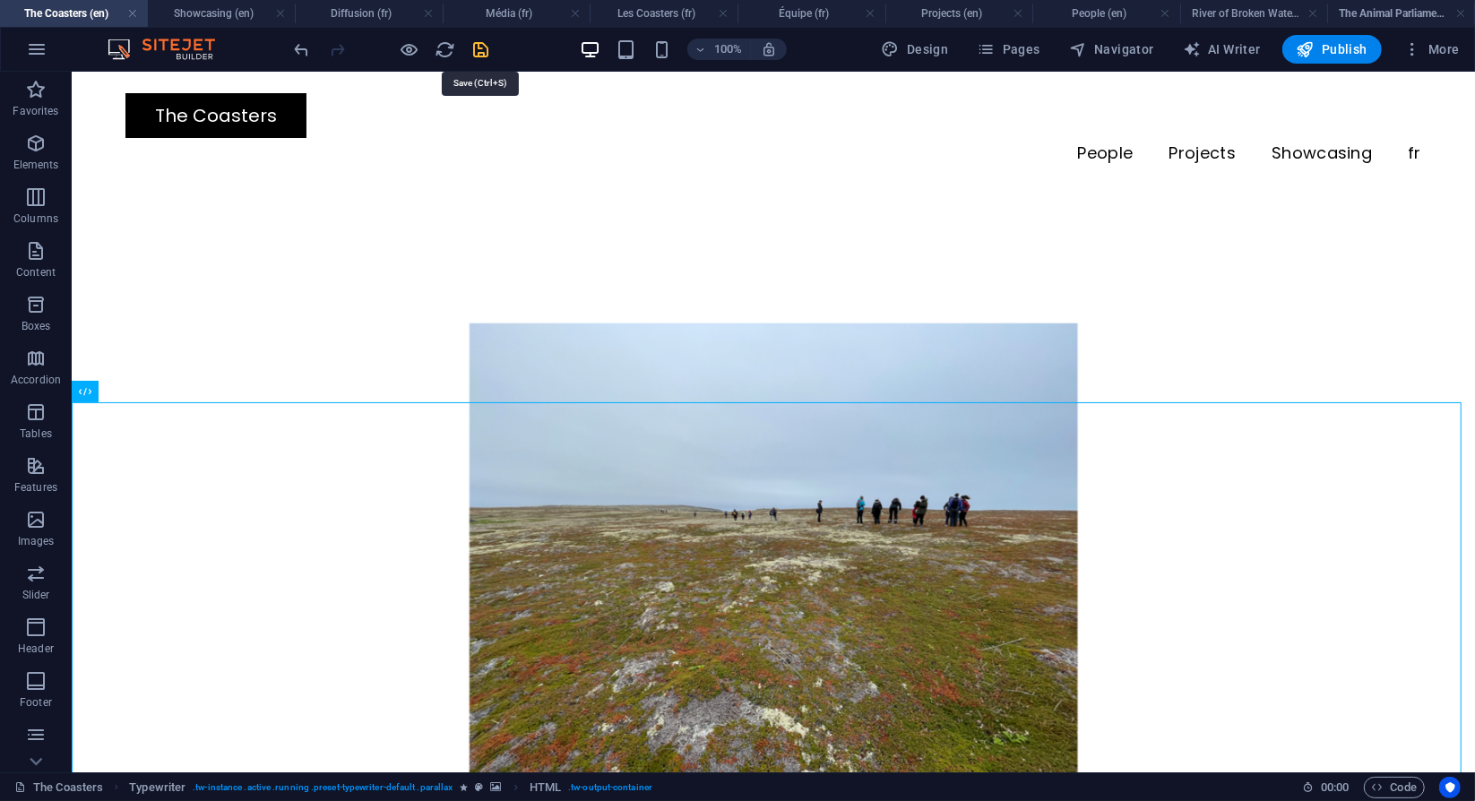
click at [480, 49] on icon "save" at bounding box center [481, 49] width 21 height 21
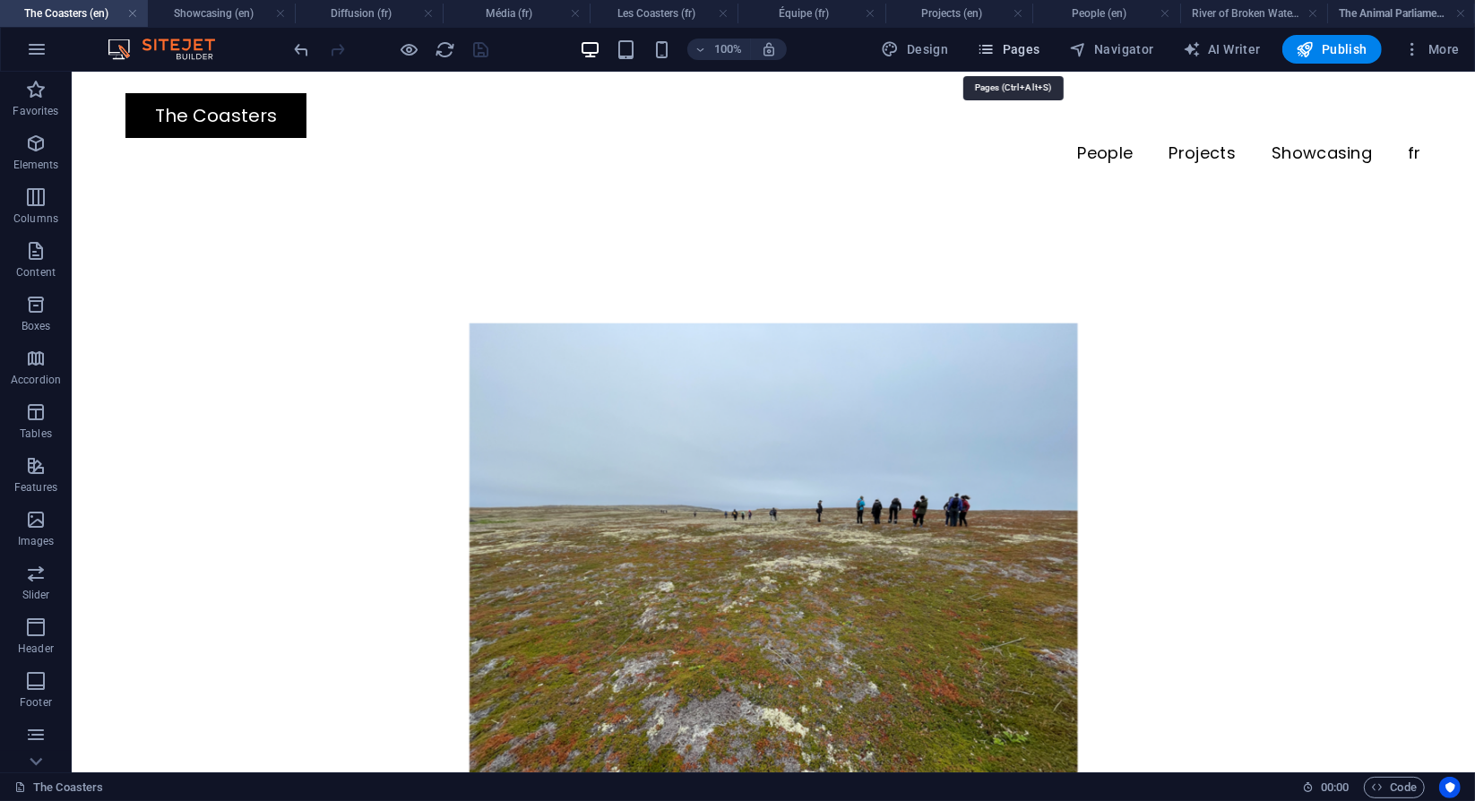
click at [1020, 43] on span "Pages" at bounding box center [1008, 49] width 63 height 18
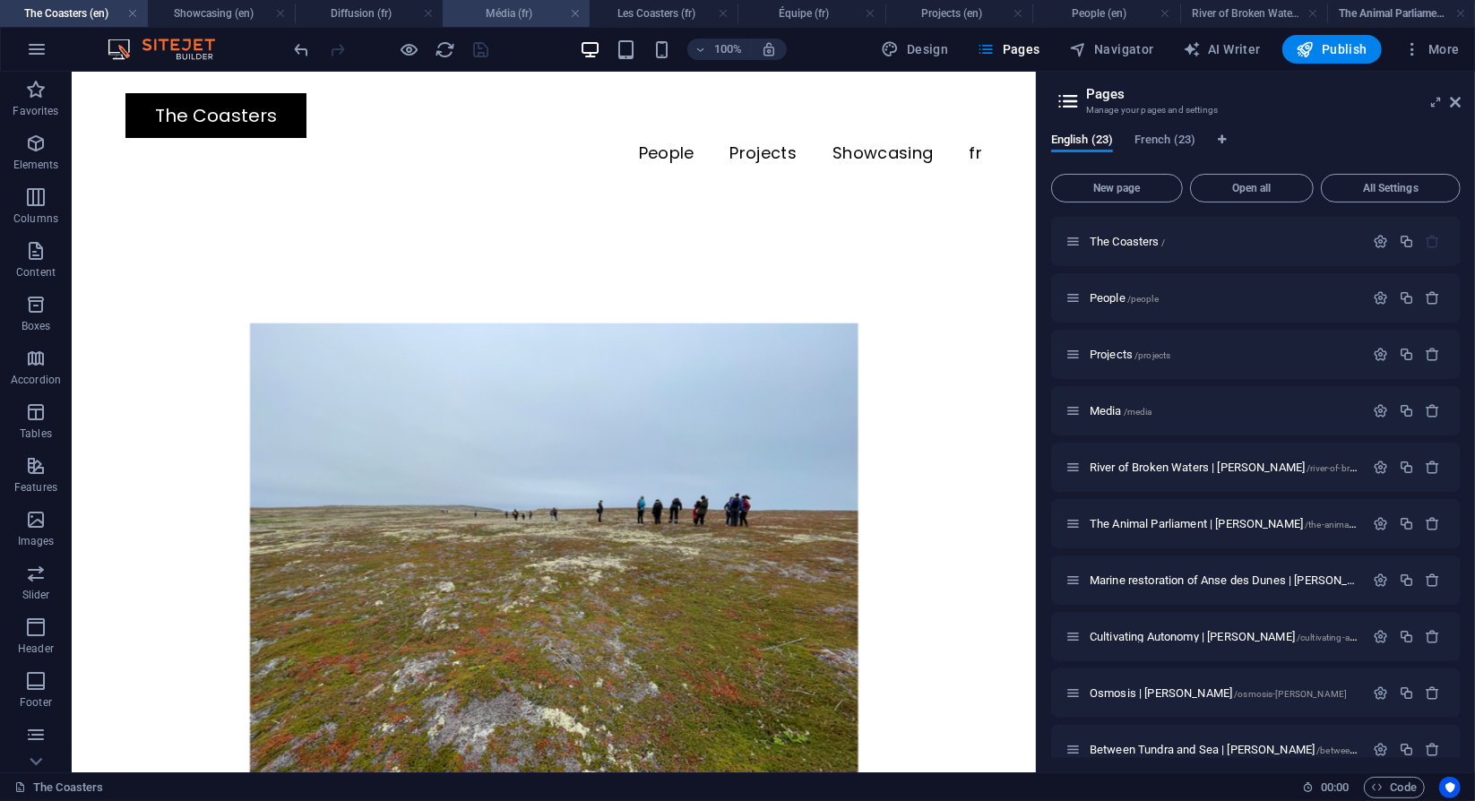
click at [518, 7] on h4 "Média (fr)" at bounding box center [517, 14] width 148 height 20
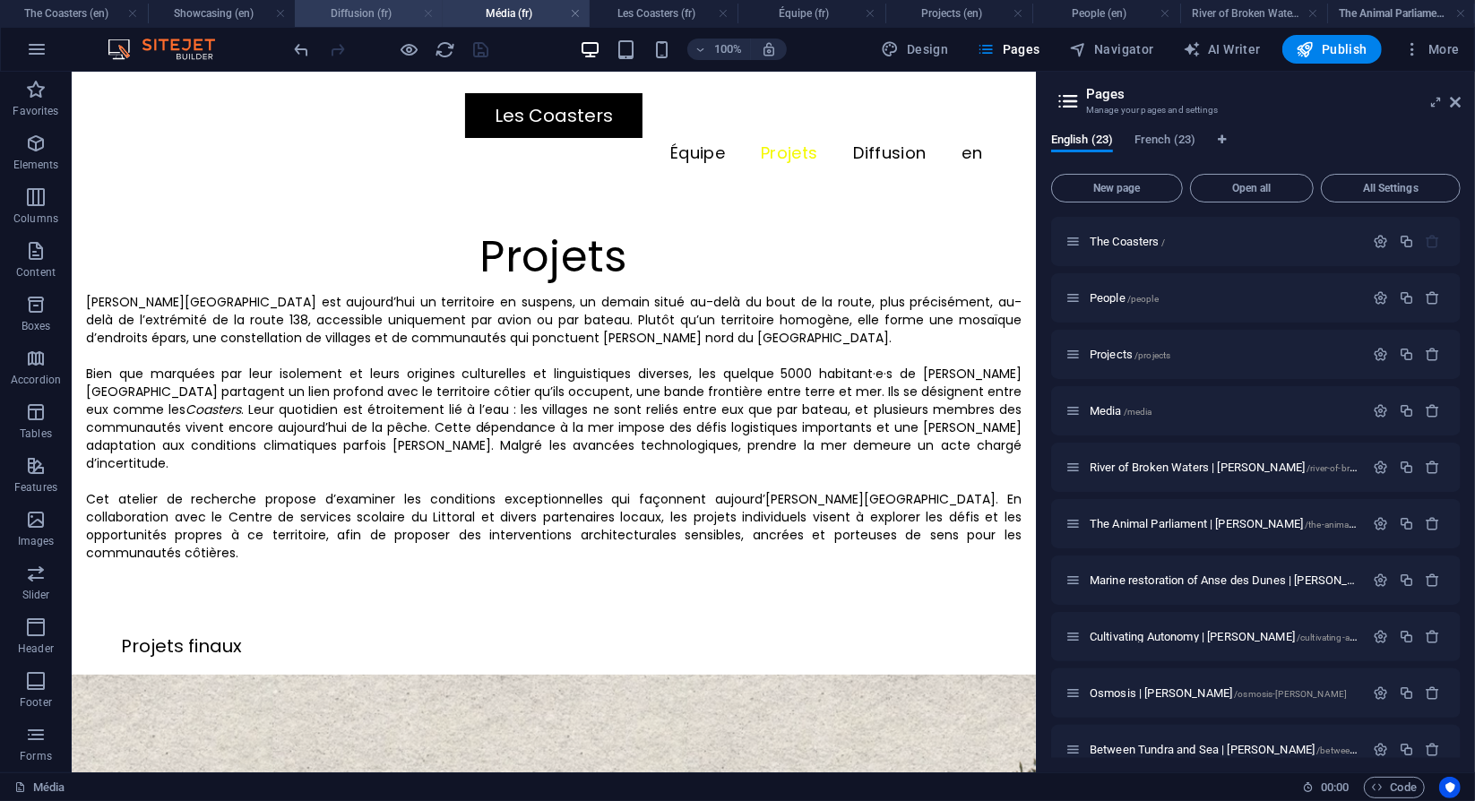
click at [429, 16] on link at bounding box center [428, 13] width 11 height 17
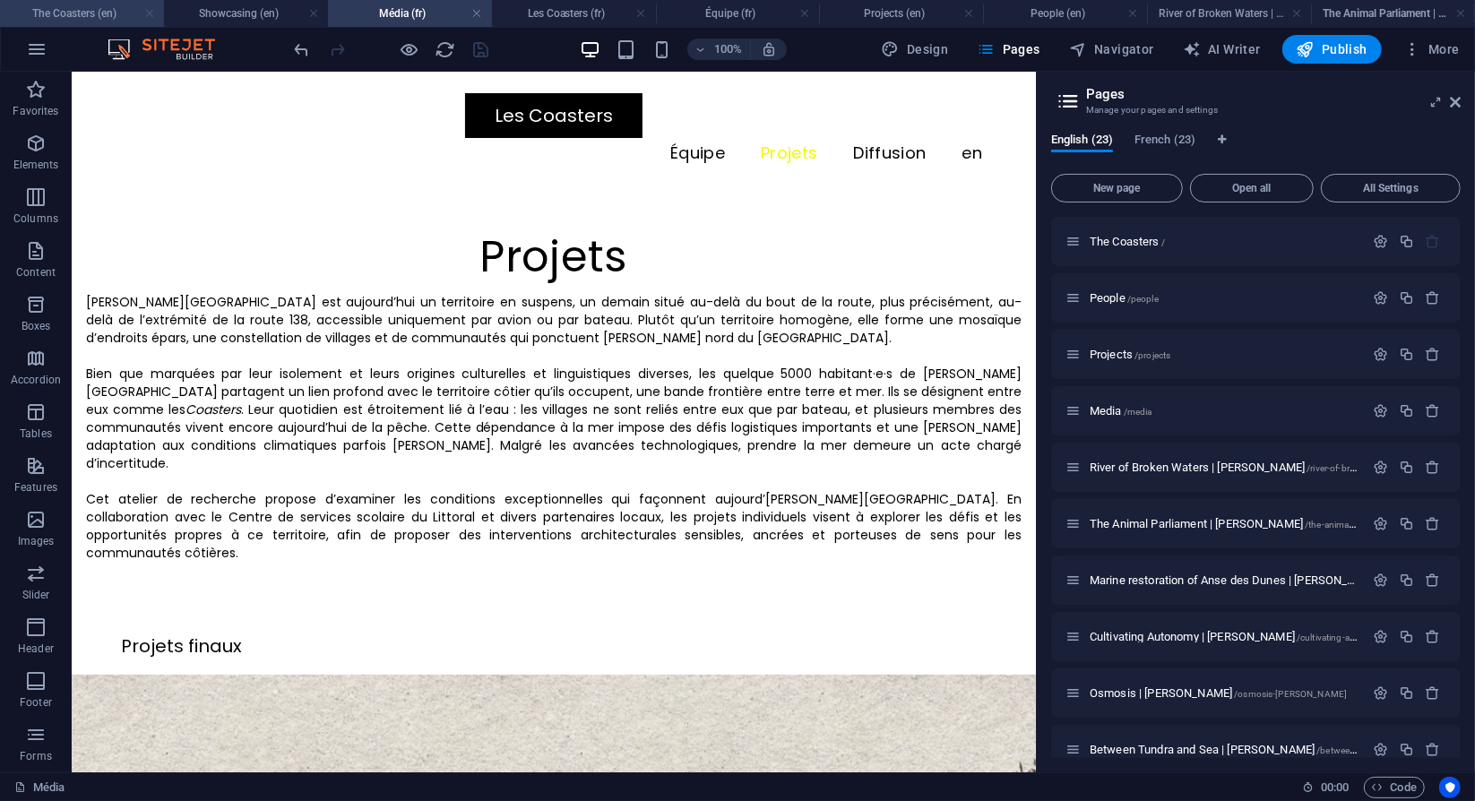
click at [145, 12] on link at bounding box center [149, 13] width 11 height 17
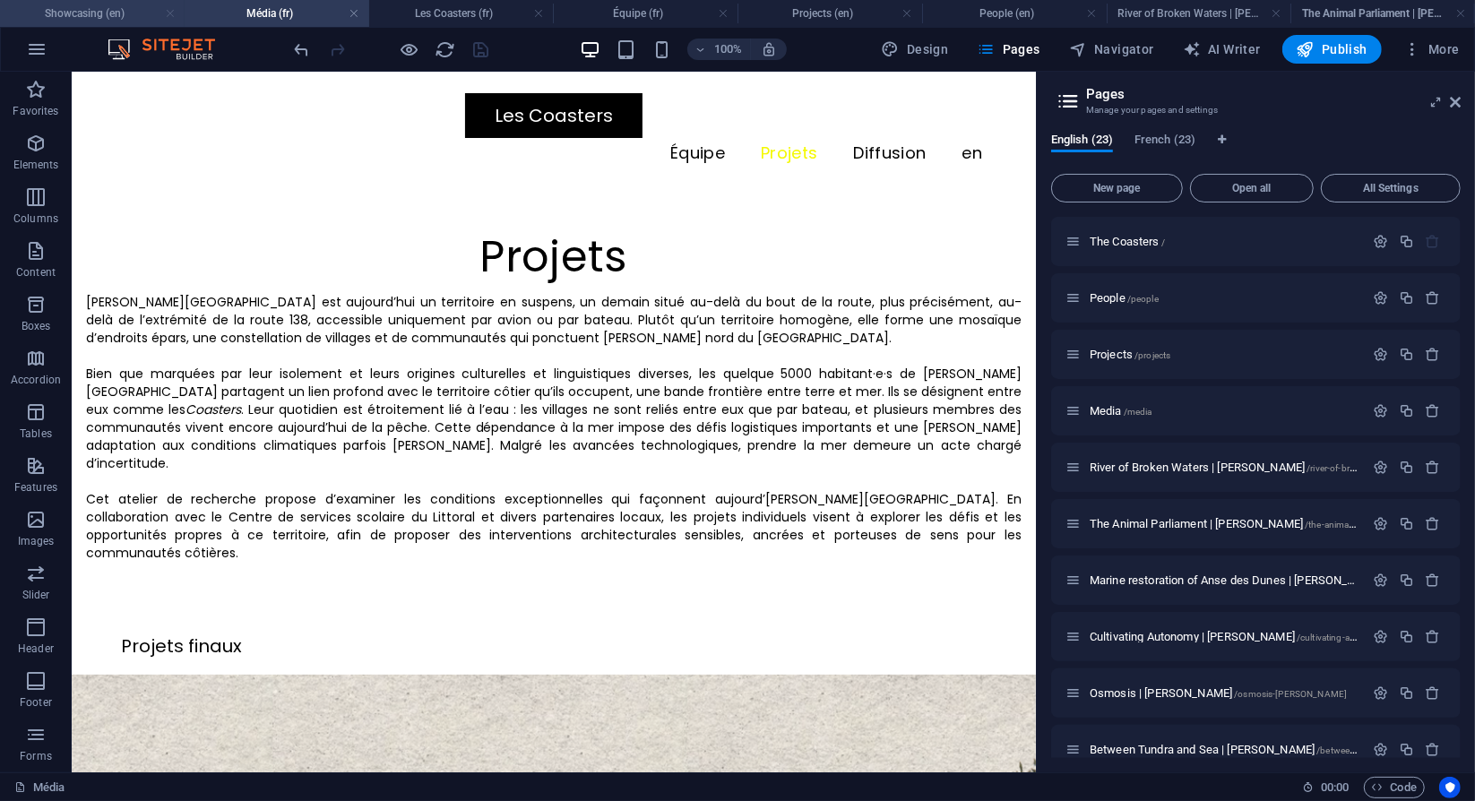
click at [172, 13] on link at bounding box center [170, 13] width 11 height 17
click at [202, 15] on h4 "Média (fr)" at bounding box center [105, 14] width 211 height 20
click at [197, 15] on link at bounding box center [196, 13] width 11 height 17
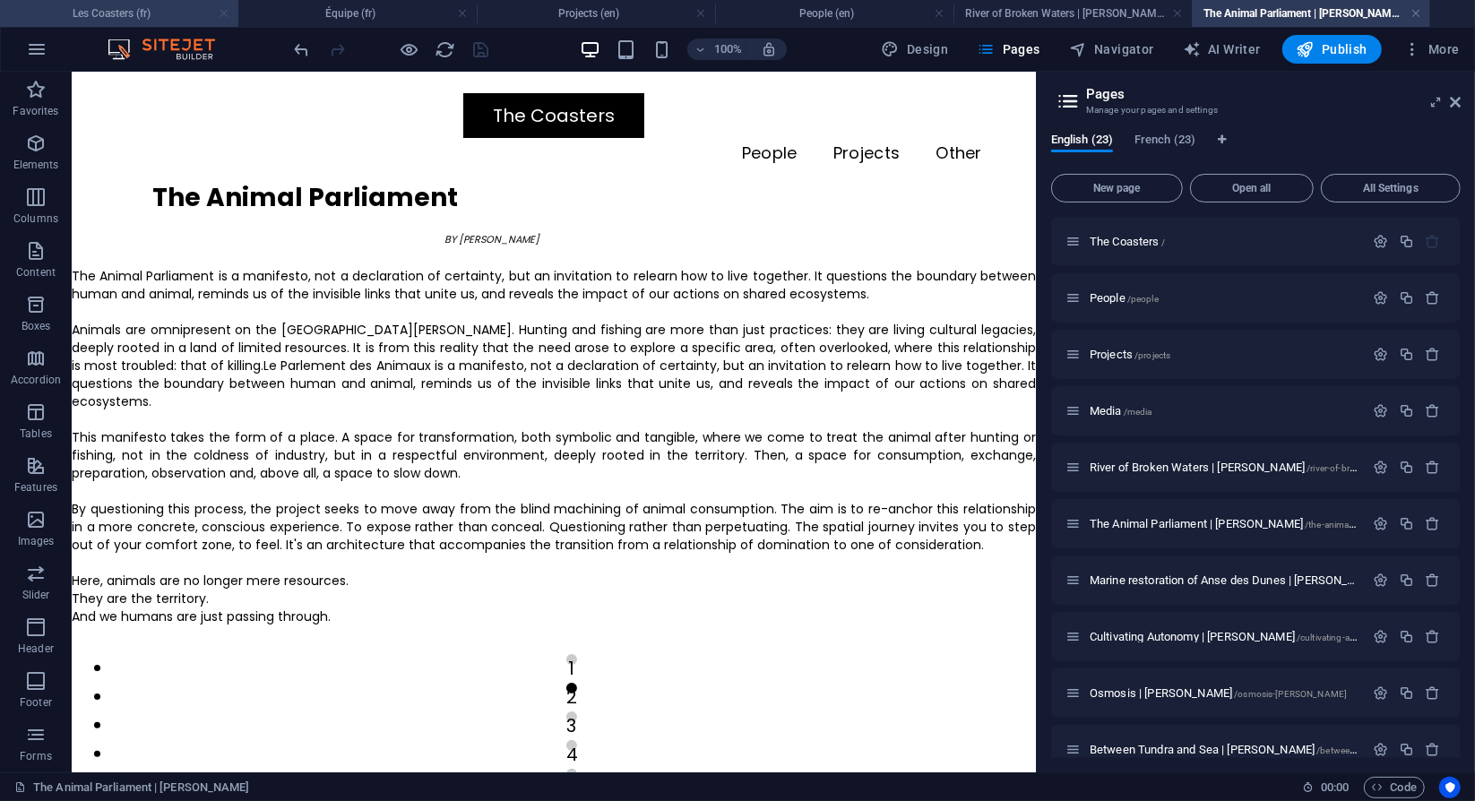
click at [223, 15] on link at bounding box center [224, 13] width 11 height 17
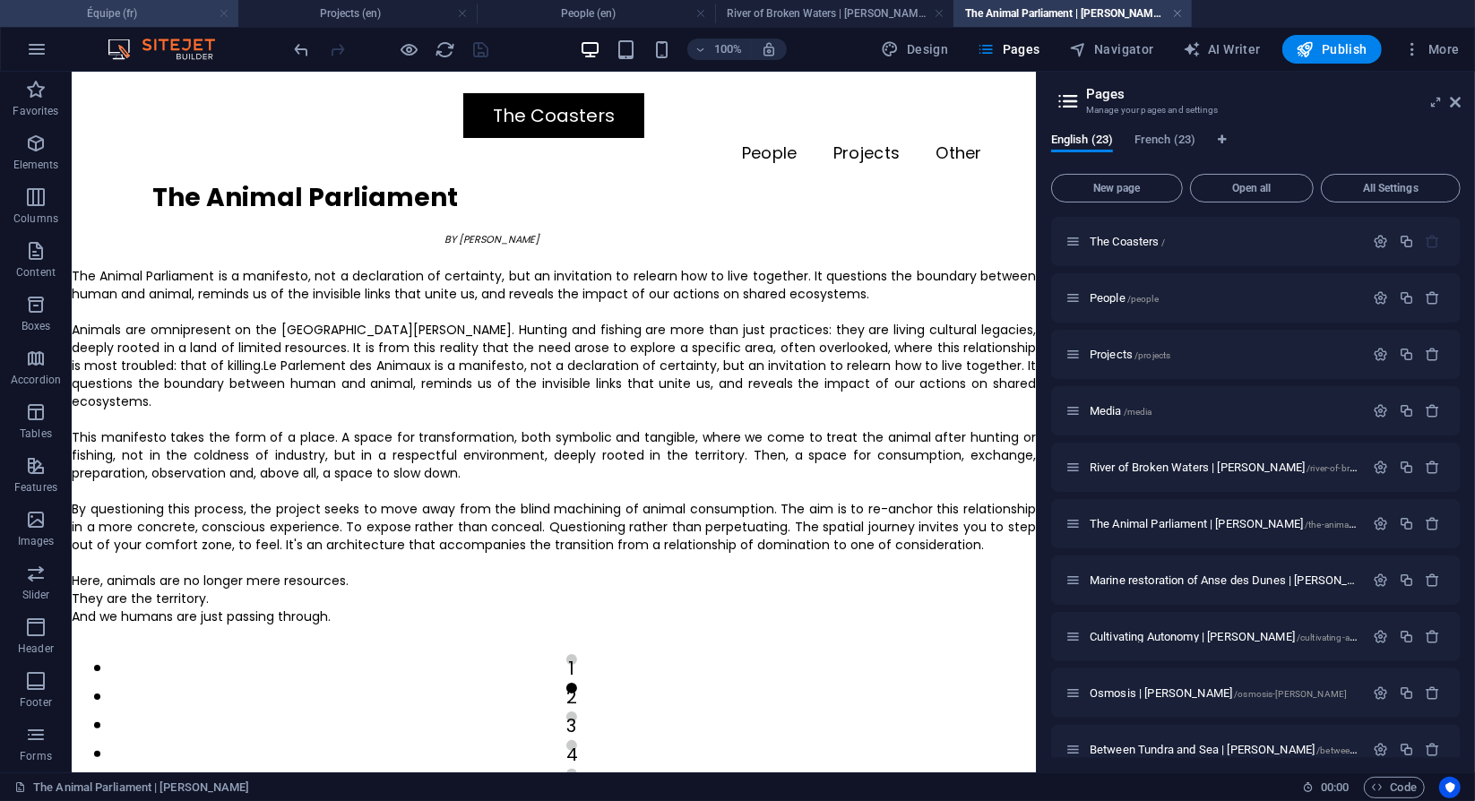
click at [227, 16] on link at bounding box center [224, 13] width 11 height 17
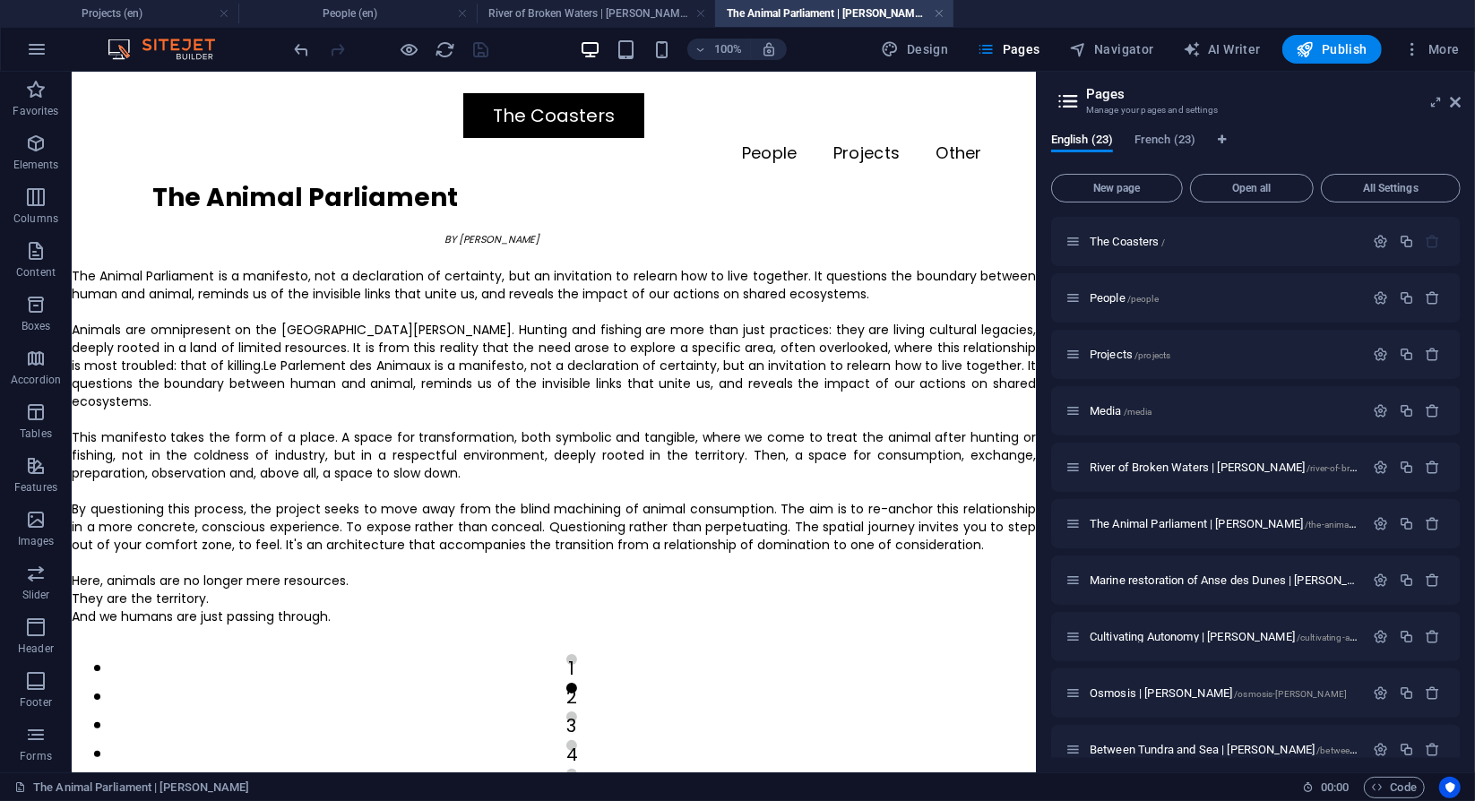
click at [227, 16] on link at bounding box center [224, 13] width 11 height 17
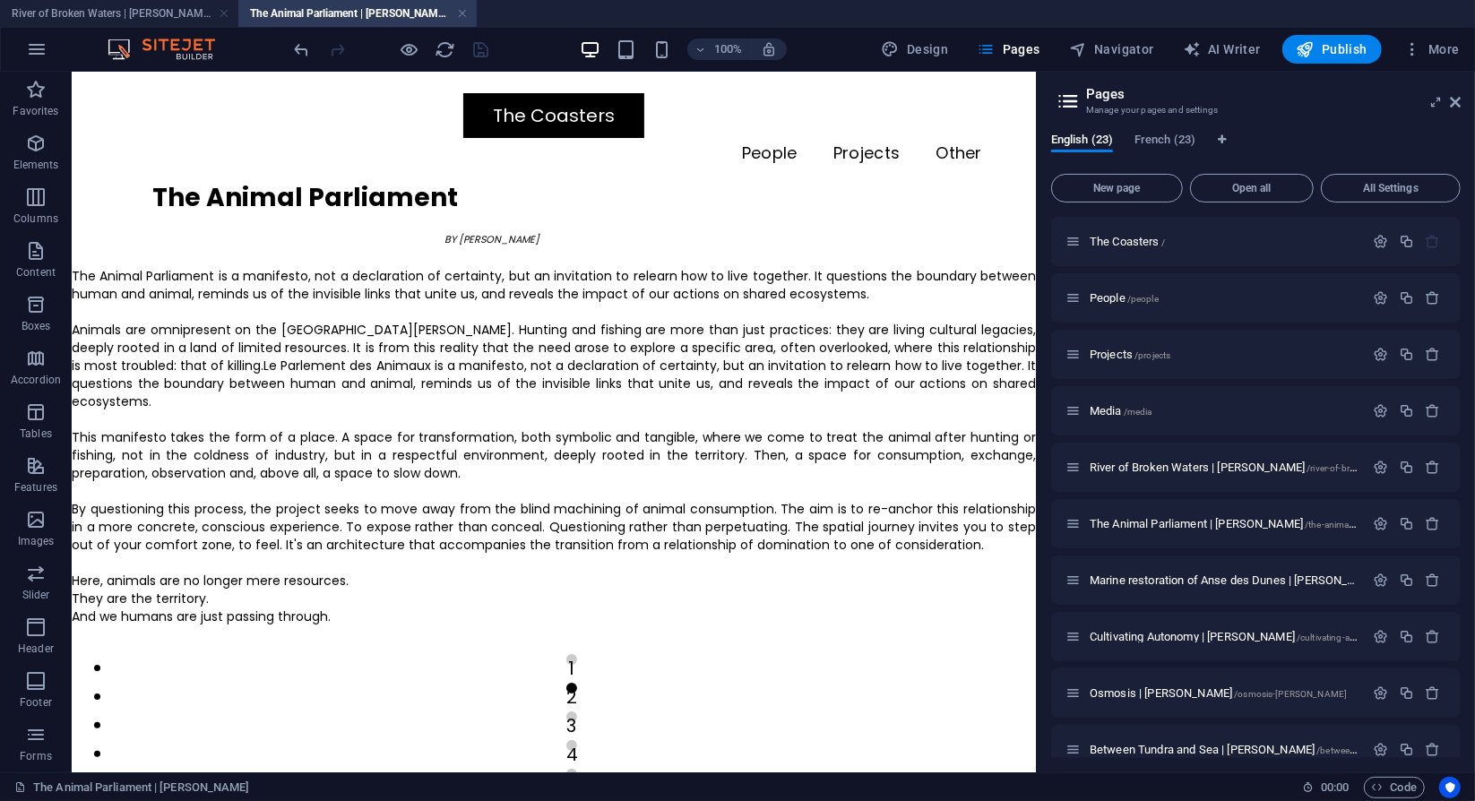
click at [227, 16] on link at bounding box center [224, 13] width 11 height 17
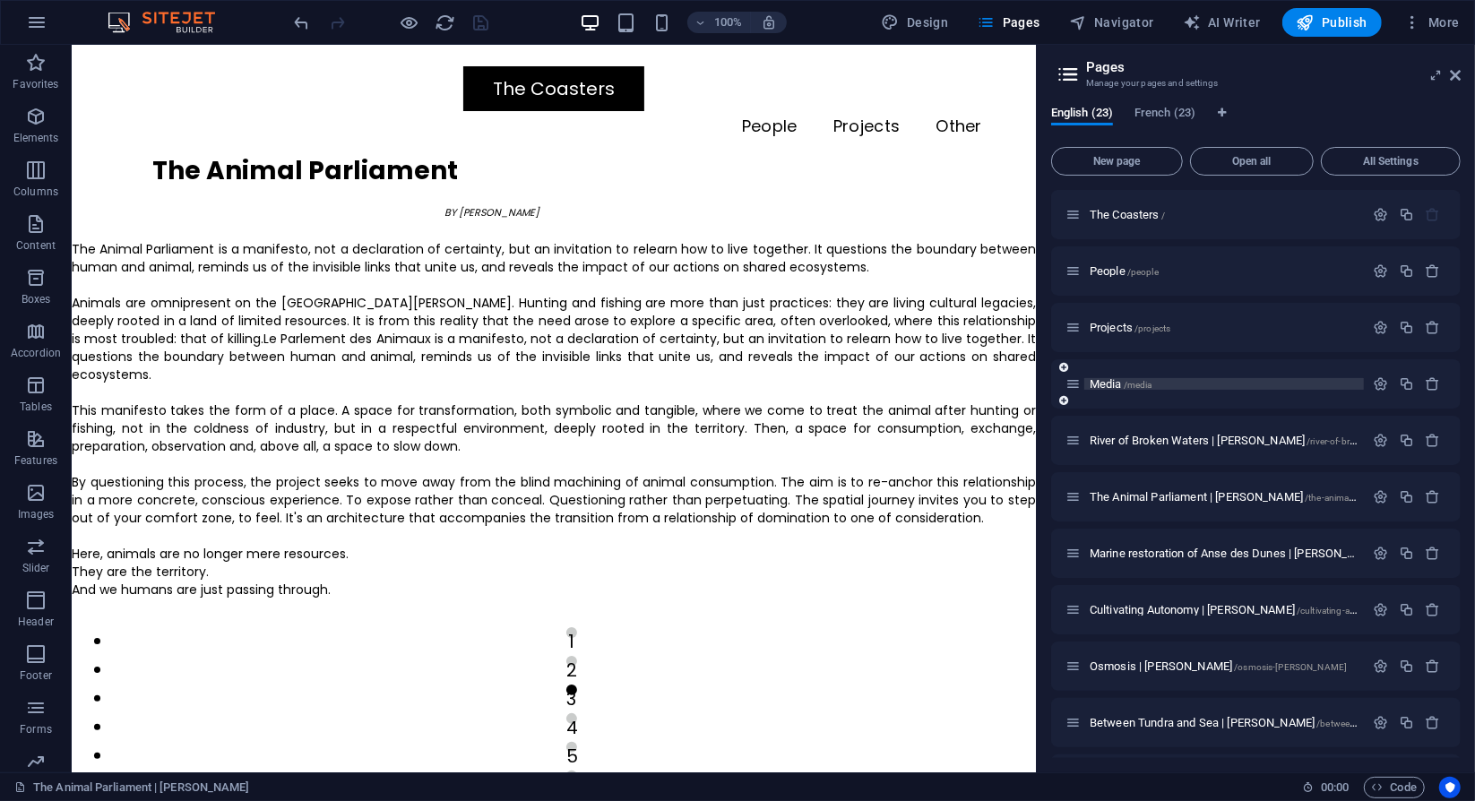
click at [1110, 386] on span "Media /media" at bounding box center [1121, 383] width 63 height 13
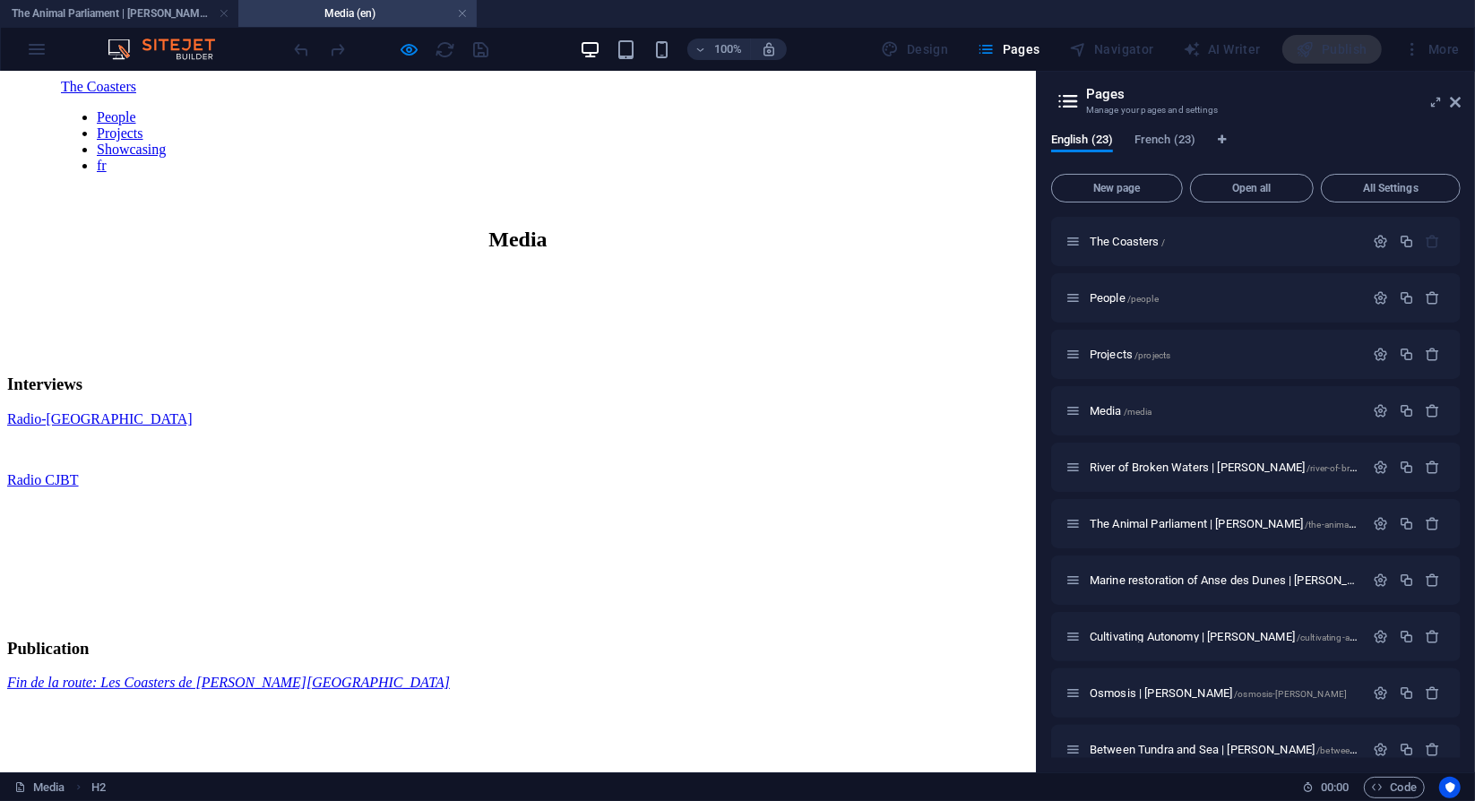
scroll to position [34, 0]
click at [619, 414] on div "Radio-[GEOGRAPHIC_DATA]" at bounding box center [518, 422] width 1022 height 16
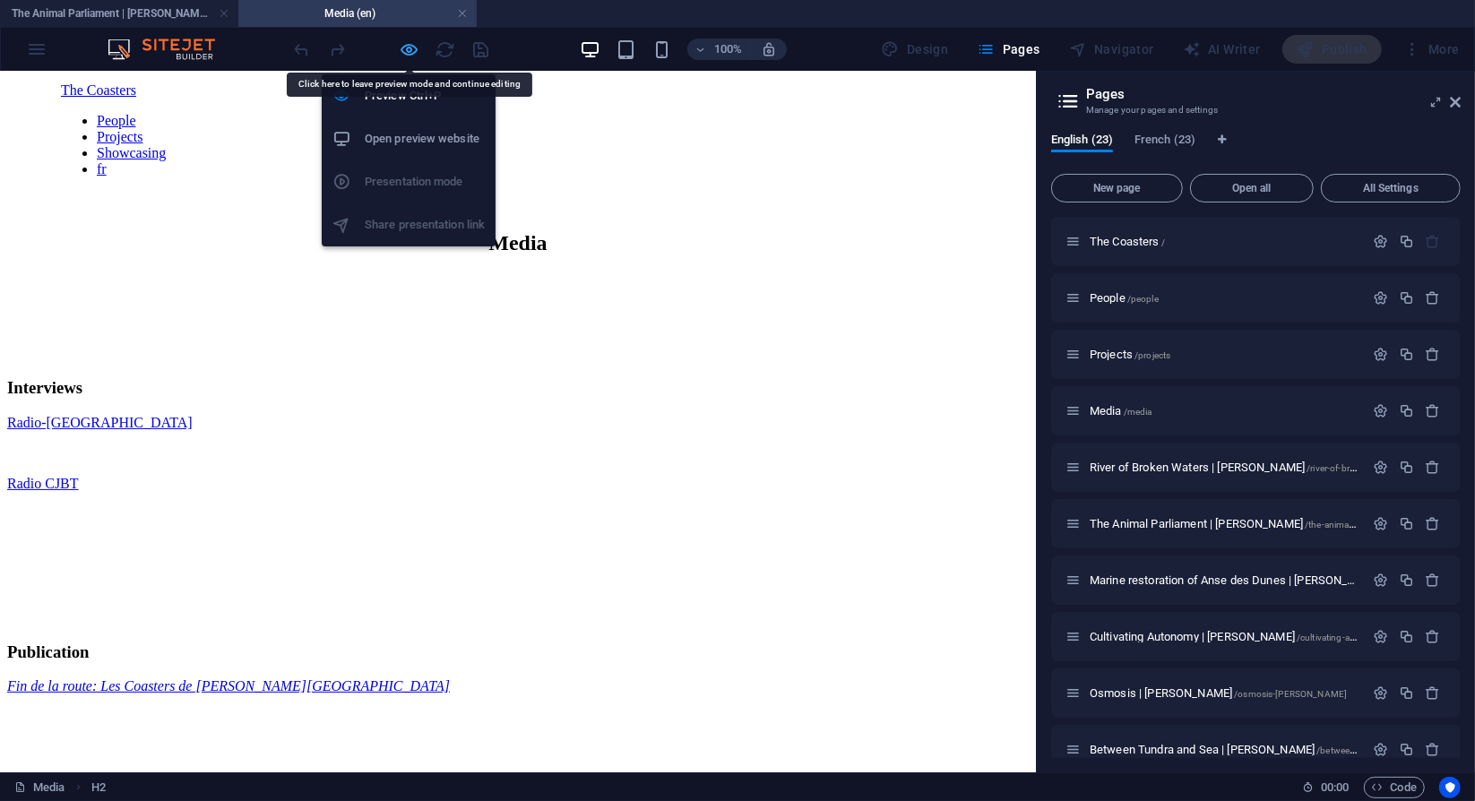
click at [412, 52] on icon "button" at bounding box center [410, 49] width 21 height 21
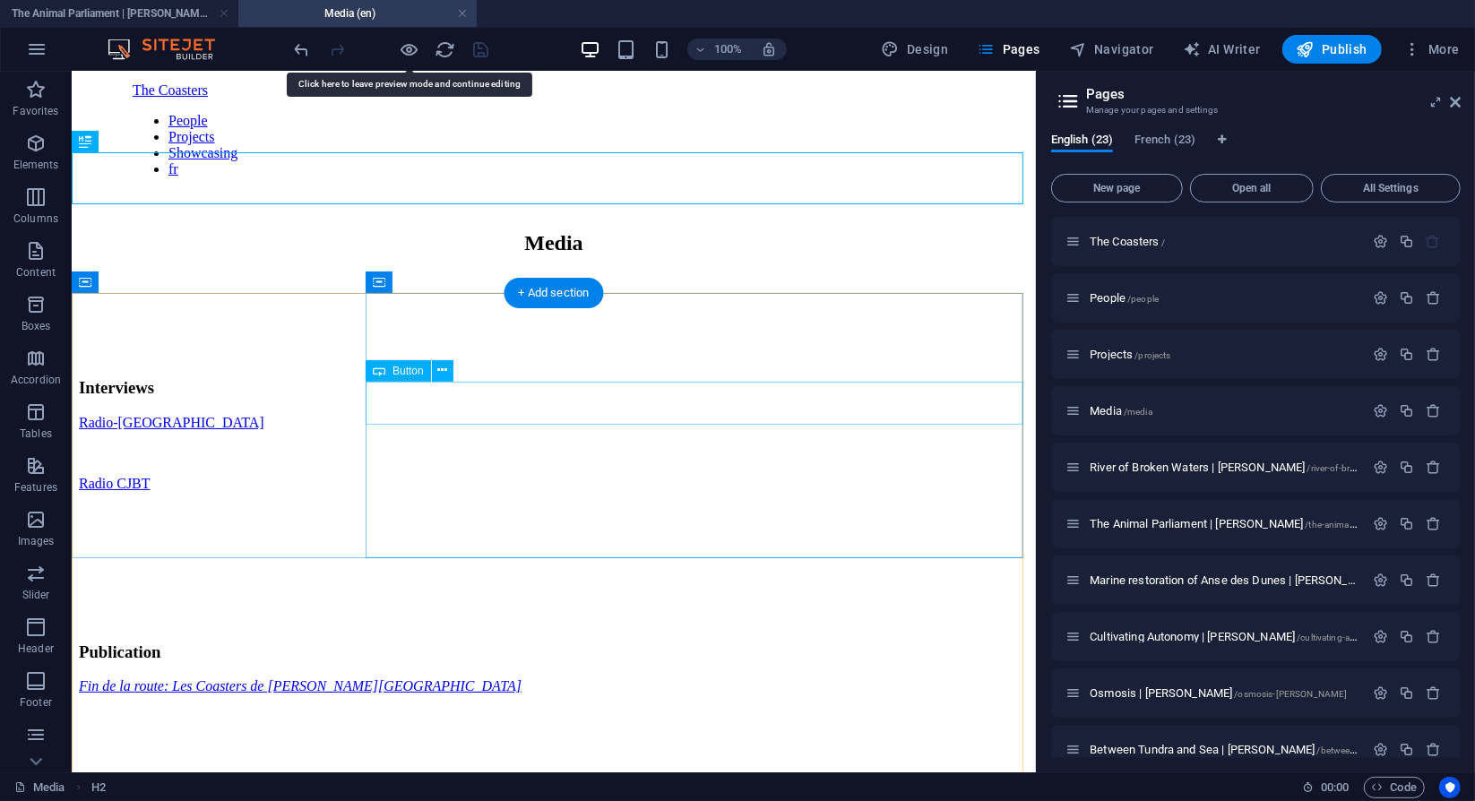
click at [656, 475] on div "Radio CJBT" at bounding box center [553, 483] width 950 height 16
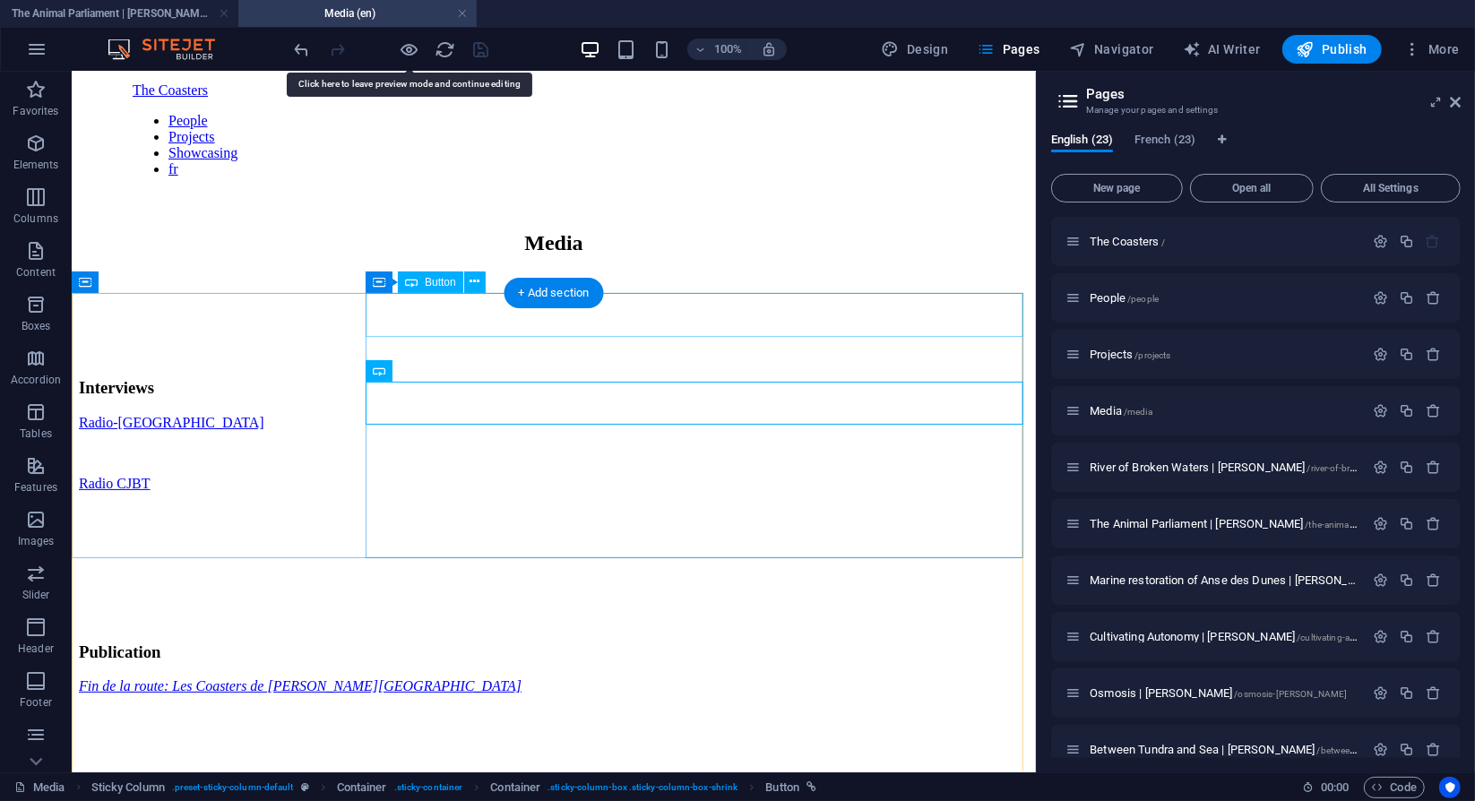
click at [649, 414] on div "Radio-[GEOGRAPHIC_DATA]" at bounding box center [553, 422] width 950 height 16
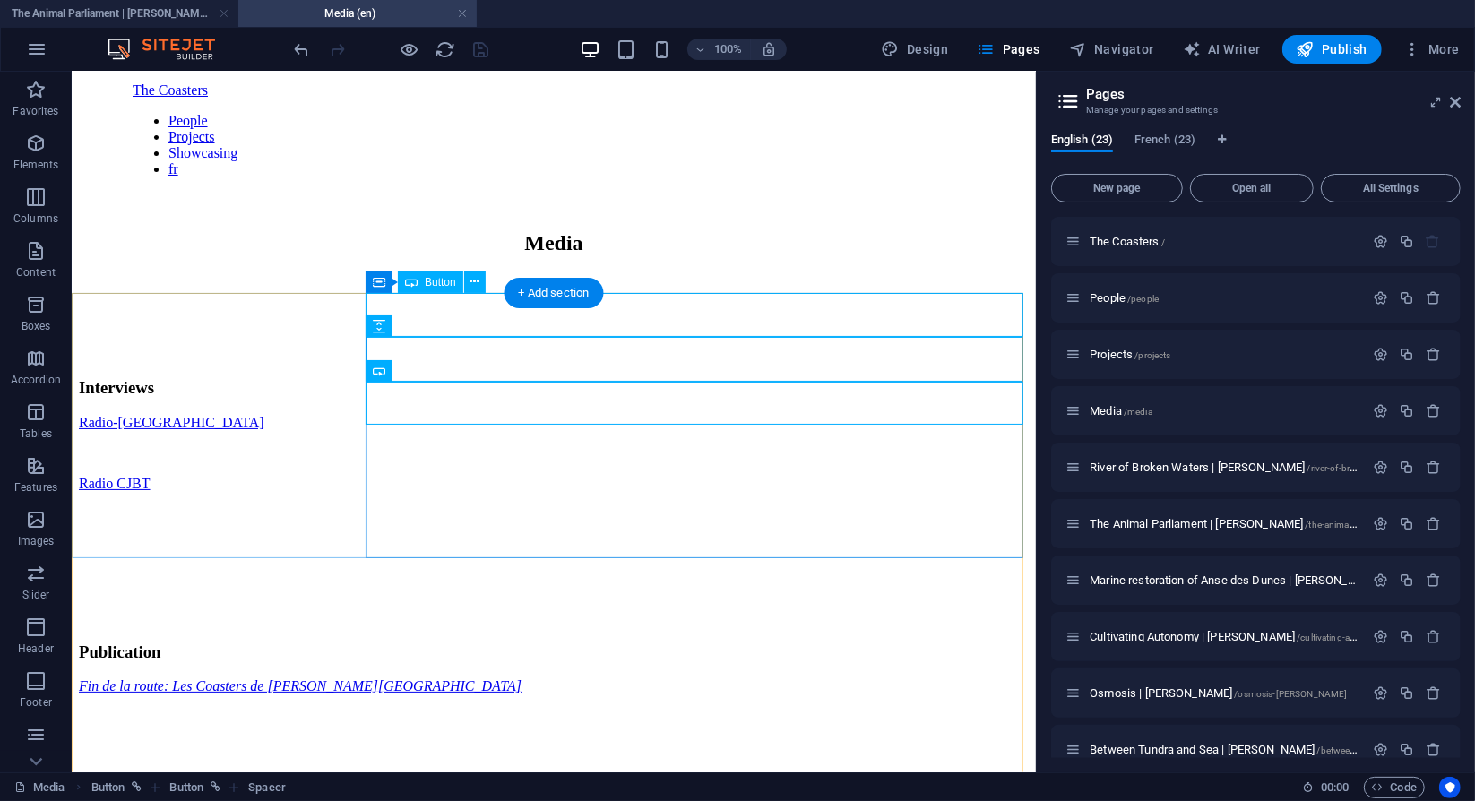
click at [744, 414] on div "Radio-[GEOGRAPHIC_DATA]" at bounding box center [553, 422] width 950 height 16
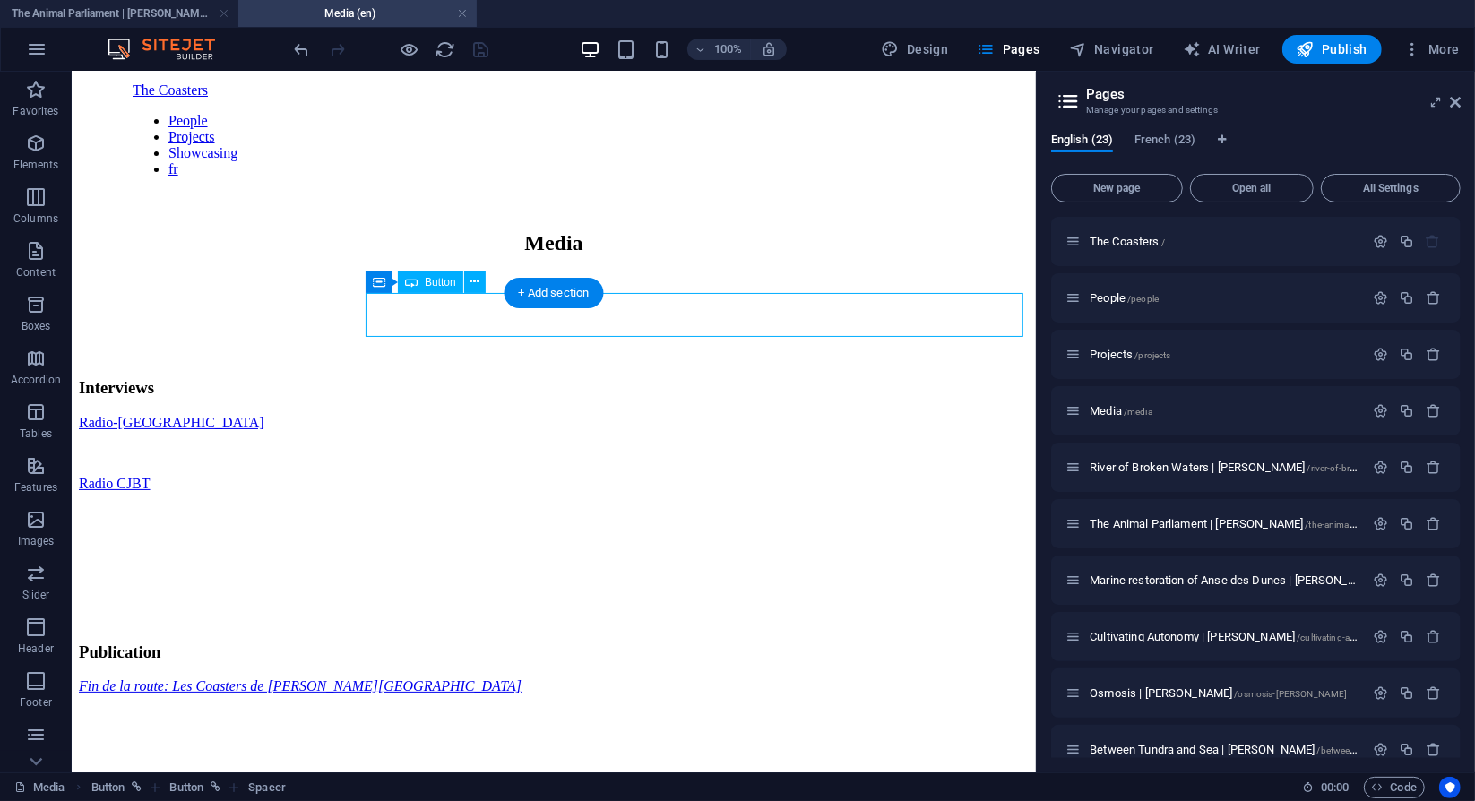
click at [744, 414] on div "Radio-[GEOGRAPHIC_DATA]" at bounding box center [553, 422] width 950 height 16
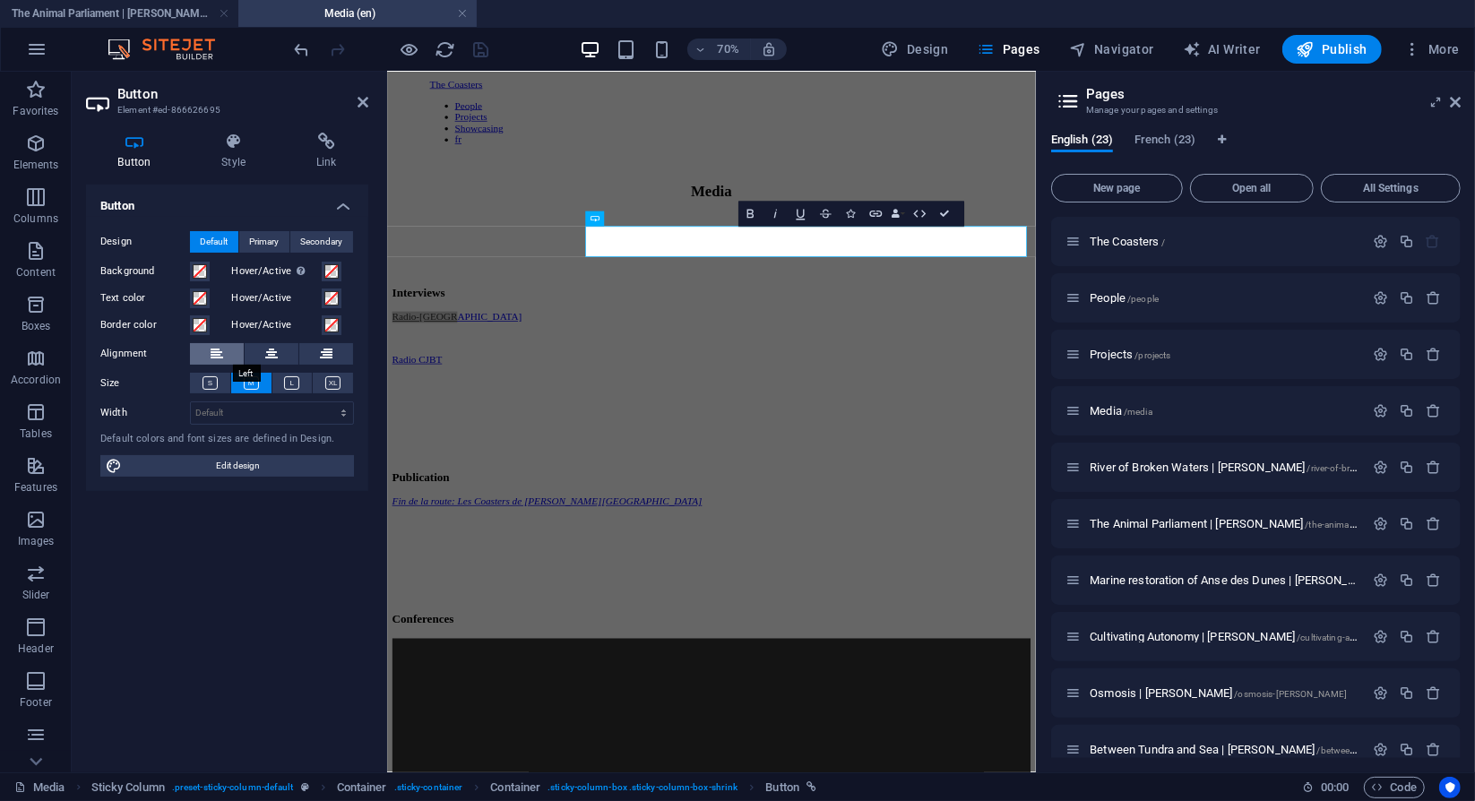
click at [212, 355] on icon at bounding box center [217, 354] width 13 height 22
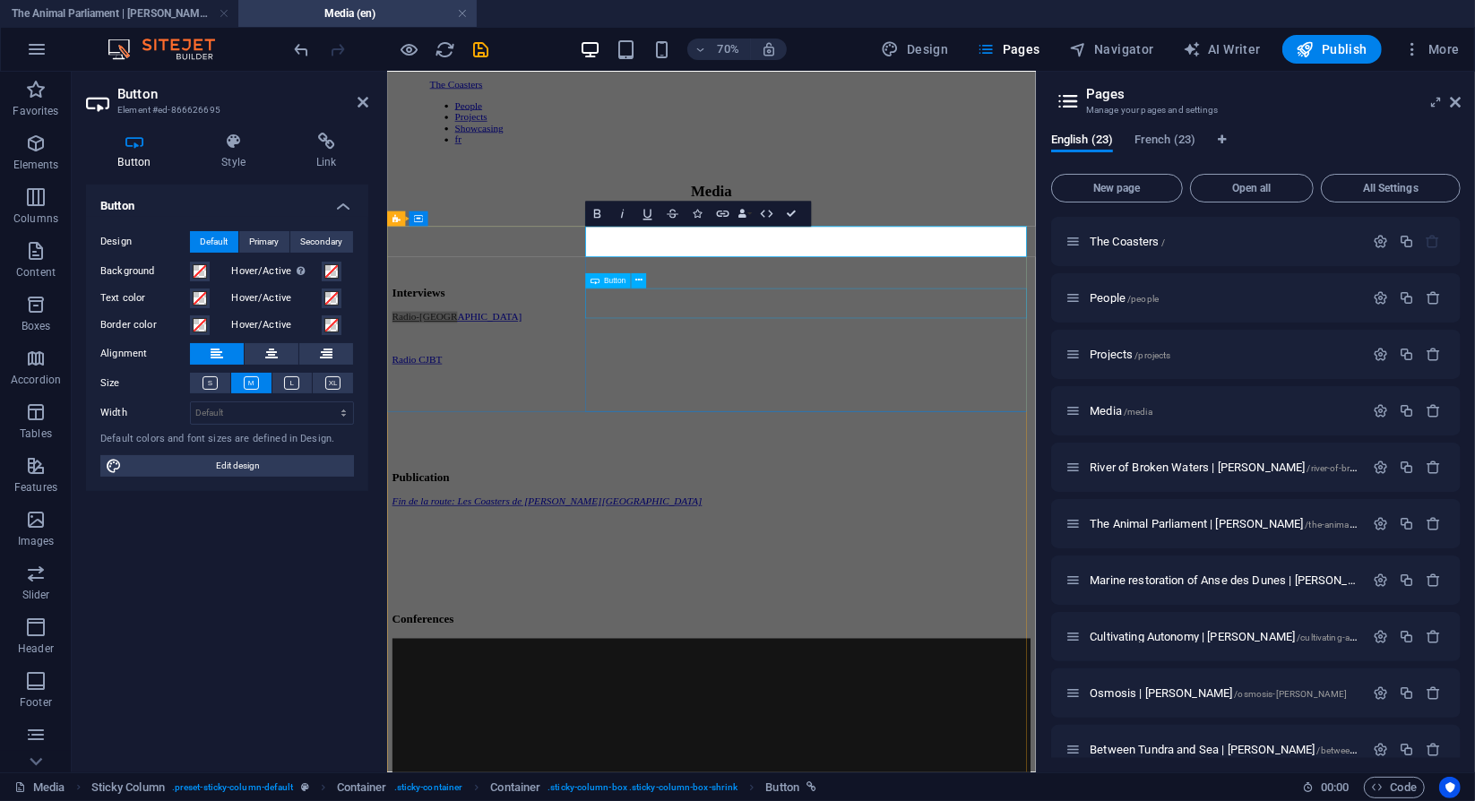
click at [892, 476] on div "Radio CJBT" at bounding box center [850, 484] width 913 height 16
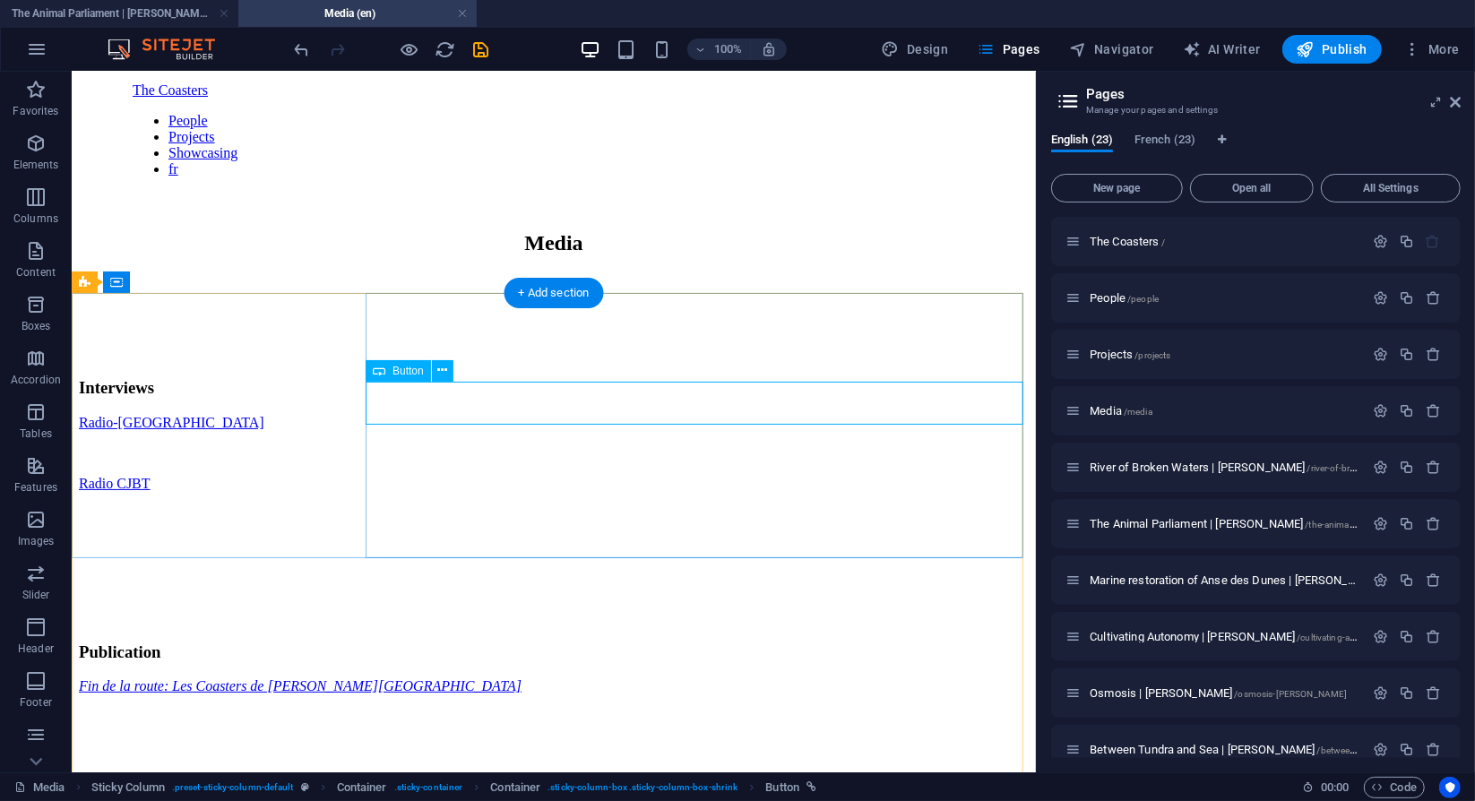
click at [623, 475] on div "Radio CJBT" at bounding box center [553, 483] width 950 height 16
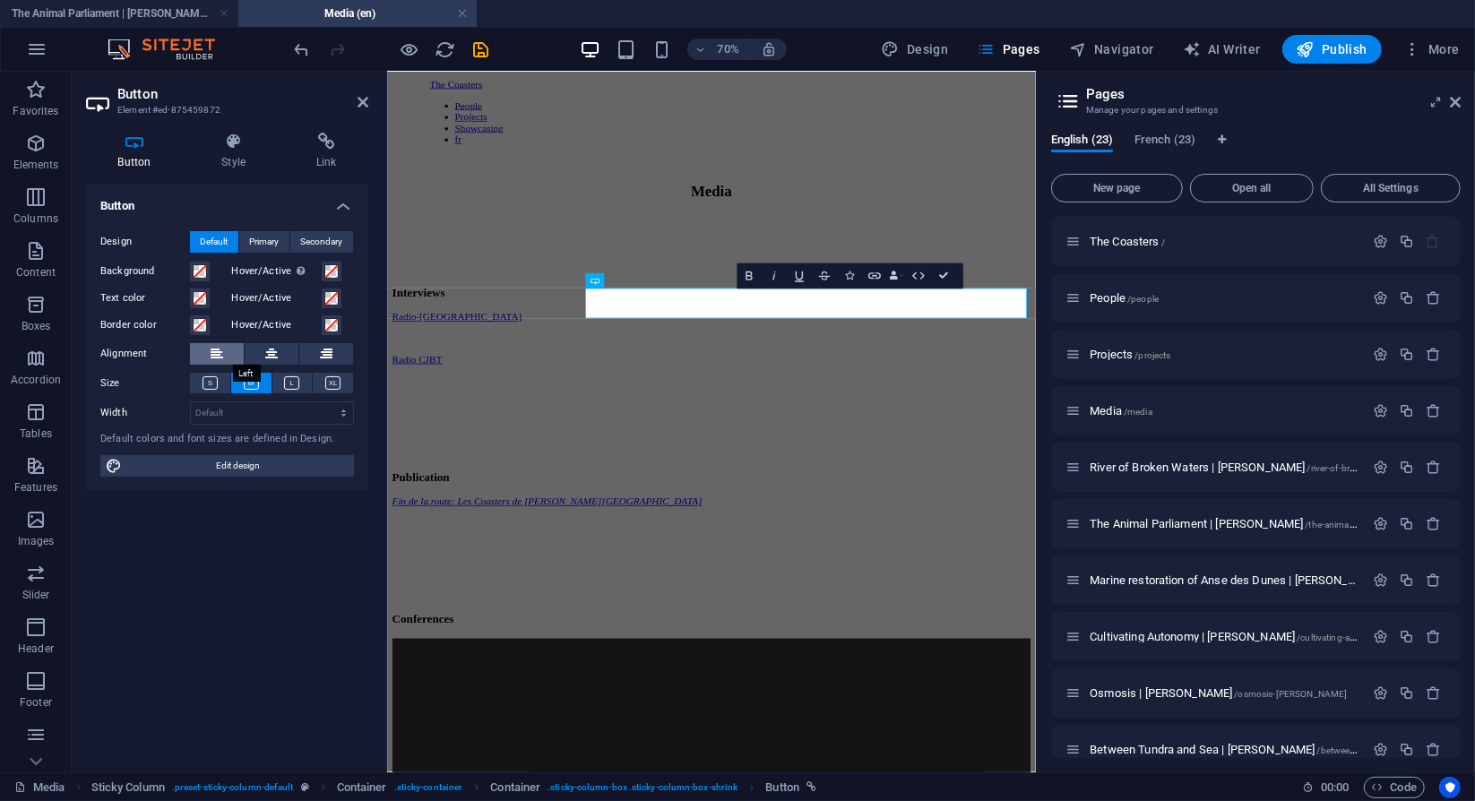
click at [212, 359] on icon at bounding box center [217, 354] width 13 height 22
click at [843, 510] on div at bounding box center [850, 559] width 913 height 134
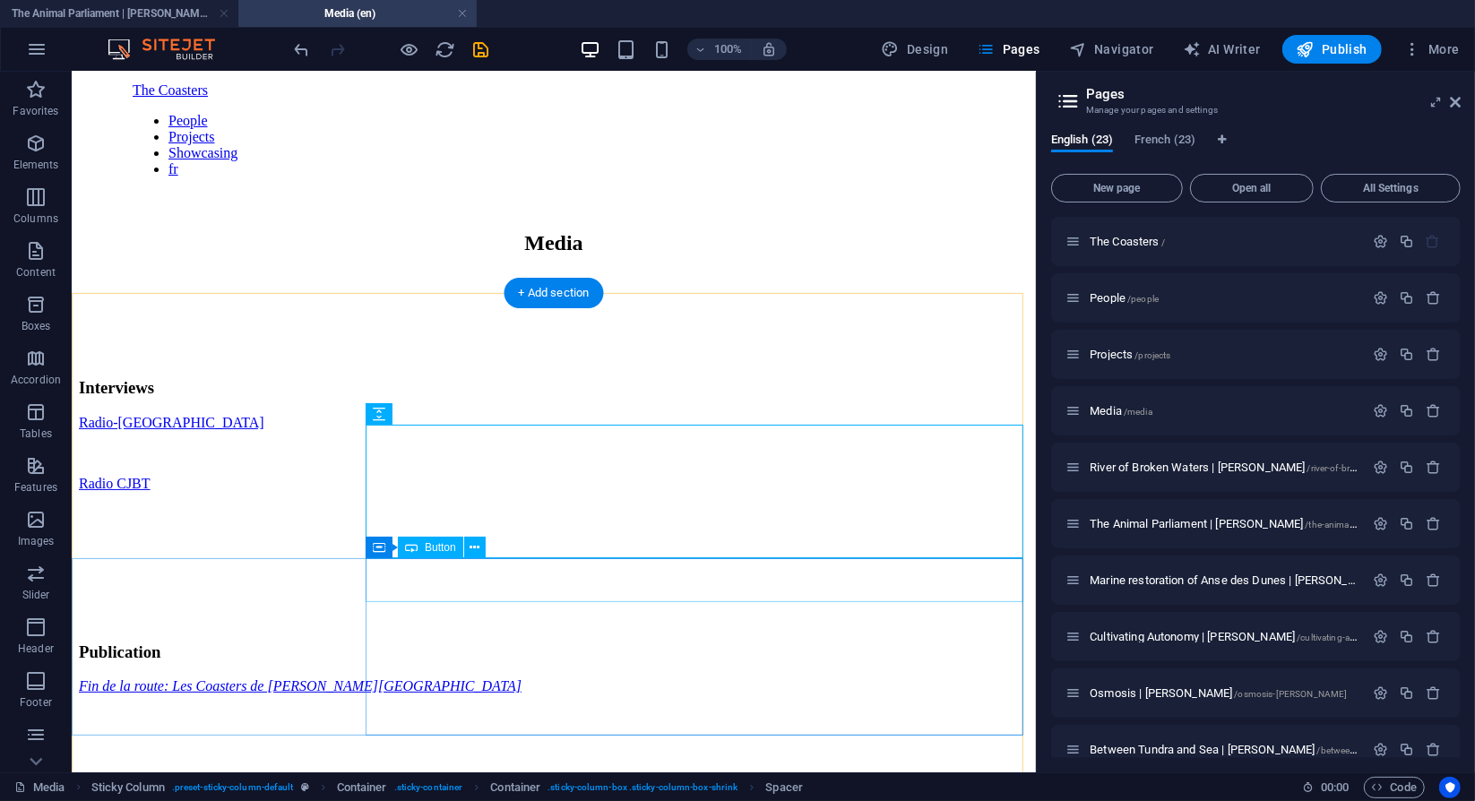
click at [565, 678] on div "Fin de la route: Les Coasters de [PERSON_NAME][GEOGRAPHIC_DATA]" at bounding box center [553, 686] width 950 height 16
click at [502, 678] on div "Fin de la route: Les Coasters de [PERSON_NAME][GEOGRAPHIC_DATA]" at bounding box center [553, 686] width 950 height 16
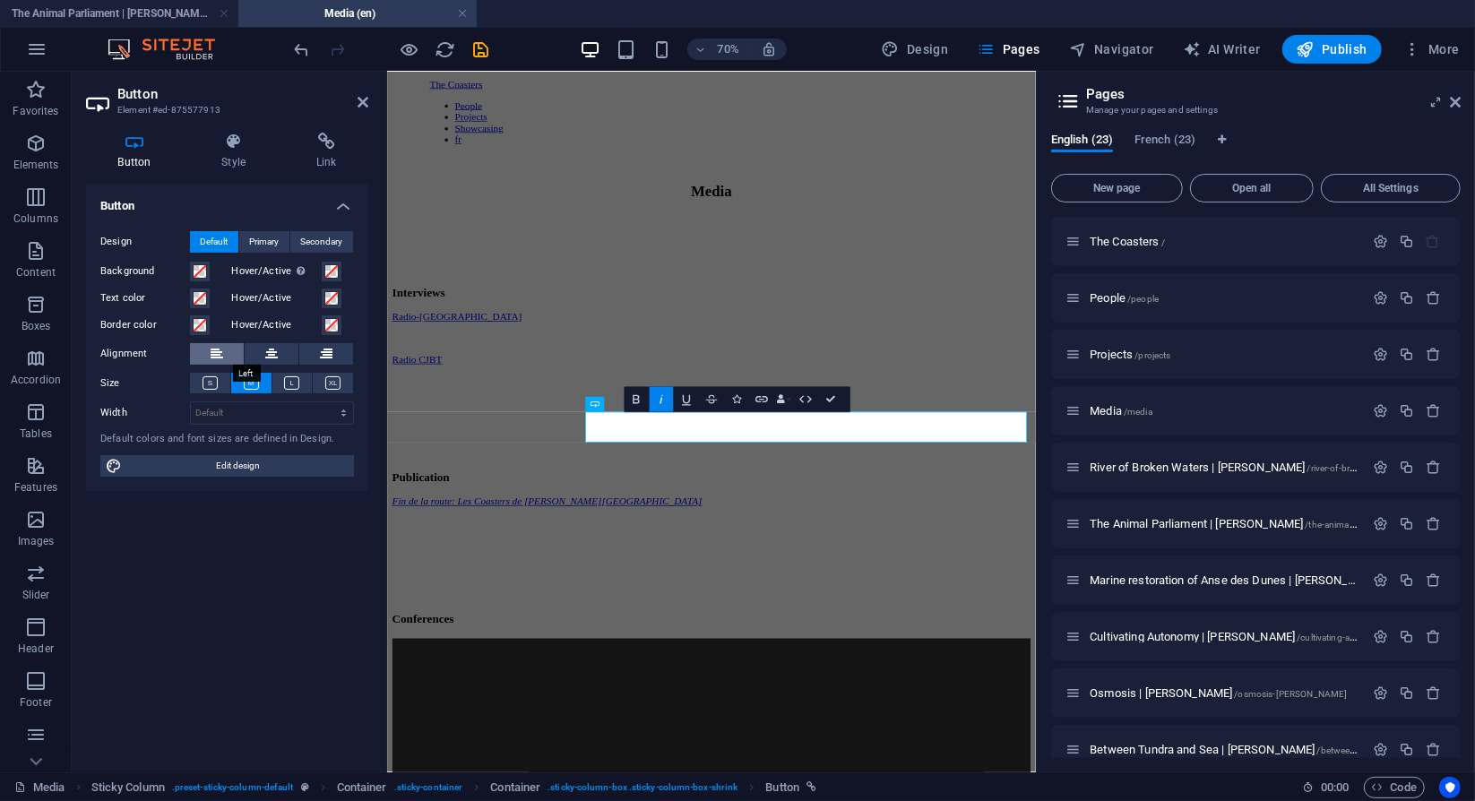
click at [228, 352] on button at bounding box center [217, 354] width 54 height 22
click at [824, 695] on div at bounding box center [850, 762] width 913 height 134
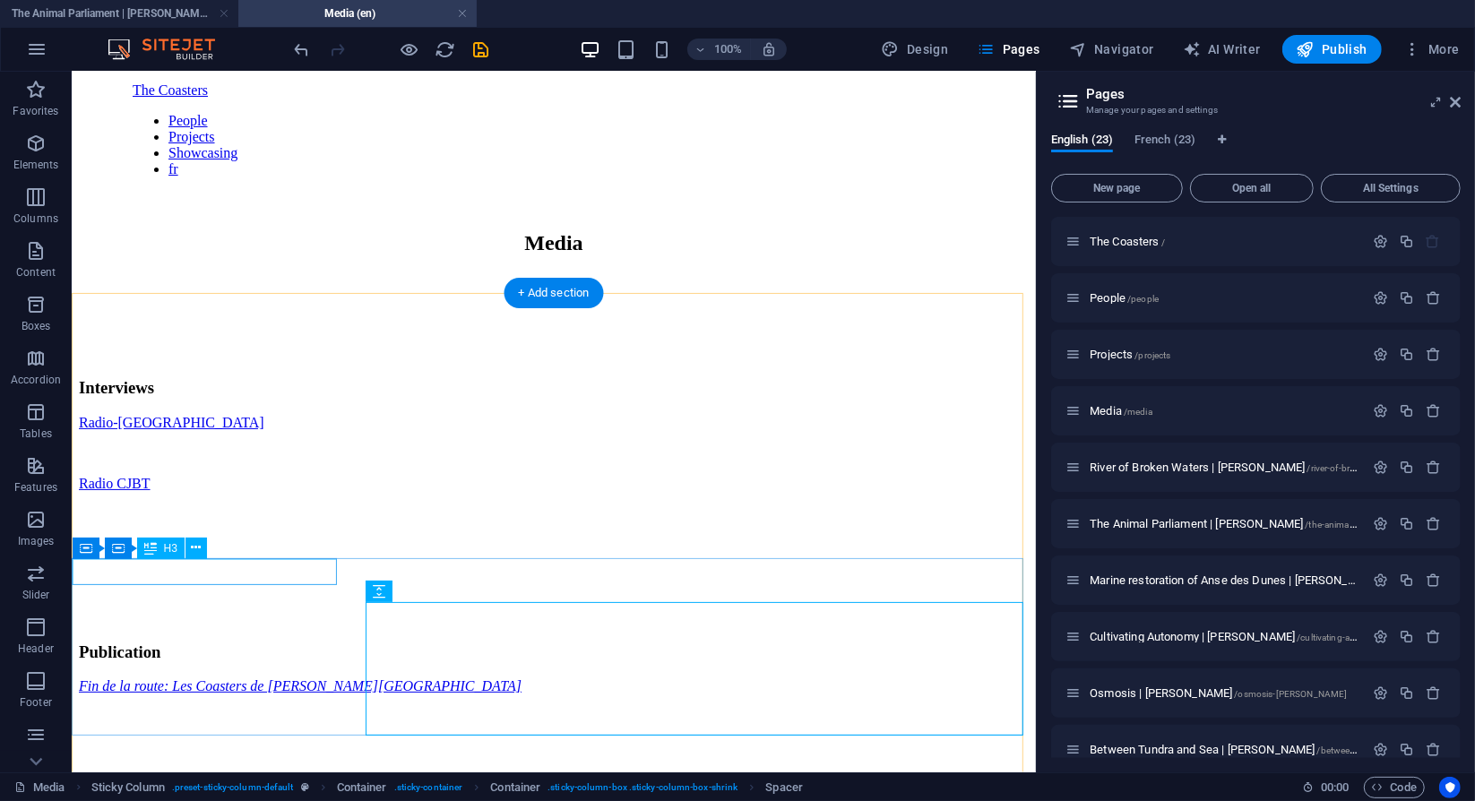
click at [282, 642] on div "Publication" at bounding box center [553, 652] width 950 height 20
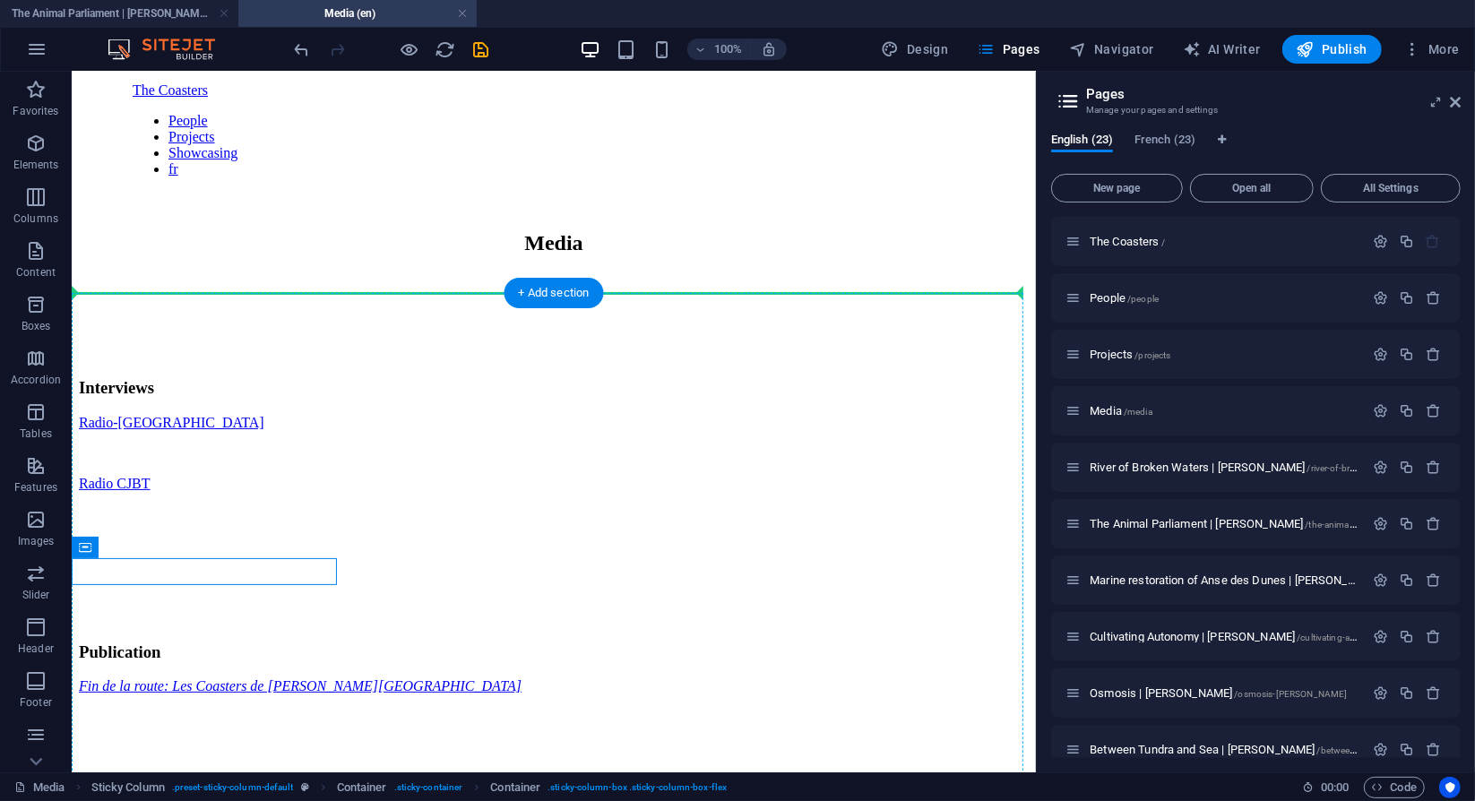
drag, startPoint x: 190, startPoint y: 614, endPoint x: 106, endPoint y: 376, distance: 252.0
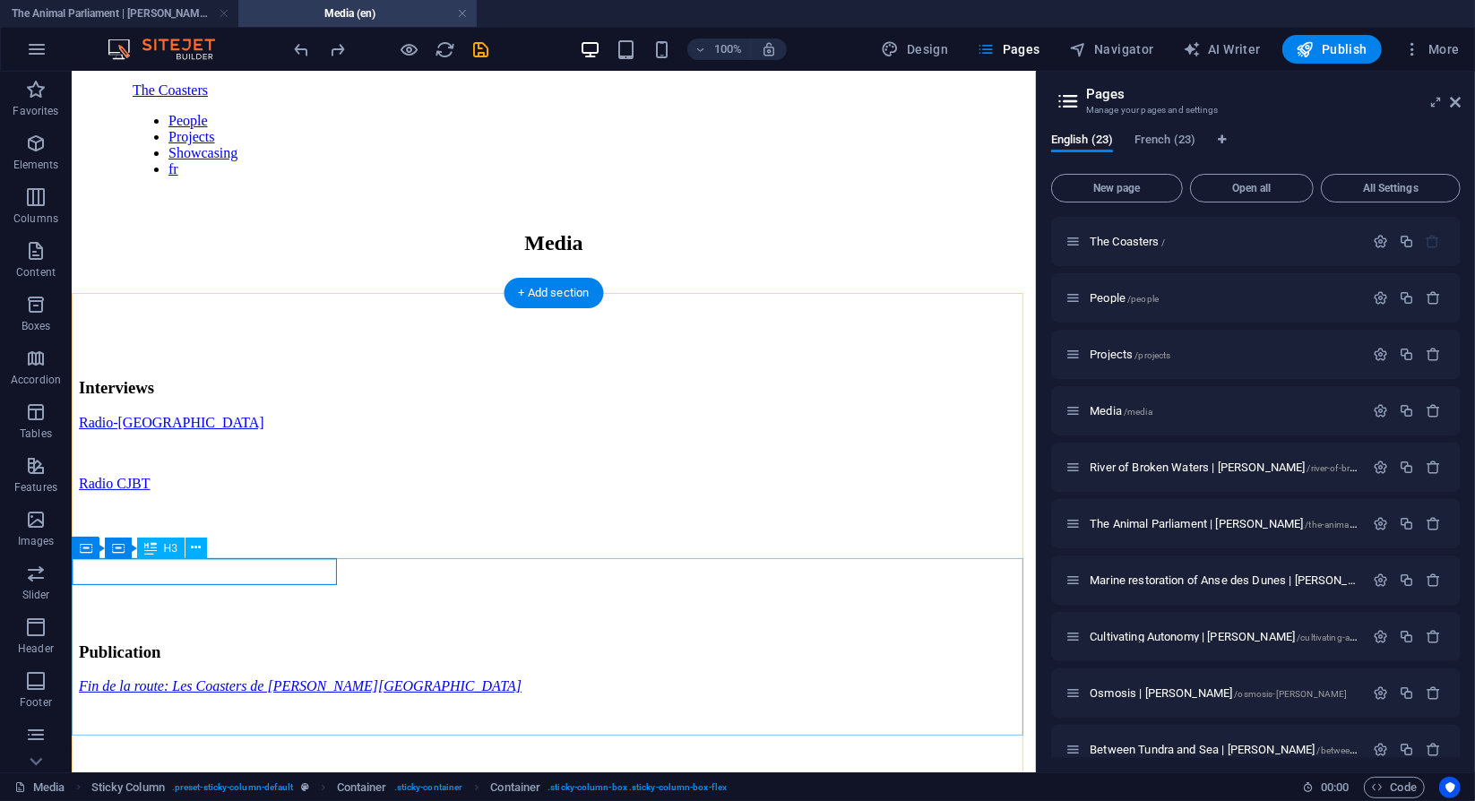
click at [145, 642] on div "Publication" at bounding box center [553, 652] width 950 height 20
click at [397, 678] on div "Fin de la route: Les Coasters de [PERSON_NAME][GEOGRAPHIC_DATA]" at bounding box center [553, 686] width 950 height 16
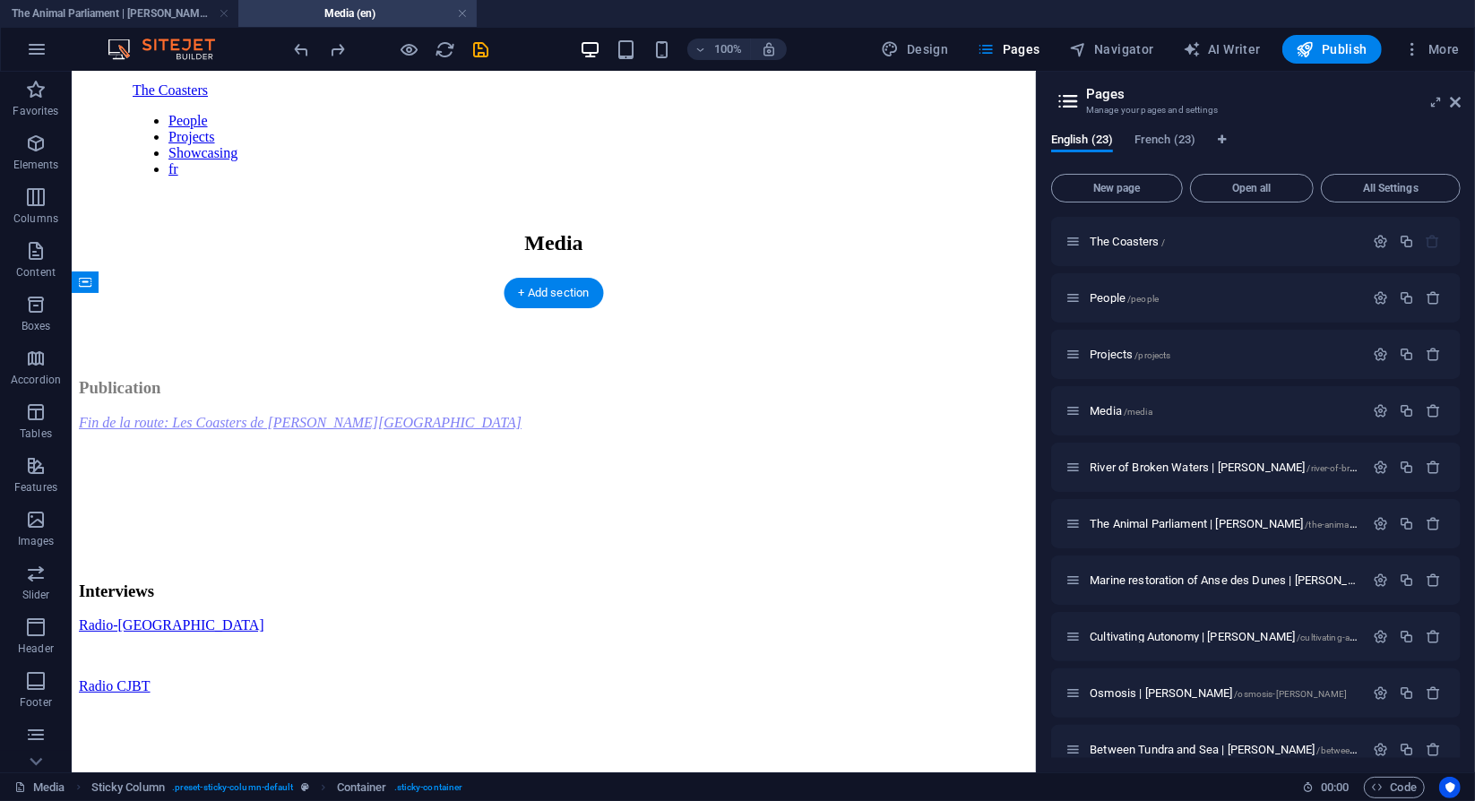
drag, startPoint x: 153, startPoint y: 618, endPoint x: 91, endPoint y: 333, distance: 291.7
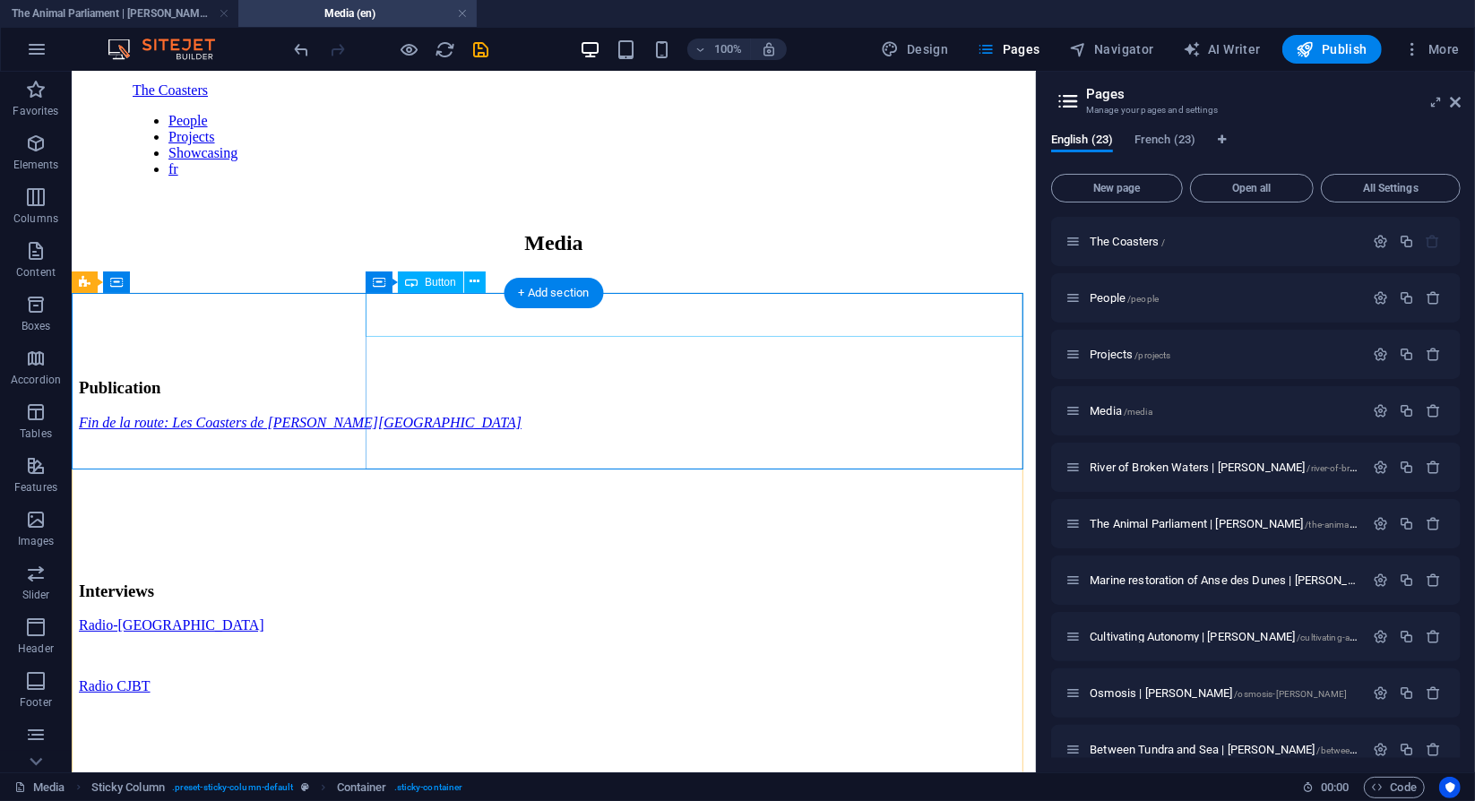
click at [460, 414] on div "Fin de la route: Les Coasters de [PERSON_NAME][GEOGRAPHIC_DATA]" at bounding box center [553, 422] width 950 height 16
click at [417, 281] on icon at bounding box center [411, 283] width 13 height 22
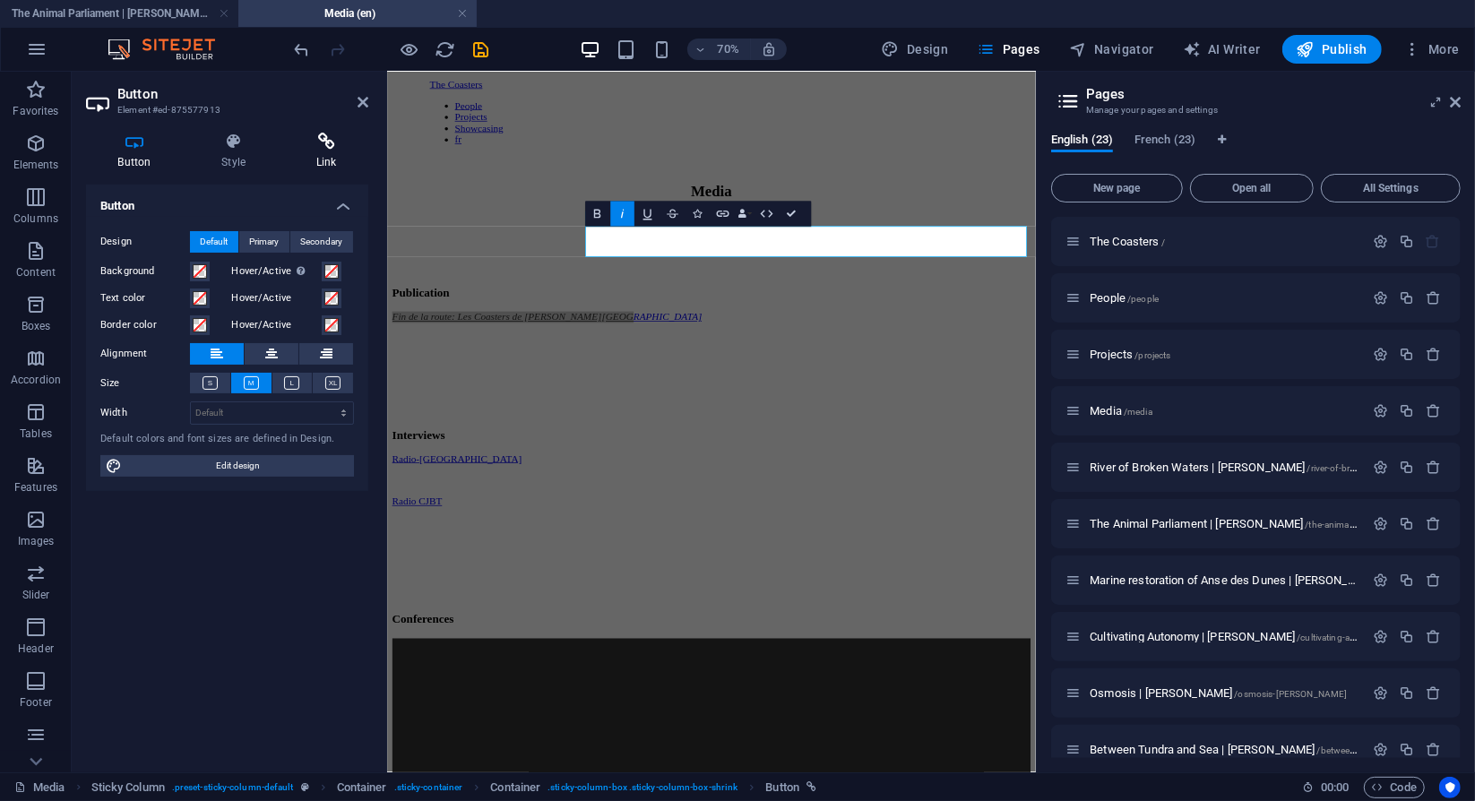
click at [313, 160] on h4 "Link" at bounding box center [326, 152] width 84 height 38
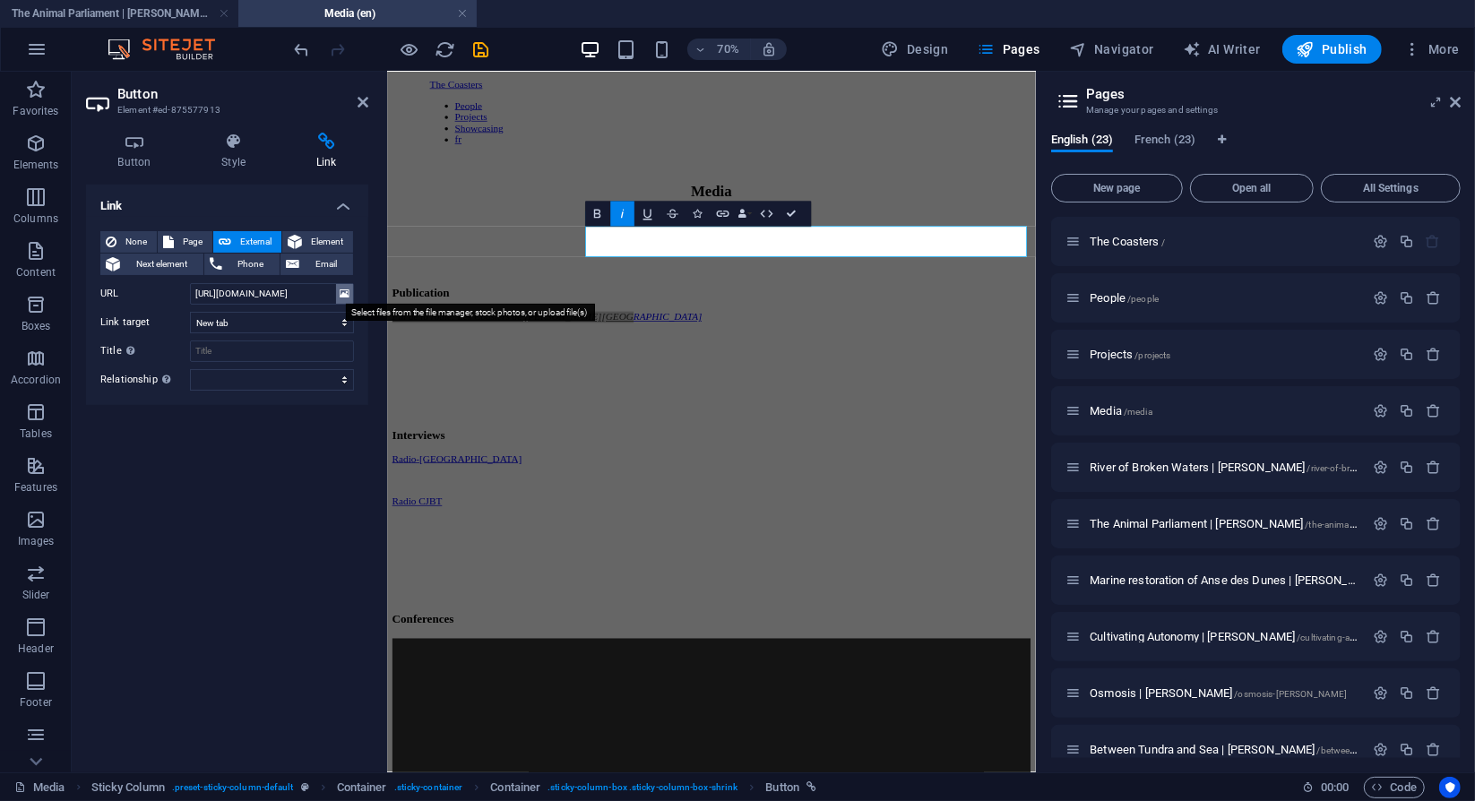
click at [346, 290] on icon at bounding box center [345, 294] width 10 height 20
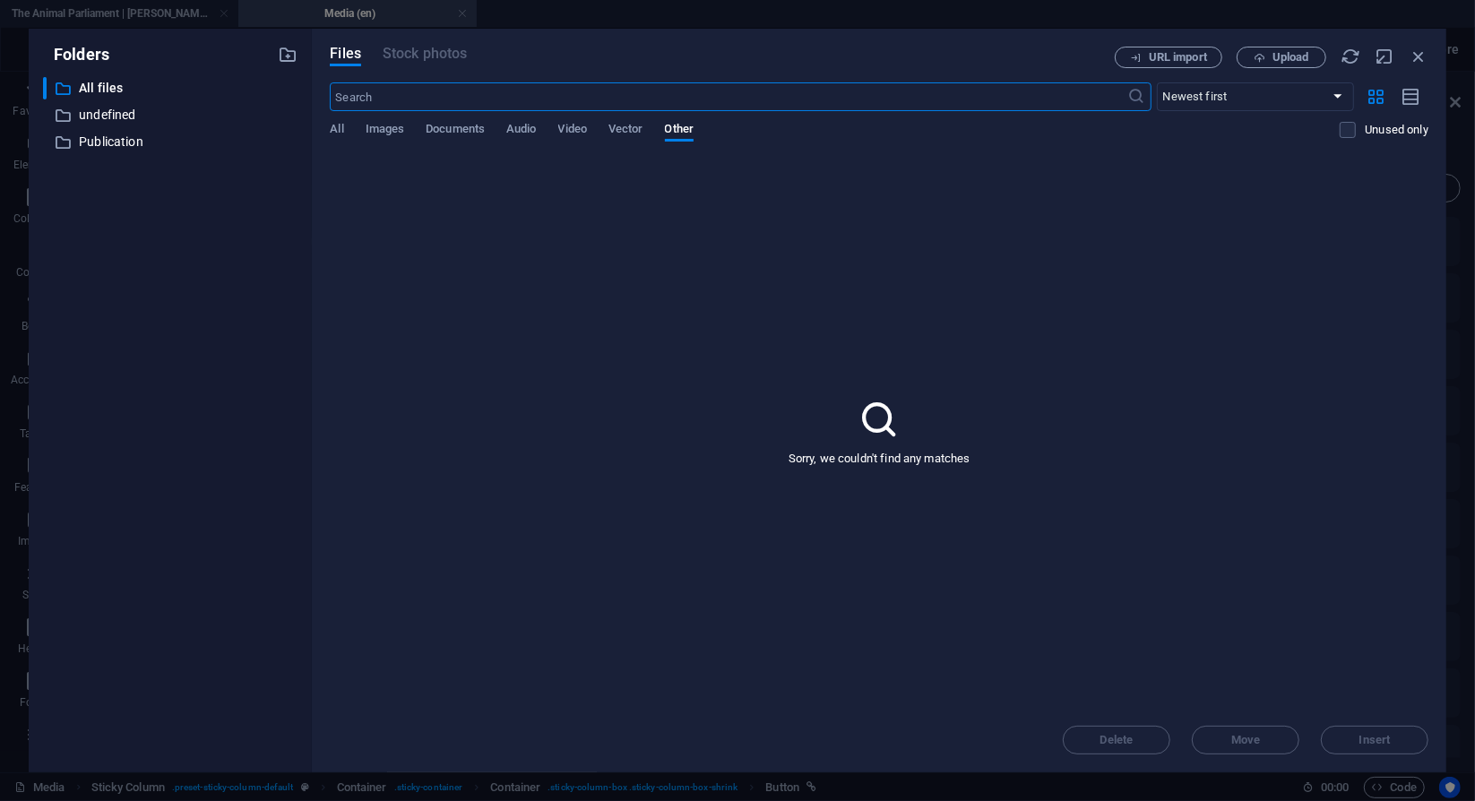
scroll to position [0, 0]
click at [1417, 54] on icon "button" at bounding box center [1419, 57] width 20 height 20
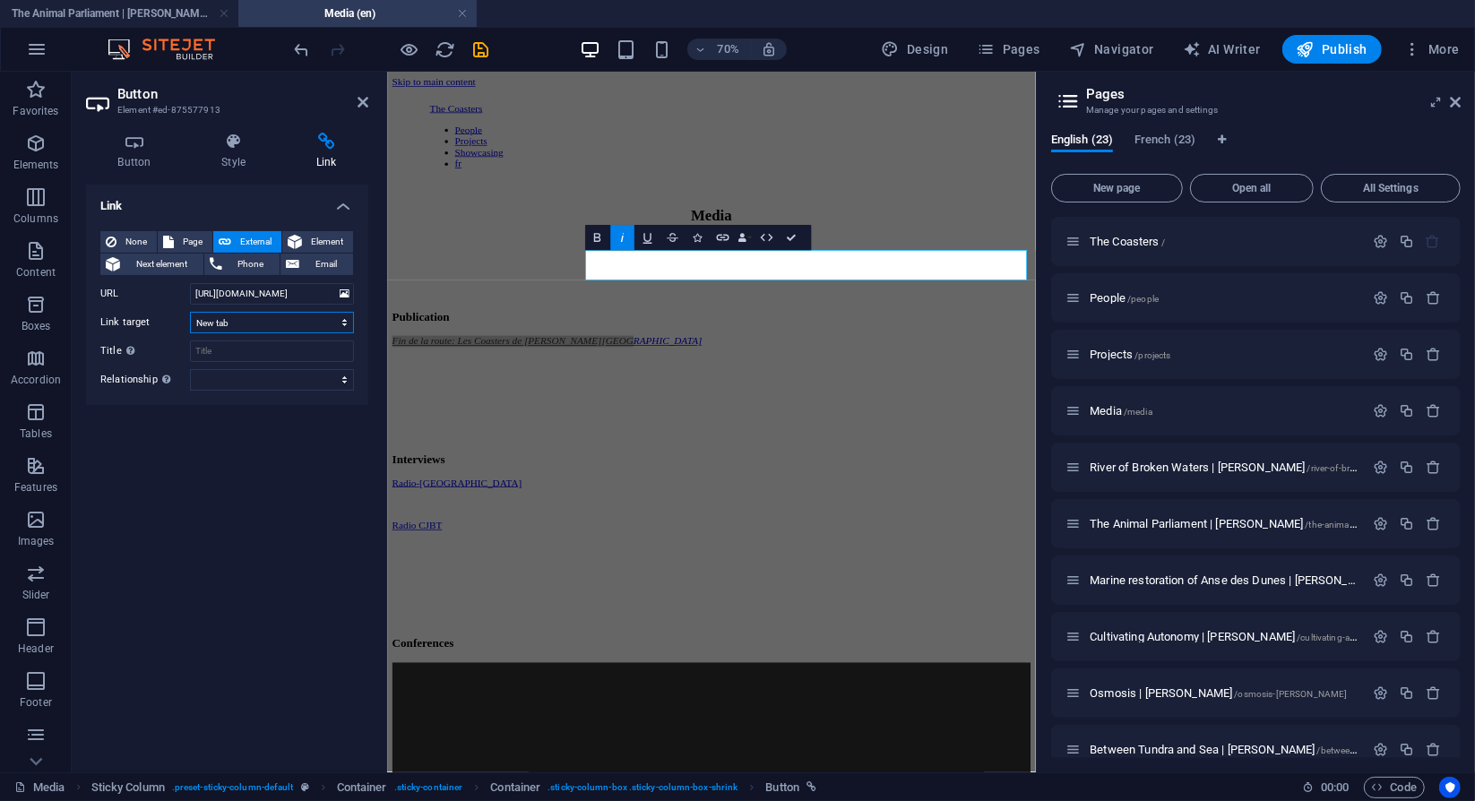
click at [290, 320] on select "New tab Same tab Overlay" at bounding box center [272, 323] width 164 height 22
click at [190, 312] on select "New tab Same tab Overlay" at bounding box center [272, 323] width 164 height 22
click at [267, 290] on input "[URL][DOMAIN_NAME]" at bounding box center [272, 294] width 164 height 22
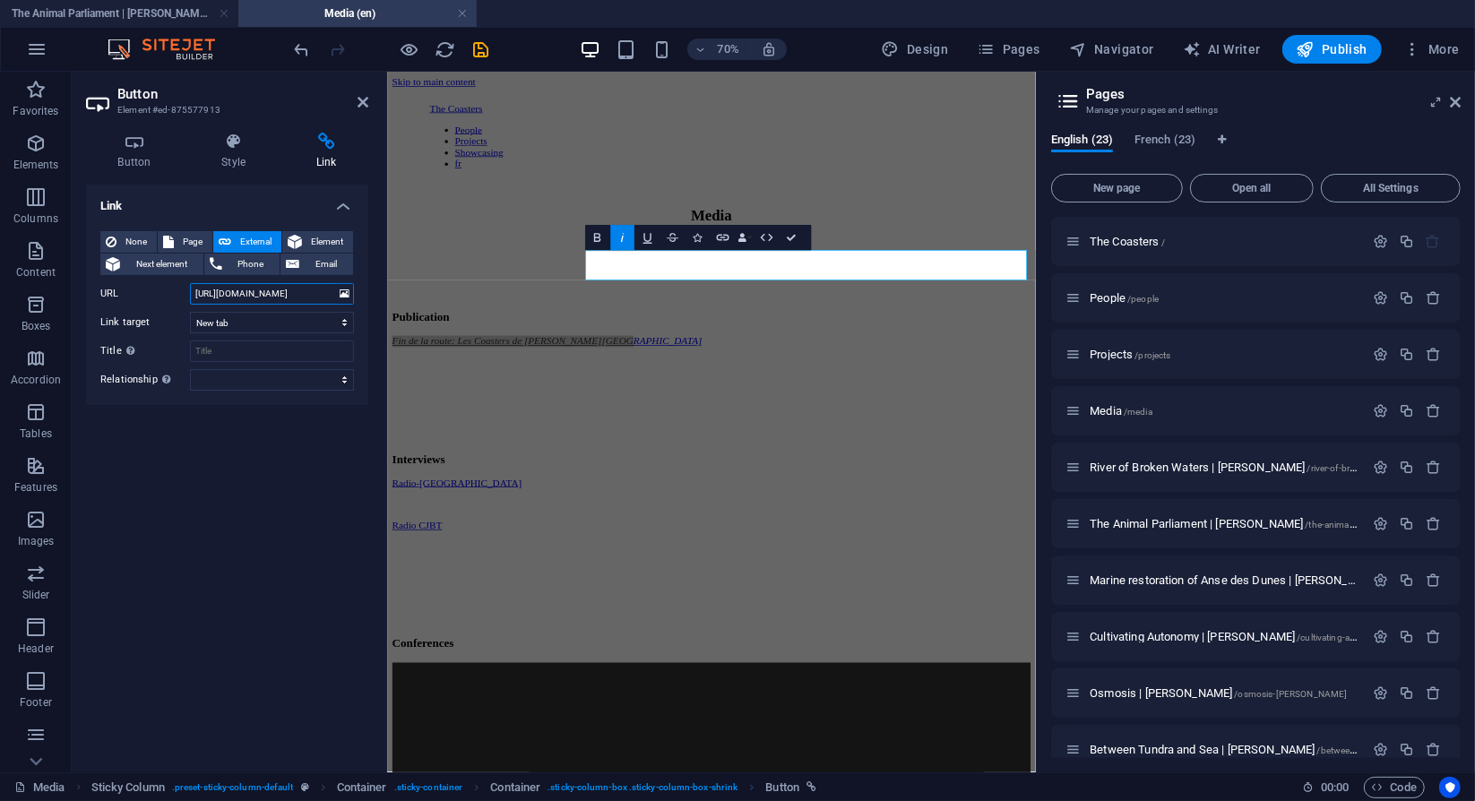
click at [267, 290] on input "[URL][DOMAIN_NAME]" at bounding box center [272, 294] width 164 height 22
paste input "[URL][DOMAIN_NAME]"
type input "[URL][DOMAIN_NAME]"
click at [262, 539] on div "Link None Page External Element Next element Phone Email Page The Coasters Peop…" at bounding box center [227, 472] width 282 height 574
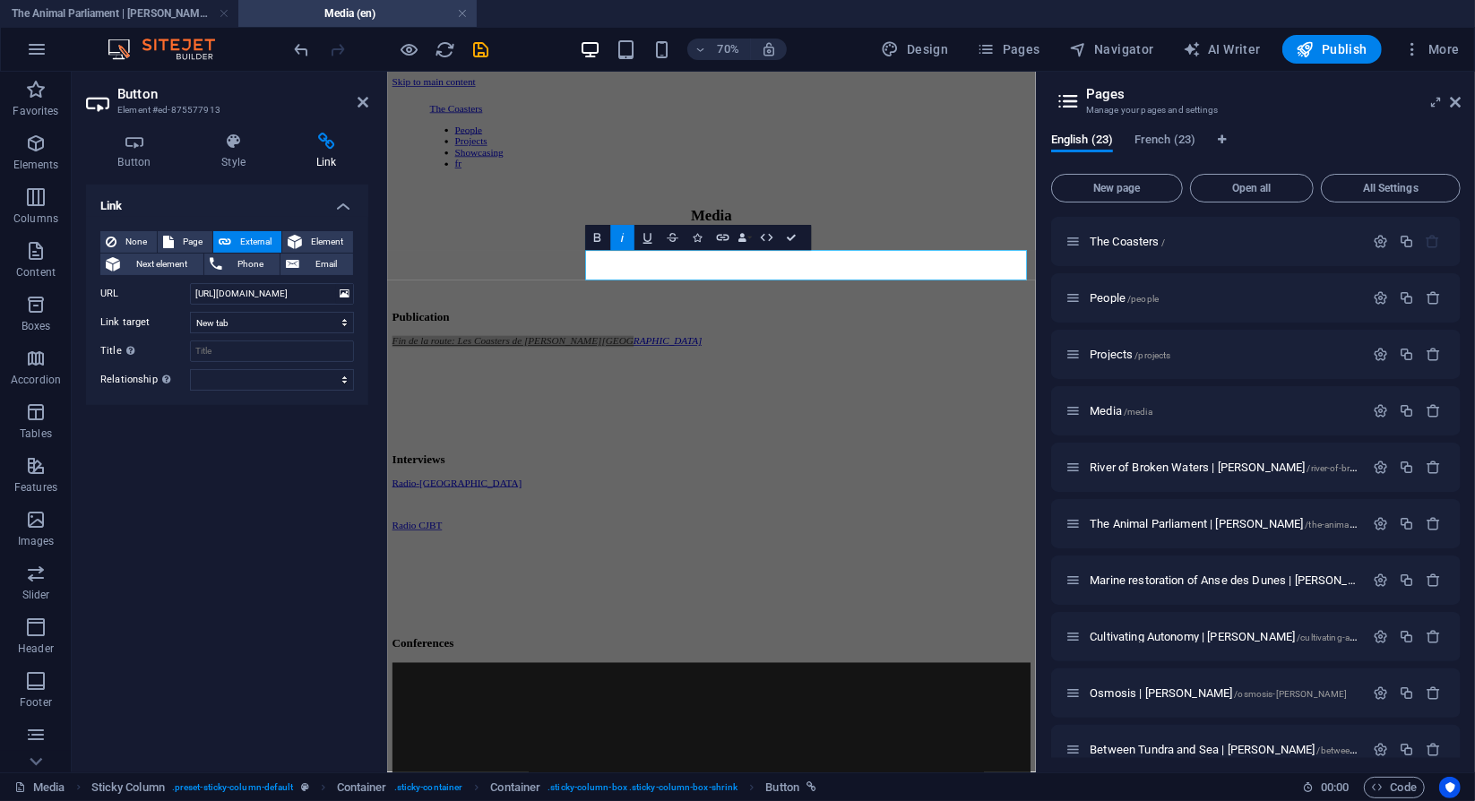
scroll to position [0, 0]
click at [614, 307] on div at bounding box center [850, 351] width 913 height 89
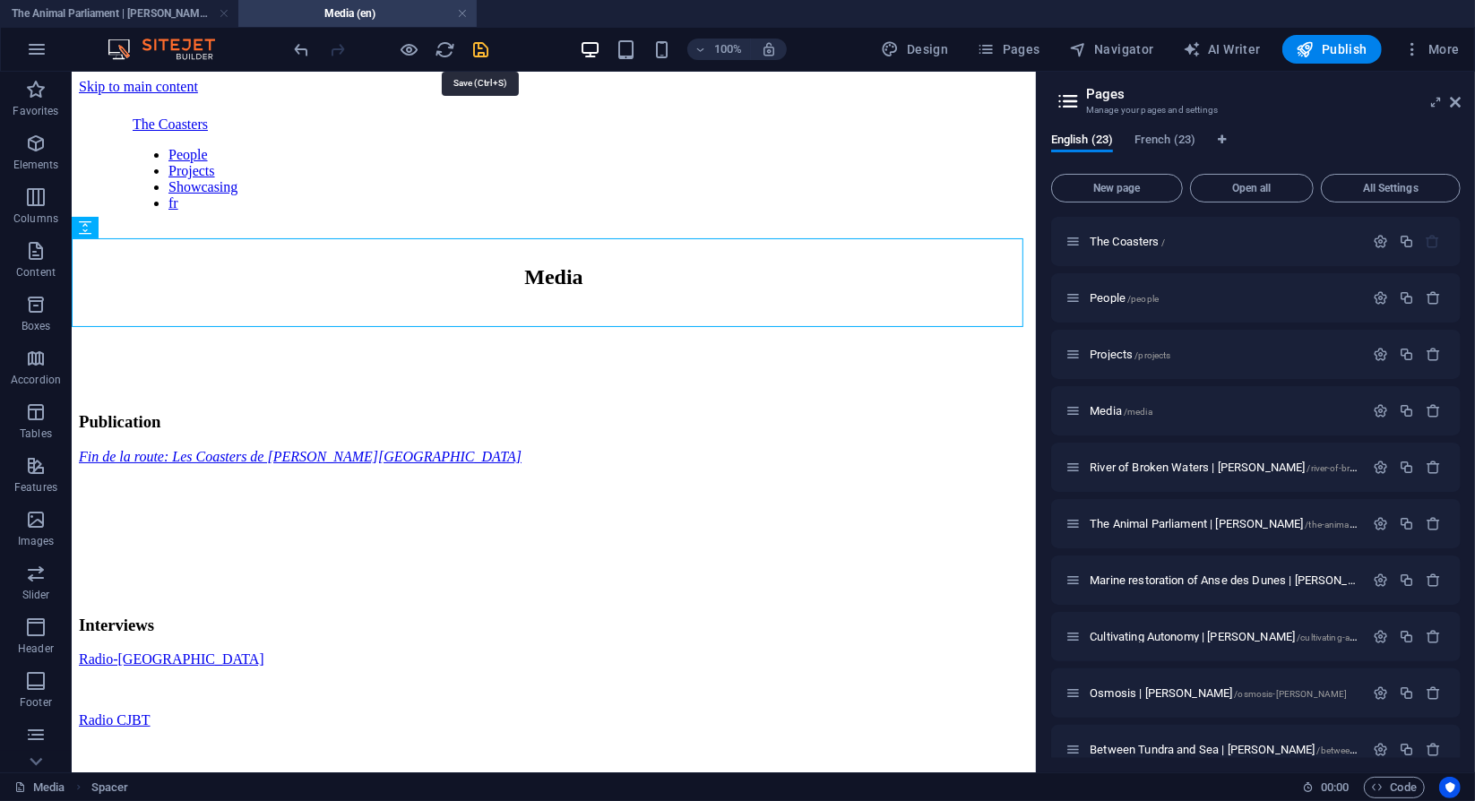
click at [486, 46] on icon "save" at bounding box center [481, 49] width 21 height 21
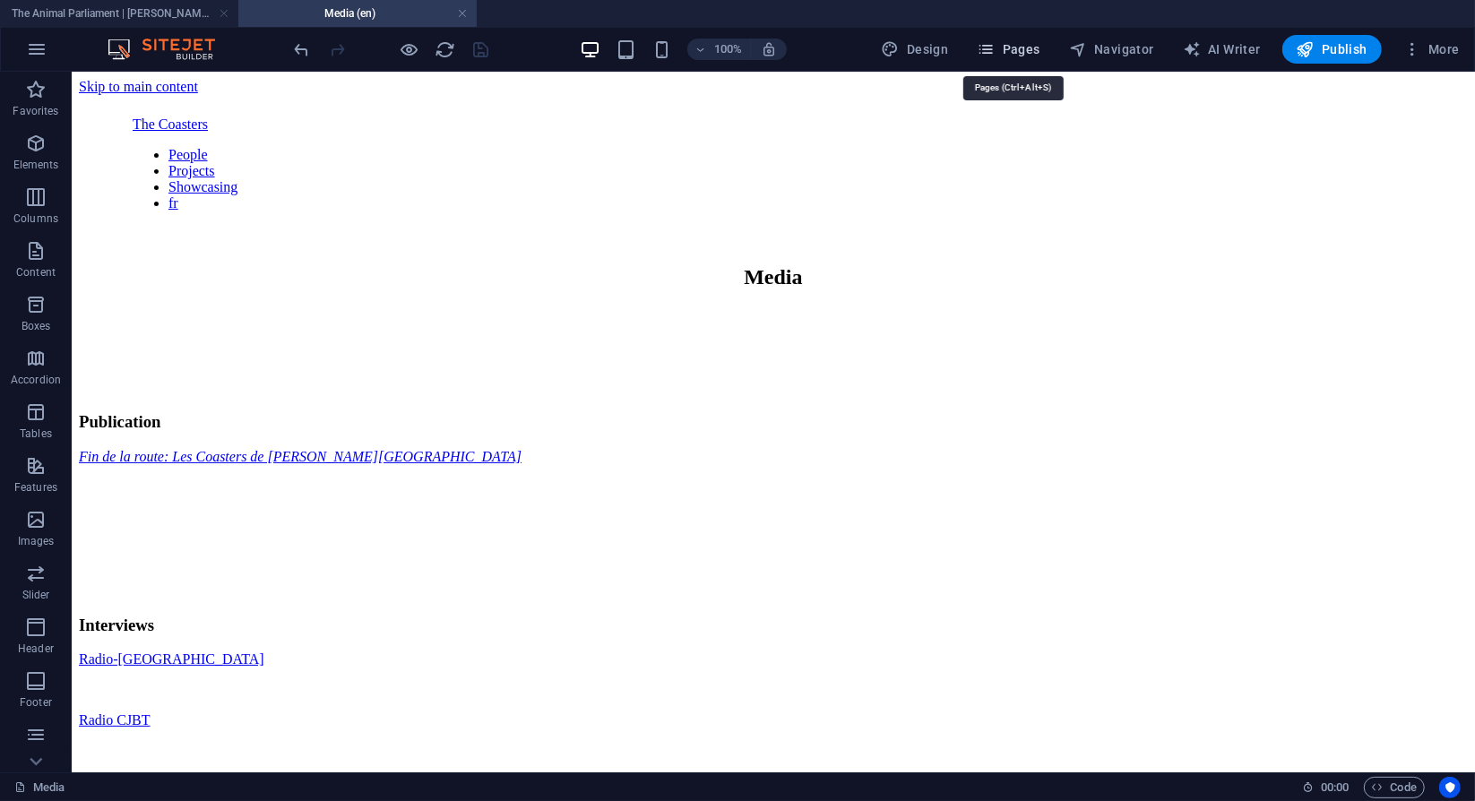
click at [1013, 52] on span "Pages" at bounding box center [1008, 49] width 63 height 18
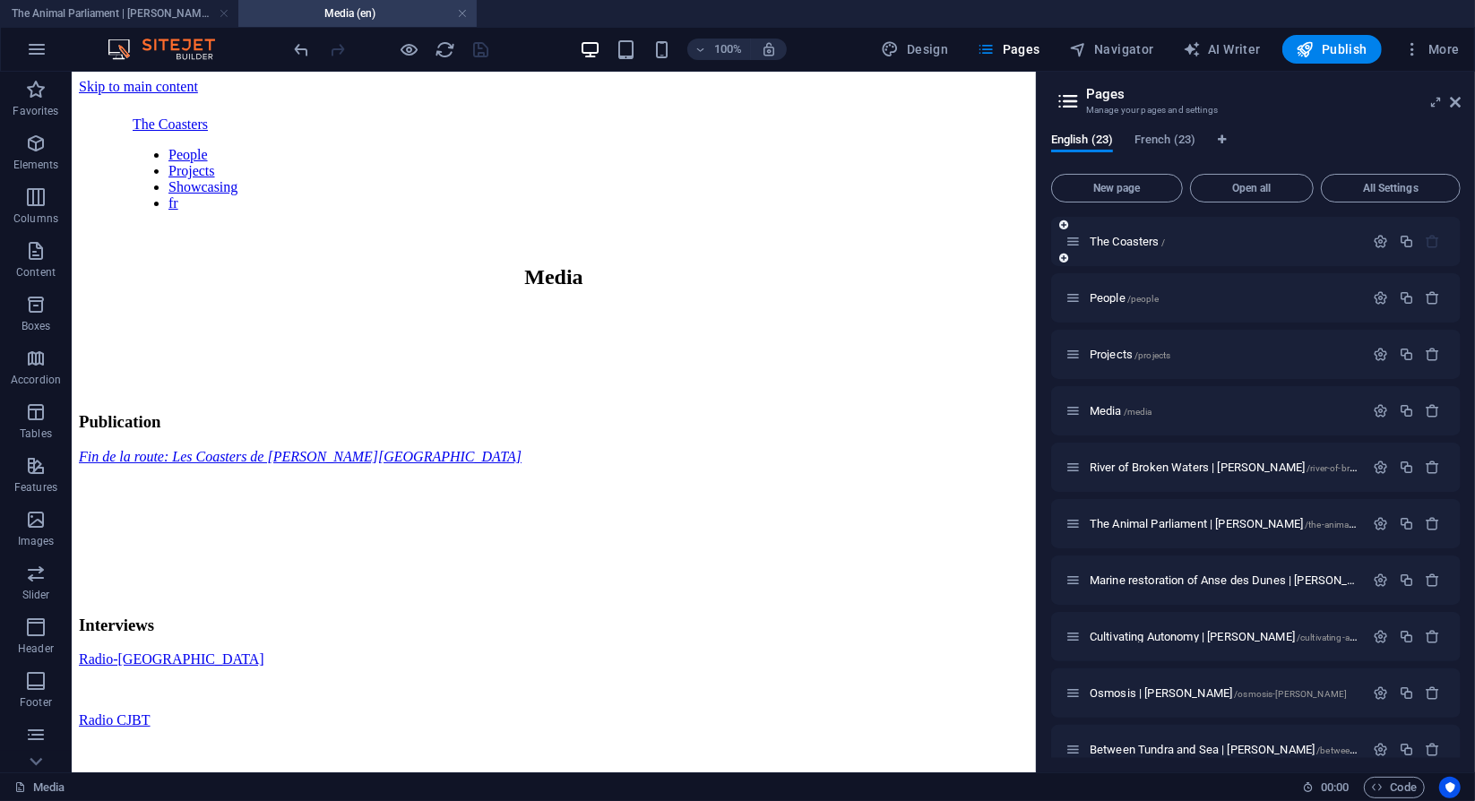
click at [1141, 252] on div "The Coasters /" at bounding box center [1256, 241] width 410 height 49
click at [1138, 247] on span "The Coasters /" at bounding box center [1127, 241] width 75 height 13
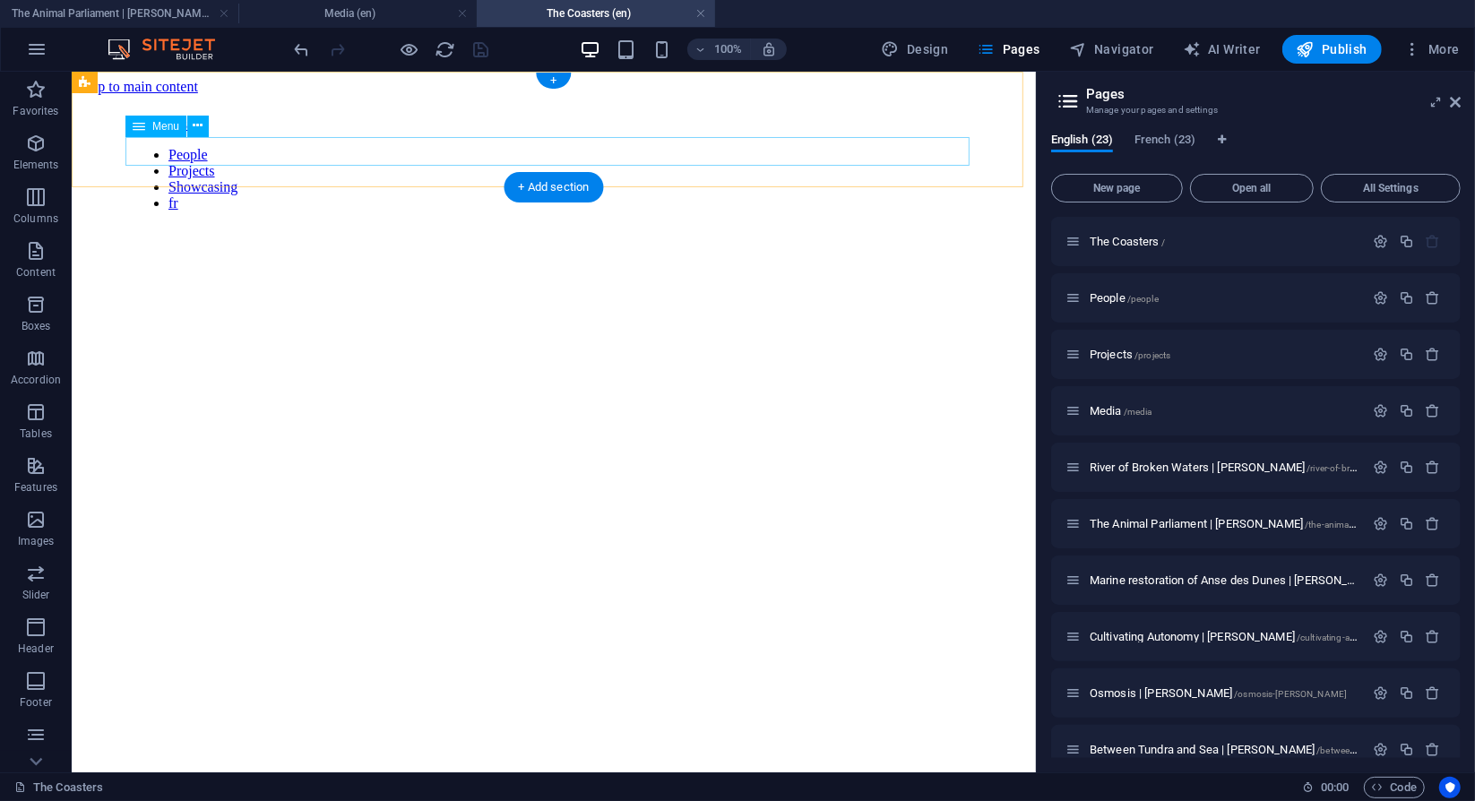
click at [758, 147] on nav "People Projects Showcasing fr" at bounding box center [553, 178] width 843 height 65
select select "1"
select select
select select "2"
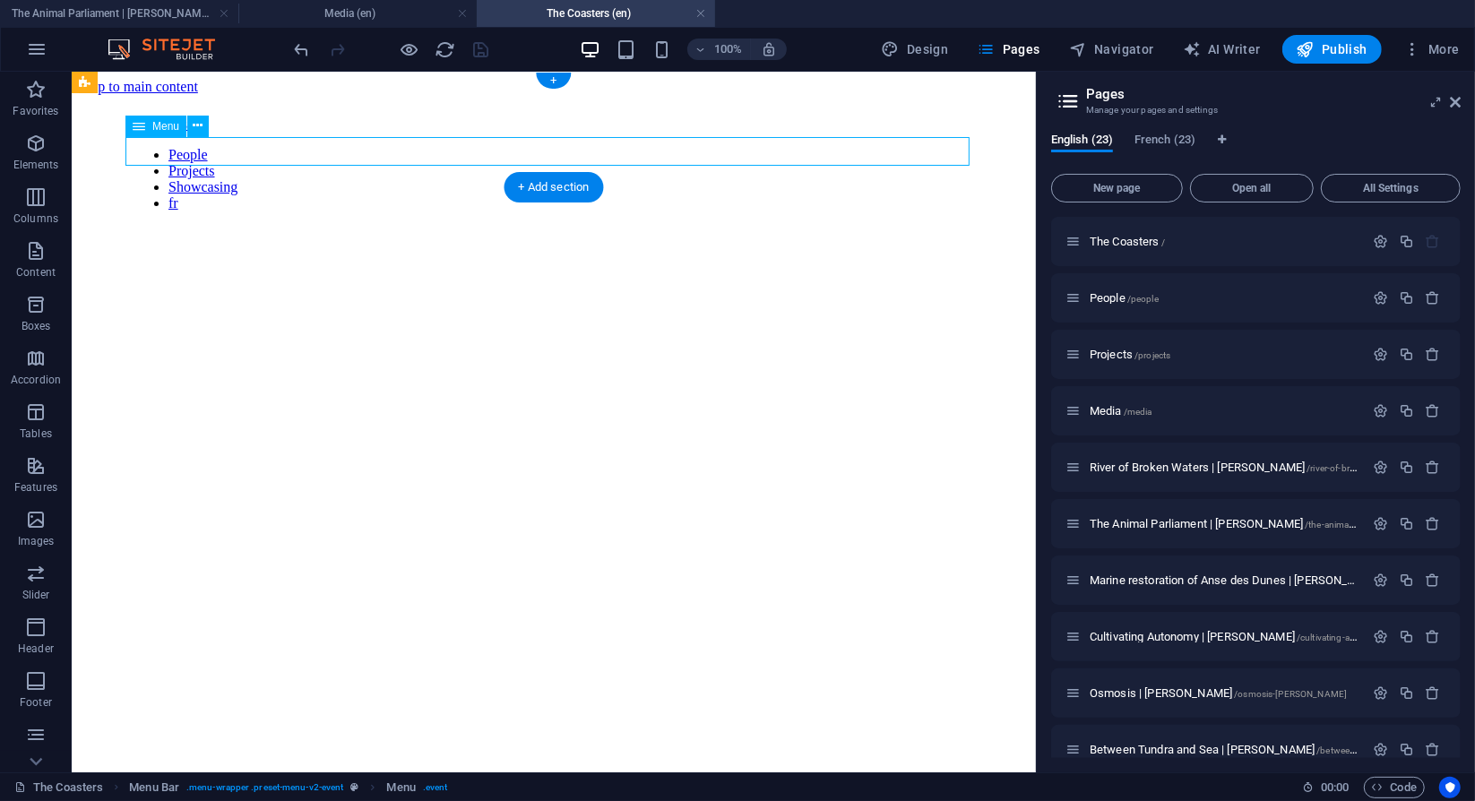
select select
select select "3"
select select
select select "23"
select select
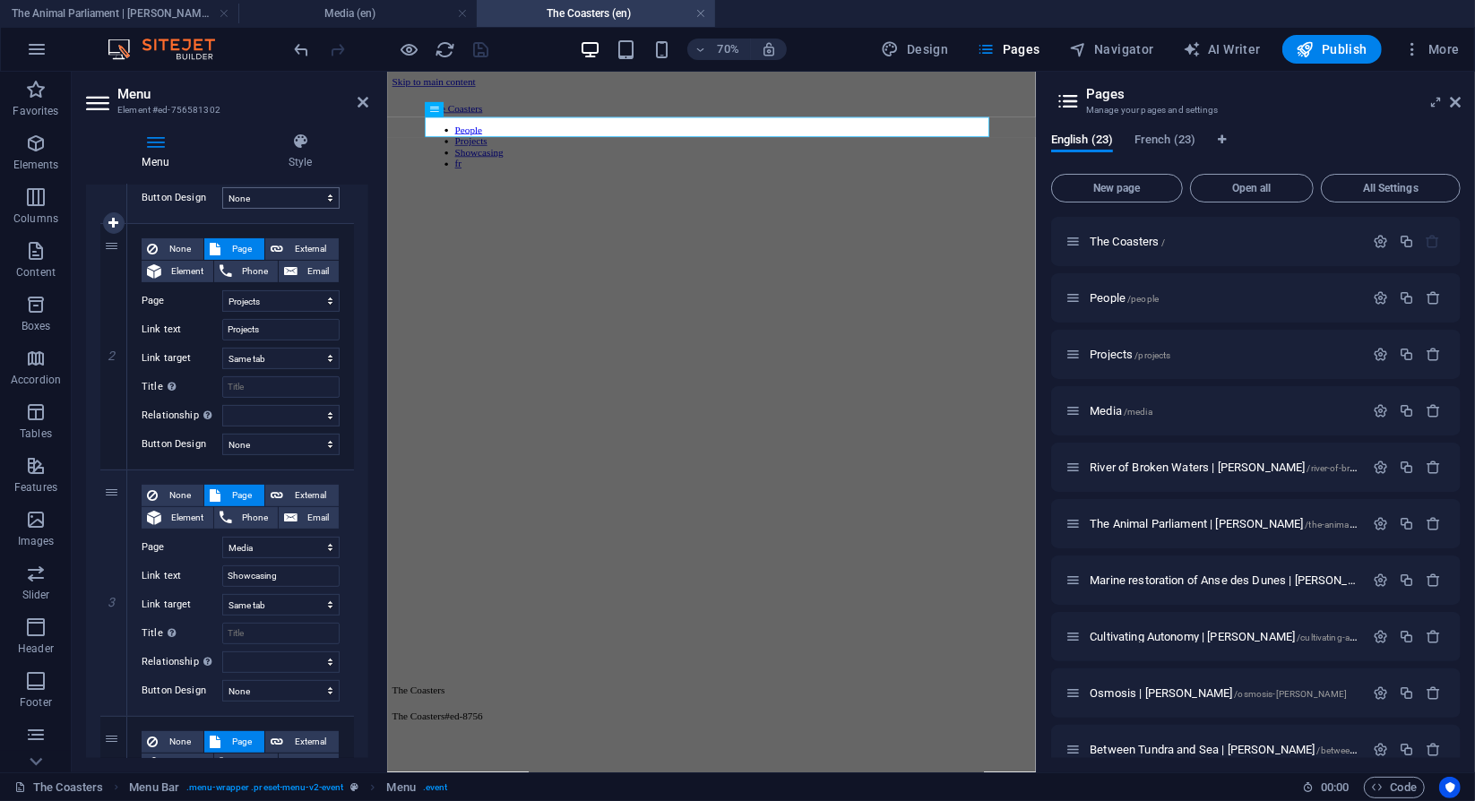
scroll to position [392, 0]
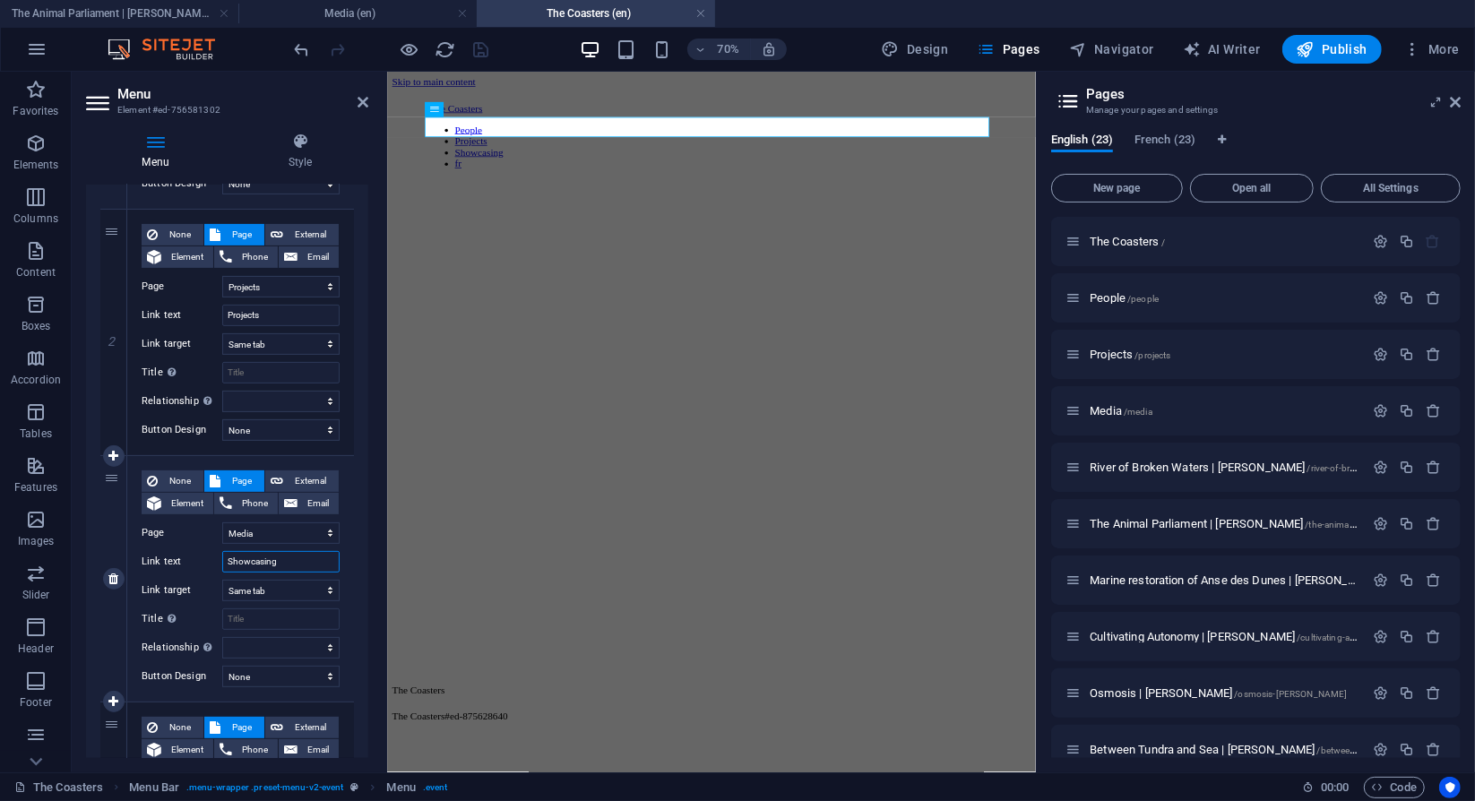
drag, startPoint x: 277, startPoint y: 551, endPoint x: 159, endPoint y: 556, distance: 118.4
click at [159, 556] on div "Link text Showcasing" at bounding box center [241, 562] width 198 height 22
type input "Mde"
select select
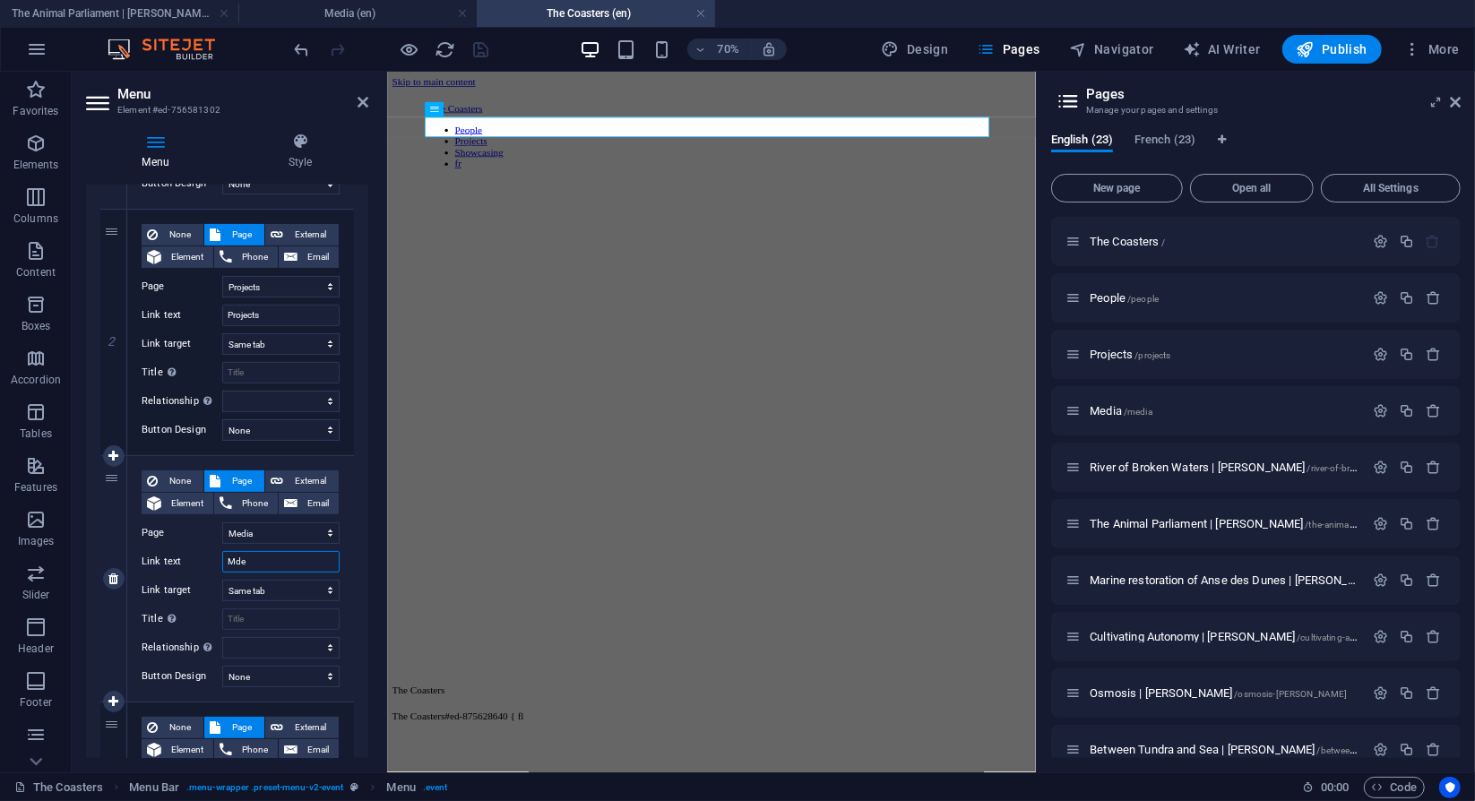
select select
type input "Media"
select select
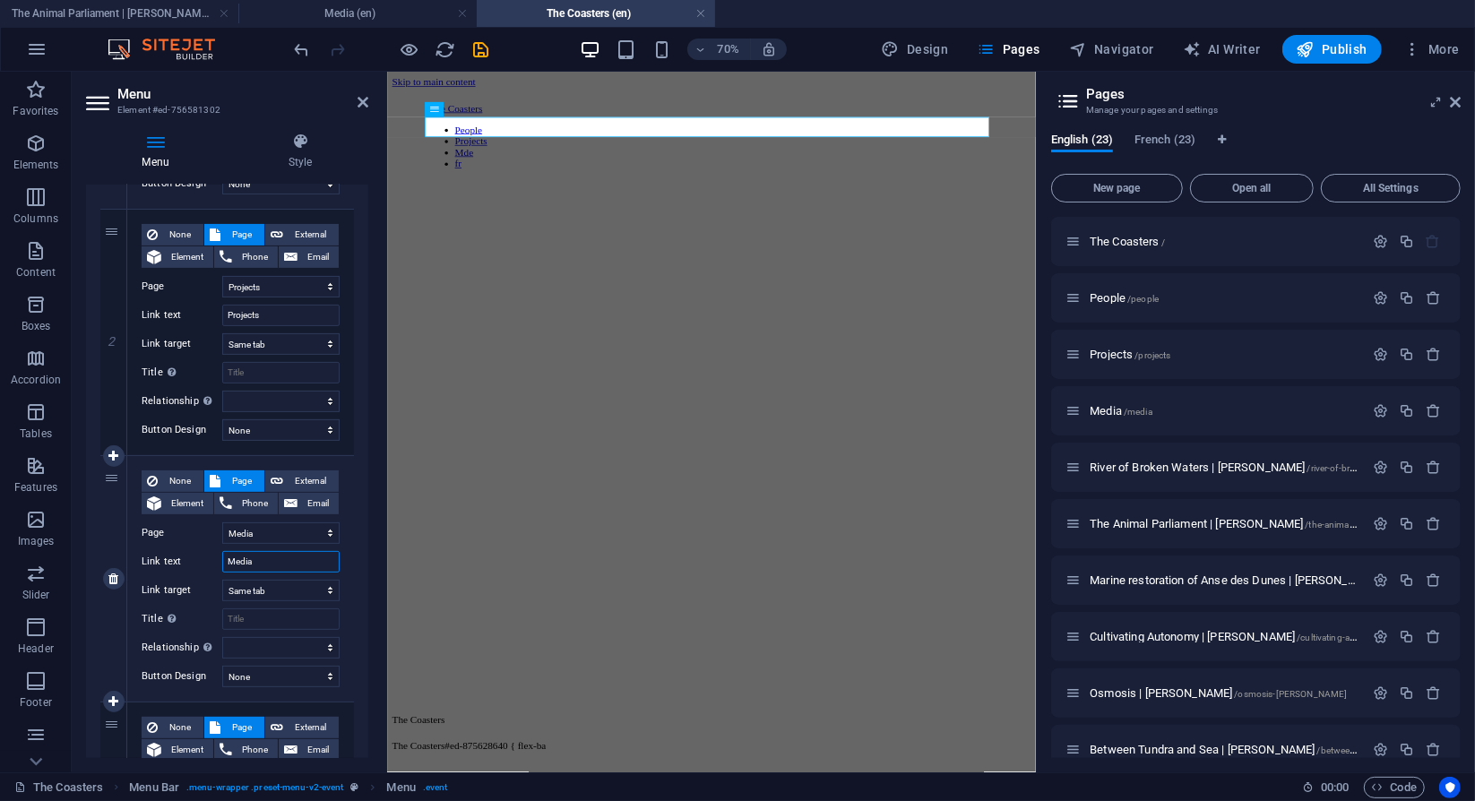
select select
type input "Media"
click at [904, 293] on div at bounding box center [850, 336] width 913 height 179
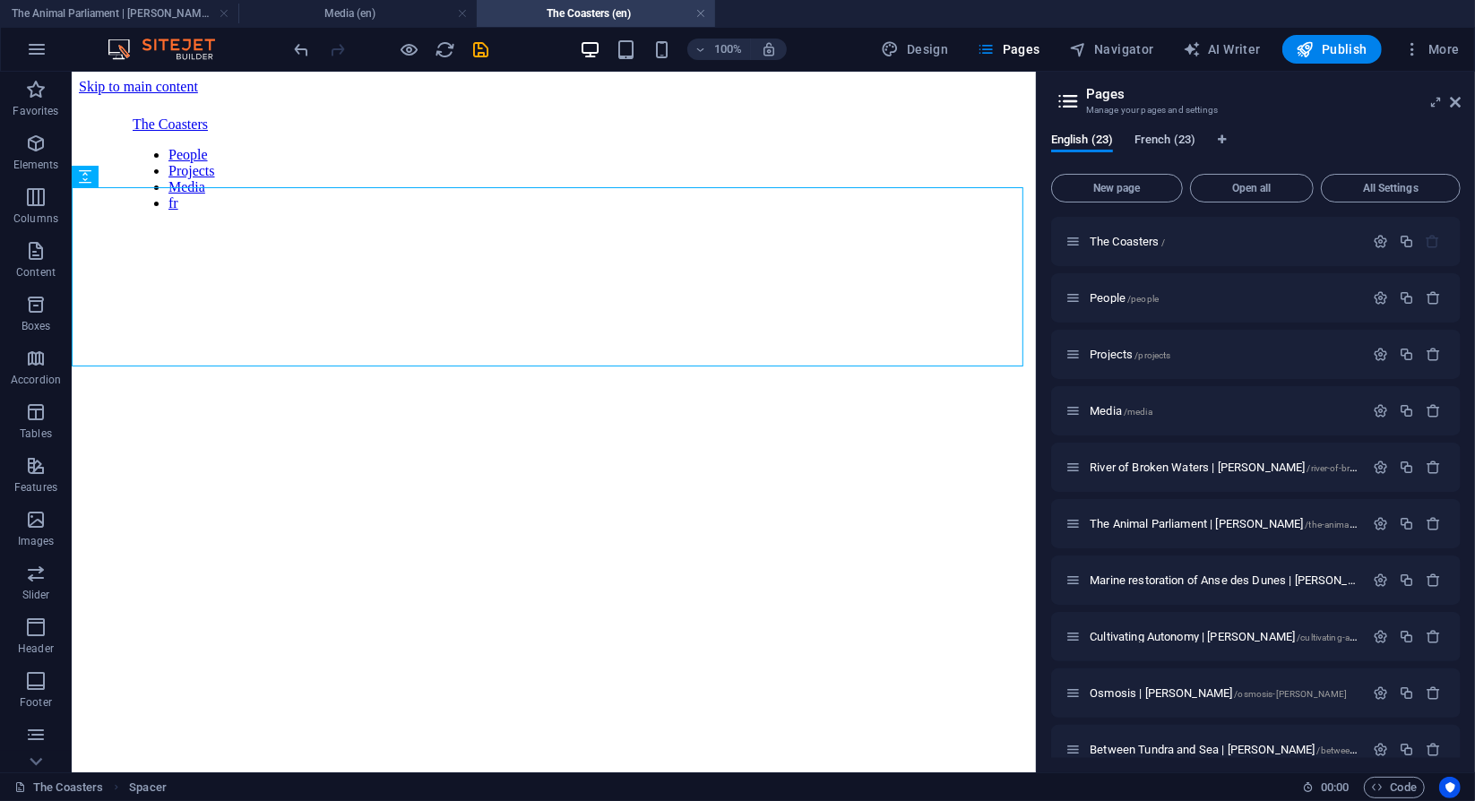
click at [1149, 143] on span "French (23)" at bounding box center [1165, 141] width 61 height 25
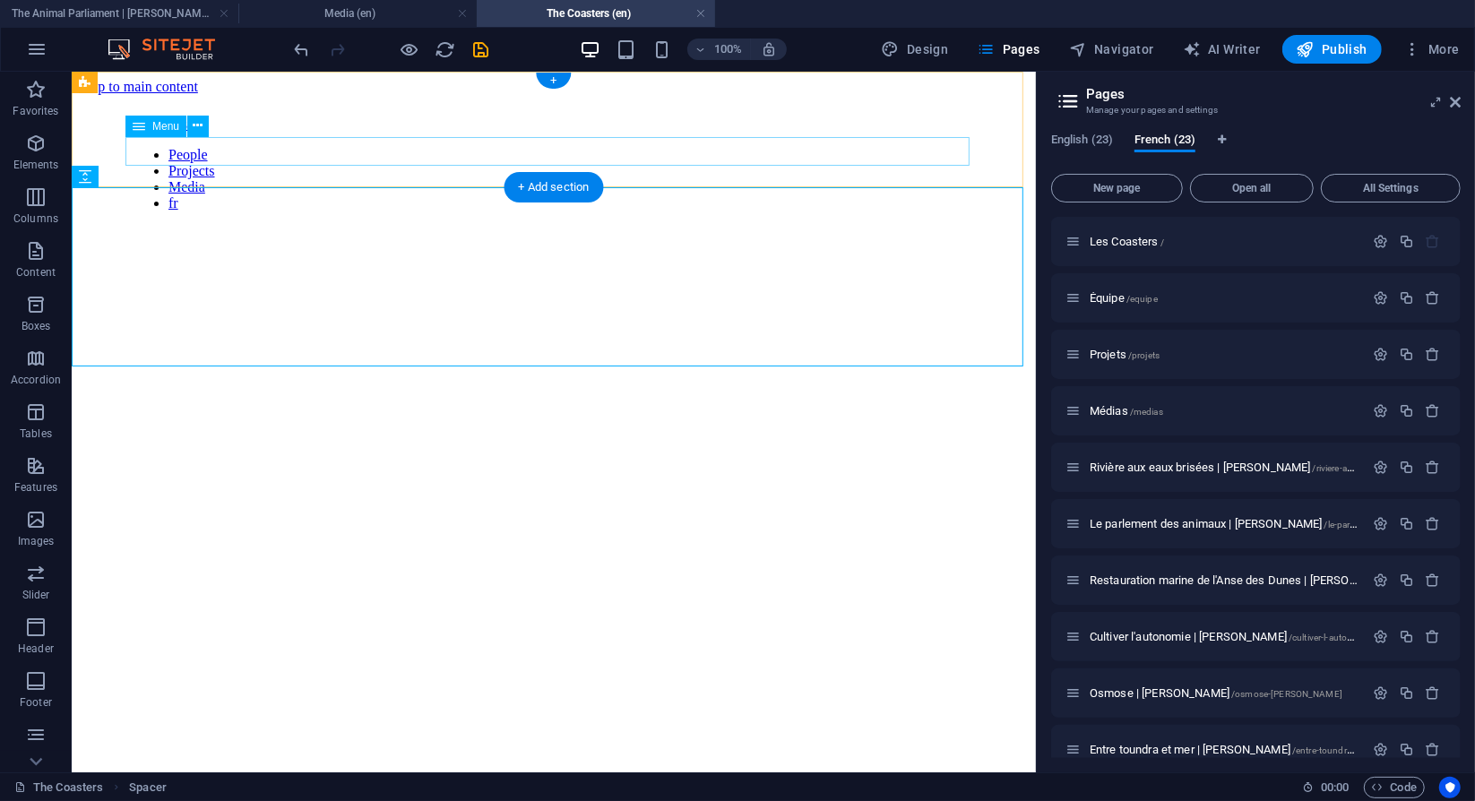
click at [712, 148] on nav "People Projects Media fr" at bounding box center [553, 178] width 843 height 65
select select "1"
select select
select select "2"
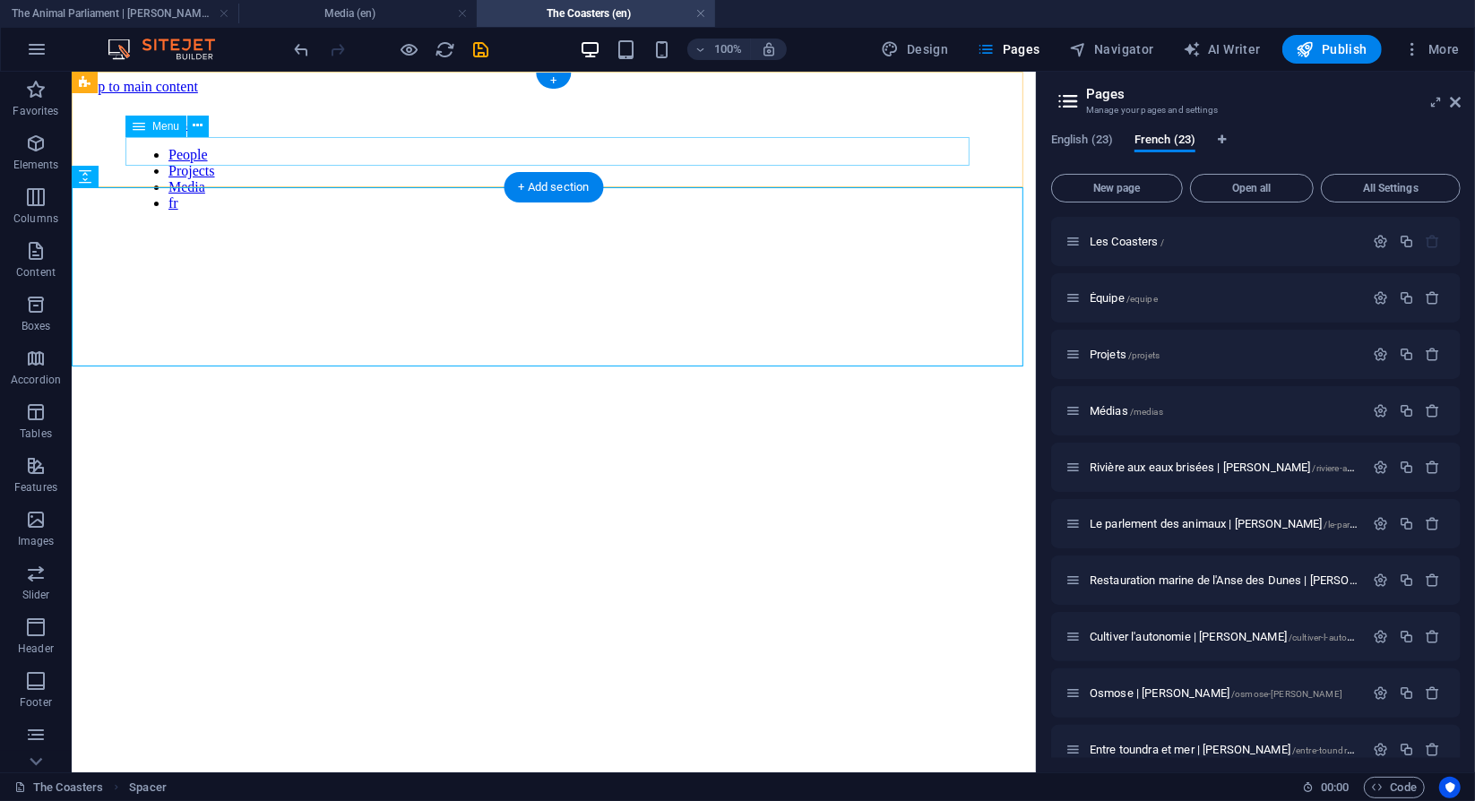
select select
select select "3"
select select
select select "23"
select select
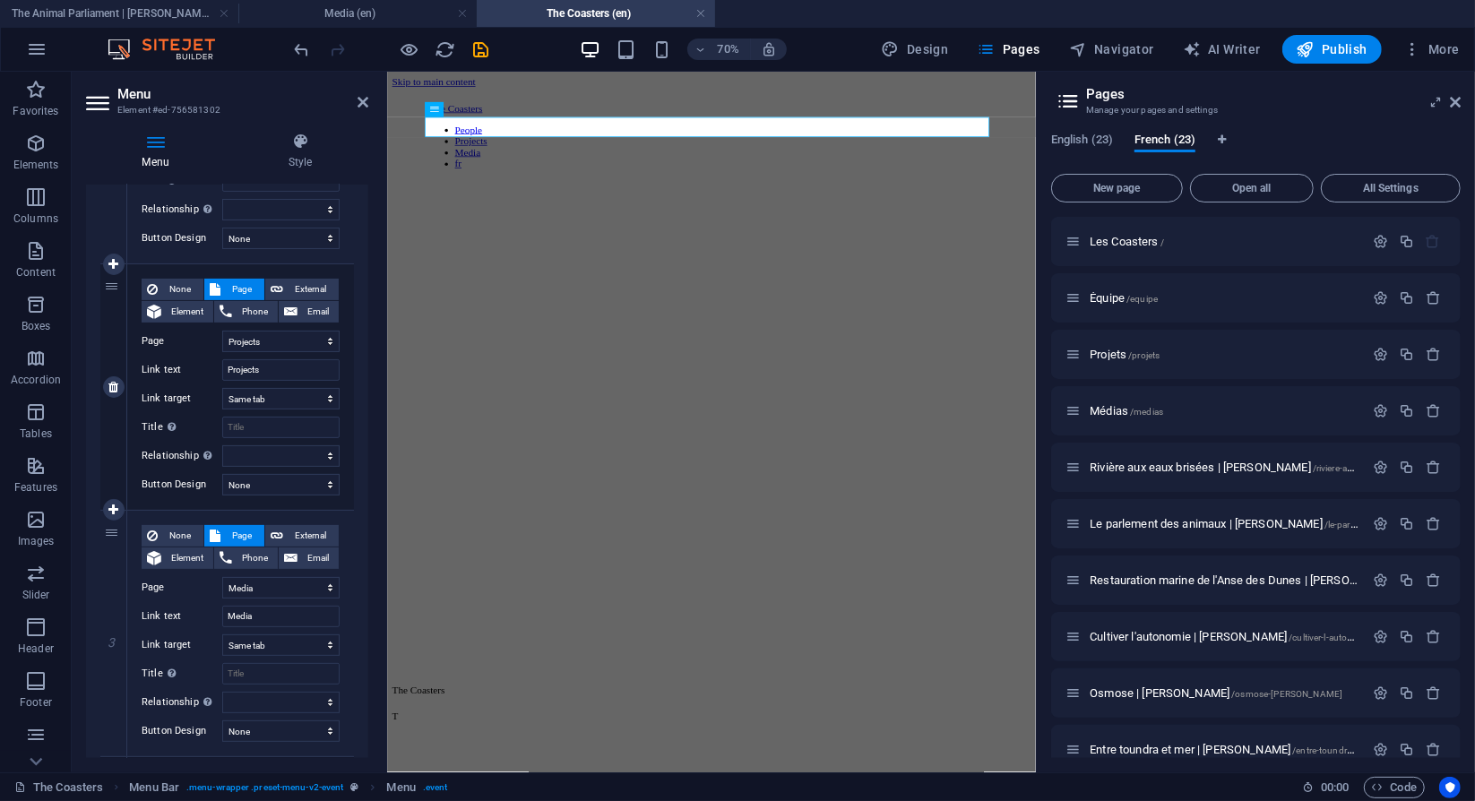
scroll to position [339, 0]
click at [832, 255] on div at bounding box center [850, 336] width 913 height 179
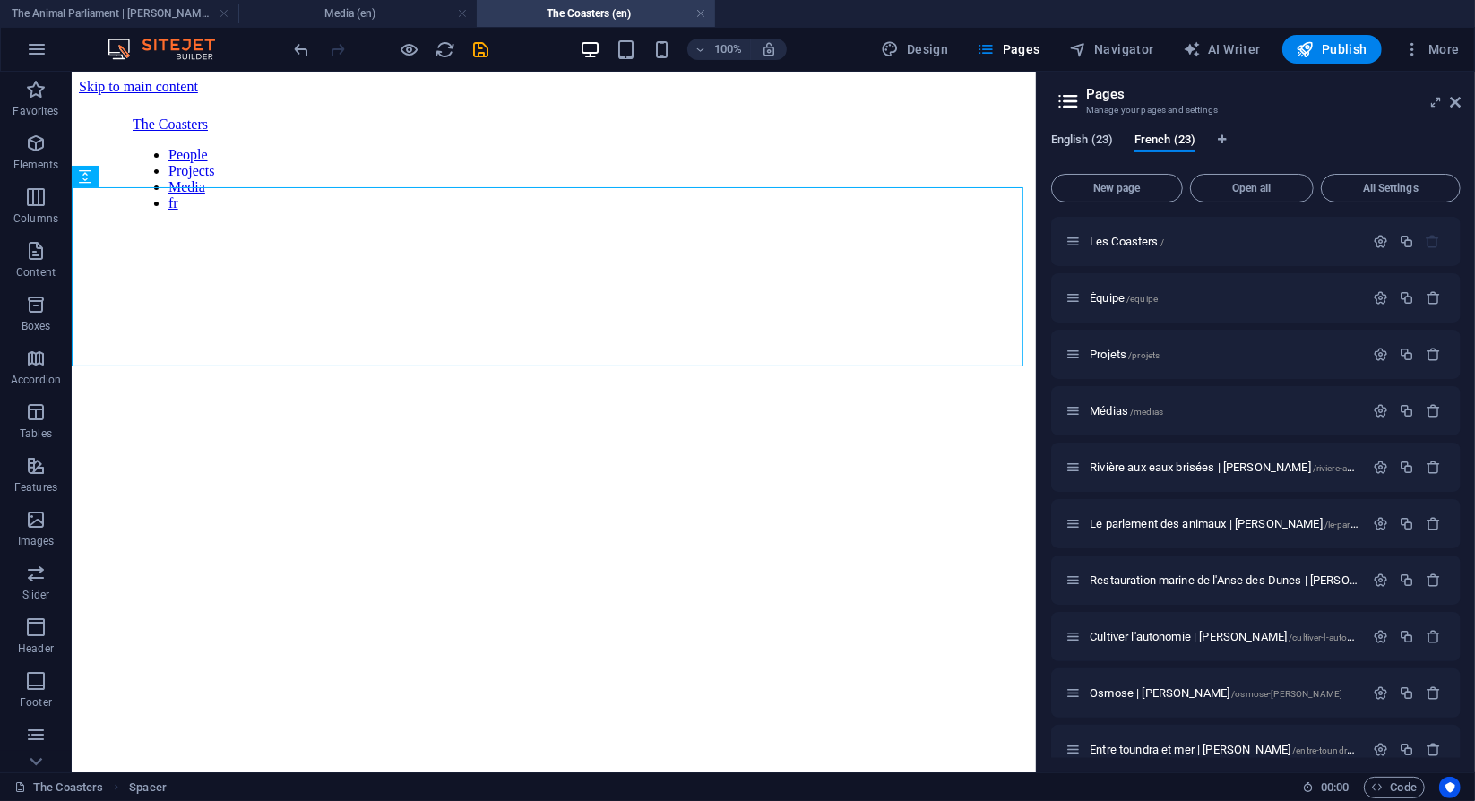
click at [1067, 142] on span "English (23)" at bounding box center [1082, 141] width 62 height 25
click at [1156, 142] on span "French (23)" at bounding box center [1165, 141] width 61 height 25
click at [1077, 151] on button "English (23)" at bounding box center [1082, 143] width 62 height 20
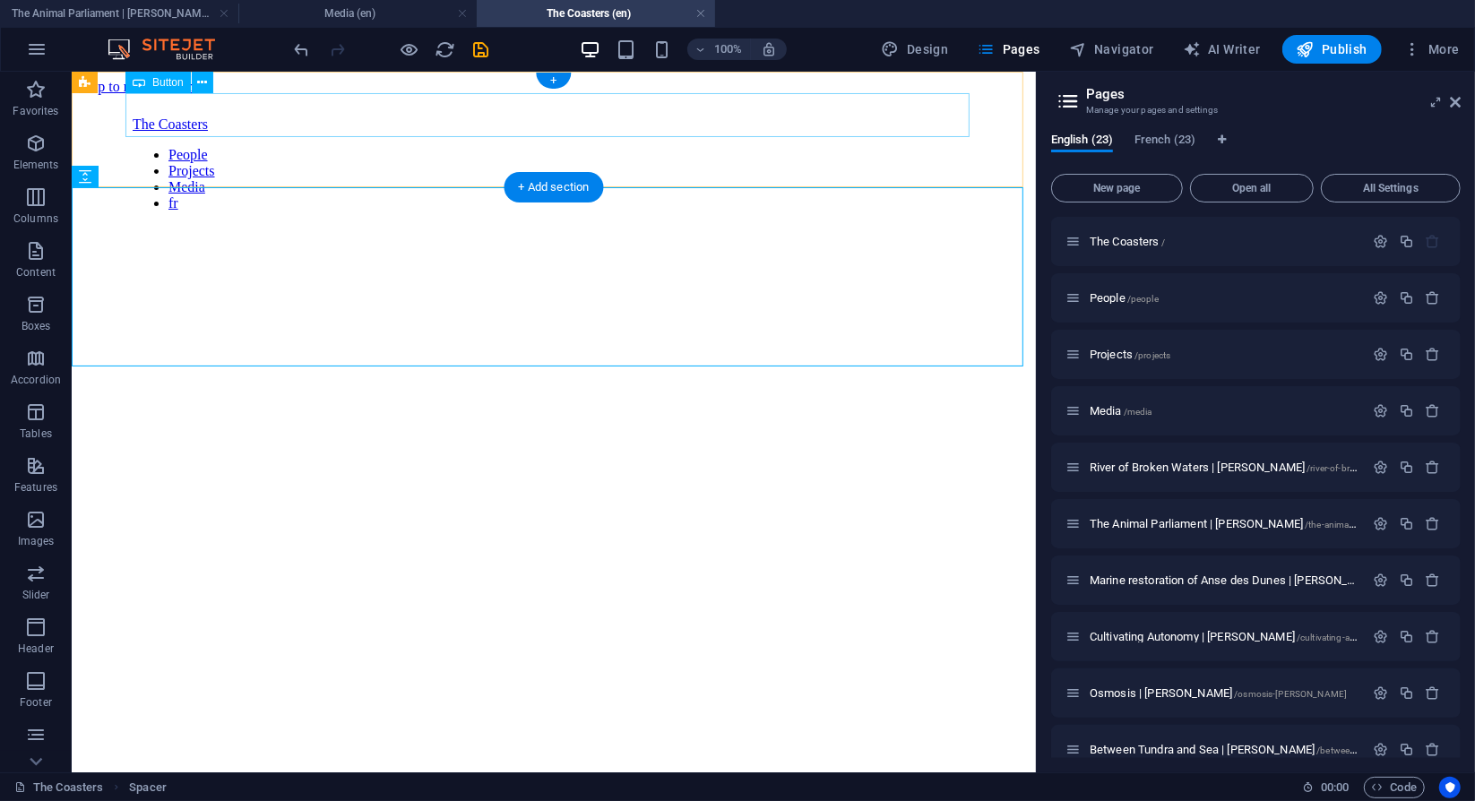
click at [551, 116] on div "The Coasters" at bounding box center [553, 124] width 843 height 16
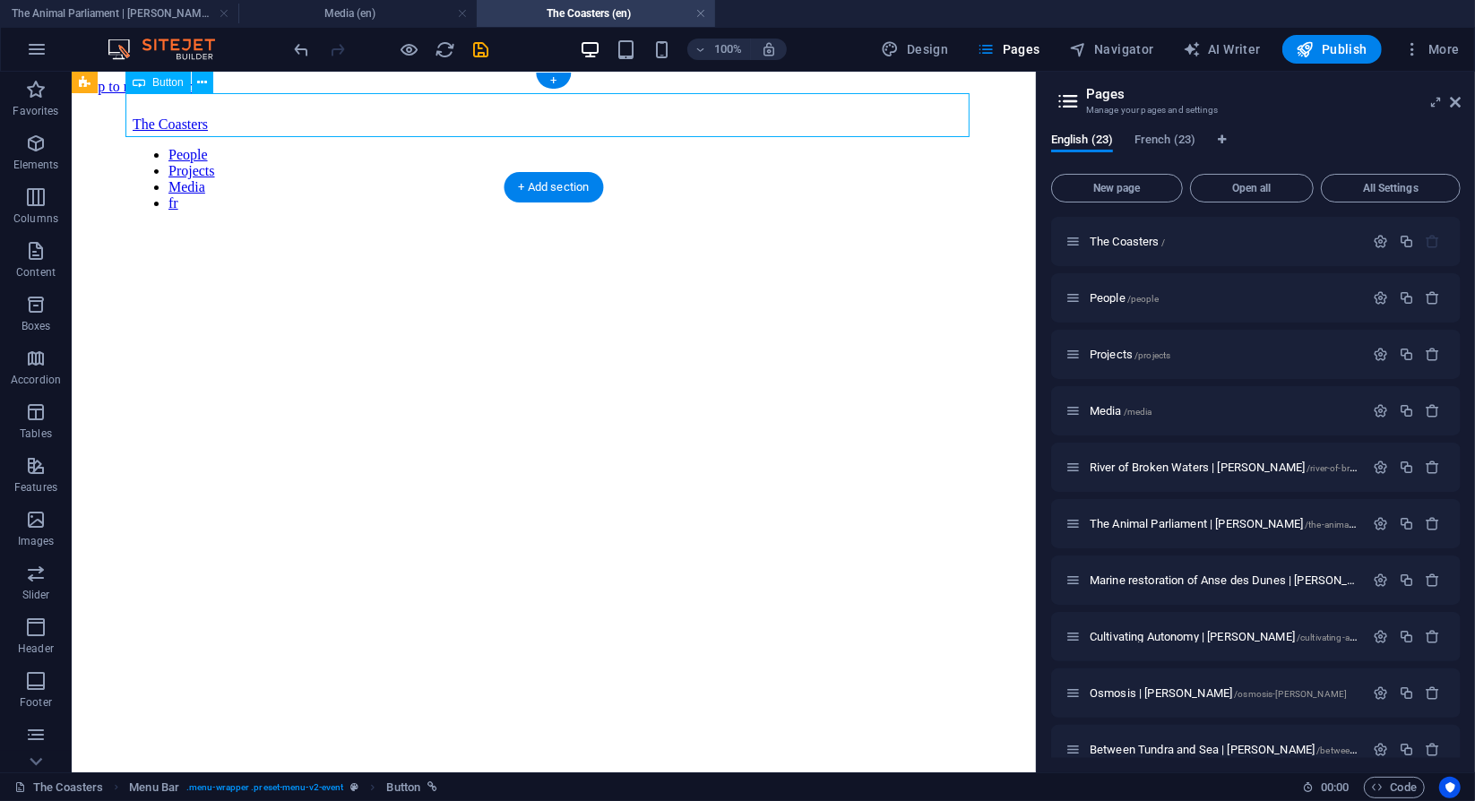
click at [551, 116] on div "The Coasters" at bounding box center [553, 124] width 843 height 16
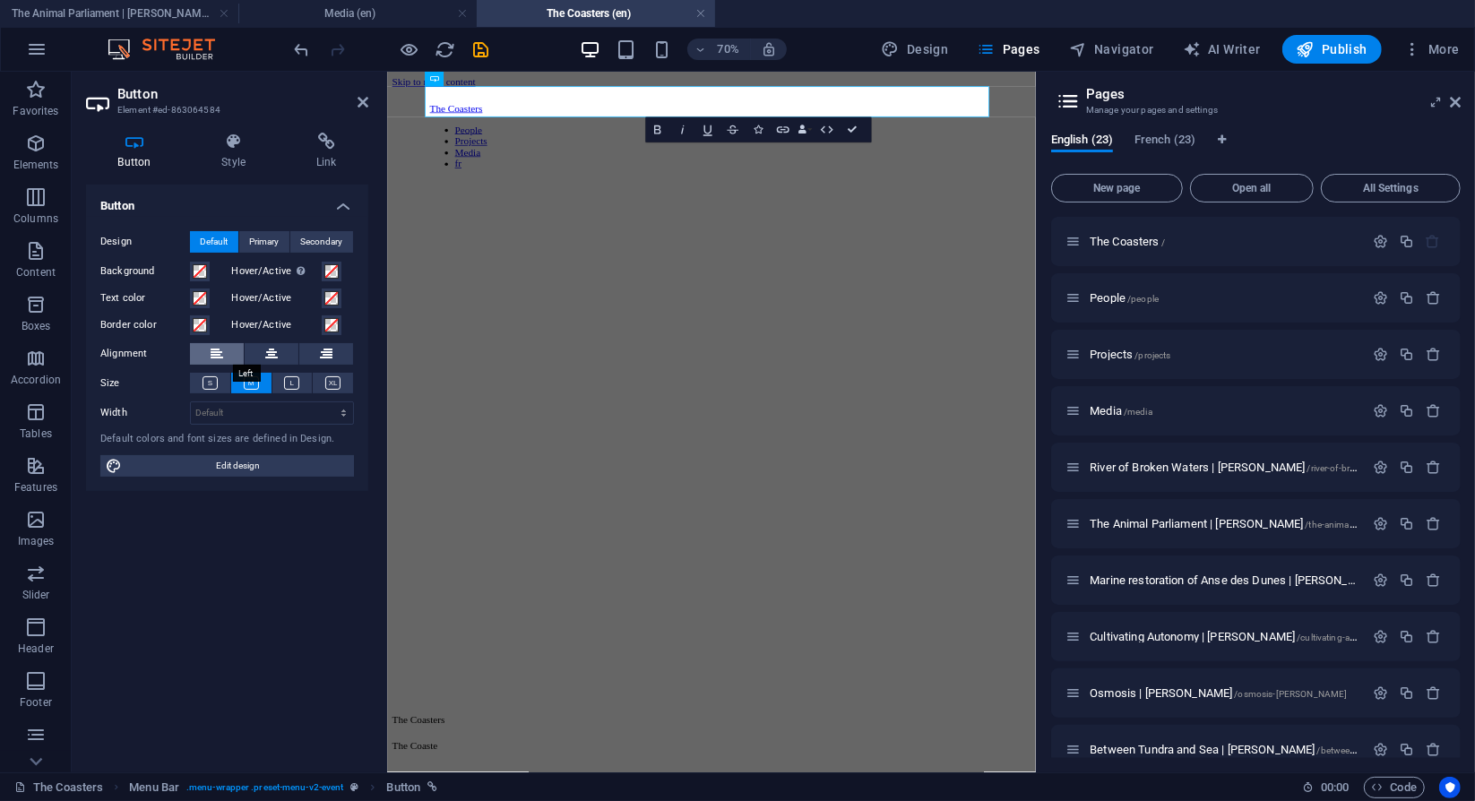
click at [212, 350] on icon at bounding box center [217, 354] width 13 height 22
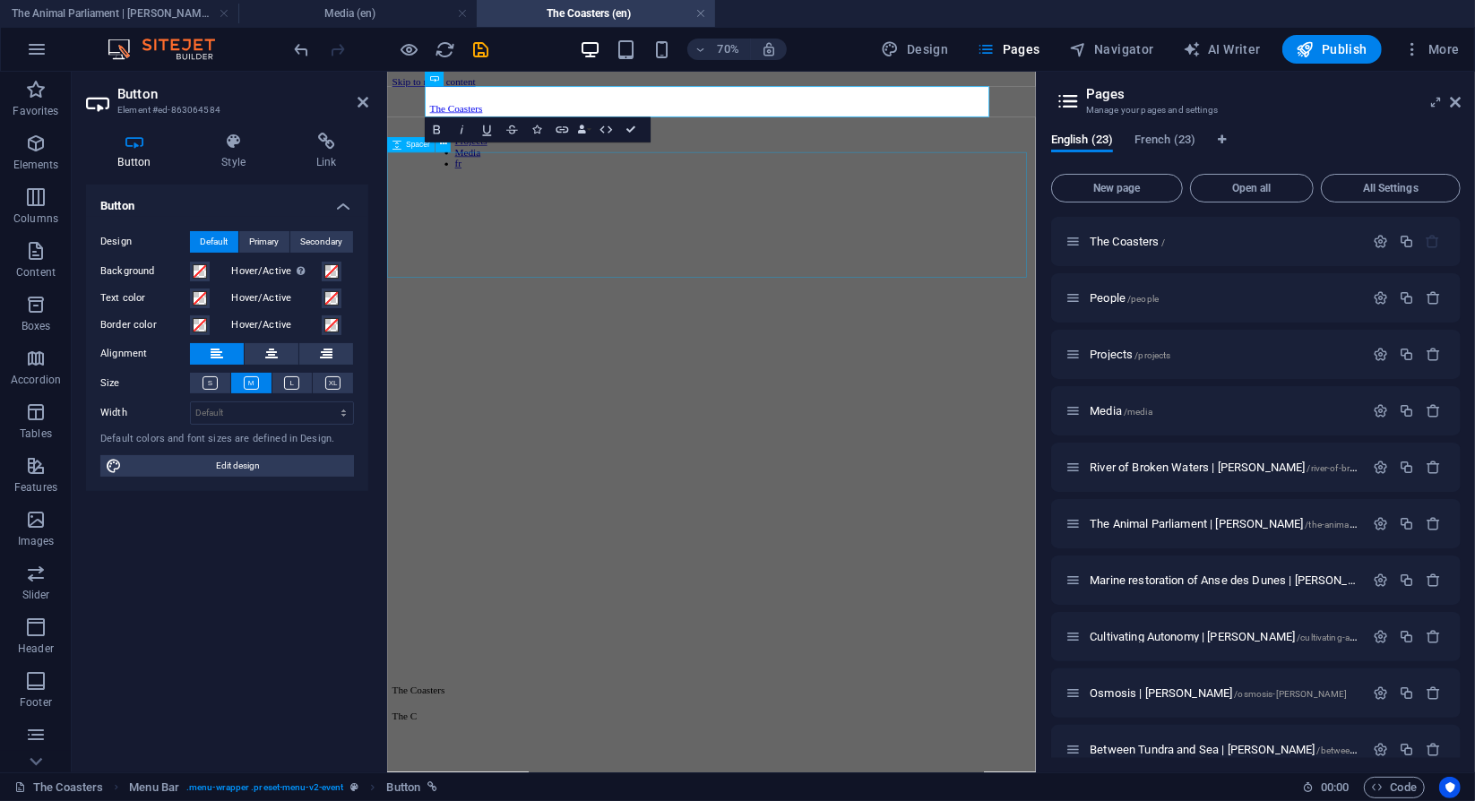
click at [1035, 247] on div at bounding box center [850, 336] width 913 height 179
select select "px"
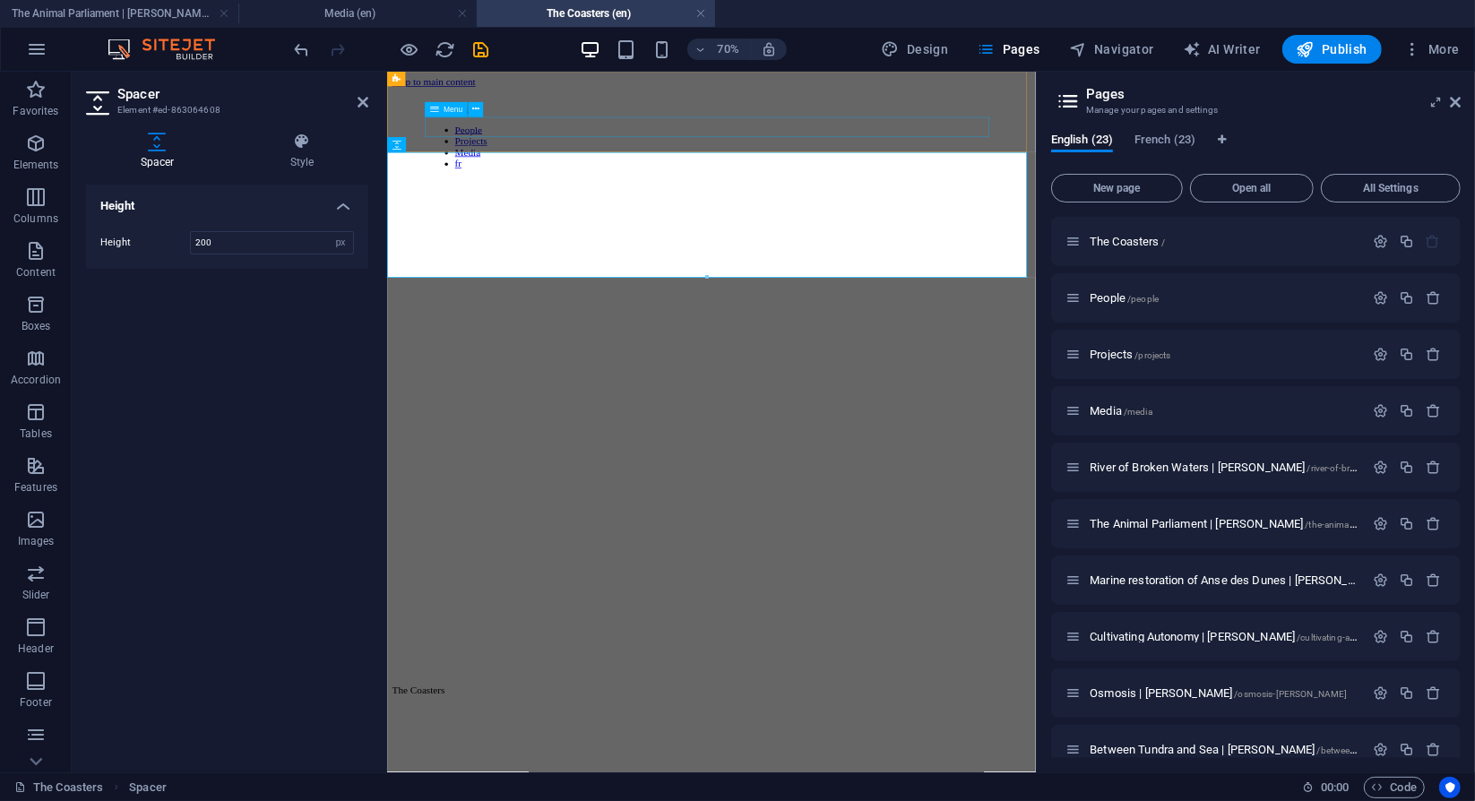
click at [1001, 155] on nav "People Projects Media fr" at bounding box center [849, 179] width 805 height 65
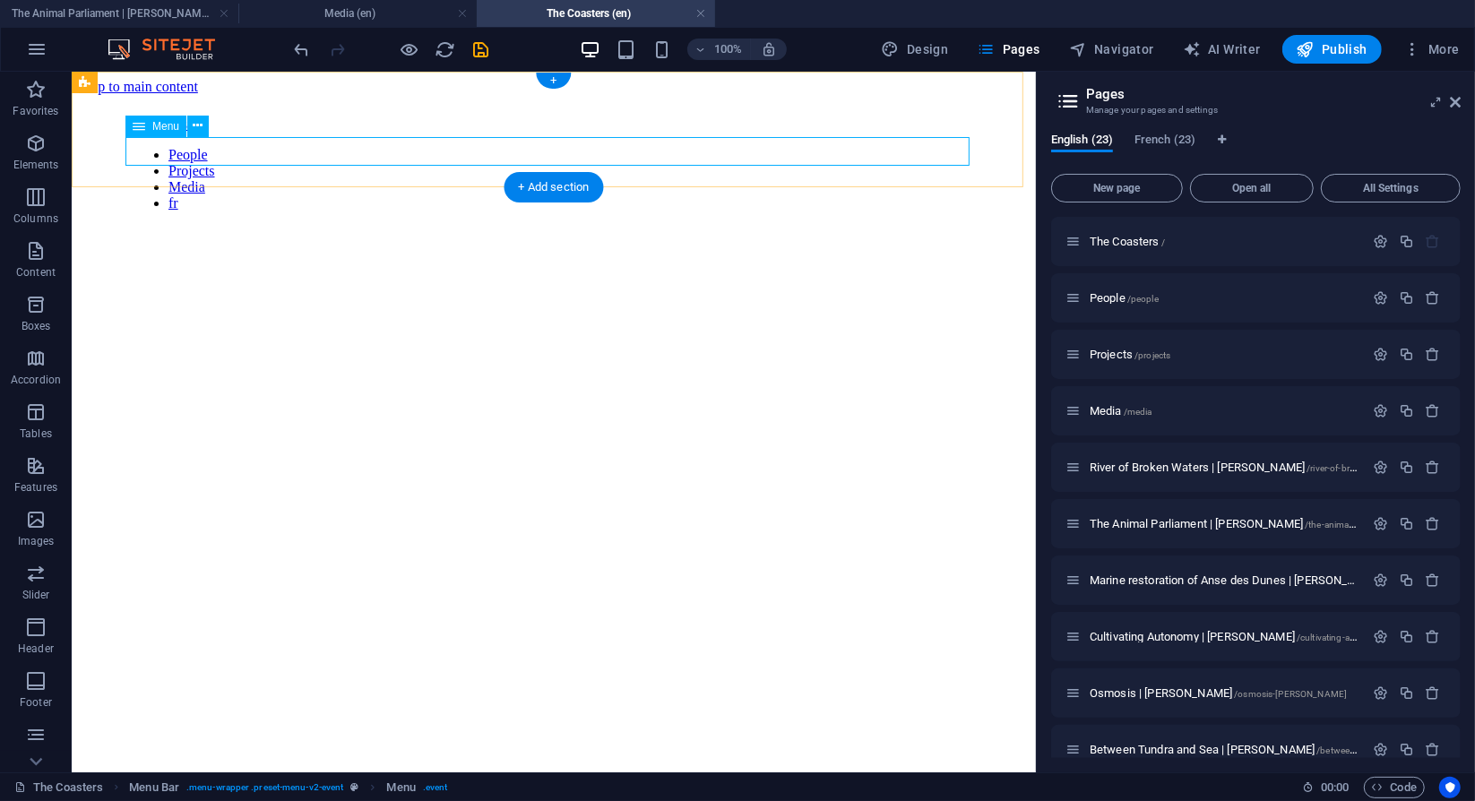
click at [725, 148] on nav "People Projects Media fr" at bounding box center [553, 178] width 843 height 65
select select "1"
select select
select select "2"
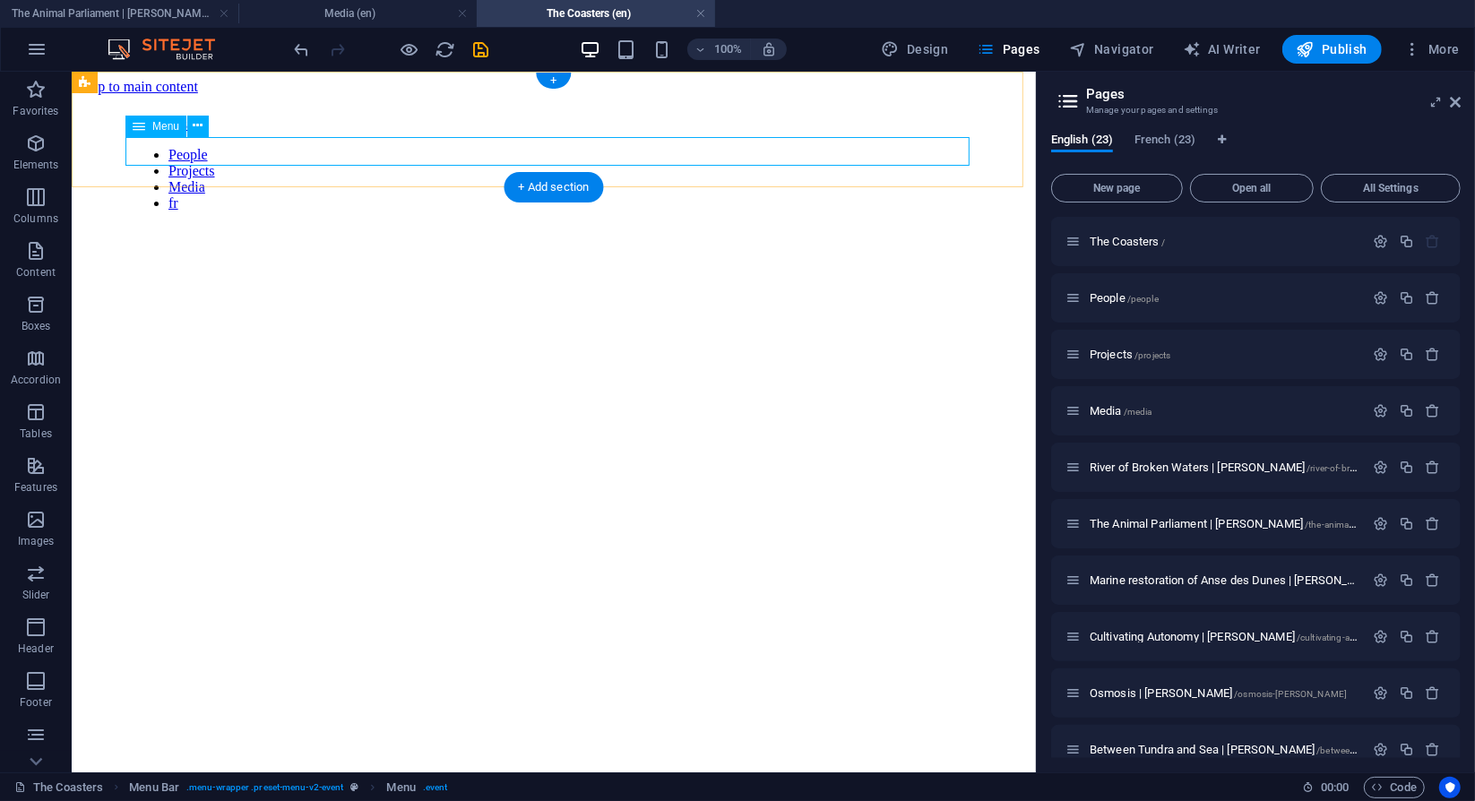
select select
select select "3"
select select
select select "23"
select select
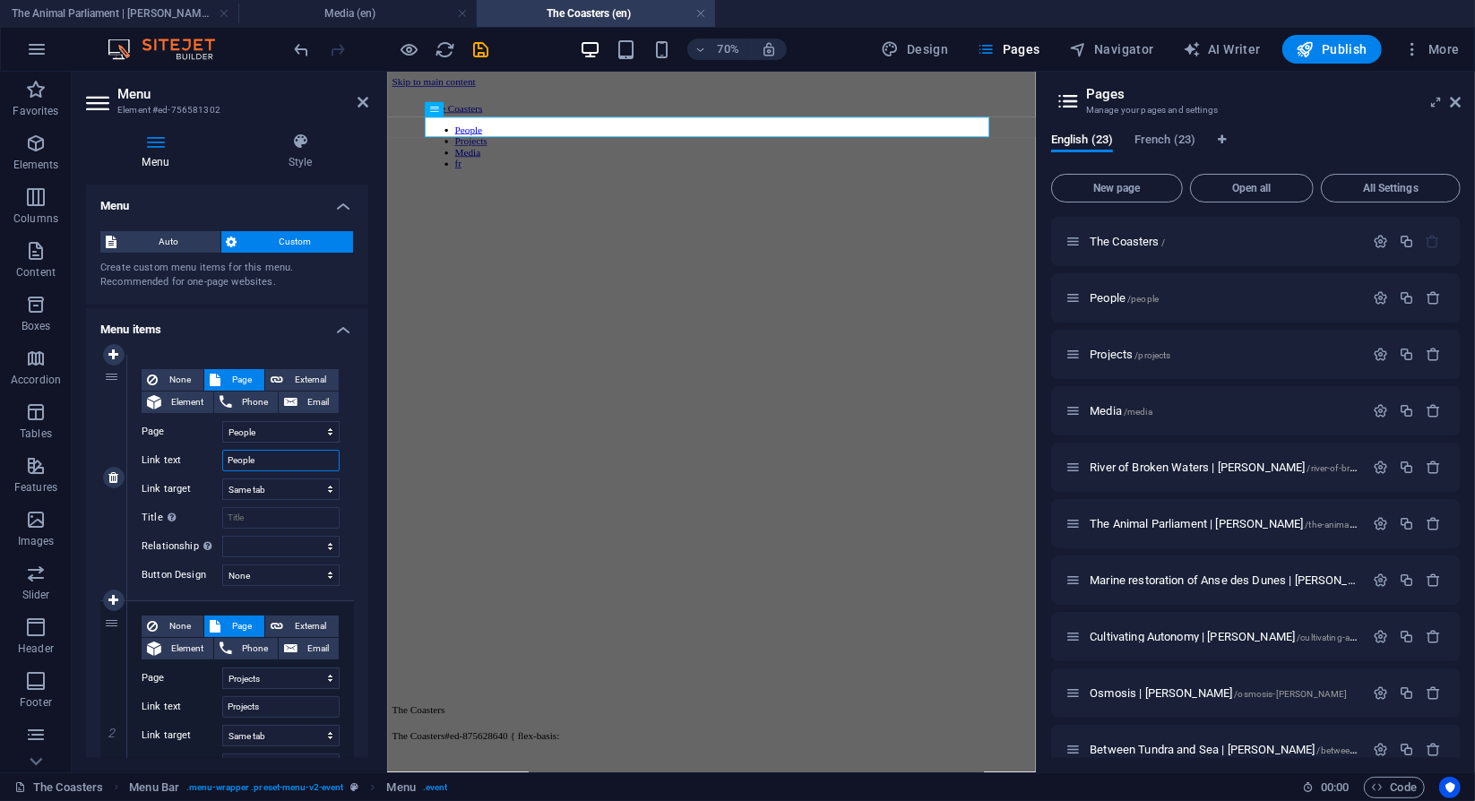
drag, startPoint x: 271, startPoint y: 458, endPoint x: 177, endPoint y: 462, distance: 94.2
click at [177, 462] on div "Link text People" at bounding box center [241, 461] width 198 height 22
click at [327, 430] on select "The Coasters People Projects Media River of Broken Waters | Charles Balthazar T…" at bounding box center [280, 432] width 117 height 22
click at [892, 296] on div at bounding box center [850, 336] width 913 height 179
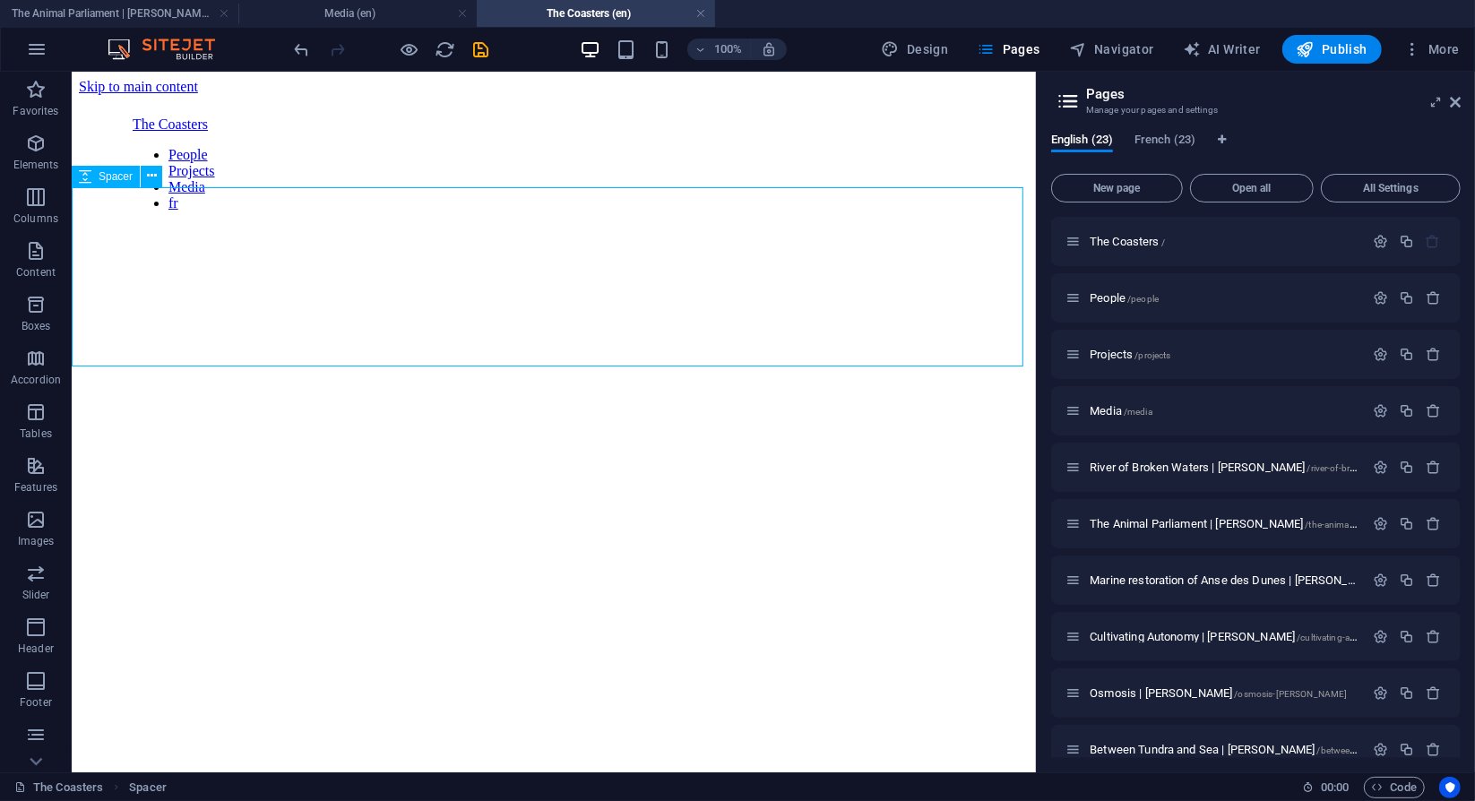
click at [740, 247] on div at bounding box center [553, 336] width 950 height 179
select select "px"
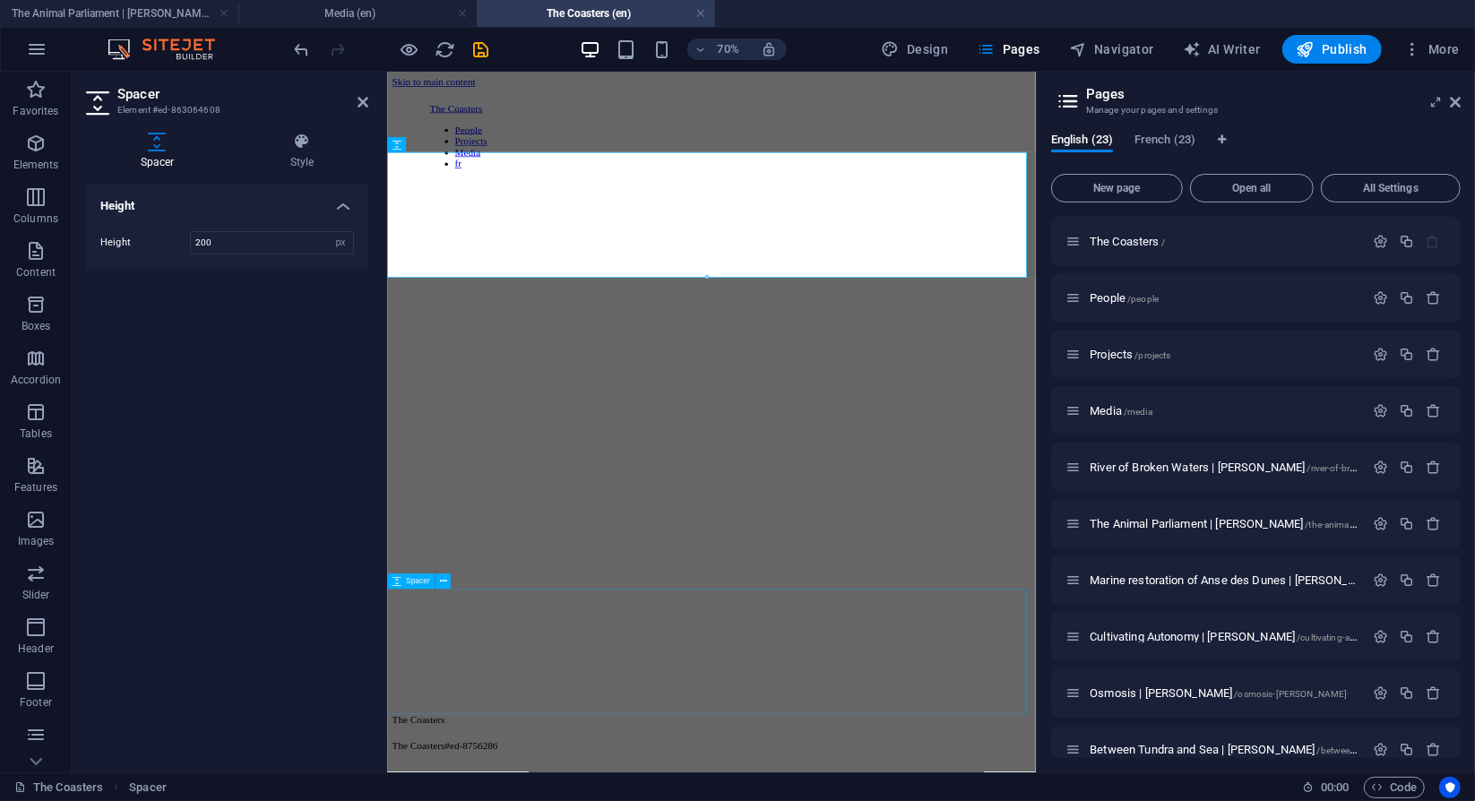
select select "px"
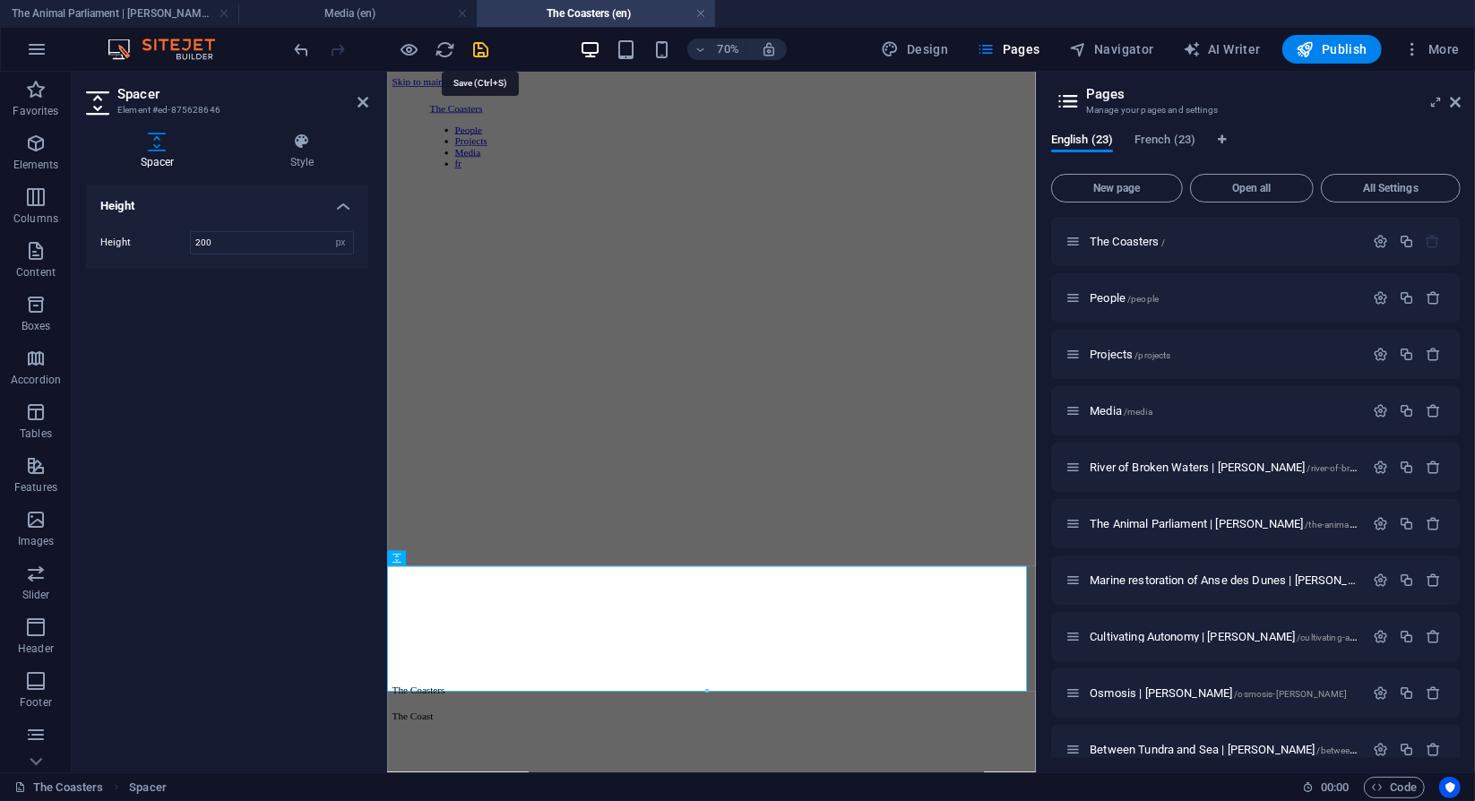
click at [486, 49] on icon "save" at bounding box center [481, 49] width 21 height 21
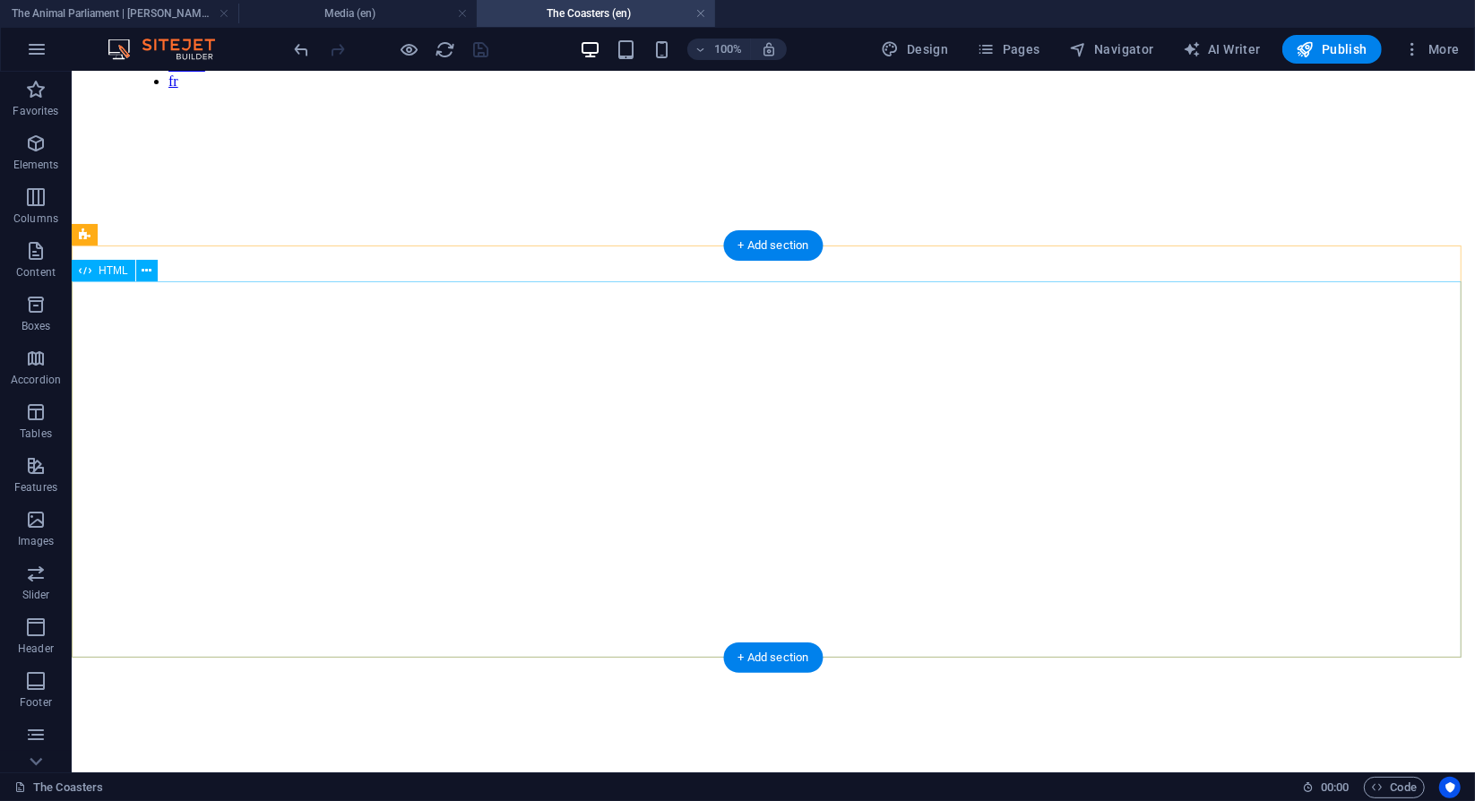
scroll to position [120, 0]
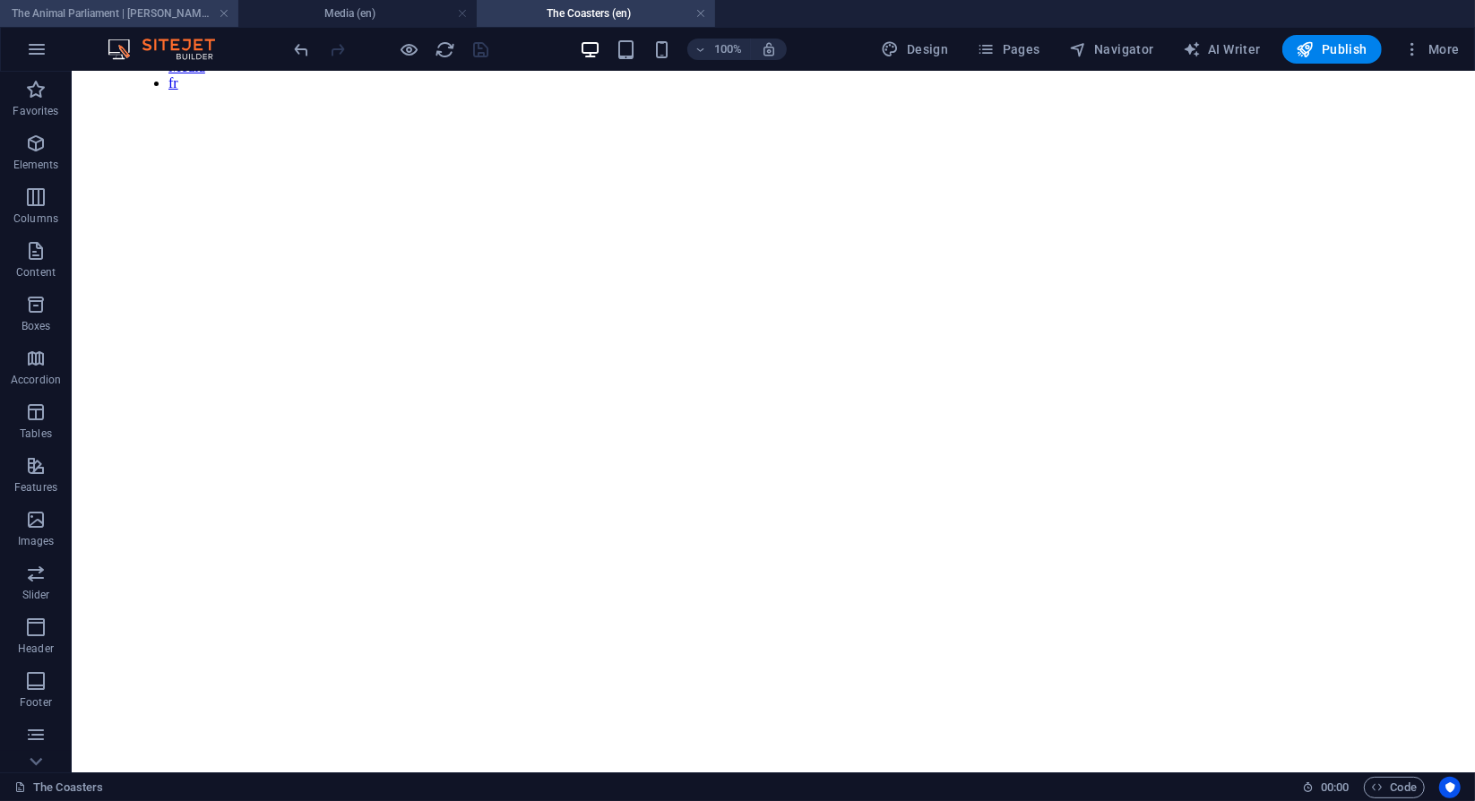
click at [217, 12] on h4 "The Animal Parliament | [PERSON_NAME] (en)" at bounding box center [119, 14] width 238 height 20
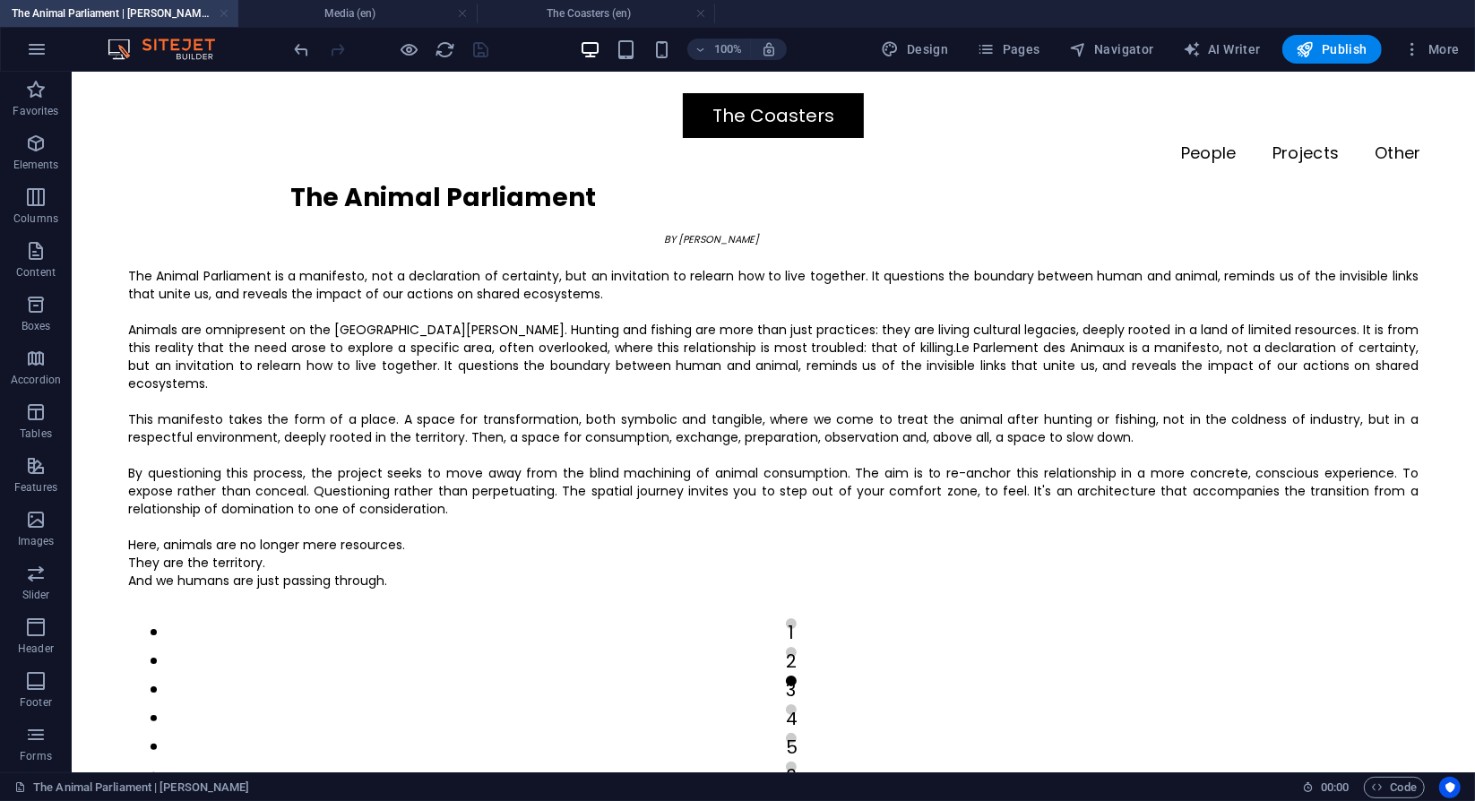
click at [222, 13] on link at bounding box center [224, 13] width 11 height 17
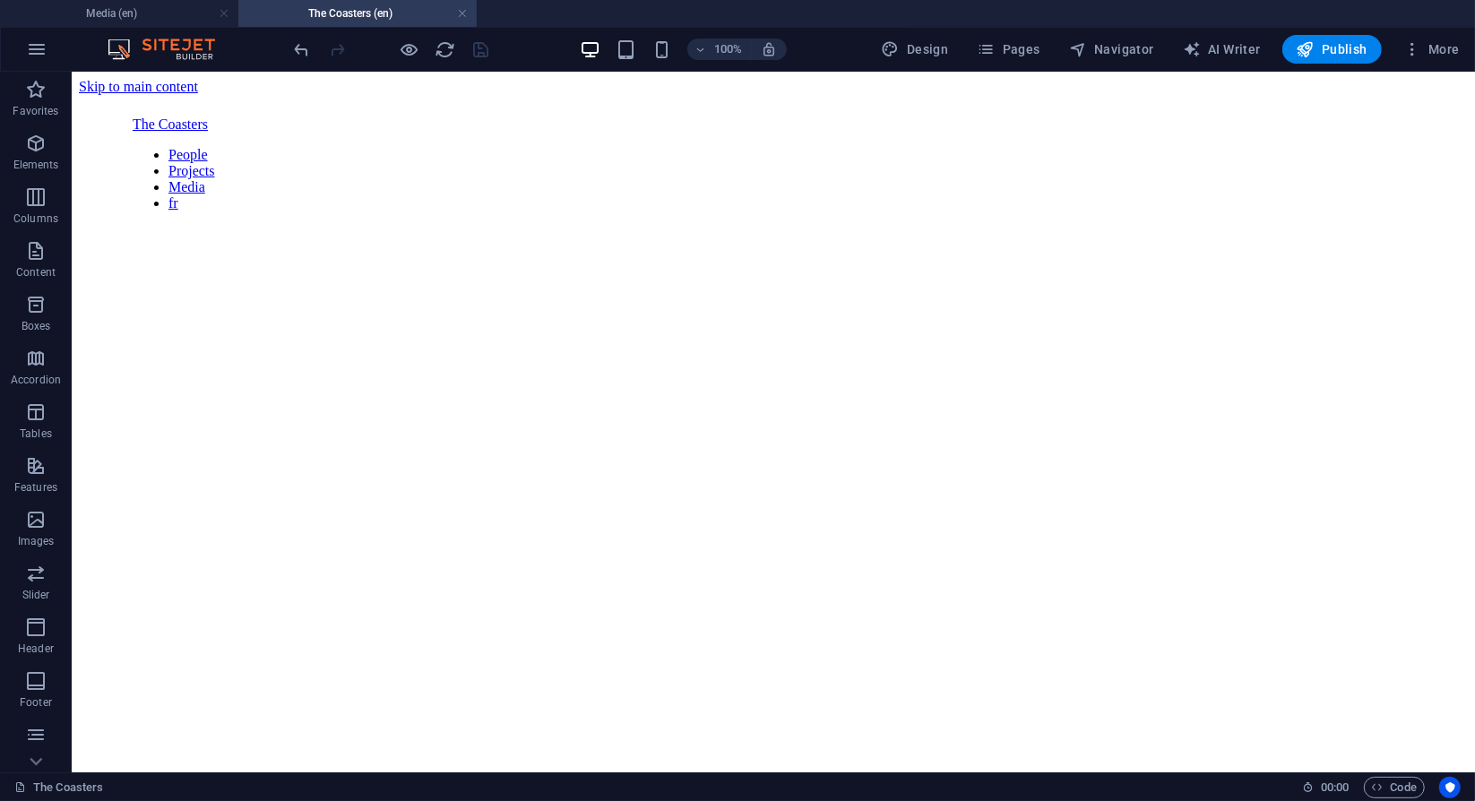
scroll to position [120, 0]
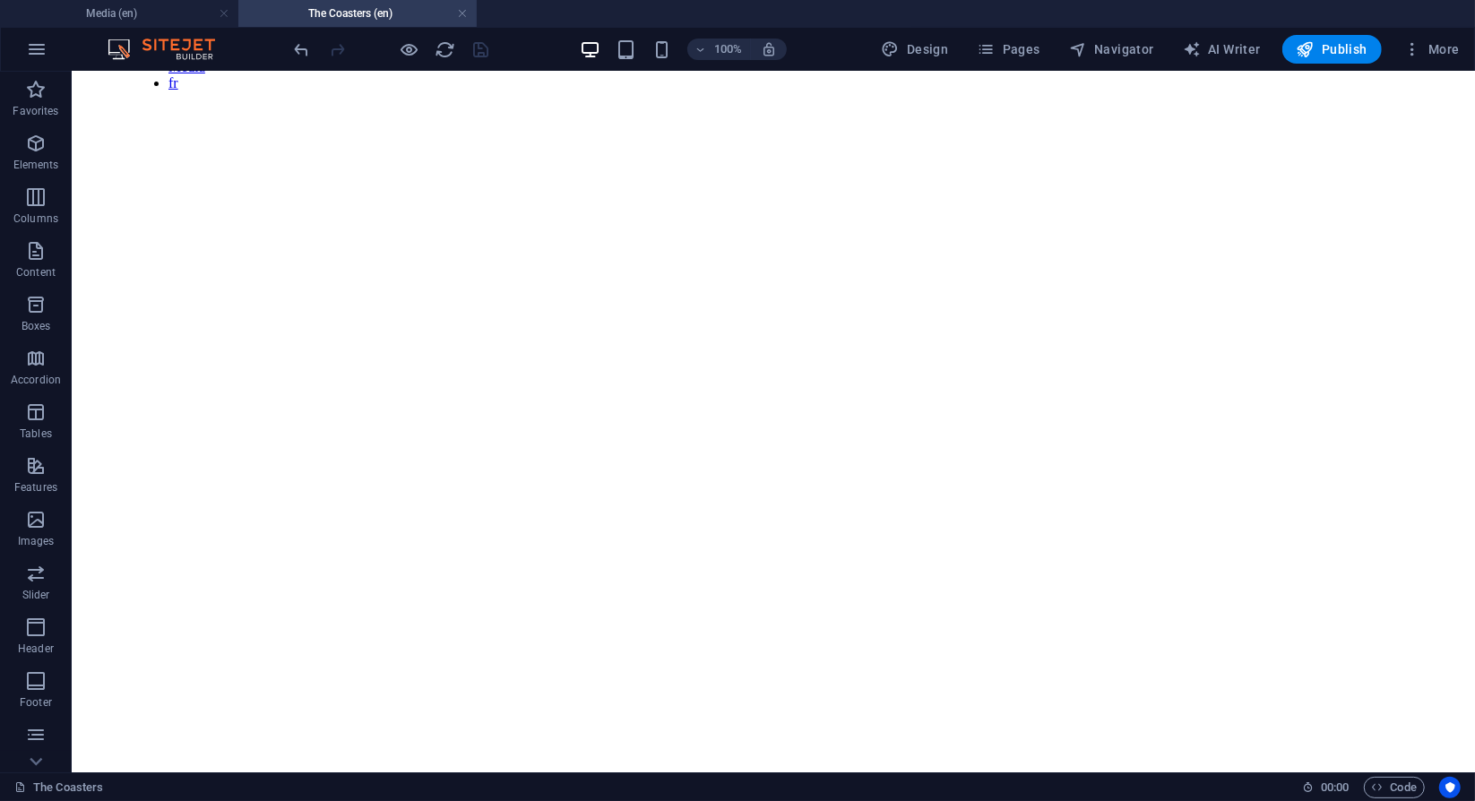
click at [222, 13] on link at bounding box center [224, 13] width 11 height 17
